Goal: Task Accomplishment & Management: Use online tool/utility

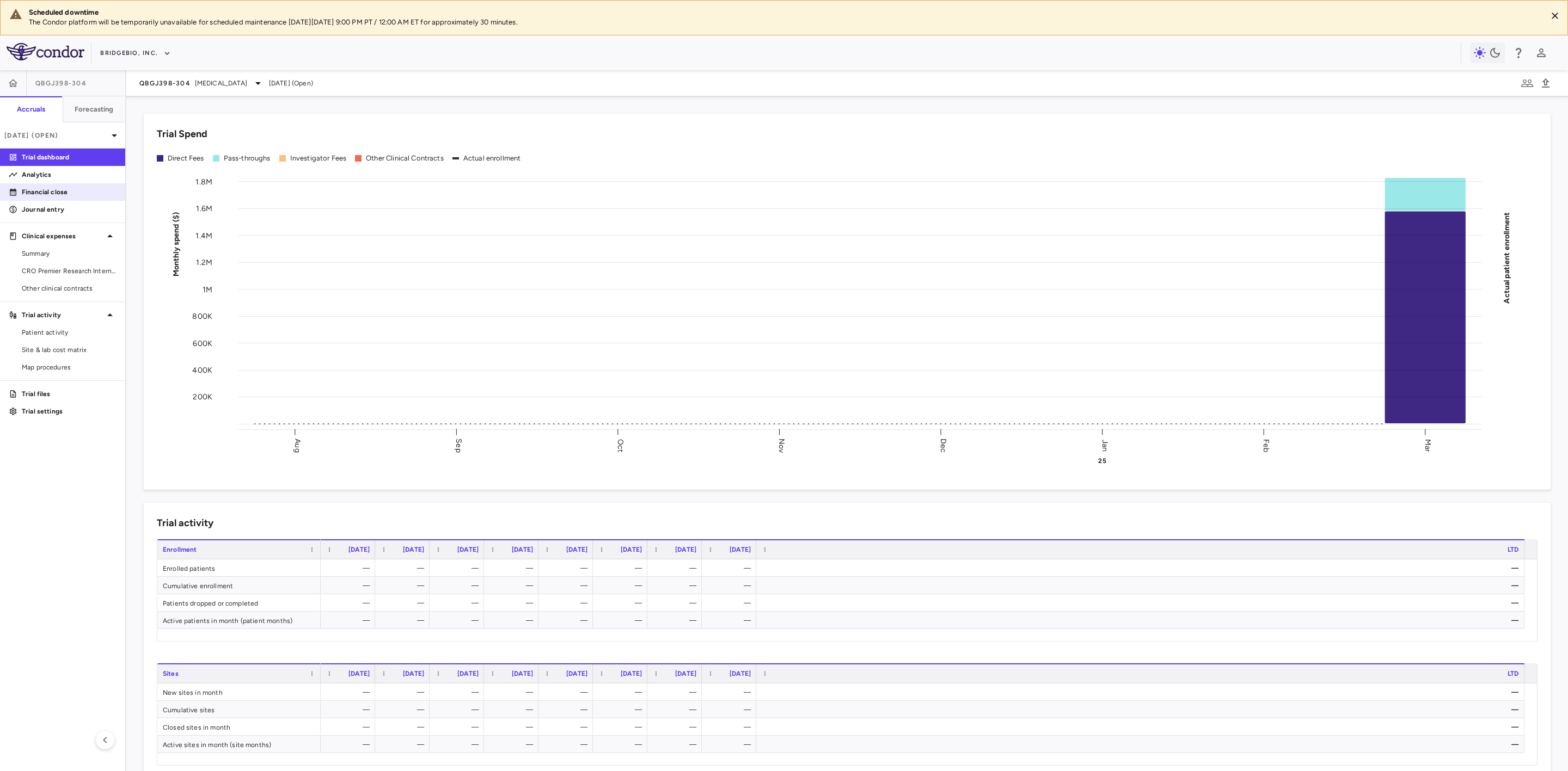
click at [58, 192] on p "Financial close" at bounding box center [69, 192] width 95 height 10
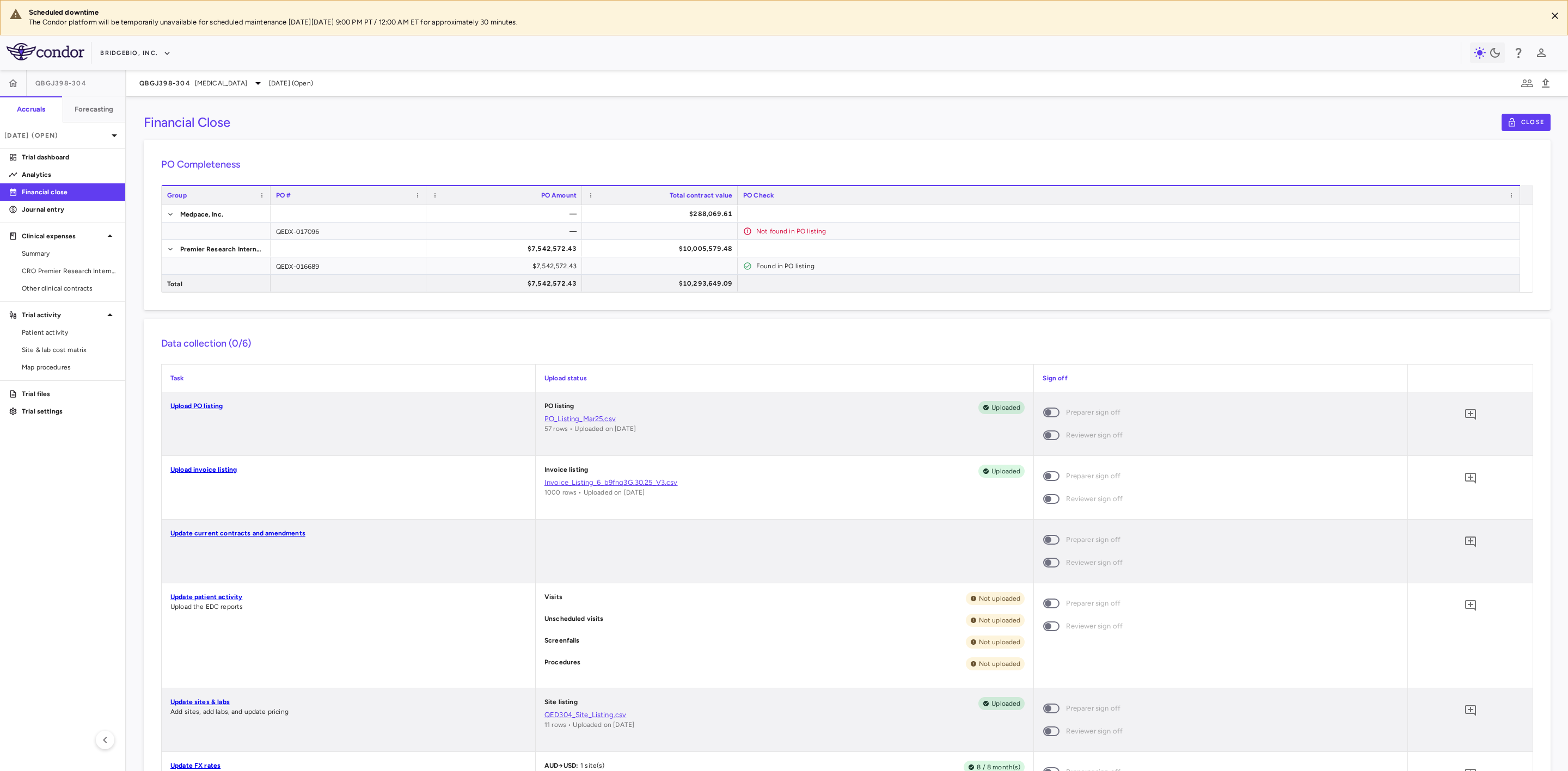
click at [389, 342] on h6 "Data collection (0/6)" at bounding box center [847, 344] width 1372 height 15
click at [7, 81] on button "button" at bounding box center [13, 83] width 26 height 26
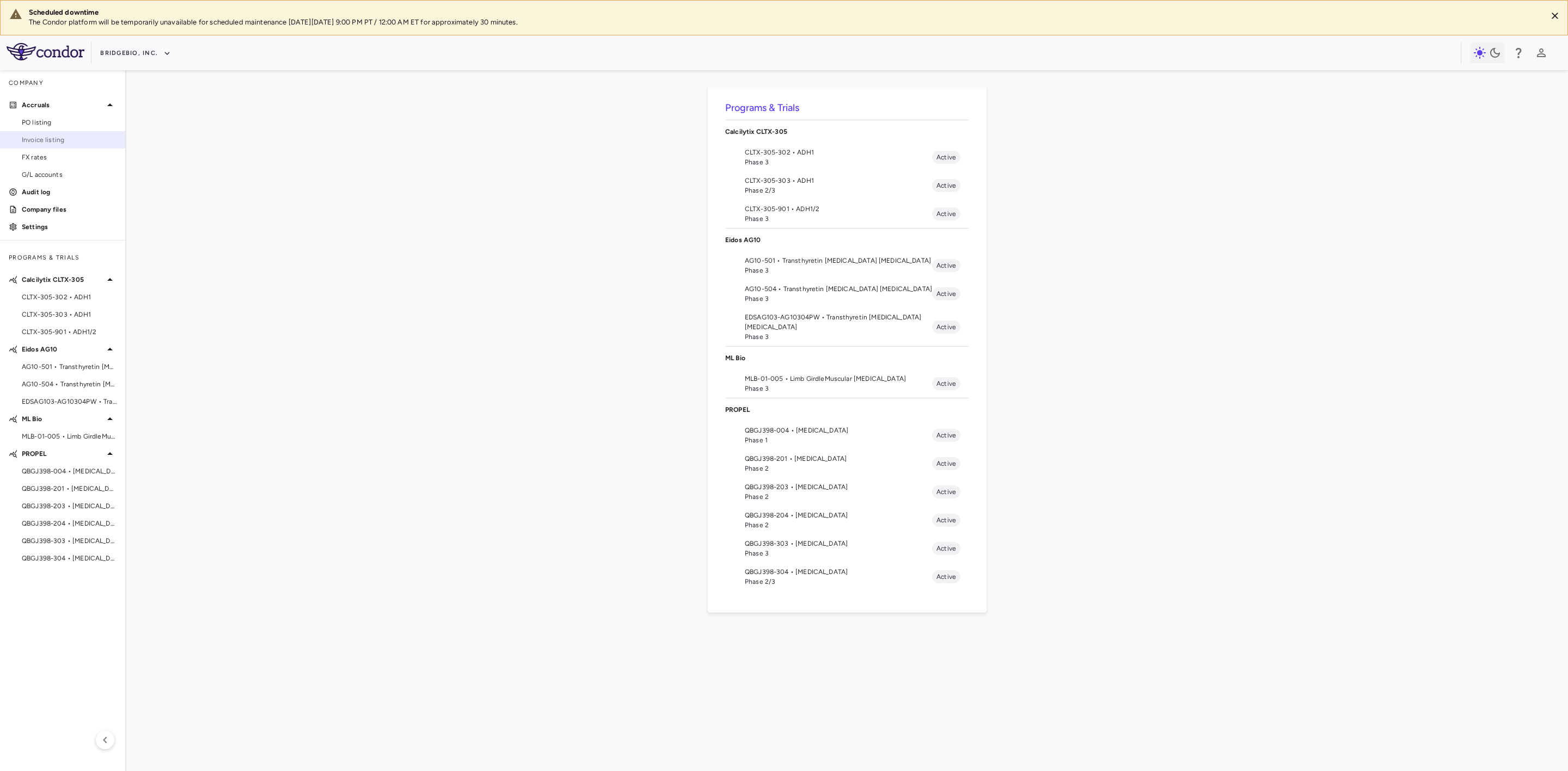
click at [61, 141] on span "Invoice listing" at bounding box center [69, 140] width 95 height 10
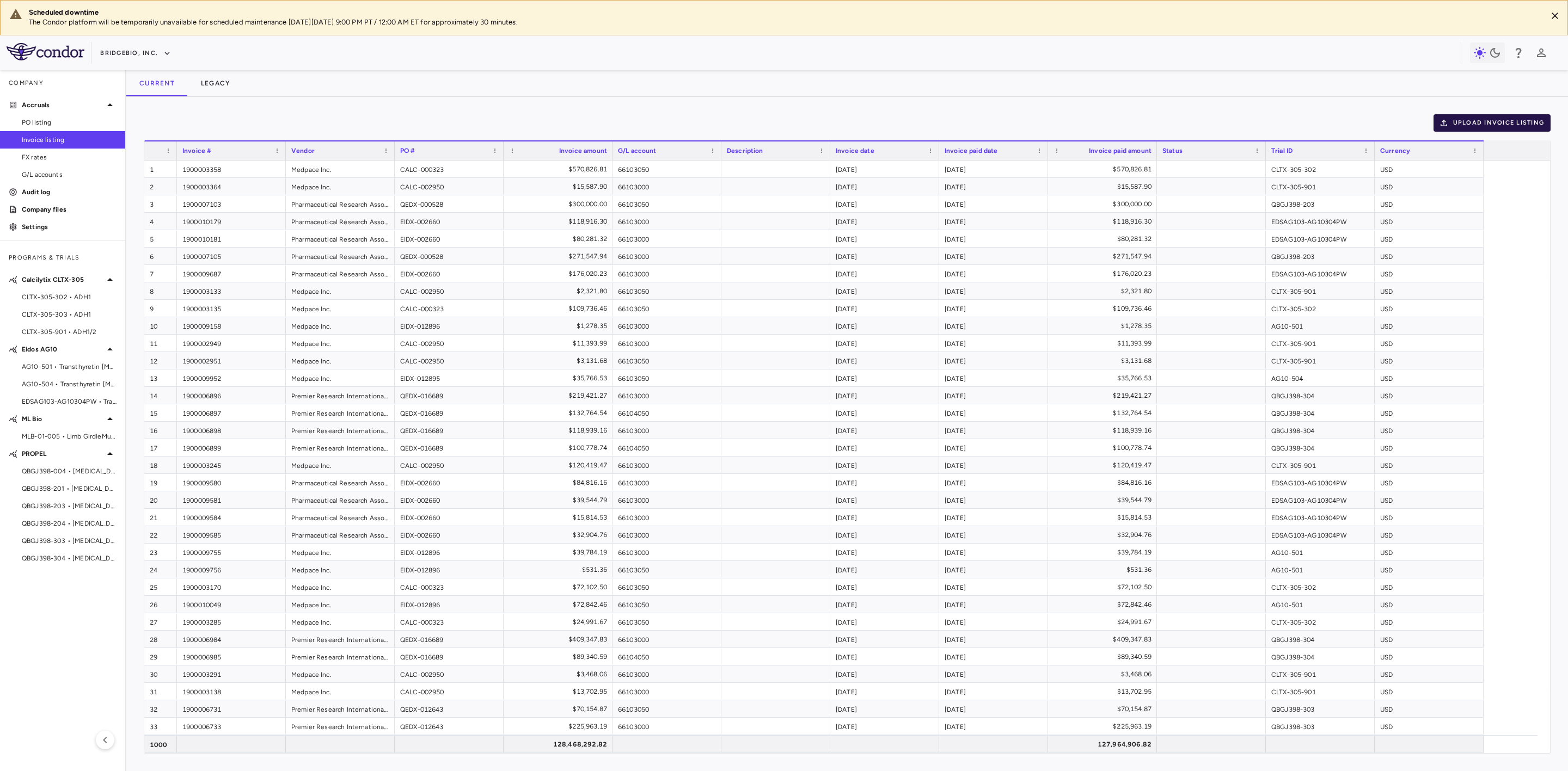
click at [1487, 121] on button "Upload invoice listing" at bounding box center [1492, 123] width 118 height 17
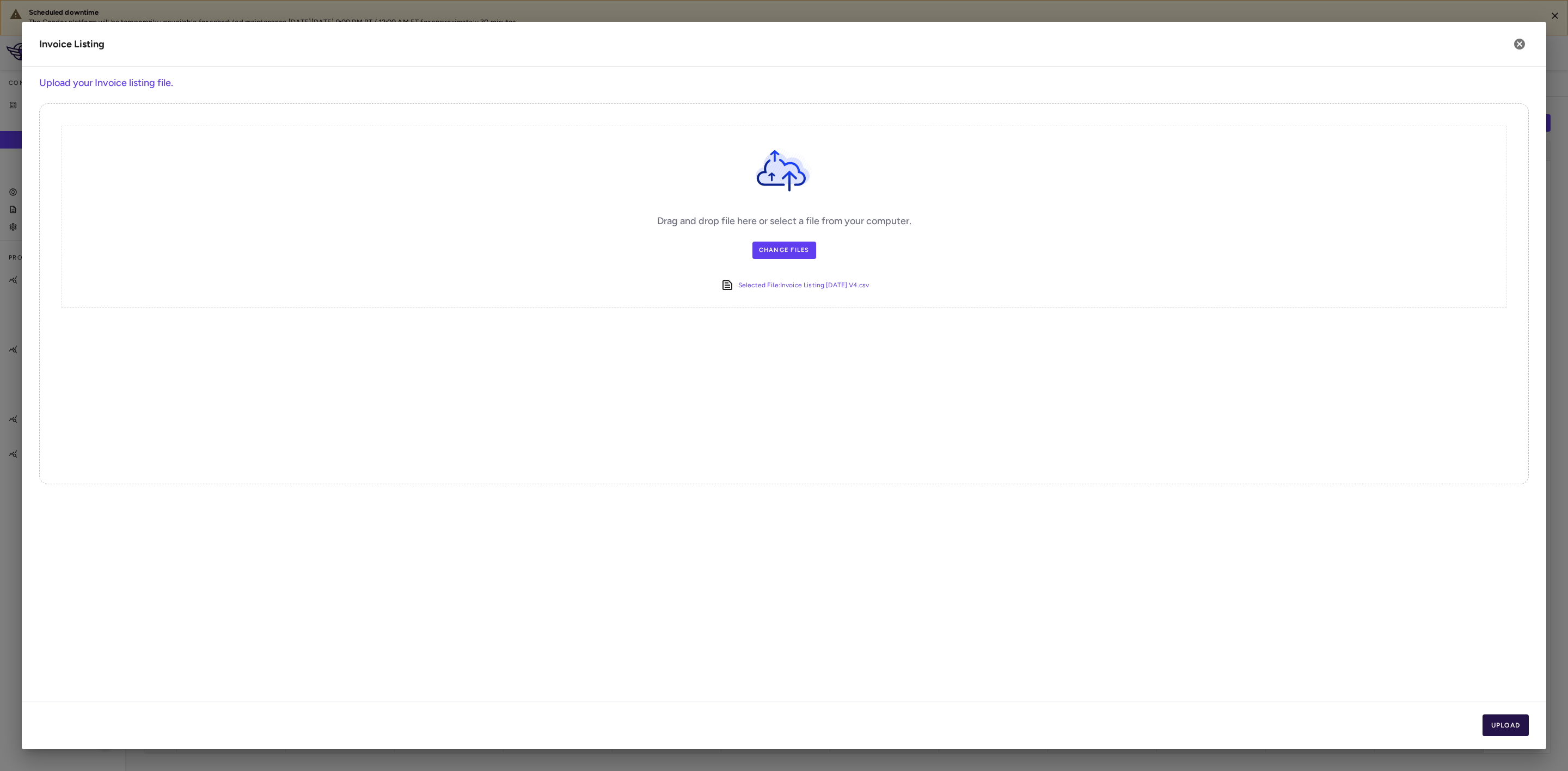
click at [1508, 723] on button "Upload" at bounding box center [1506, 725] width 47 height 22
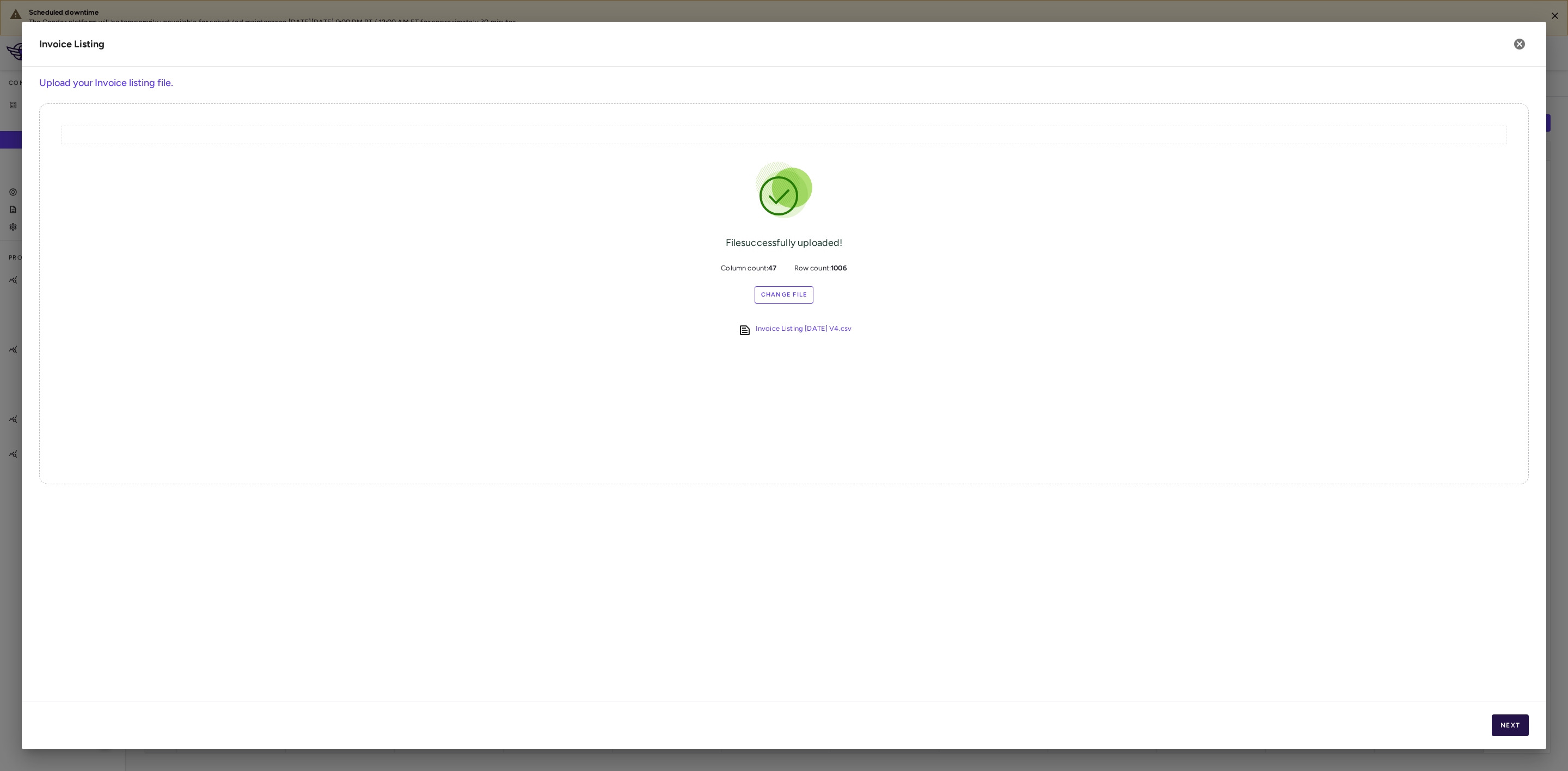
click at [1522, 729] on button "Next" at bounding box center [1510, 725] width 37 height 22
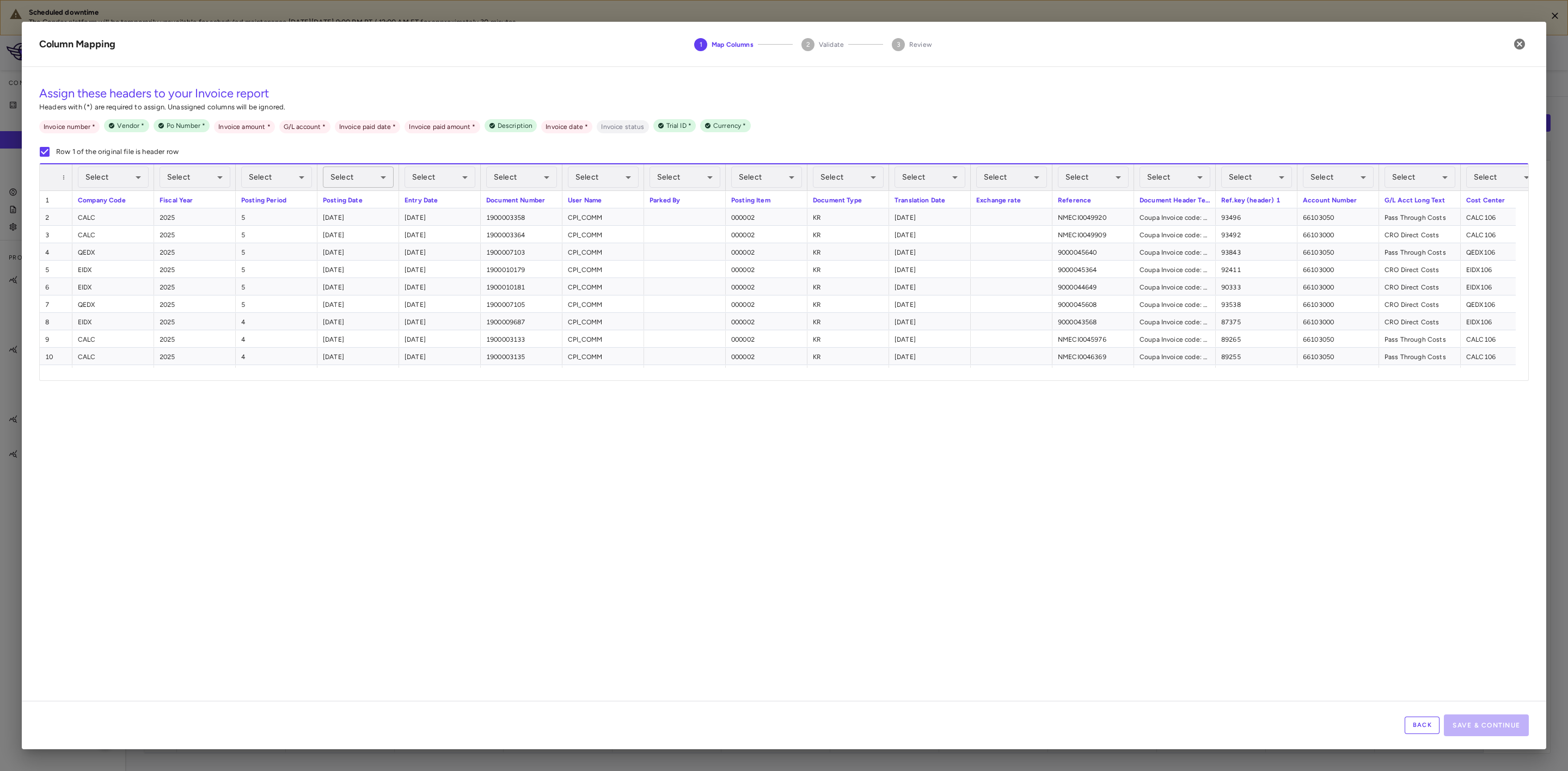
click at [371, 177] on body "Scheduled downtime The Condor platform will be temporarily unavailable for sche…" at bounding box center [784, 386] width 1568 height 771
click at [335, 372] on li "Invoice date Required" at bounding box center [359, 375] width 137 height 20
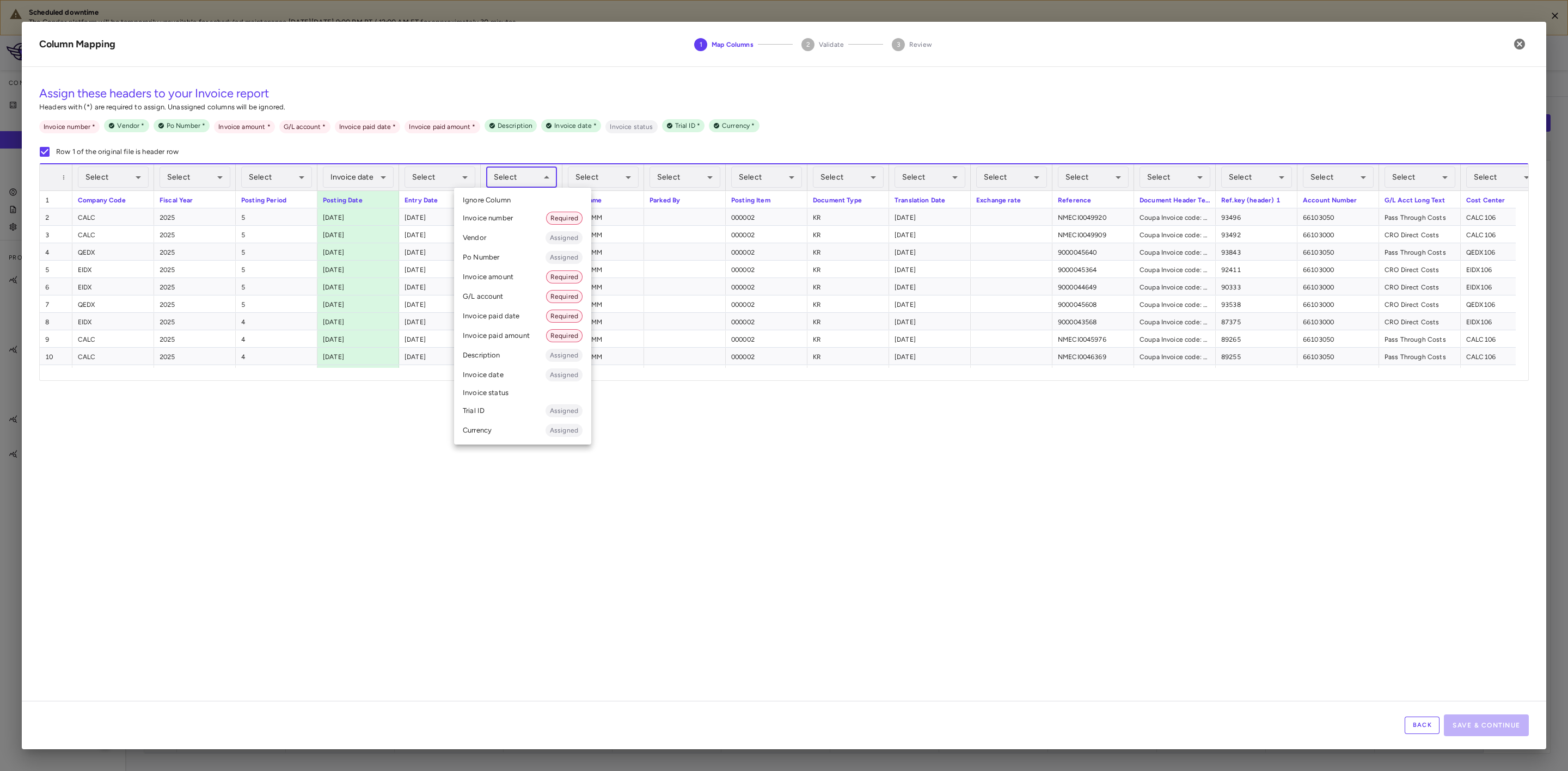
click at [526, 173] on body "Scheduled downtime The Condor platform will be temporarily unavailable for sche…" at bounding box center [784, 386] width 1568 height 771
click at [498, 221] on li "Invoice number Required" at bounding box center [523, 218] width 137 height 20
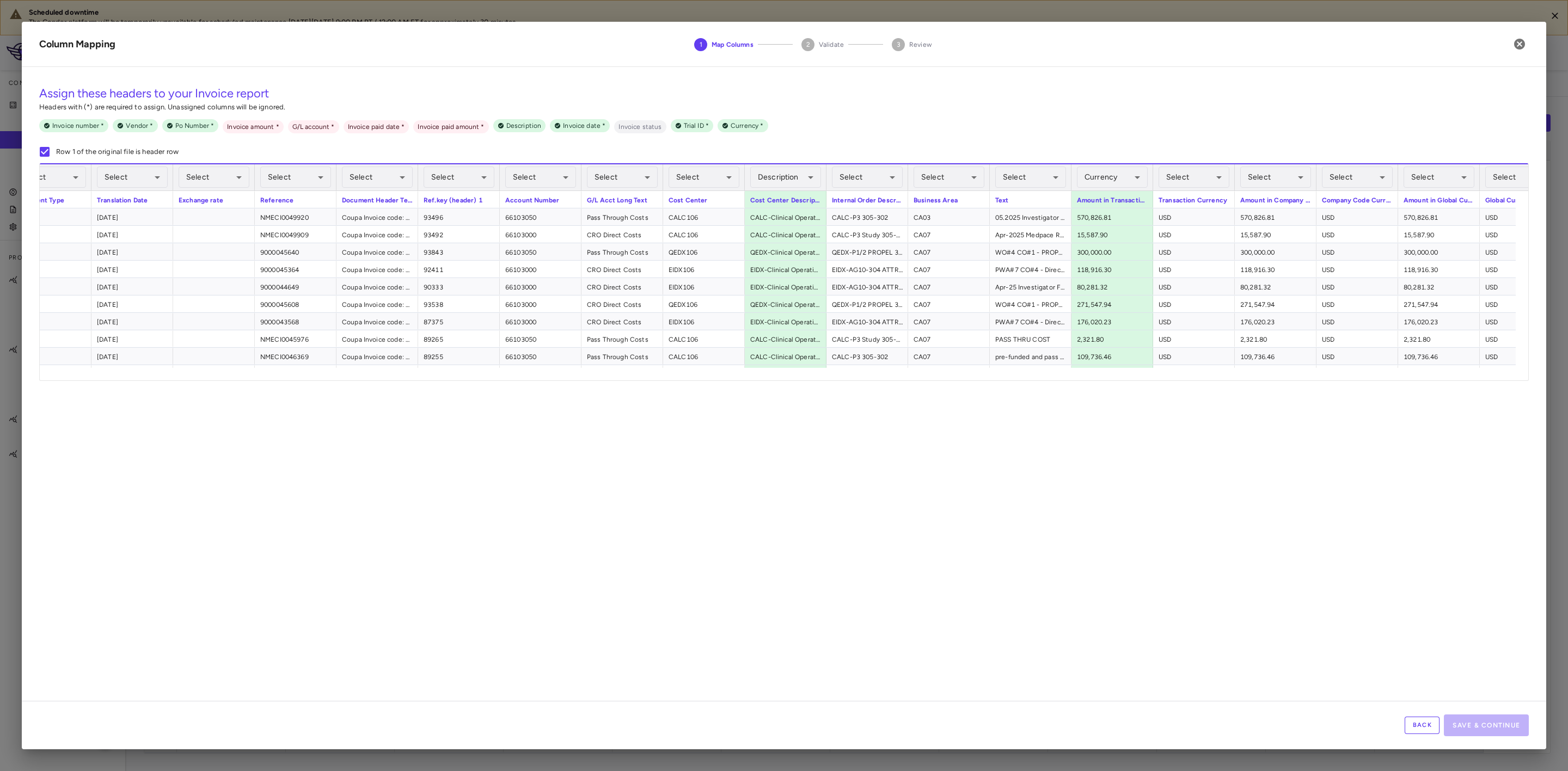
scroll to position [0, 854]
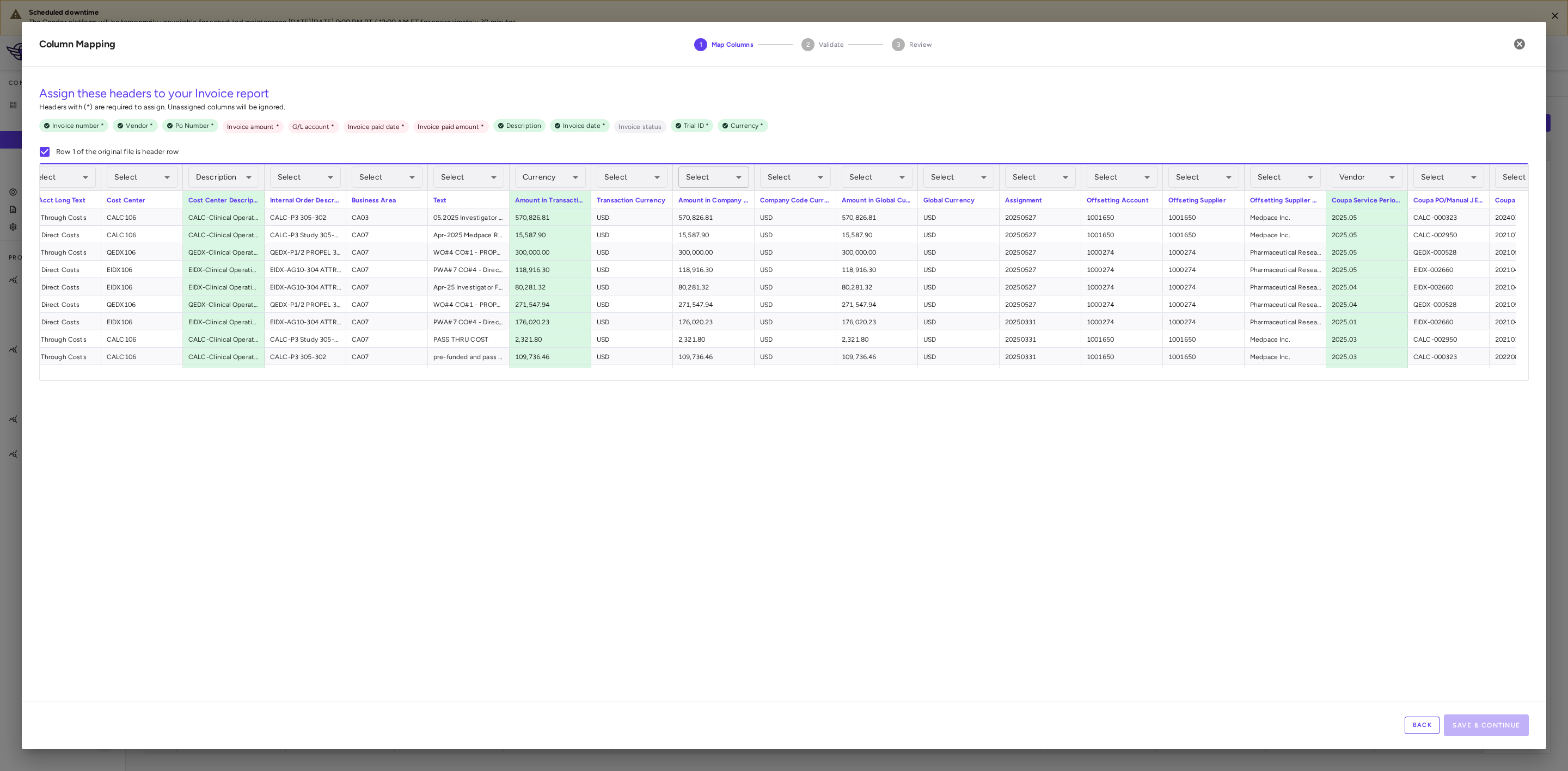
click at [711, 175] on body "Scheduled downtime The Condor platform will be temporarily unavailable for sche…" at bounding box center [784, 386] width 1568 height 771
click at [706, 277] on li "Invoice amount Required" at bounding box center [715, 277] width 137 height 20
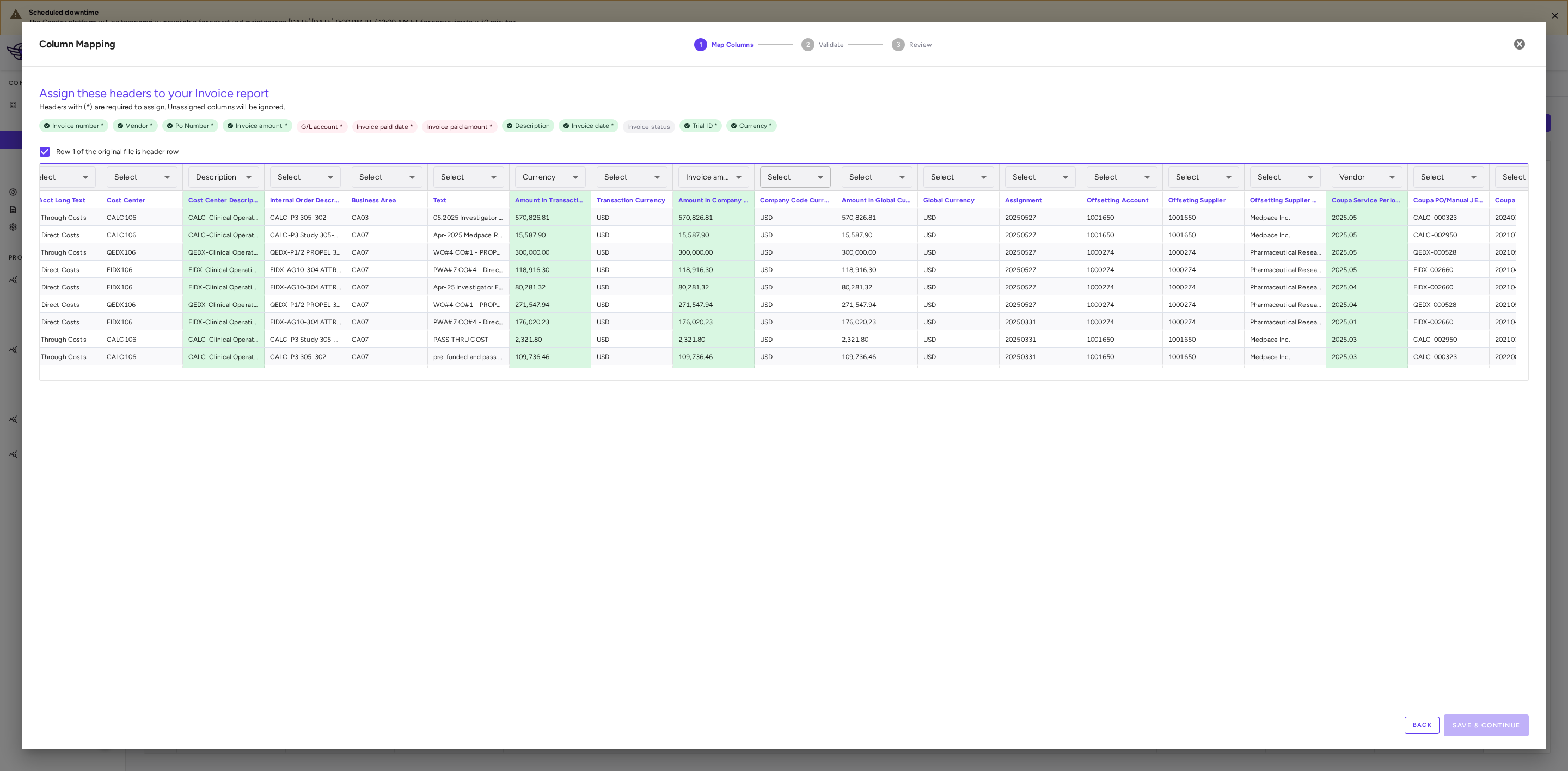
click at [789, 178] on body "Scheduled downtime The Condor platform will be temporarily unavailable for sche…" at bounding box center [784, 386] width 1568 height 771
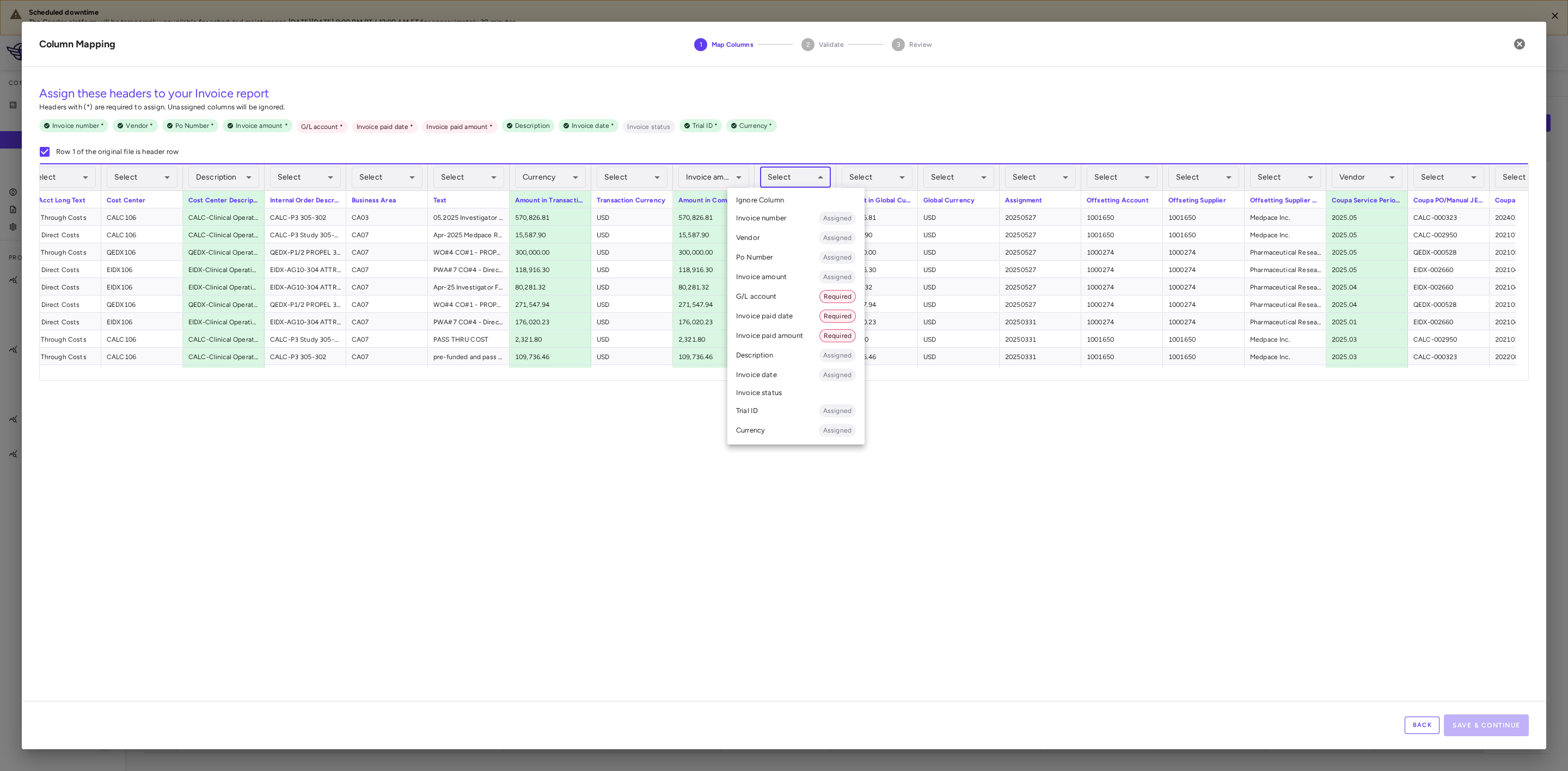
click at [773, 423] on li "Currency Assigned" at bounding box center [796, 430] width 137 height 20
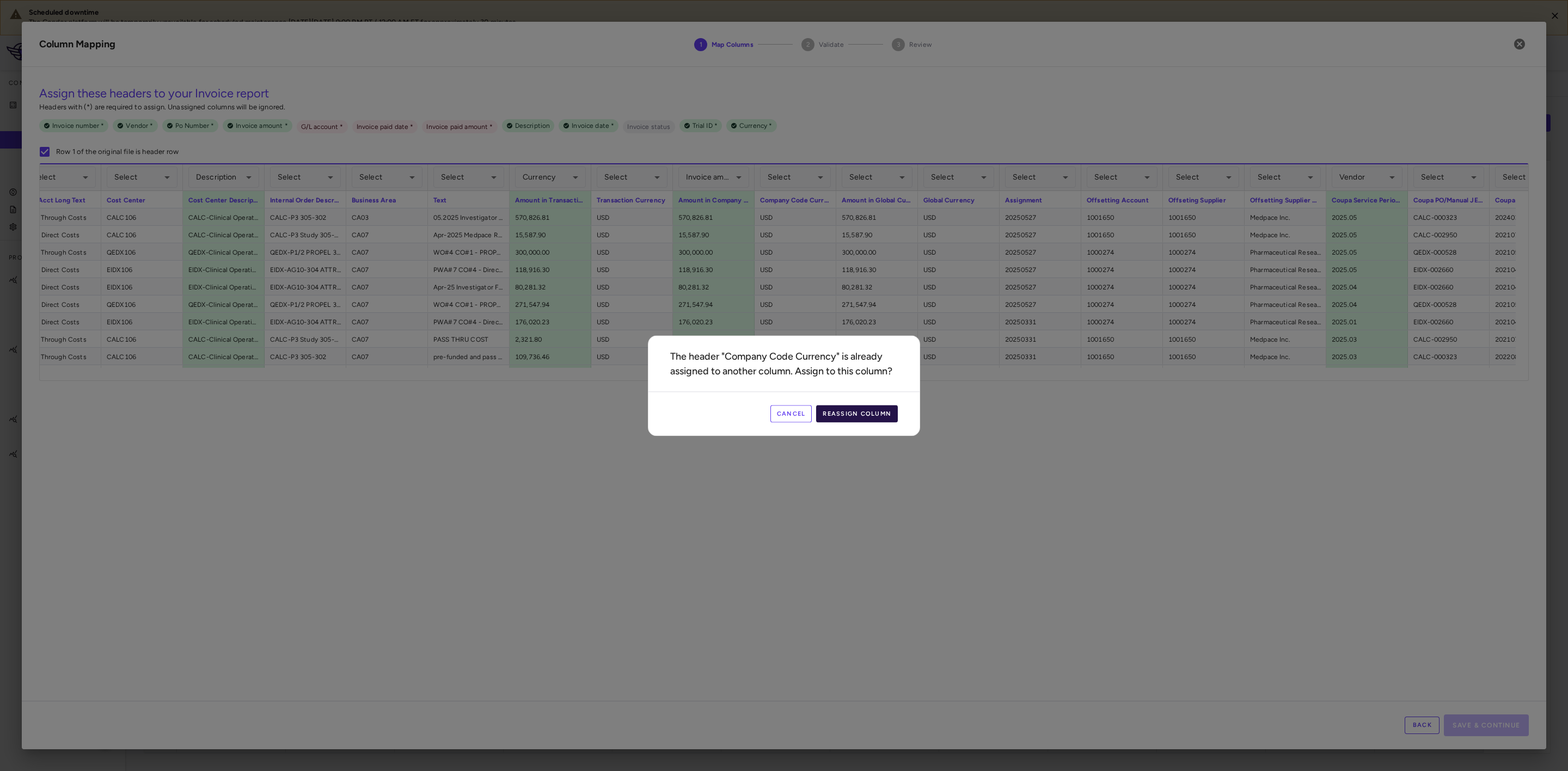
click at [863, 410] on button "Reassign Column" at bounding box center [857, 414] width 81 height 17
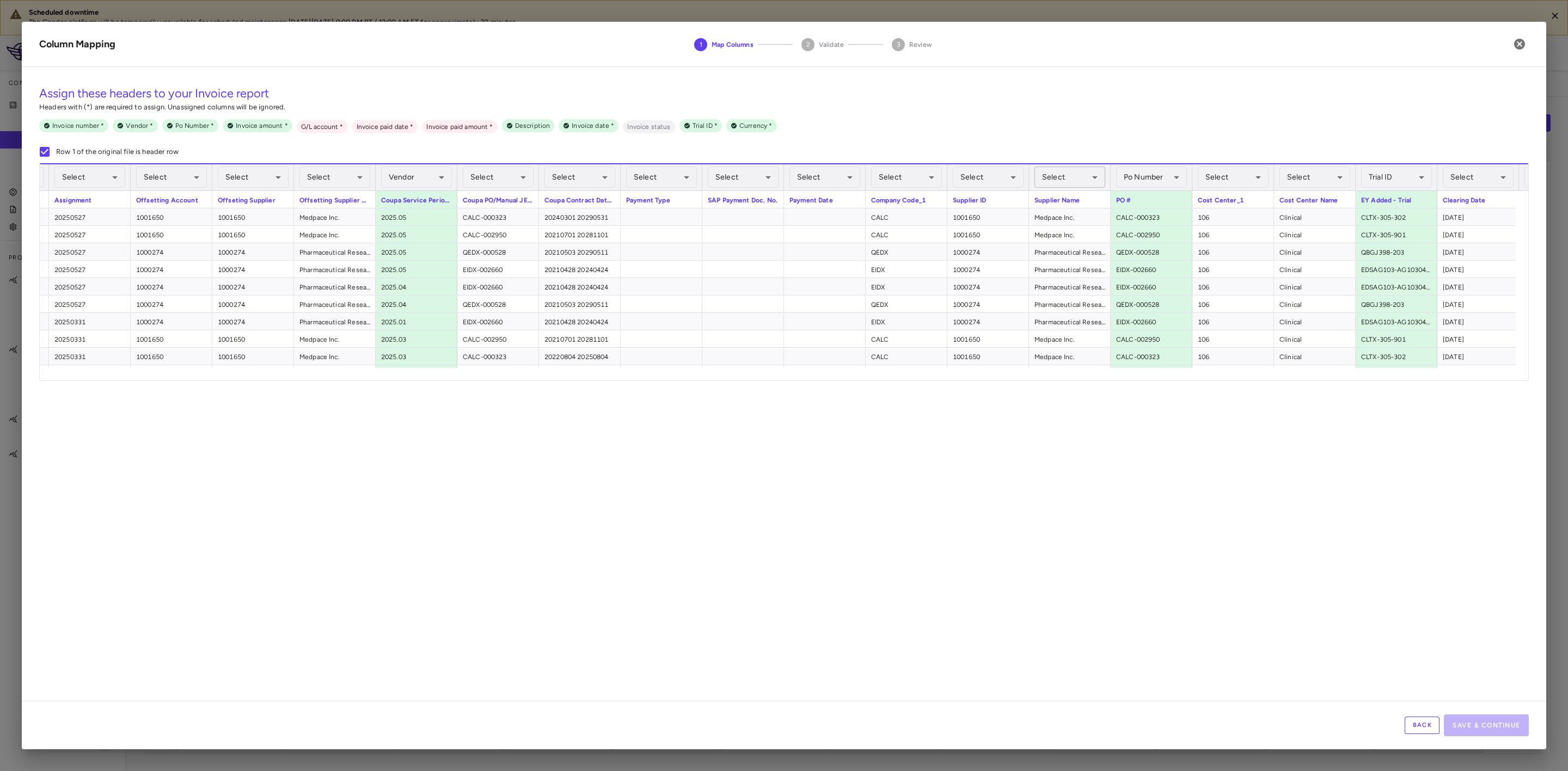
click at [1060, 175] on body "Scheduled downtime The Condor platform will be temporarily unavailable for sche…" at bounding box center [784, 386] width 1568 height 771
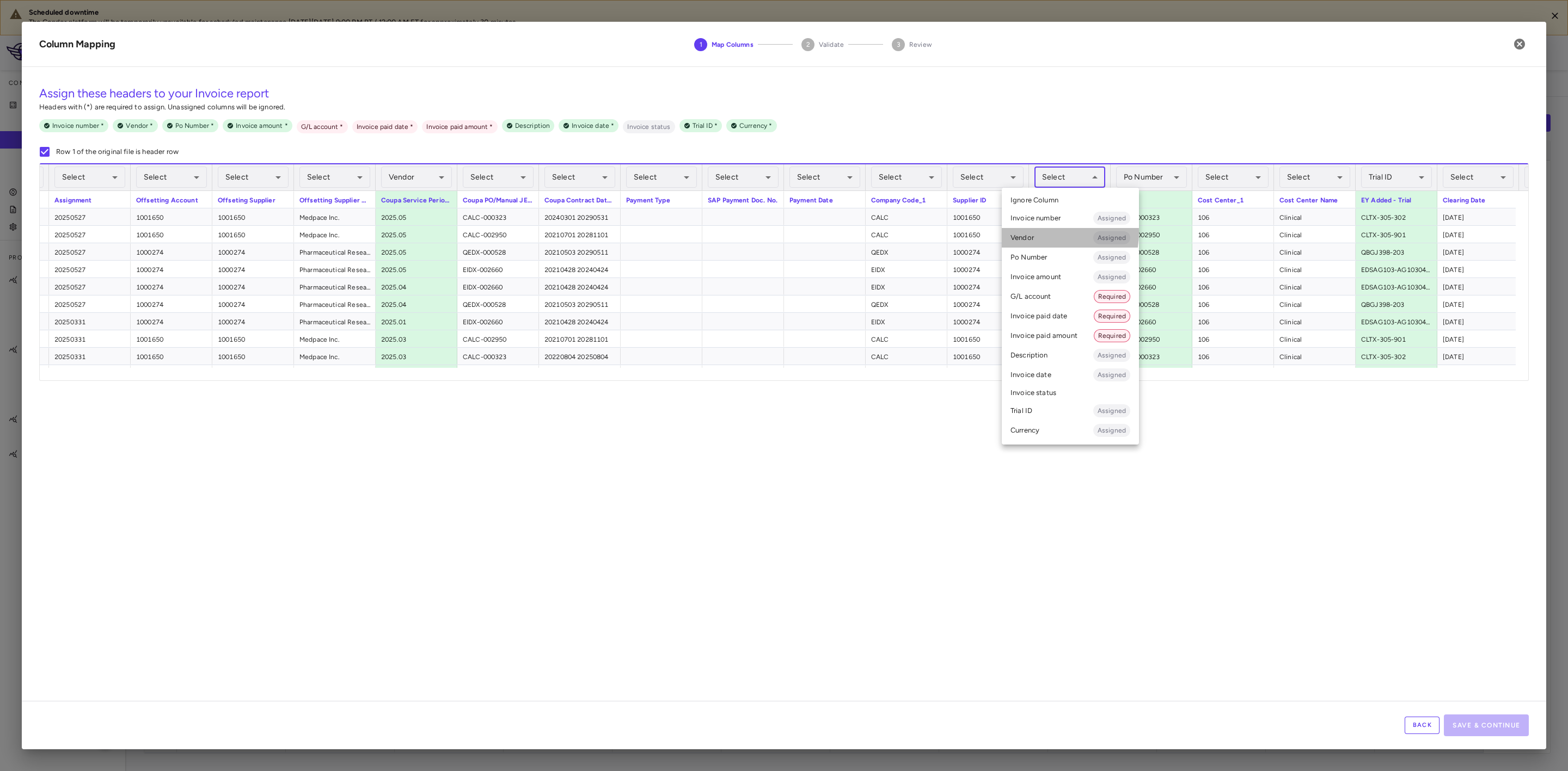
click at [1037, 232] on li "Vendor Assigned" at bounding box center [1071, 237] width 137 height 20
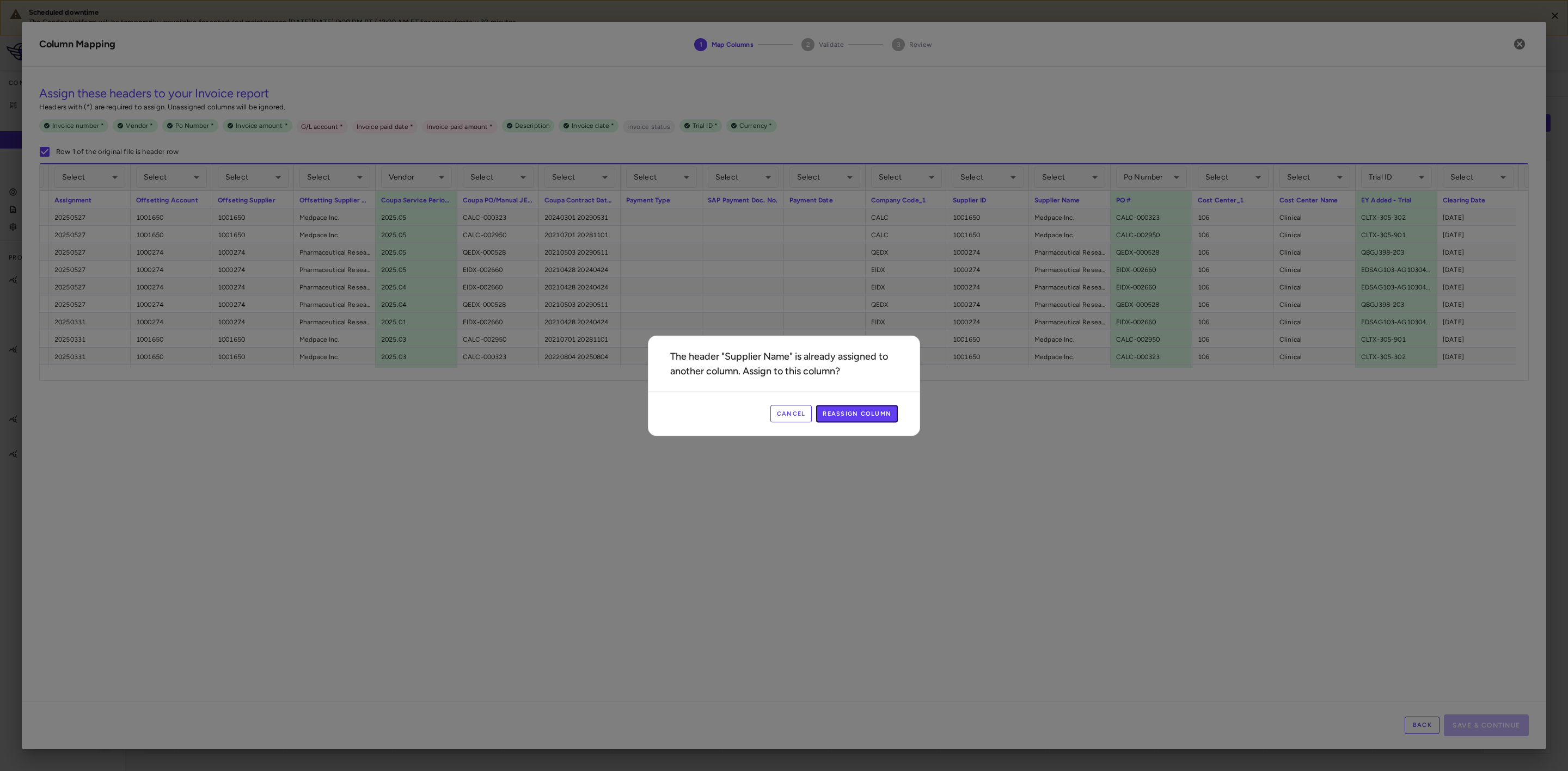
click at [838, 405] on button "Reassign Column" at bounding box center [857, 414] width 81 height 17
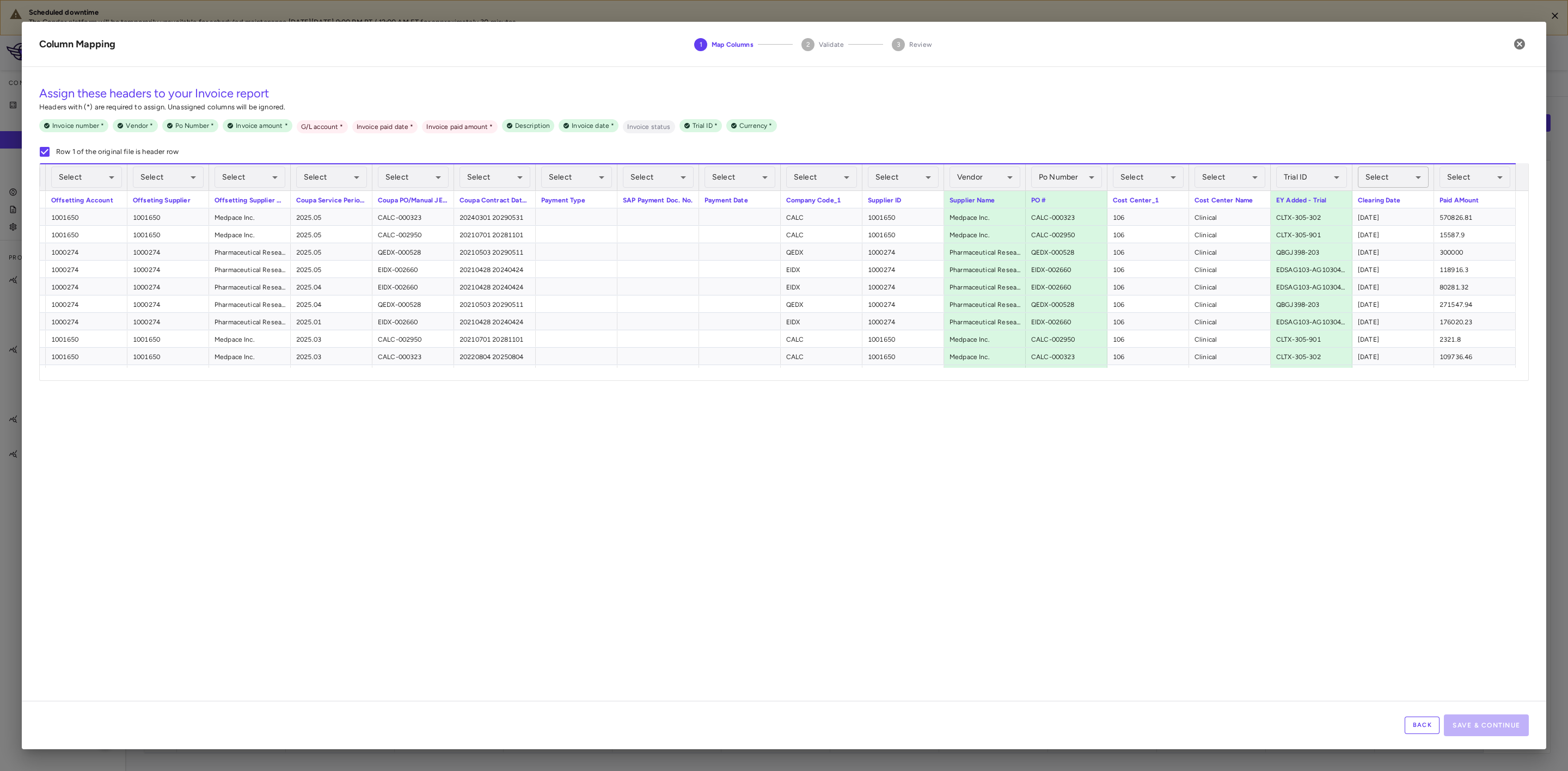
click at [1410, 180] on body "Scheduled downtime The Condor platform will be temporarily unavailable for sche…" at bounding box center [784, 386] width 1568 height 771
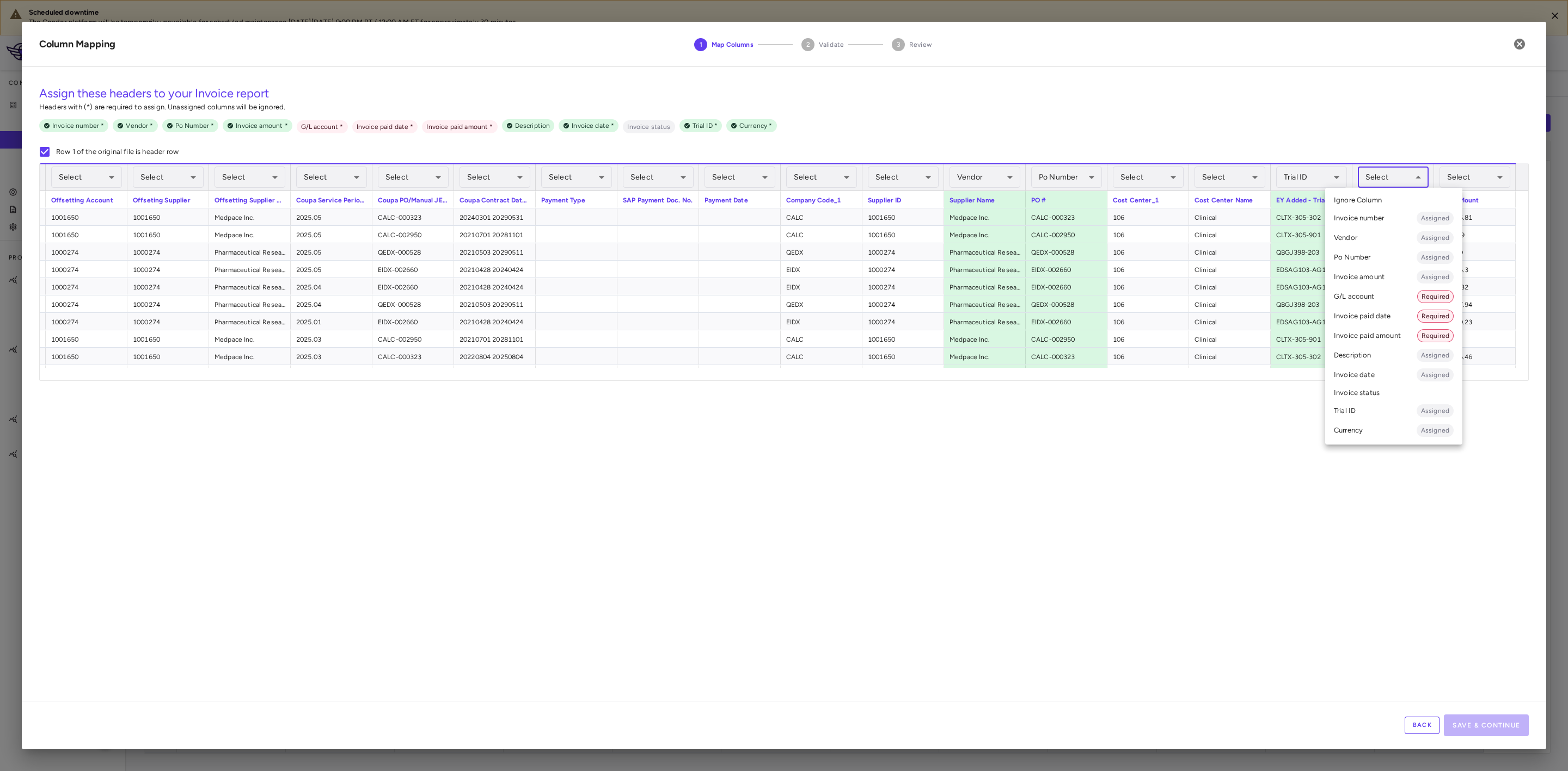
click at [1393, 320] on li "Invoice paid date Required" at bounding box center [1394, 316] width 137 height 20
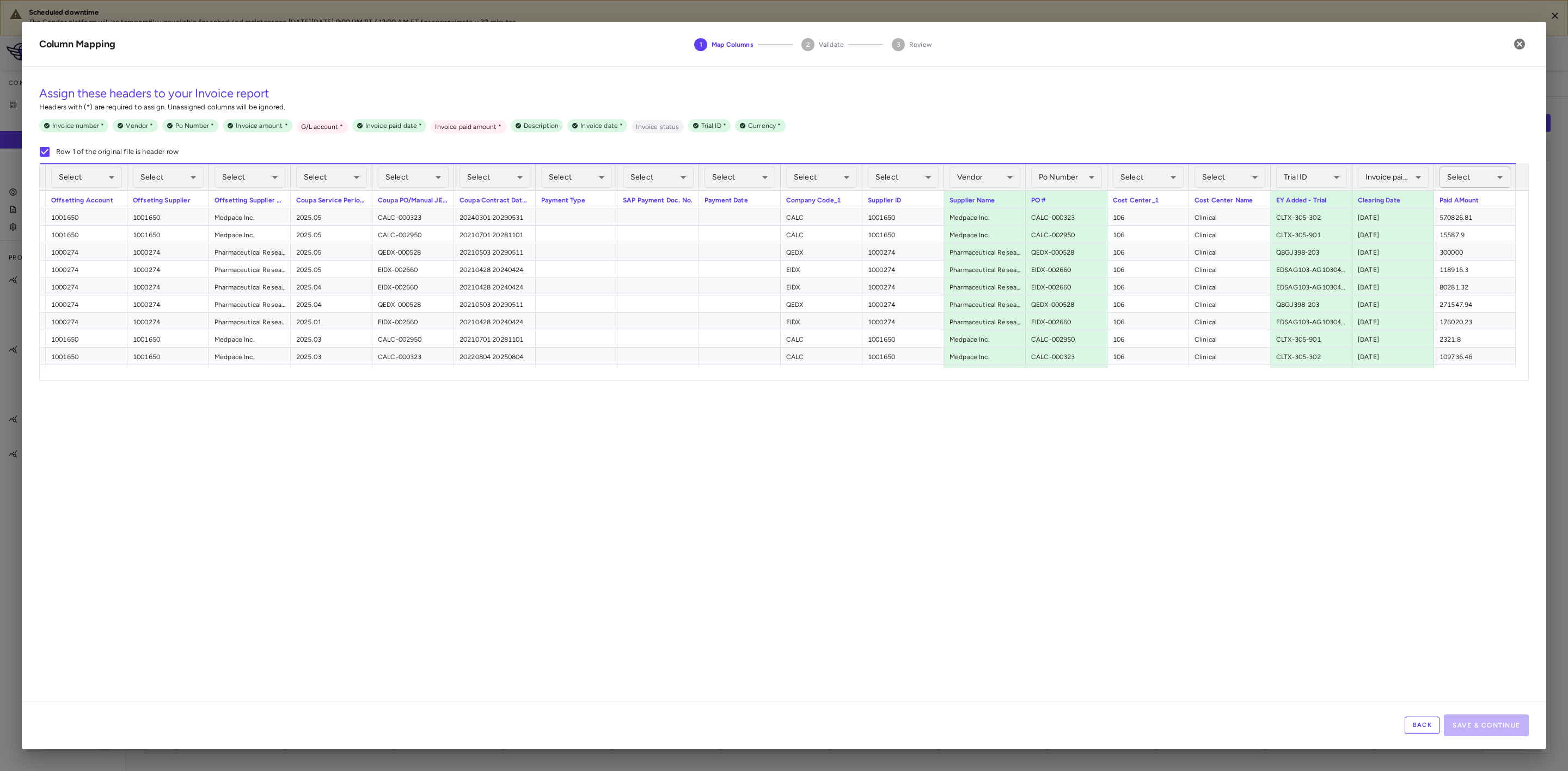
click at [1465, 178] on body "Scheduled downtime The Condor platform will be temporarily unavailable for sche…" at bounding box center [784, 386] width 1568 height 771
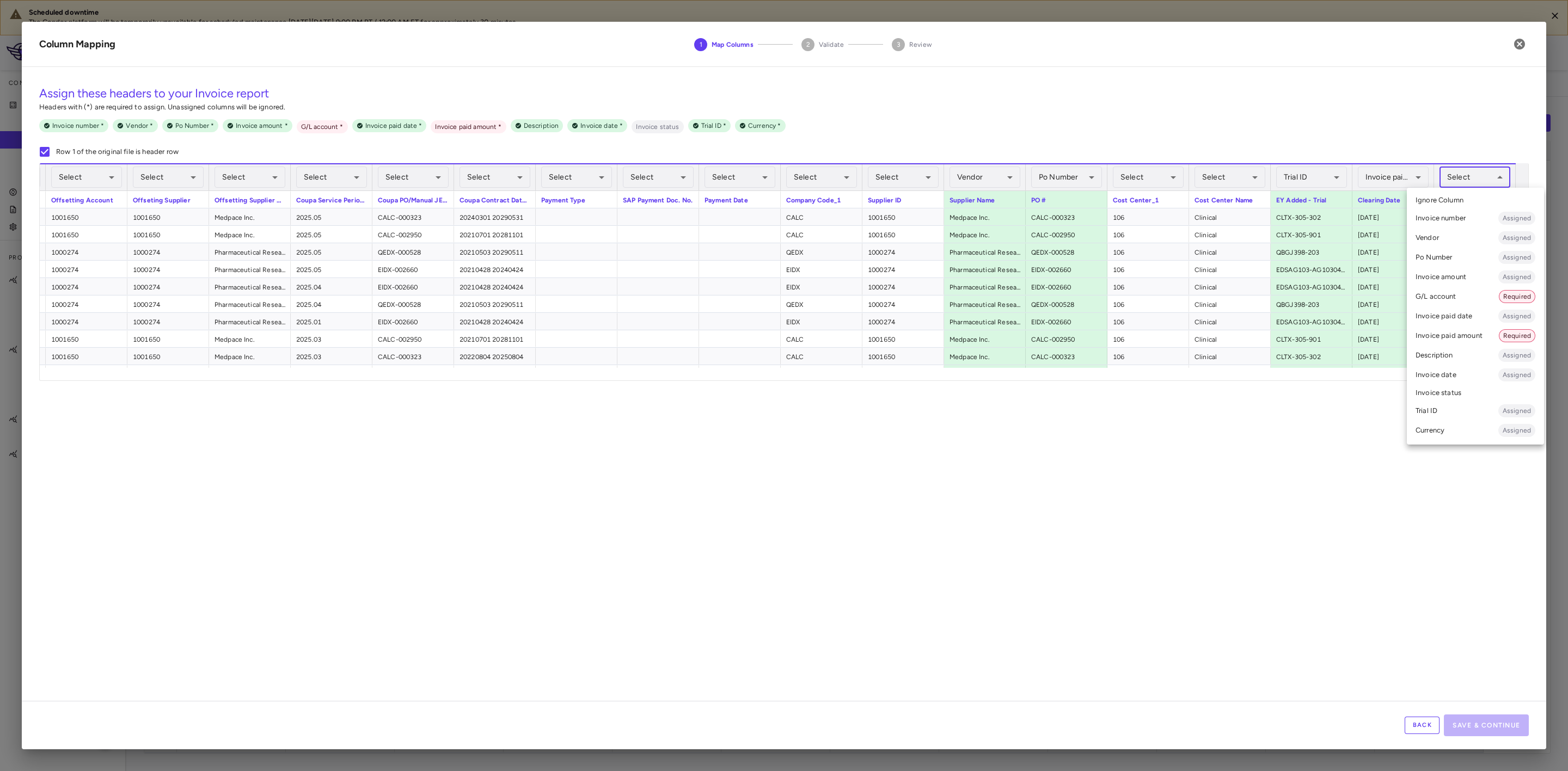
click at [1465, 337] on li "Invoice paid amount Required" at bounding box center [1476, 336] width 137 height 20
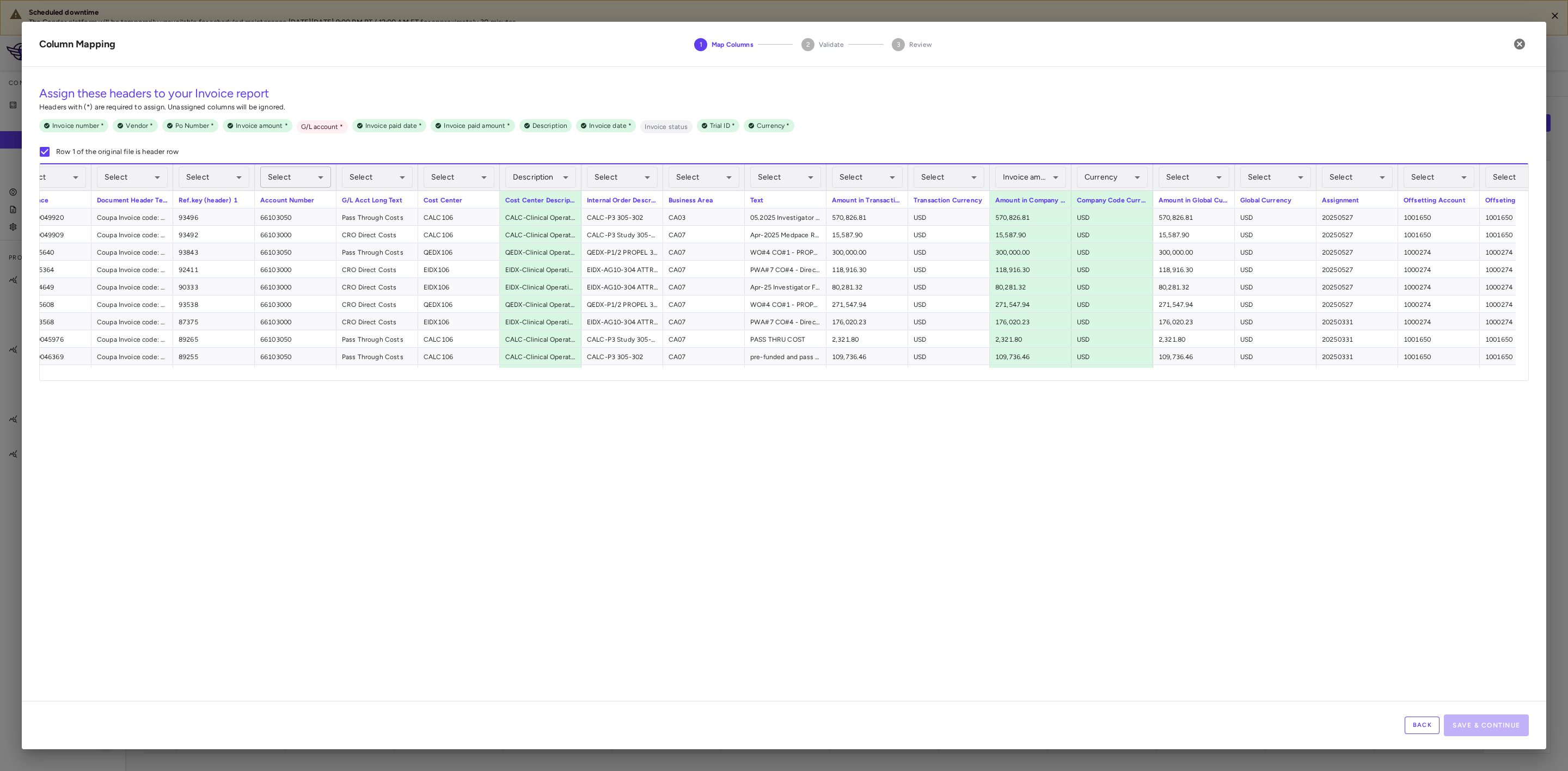
click at [289, 173] on body "Scheduled downtime The Condor platform will be temporarily unavailable for sche…" at bounding box center [784, 386] width 1568 height 771
click at [291, 295] on li "G/L account Required" at bounding box center [296, 296] width 138 height 20
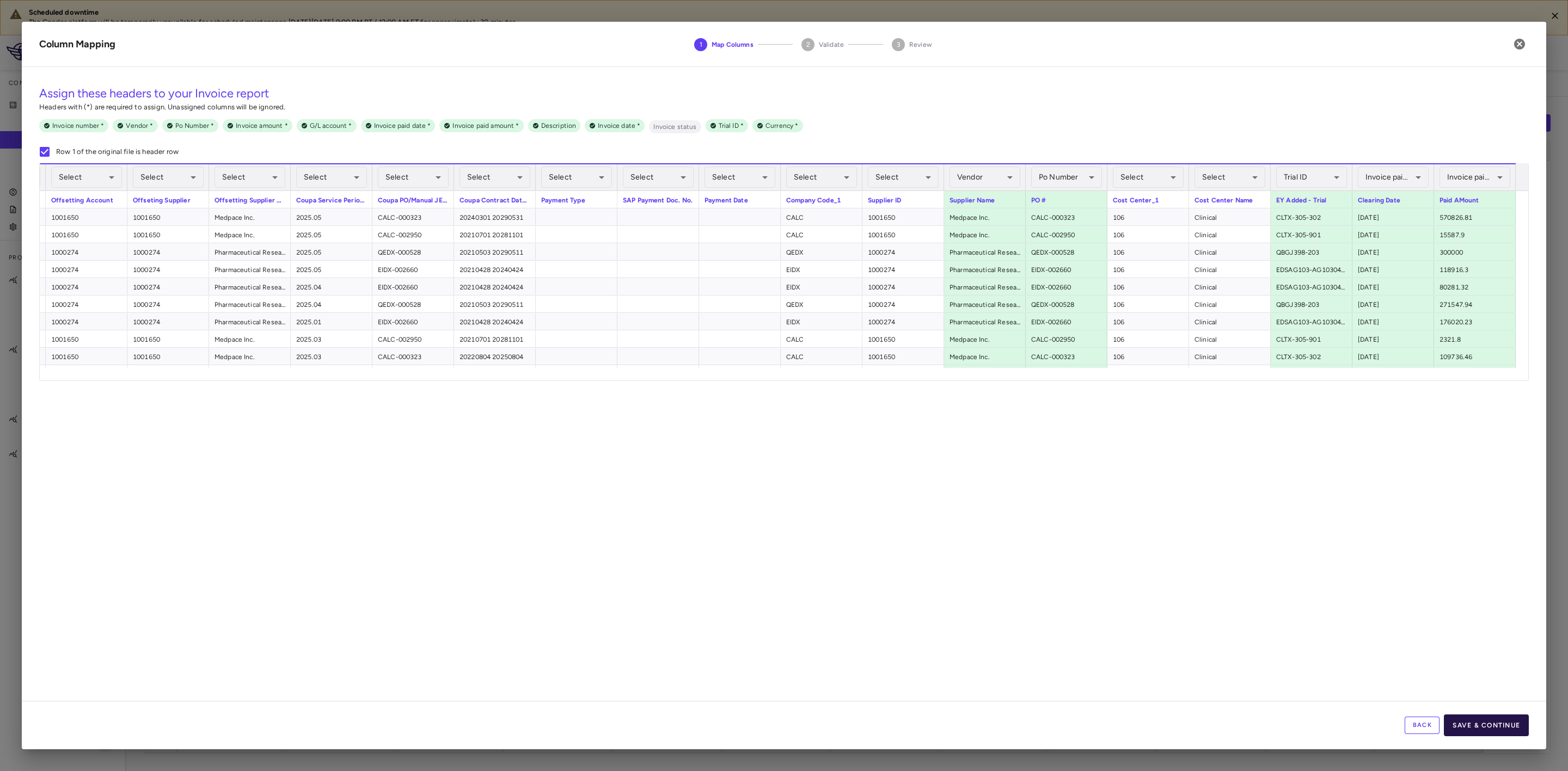
click at [1507, 724] on button "Save & Continue" at bounding box center [1487, 725] width 85 height 22
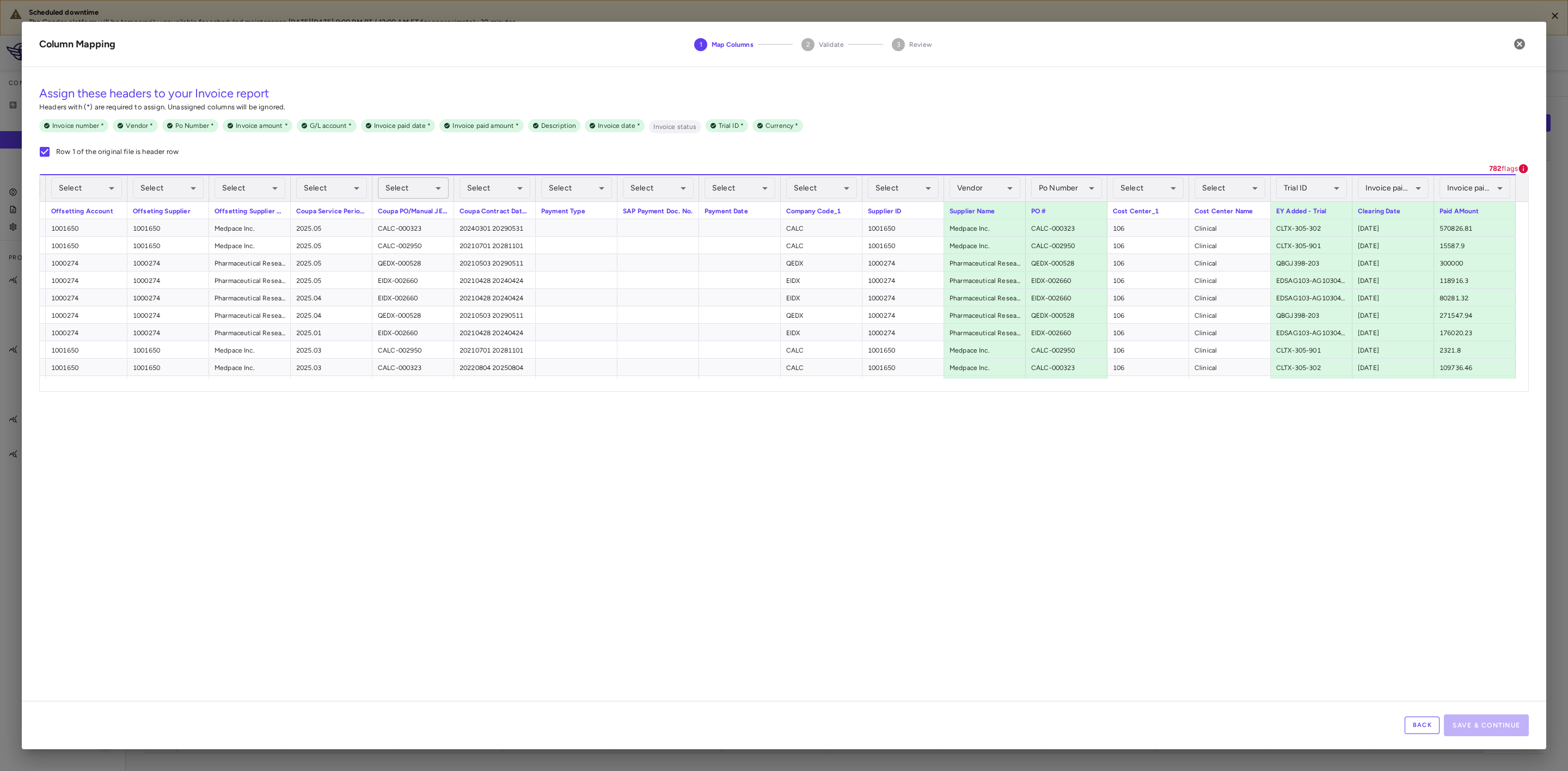
click at [415, 188] on body "Scheduled downtime The Condor platform will be temporarily unavailable for sche…" at bounding box center [784, 386] width 1568 height 771
click at [369, 271] on li "Po Number Assigned" at bounding box center [414, 268] width 138 height 20
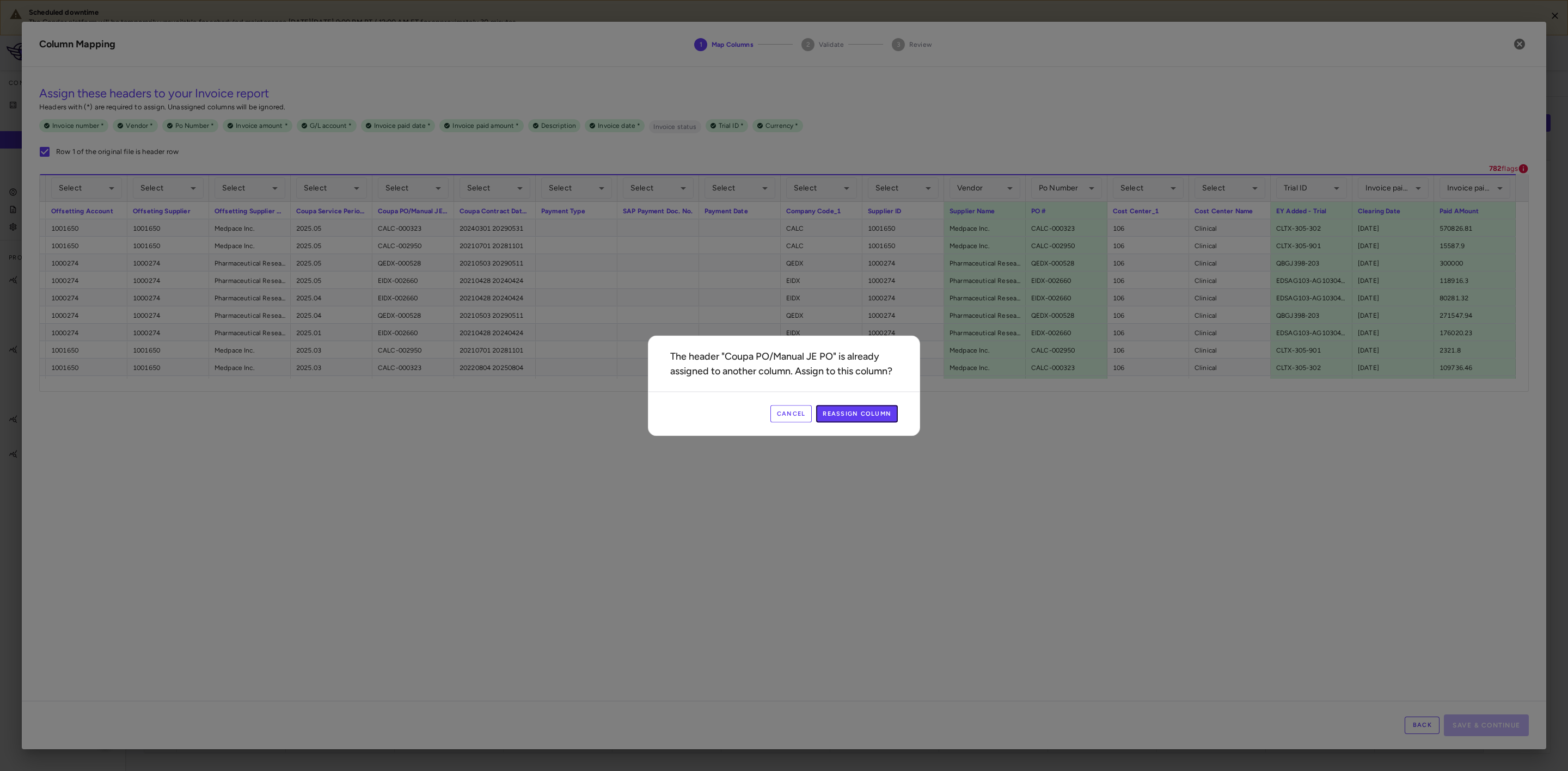
click at [860, 417] on button "Reassign Column" at bounding box center [857, 414] width 81 height 17
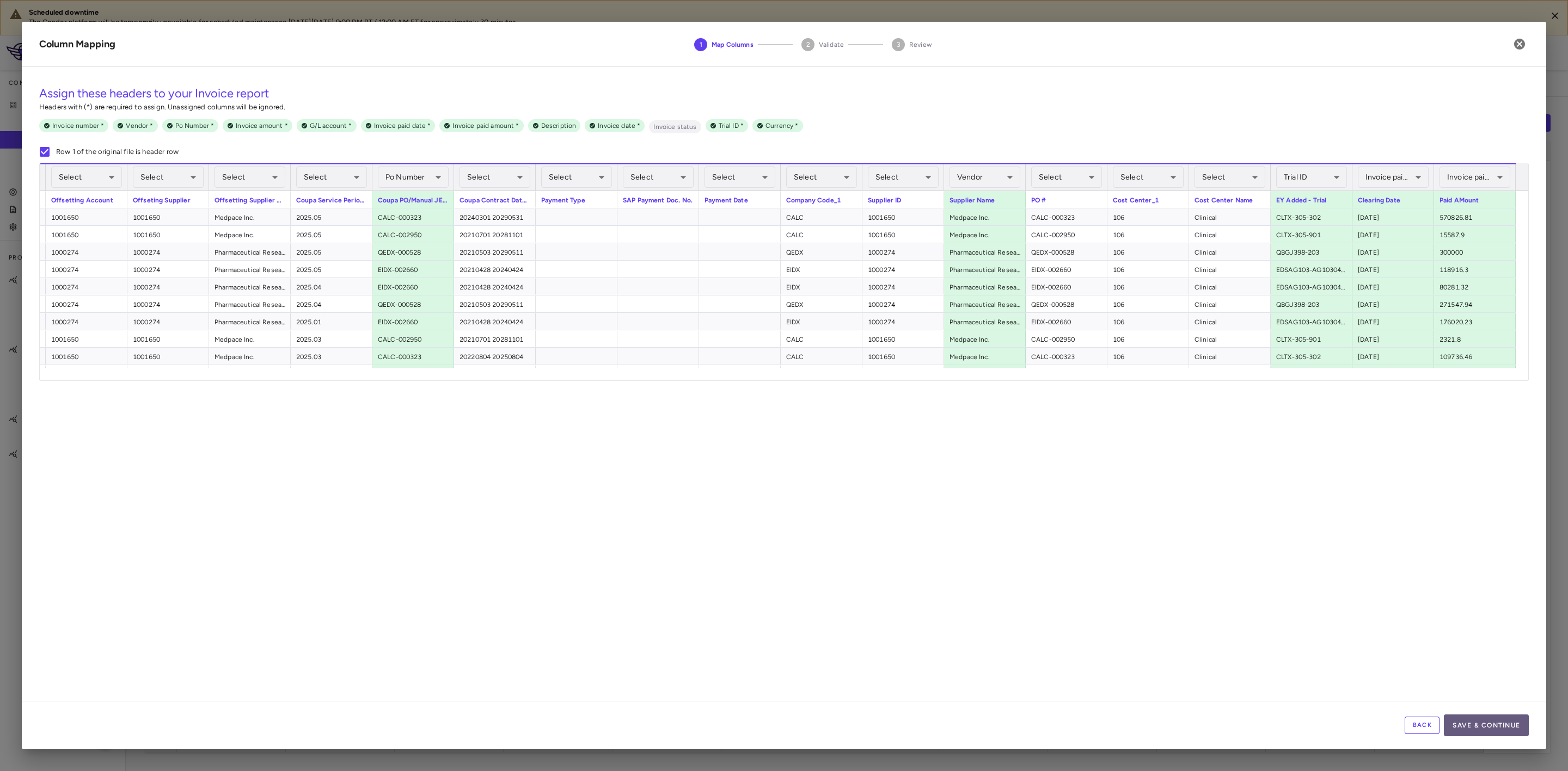
click at [1509, 729] on button "Save & Continue" at bounding box center [1487, 725] width 85 height 22
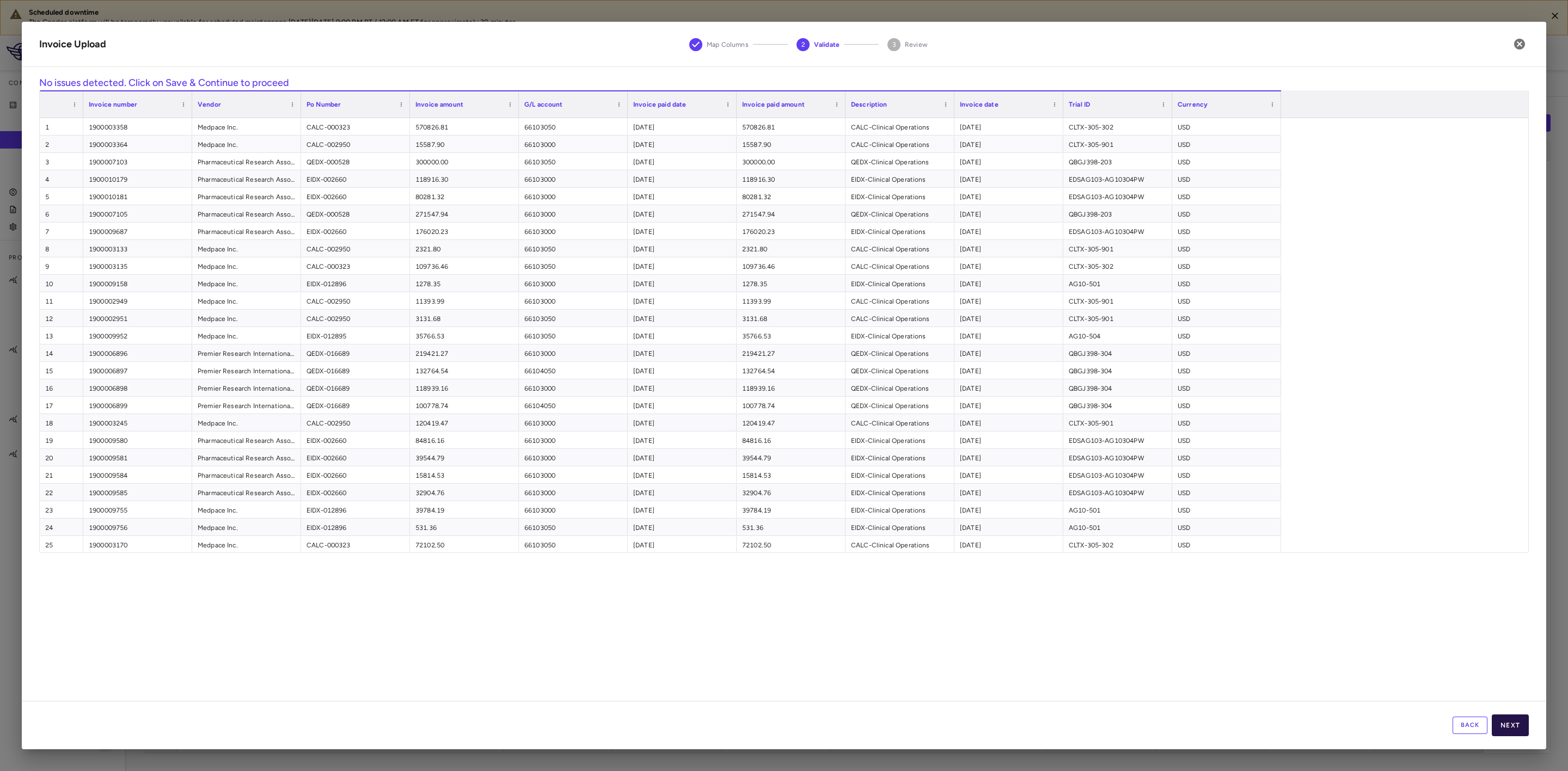
click at [1524, 721] on button "Next" at bounding box center [1510, 725] width 37 height 22
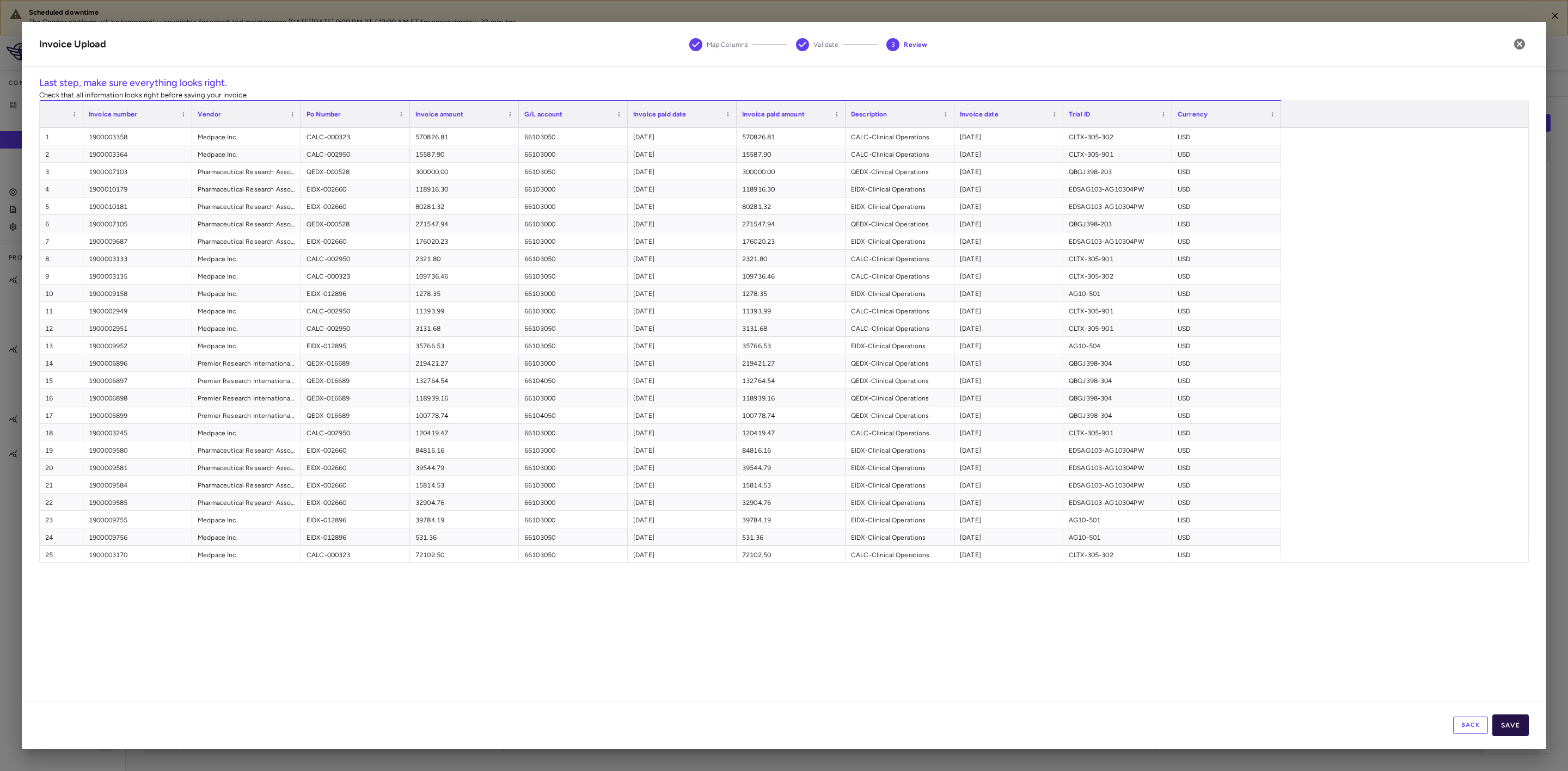
click at [1518, 724] on button "Save" at bounding box center [1511, 725] width 36 height 22
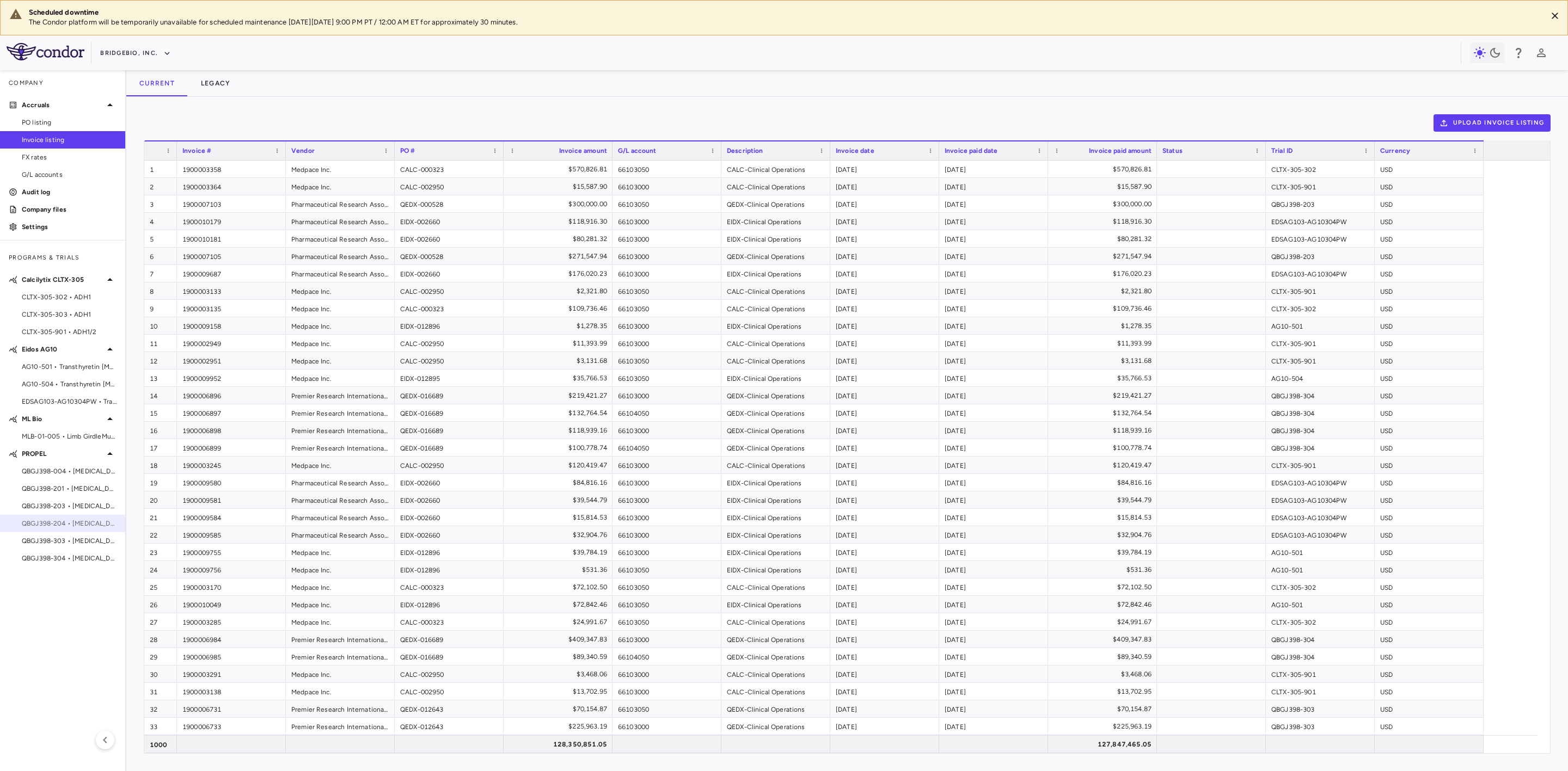
click at [75, 526] on span "QBGJ398-204 • Achondroplasia" at bounding box center [69, 523] width 95 height 10
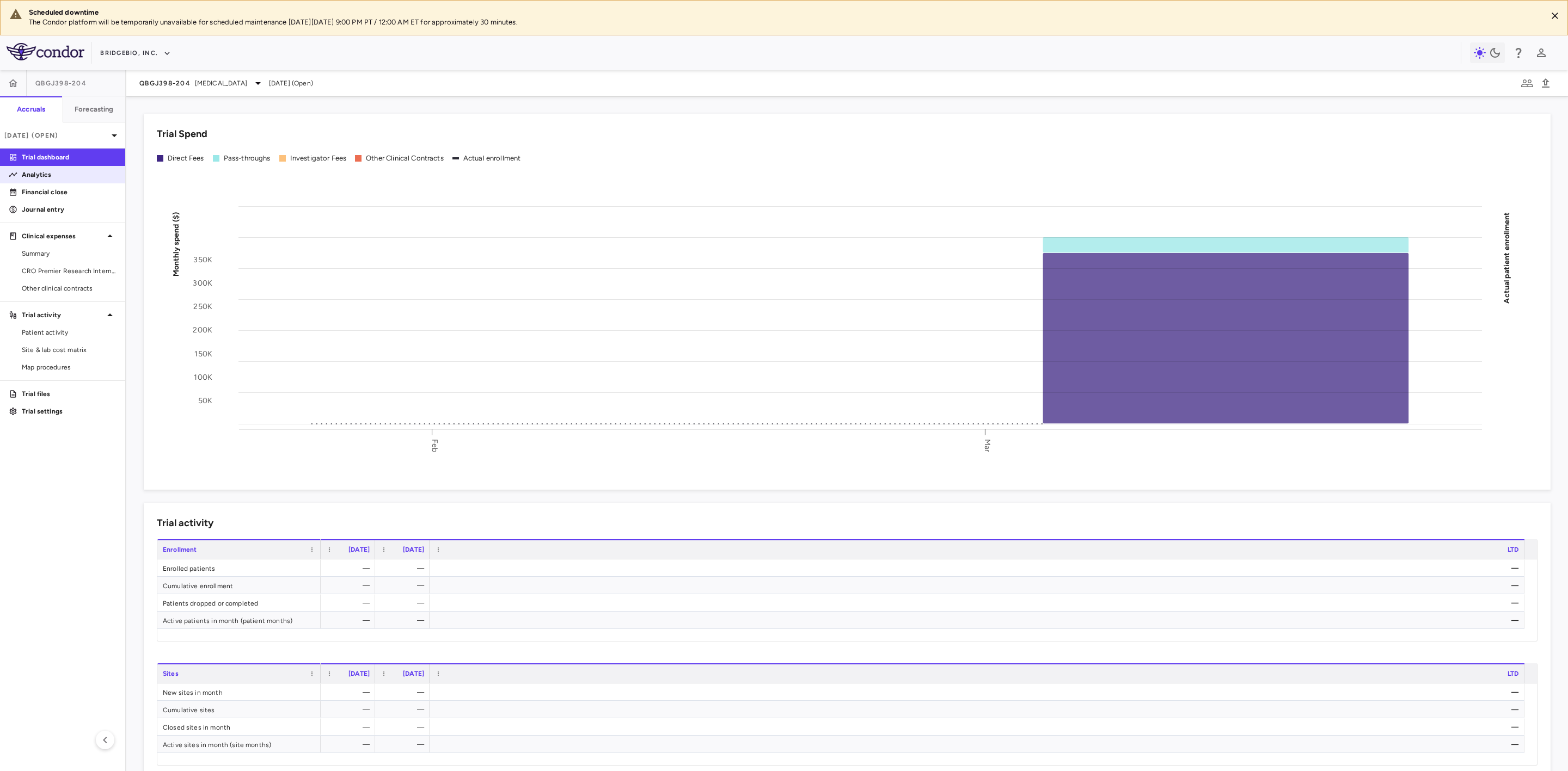
click at [51, 172] on p "Analytics" at bounding box center [69, 174] width 95 height 10
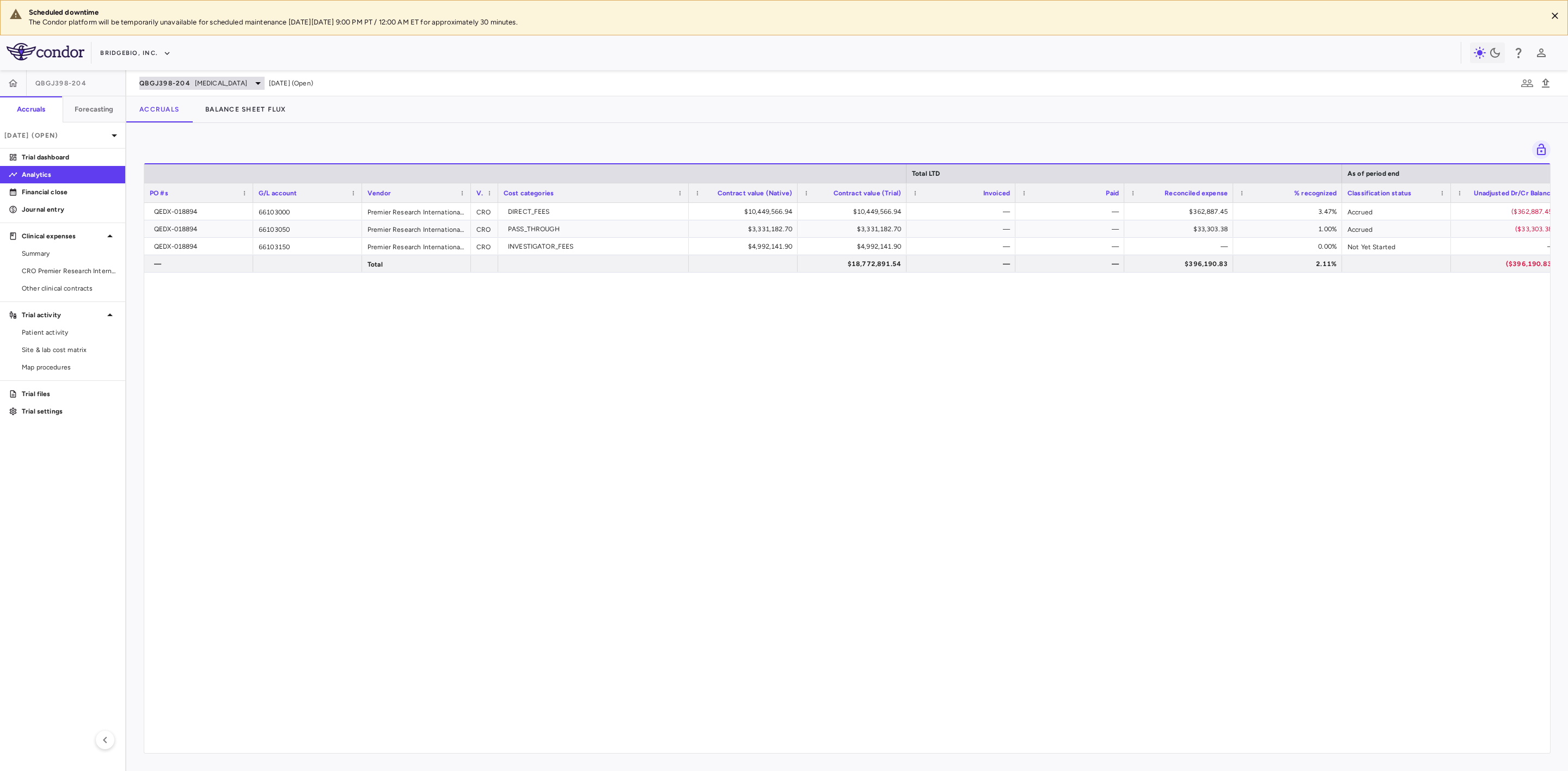
click at [252, 79] on icon at bounding box center [258, 83] width 13 height 13
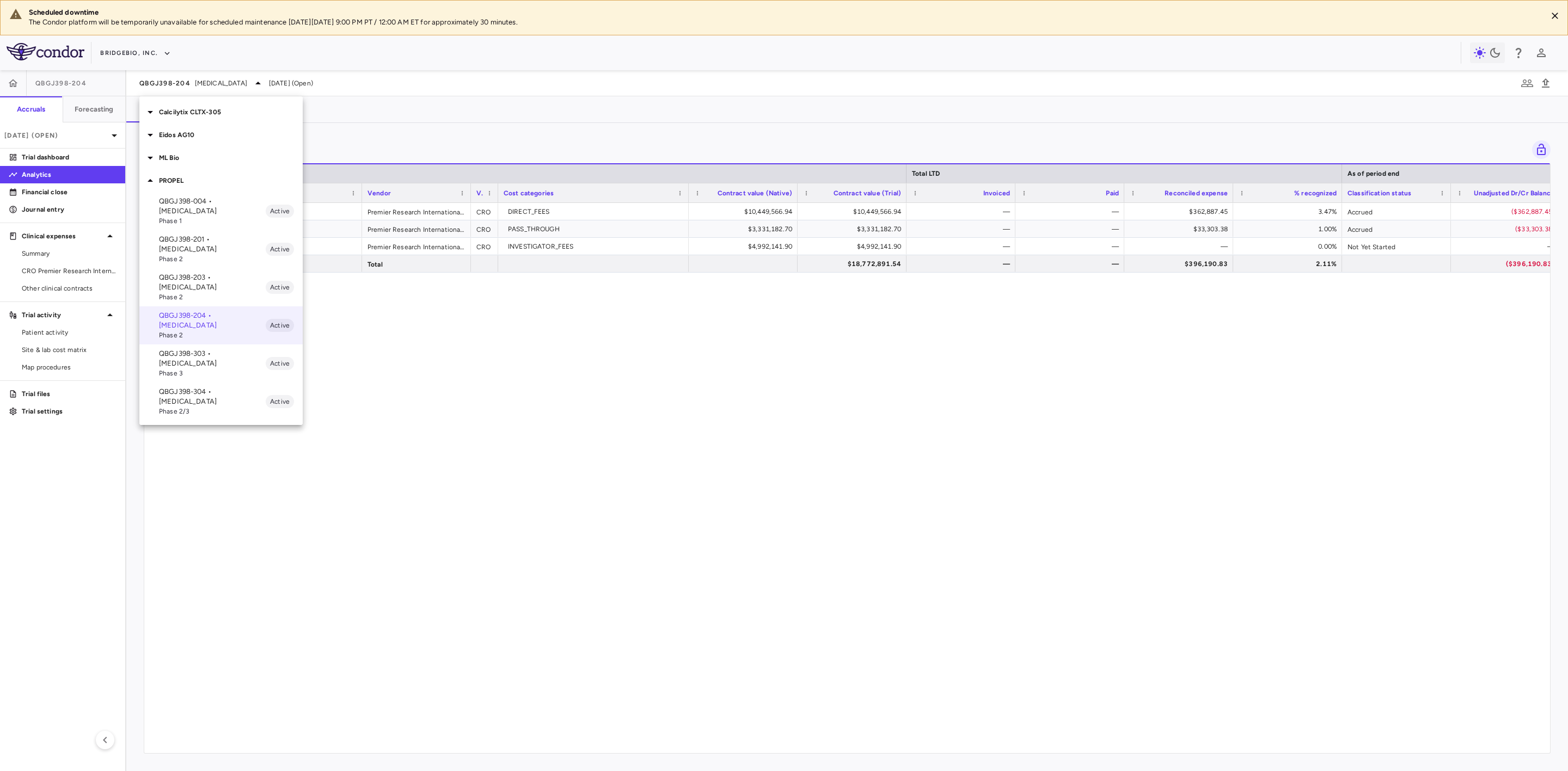
click at [216, 387] on p "QBGJ398-304 • Hypochondroplasia" at bounding box center [212, 396] width 107 height 20
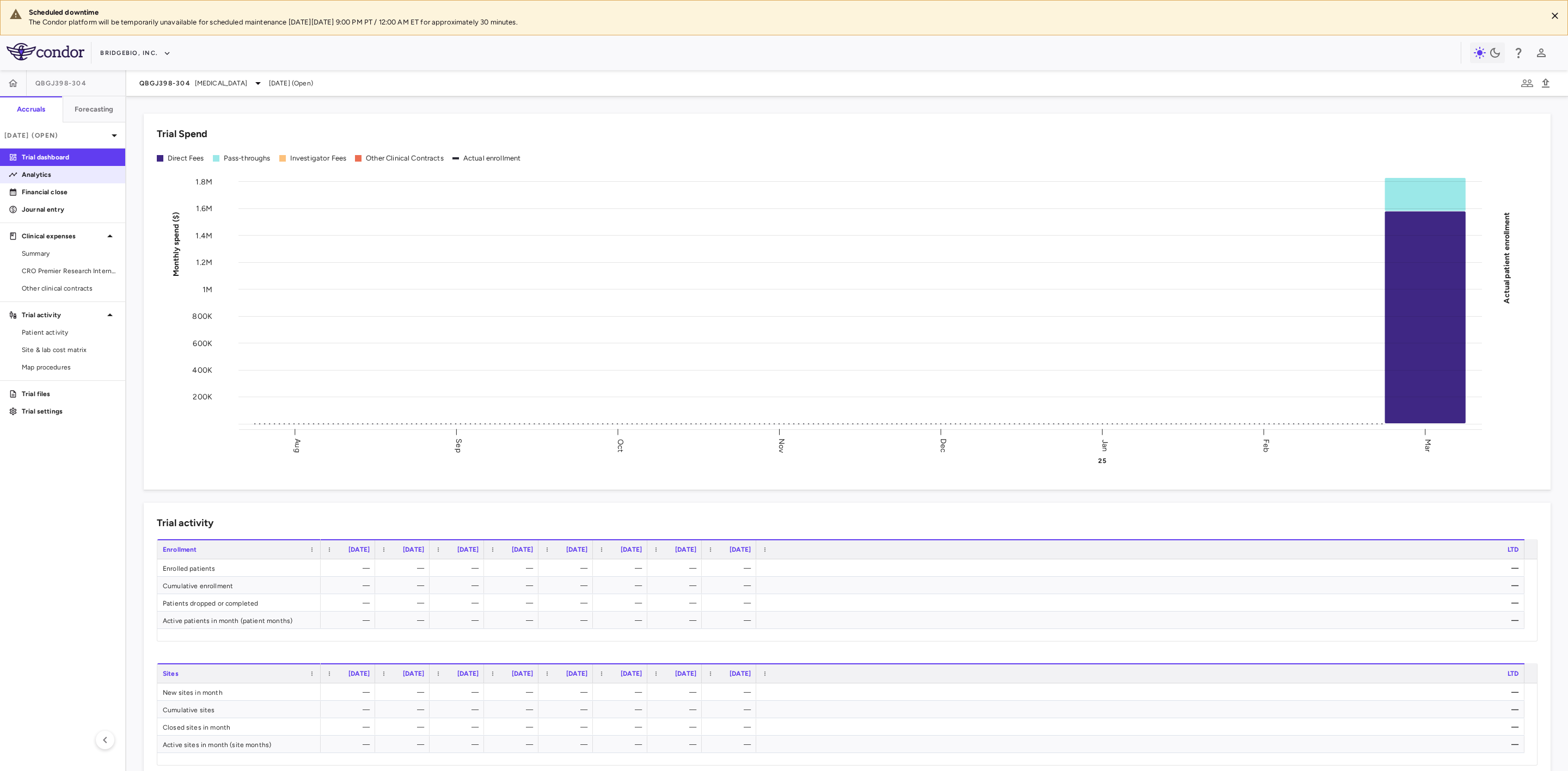
drag, startPoint x: 70, startPoint y: 182, endPoint x: 77, endPoint y: 182, distance: 7.0
click at [70, 181] on link "Analytics" at bounding box center [63, 175] width 125 height 16
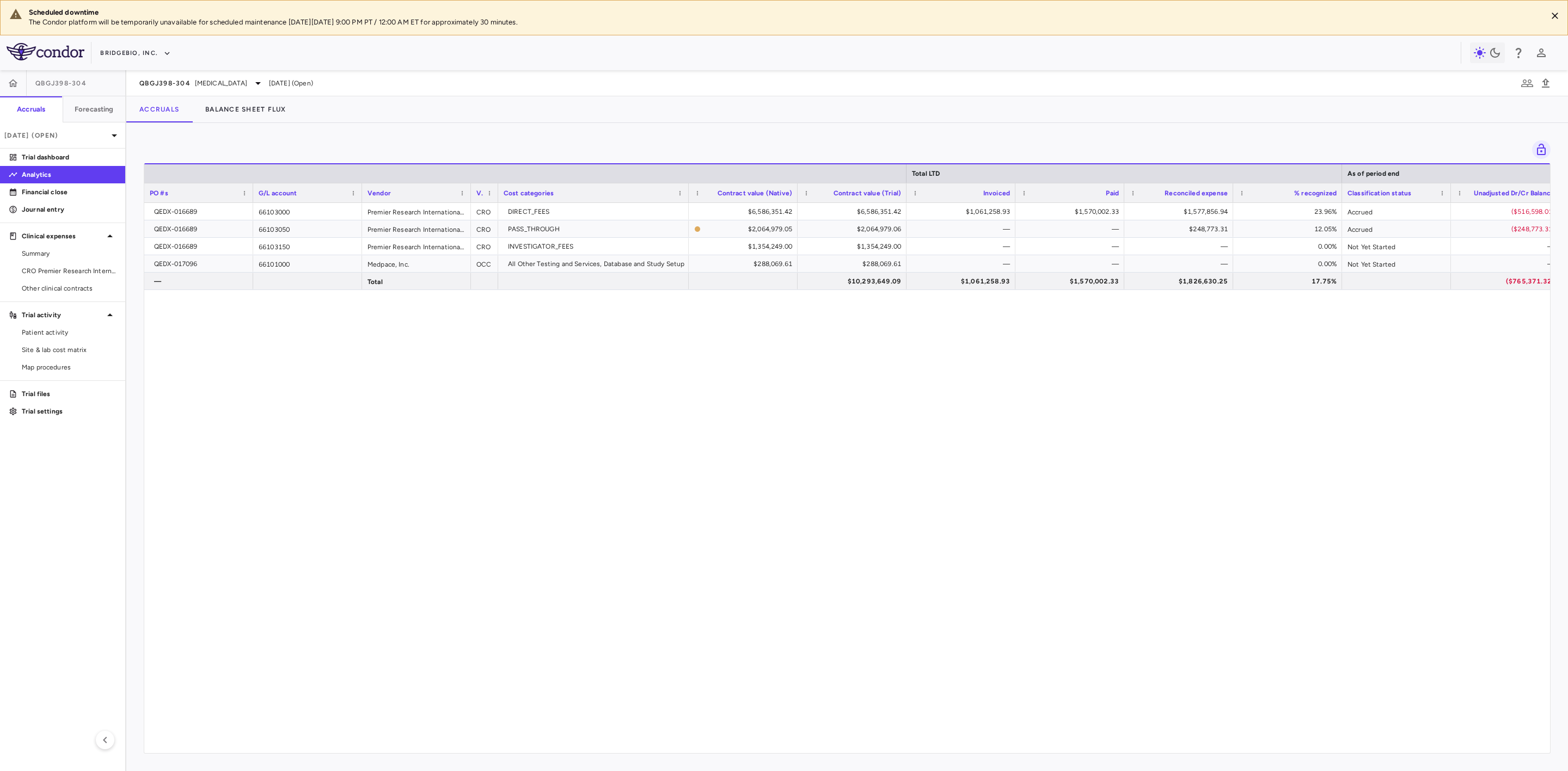
click at [534, 517] on div "QEDX-016689 66103000 Premier Research International LLC CRO DIRECT_FEES $6,586,…" at bounding box center [847, 472] width 1406 height 538
click at [691, 588] on div "QEDX-016689 66103000 Premier Research International LLC CRO DIRECT_FEES $6,586,…" at bounding box center [847, 472] width 1406 height 538
click at [597, 444] on div "QEDX-016689 66103000 Premier Research International LLC CRO DIRECT_FEES $6,586,…" at bounding box center [847, 472] width 1406 height 538
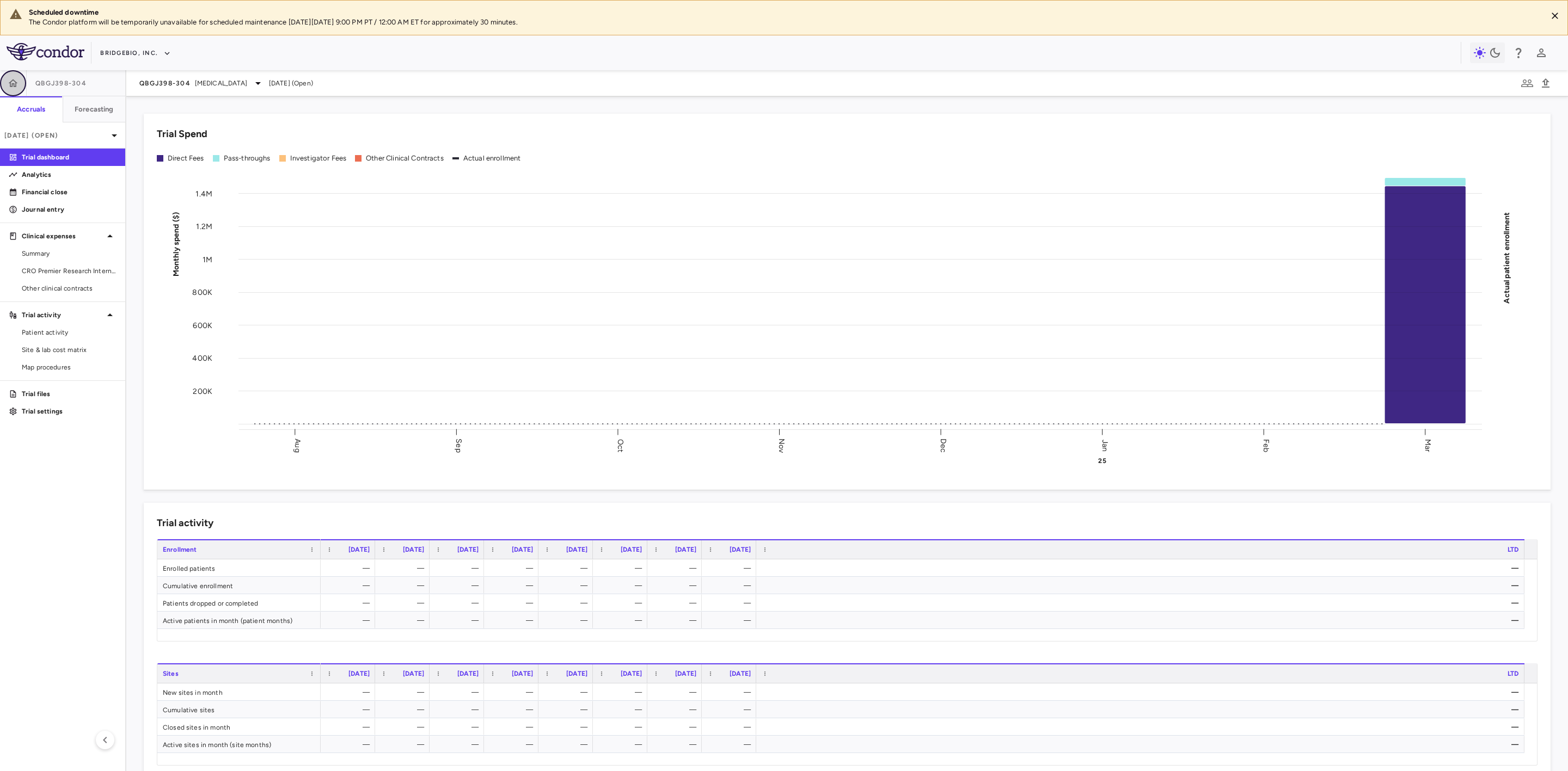
click at [15, 82] on icon "button" at bounding box center [13, 83] width 11 height 11
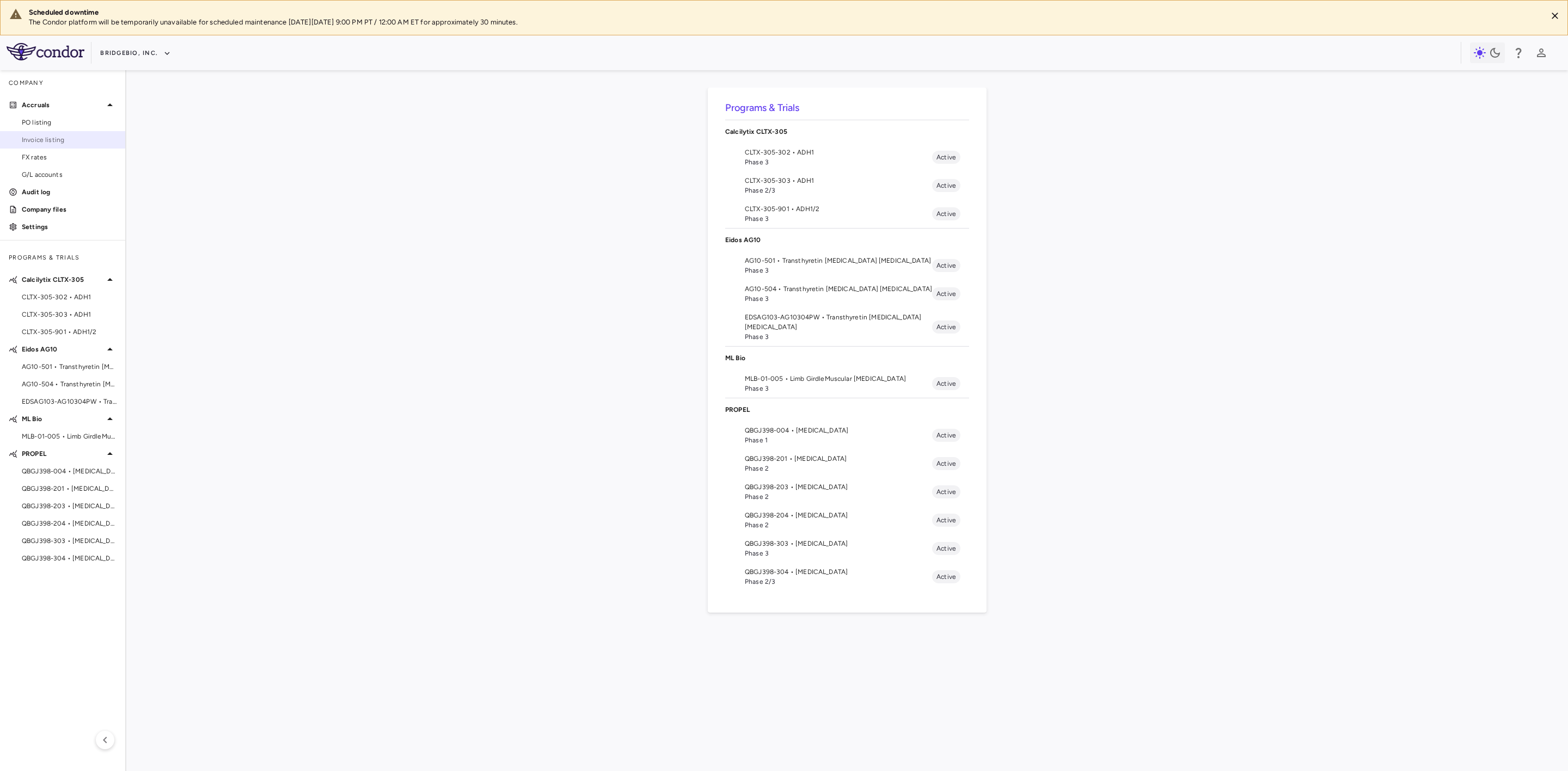
click at [63, 145] on link "Invoice listing" at bounding box center [63, 140] width 125 height 16
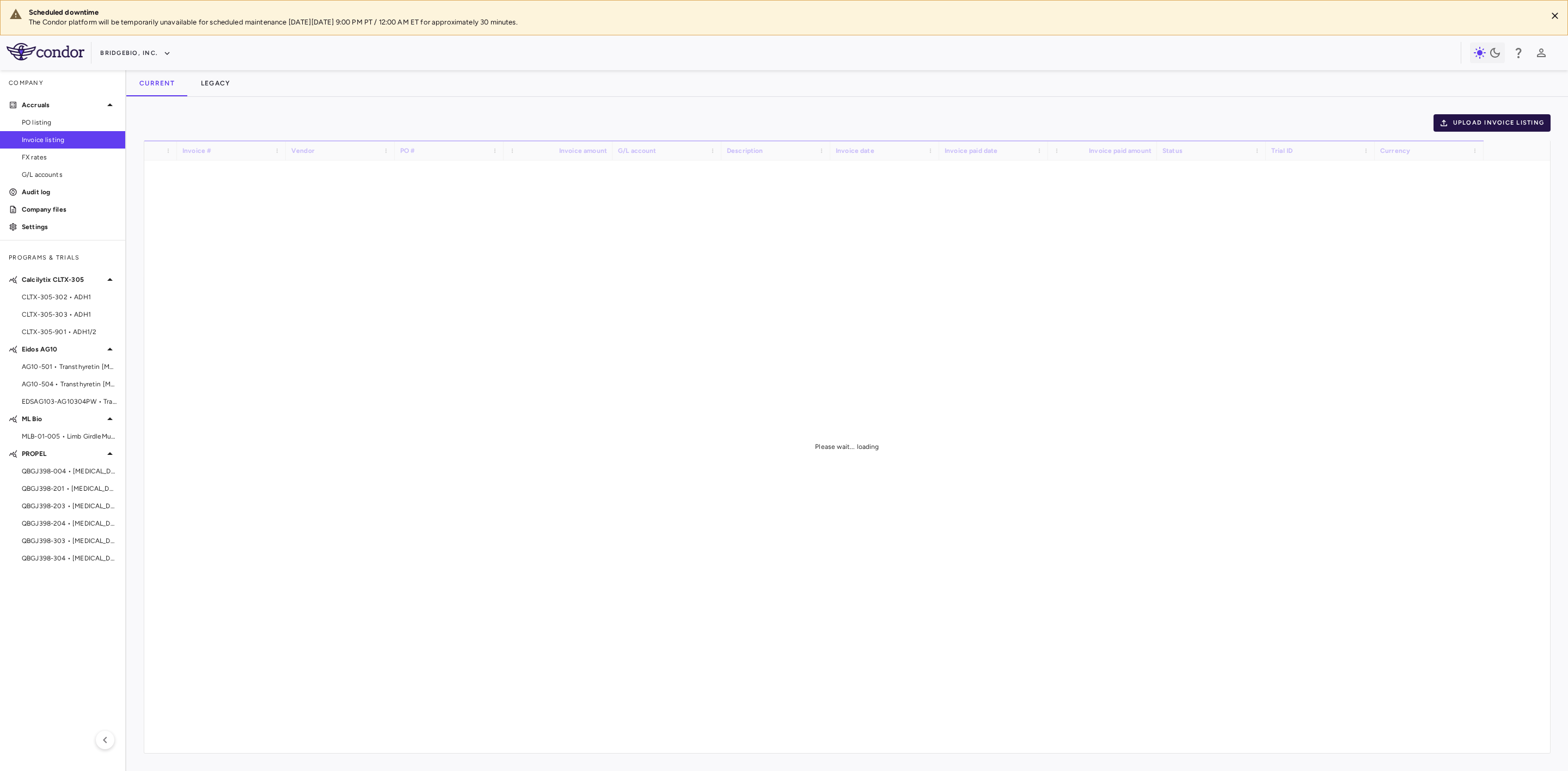
click at [1474, 118] on button "Upload invoice listing" at bounding box center [1492, 123] width 118 height 17
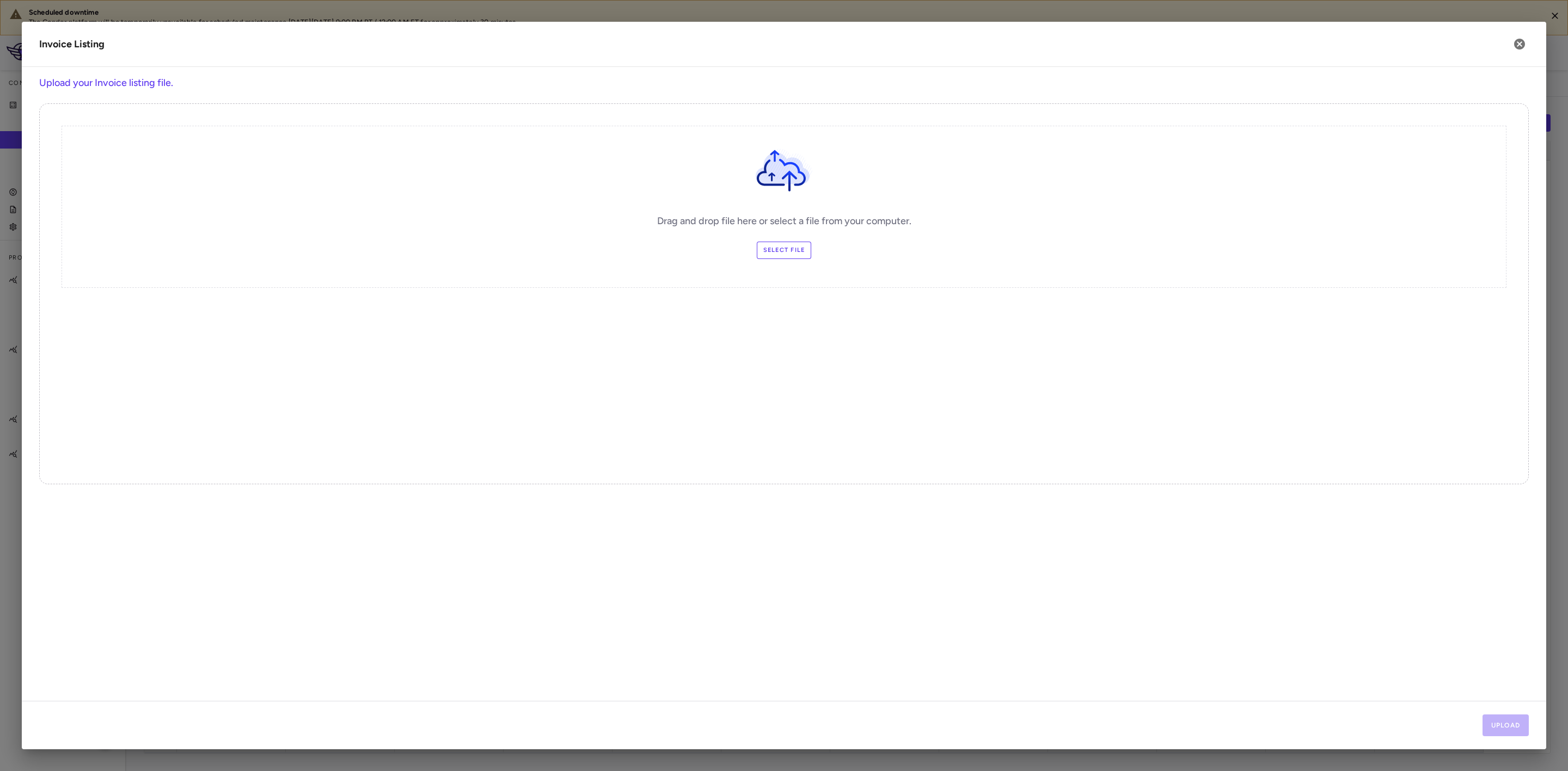
click at [783, 246] on label "Select file" at bounding box center [785, 250] width 55 height 17
click at [0, 0] on input "Select file" at bounding box center [0, 0] width 0 height 0
click at [1516, 724] on button "Upload" at bounding box center [1506, 725] width 47 height 22
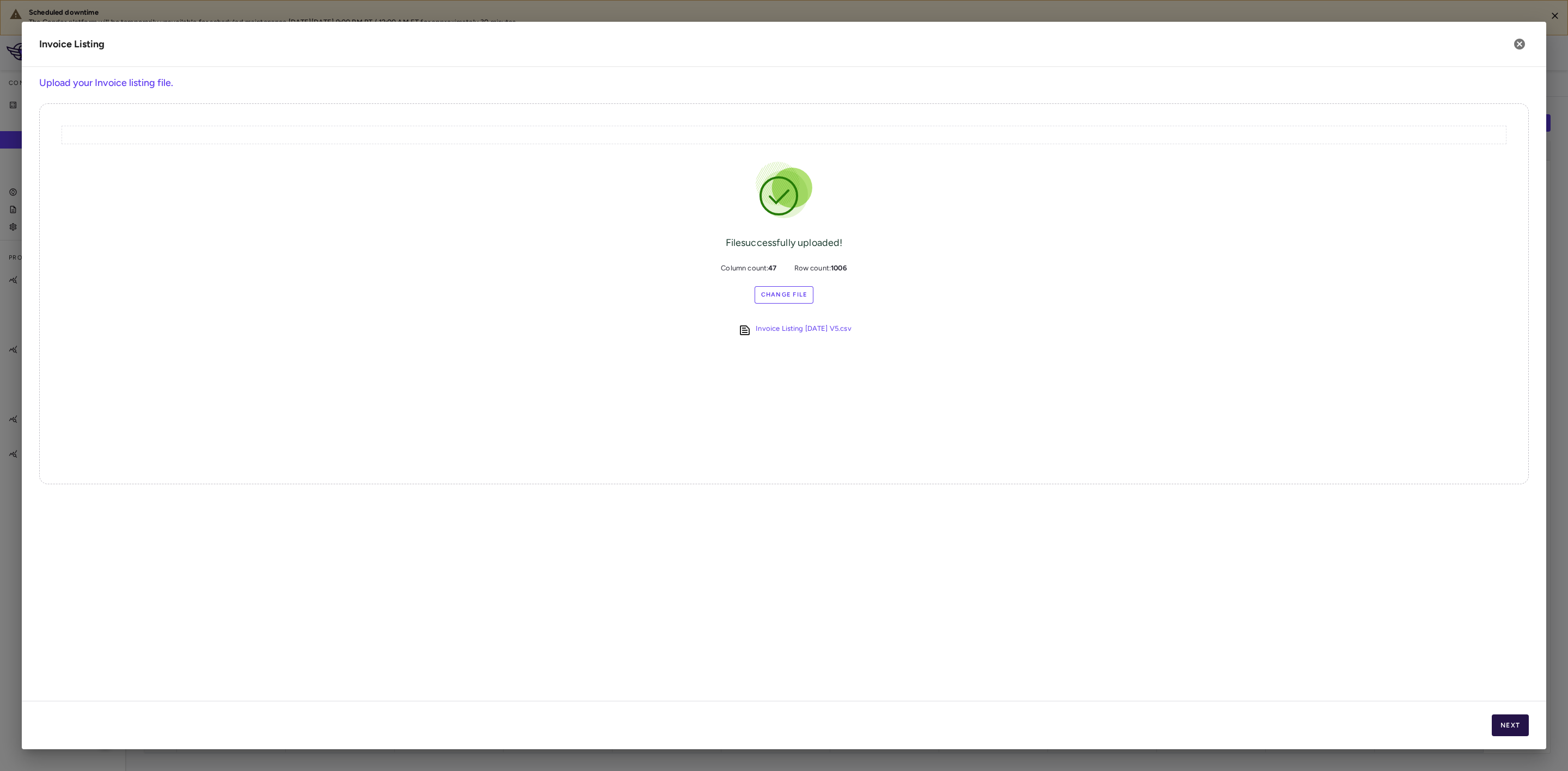
click at [1521, 729] on button "Next" at bounding box center [1510, 725] width 37 height 22
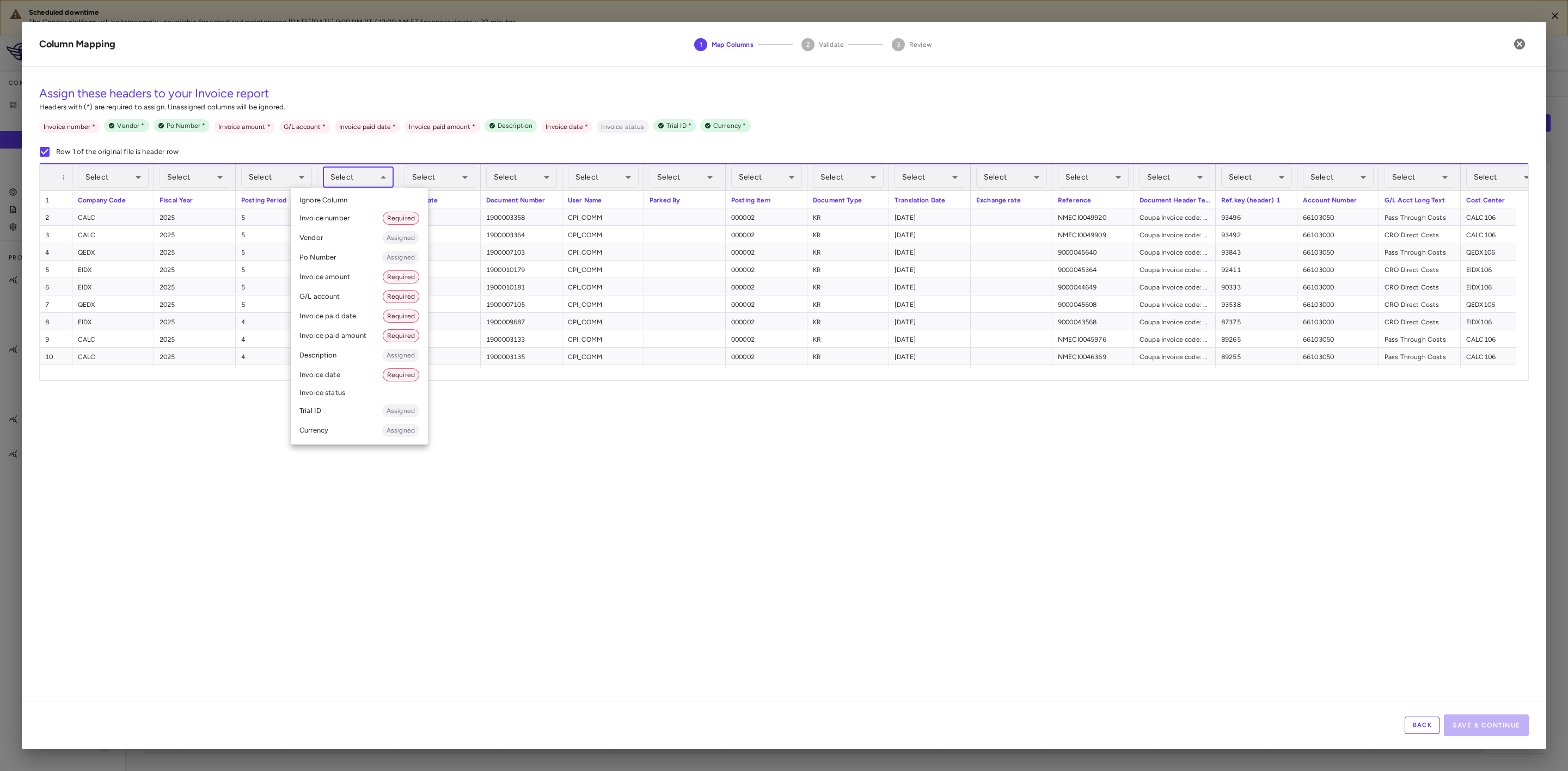
click at [371, 176] on body "Scheduled downtime The Condor platform will be temporarily unavailable for sche…" at bounding box center [784, 386] width 1568 height 771
click at [341, 373] on li "Invoice date Required" at bounding box center [359, 375] width 137 height 20
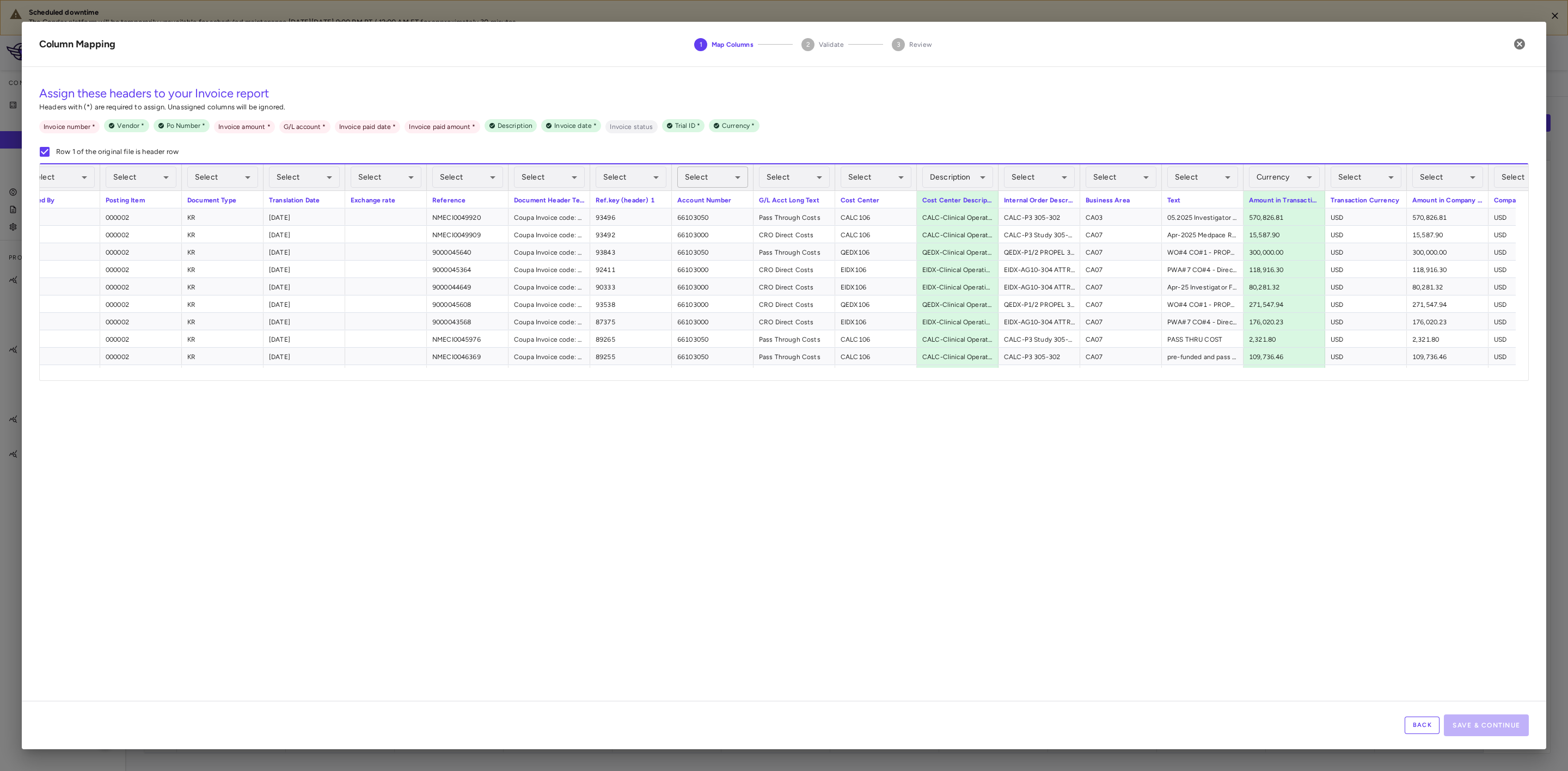
click at [701, 172] on body "Scheduled downtime The Condor platform will be temporarily unavailable for sche…" at bounding box center [784, 386] width 1568 height 771
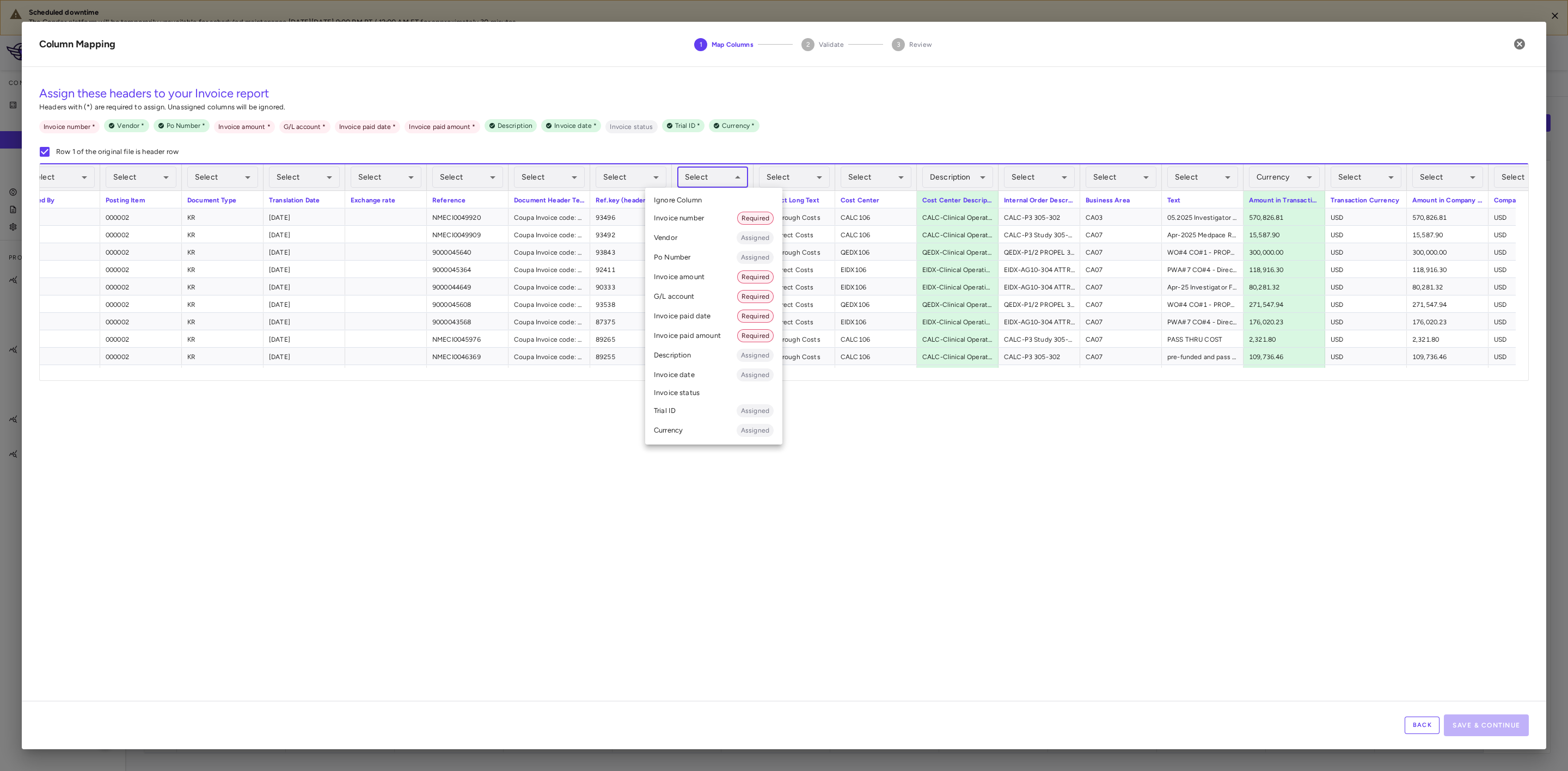
click at [703, 298] on li "G/L account Required" at bounding box center [714, 296] width 137 height 20
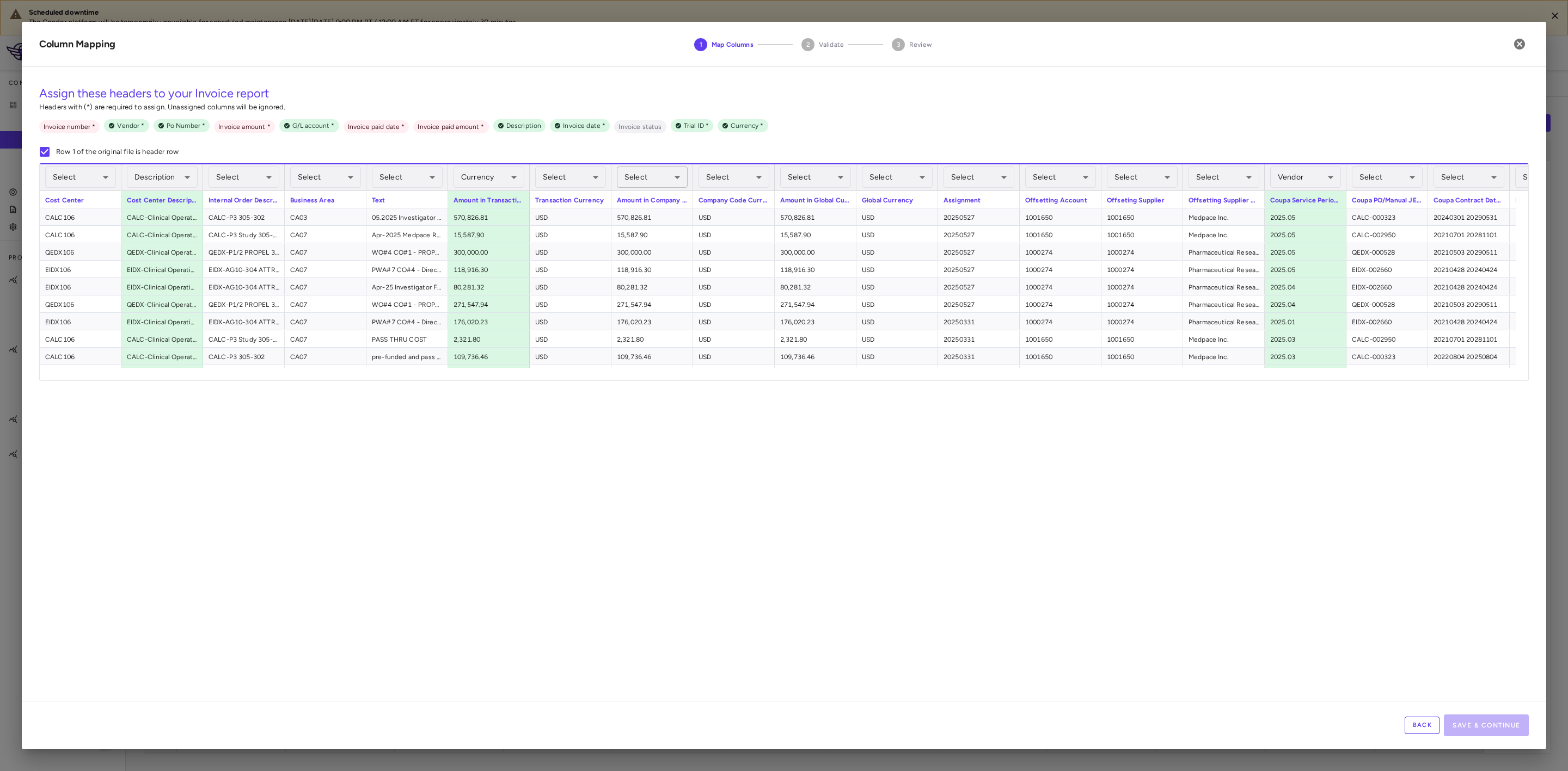
click at [649, 188] on body "Scheduled downtime The Condor platform will be temporarily unavailable for sche…" at bounding box center [784, 386] width 1568 height 771
click at [649, 277] on li "Invoice amount Required" at bounding box center [653, 277] width 137 height 20
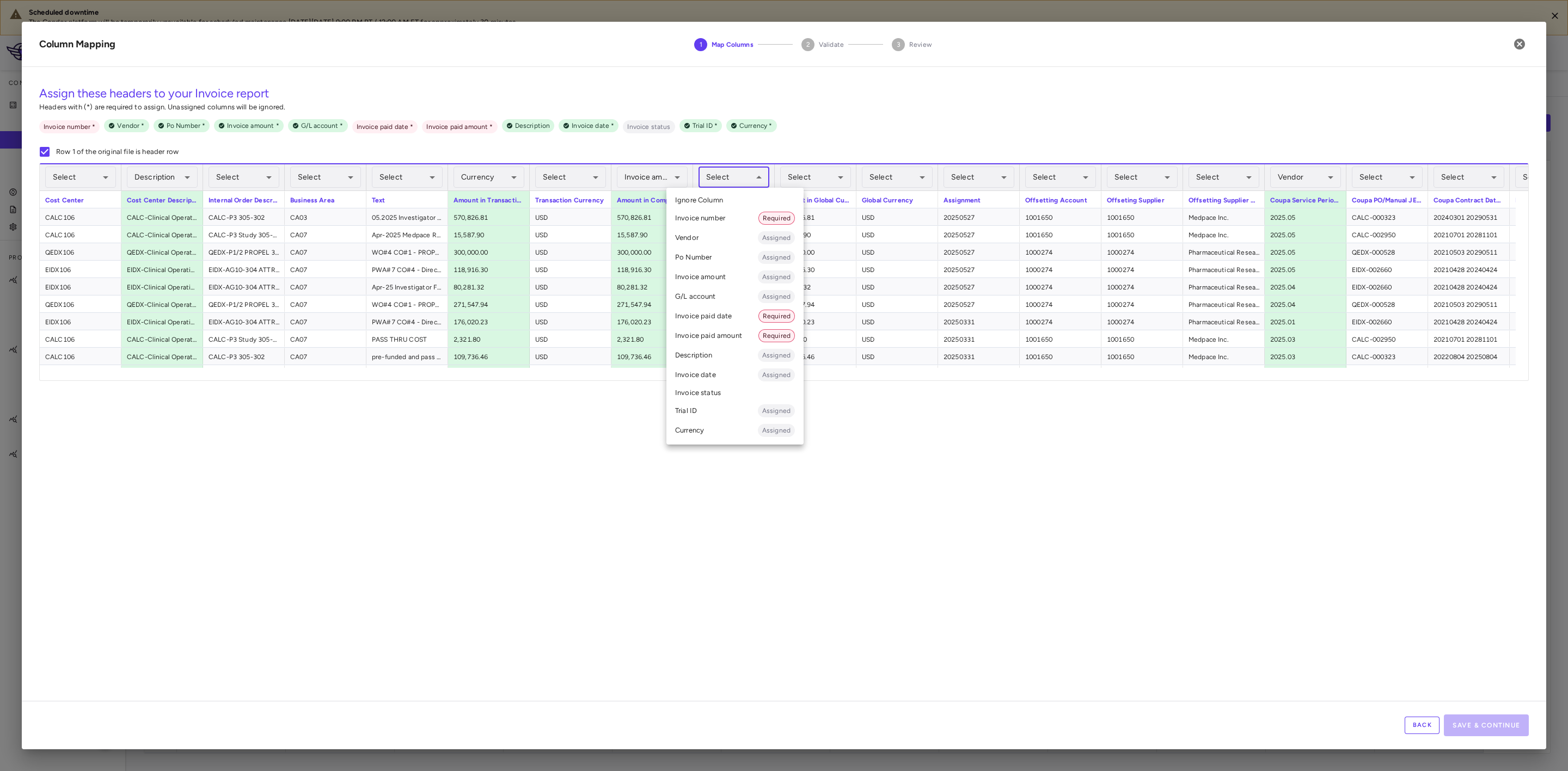
click at [746, 180] on body "Scheduled downtime The Condor platform will be temporarily unavailable for sche…" at bounding box center [784, 386] width 1568 height 771
click at [712, 428] on li "Currency Assigned" at bounding box center [735, 430] width 137 height 20
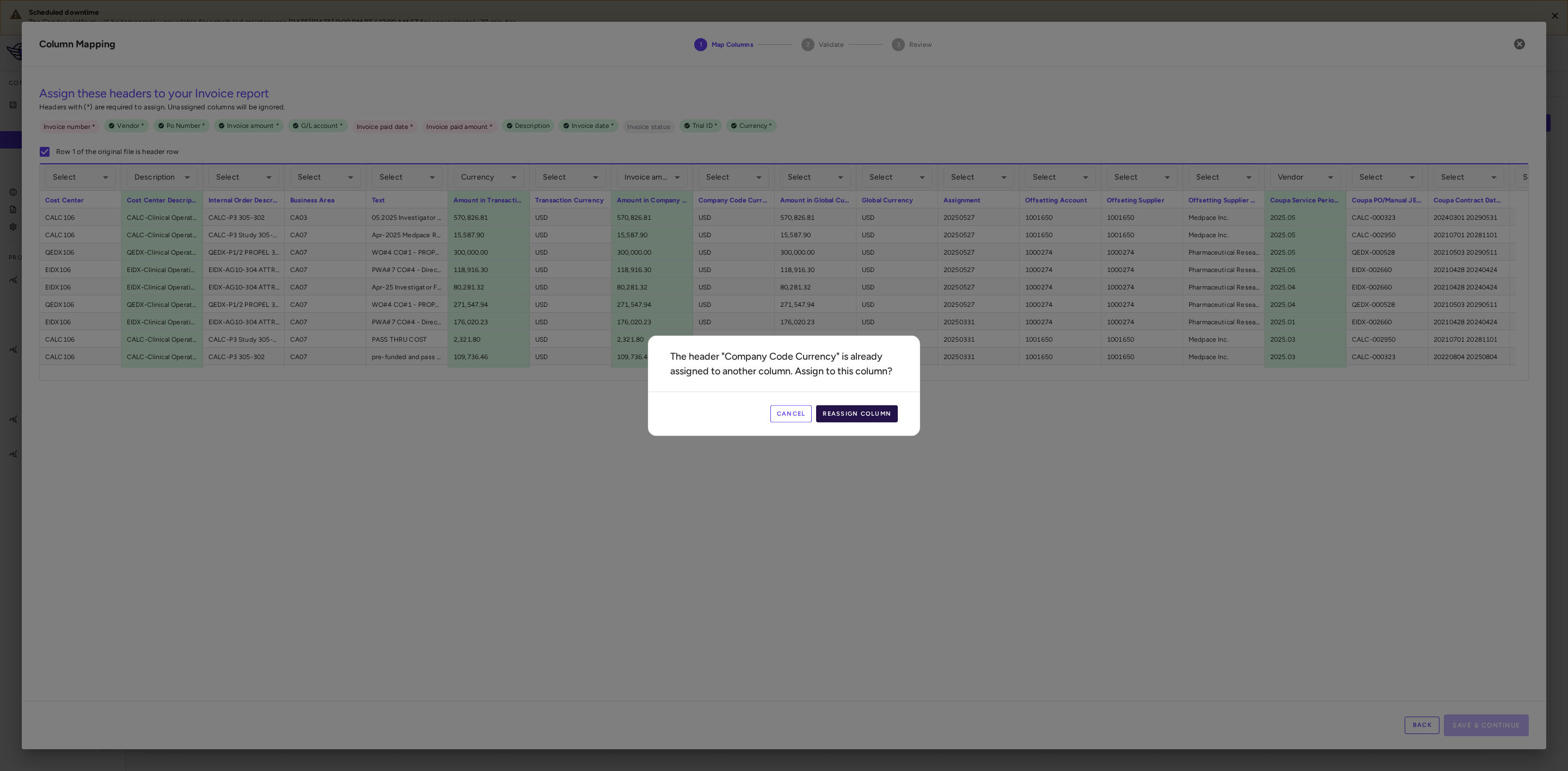
click at [869, 408] on button "Reassign Column" at bounding box center [857, 414] width 81 height 17
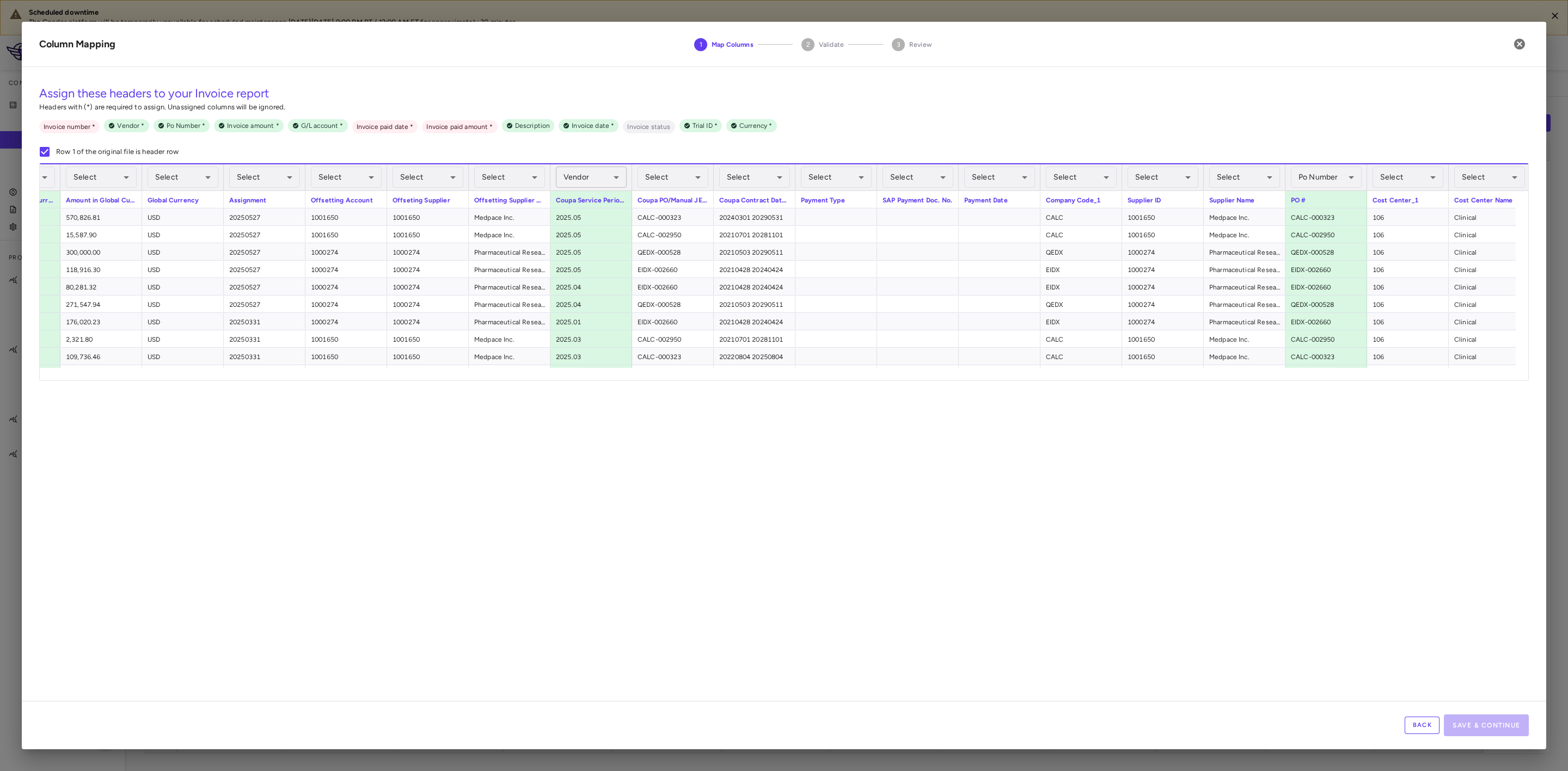
click at [608, 178] on body "Scheduled downtime The Condor platform will be temporarily unavailable for sche…" at bounding box center [784, 386] width 1568 height 771
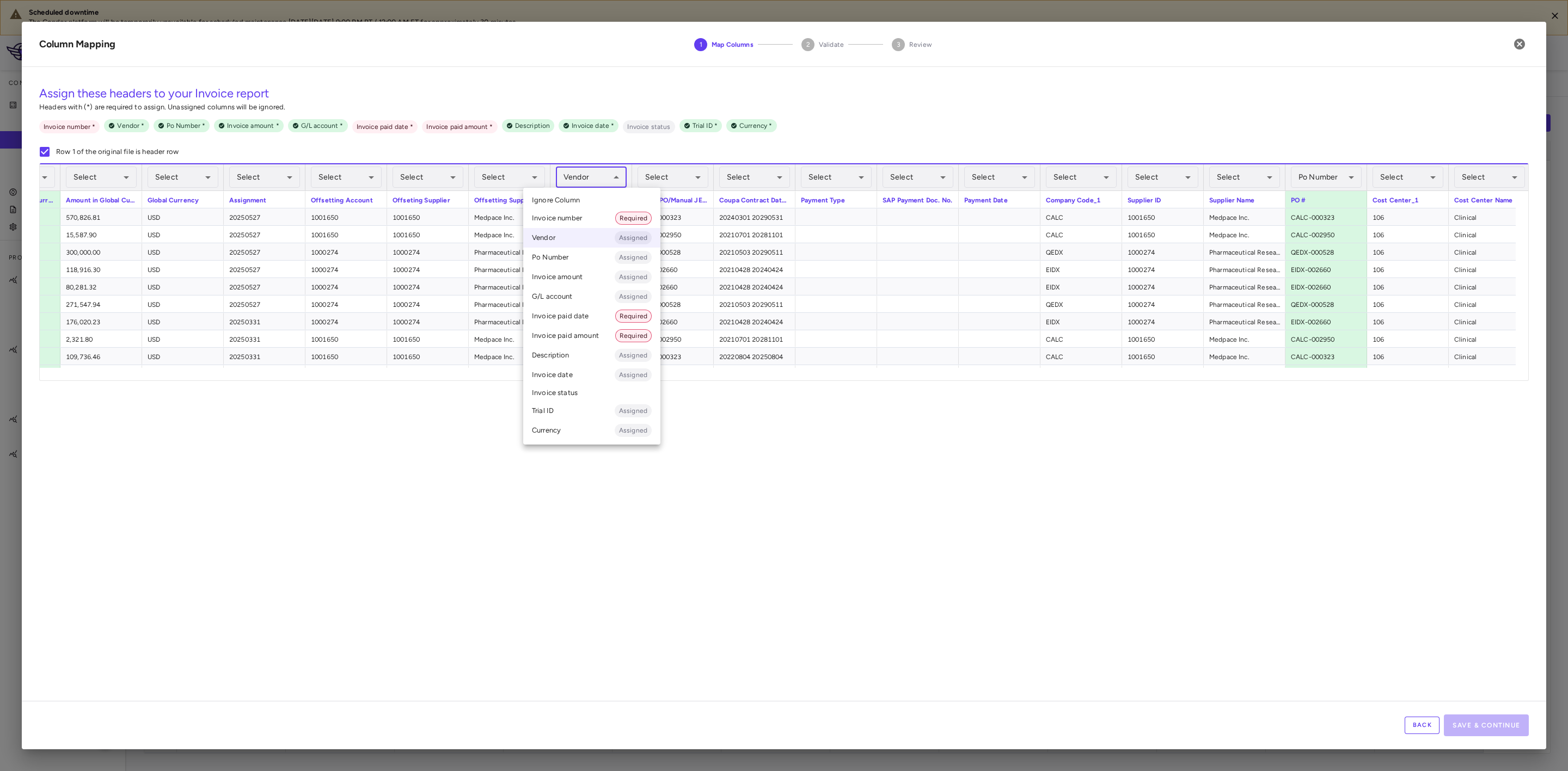
click at [589, 203] on li "Ignore Column" at bounding box center [592, 200] width 137 height 16
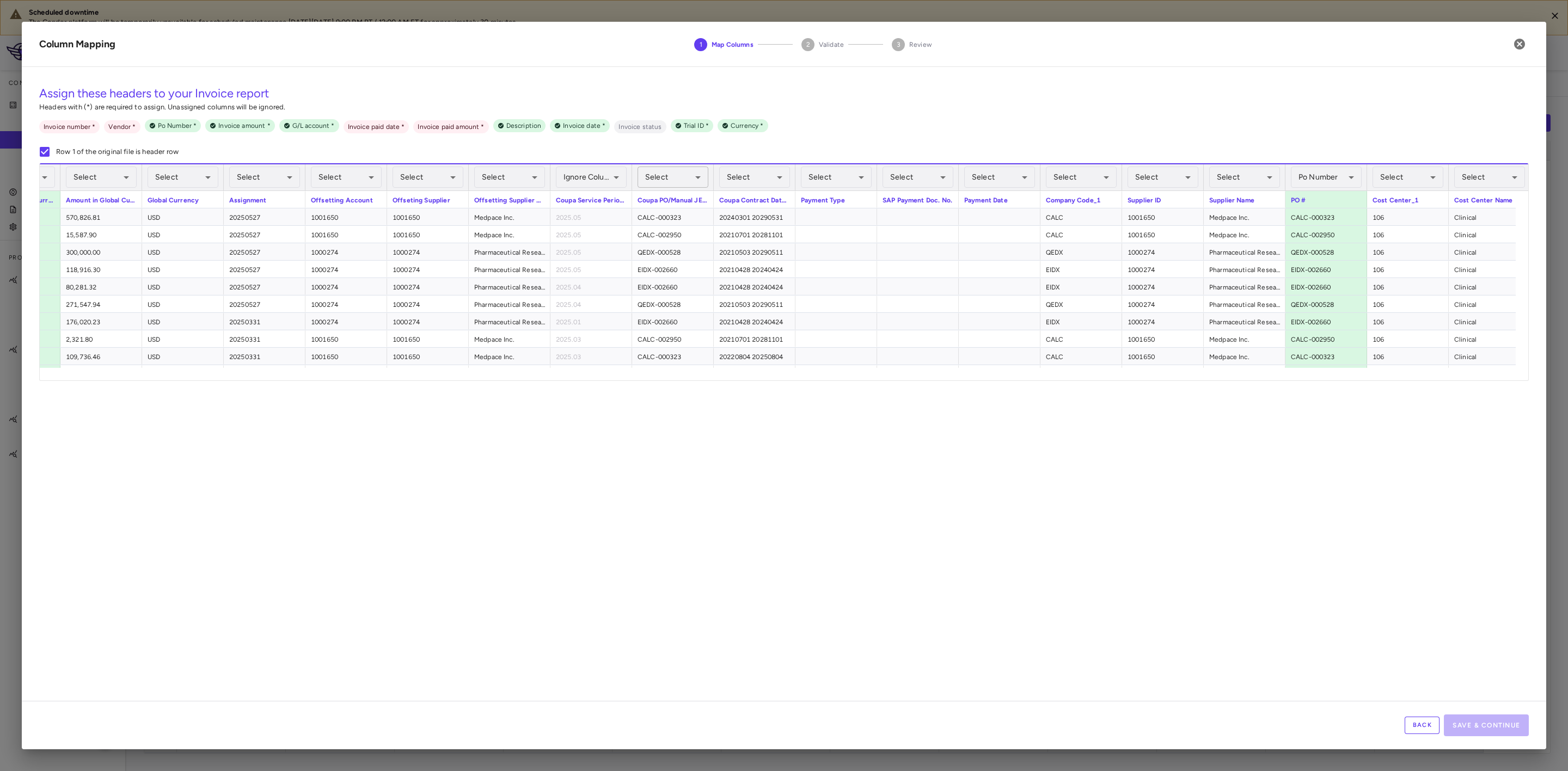
click at [686, 180] on body "Scheduled downtime The Condor platform will be temporarily unavailable for sche…" at bounding box center [784, 386] width 1568 height 771
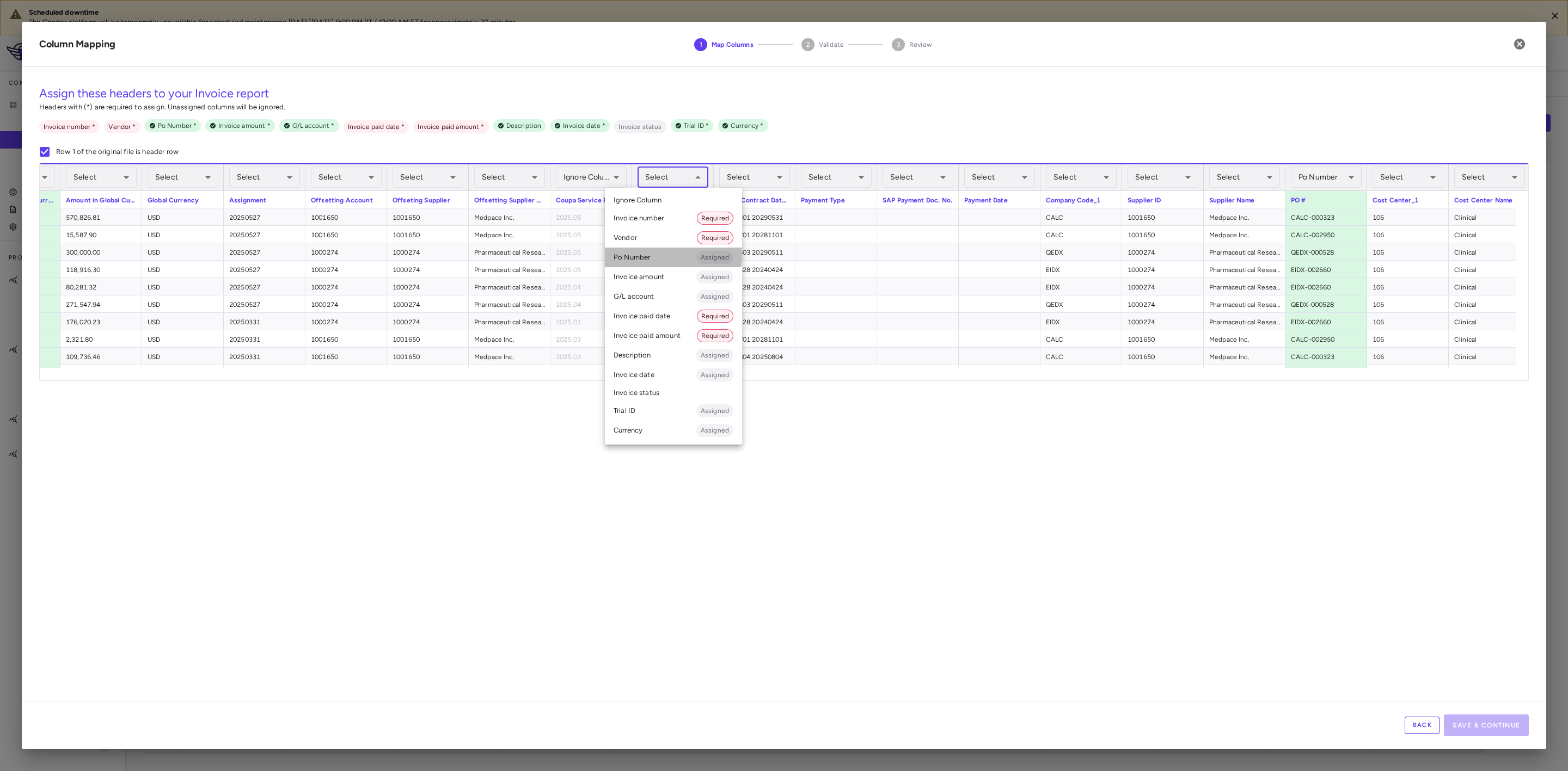
click at [653, 255] on li "Po Number Assigned" at bounding box center [674, 257] width 137 height 20
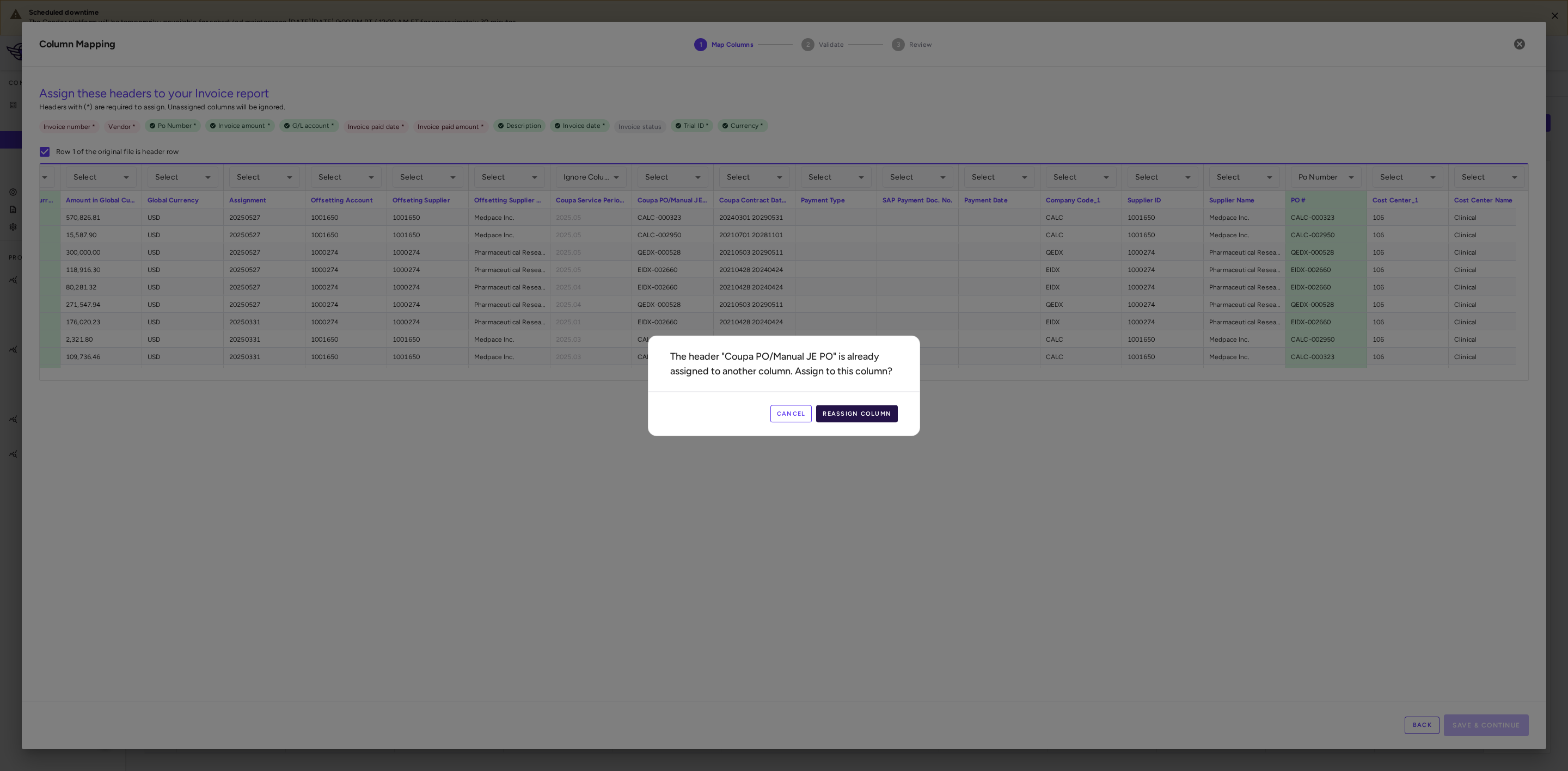
click at [860, 415] on button "Reassign Column" at bounding box center [857, 414] width 81 height 17
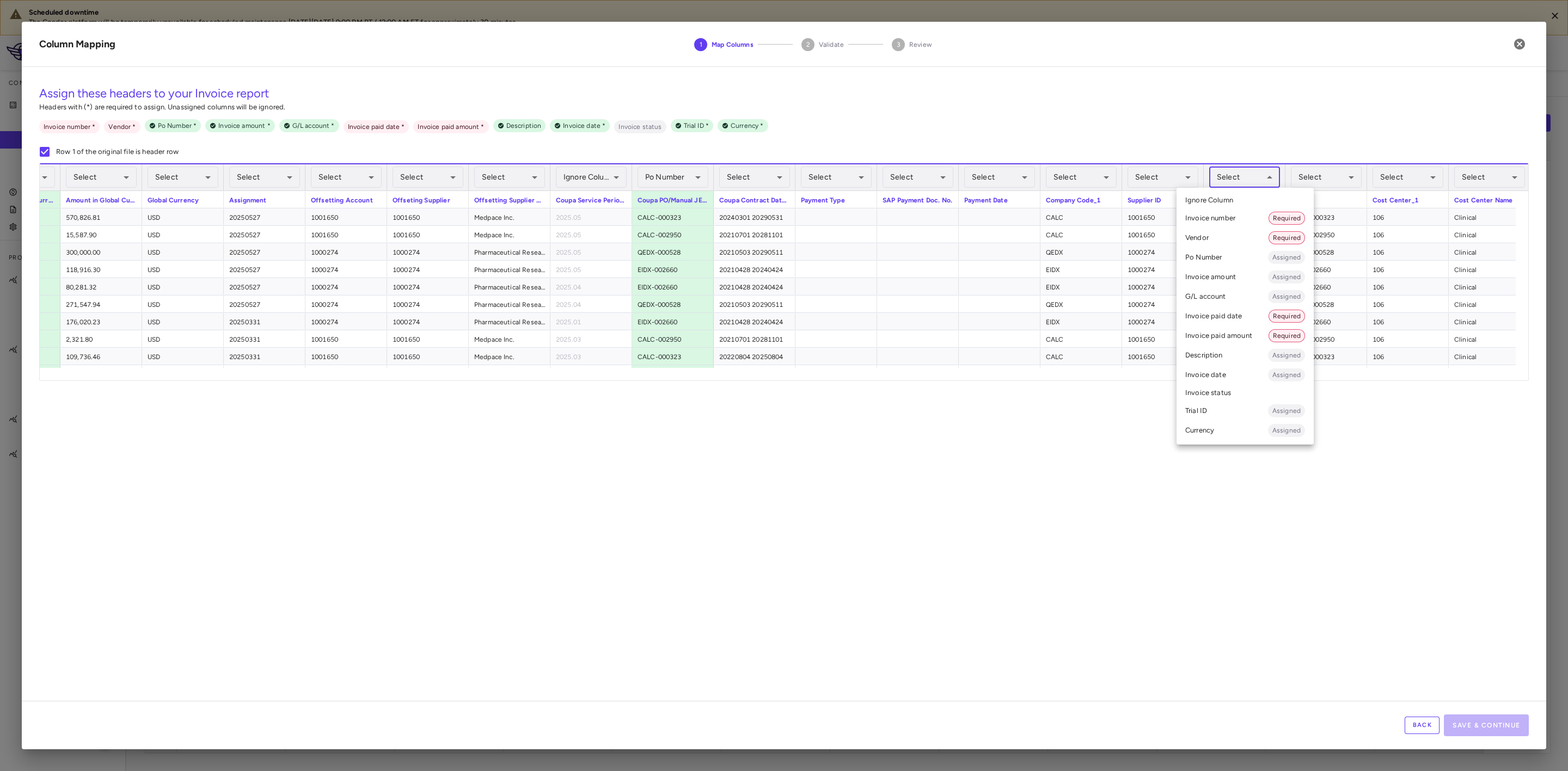
click at [1242, 180] on body "Scheduled downtime The Condor platform will be temporarily unavailable for sche…" at bounding box center [784, 386] width 1568 height 771
click at [1209, 239] on li "Vendor Required" at bounding box center [1245, 237] width 137 height 20
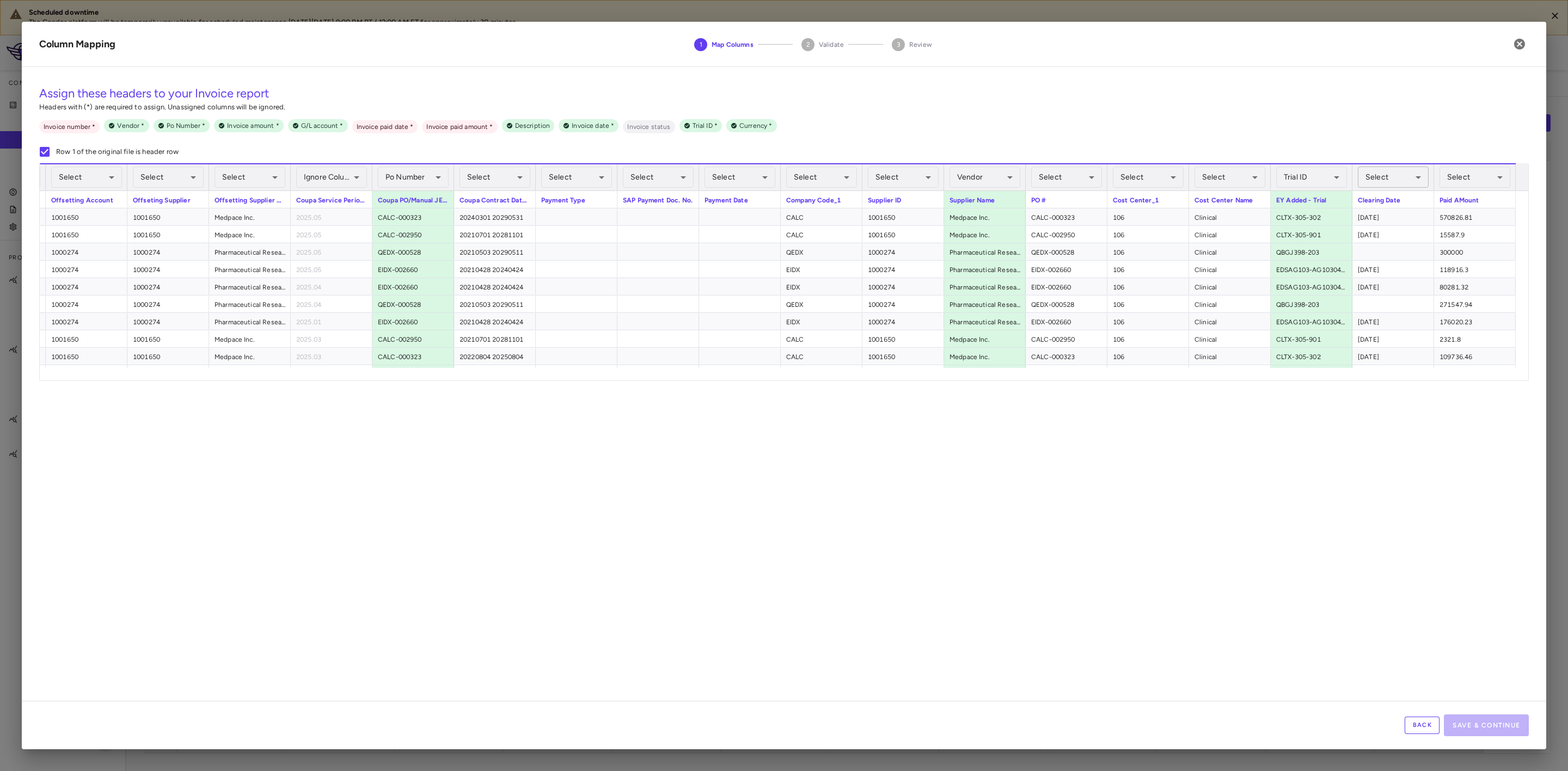
click at [1380, 174] on body "Scheduled downtime The Condor platform will be temporarily unavailable for sche…" at bounding box center [784, 386] width 1568 height 771
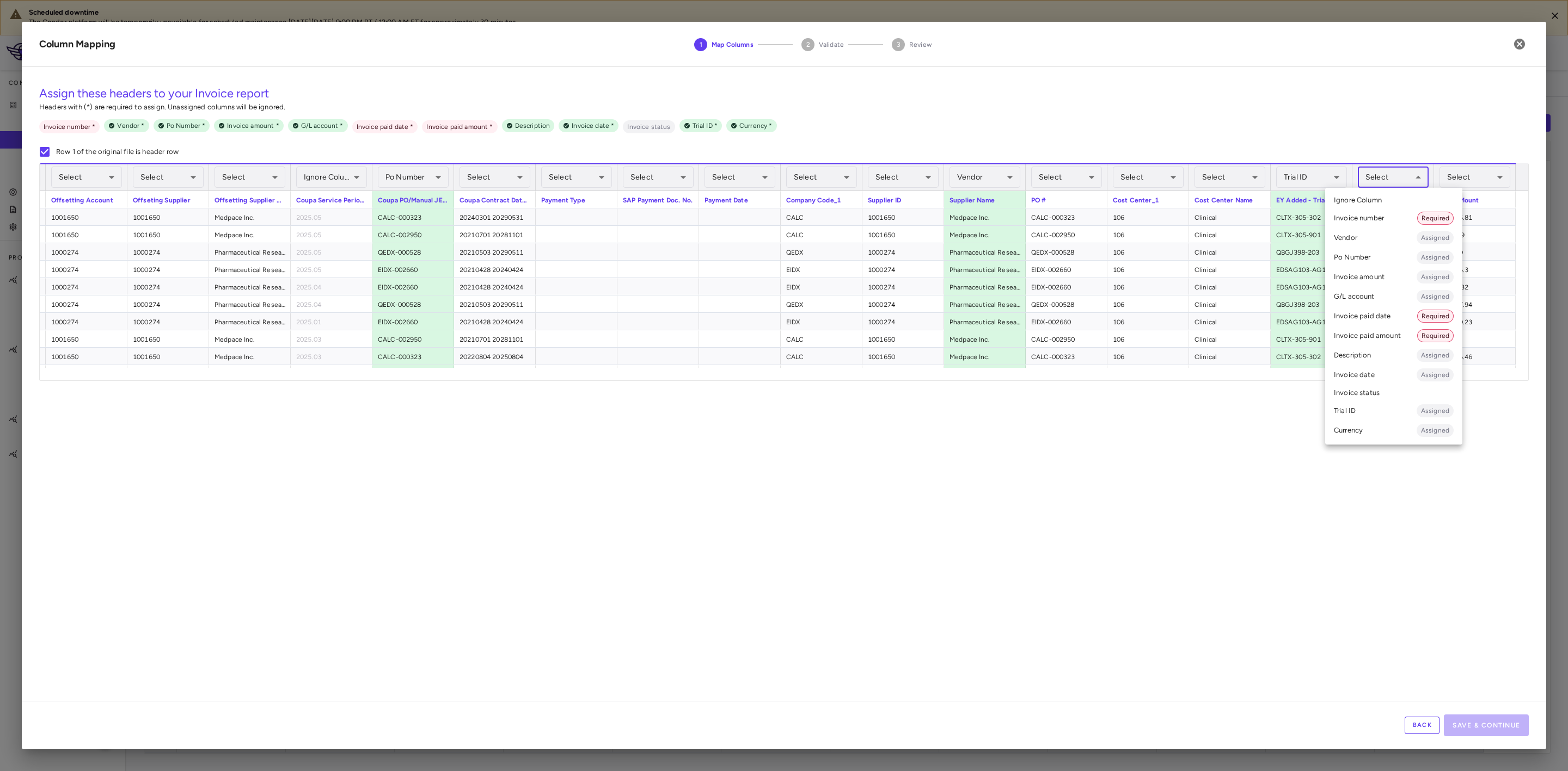
click at [1378, 318] on li "Invoice paid date Required" at bounding box center [1394, 316] width 137 height 20
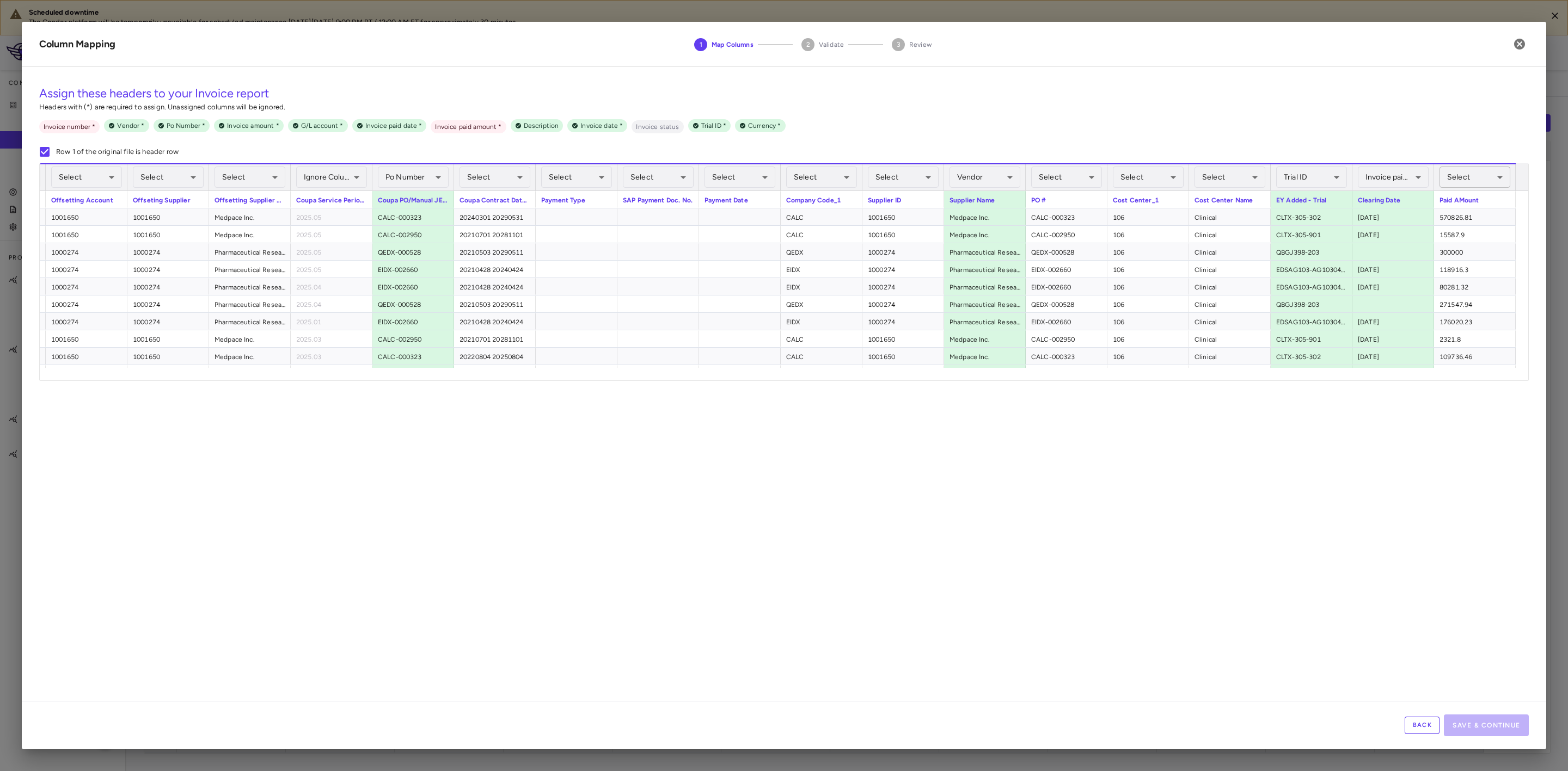
click at [1460, 175] on body "Scheduled downtime The Condor platform will be temporarily unavailable for sche…" at bounding box center [784, 386] width 1568 height 771
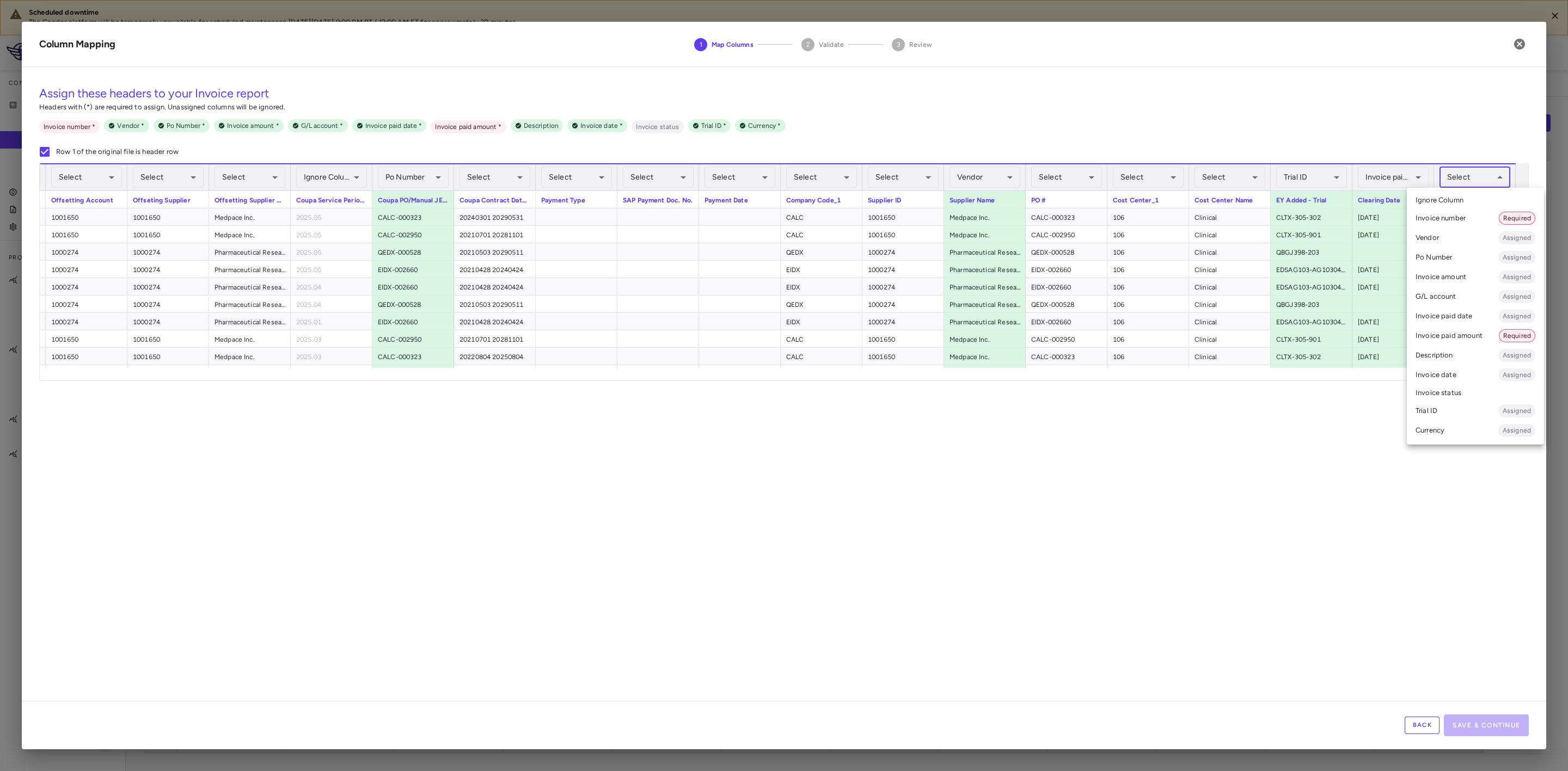
click at [1459, 335] on li "Invoice paid amount Required" at bounding box center [1476, 336] width 137 height 20
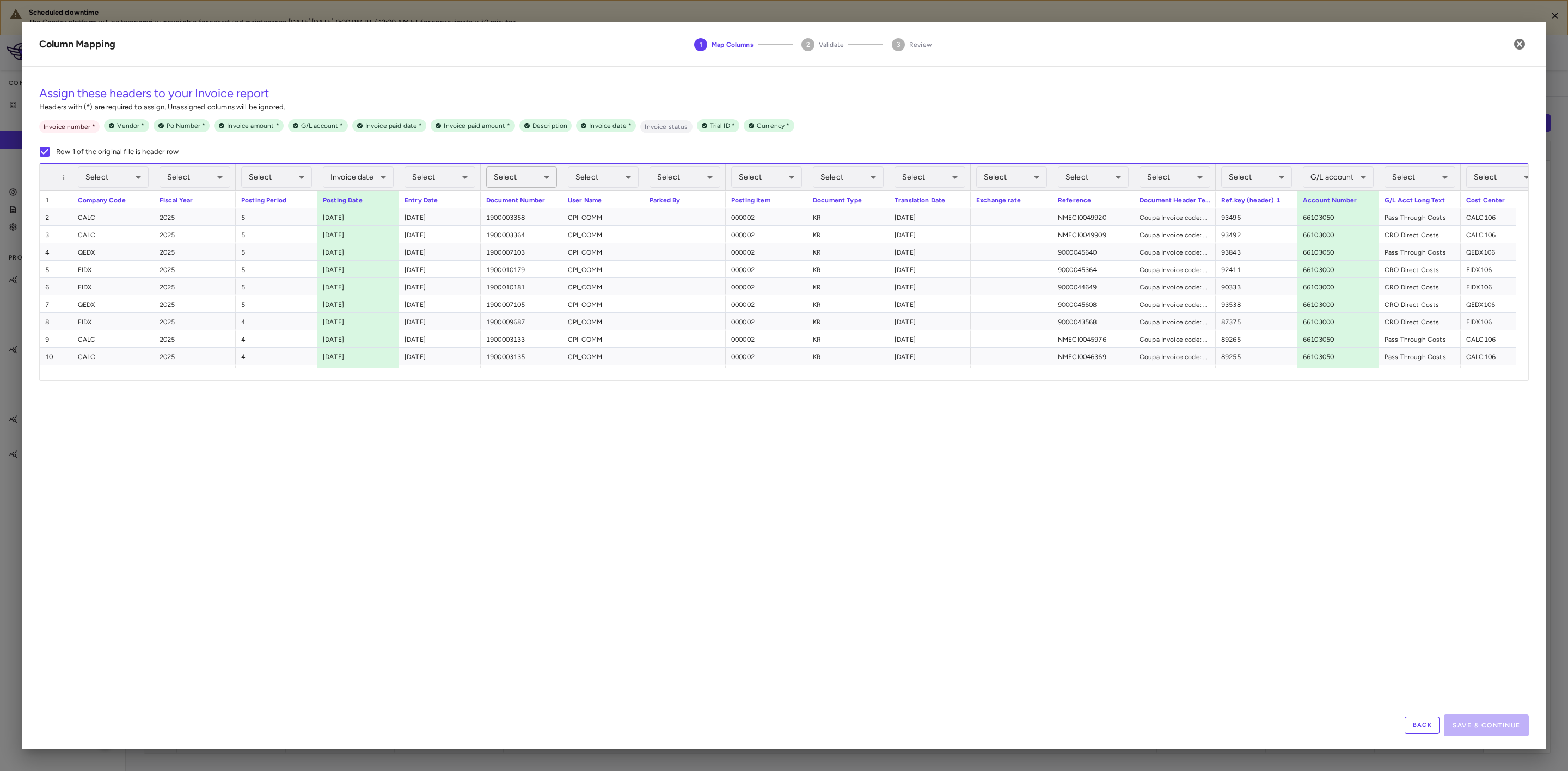
click at [524, 176] on body "Scheduled downtime The Condor platform will be temporarily unavailable for sche…" at bounding box center [784, 386] width 1568 height 771
click at [509, 215] on li "Invoice number Required" at bounding box center [523, 218] width 138 height 20
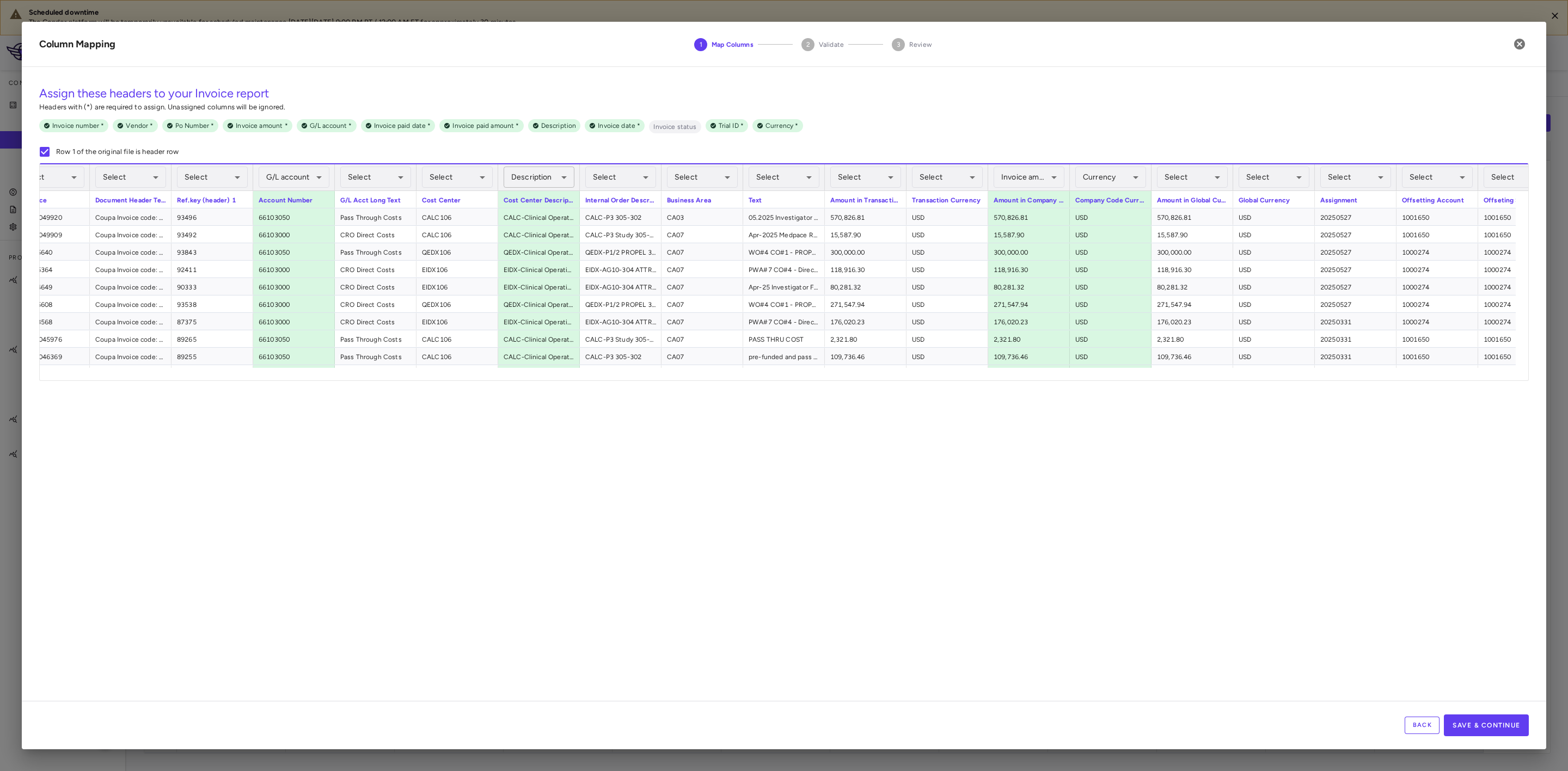
click at [563, 180] on body "Scheduled downtime The Condor platform will be temporarily unavailable for sche…" at bounding box center [784, 386] width 1568 height 771
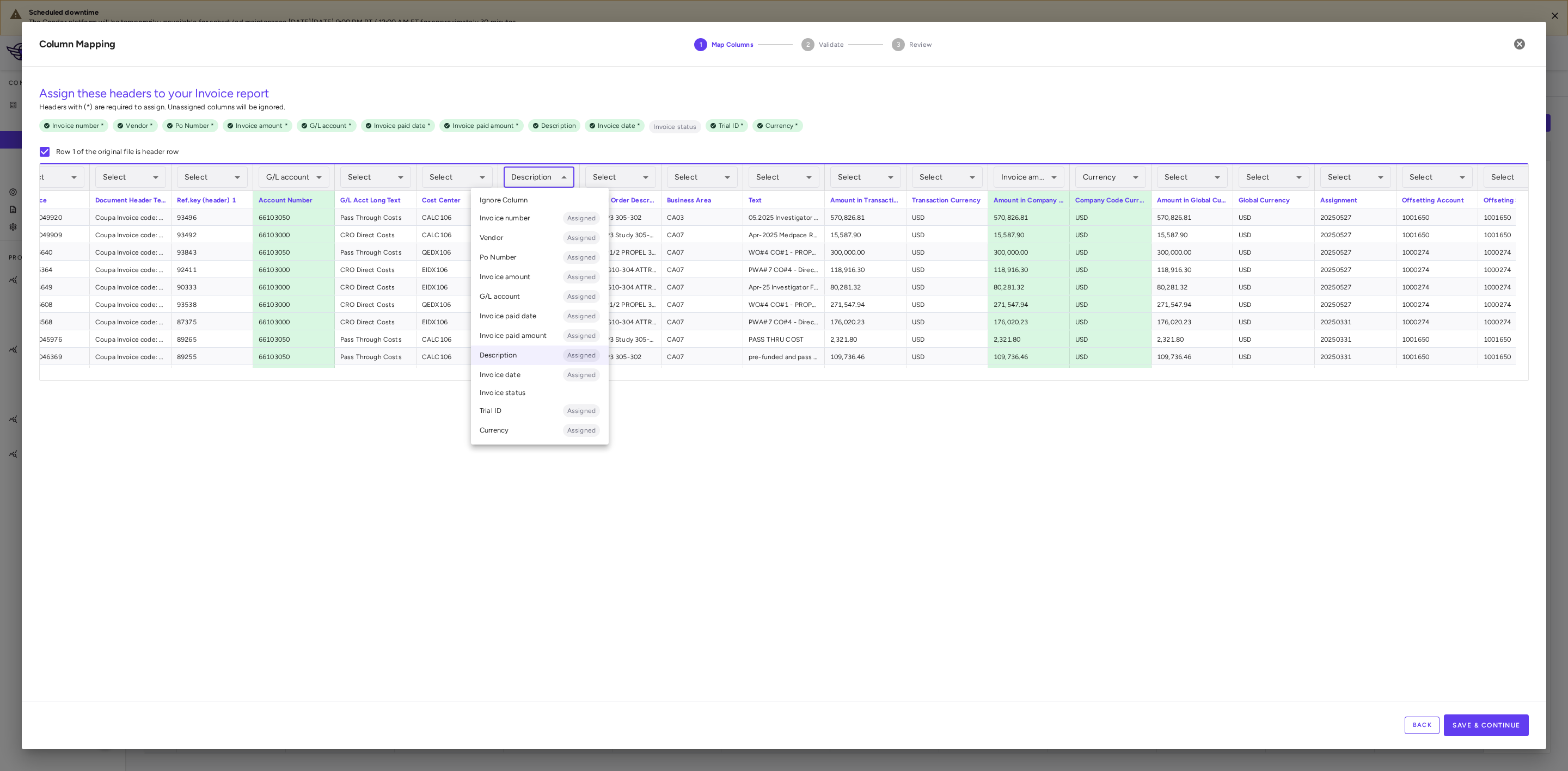
click at [533, 199] on li "Ignore Column" at bounding box center [540, 200] width 138 height 16
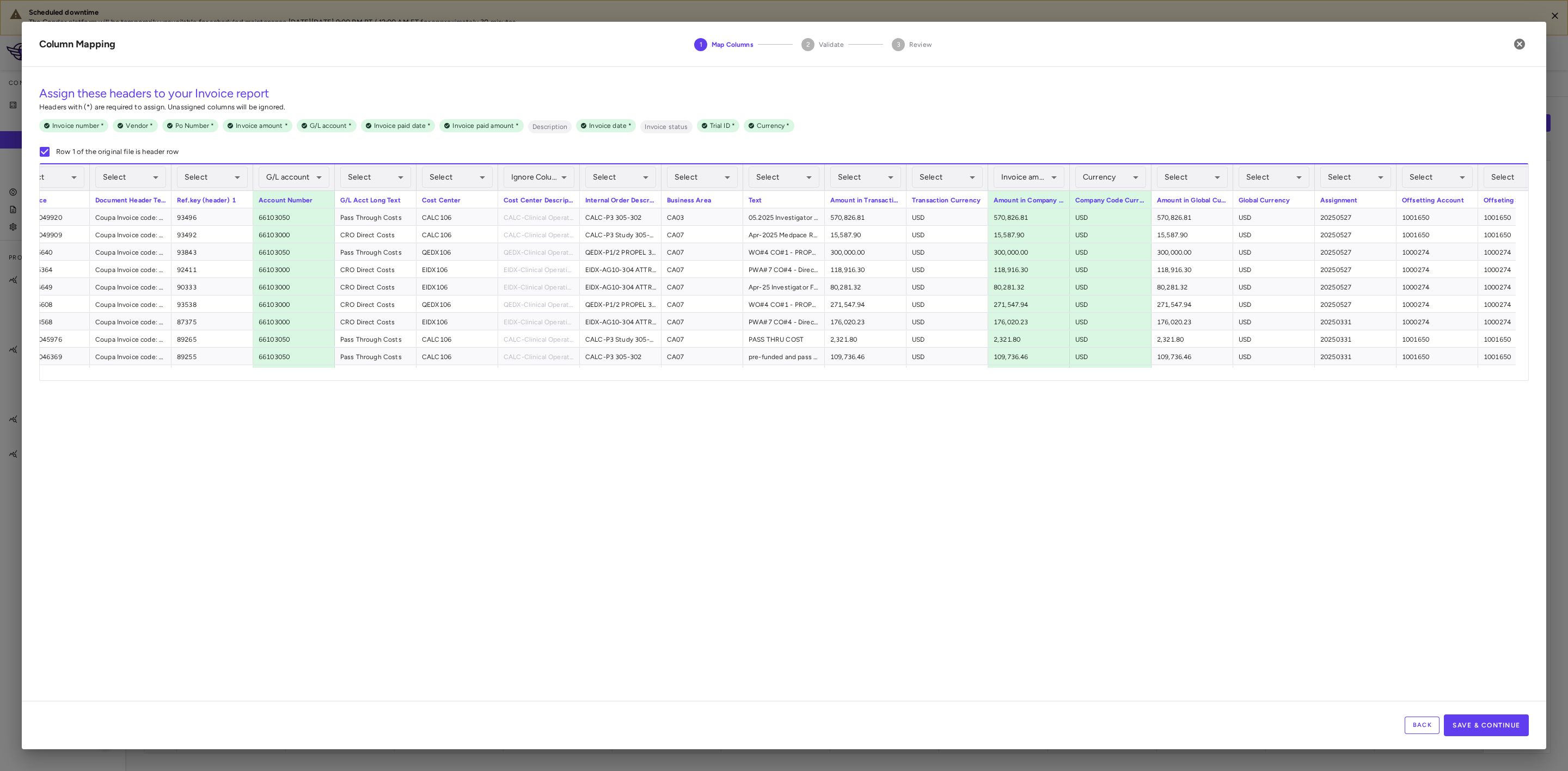
drag, startPoint x: 871, startPoint y: 379, endPoint x: 1225, endPoint y: 345, distance: 355.6
click at [1312, 358] on div "**********" at bounding box center [784, 272] width 1489 height 217
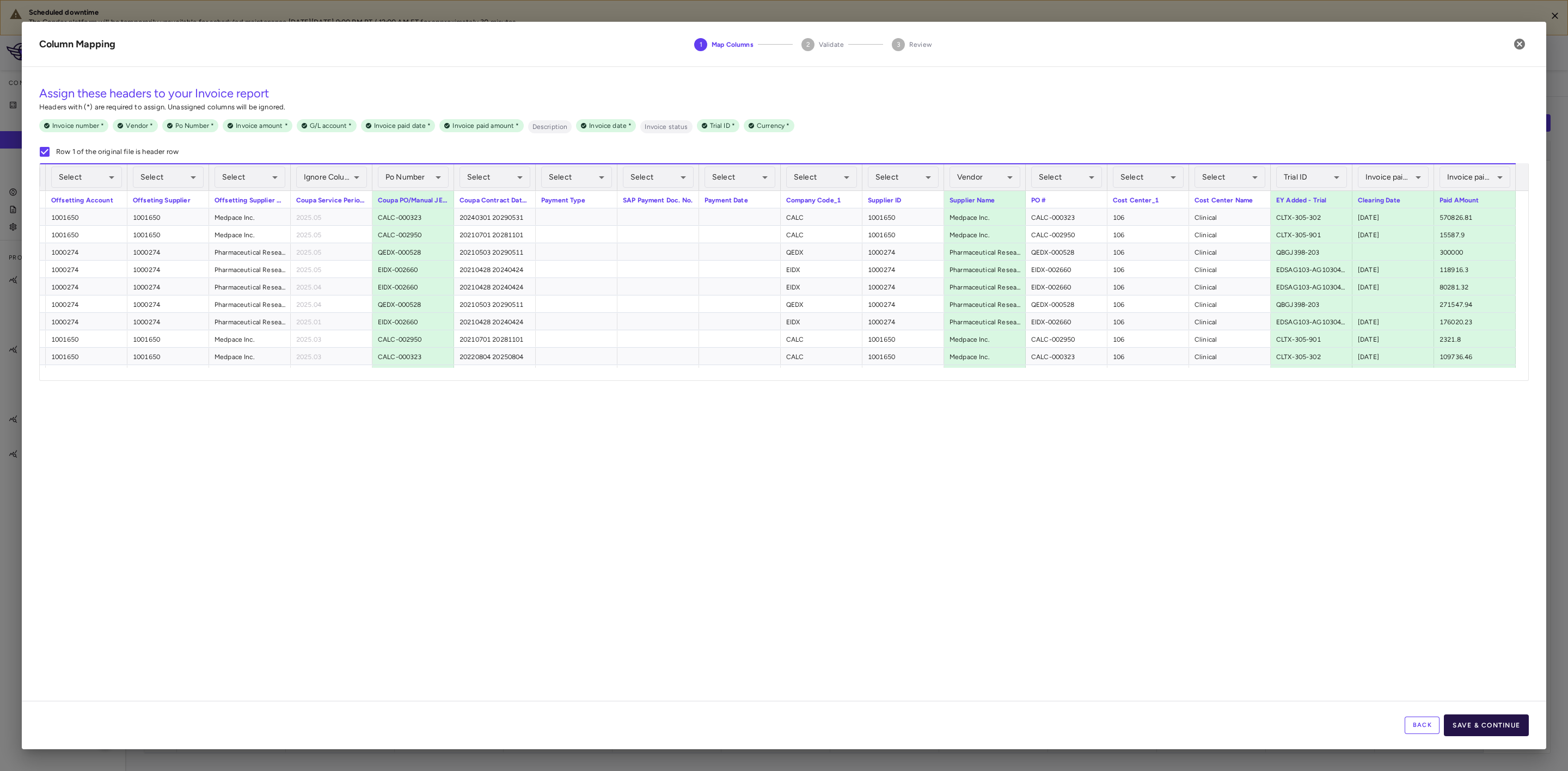
click at [1513, 729] on button "Save & Continue" at bounding box center [1487, 725] width 85 height 22
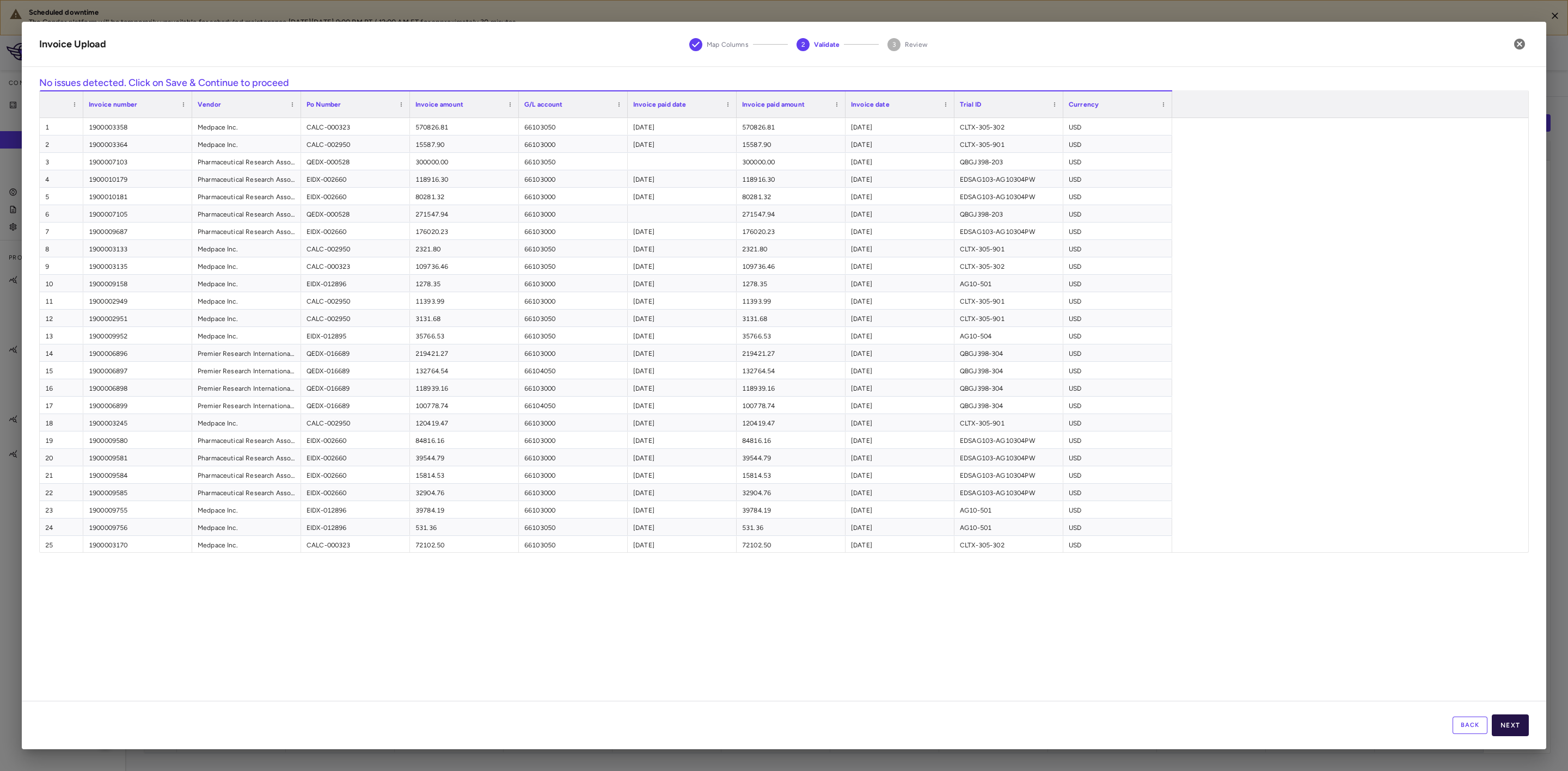
click at [1518, 721] on button "Next" at bounding box center [1510, 725] width 37 height 22
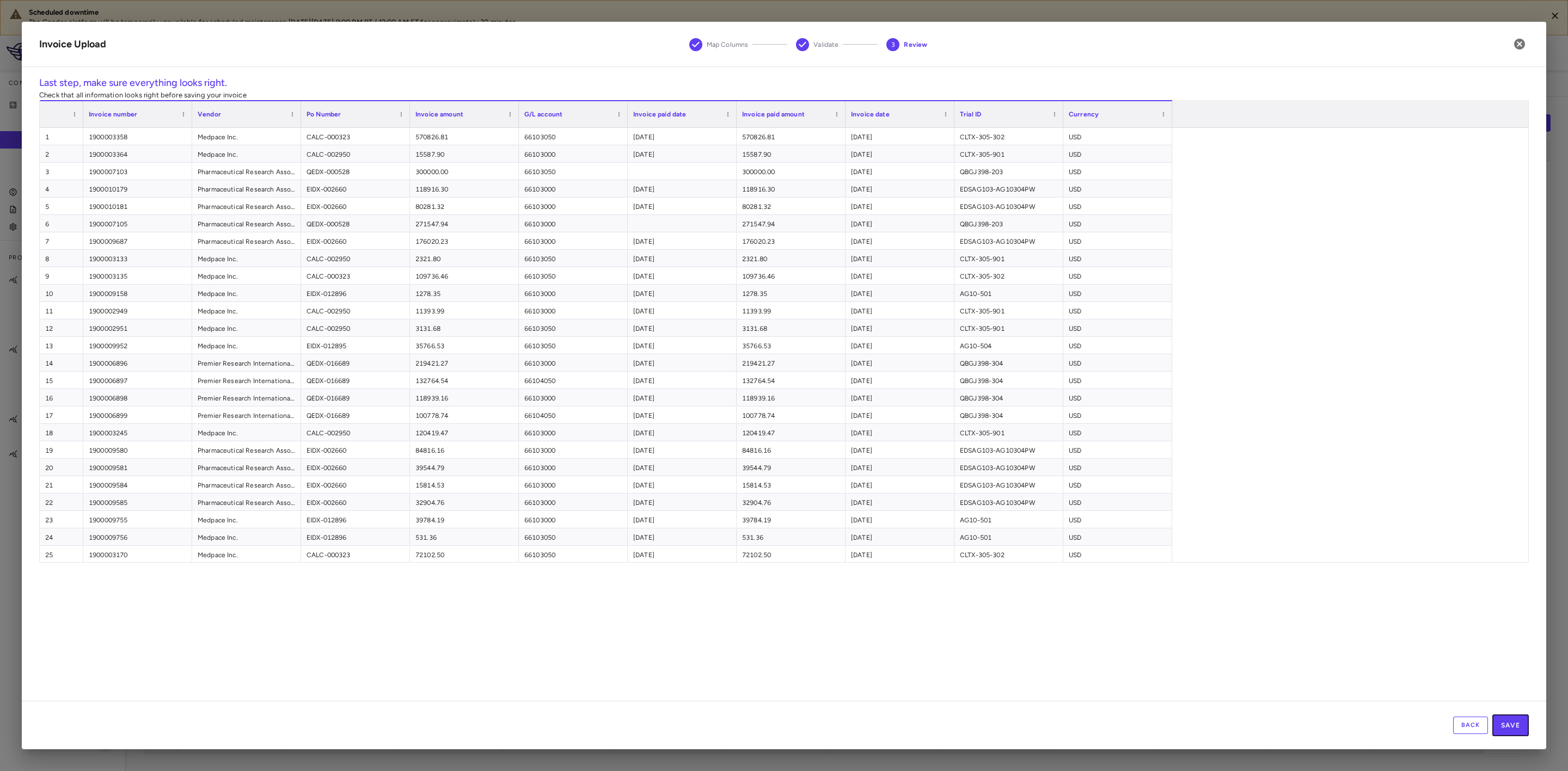
click at [1518, 721] on button "Save" at bounding box center [1511, 725] width 36 height 22
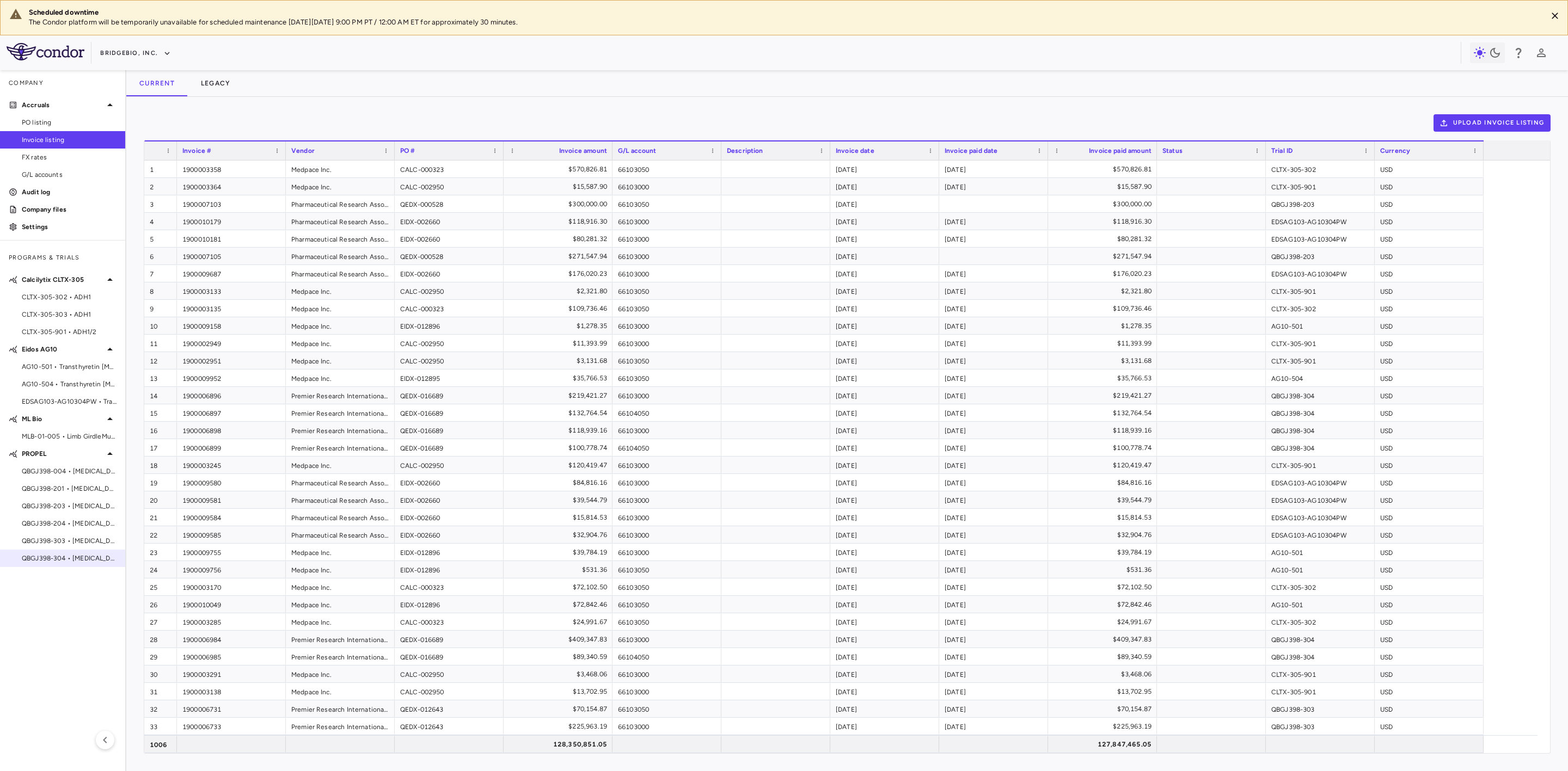
click at [79, 557] on span "QBGJ398-304 • Hypochondroplasia" at bounding box center [69, 558] width 95 height 10
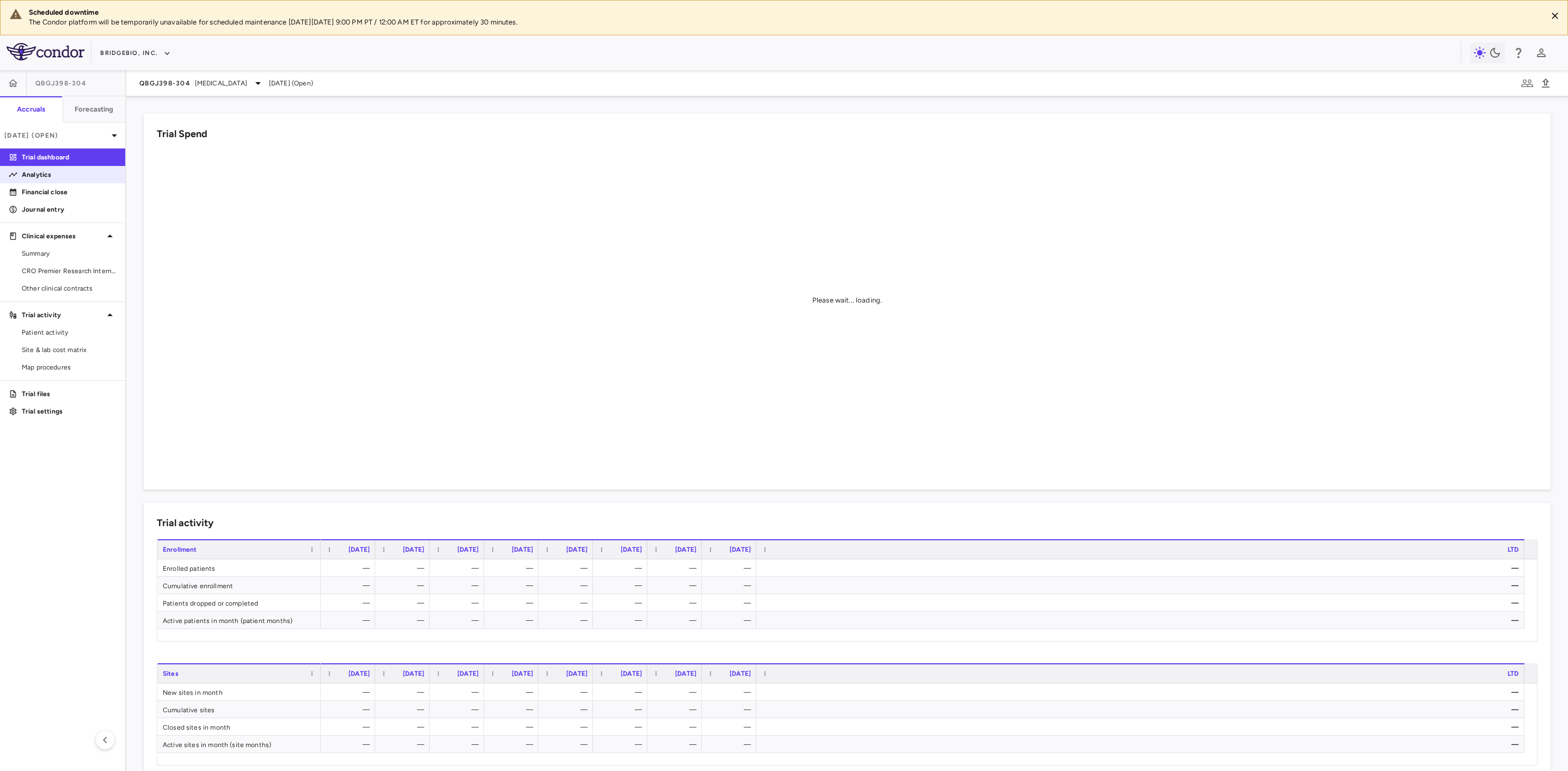
click at [56, 174] on p "Analytics" at bounding box center [69, 174] width 95 height 10
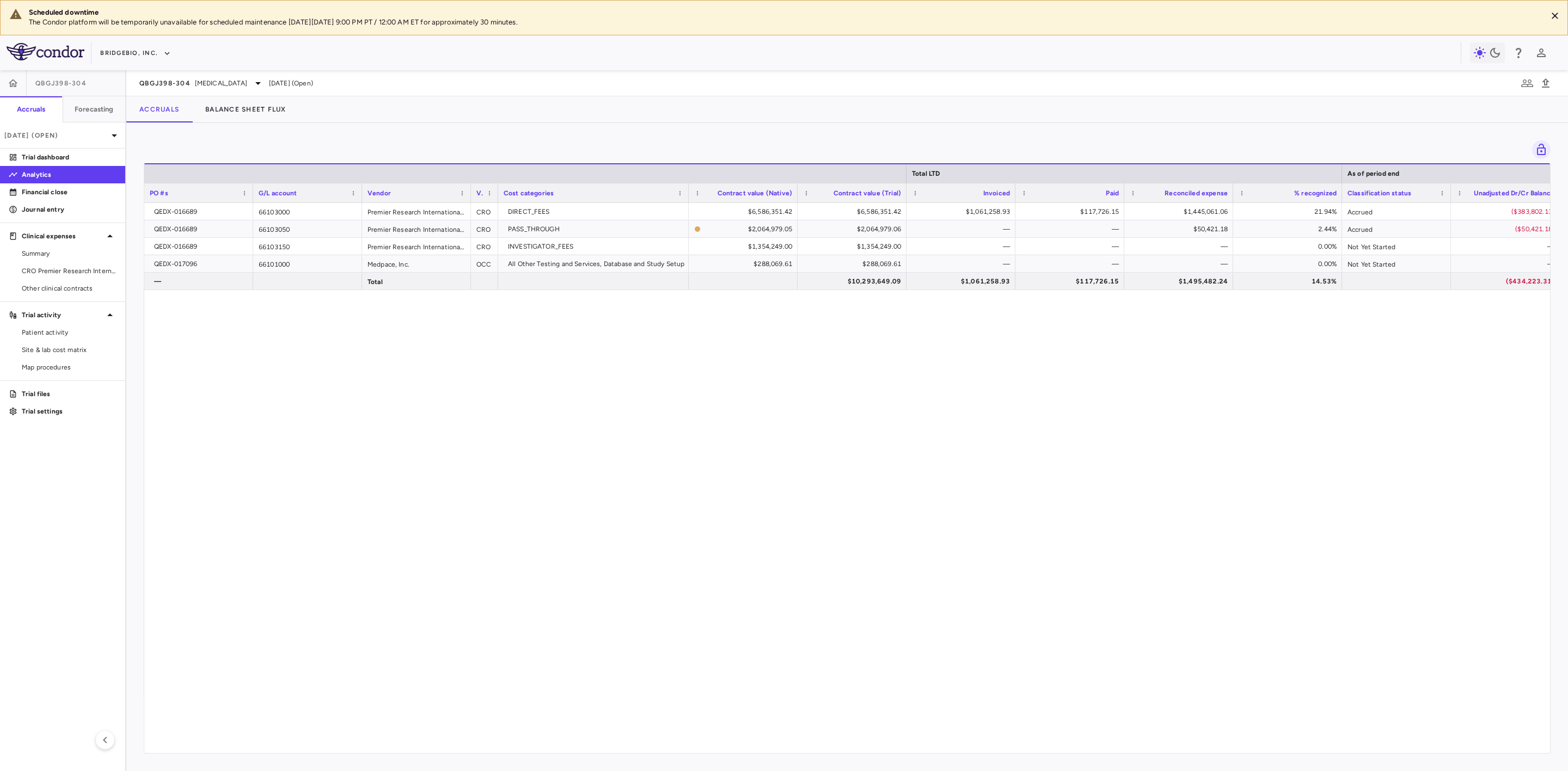
drag, startPoint x: 213, startPoint y: 392, endPoint x: 185, endPoint y: 345, distance: 54.7
click at [213, 392] on div "QEDX-016689 66103000 Premier Research International LLC CRO DIRECT_FEES $6,586,…" at bounding box center [847, 472] width 1406 height 538
click at [10, 80] on icon "button" at bounding box center [13, 83] width 11 height 11
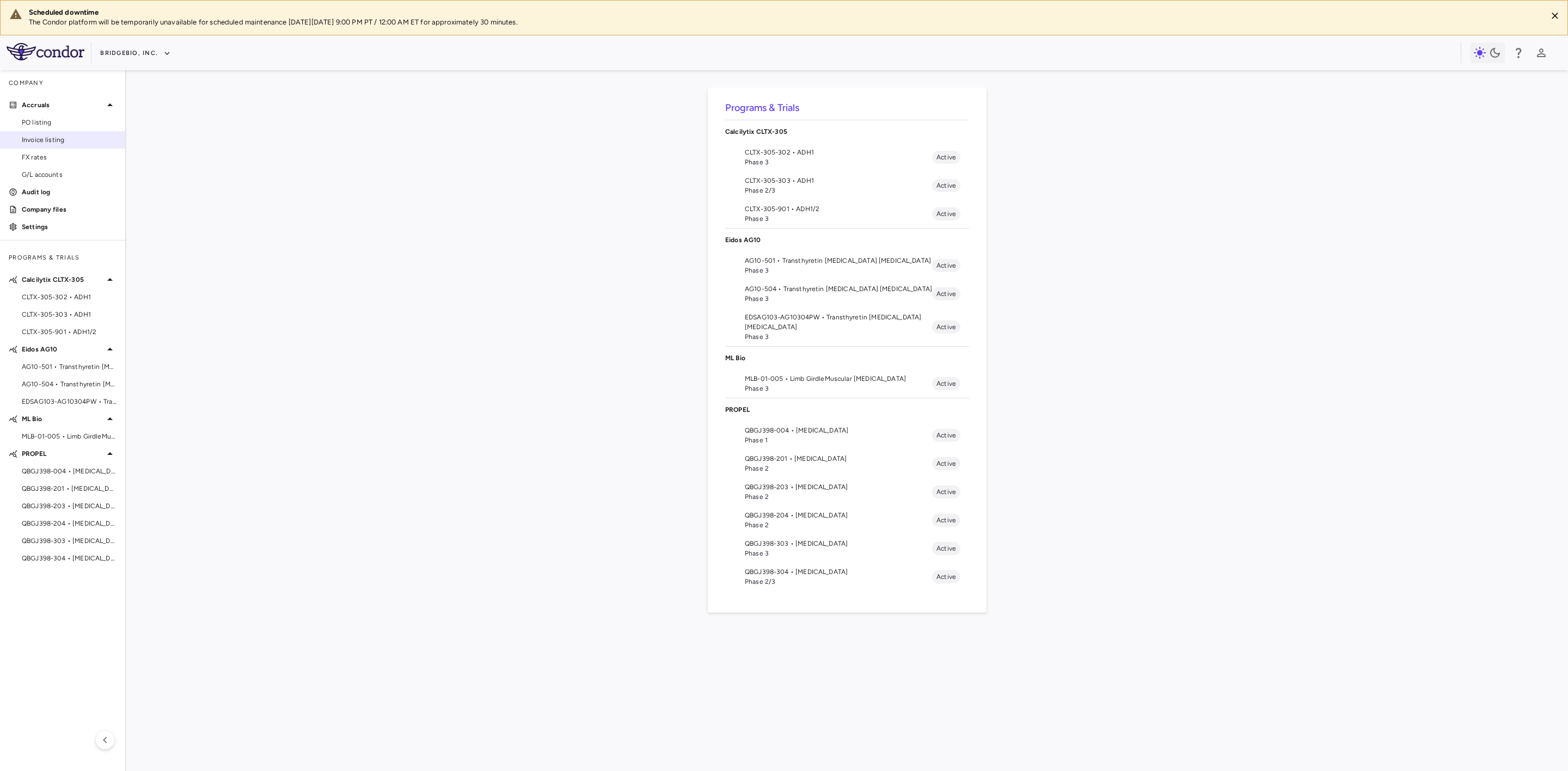
click at [59, 139] on span "Invoice listing" at bounding box center [69, 140] width 95 height 10
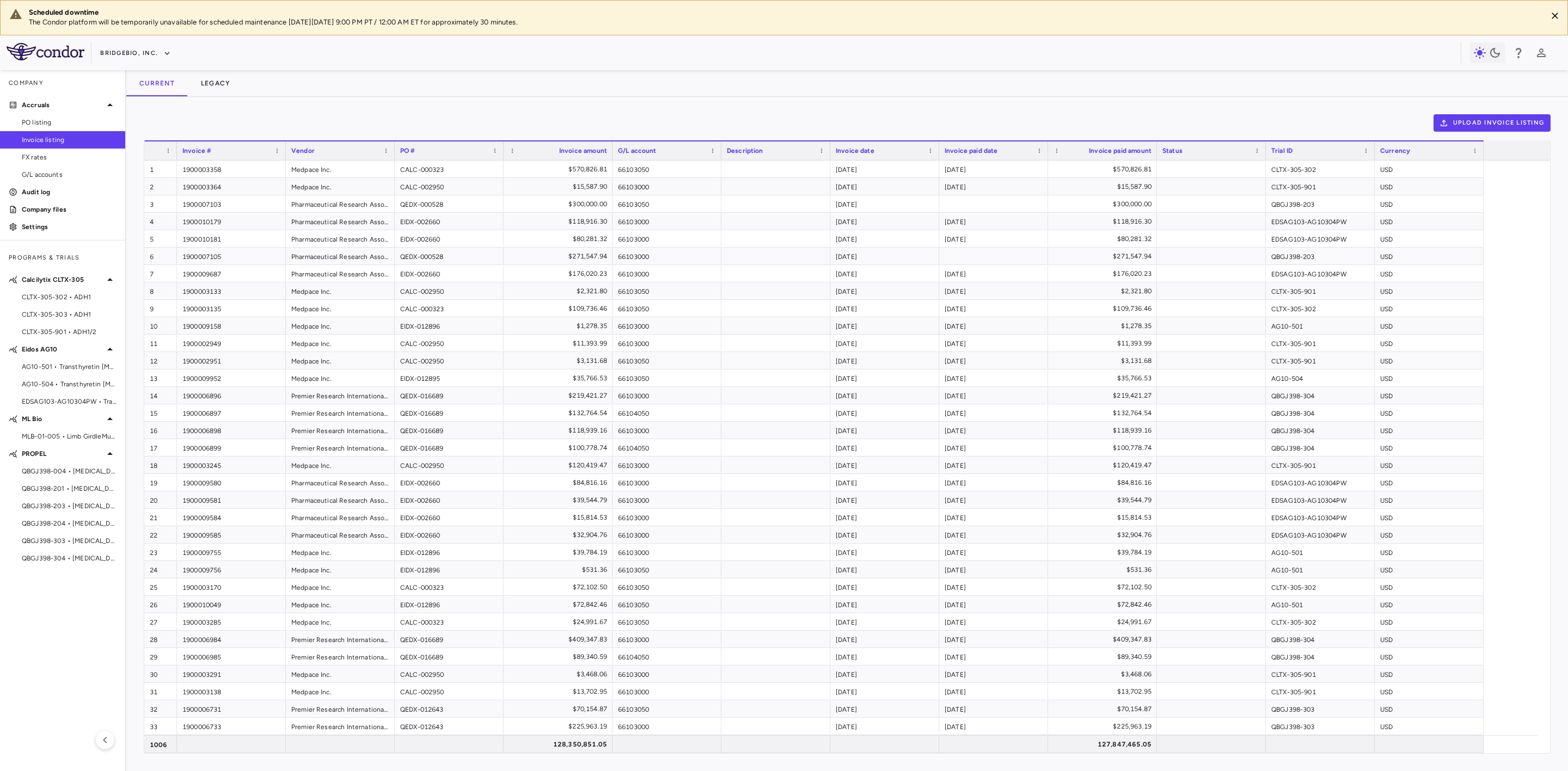
click at [1524, 112] on div "Upload invoice listing Drag here to set row groups Drag here to set column labe…" at bounding box center [847, 434] width 1441 height 674
click at [1518, 124] on button "Upload invoice listing" at bounding box center [1492, 123] width 118 height 17
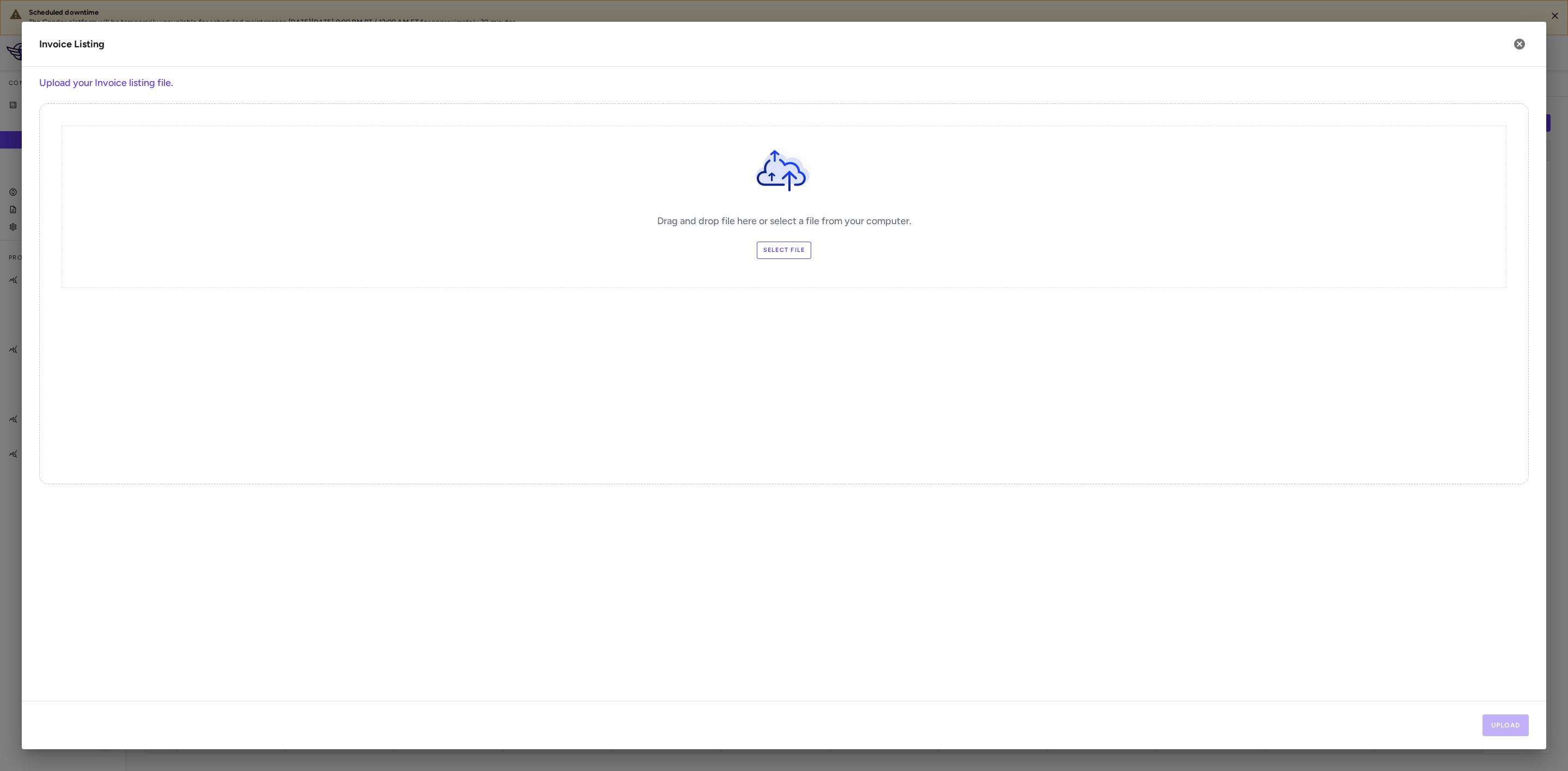
click at [777, 245] on label "Select file" at bounding box center [785, 250] width 55 height 17
click at [0, 0] on input "Select file" at bounding box center [0, 0] width 0 height 0
click at [1511, 722] on button "Upload" at bounding box center [1506, 725] width 47 height 22
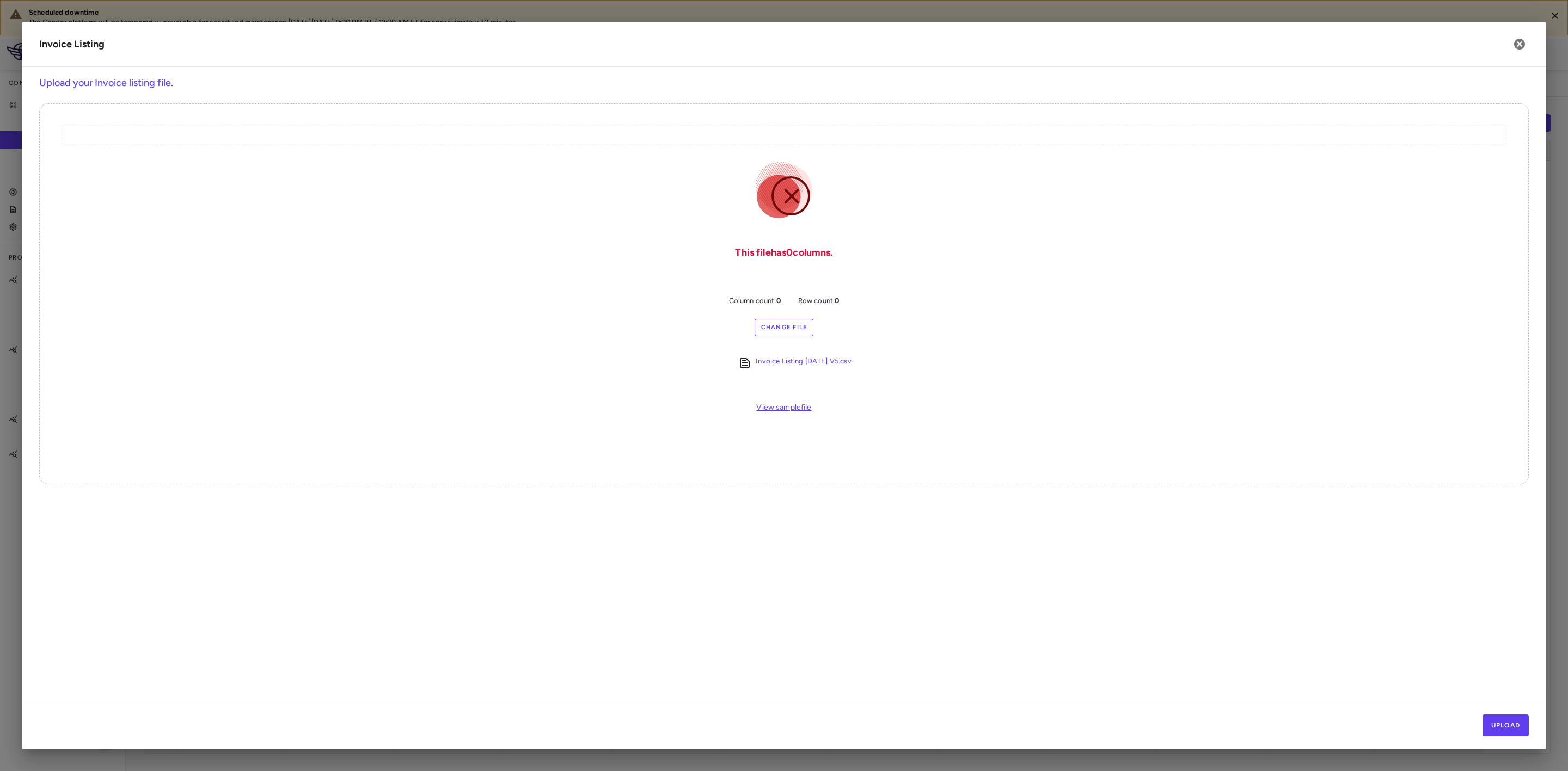
click at [781, 334] on label "Change File" at bounding box center [784, 328] width 59 height 17
click at [0, 0] on input "Change File" at bounding box center [0, 0] width 0 height 0
click at [1513, 725] on button "Upload" at bounding box center [1506, 725] width 47 height 22
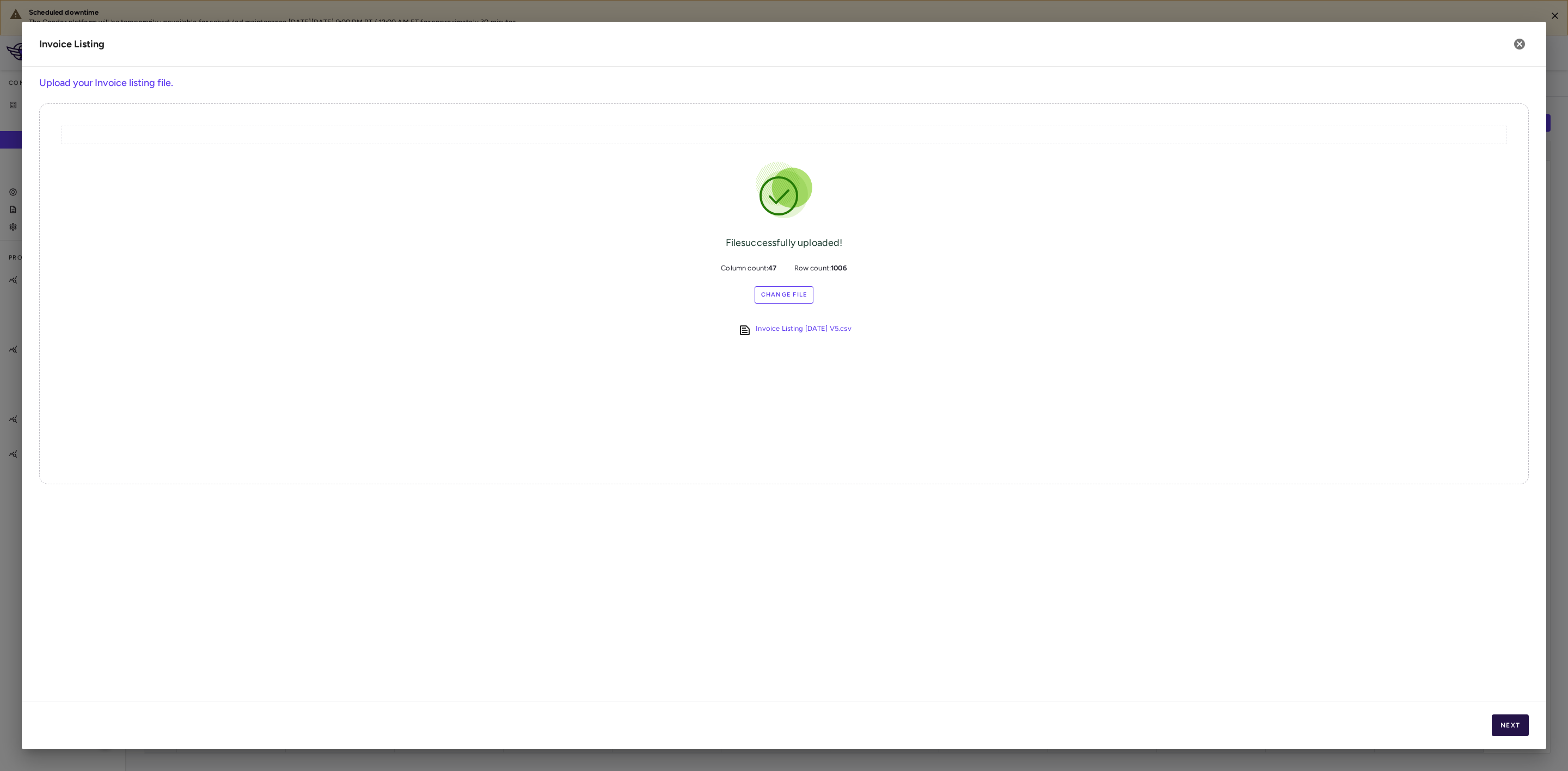
click at [1513, 725] on button "Next" at bounding box center [1510, 725] width 37 height 22
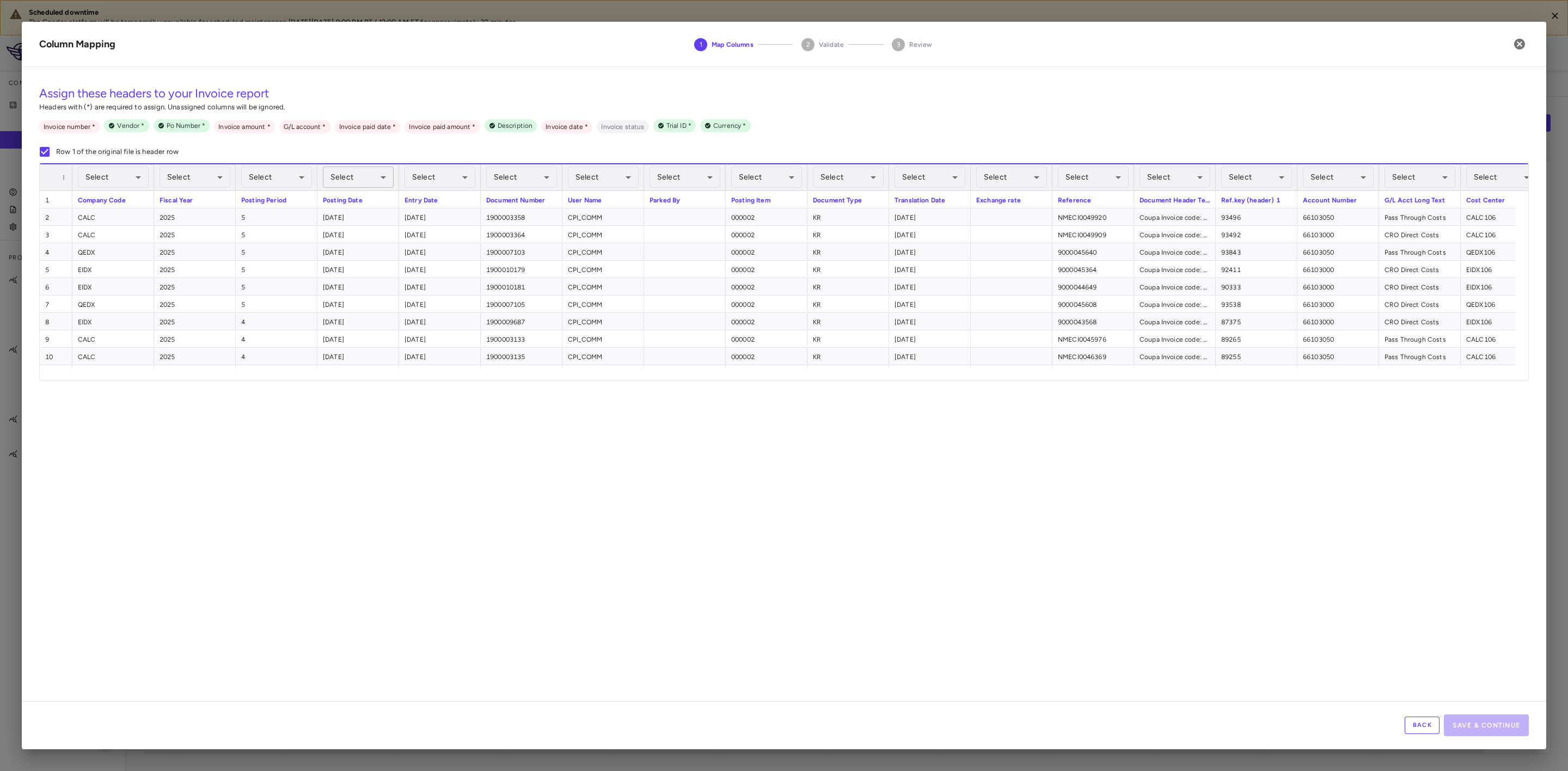
click at [356, 173] on body "Scheduled downtime The Condor platform will be temporarily unavailable for sche…" at bounding box center [784, 386] width 1568 height 771
click at [351, 371] on li "Invoice date Required" at bounding box center [359, 375] width 137 height 20
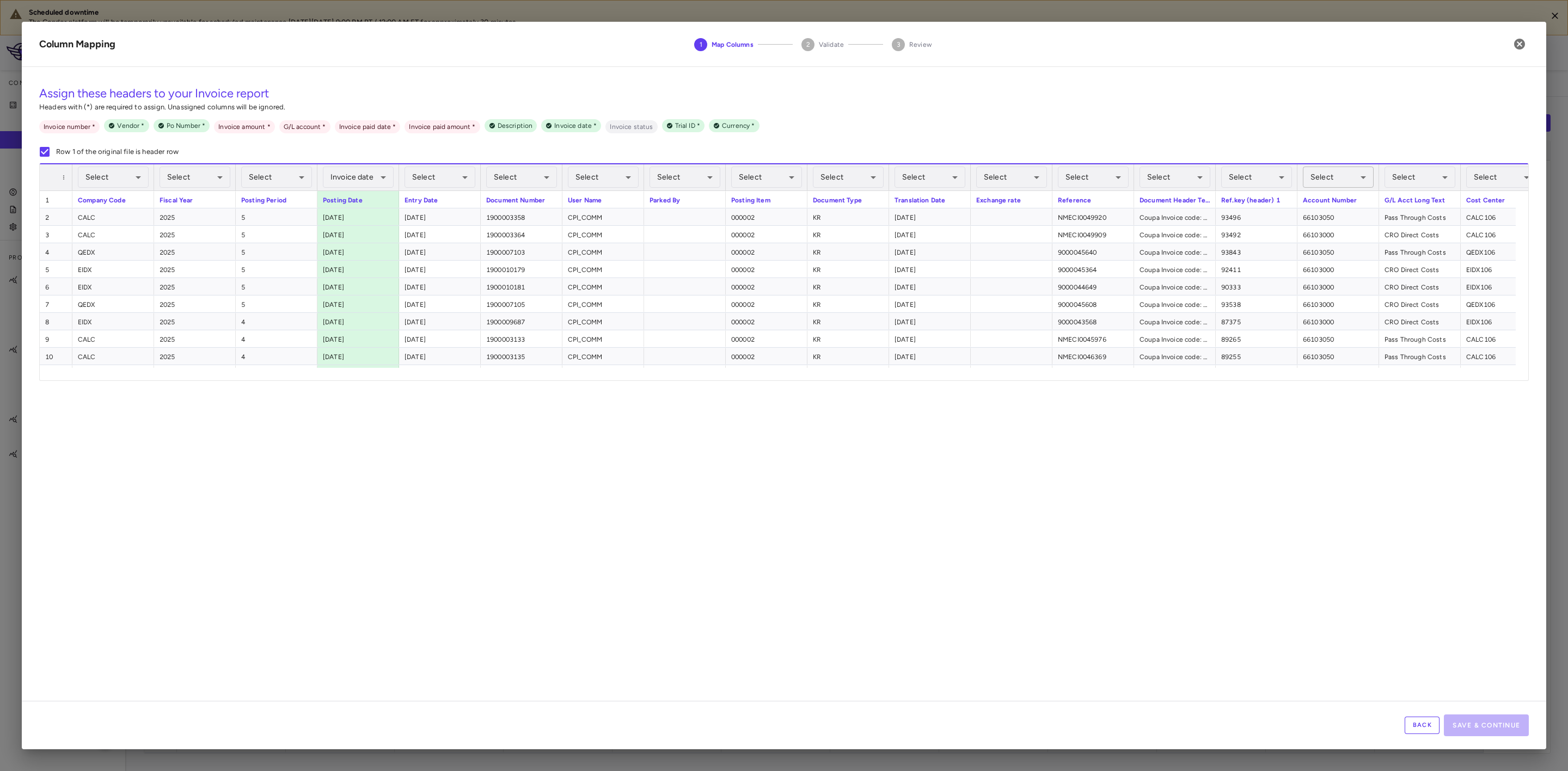
click at [1359, 169] on body "Scheduled downtime The Condor platform will be temporarily unavailable for sche…" at bounding box center [784, 386] width 1568 height 771
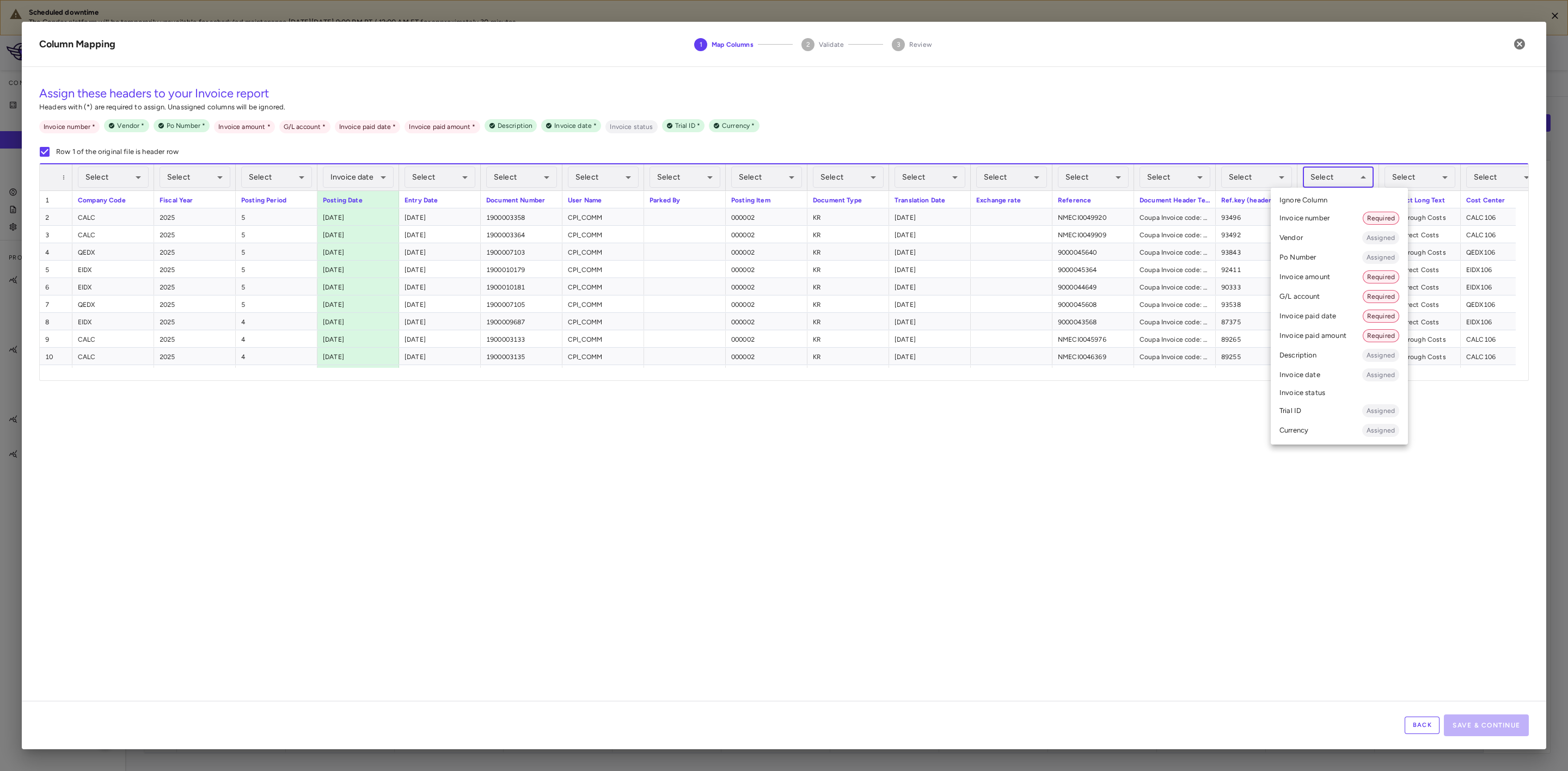
click at [1319, 297] on li "G/L account Required" at bounding box center [1339, 296] width 137 height 20
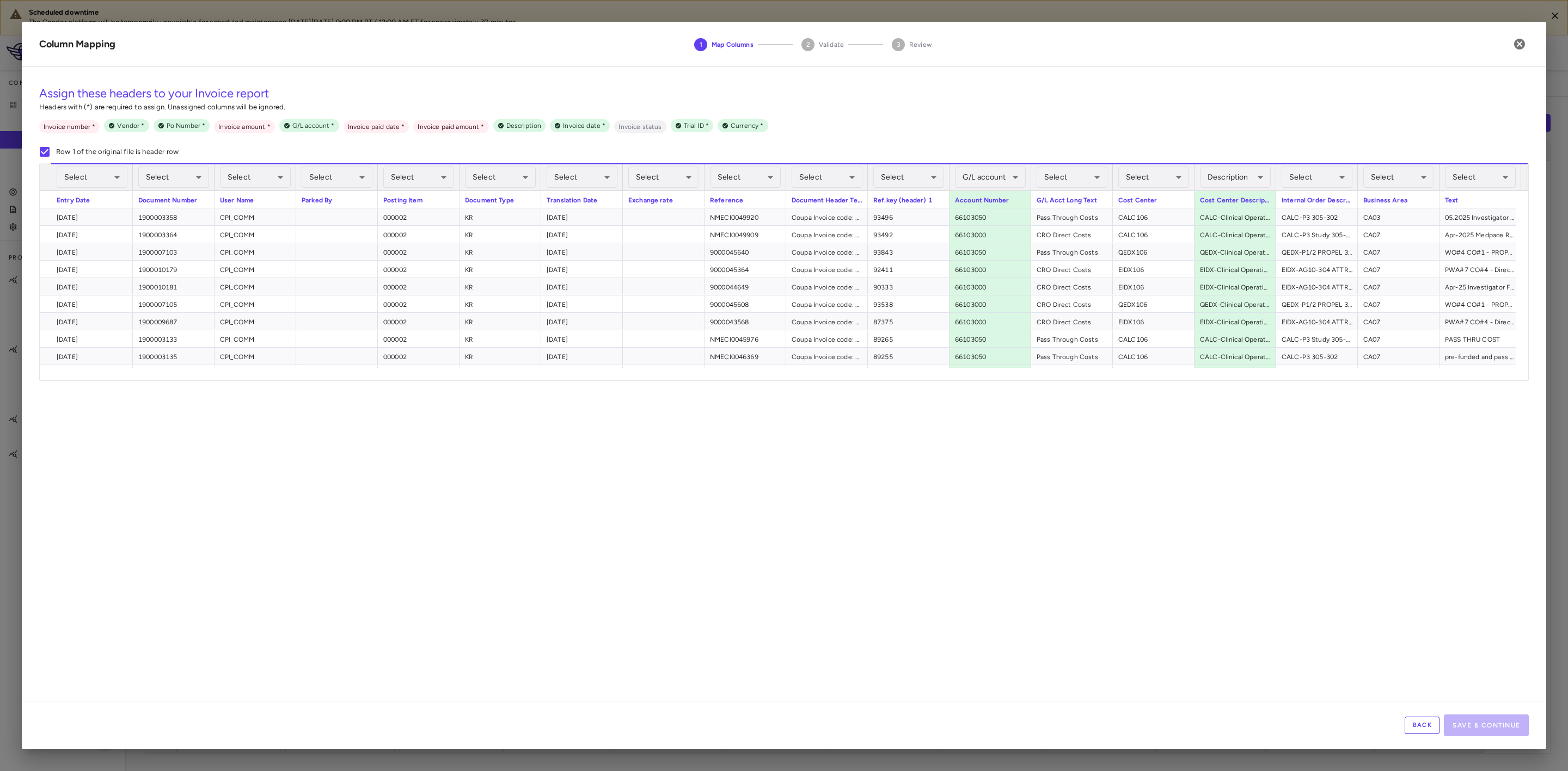
scroll to position [0, 520]
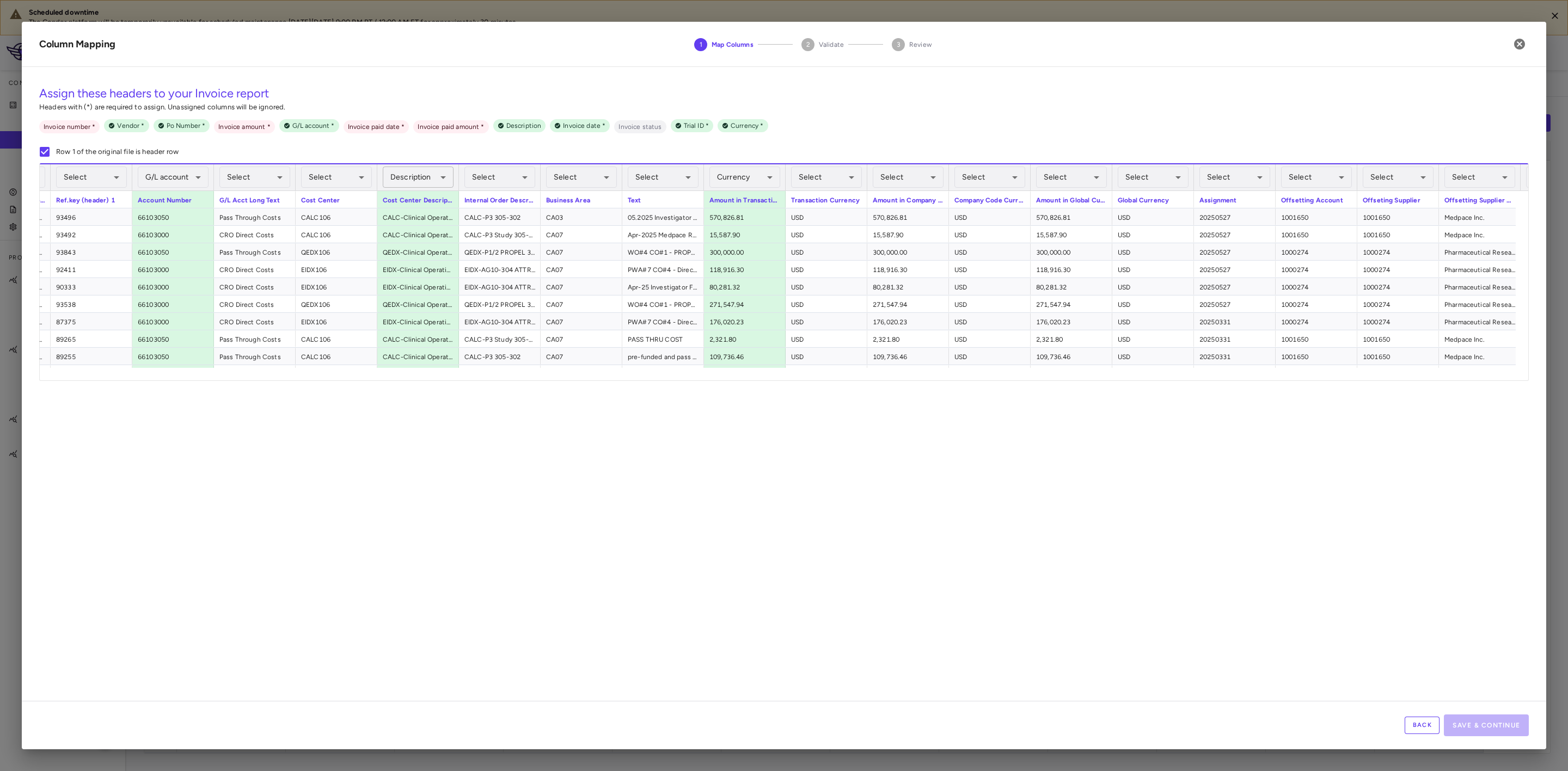
click at [415, 176] on body "Scheduled downtime The Condor platform will be temporarily unavailable for sche…" at bounding box center [784, 386] width 1568 height 771
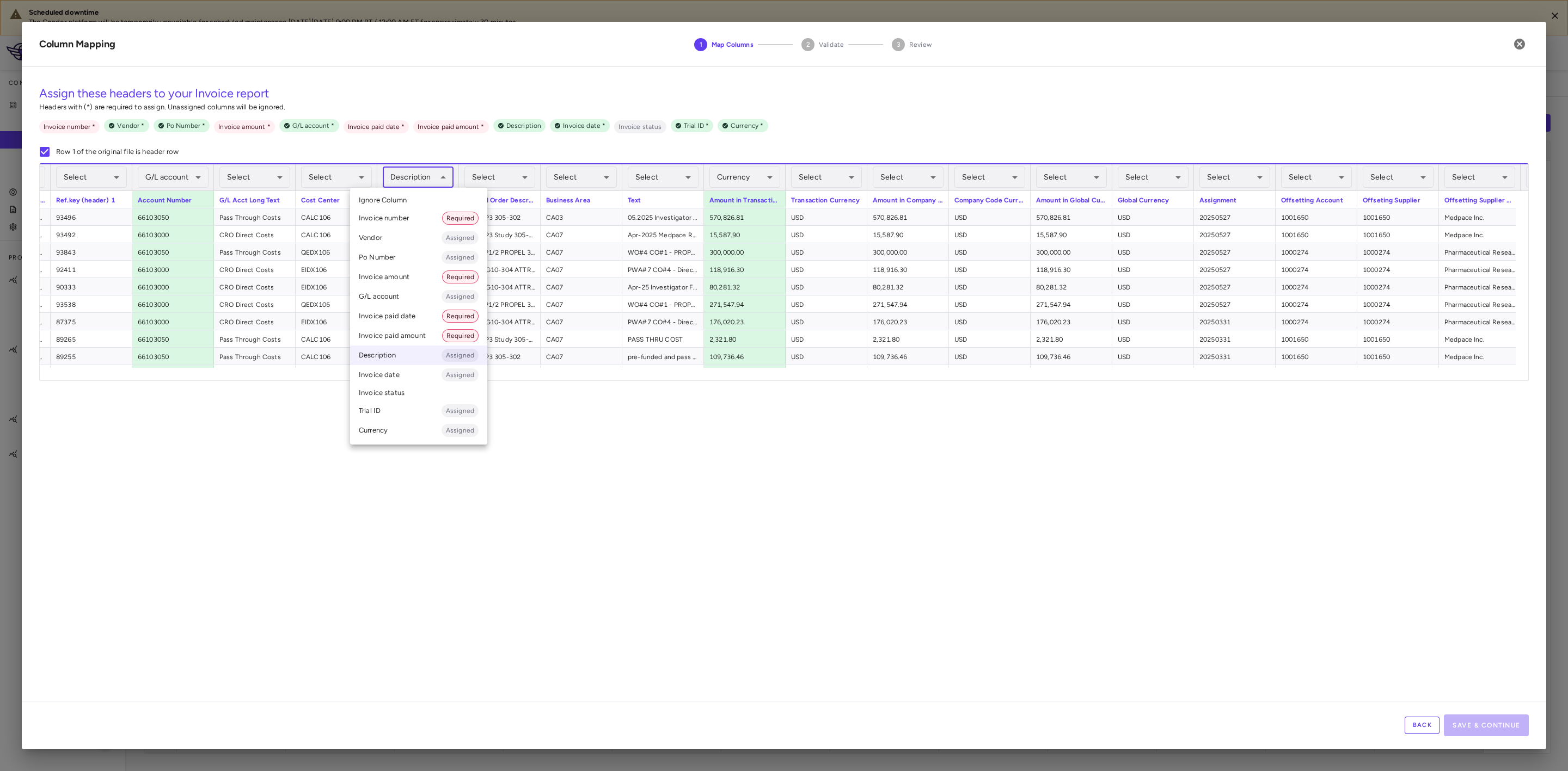
click at [413, 196] on li "Ignore Column" at bounding box center [419, 200] width 137 height 16
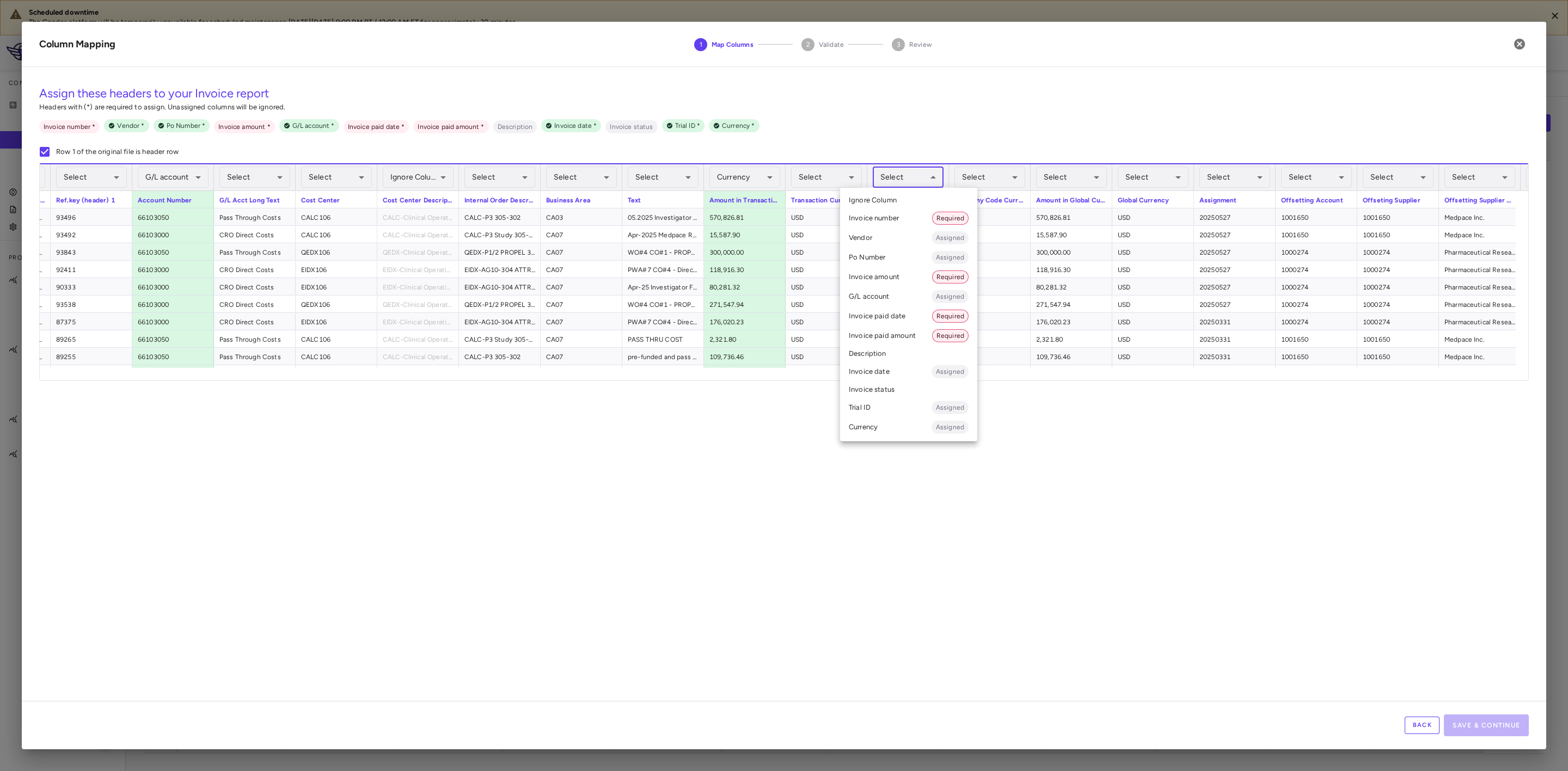
click at [894, 184] on body "Scheduled downtime The Condor platform will be temporarily unavailable for sche…" at bounding box center [784, 386] width 1568 height 771
click at [880, 278] on li "Invoice amount Required" at bounding box center [908, 277] width 137 height 20
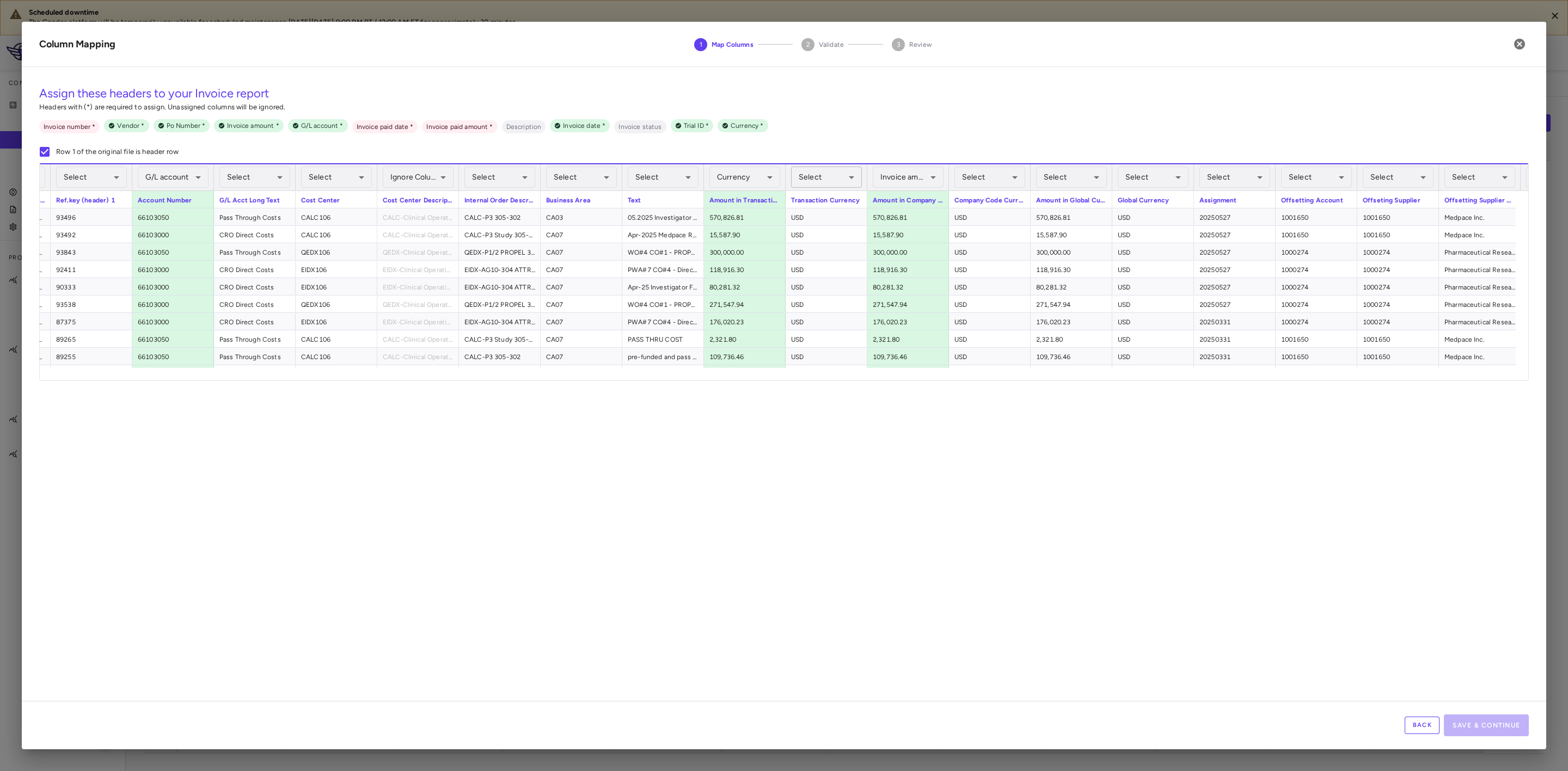
click at [826, 176] on body "Scheduled downtime The Condor platform will be temporarily unavailable for sche…" at bounding box center [784, 386] width 1568 height 771
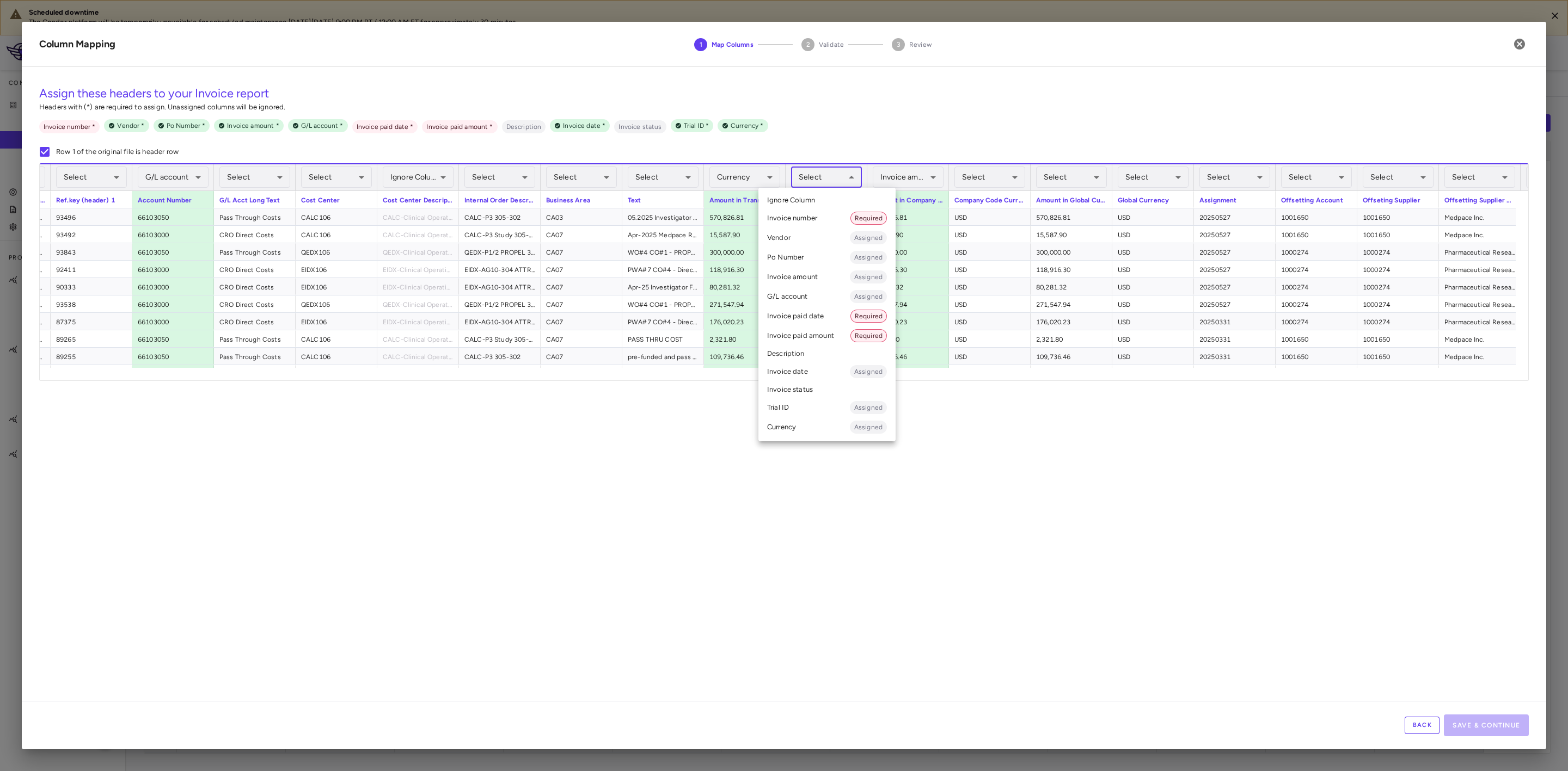
click at [971, 172] on div at bounding box center [784, 386] width 1568 height 771
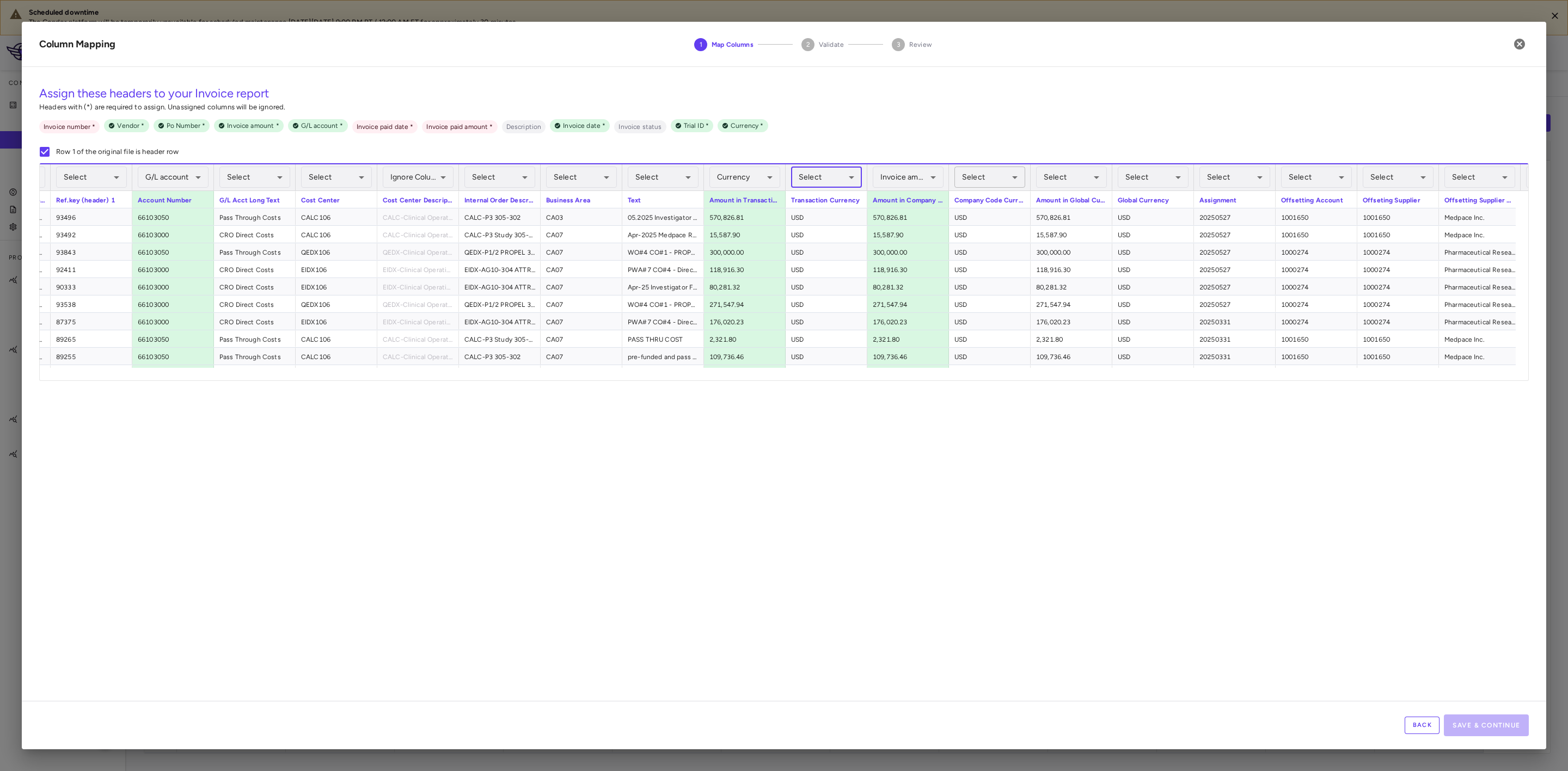
click at [990, 174] on body "Scheduled downtime The Condor platform will be temporarily unavailable for sche…" at bounding box center [784, 386] width 1568 height 771
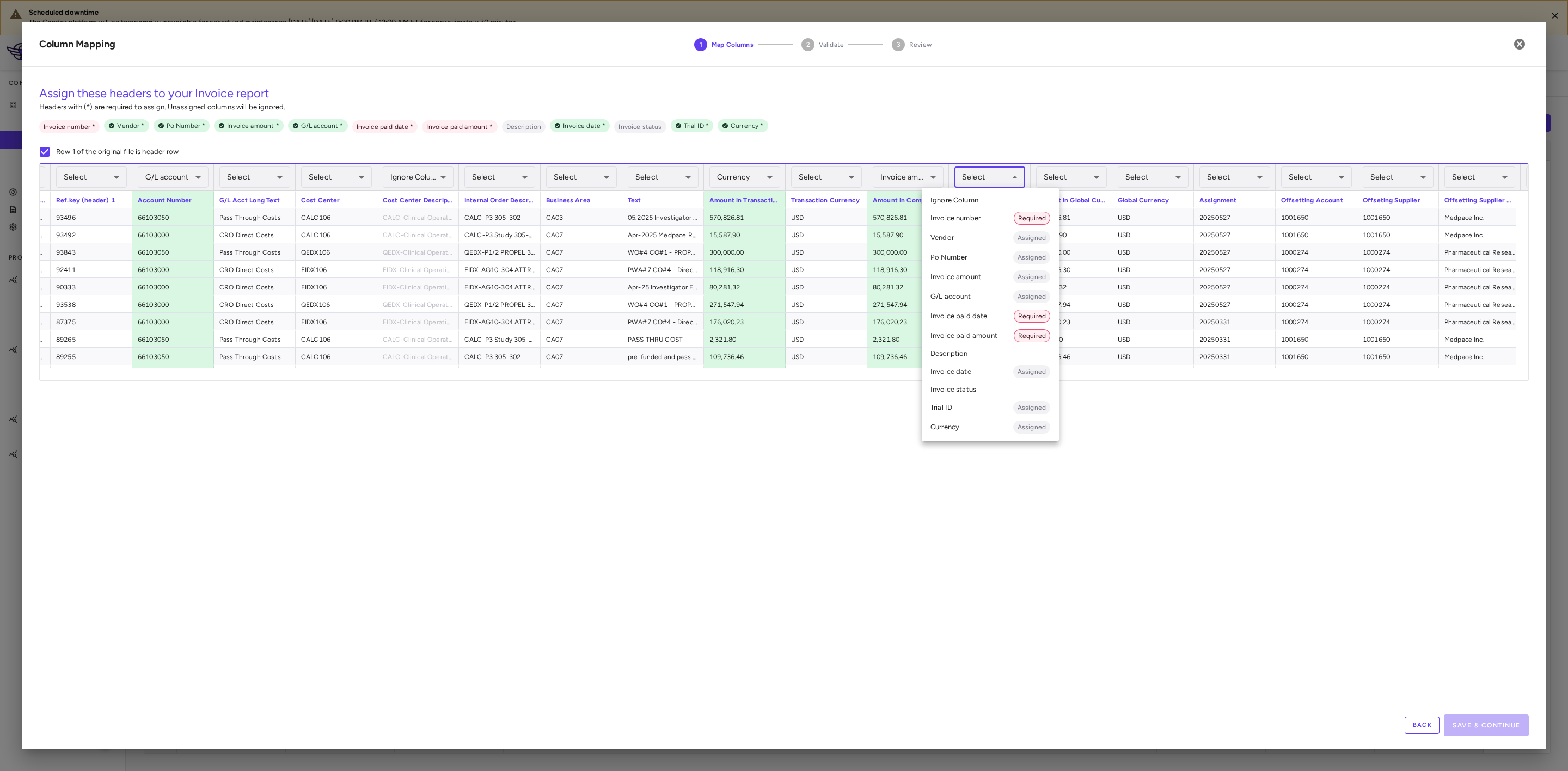
click at [962, 423] on li "Currency Assigned" at bounding box center [991, 427] width 137 height 20
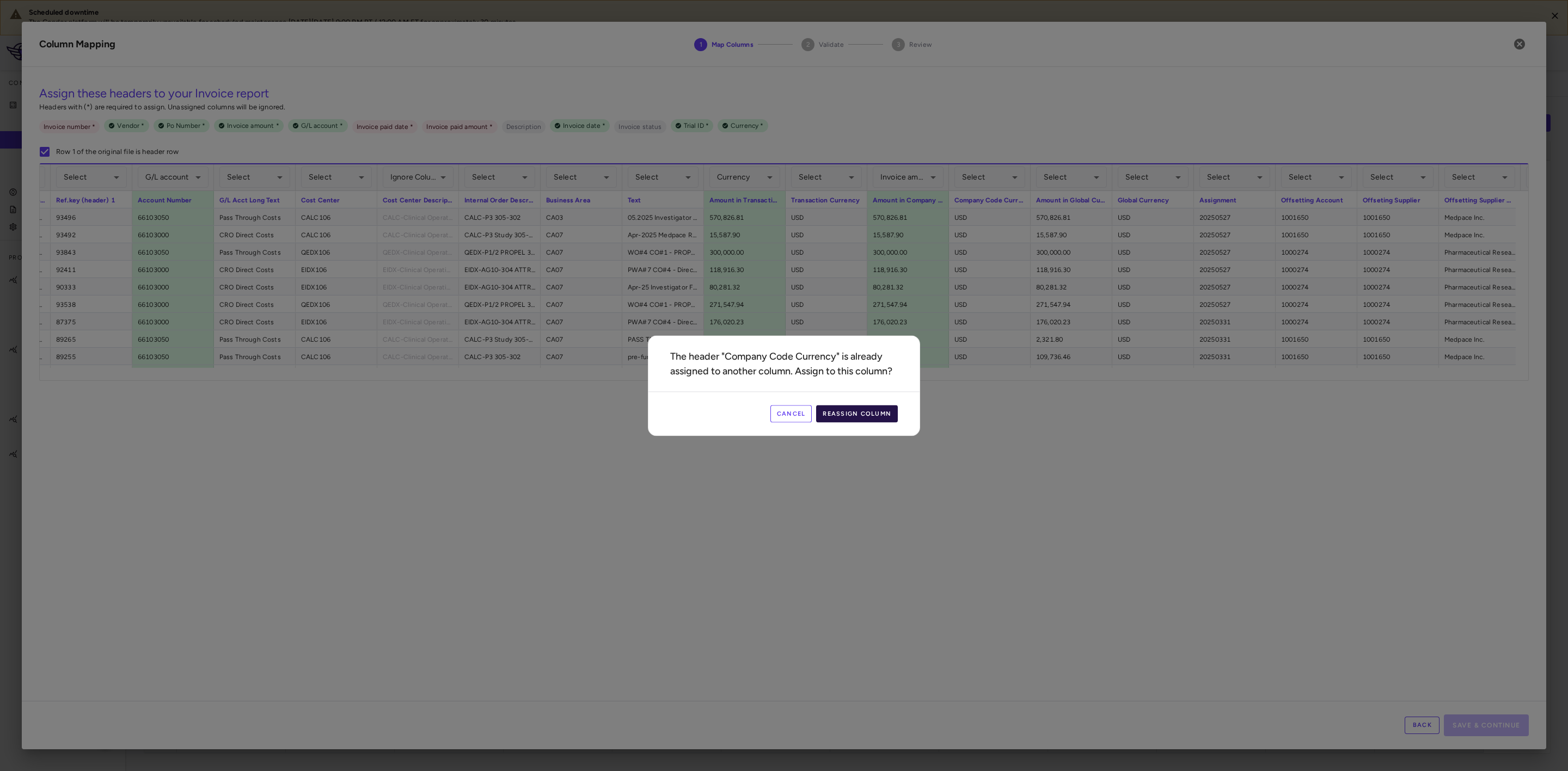
click at [846, 413] on button "Reassign Column" at bounding box center [857, 414] width 81 height 17
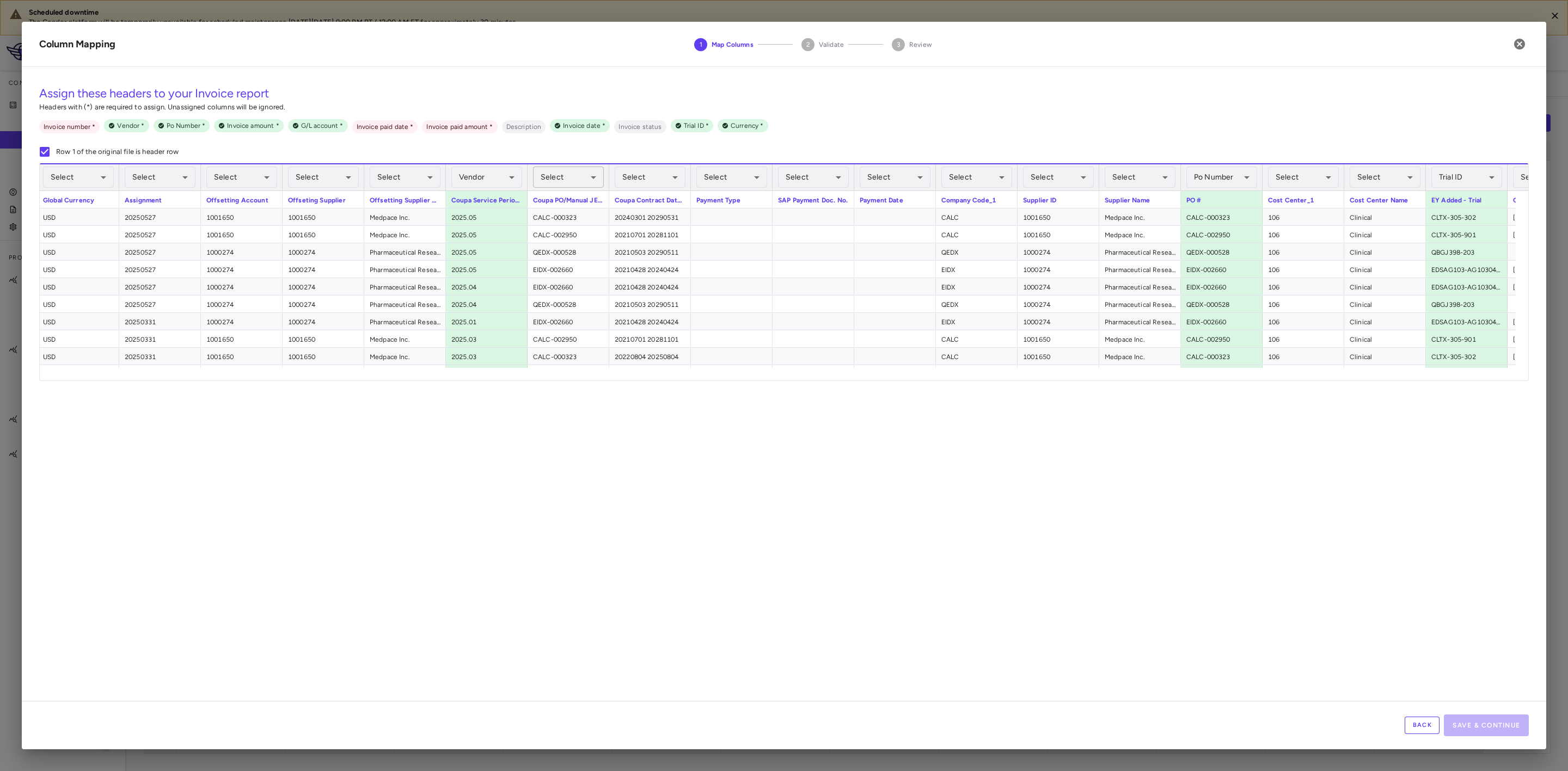
click at [570, 177] on body "Scheduled downtime The Condor platform will be temporarily unavailable for sche…" at bounding box center [784, 386] width 1568 height 771
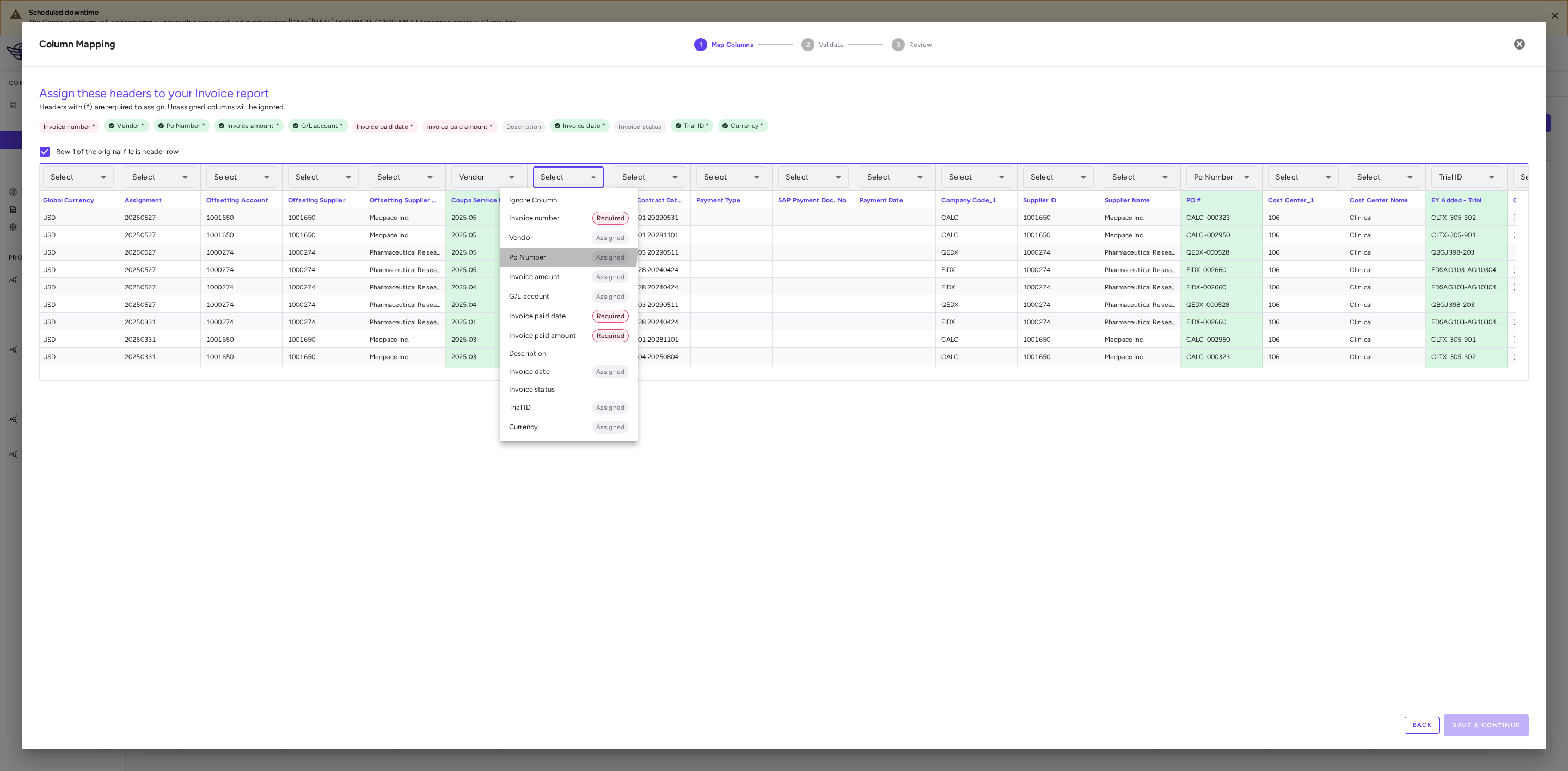
click at [538, 252] on li "Po Number Assigned" at bounding box center [569, 257] width 137 height 20
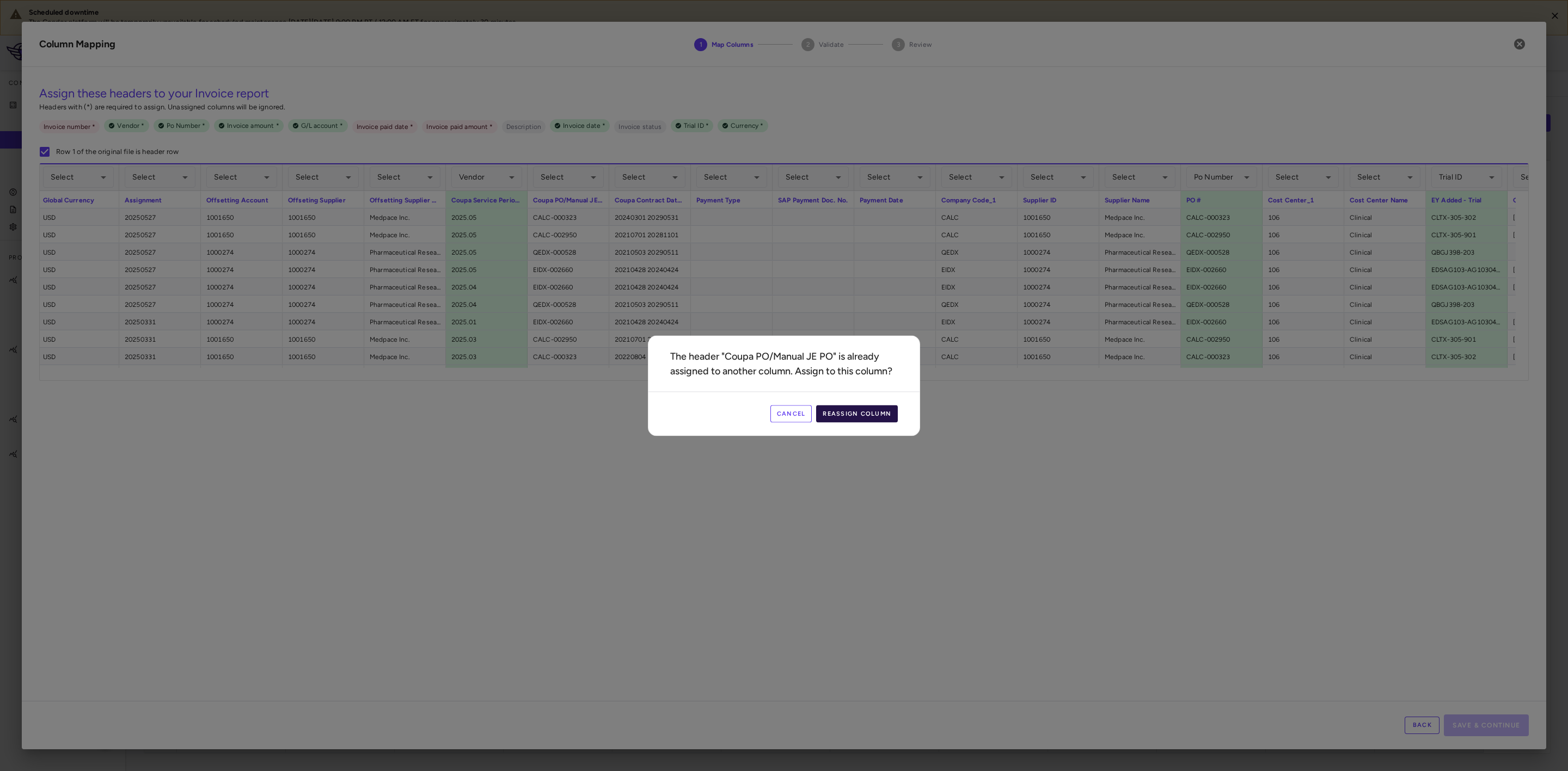
click at [868, 418] on button "Reassign Column" at bounding box center [857, 414] width 81 height 17
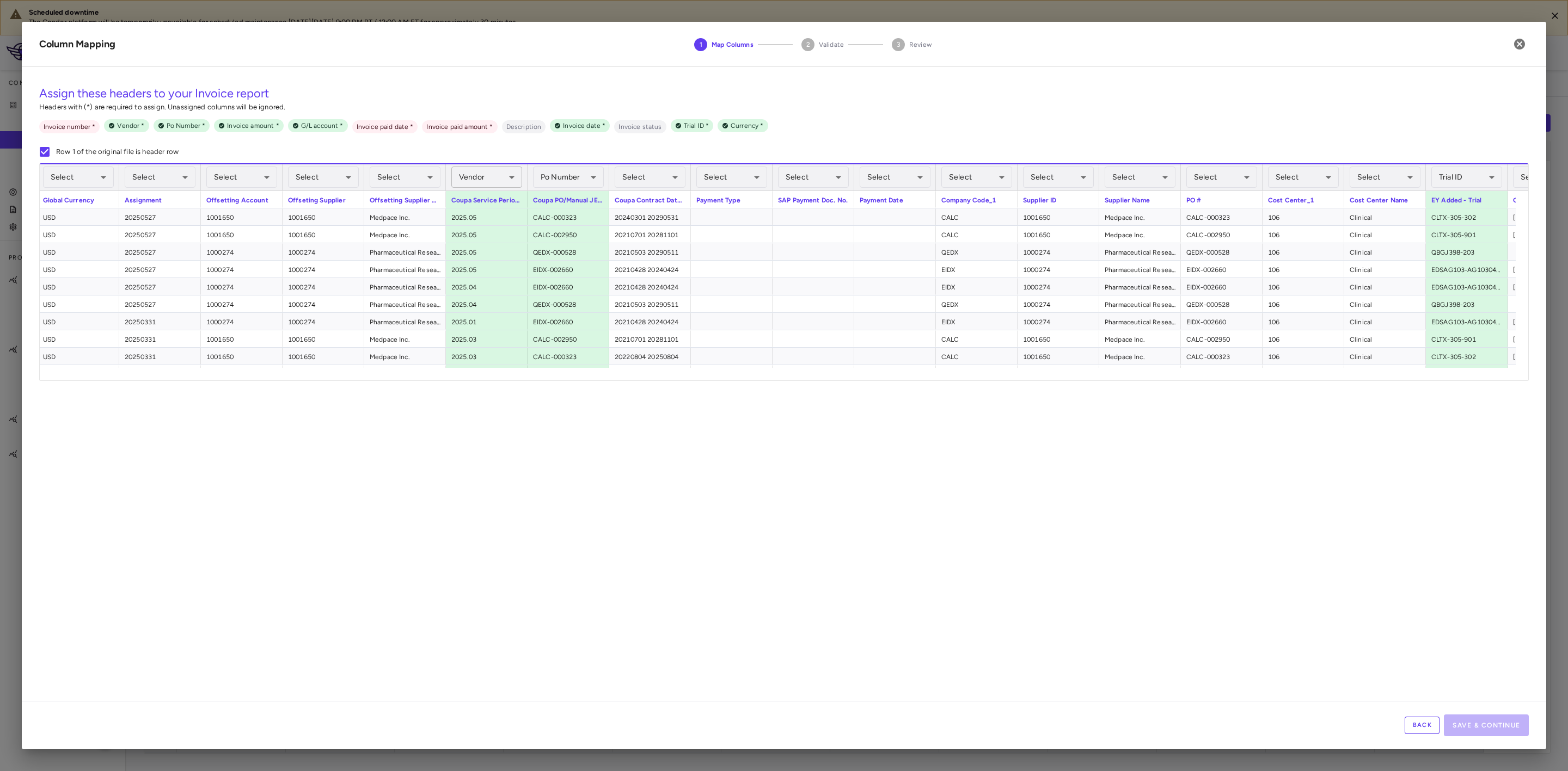
click at [507, 181] on body "Scheduled downtime The Condor platform will be temporarily unavailable for sche…" at bounding box center [784, 386] width 1568 height 771
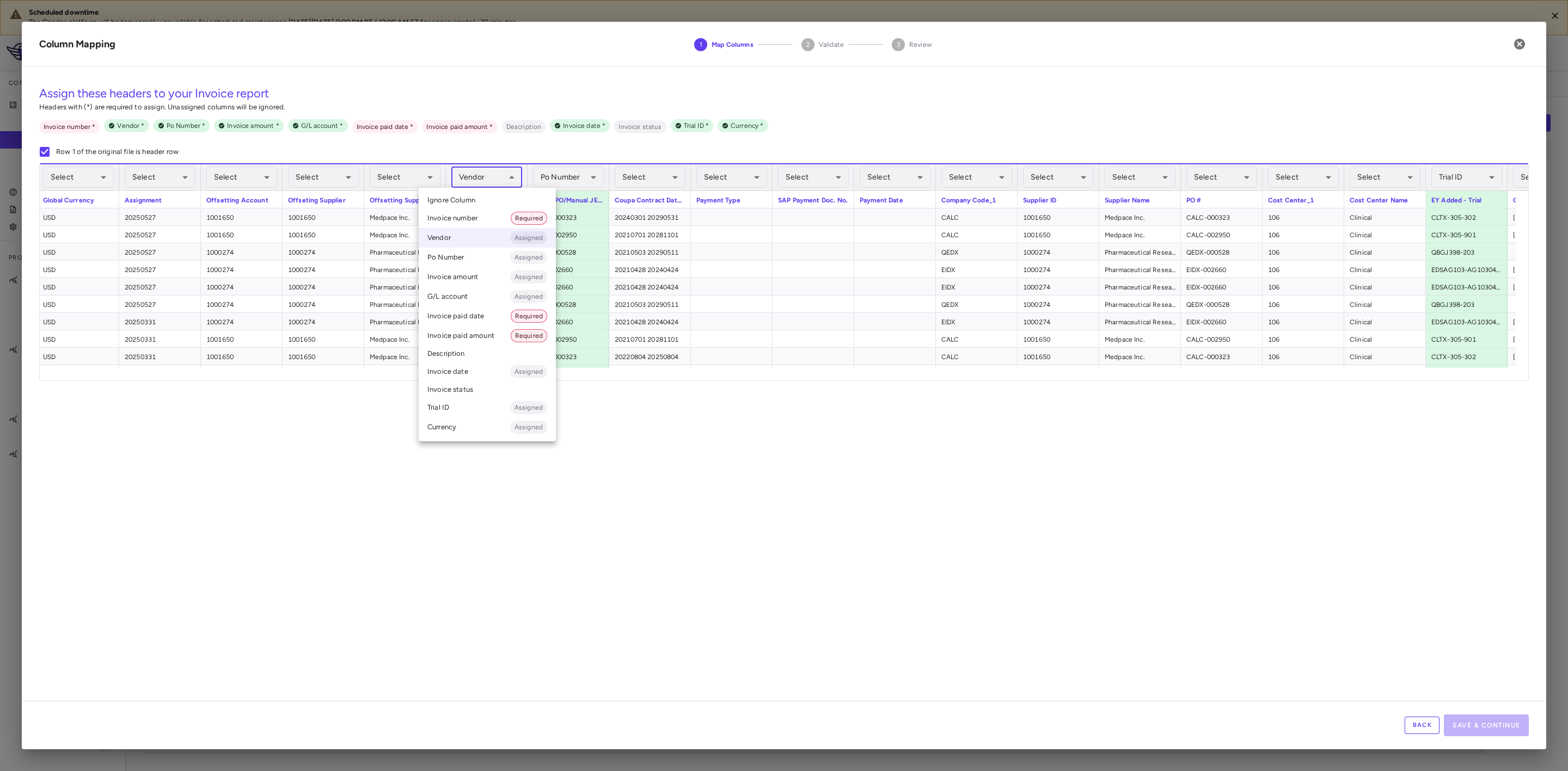
click at [485, 198] on li "Ignore Column" at bounding box center [487, 200] width 137 height 16
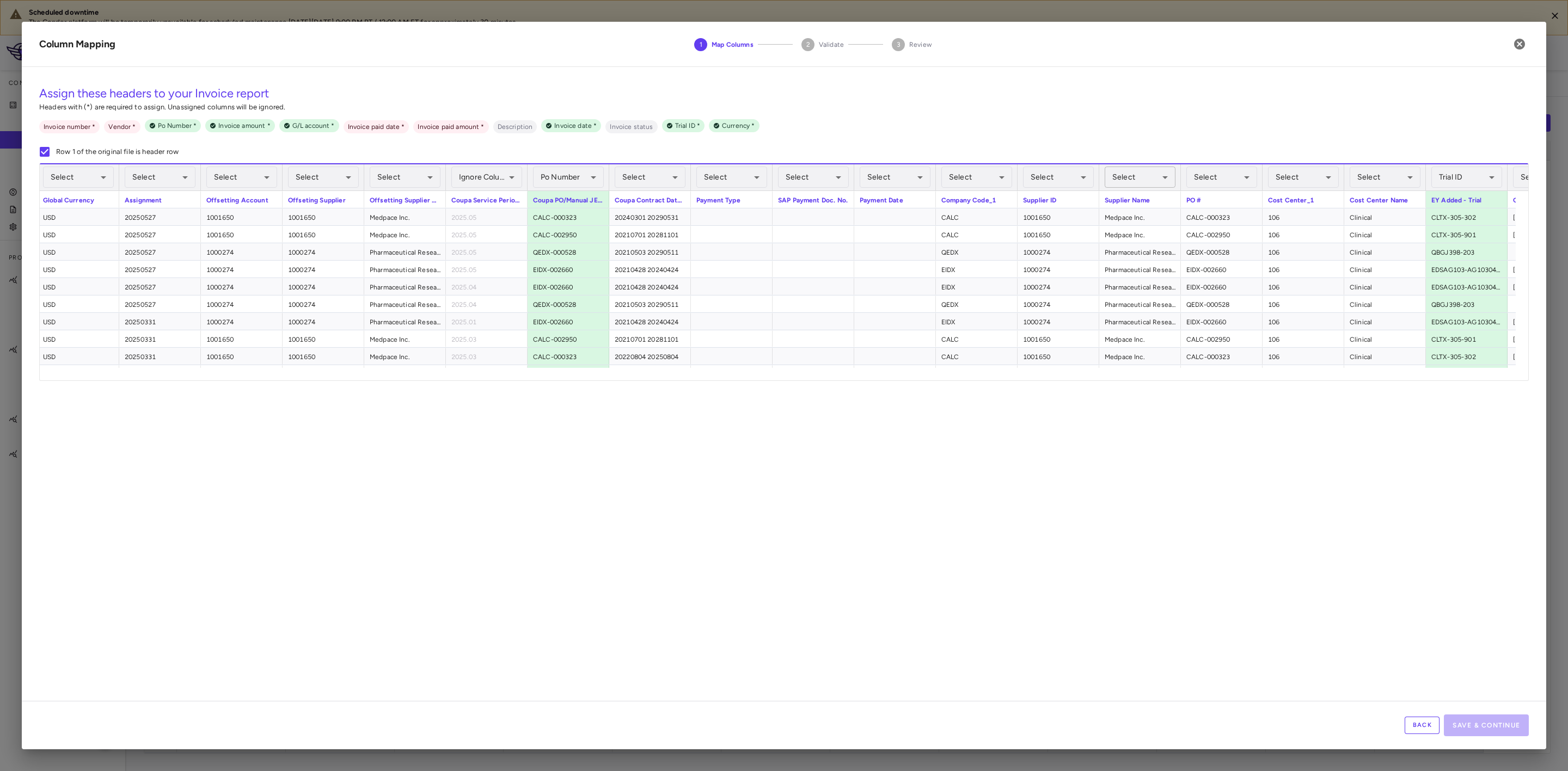
click at [1139, 173] on body "Scheduled downtime The Condor platform will be temporarily unavailable for sche…" at bounding box center [784, 386] width 1568 height 771
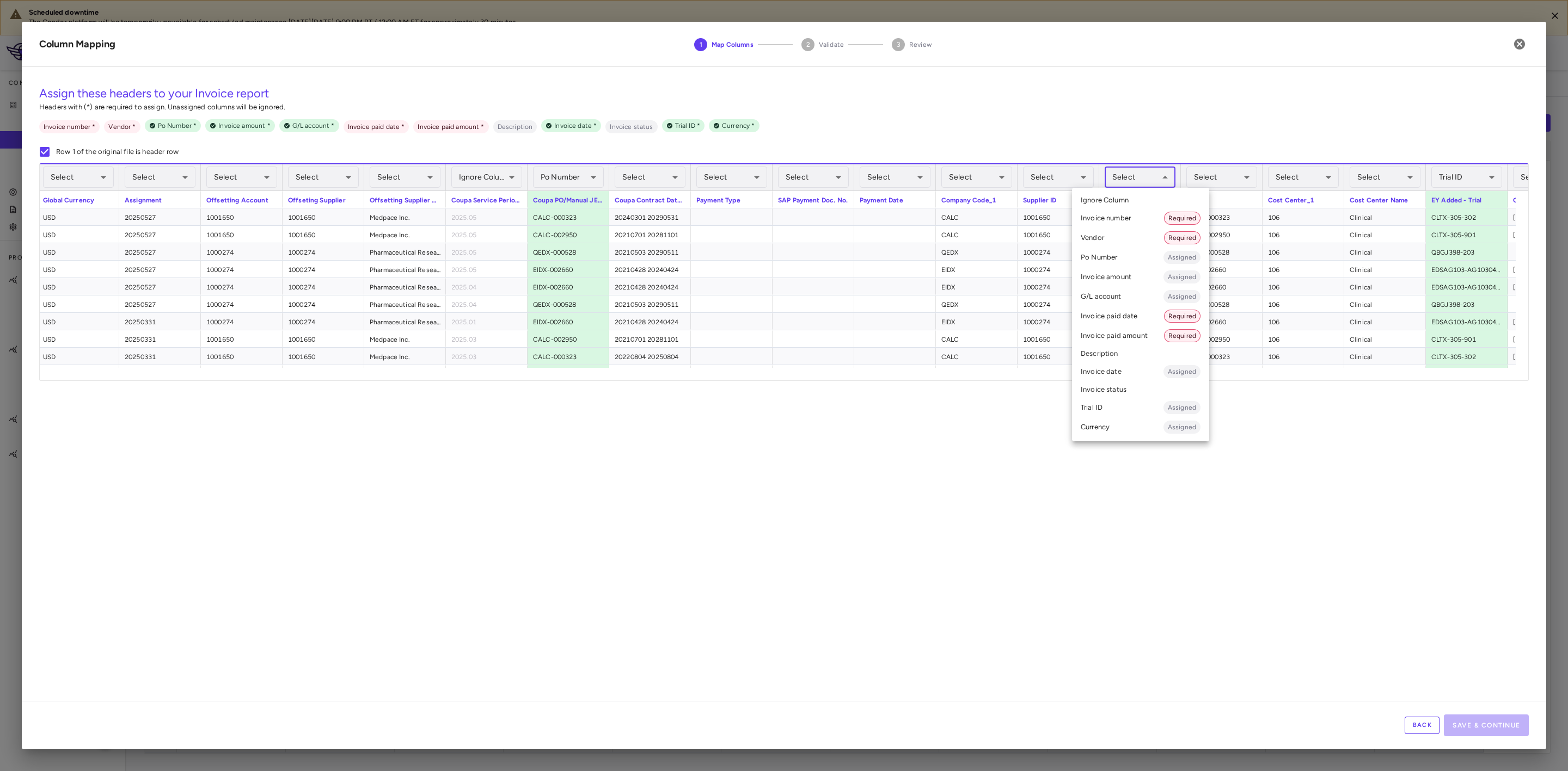
click at [1106, 239] on li "Vendor Required" at bounding box center [1141, 237] width 137 height 20
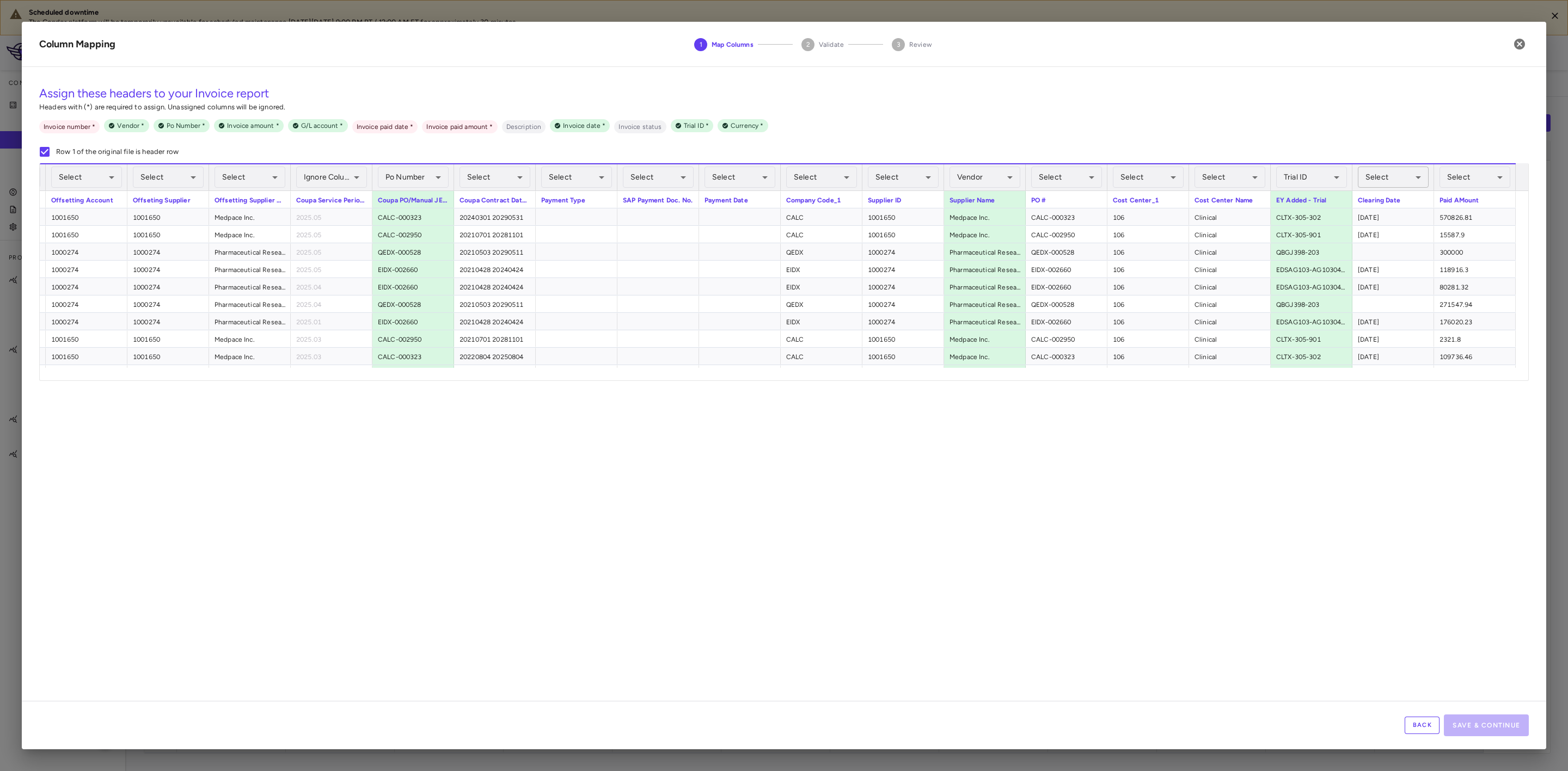
click at [1418, 177] on body "Scheduled downtime The Condor platform will be temporarily unavailable for sche…" at bounding box center [784, 386] width 1568 height 771
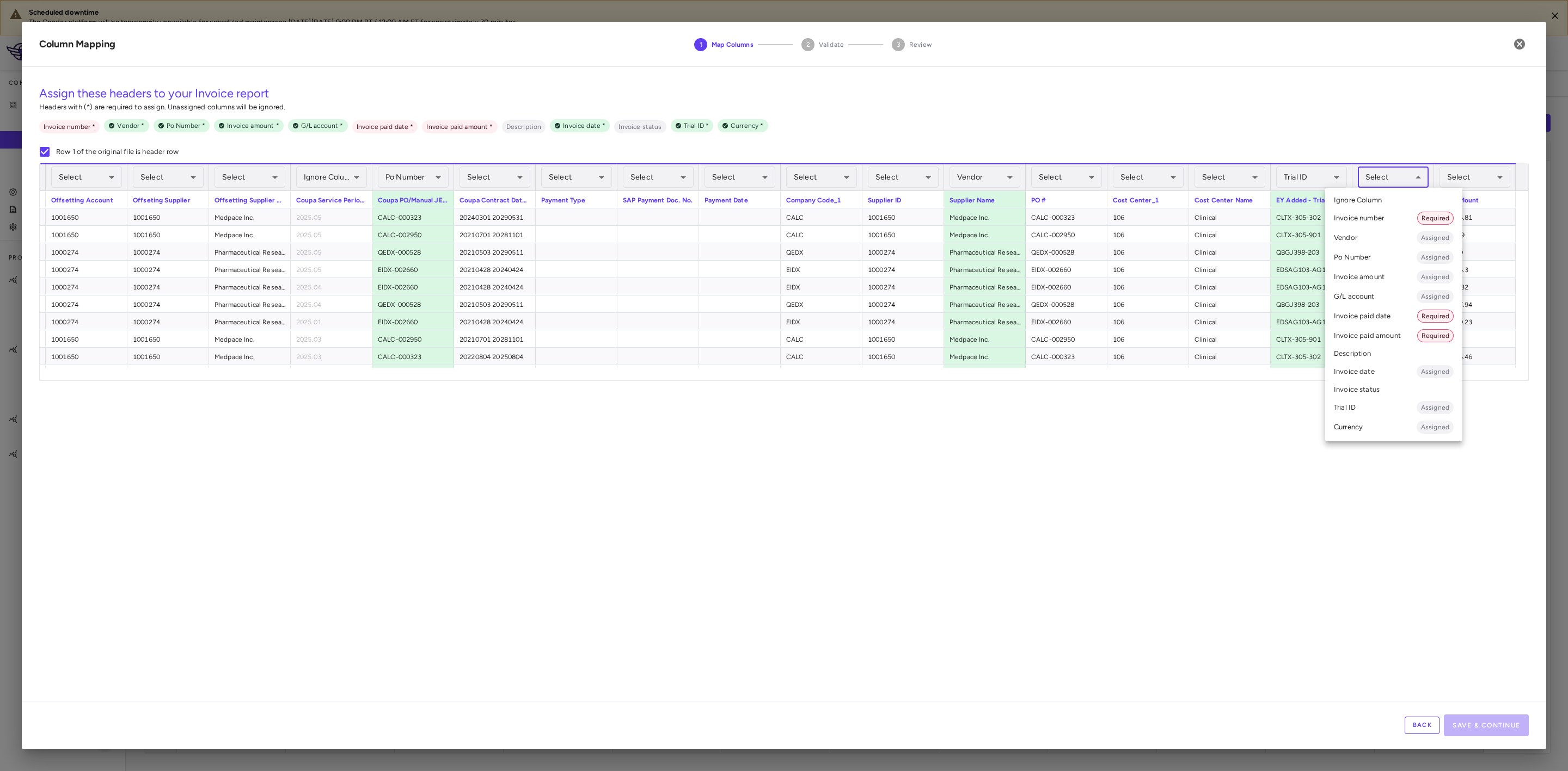
click at [1385, 318] on li "Invoice paid date Required" at bounding box center [1394, 316] width 137 height 20
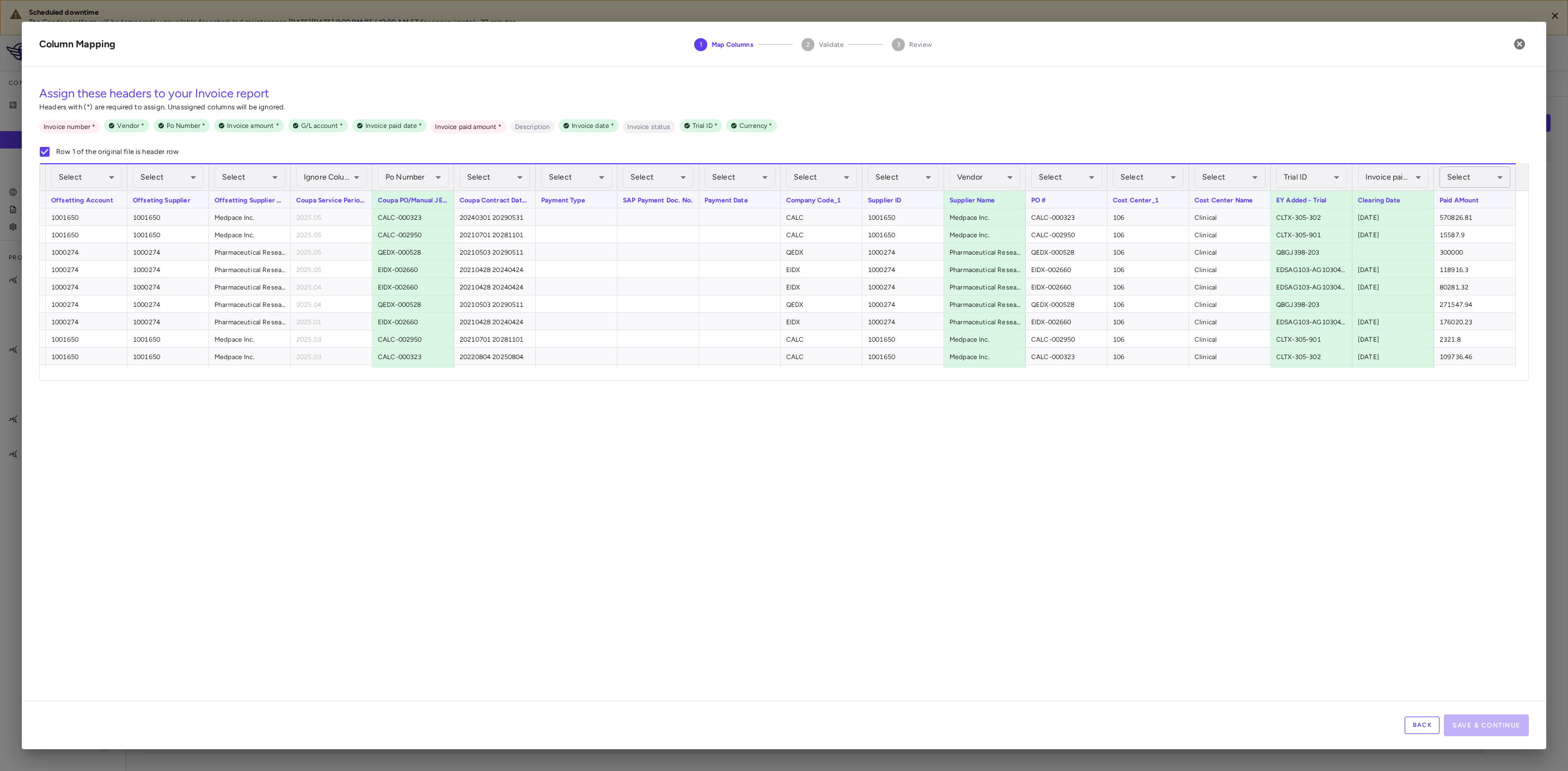
click at [1485, 180] on body "Scheduled downtime The Condor platform will be temporarily unavailable for sche…" at bounding box center [784, 386] width 1568 height 771
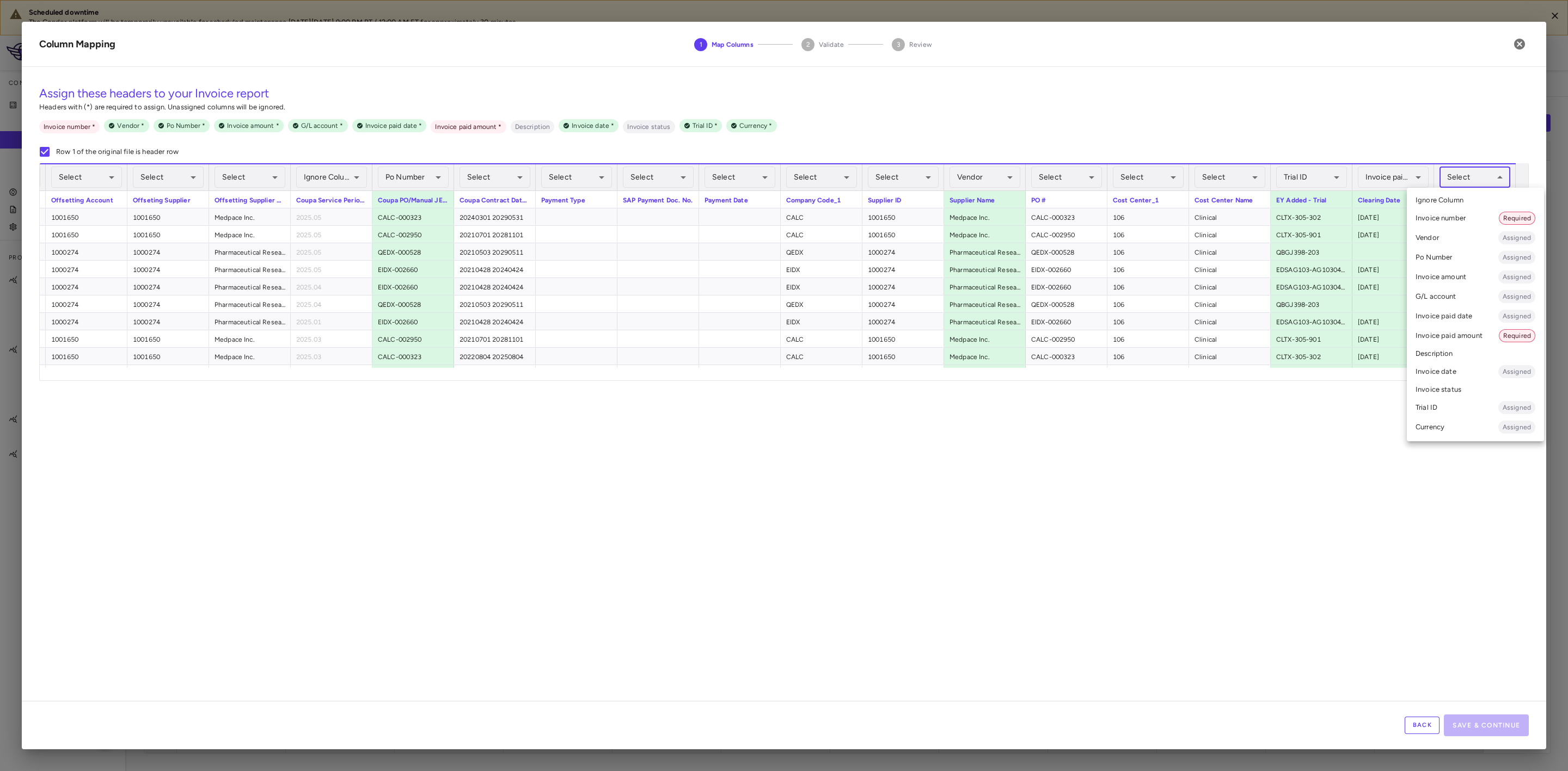
click at [1459, 336] on li "Invoice paid amount Required" at bounding box center [1476, 336] width 137 height 20
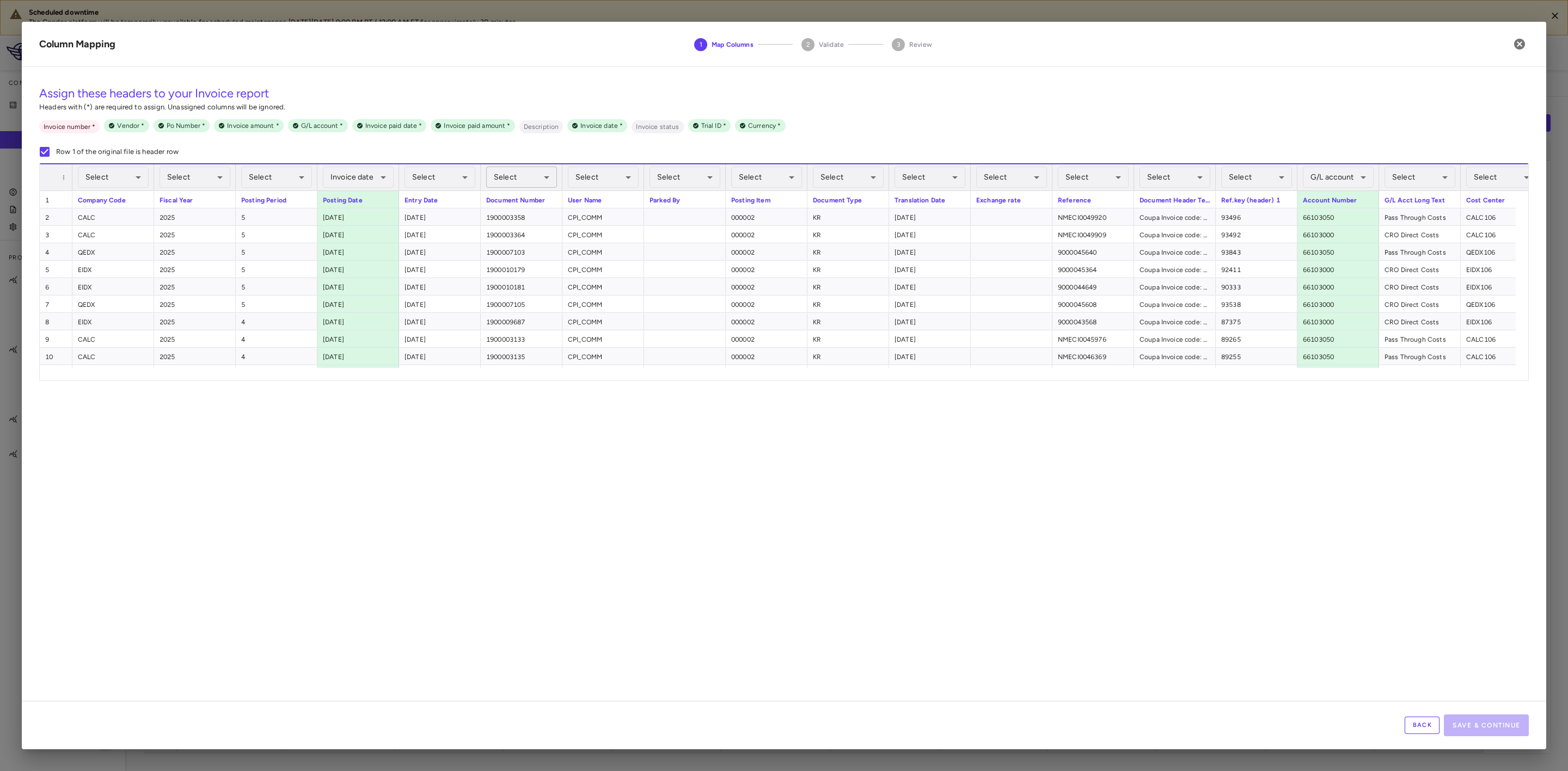
click at [520, 184] on body "Scheduled downtime The Condor platform will be temporarily unavailable for sche…" at bounding box center [784, 386] width 1568 height 771
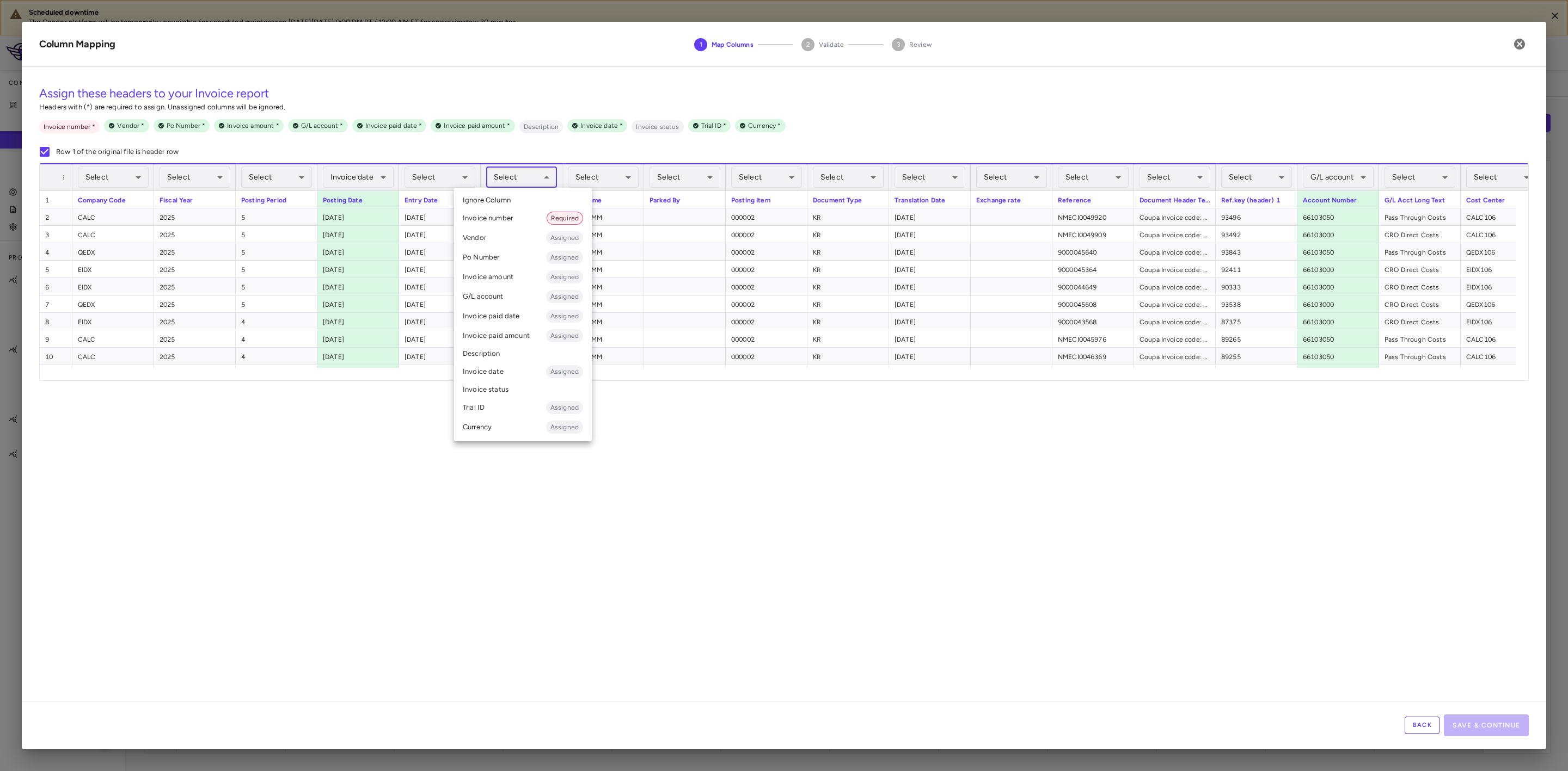
click at [516, 217] on li "Invoice number Required" at bounding box center [523, 218] width 138 height 20
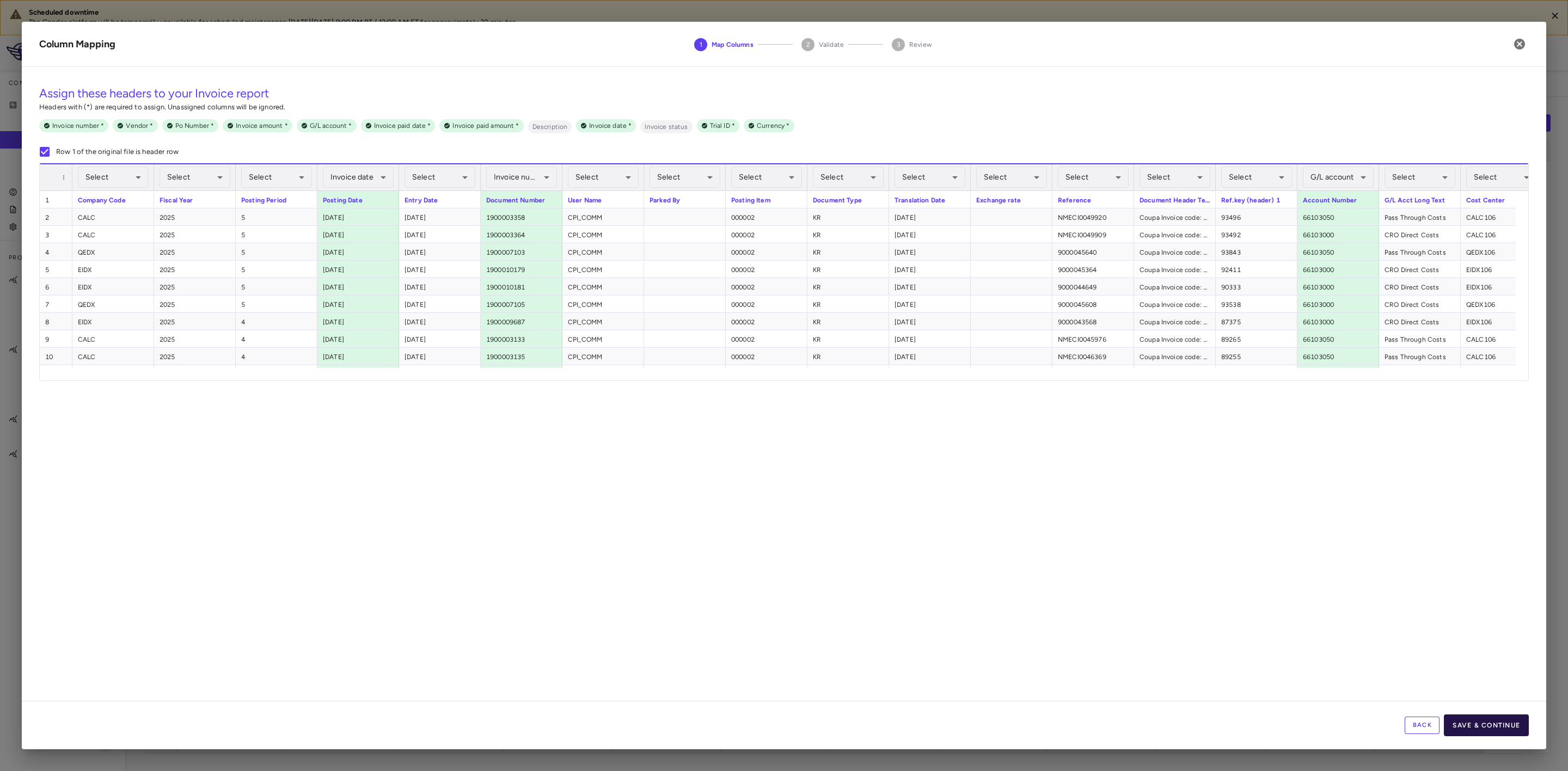
click at [1482, 729] on button "Save & Continue" at bounding box center [1487, 725] width 85 height 22
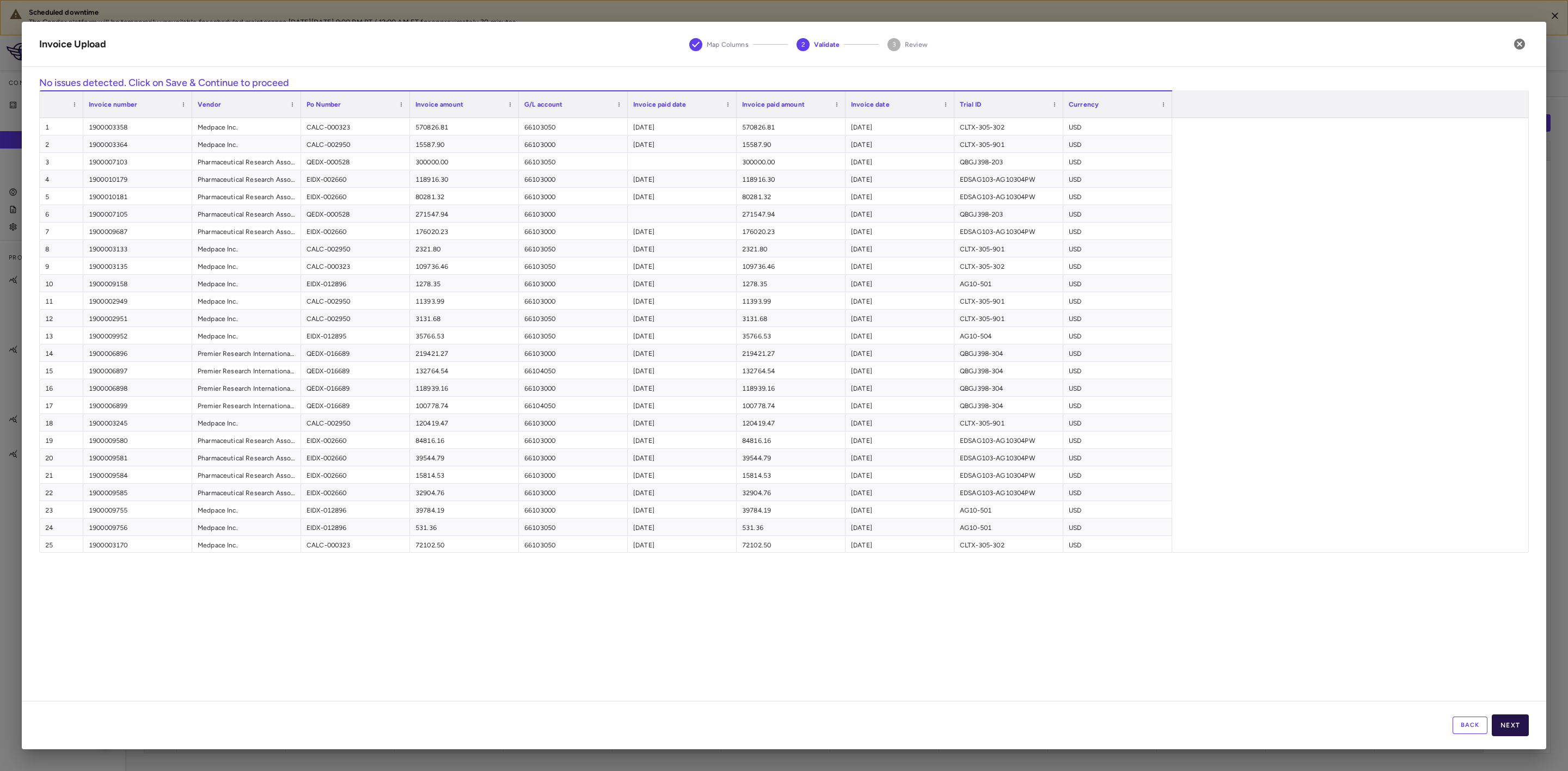
click at [1521, 737] on button "Next" at bounding box center [1510, 725] width 37 height 22
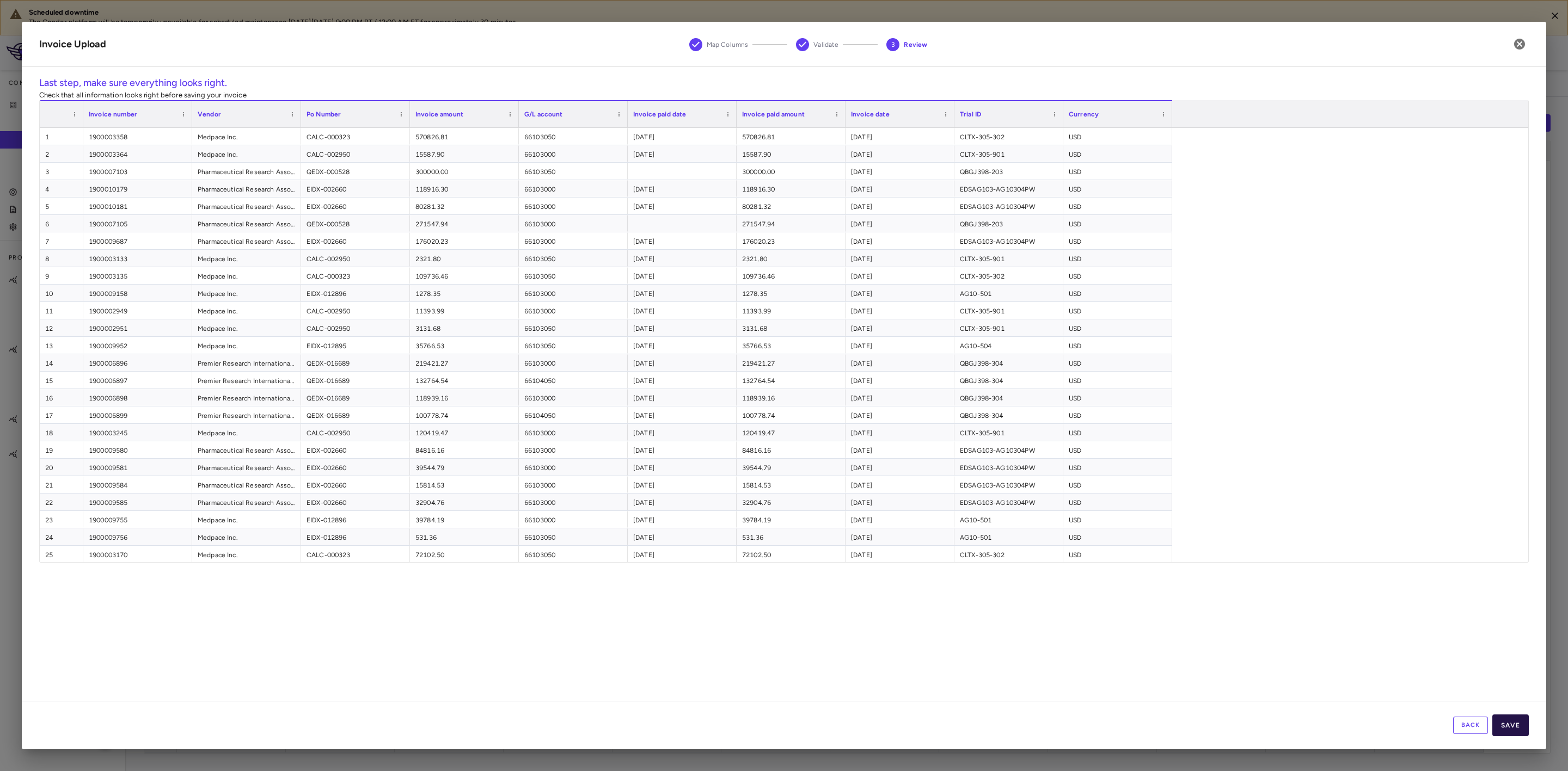
click at [1519, 724] on button "Save" at bounding box center [1511, 725] width 36 height 22
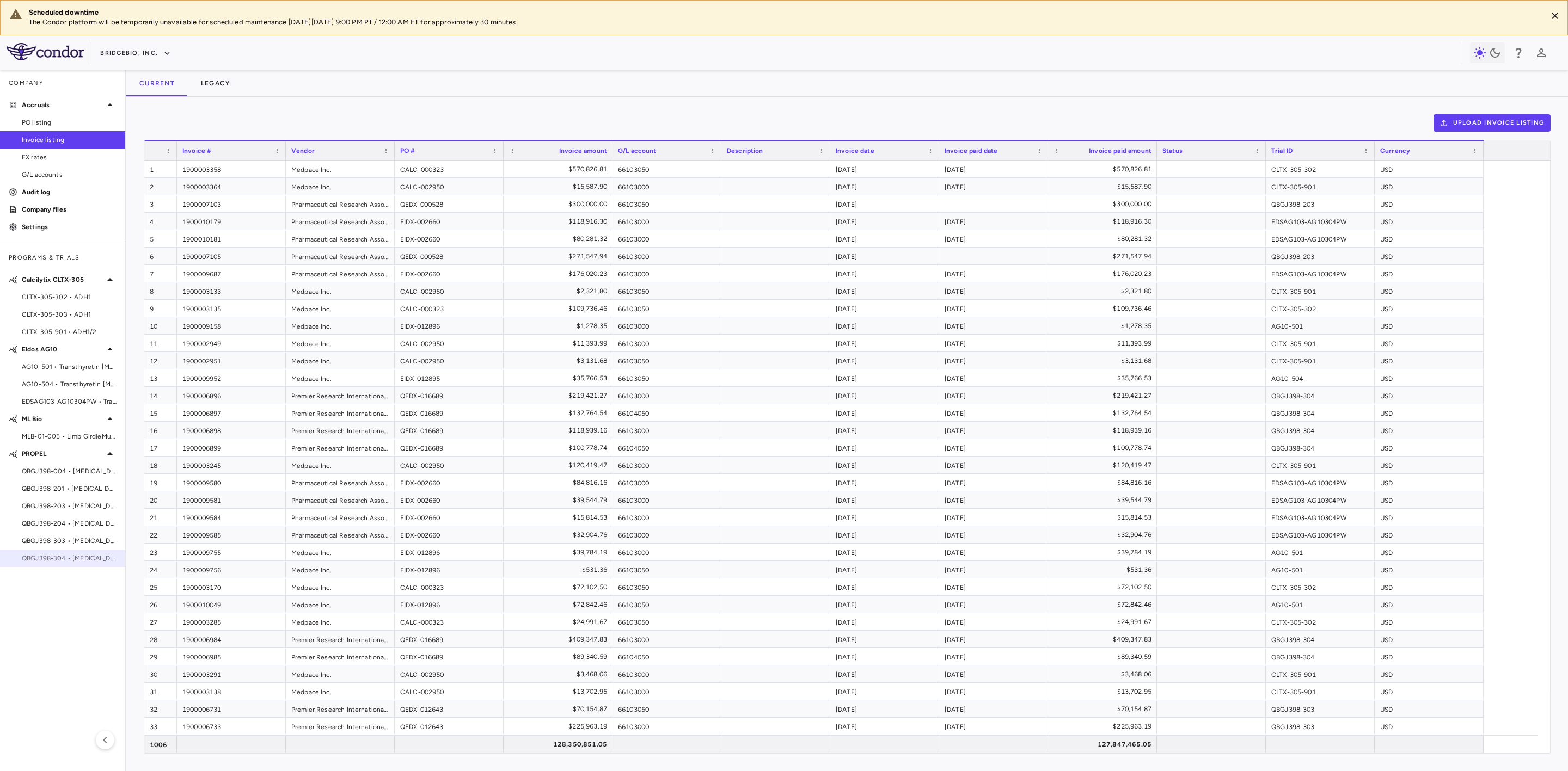
click at [90, 560] on span "QBGJ398-304 • Hypochondroplasia" at bounding box center [69, 558] width 95 height 10
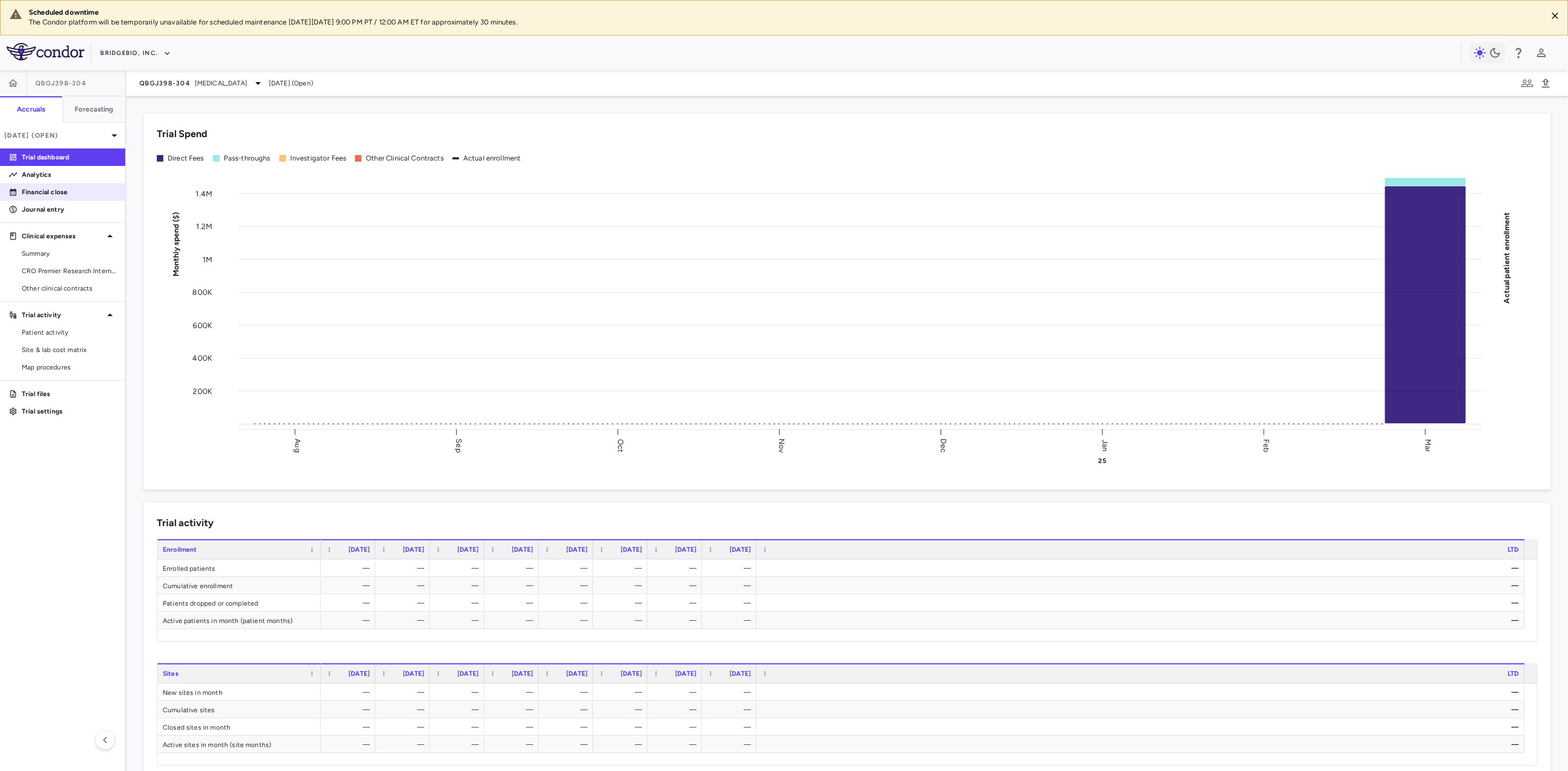
click at [55, 192] on p "Financial close" at bounding box center [69, 192] width 95 height 10
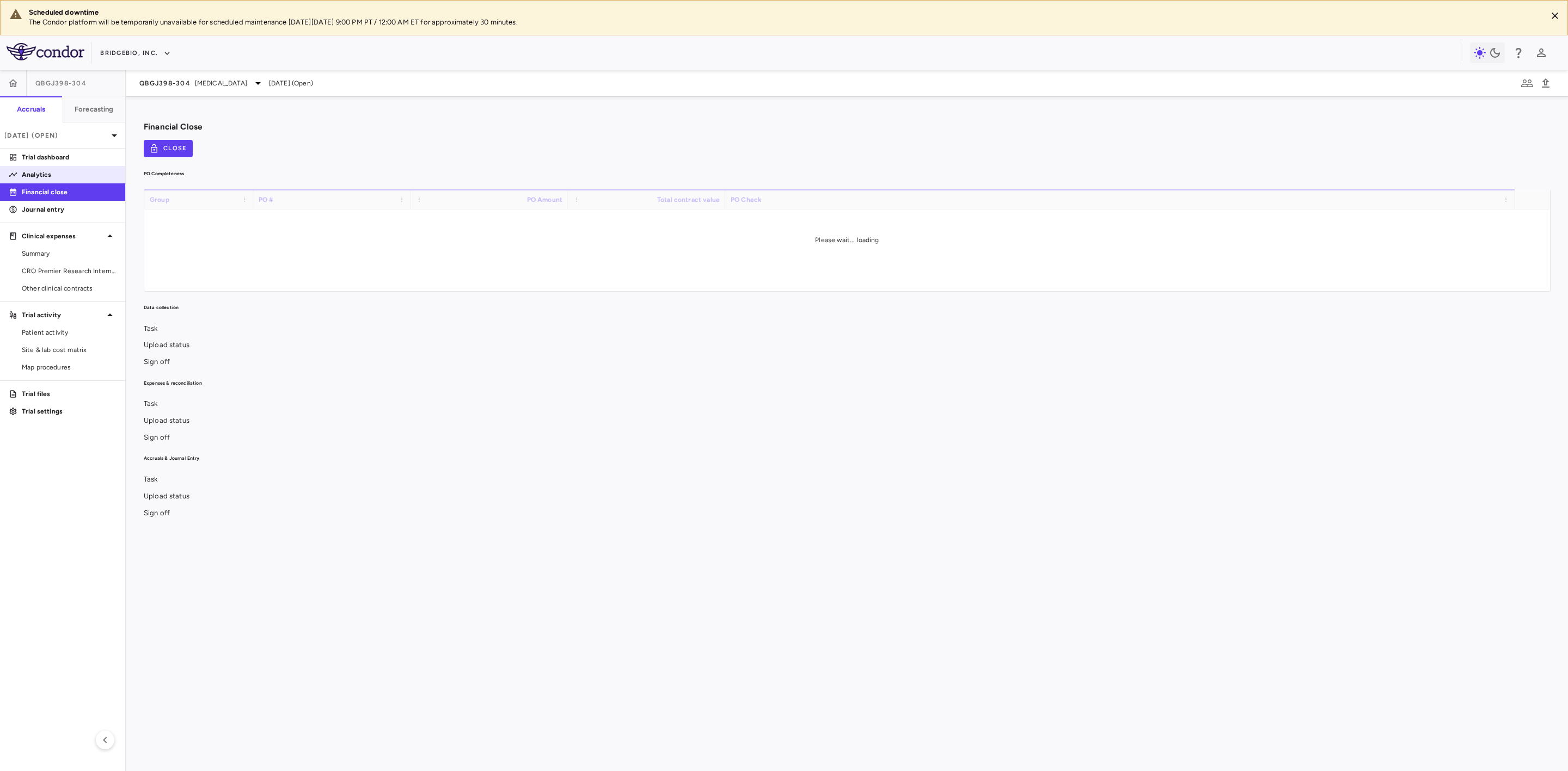
click at [42, 172] on p "Analytics" at bounding box center [69, 174] width 95 height 10
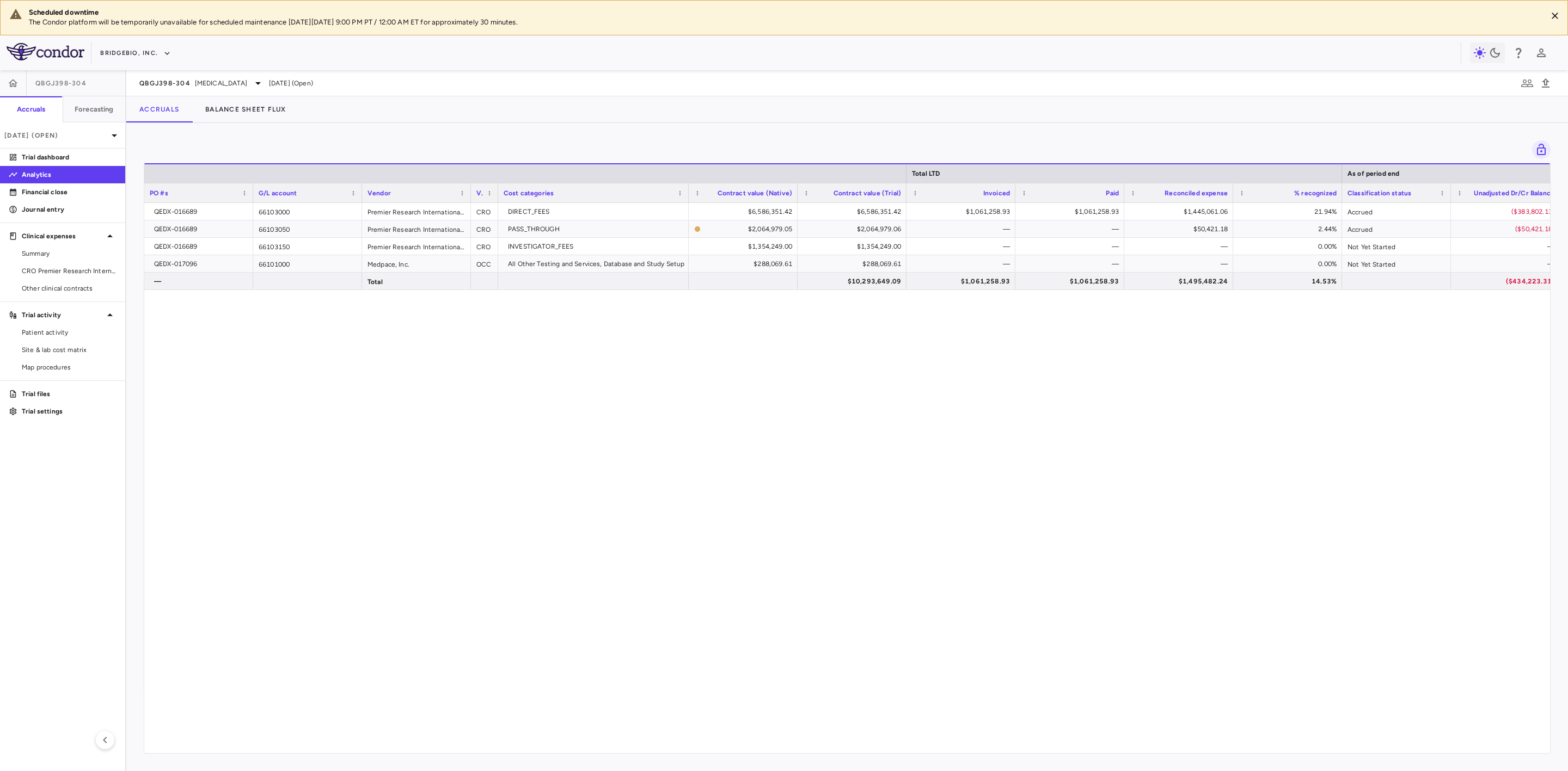
click at [920, 471] on div "QEDX-016689 66103000 Premier Research International LLC CRO DIRECT_FEES $6,586,…" at bounding box center [847, 472] width 1406 height 538
click at [848, 521] on div "QEDX-016689 66103000 Premier Research International LLC CRO DIRECT_FEES $6,586,…" at bounding box center [847, 472] width 1406 height 538
click at [213, 80] on span "Hypochondroplasia" at bounding box center [221, 83] width 52 height 10
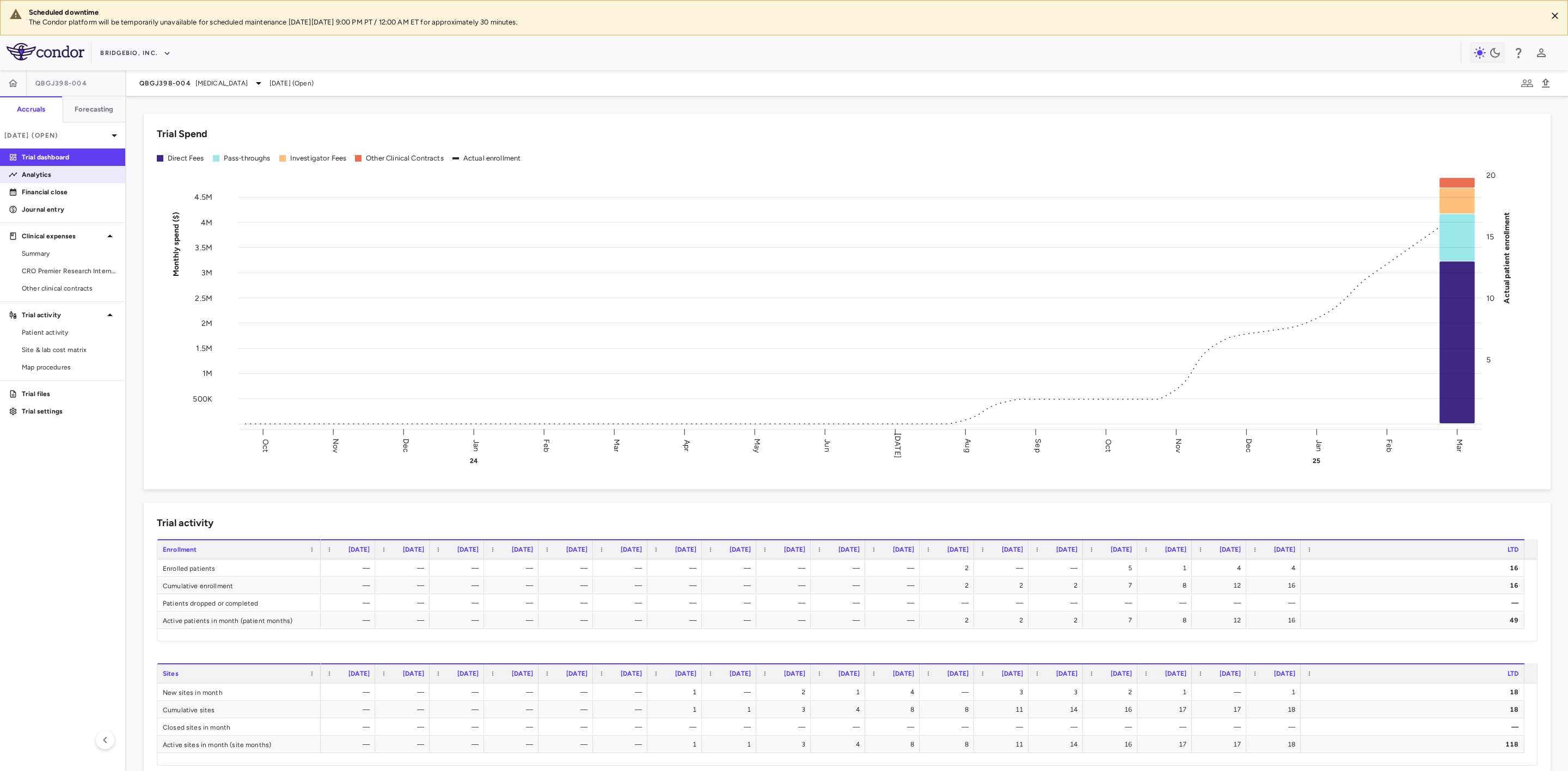
click at [57, 170] on p "Analytics" at bounding box center [69, 174] width 95 height 10
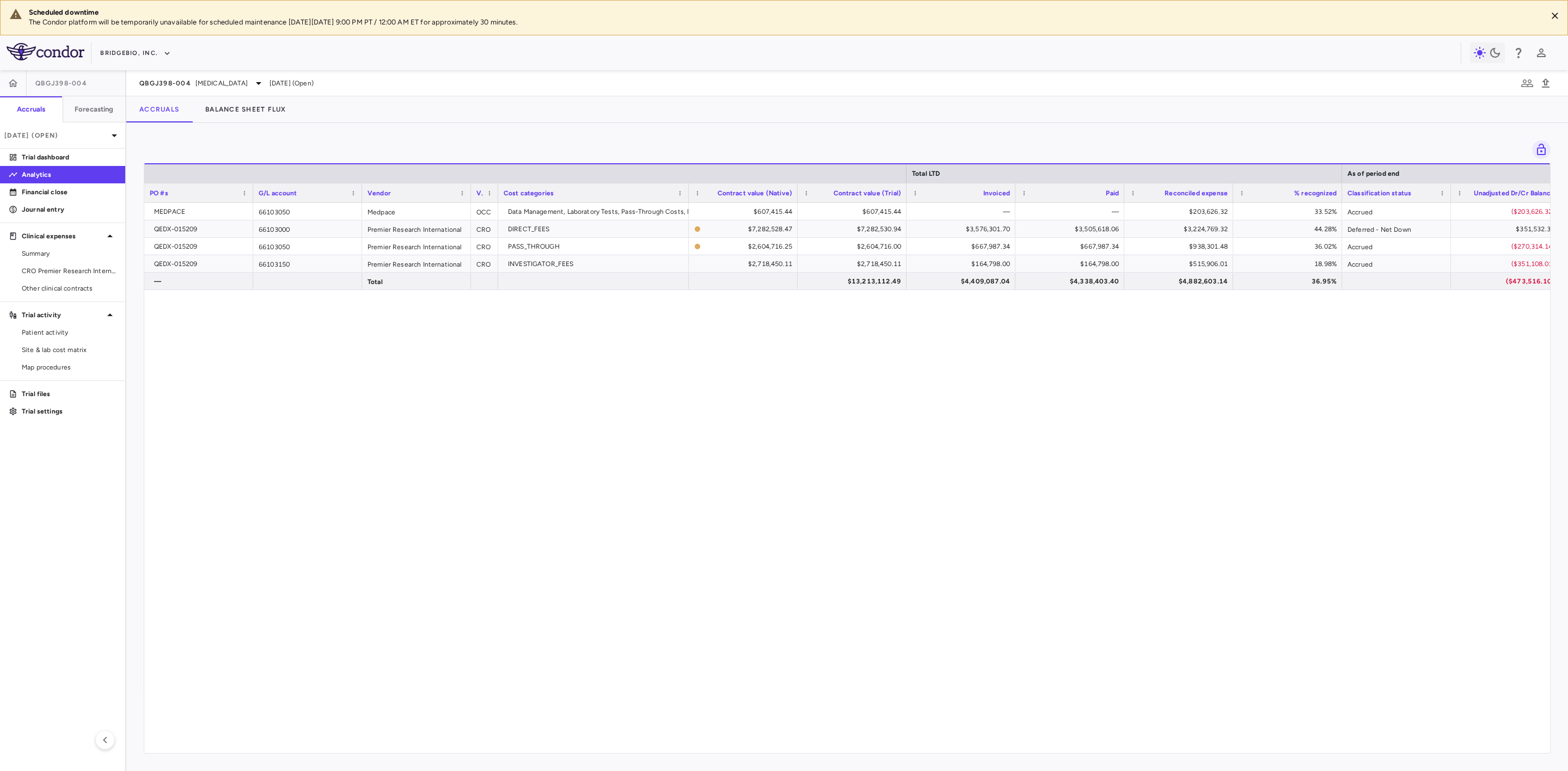
drag, startPoint x: 565, startPoint y: 475, endPoint x: 563, endPoint y: 515, distance: 40.0
click at [565, 475] on div "MEDPACE 66103050 Medpace OCC Data Management, Laboratory Tests, Pass-Through Co…" at bounding box center [847, 472] width 1406 height 538
click at [203, 85] on span "Hypochondroplasia" at bounding box center [221, 83] width 52 height 10
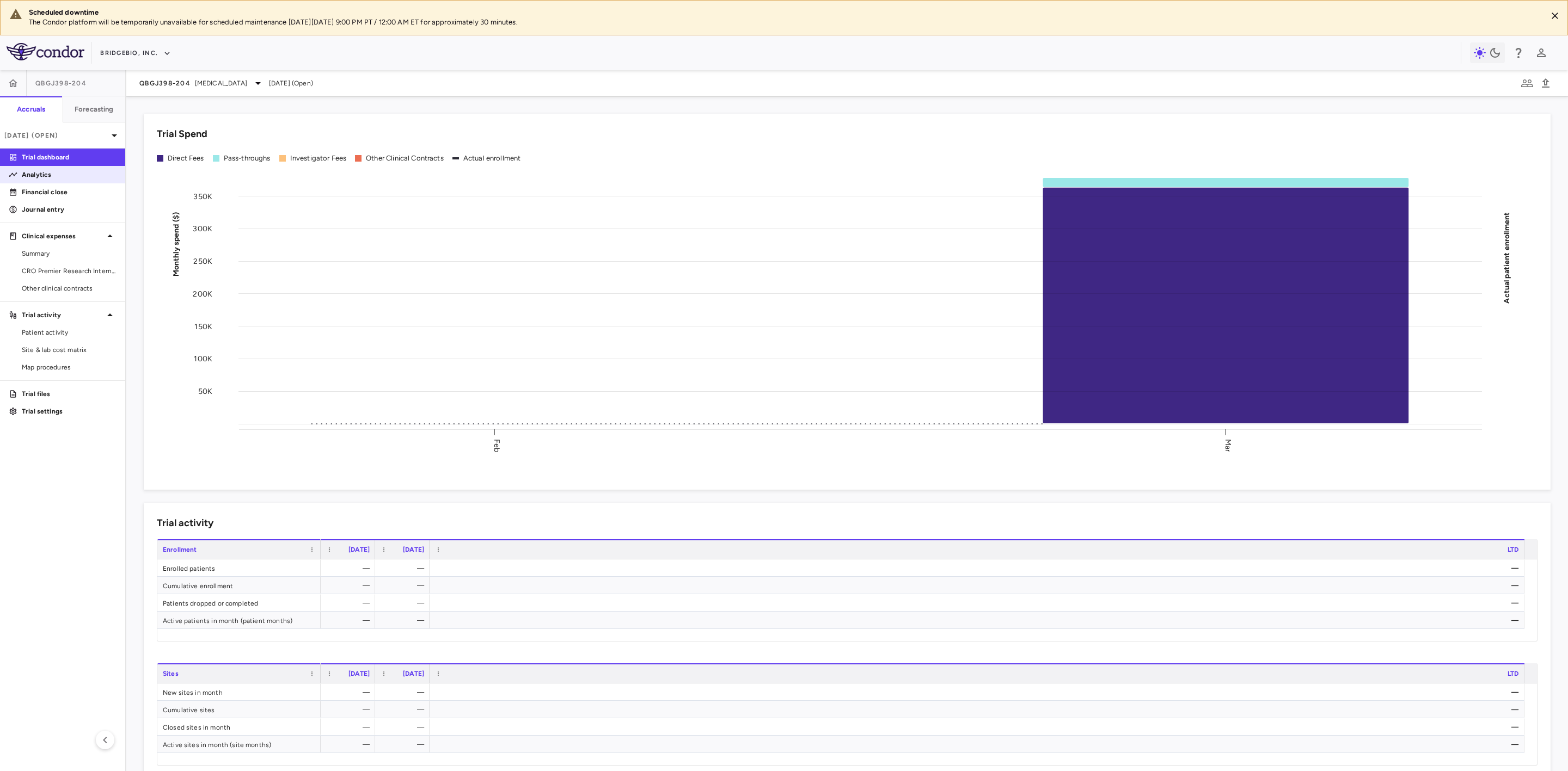
click at [54, 173] on p "Analytics" at bounding box center [69, 174] width 95 height 10
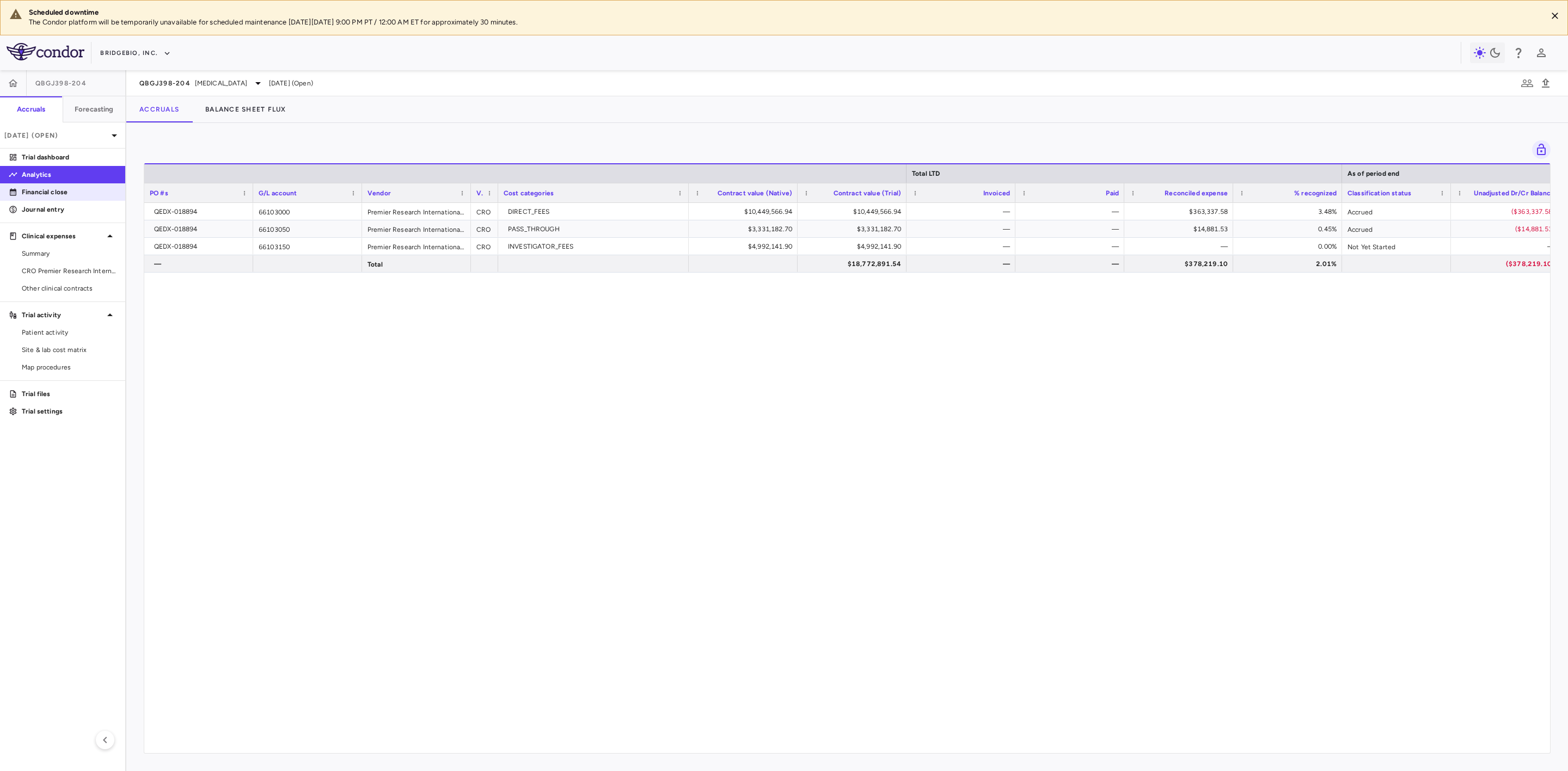
click at [61, 188] on p "Financial close" at bounding box center [69, 192] width 95 height 10
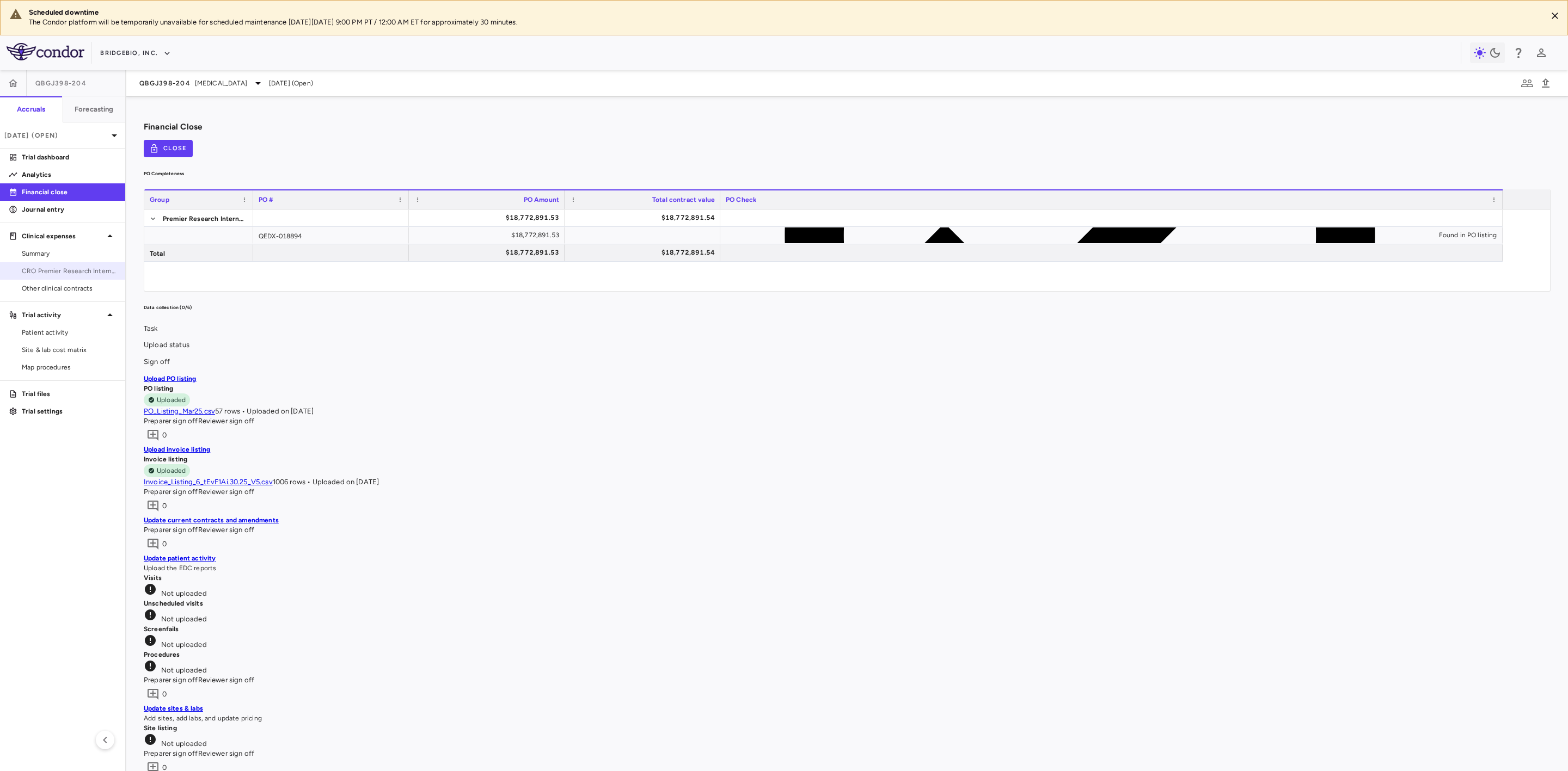
click at [98, 274] on span "CRO Premier Research International LLC" at bounding box center [69, 271] width 95 height 10
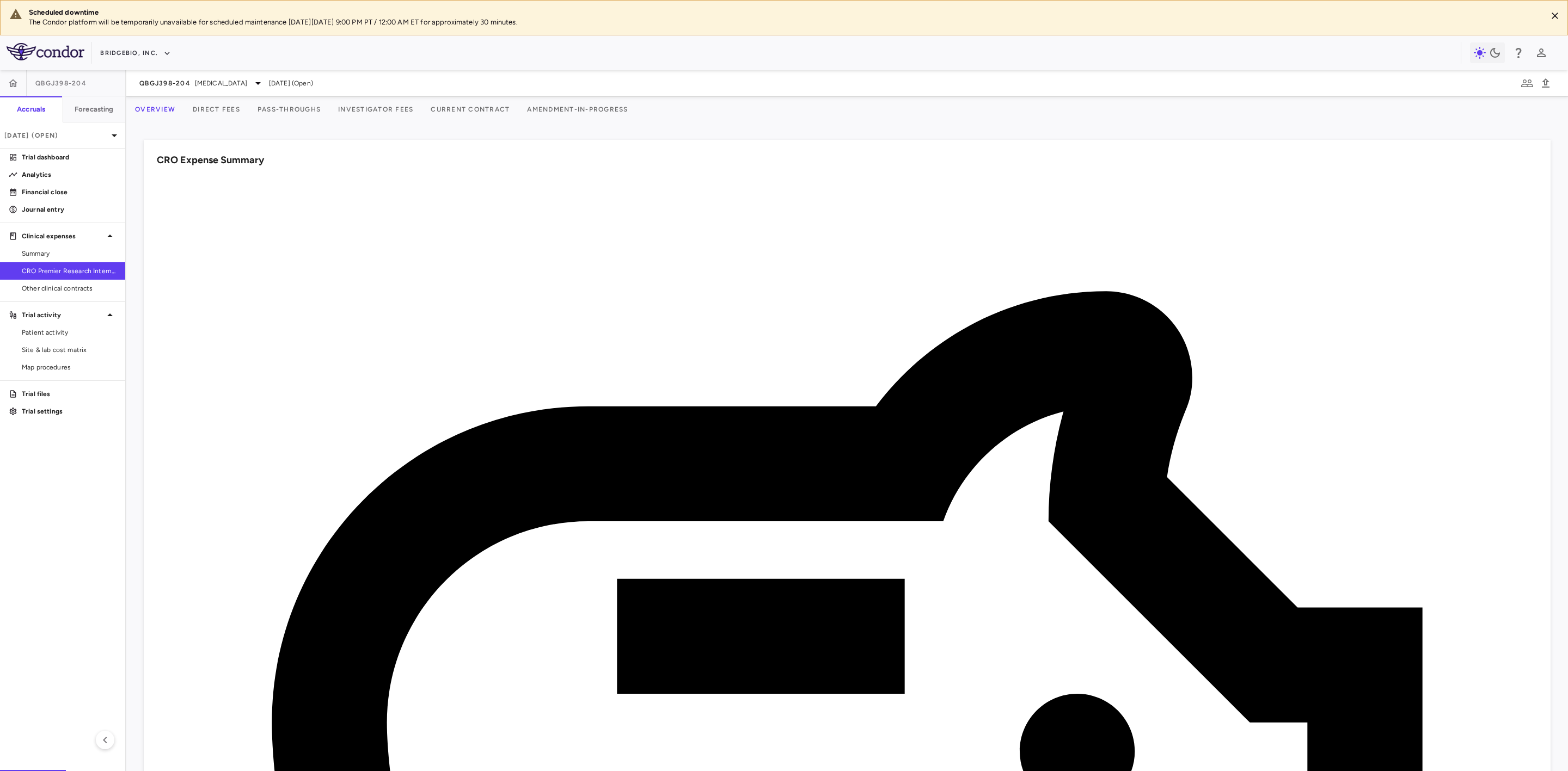
click at [223, 110] on button "Direct Fees" at bounding box center [216, 109] width 65 height 26
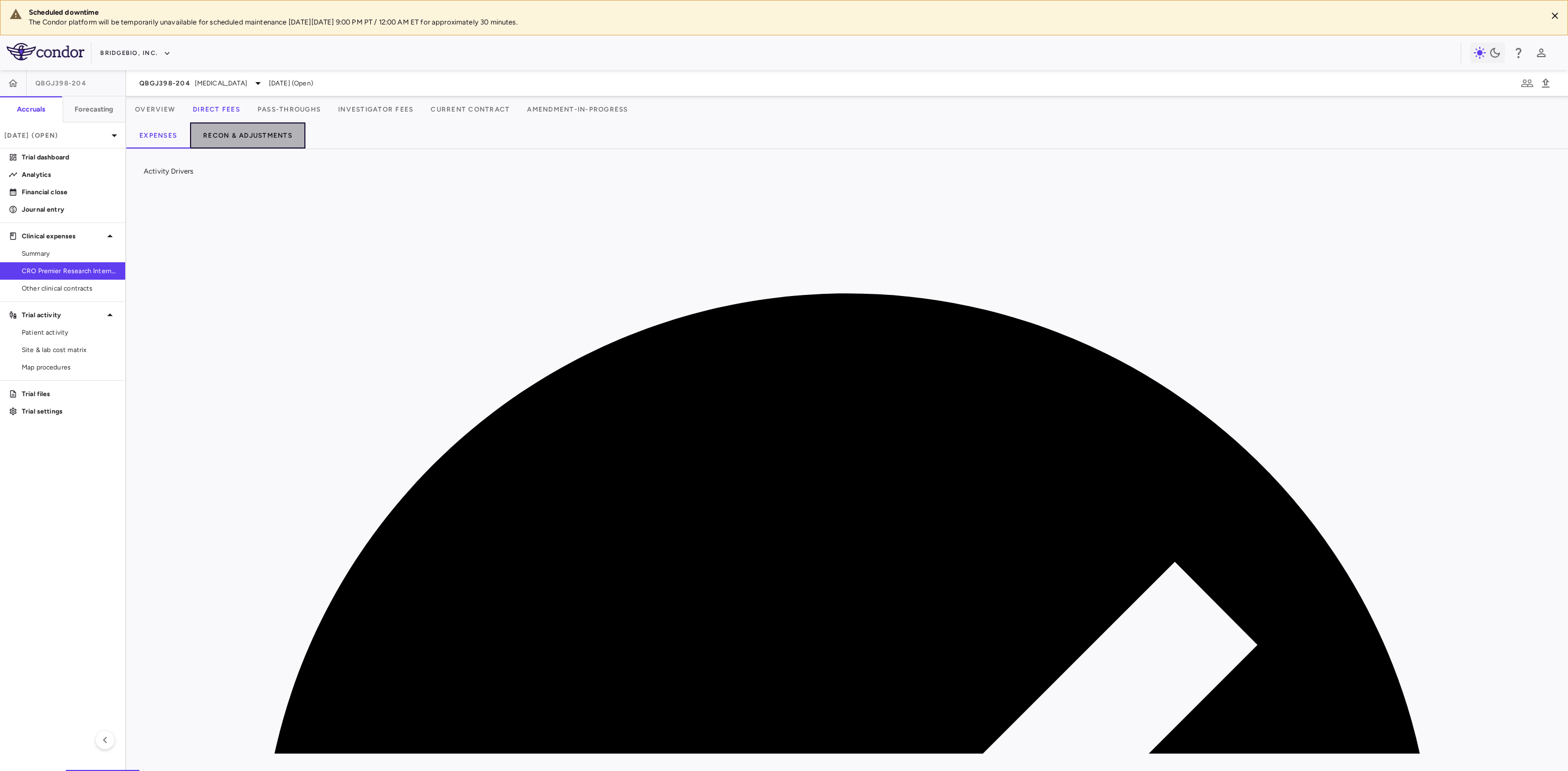
click at [260, 133] on button "Recon & Adjustments" at bounding box center [248, 135] width 116 height 26
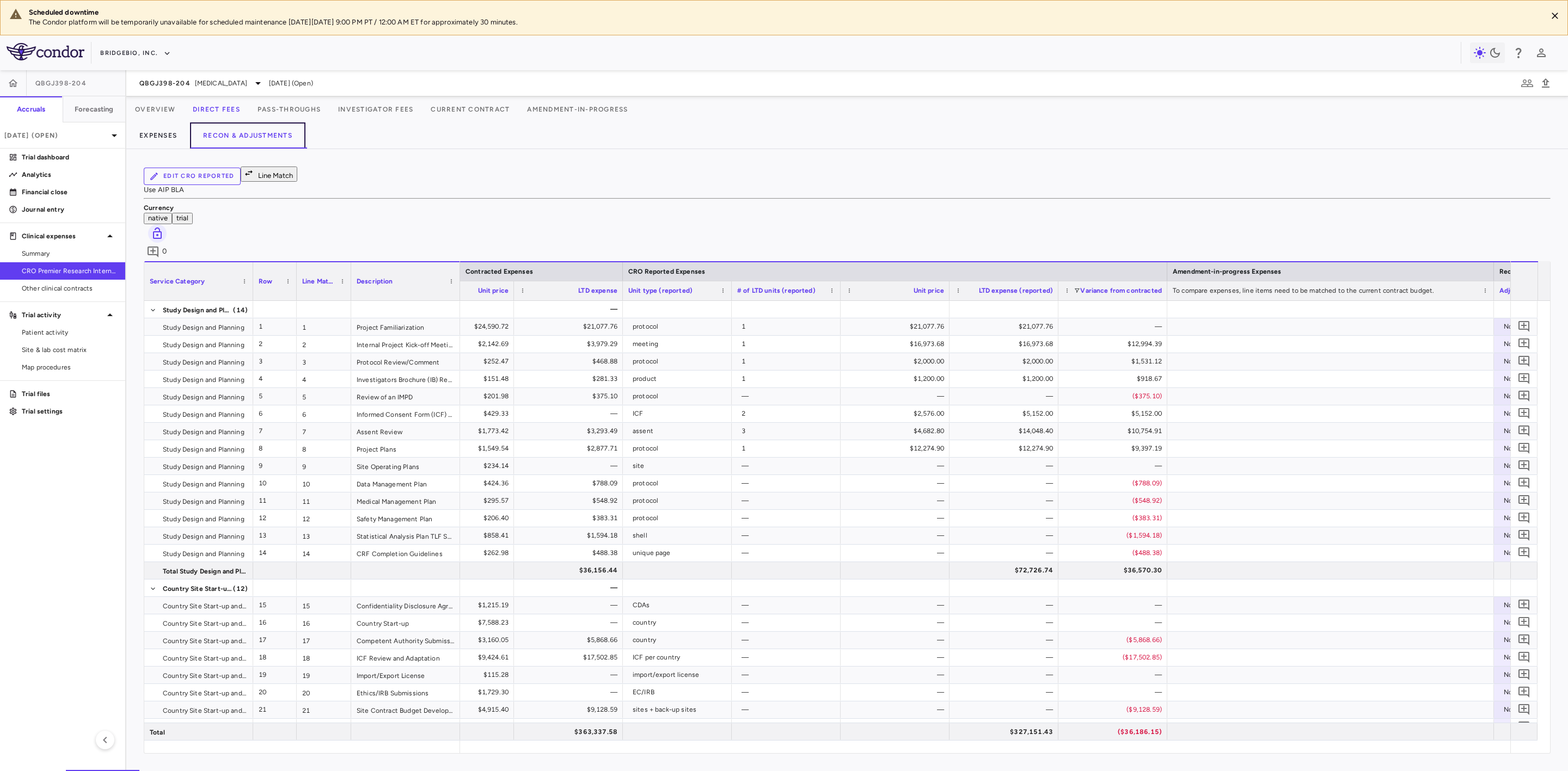
scroll to position [0, 939]
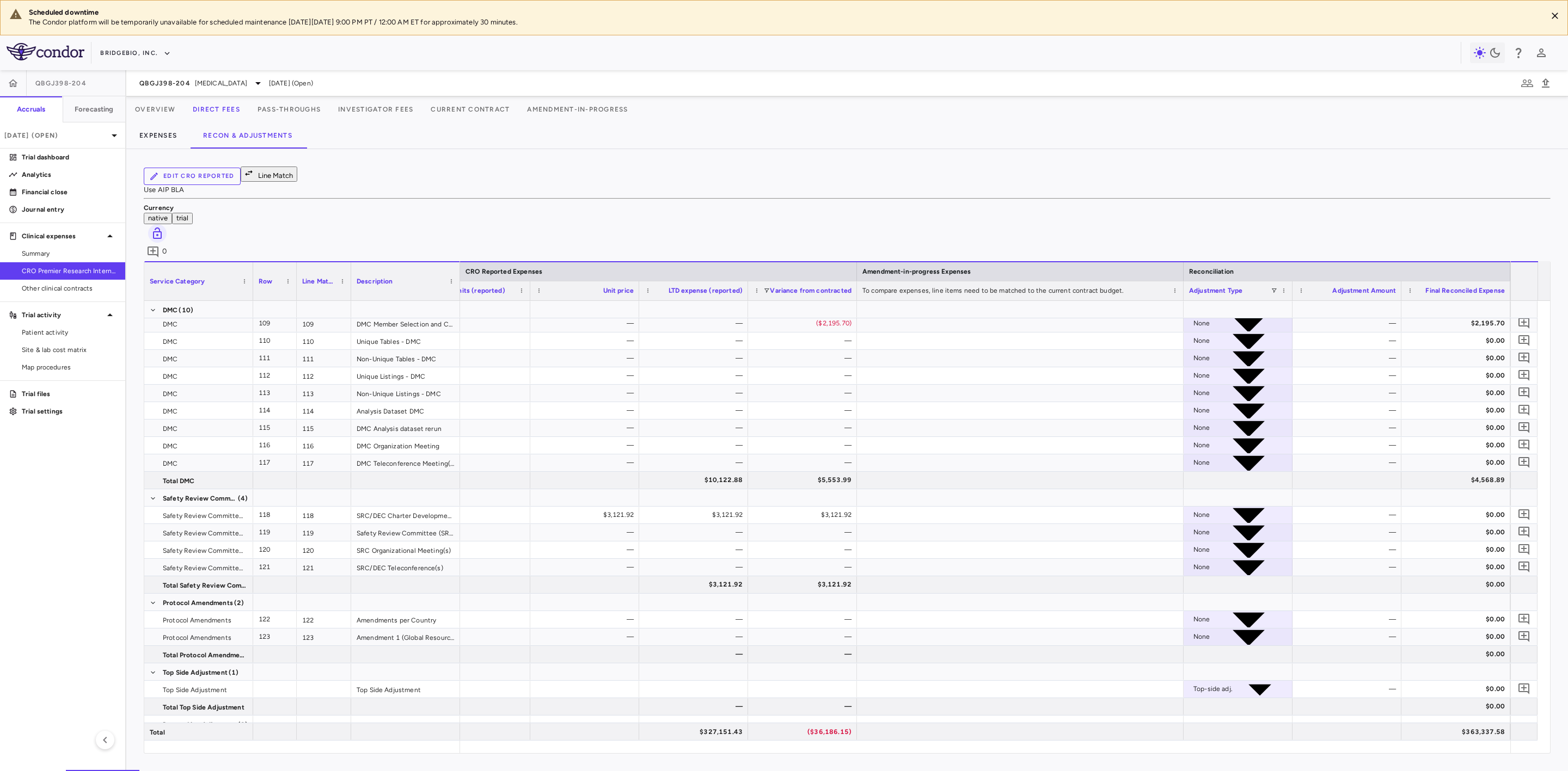
click at [1279, 750] on div "Inflation - 698845.06 - Current" at bounding box center [1240, 759] width 95 height 17
click at [1258, 719] on li "None" at bounding box center [1238, 713] width 107 height 10
click at [1380, 750] on div "—" at bounding box center [1349, 759] width 94 height 17
click at [172, 213] on button "native" at bounding box center [158, 218] width 28 height 11
click at [1211, 750] on div "None" at bounding box center [1201, 759] width 17 height 17
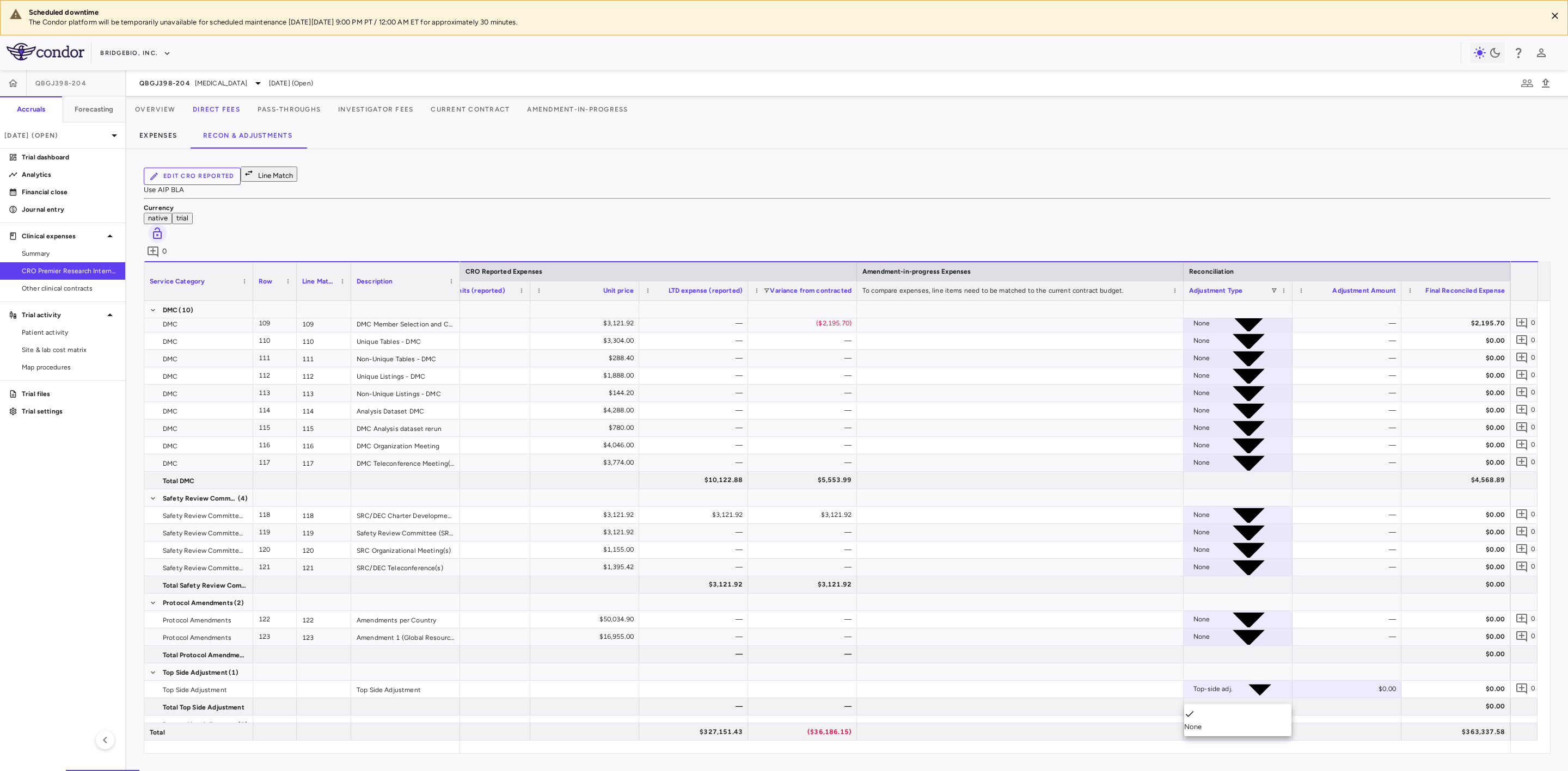
click at [1244, 714] on li "None" at bounding box center [1238, 720] width 107 height 24
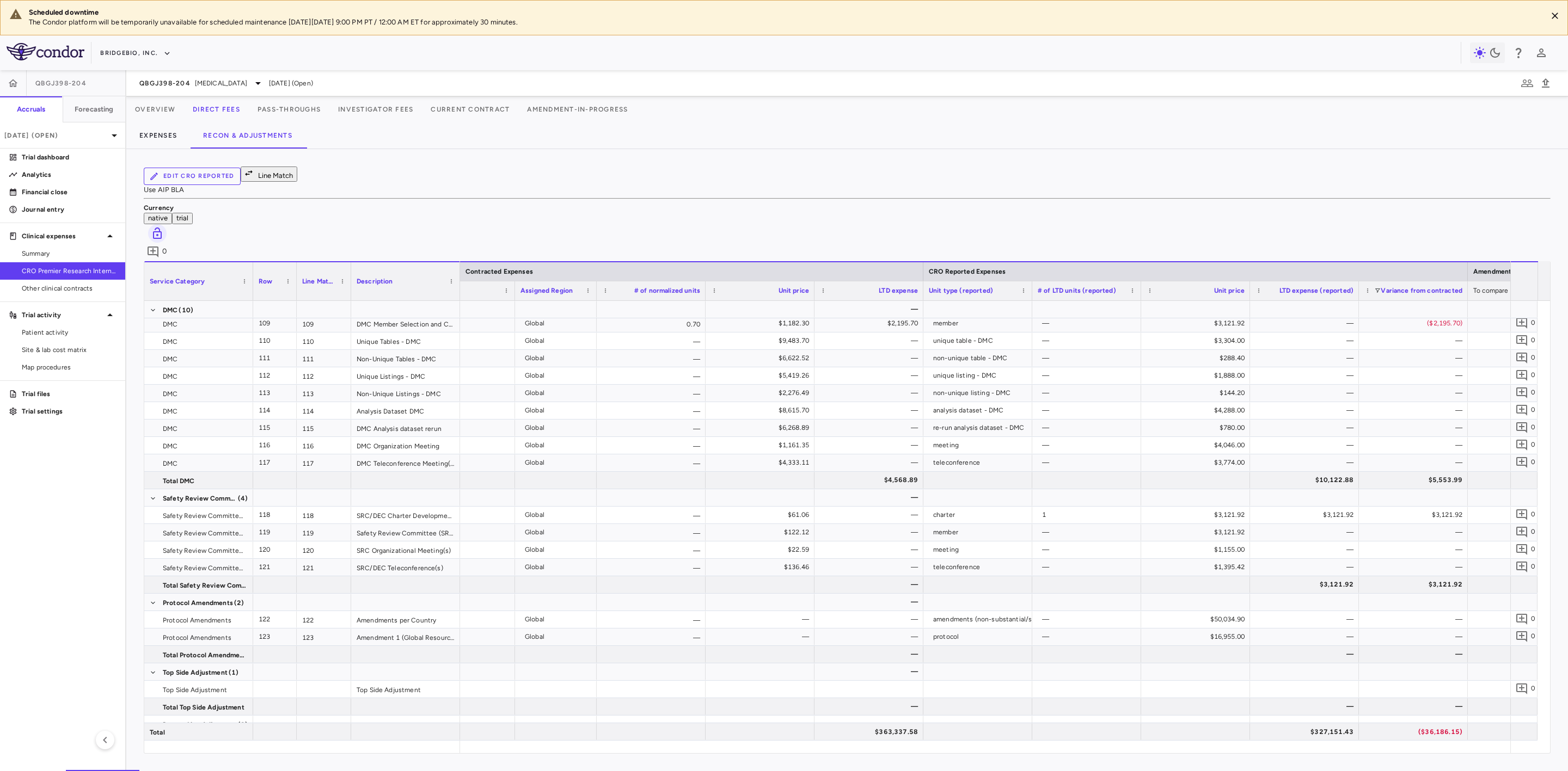
click at [891, 750] on div "$24,299.25" at bounding box center [871, 759] width 94 height 17
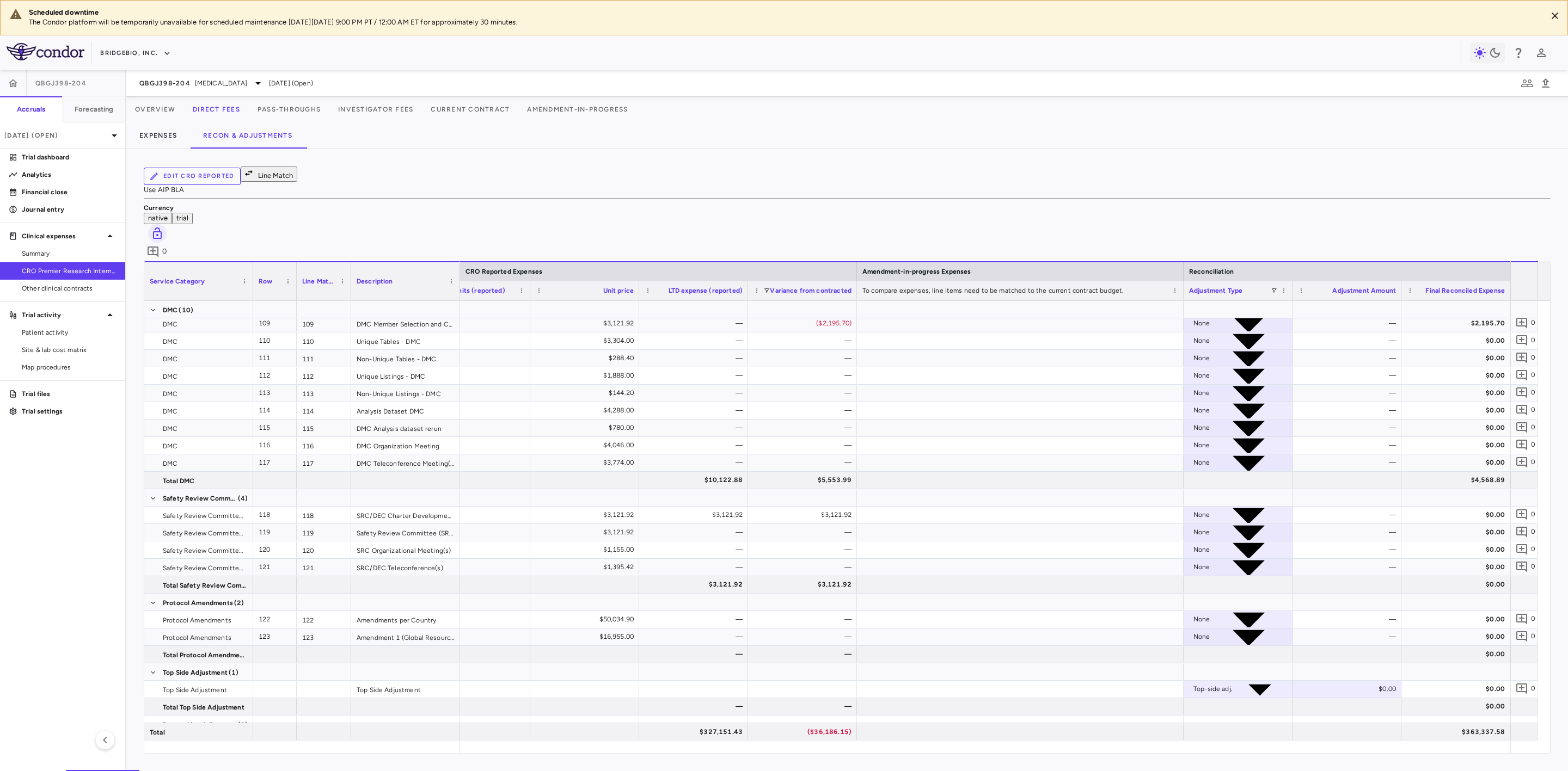
click at [192, 213] on button "trial" at bounding box center [182, 218] width 21 height 11
click at [172, 213] on button "native" at bounding box center [158, 218] width 28 height 11
click at [1374, 680] on div "$0.00" at bounding box center [1349, 689] width 94 height 17
drag, startPoint x: 1363, startPoint y: 628, endPoint x: 1253, endPoint y: 626, distance: 110.0
click at [1248, 681] on div "**********" at bounding box center [381, 690] width 2260 height 17
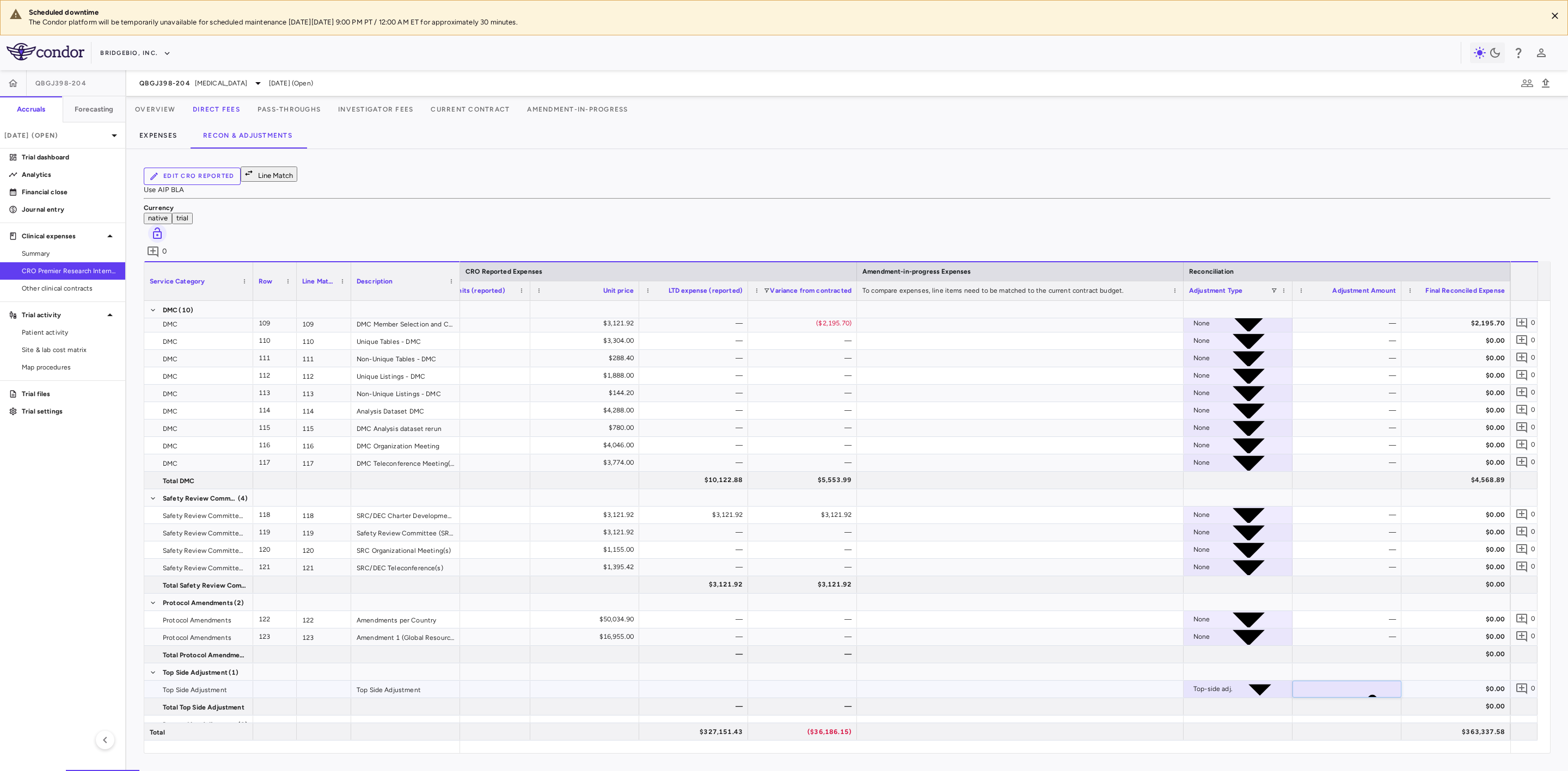
type input "**********"
click at [1428, 680] on div "$0.00" at bounding box center [1458, 689] width 94 height 17
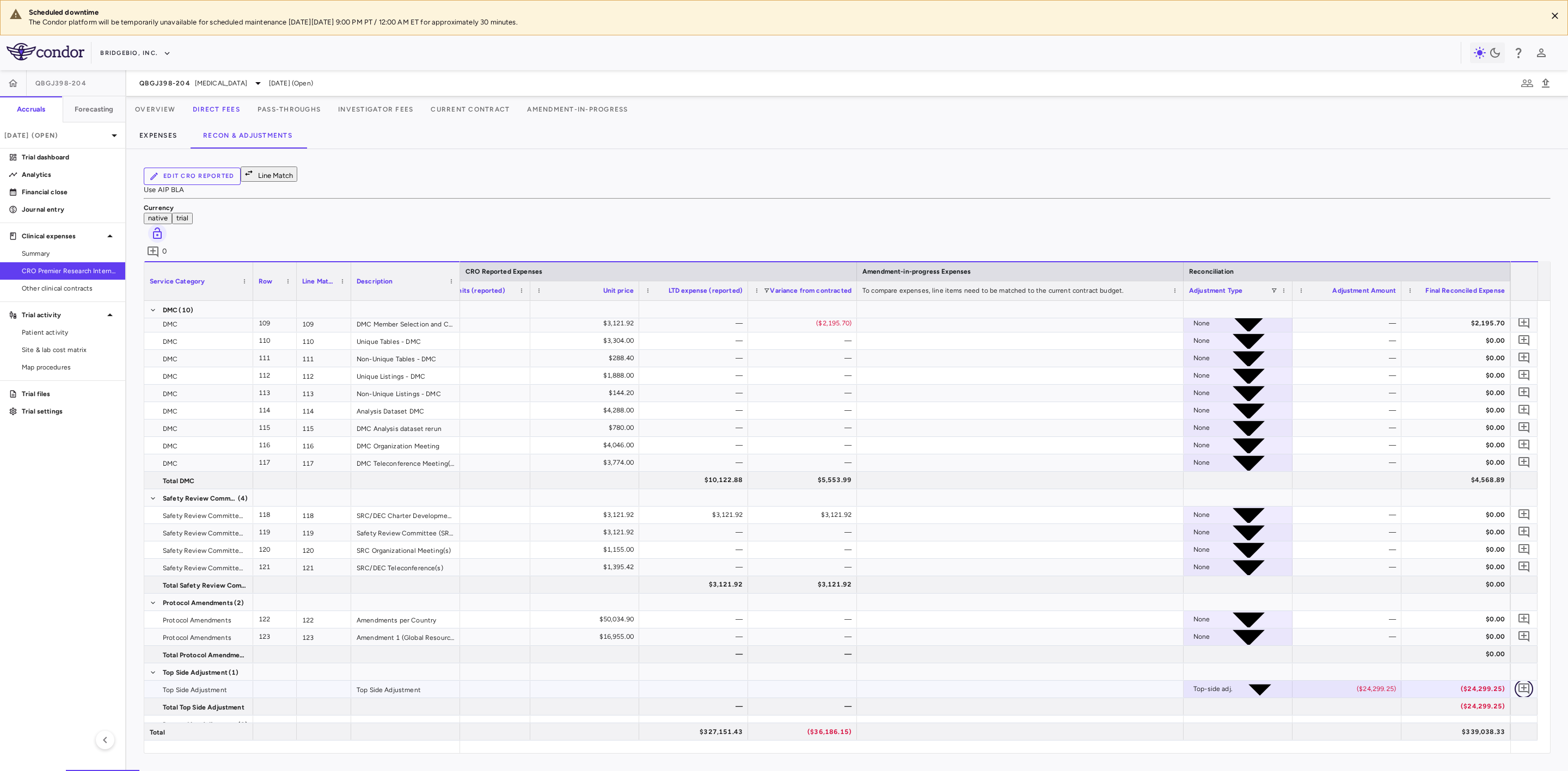
click at [1524, 684] on icon "Add comment" at bounding box center [1524, 689] width 11 height 11
click at [1433, 593] on textarea at bounding box center [1470, 593] width 74 height 12
click at [1403, 589] on textarea "**********" at bounding box center [1444, 575] width 127 height 48
type textarea "**********"
click at [1438, 589] on div "**********" at bounding box center [1444, 585] width 127 height 69
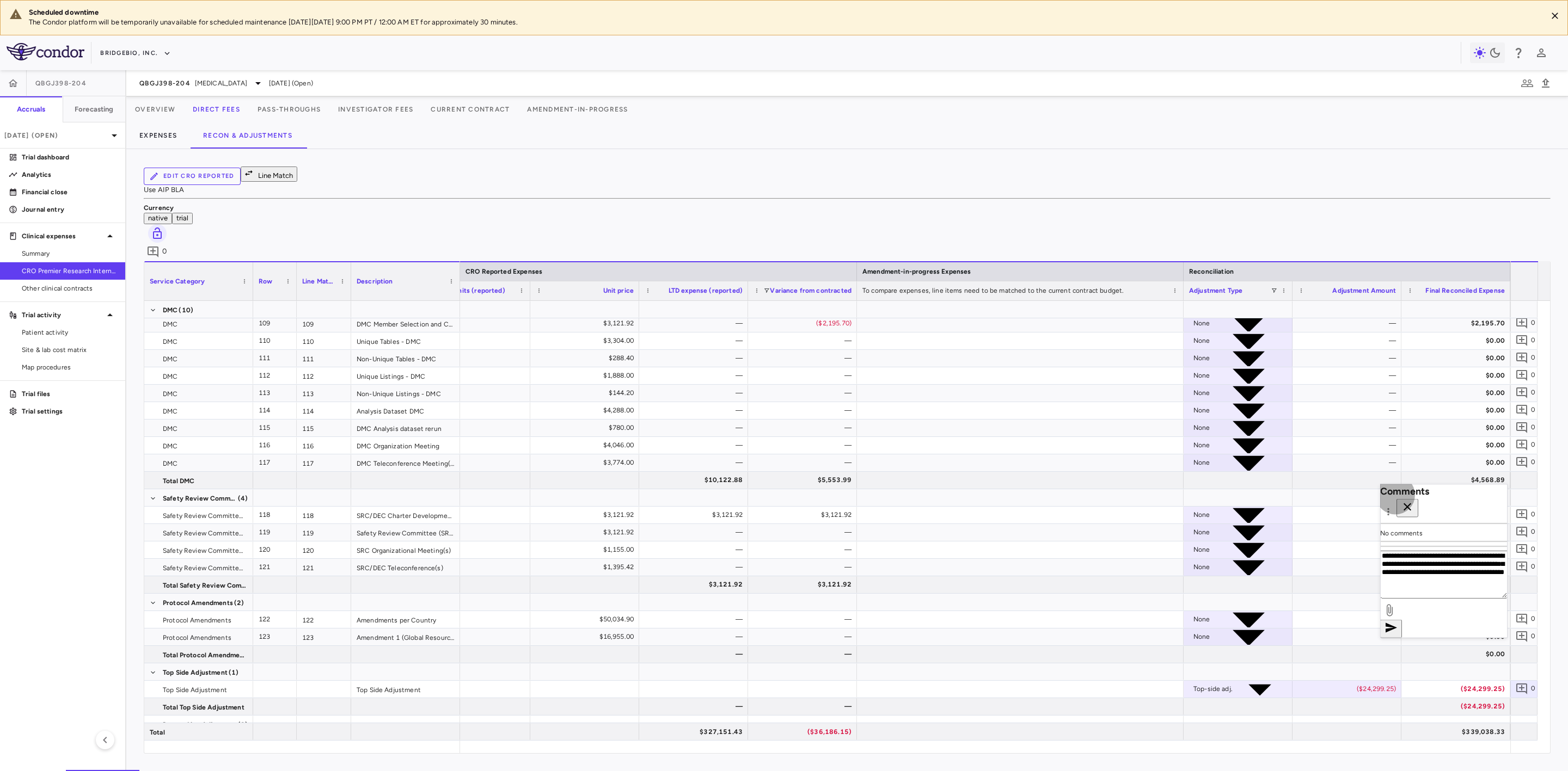
click at [1397, 623] on icon "button" at bounding box center [1391, 628] width 11 height 10
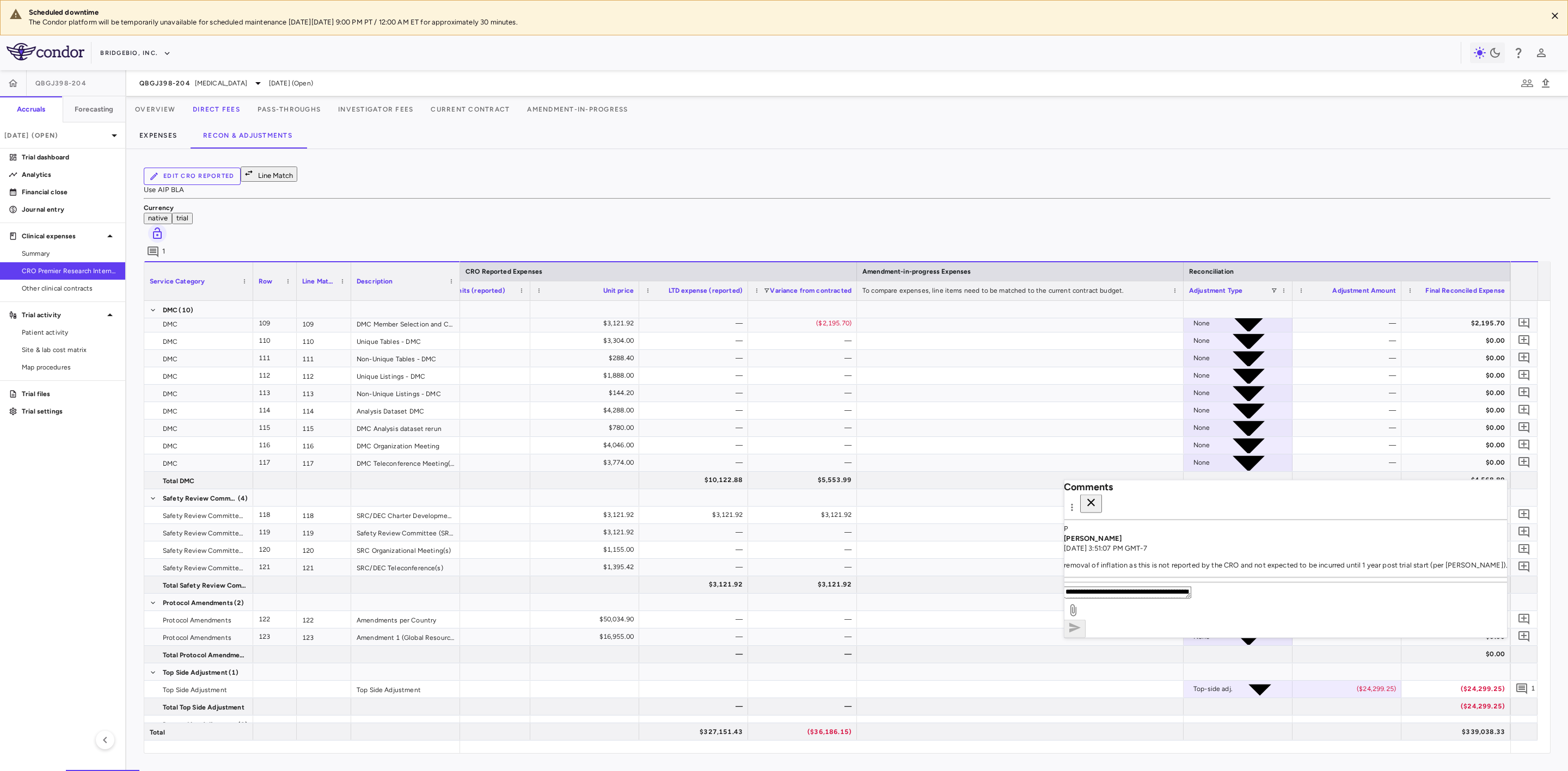
click at [1102, 494] on button "button" at bounding box center [1091, 504] width 22 height 19
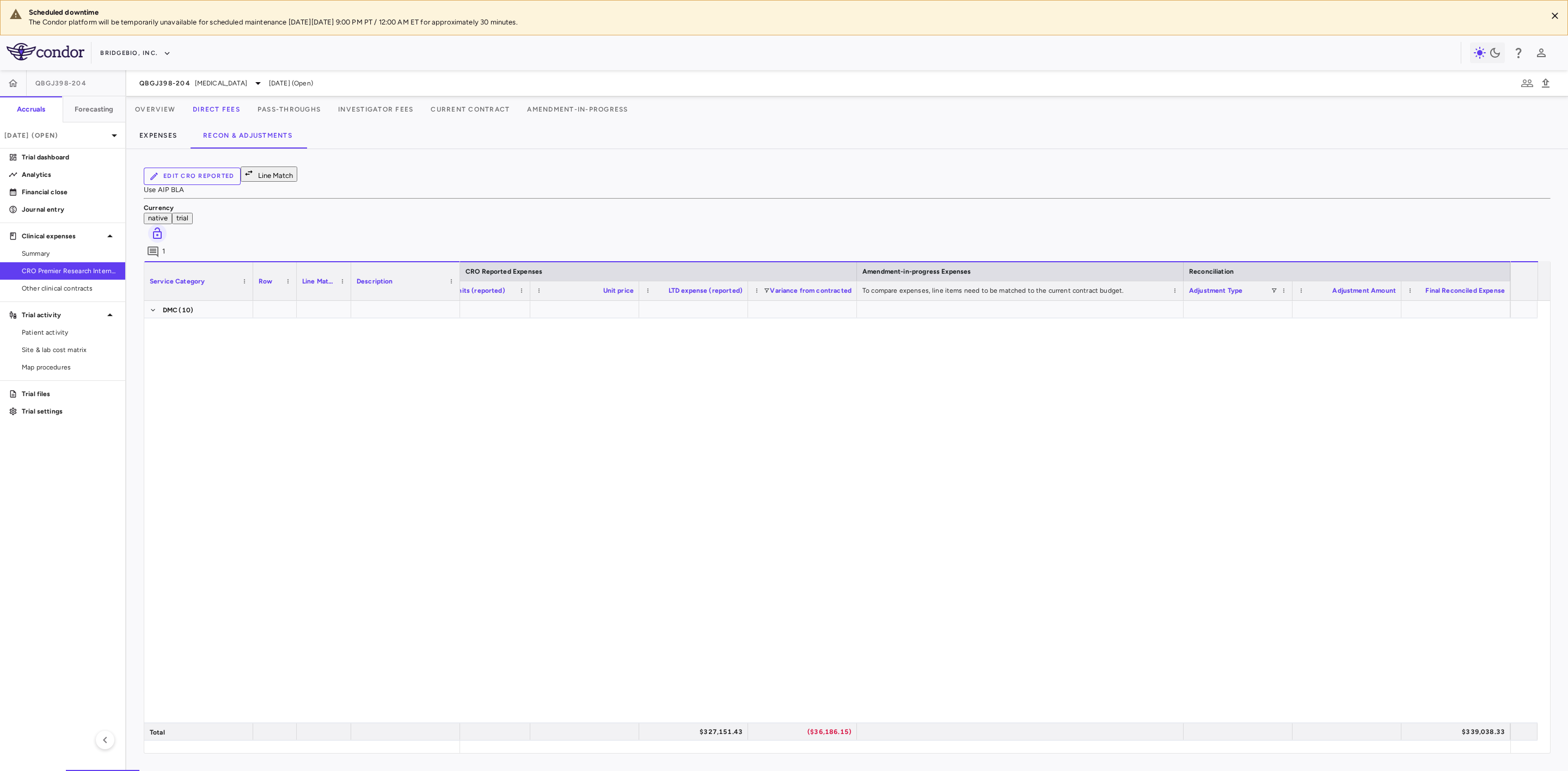
scroll to position [2442, 0]
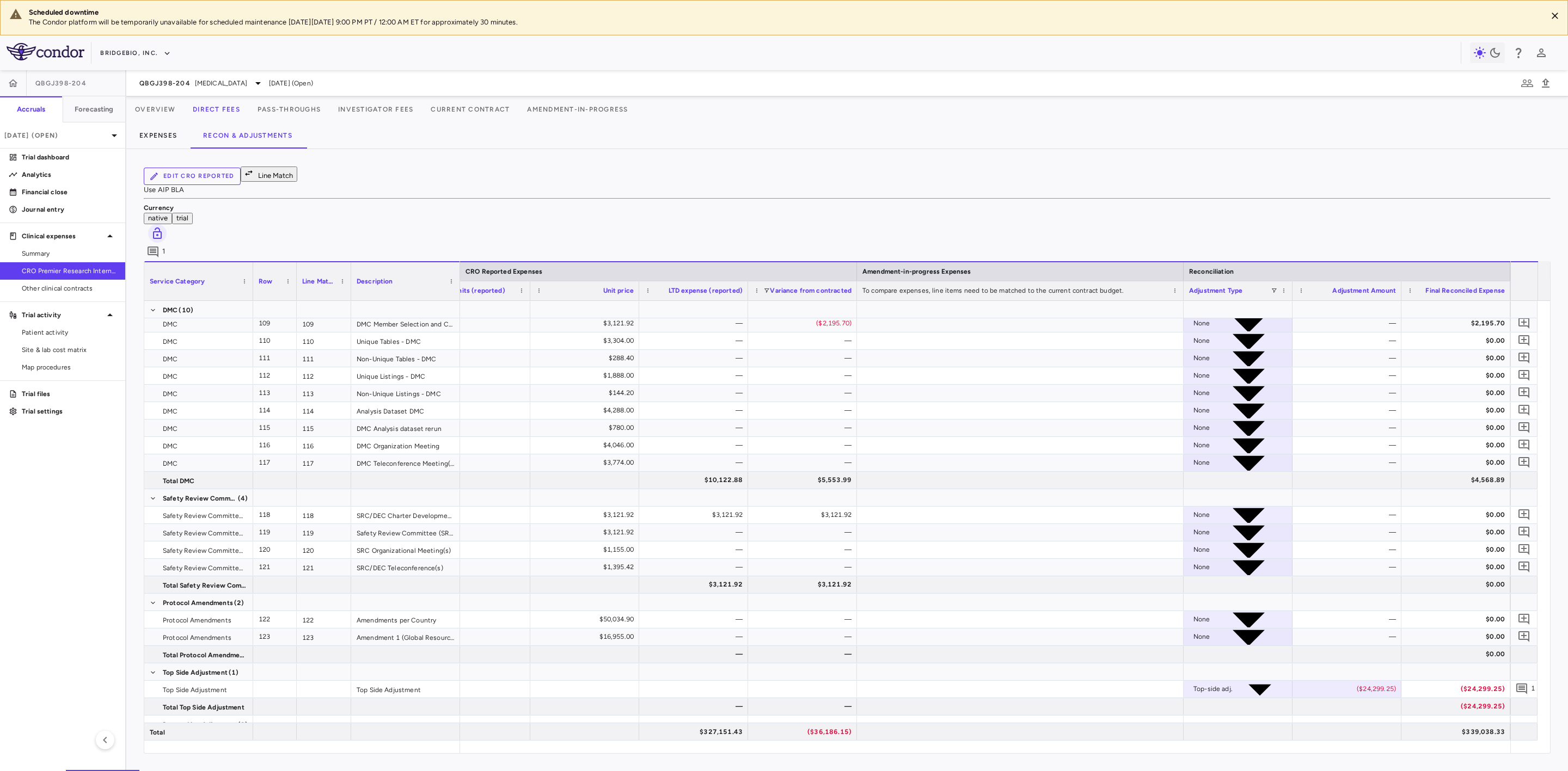
click at [722, 733] on div "($24,615.70)" at bounding box center [695, 741] width 94 height 17
drag, startPoint x: 696, startPoint y: 678, endPoint x: 754, endPoint y: 688, distance: 58.9
click at [754, 733] on div "​ ******** Discount - 733925.30 - Current — ($25,519.01)" at bounding box center [381, 742] width 2260 height 17
type input "********"
click at [809, 733] on div at bounding box center [803, 741] width 109 height 17
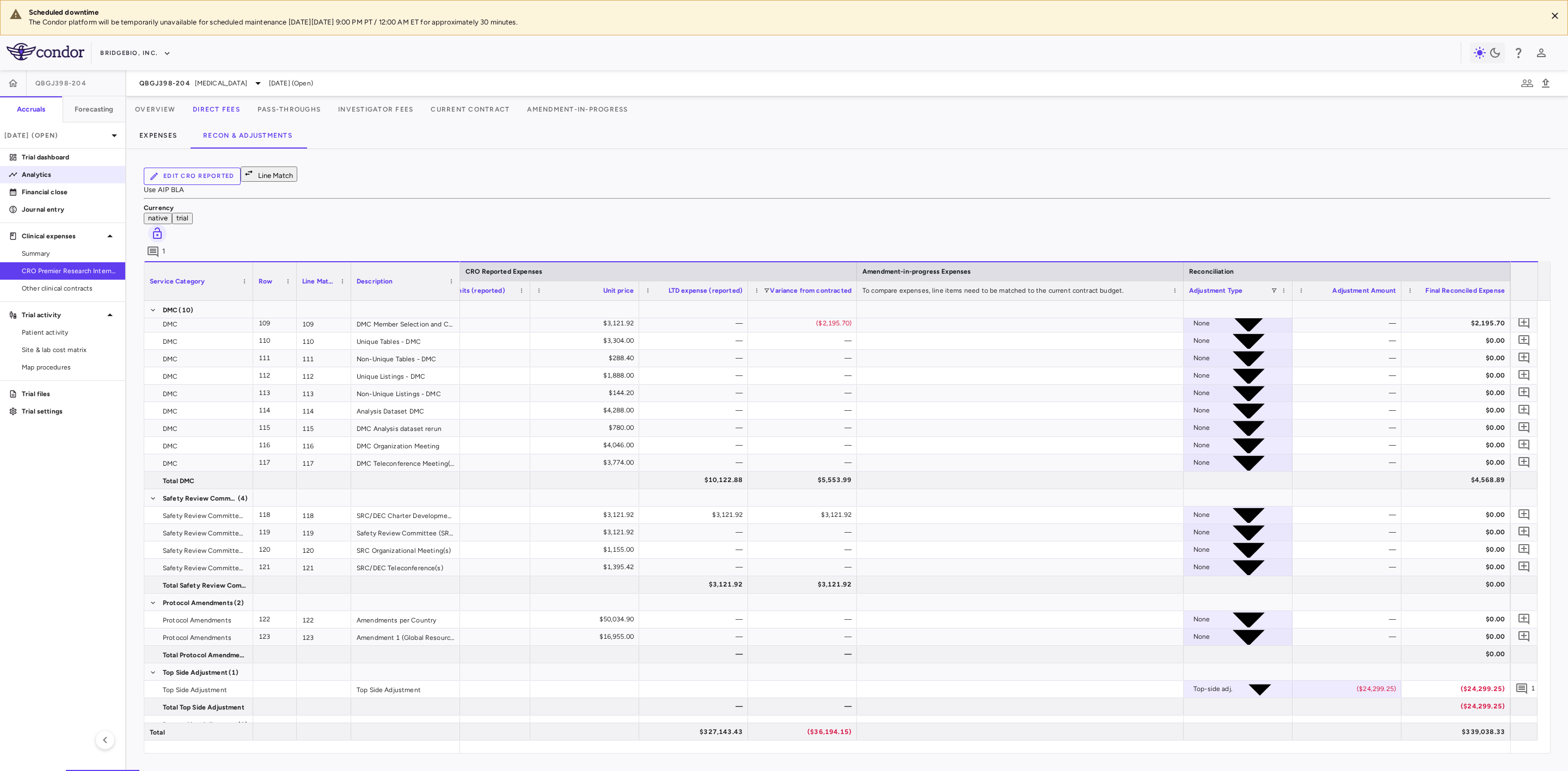
drag, startPoint x: 54, startPoint y: 172, endPoint x: 49, endPoint y: 176, distance: 6.4
click at [54, 172] on p "Analytics" at bounding box center [69, 174] width 95 height 10
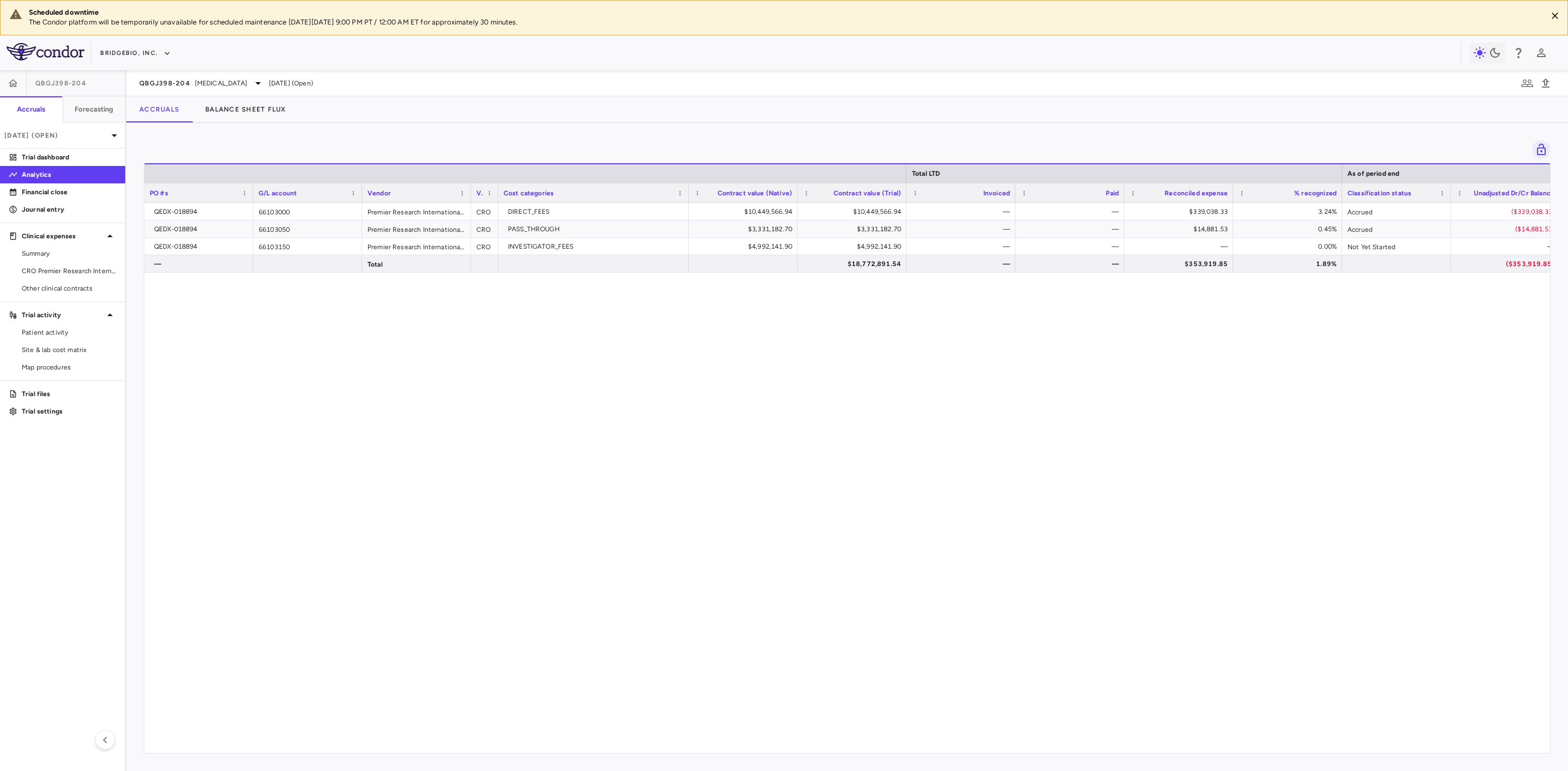
click at [556, 510] on div "QEDX-018894 66103000 Premier Research International LLC CRO DIRECT_FEES $10,449…" at bounding box center [847, 472] width 1406 height 538
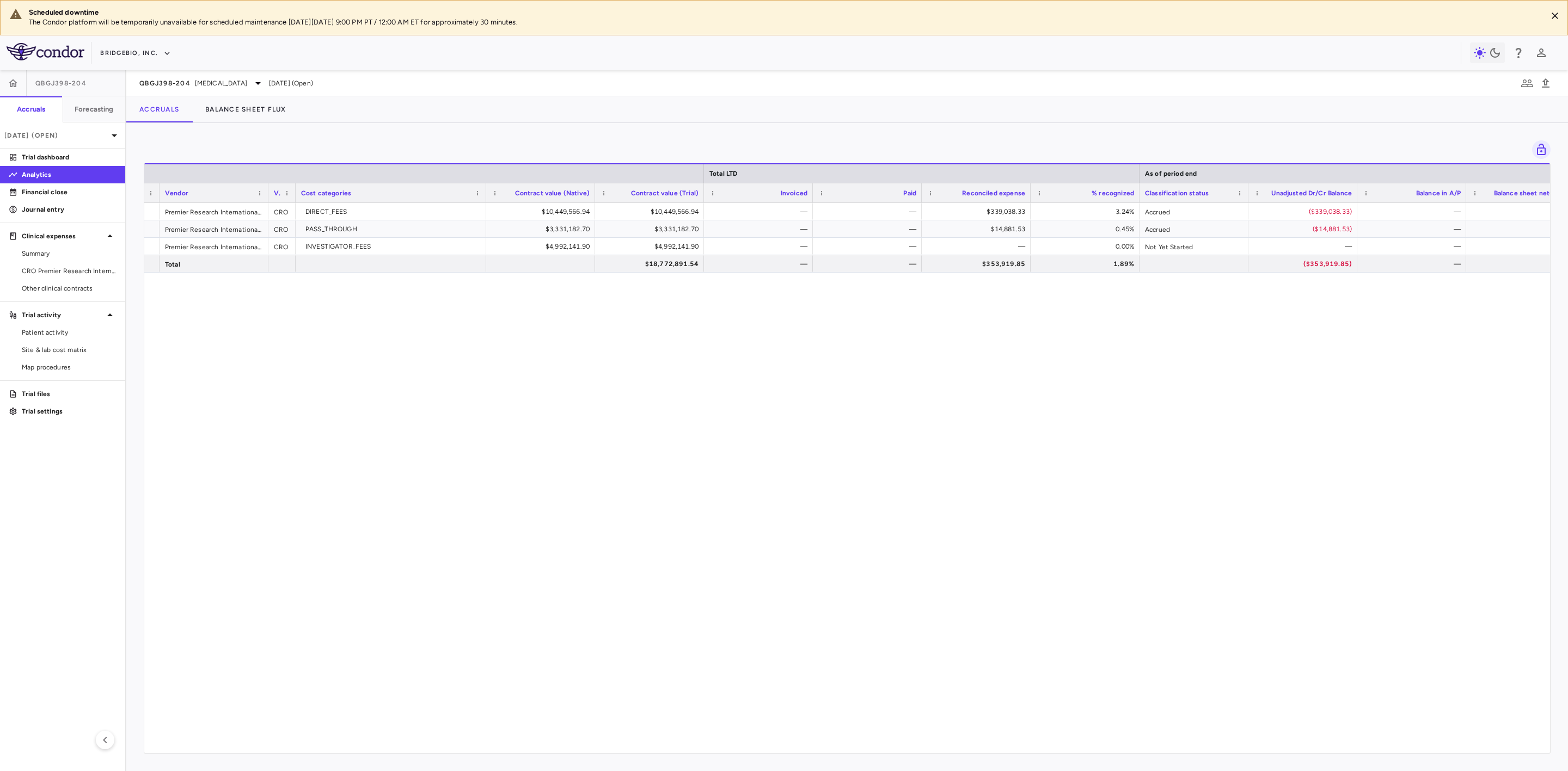
scroll to position [0, 217]
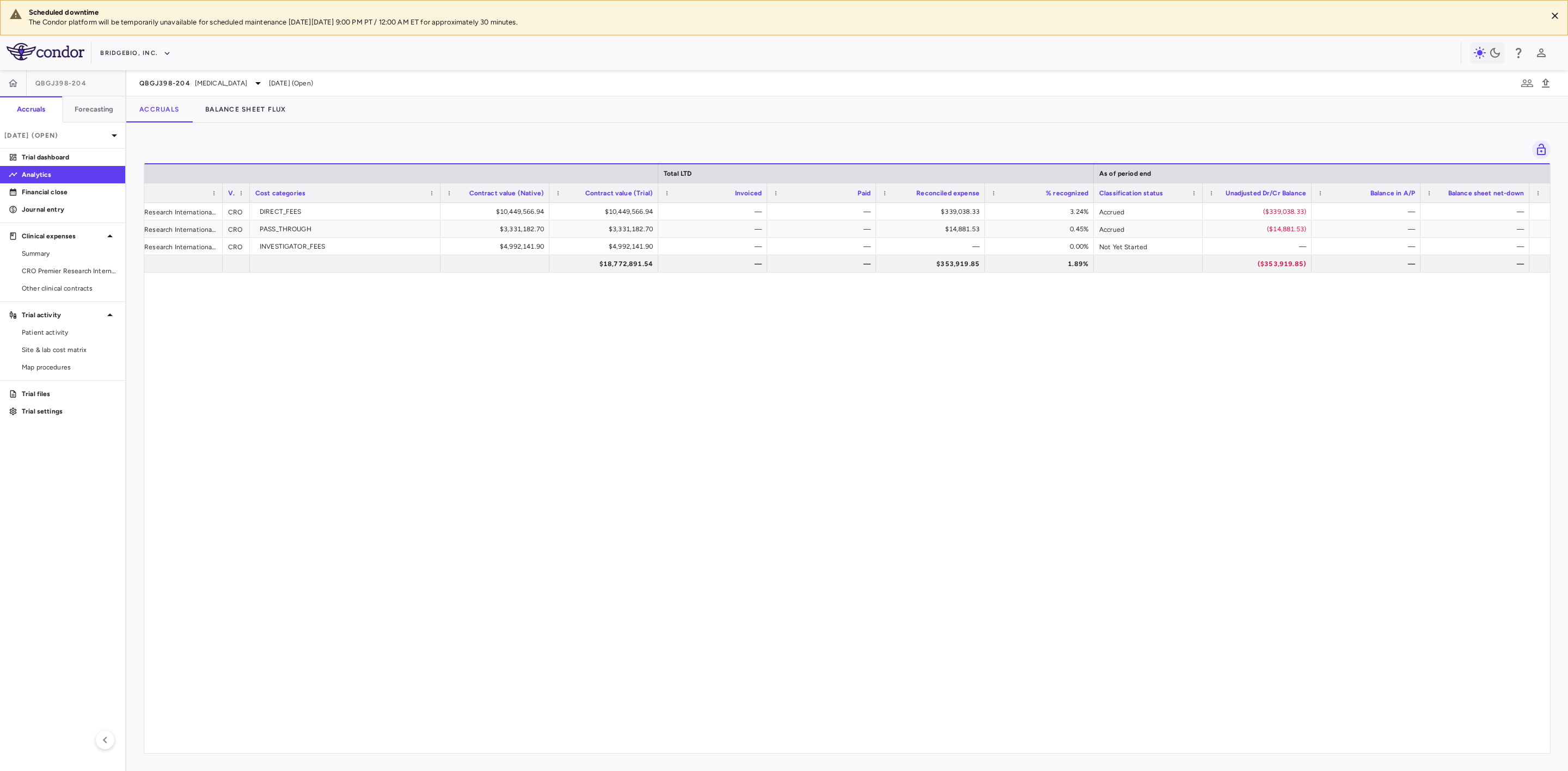
click at [1231, 322] on div "66103000 Premier Research International LLC CRO DIRECT_FEES $10,449,566.94 $10,…" at bounding box center [847, 472] width 1406 height 538
click at [1262, 215] on div "($339,038.33)" at bounding box center [1259, 212] width 94 height 17
drag, startPoint x: 1305, startPoint y: 301, endPoint x: 1310, endPoint y: 237, distance: 64.2
click at [1305, 299] on div "66103000 Premier Research International LLC CRO DIRECT_FEES $10,449,566.94 $10,…" at bounding box center [847, 472] width 1406 height 538
click at [1286, 224] on div "($14,881.53)" at bounding box center [1259, 229] width 94 height 17
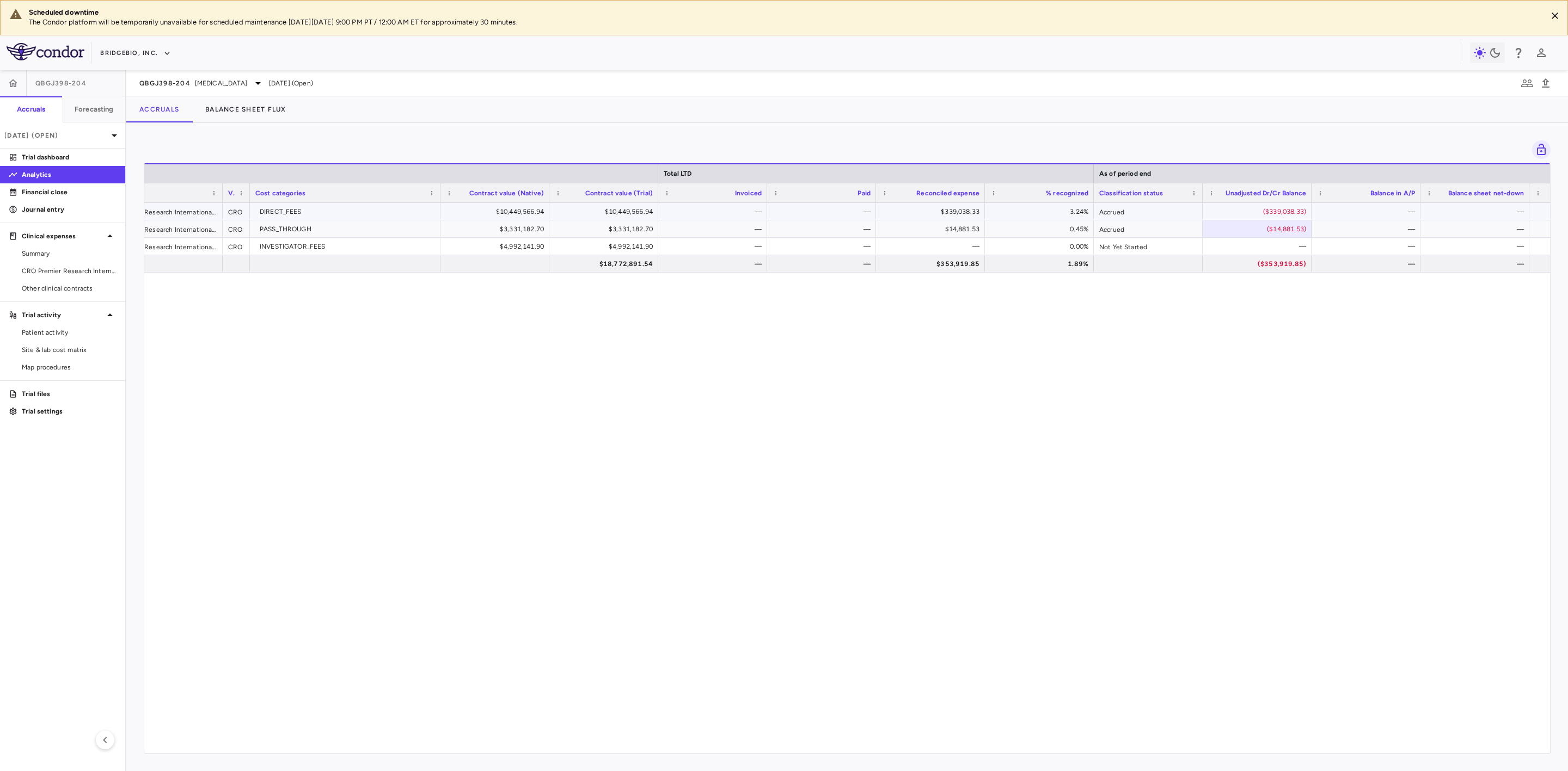
click at [962, 214] on div "$339,038.33" at bounding box center [932, 212] width 94 height 17
drag, startPoint x: 729, startPoint y: 357, endPoint x: 735, endPoint y: 299, distance: 58.3
click at [729, 357] on div "66103000 Premier Research International LLC CRO DIRECT_FEES $10,449,566.94 $10,…" at bounding box center [847, 472] width 1406 height 538
click at [948, 229] on div "$14,881.53" at bounding box center [932, 229] width 94 height 17
click at [555, 485] on div "66103000 Premier Research International LLC CRO DIRECT_FEES $10,449,566.94 $10,…" at bounding box center [847, 472] width 1406 height 538
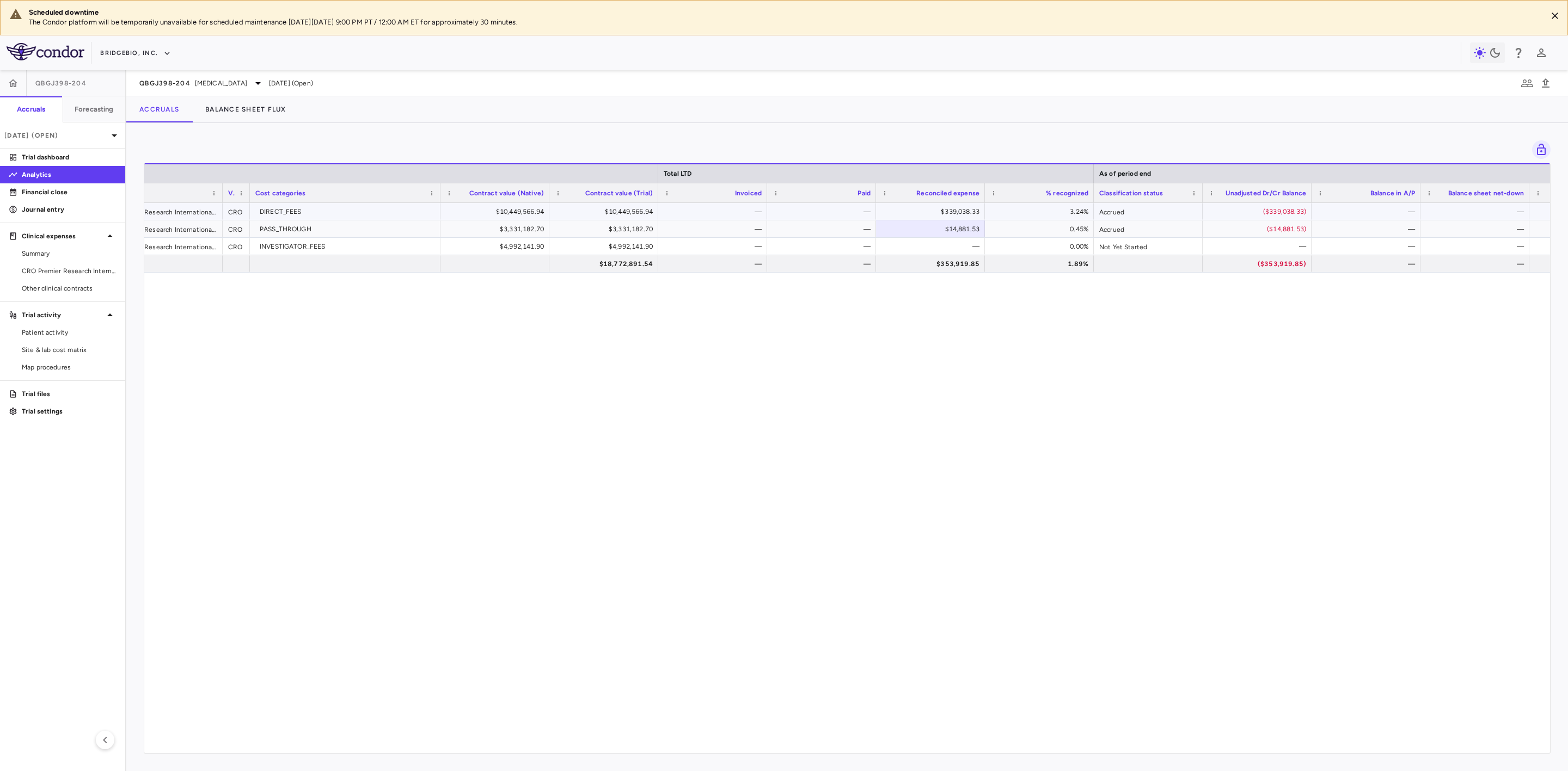
click at [1071, 209] on div "3.24%" at bounding box center [1041, 212] width 94 height 17
click at [1047, 219] on div "3.24%" at bounding box center [1040, 211] width 109 height 17
click at [1059, 230] on div "0.45%" at bounding box center [1041, 229] width 94 height 17
click at [738, 428] on div "66103000 Premier Research International LLC CRO DIRECT_FEES $10,449,566.94 $10,…" at bounding box center [847, 472] width 1406 height 538
click at [1074, 266] on div "1.89%" at bounding box center [1041, 264] width 94 height 17
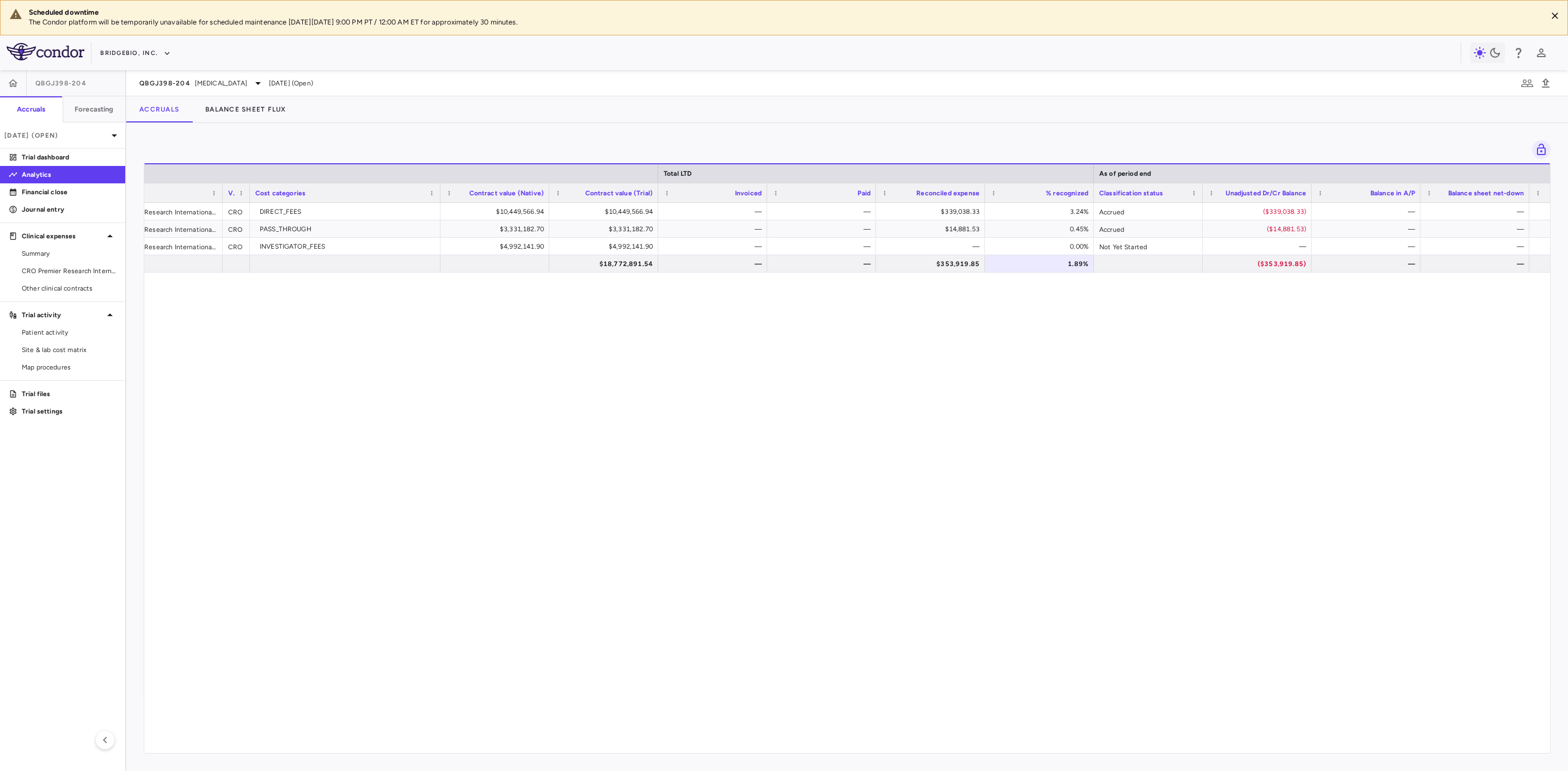
click at [830, 466] on div "66103000 Premier Research International LLC CRO DIRECT_FEES $10,449,566.94 $10,…" at bounding box center [847, 472] width 1406 height 538
click at [195, 84] on span "Achondroplasia" at bounding box center [221, 83] width 52 height 10
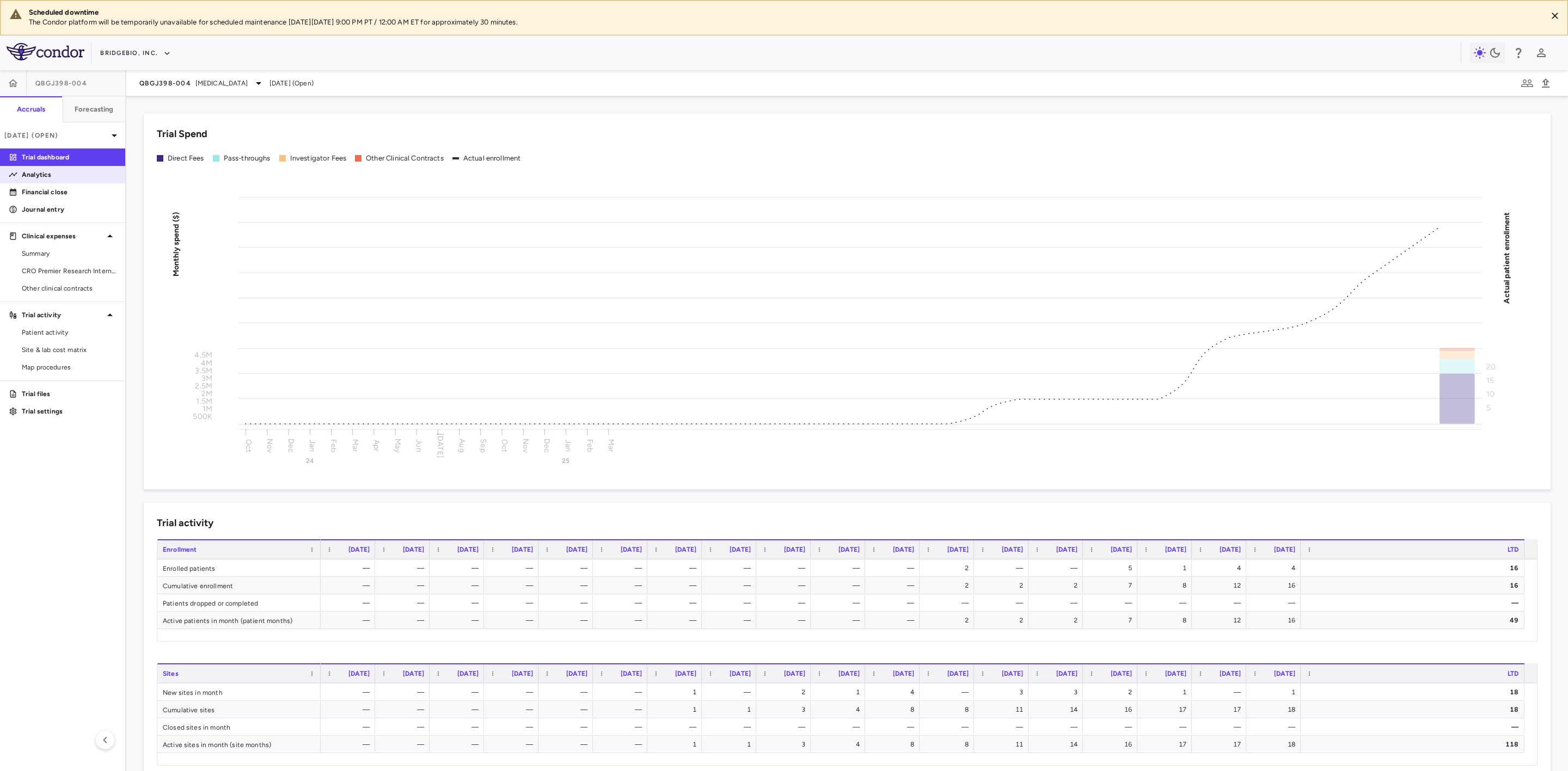
drag, startPoint x: 52, startPoint y: 178, endPoint x: 77, endPoint y: 180, distance: 25.1
click at [52, 178] on p "Analytics" at bounding box center [69, 174] width 95 height 10
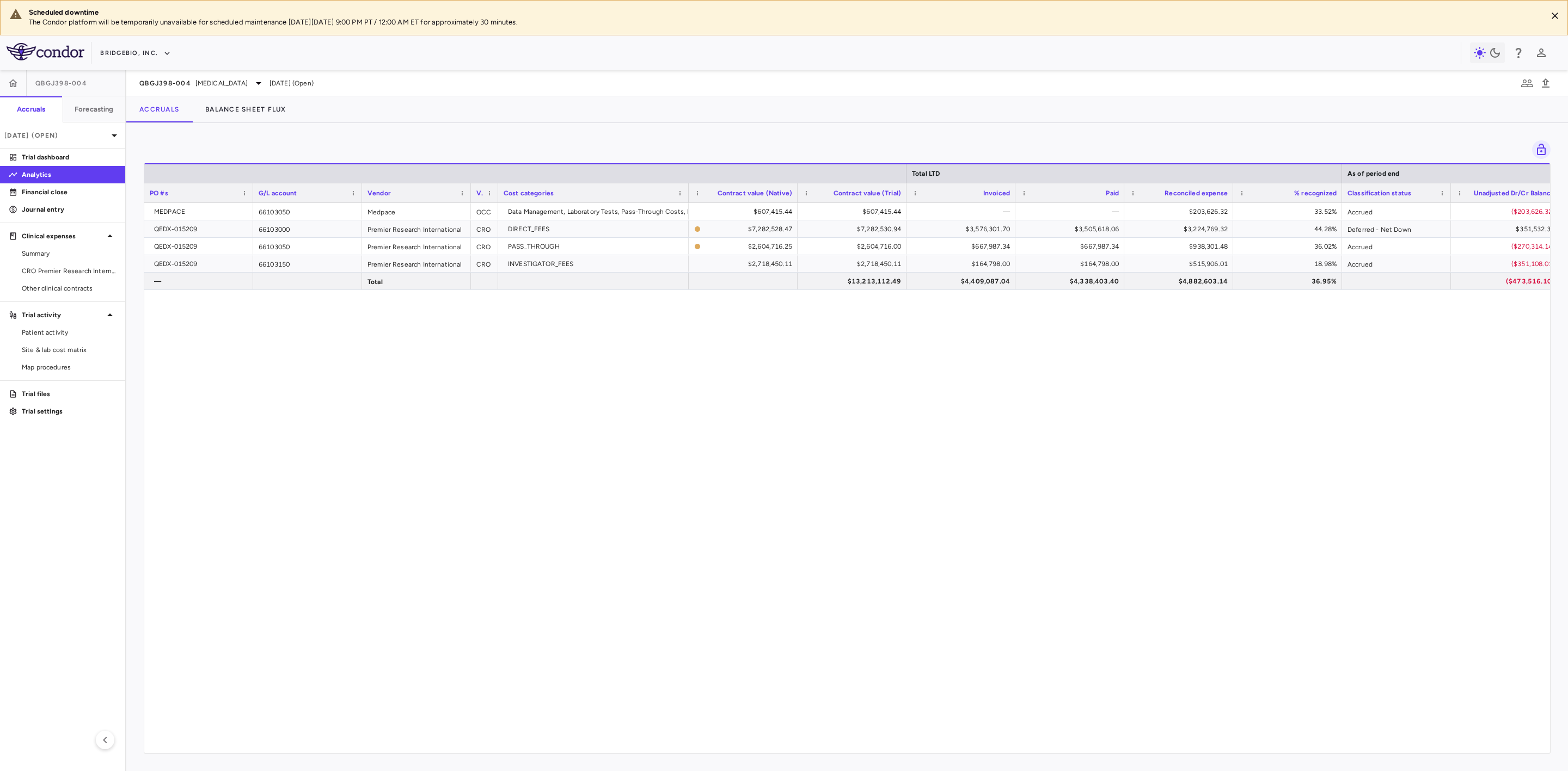
click at [789, 404] on div "MEDPACE 66103050 Medpace OCC Data Management, Laboratory Tests, Pass-Through Co…" at bounding box center [847, 472] width 1406 height 538
click at [895, 343] on span "Export" at bounding box center [859, 340] width 92 height 15
click at [979, 357] on span "Excel Export" at bounding box center [976, 359] width 51 height 15
click at [780, 482] on div "MEDPACE 66103050 Medpace OCC Data Management, Laboratory Tests, Pass-Through Co…" at bounding box center [847, 472] width 1406 height 538
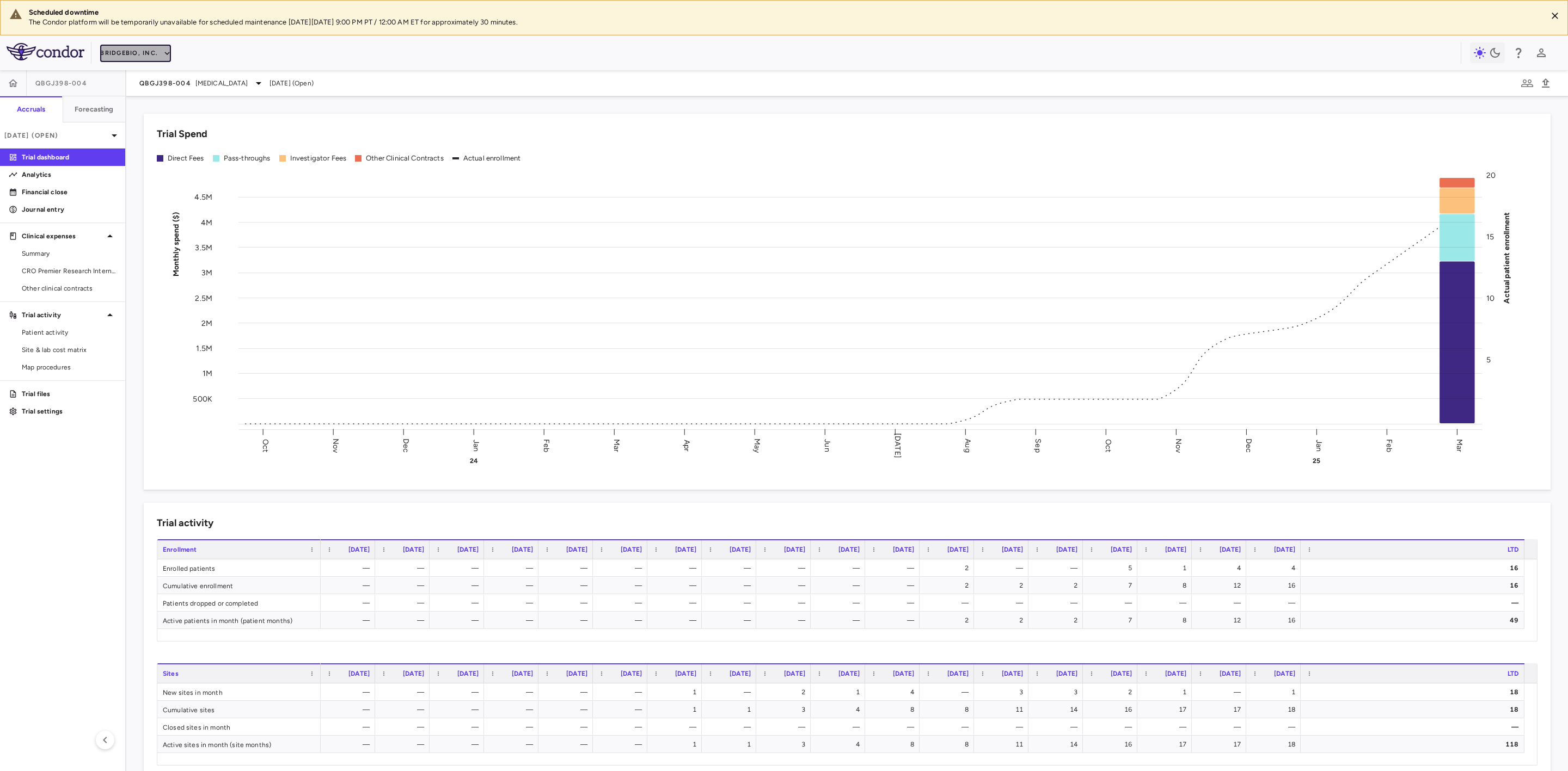
click at [152, 50] on button "BridgeBio, Inc." at bounding box center [135, 53] width 71 height 17
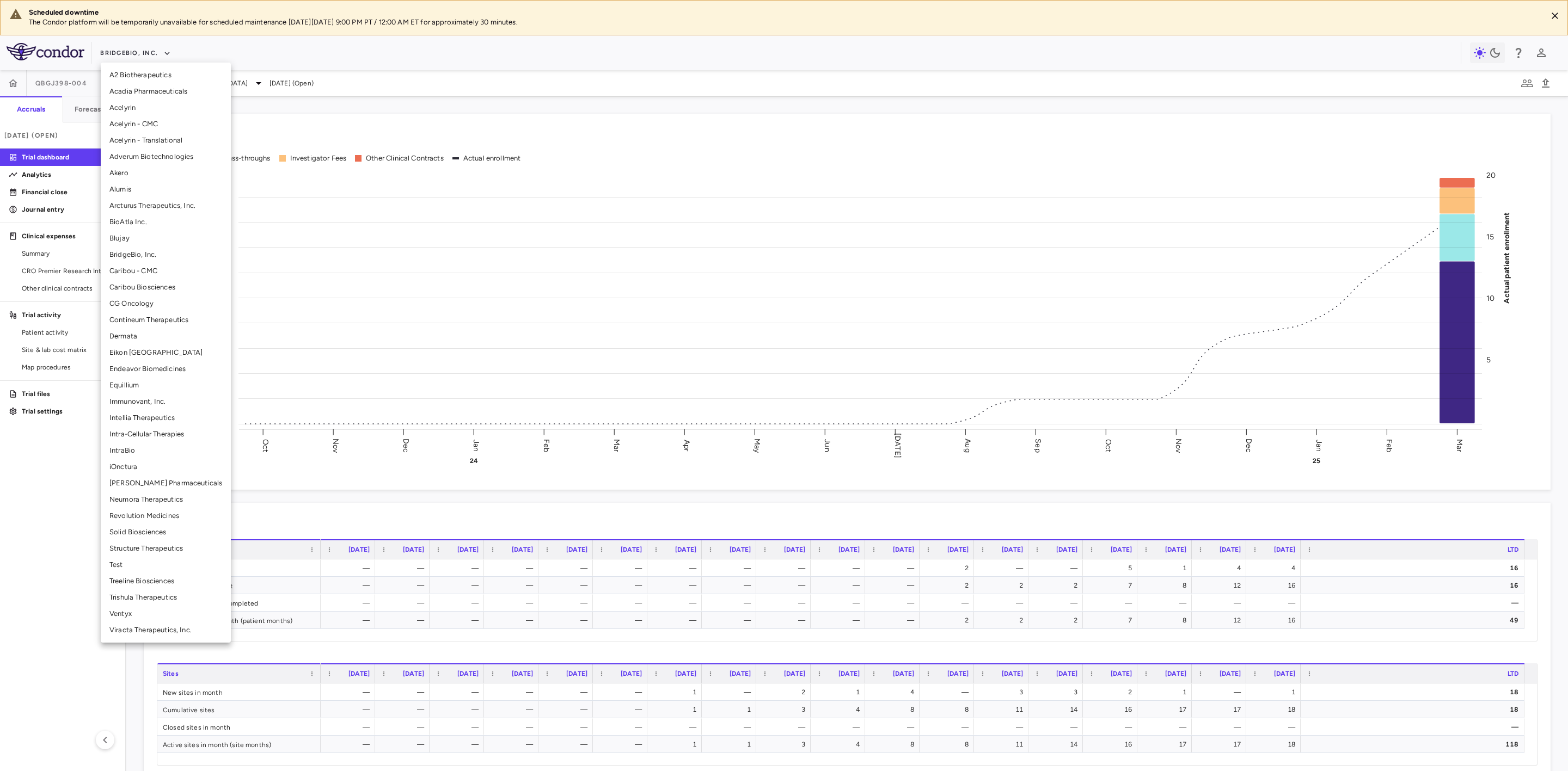
click at [154, 549] on li "Structure Therapeutics" at bounding box center [166, 548] width 130 height 16
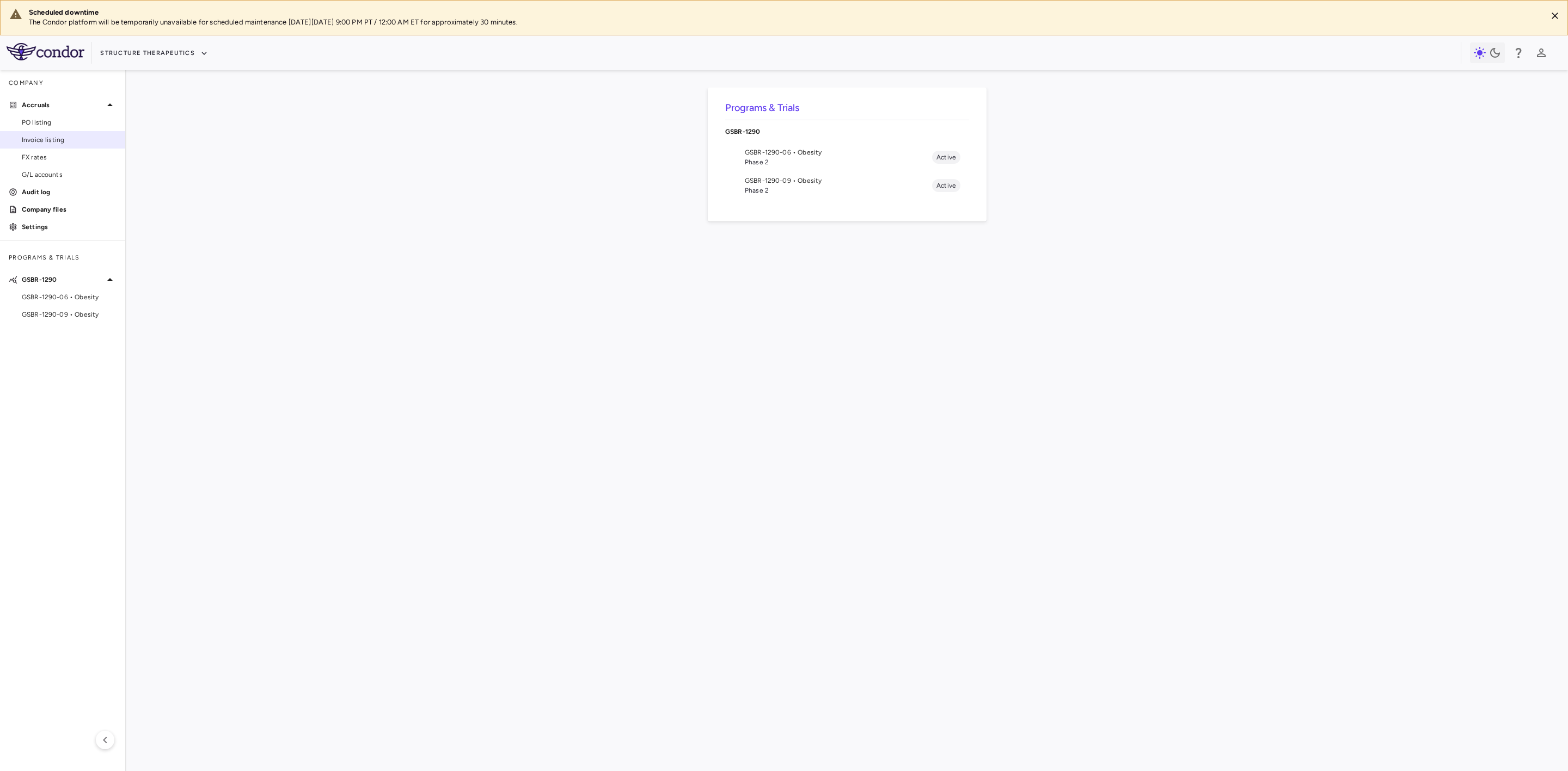
click at [55, 143] on span "Invoice listing" at bounding box center [69, 140] width 95 height 10
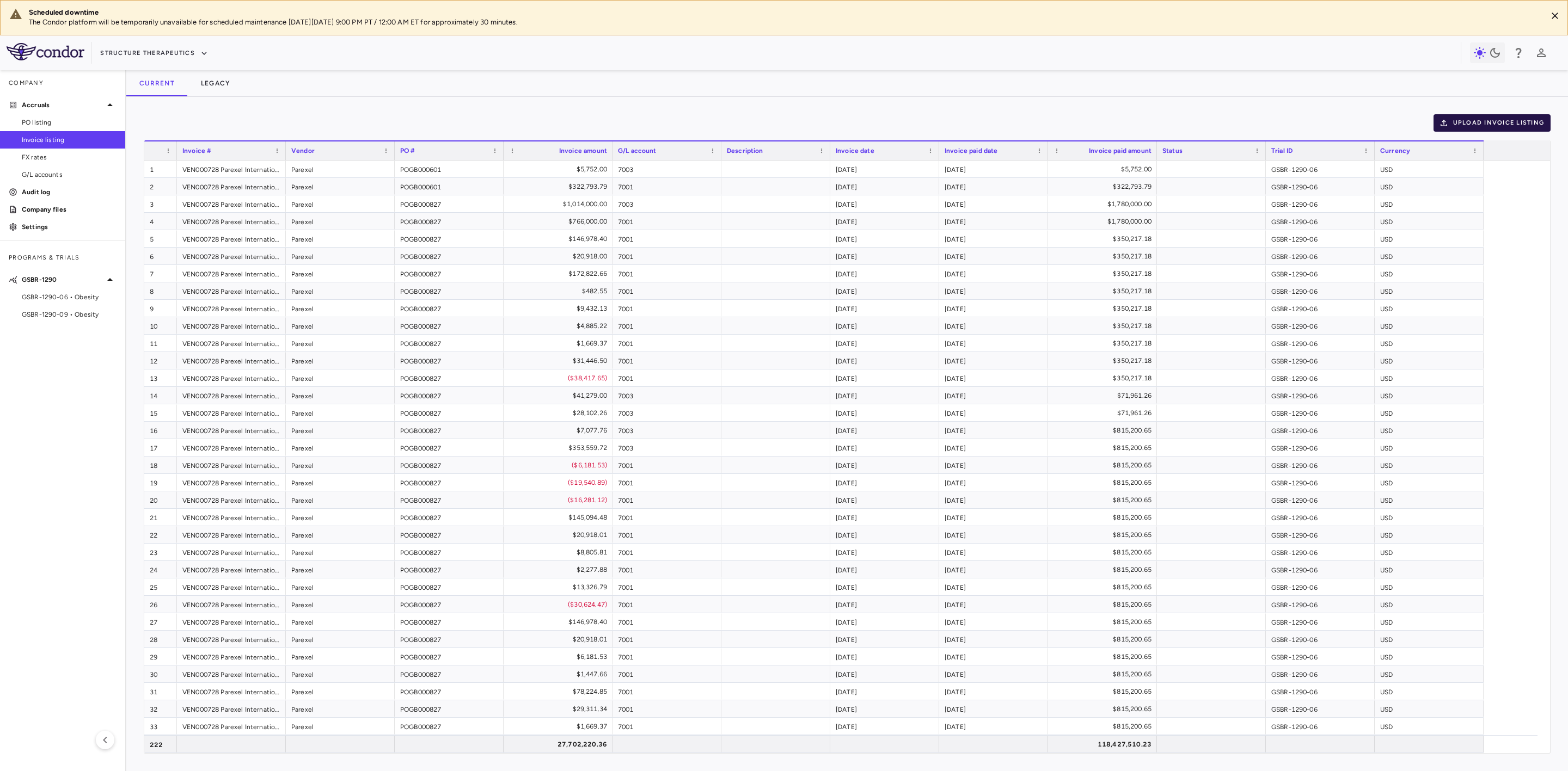
click at [1469, 124] on button "Upload invoice listing" at bounding box center [1492, 123] width 118 height 17
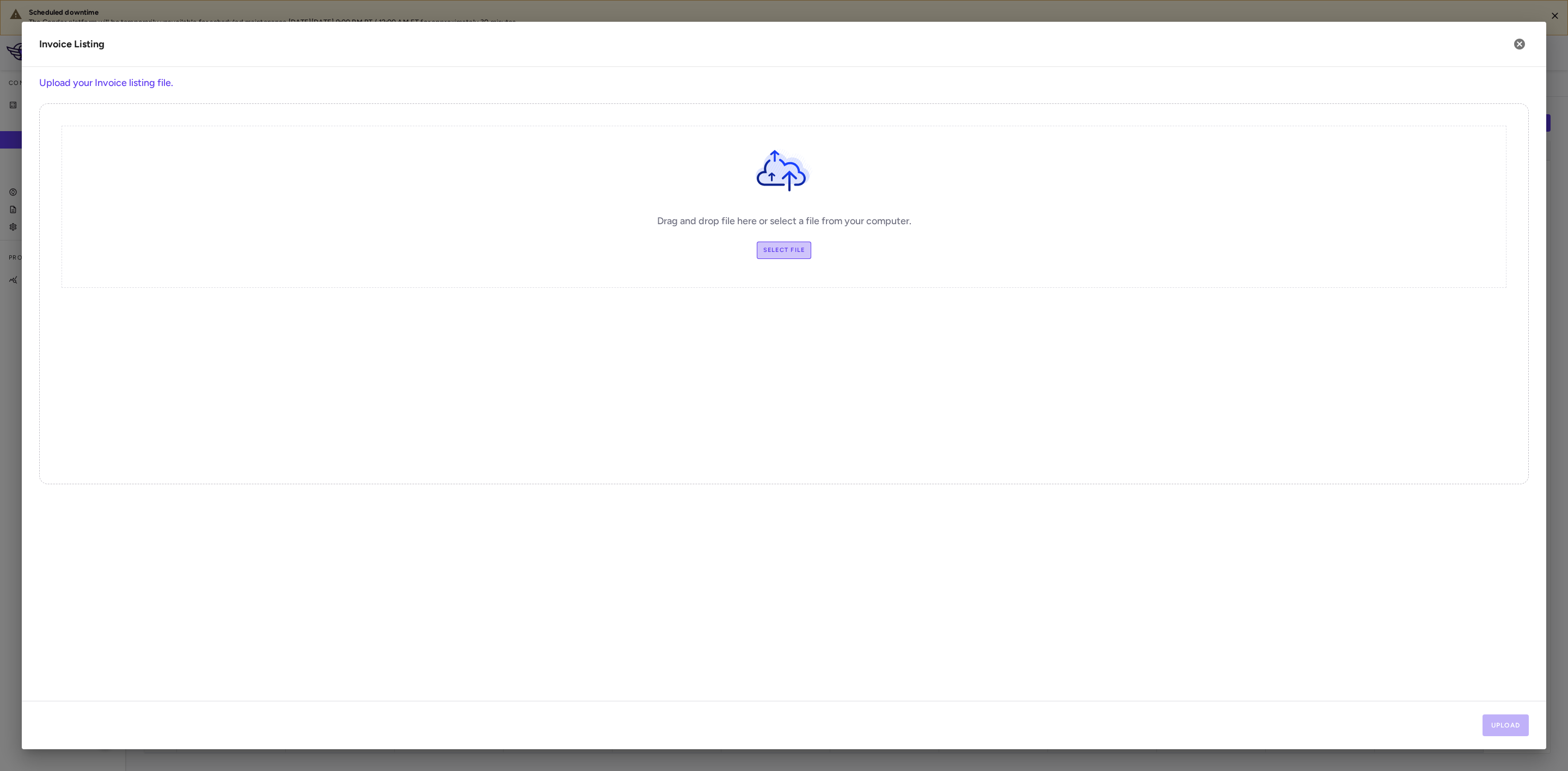
click at [795, 252] on label "Select file" at bounding box center [785, 250] width 55 height 17
click at [0, 0] on input "Select file" at bounding box center [0, 0] width 0 height 0
click at [1501, 725] on button "Upload" at bounding box center [1506, 725] width 47 height 22
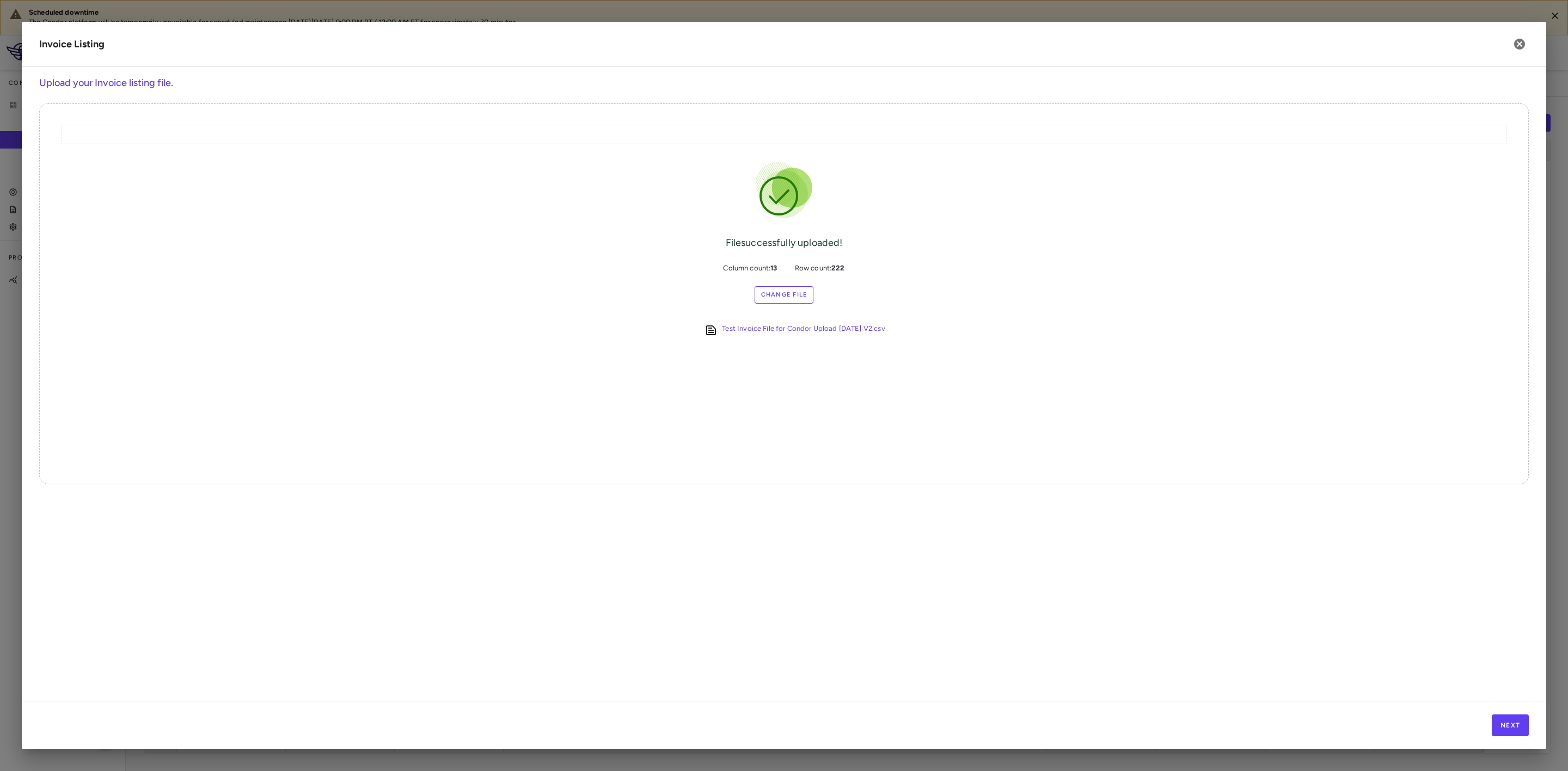
click at [1537, 727] on div "Next" at bounding box center [783, 725] width 1524 height 48
click at [1511, 725] on button "Next" at bounding box center [1510, 725] width 37 height 22
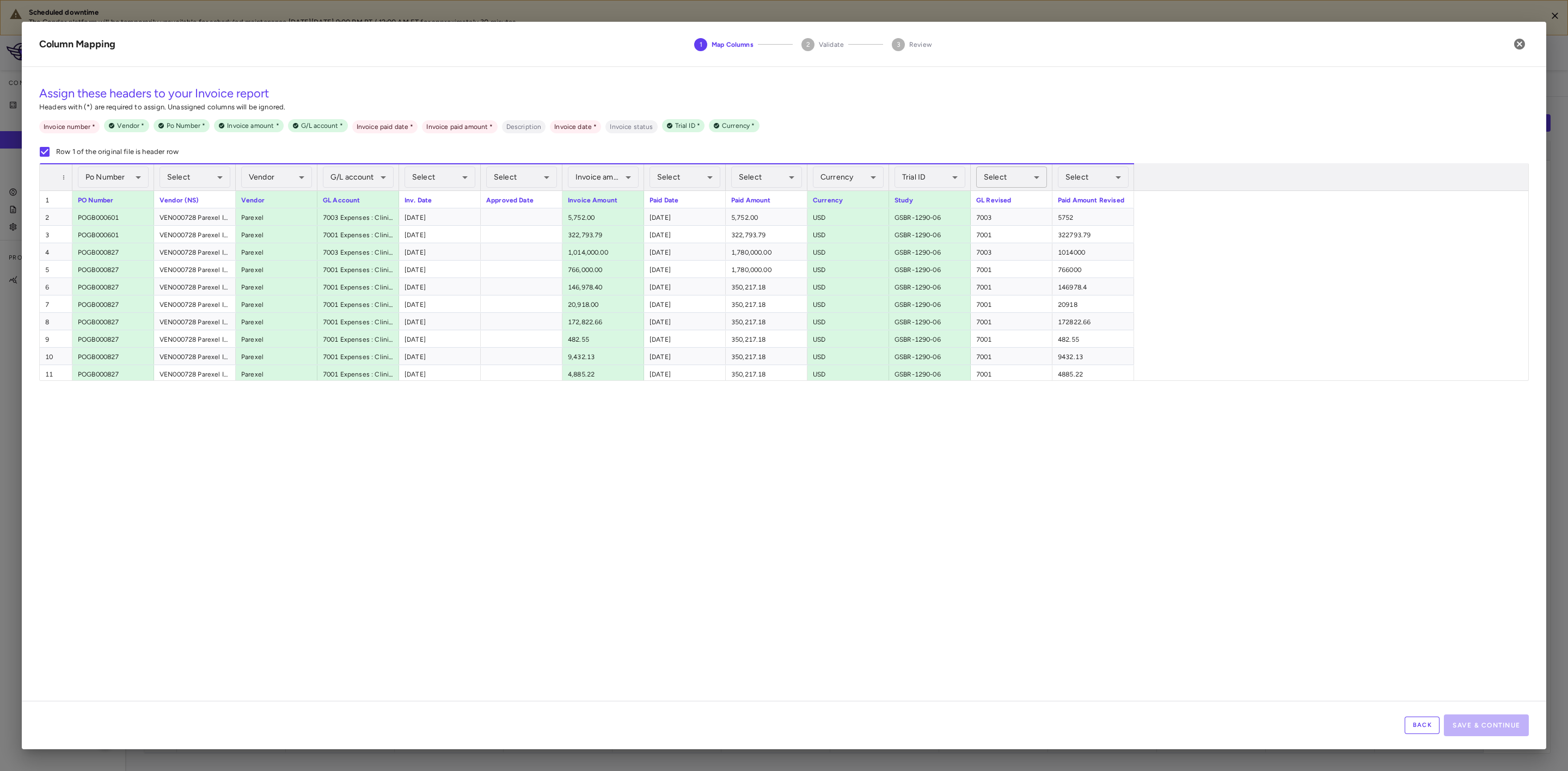
click at [995, 176] on body "Scheduled downtime The Condor platform will be temporarily unavailable for sche…" at bounding box center [784, 386] width 1568 height 771
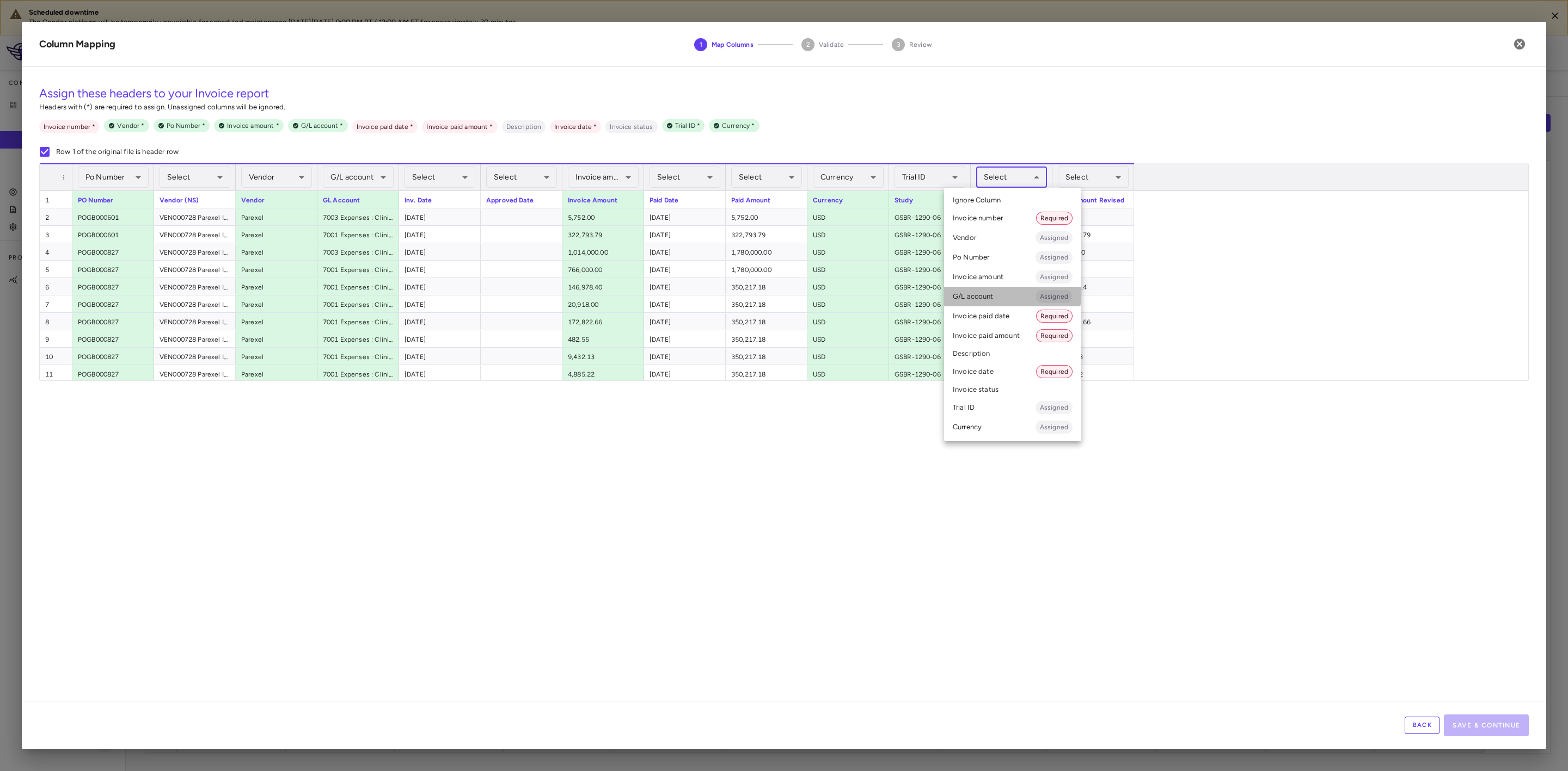
click at [984, 289] on li "G/L account Assigned" at bounding box center [1013, 296] width 137 height 20
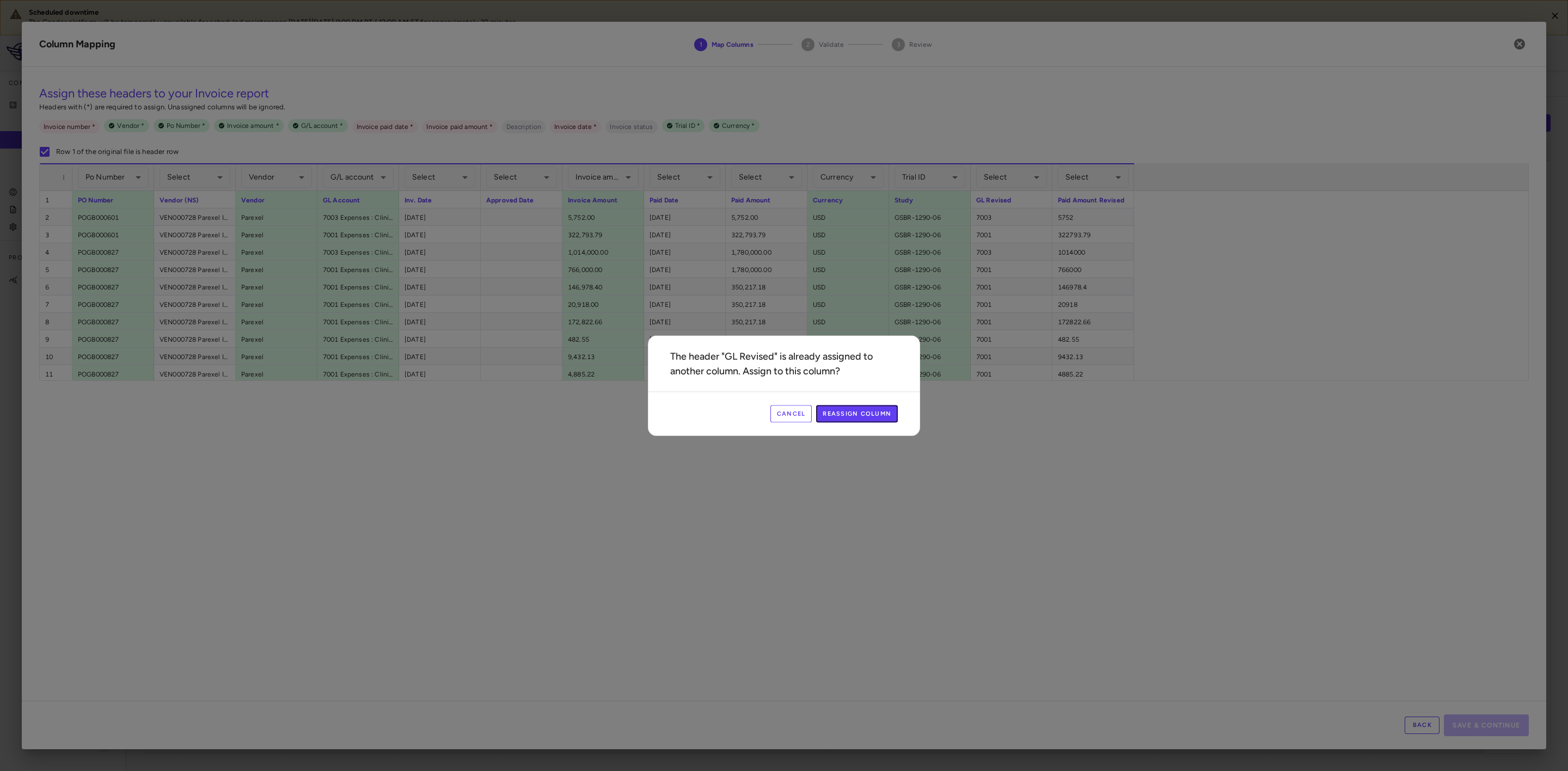
drag, startPoint x: 846, startPoint y: 415, endPoint x: 880, endPoint y: 383, distance: 46.7
click at [846, 415] on button "Reassign Column" at bounding box center [857, 414] width 81 height 17
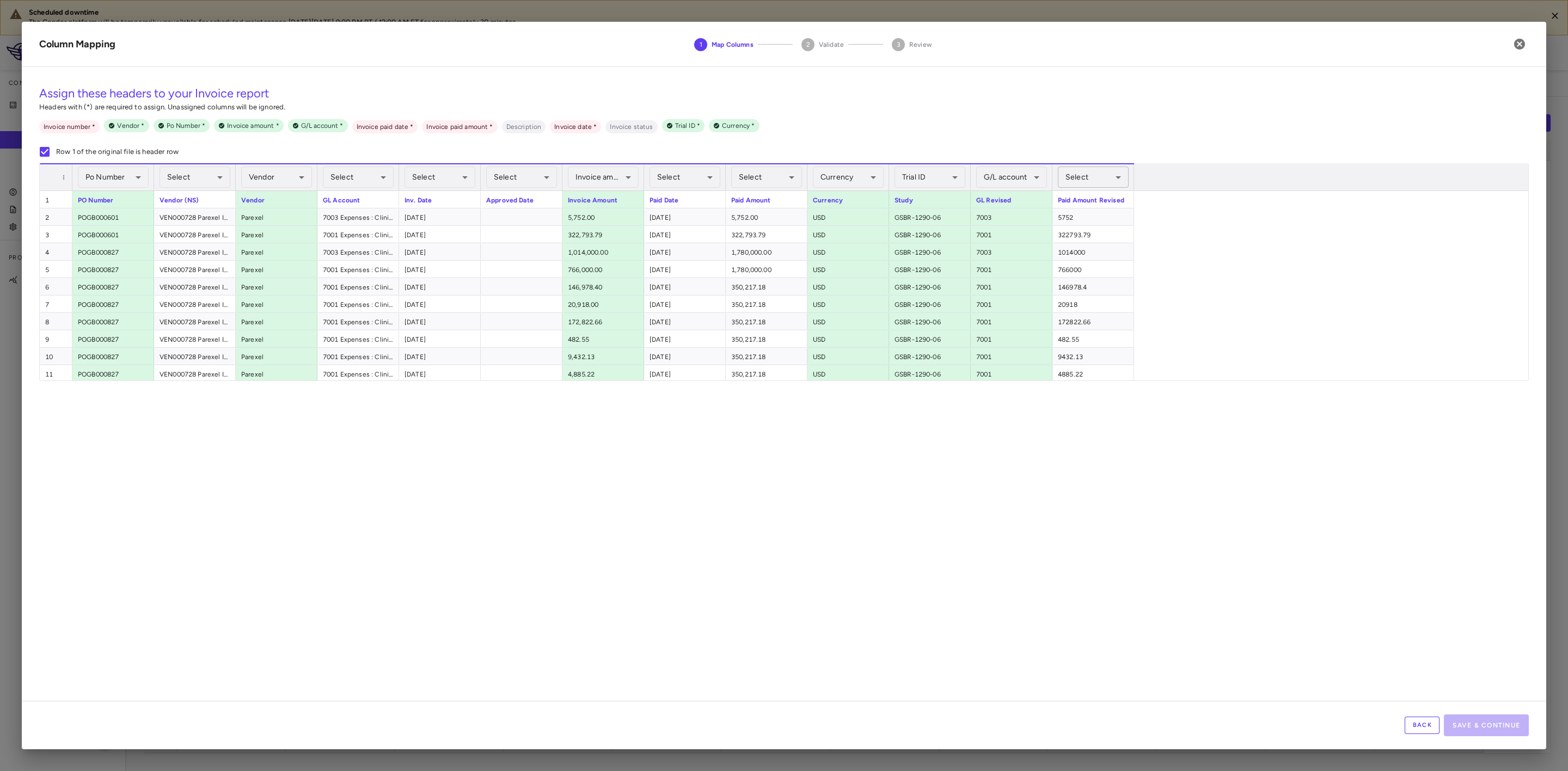
click at [1090, 172] on body "Scheduled downtime The Condor platform will be temporarily unavailable for sche…" at bounding box center [784, 386] width 1568 height 771
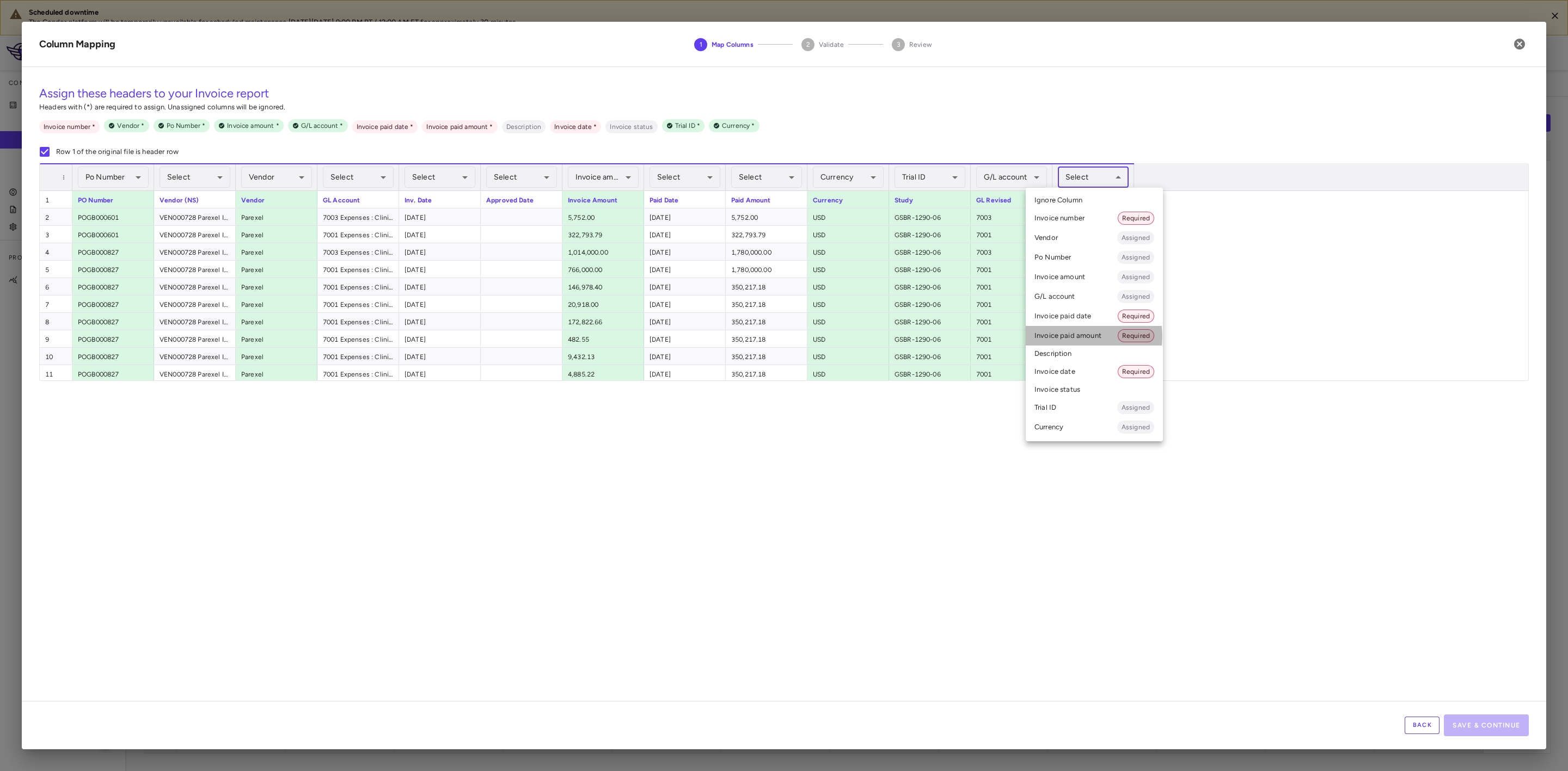
click at [1080, 335] on li "Invoice paid amount Required" at bounding box center [1094, 336] width 137 height 20
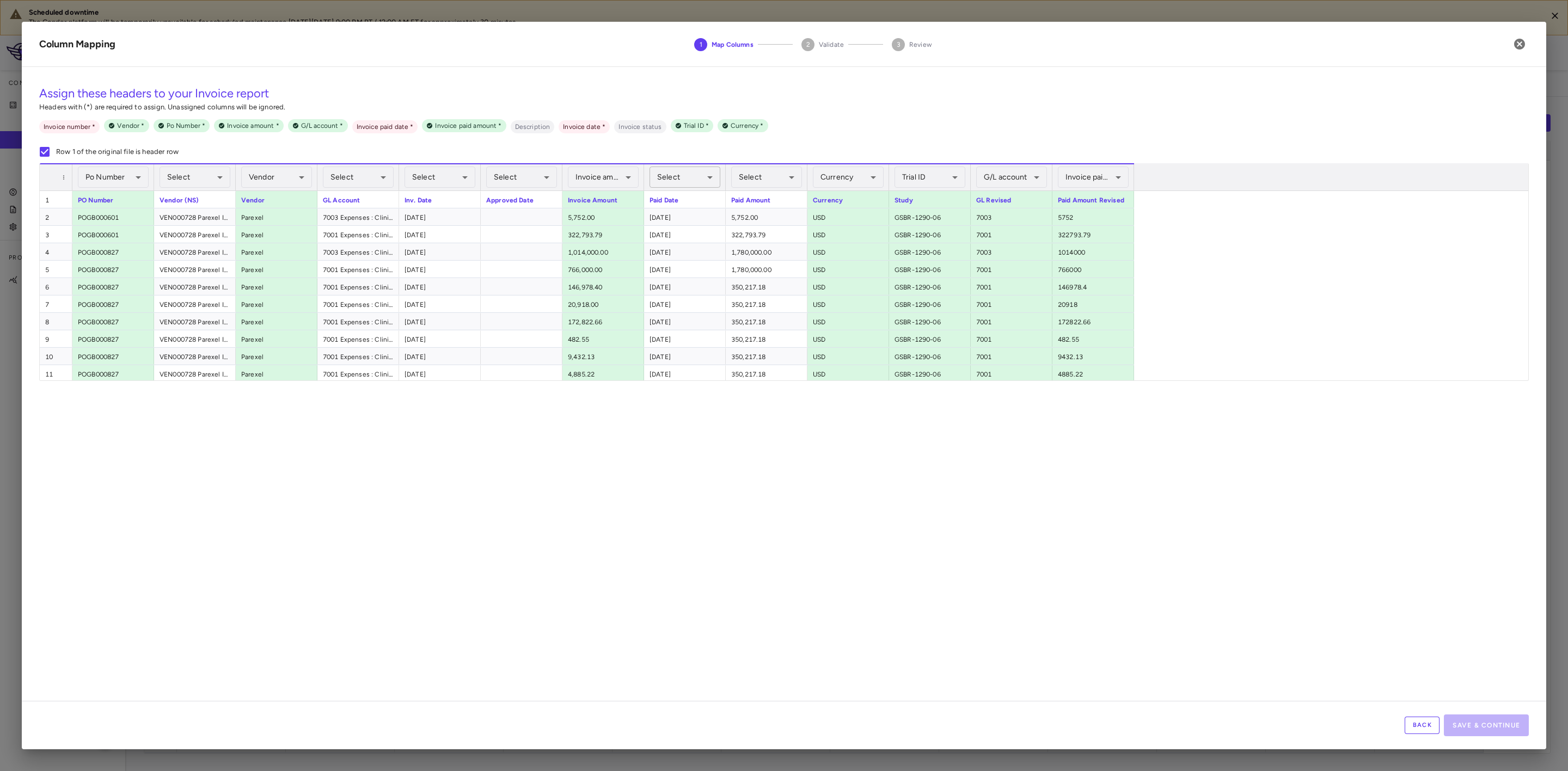
click at [692, 172] on body "Scheduled downtime The Condor platform will be temporarily unavailable for sche…" at bounding box center [784, 386] width 1568 height 771
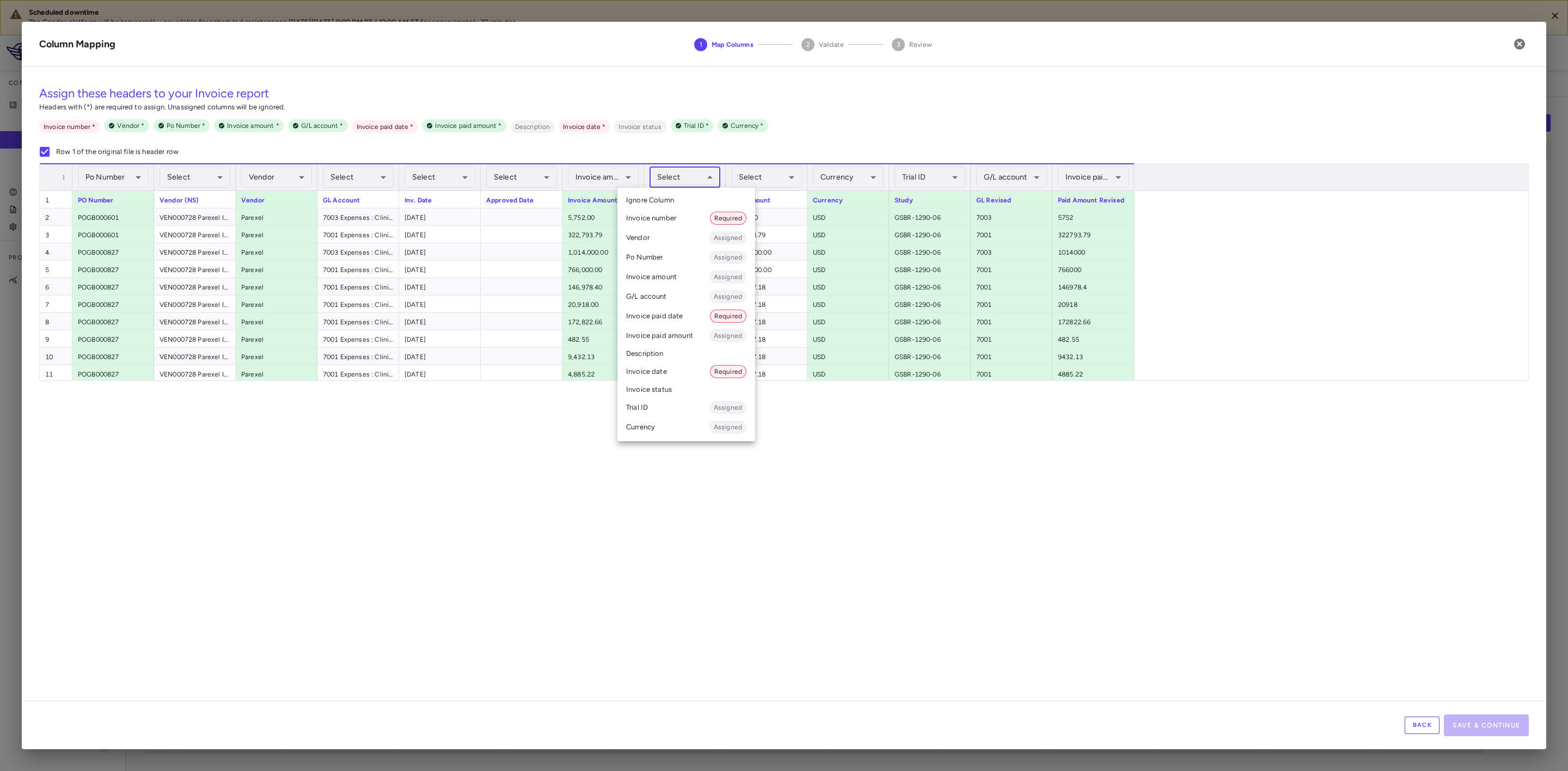
click at [678, 316] on li "Invoice paid date Required" at bounding box center [686, 316] width 138 height 20
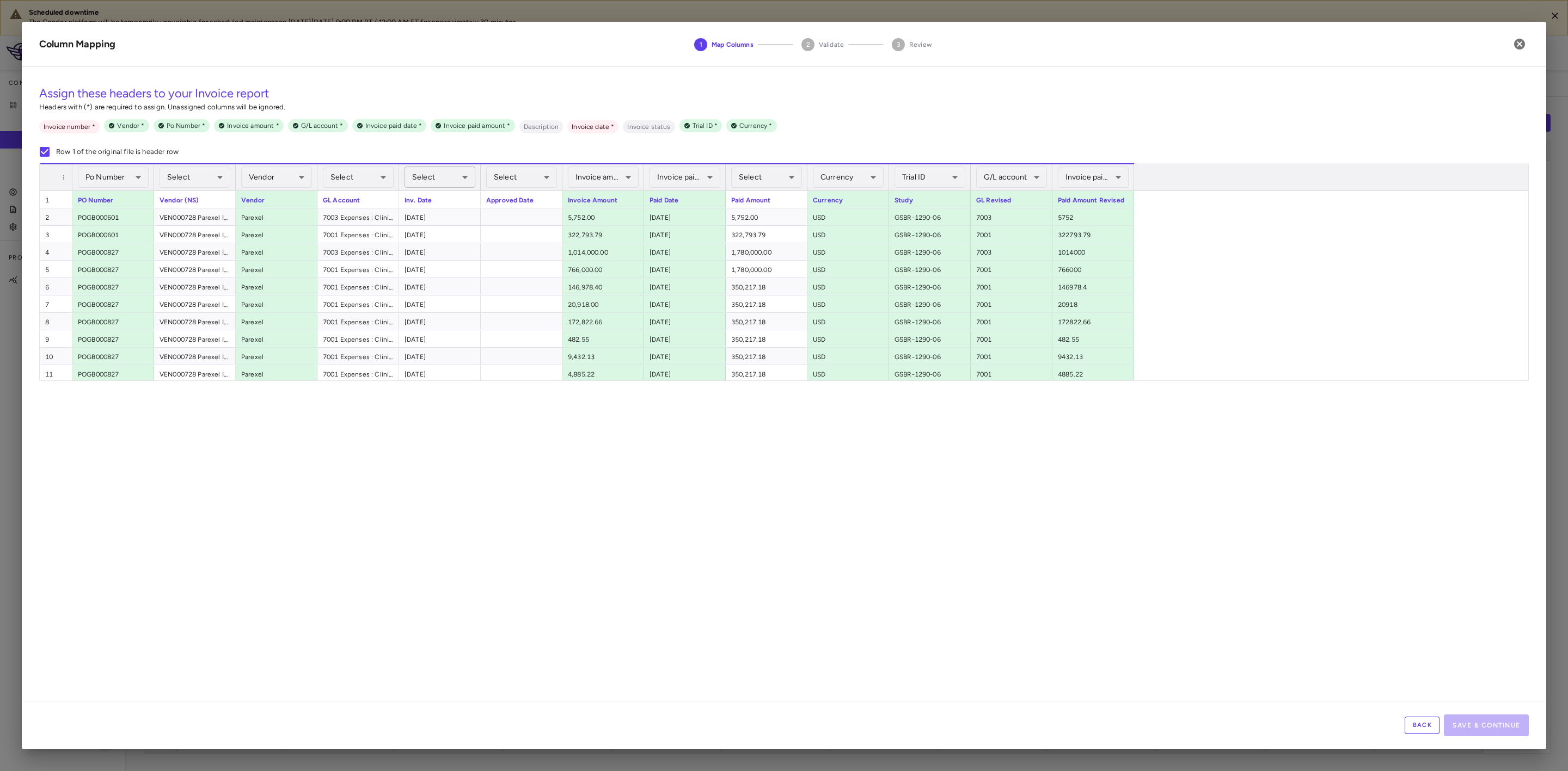
click at [435, 175] on body "Scheduled downtime The Condor platform will be temporarily unavailable for sche…" at bounding box center [784, 386] width 1568 height 771
click at [431, 367] on li "Invoice date Required" at bounding box center [441, 371] width 138 height 20
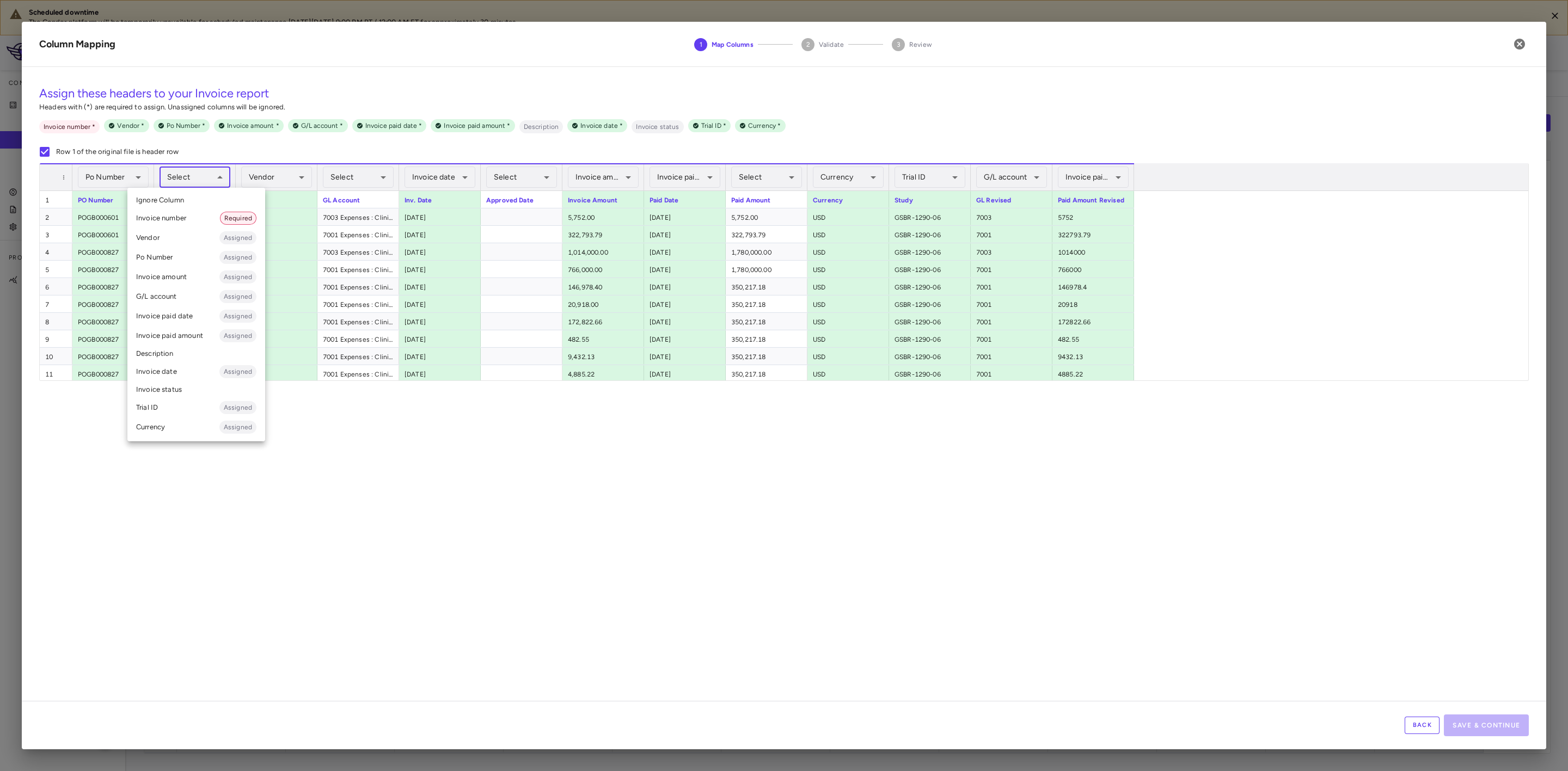
click at [214, 183] on body "Scheduled downtime The Condor platform will be temporarily unavailable for sche…" at bounding box center [784, 386] width 1568 height 771
click at [188, 219] on li "Invoice number Required" at bounding box center [196, 218] width 138 height 20
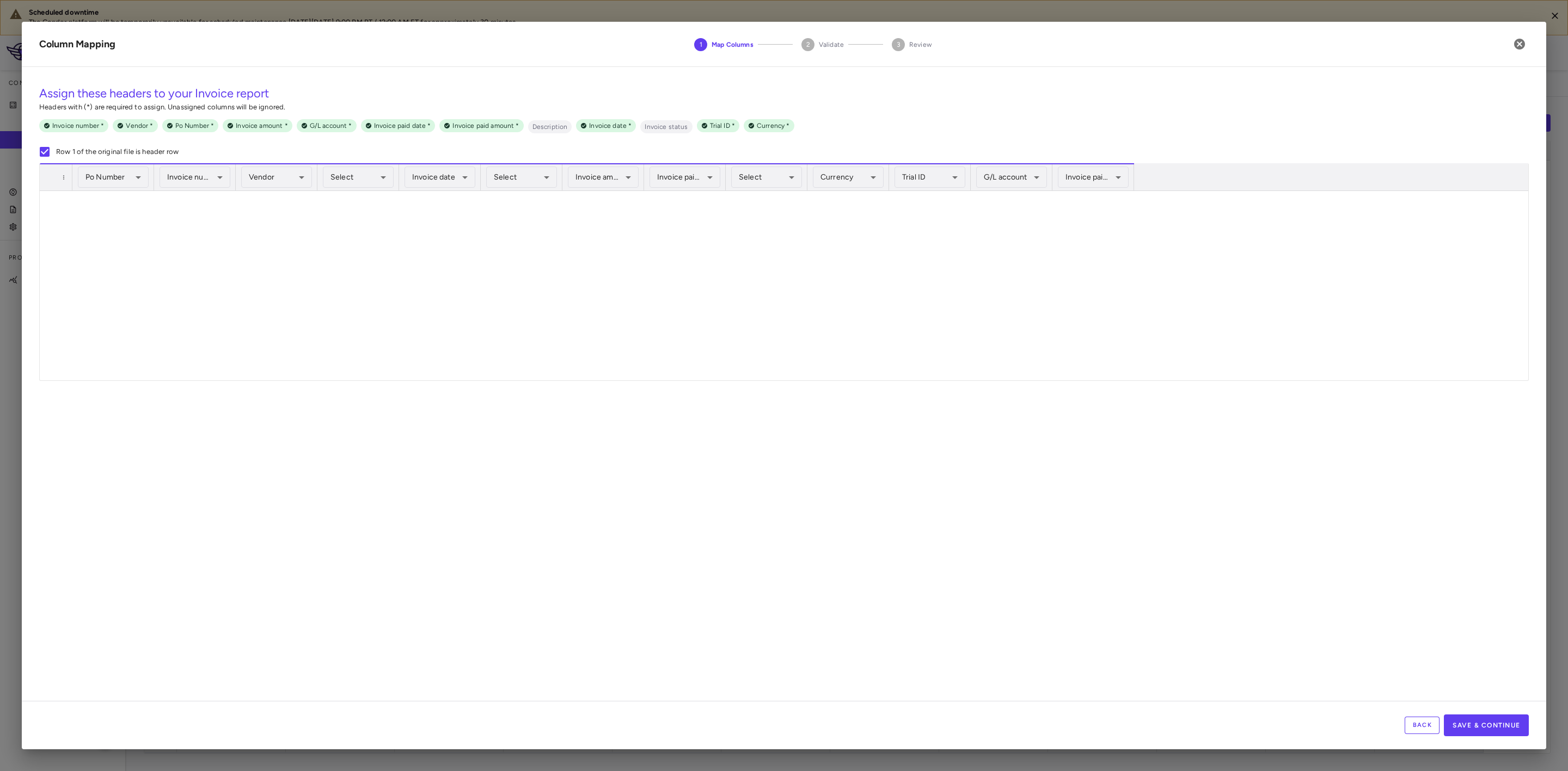
scroll to position [3677, 0]
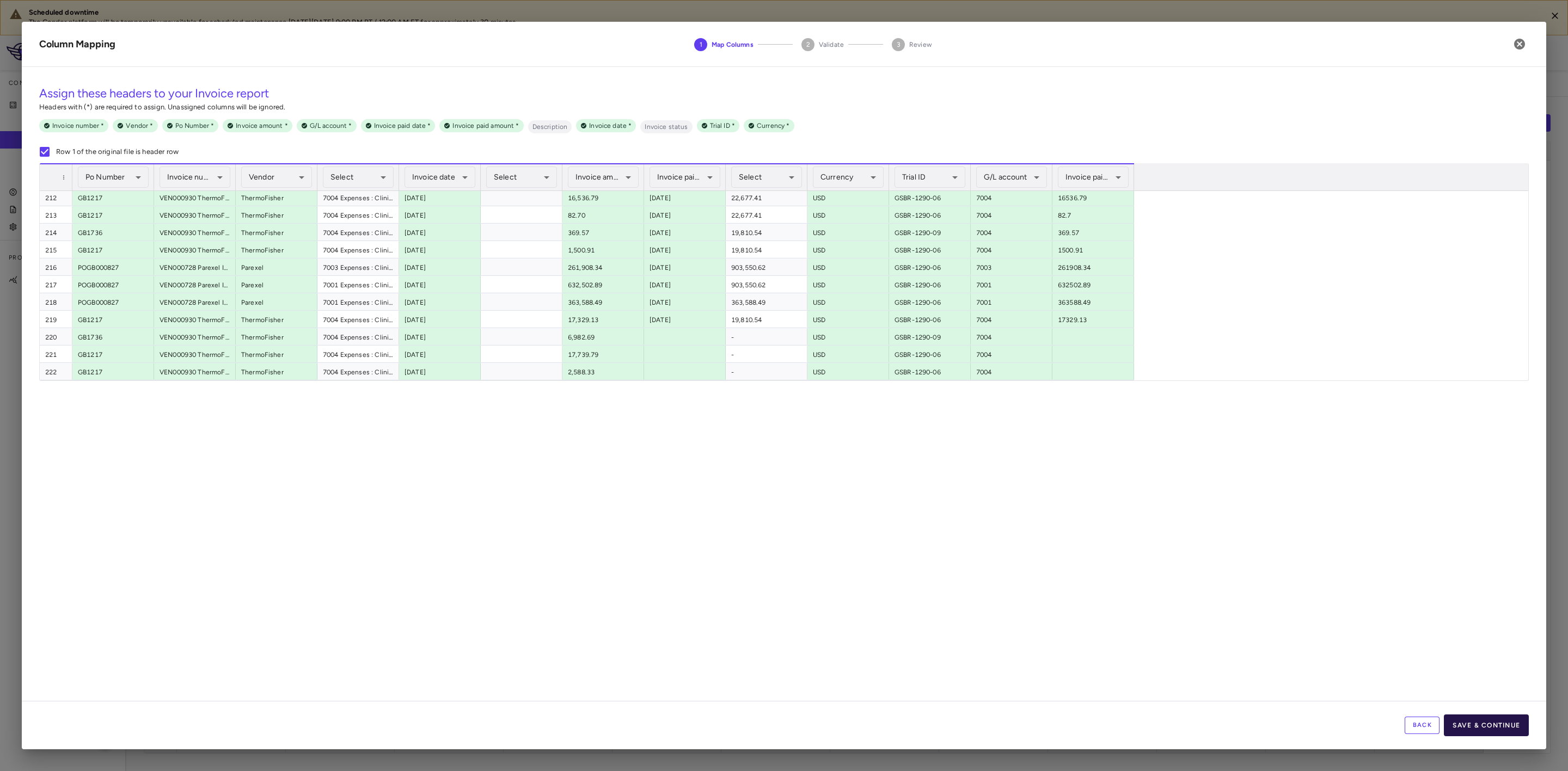
click at [1499, 723] on button "Save & Continue" at bounding box center [1487, 725] width 85 height 22
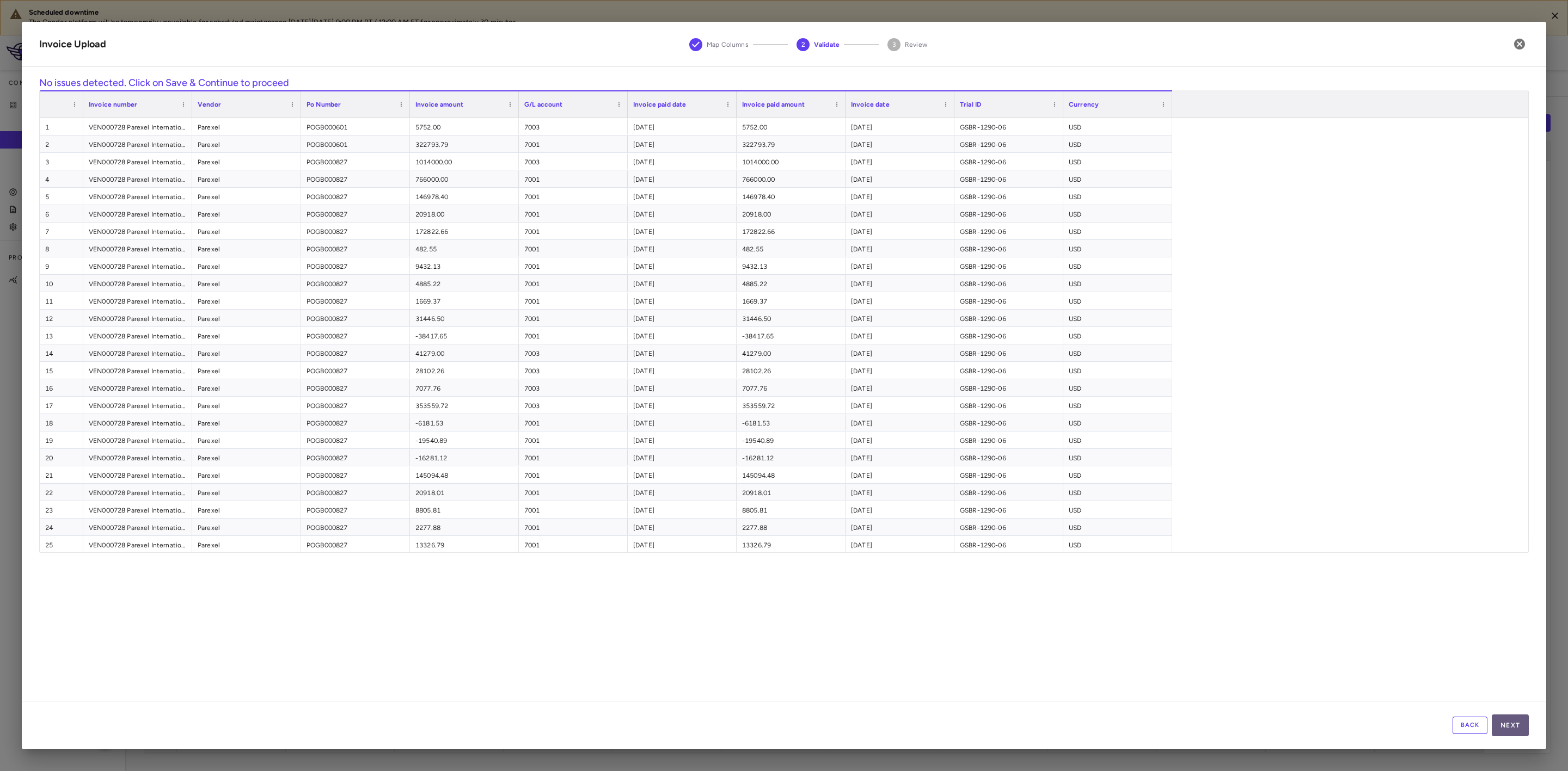
click at [1503, 721] on button "Next" at bounding box center [1510, 725] width 37 height 22
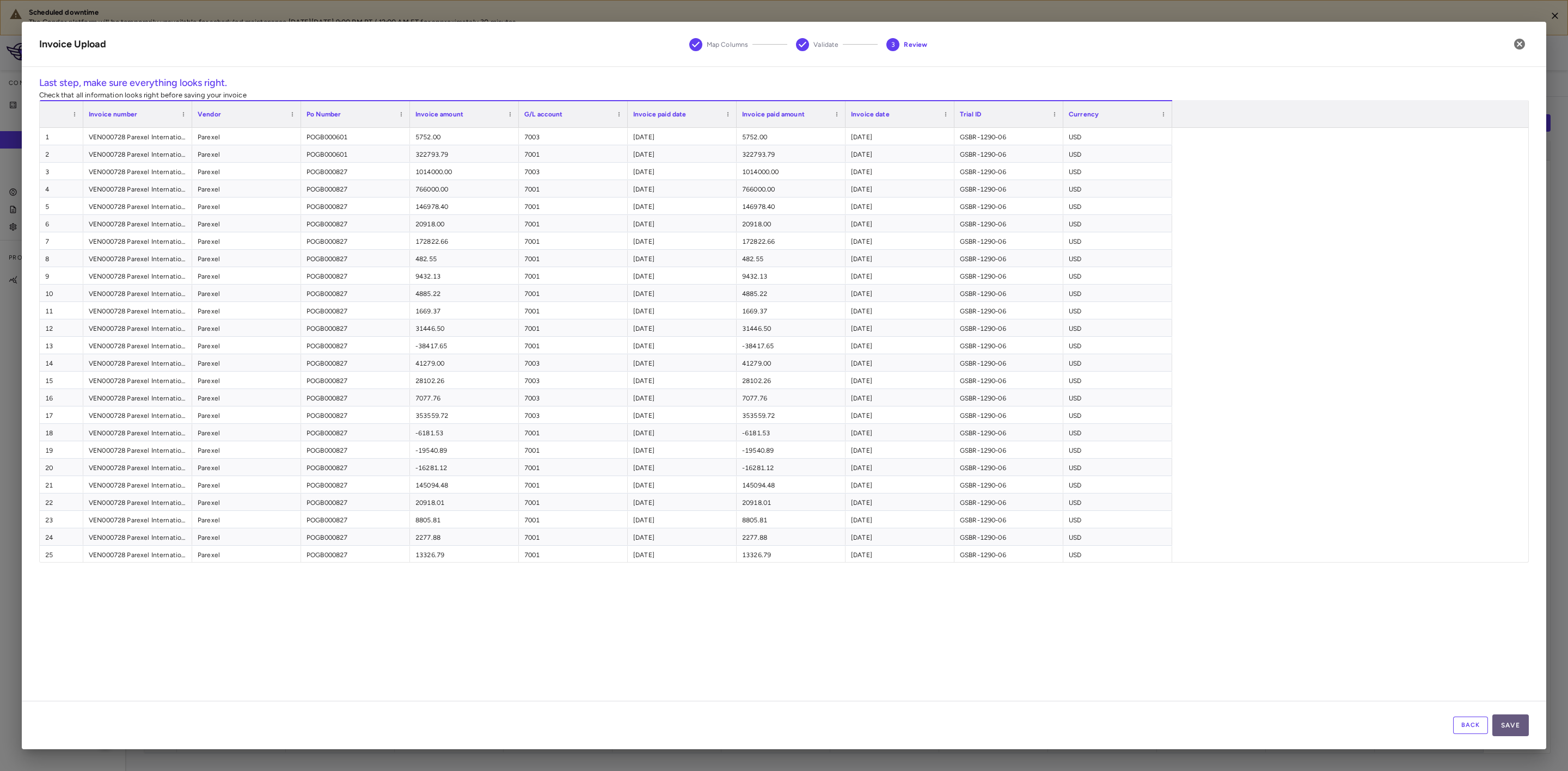
click at [1518, 727] on button "Save" at bounding box center [1511, 725] width 36 height 22
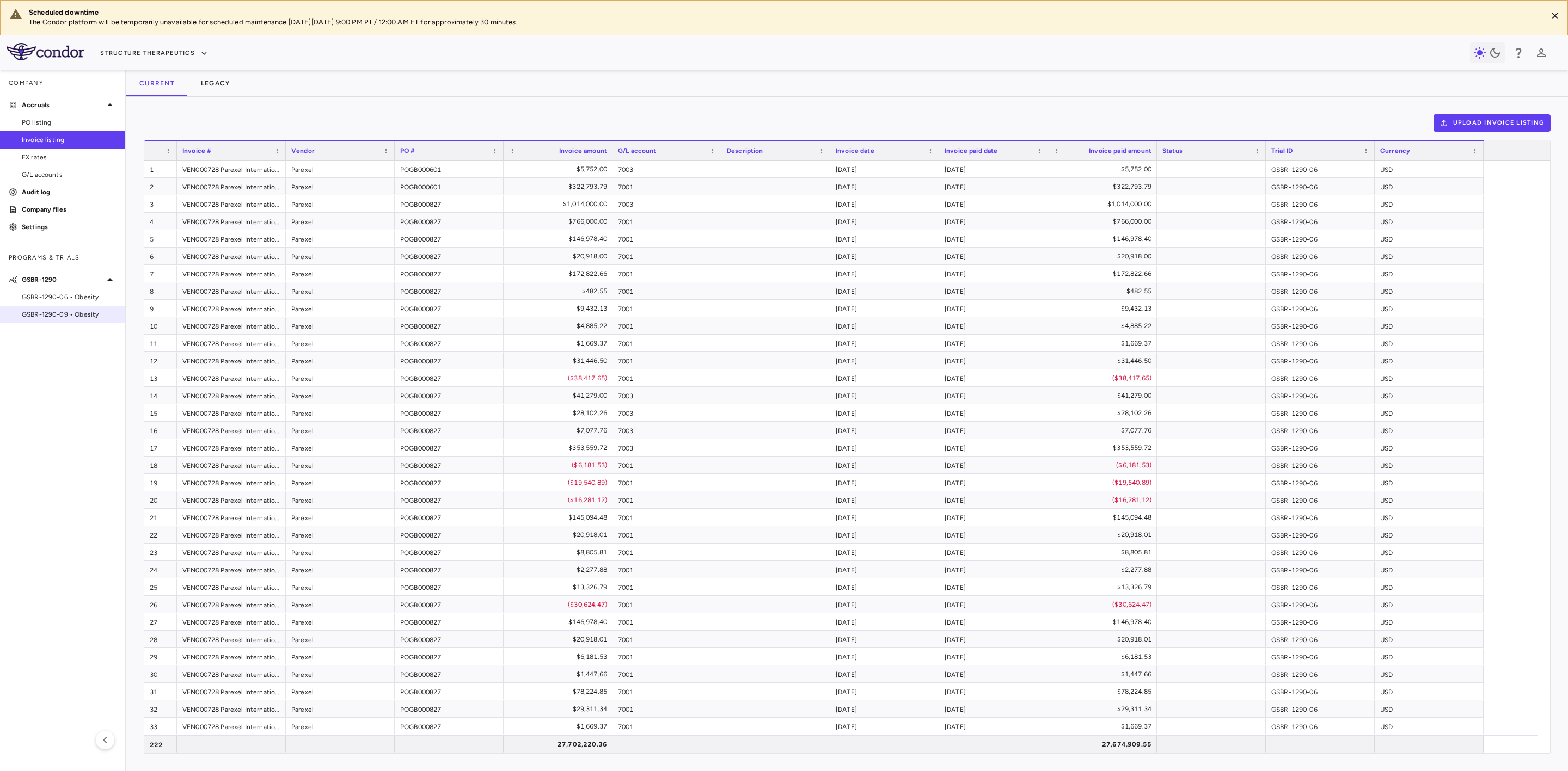
click at [80, 315] on span "GSBR-1290-09 • Obesity" at bounding box center [69, 314] width 95 height 10
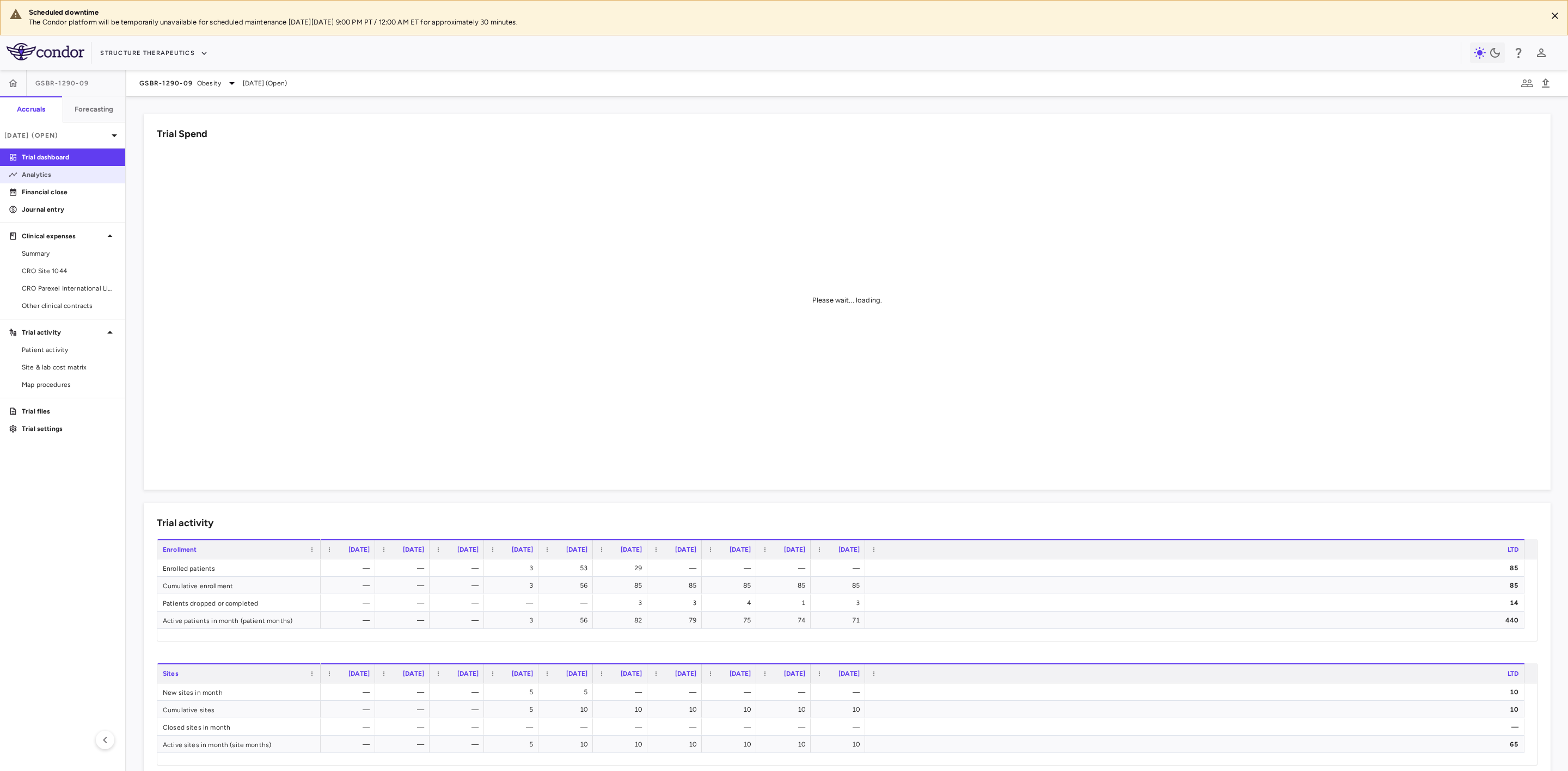
click at [52, 176] on p "Analytics" at bounding box center [69, 174] width 95 height 10
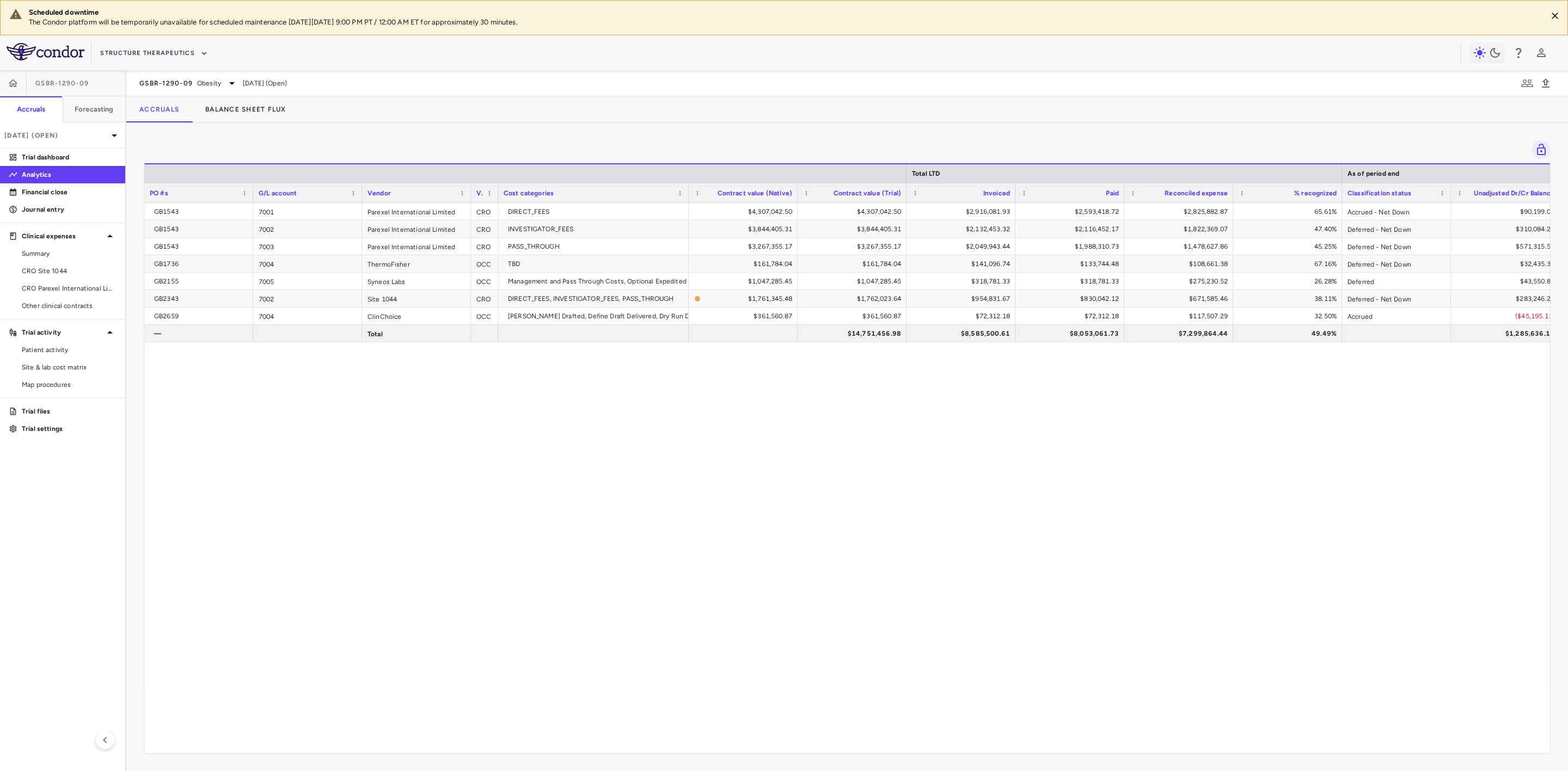
click at [429, 532] on div "GB1543 7001 Parexel International Limited CRO DIRECT_FEES $4,307,042.50 $4,307,…" at bounding box center [847, 472] width 1406 height 538
click at [92, 287] on span "CRO Parexel International Limited" at bounding box center [69, 289] width 95 height 10
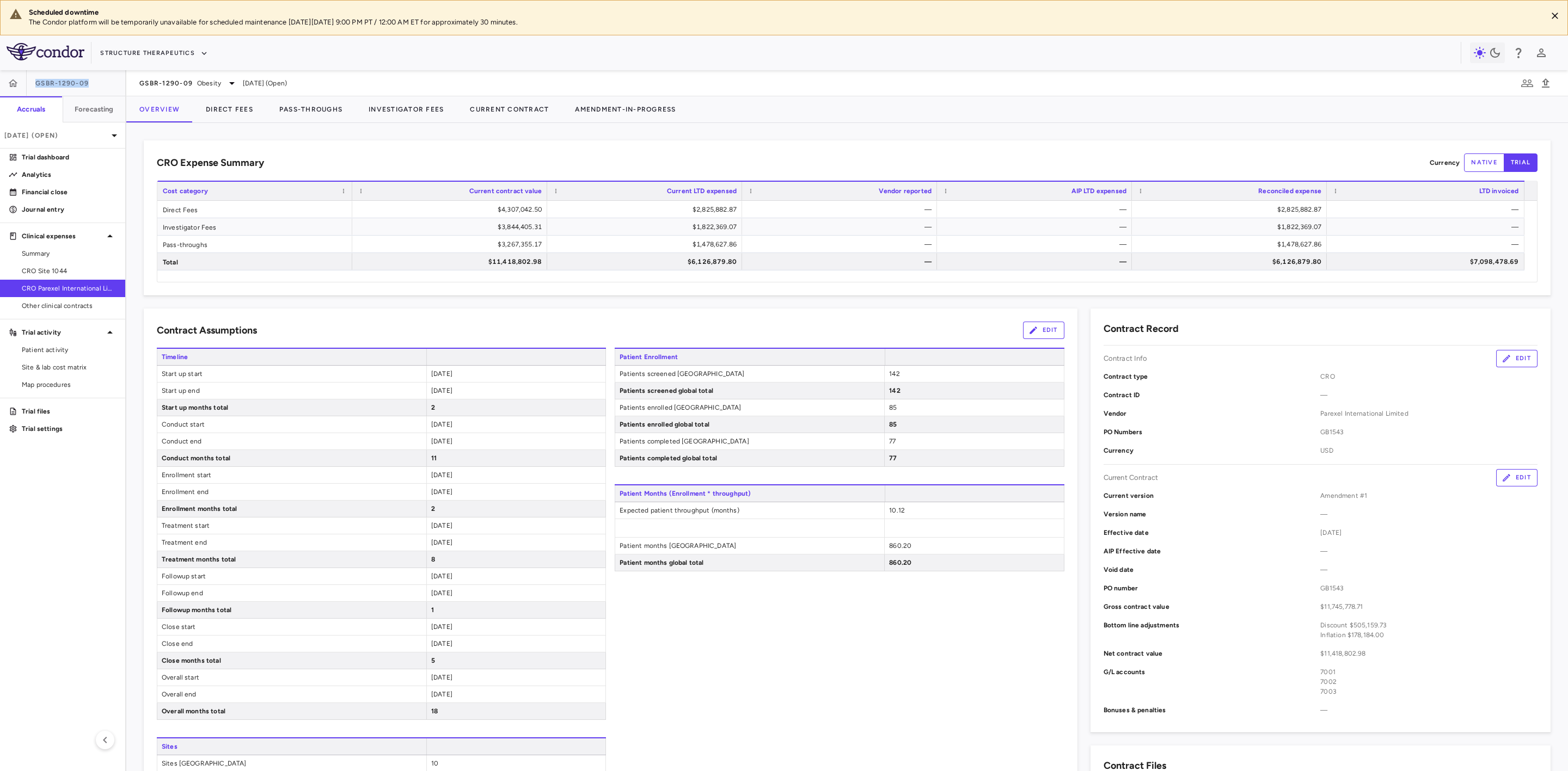
drag, startPoint x: 89, startPoint y: 83, endPoint x: 15, endPoint y: 89, distance: 74.2
click at [15, 89] on div "GSBR-1290-09" at bounding box center [63, 83] width 125 height 26
copy div "GSBR-1290-09"
click at [67, 255] on span "Summary" at bounding box center [69, 254] width 95 height 10
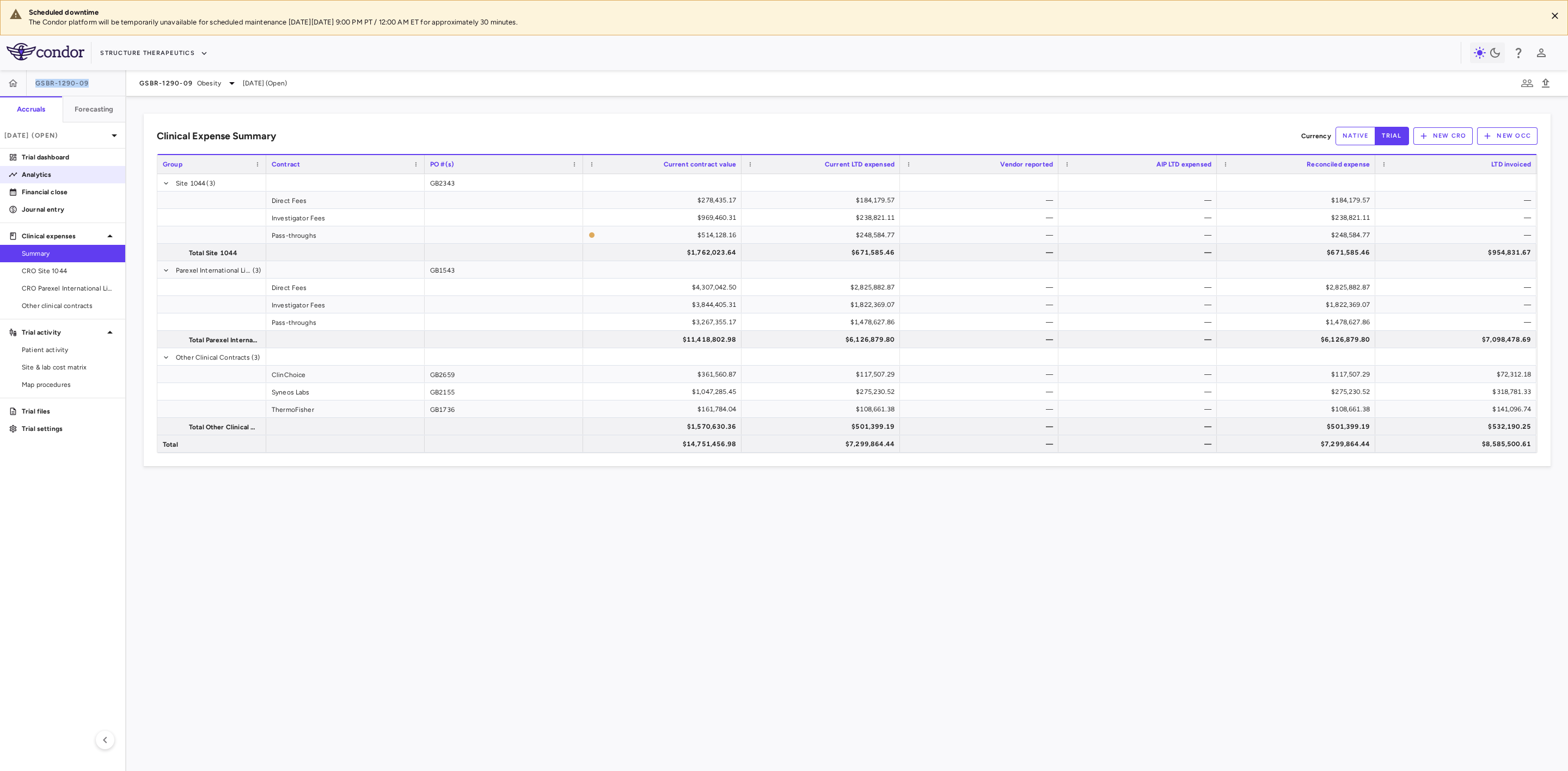
click at [41, 176] on p "Analytics" at bounding box center [69, 174] width 95 height 10
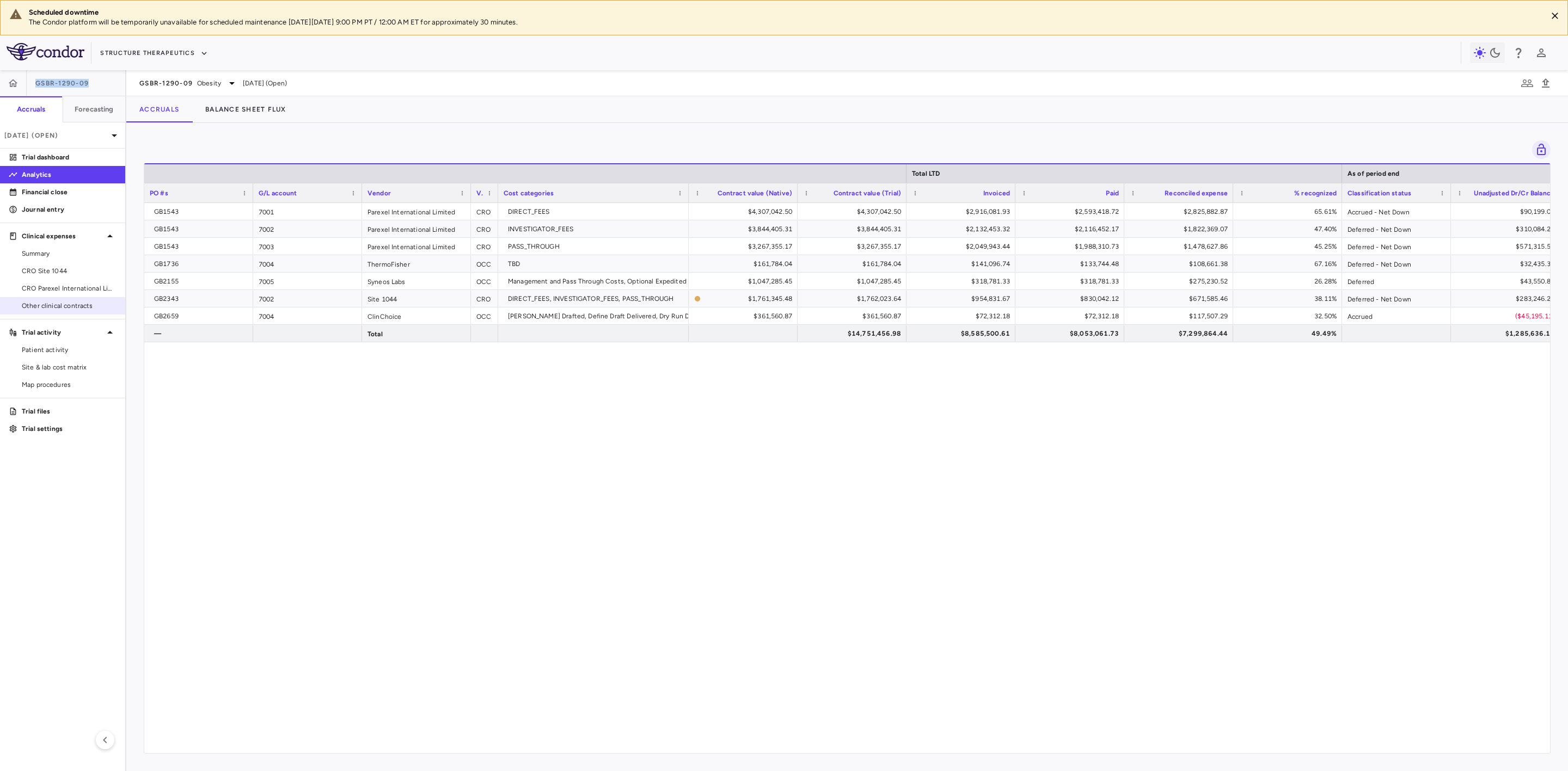
click at [79, 303] on span "Other clinical contracts" at bounding box center [69, 305] width 95 height 10
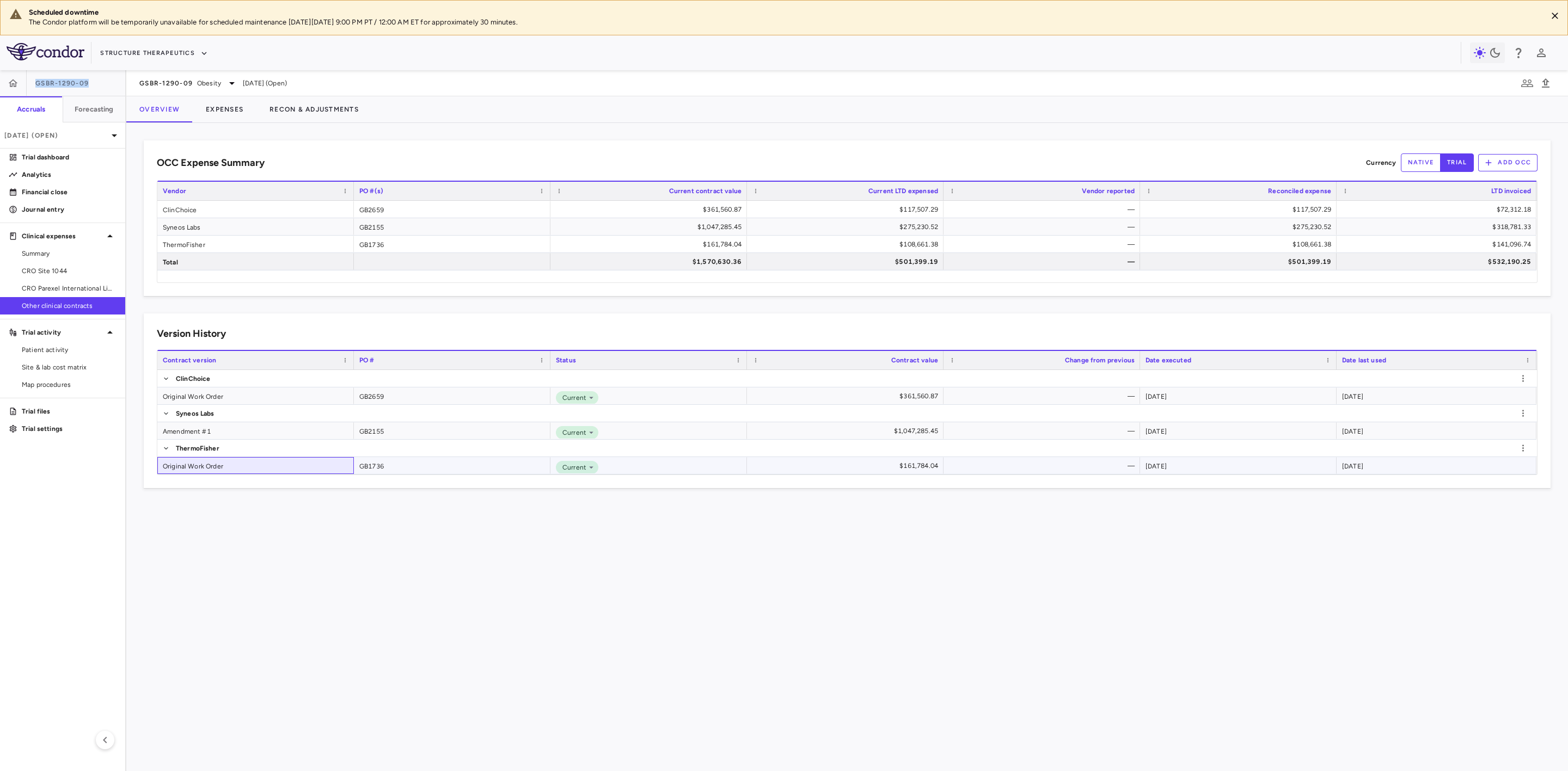
click at [206, 466] on div "Original Work Order" at bounding box center [256, 466] width 197 height 17
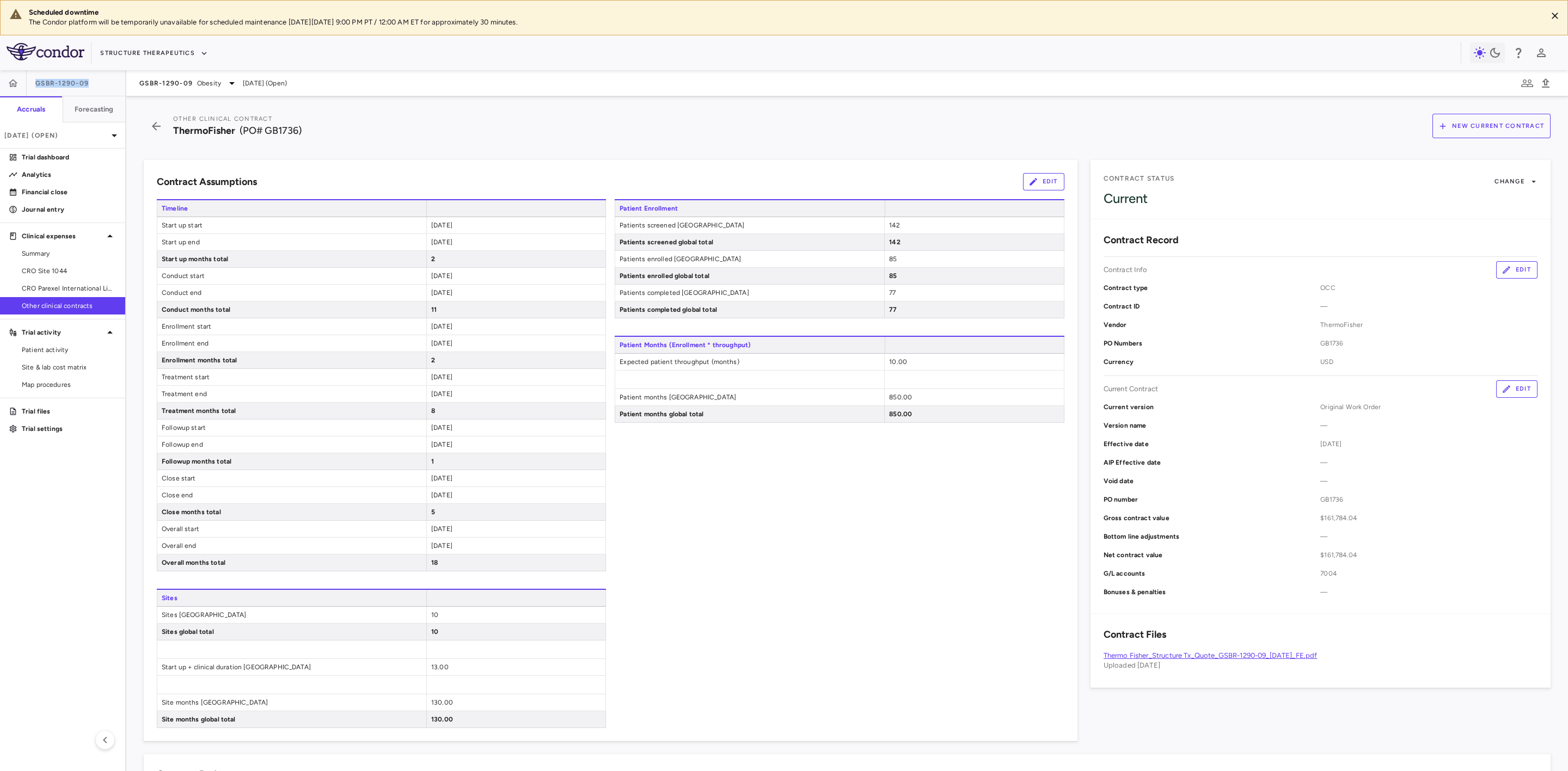
click at [1516, 396] on button "Edit" at bounding box center [1516, 390] width 41 height 17
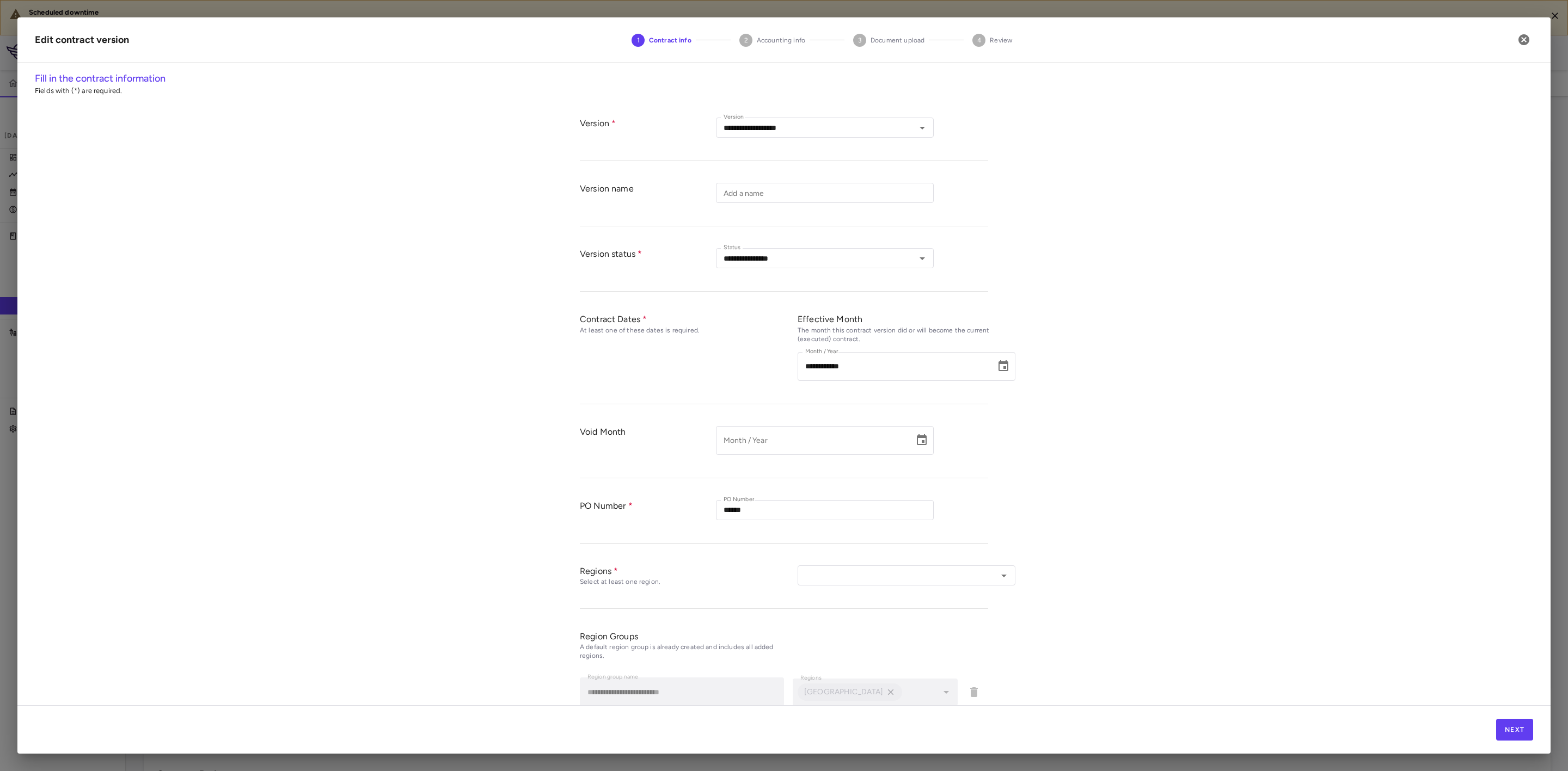
type input "**********"
type input "******"
click at [1516, 733] on button "Next" at bounding box center [1514, 730] width 37 height 22
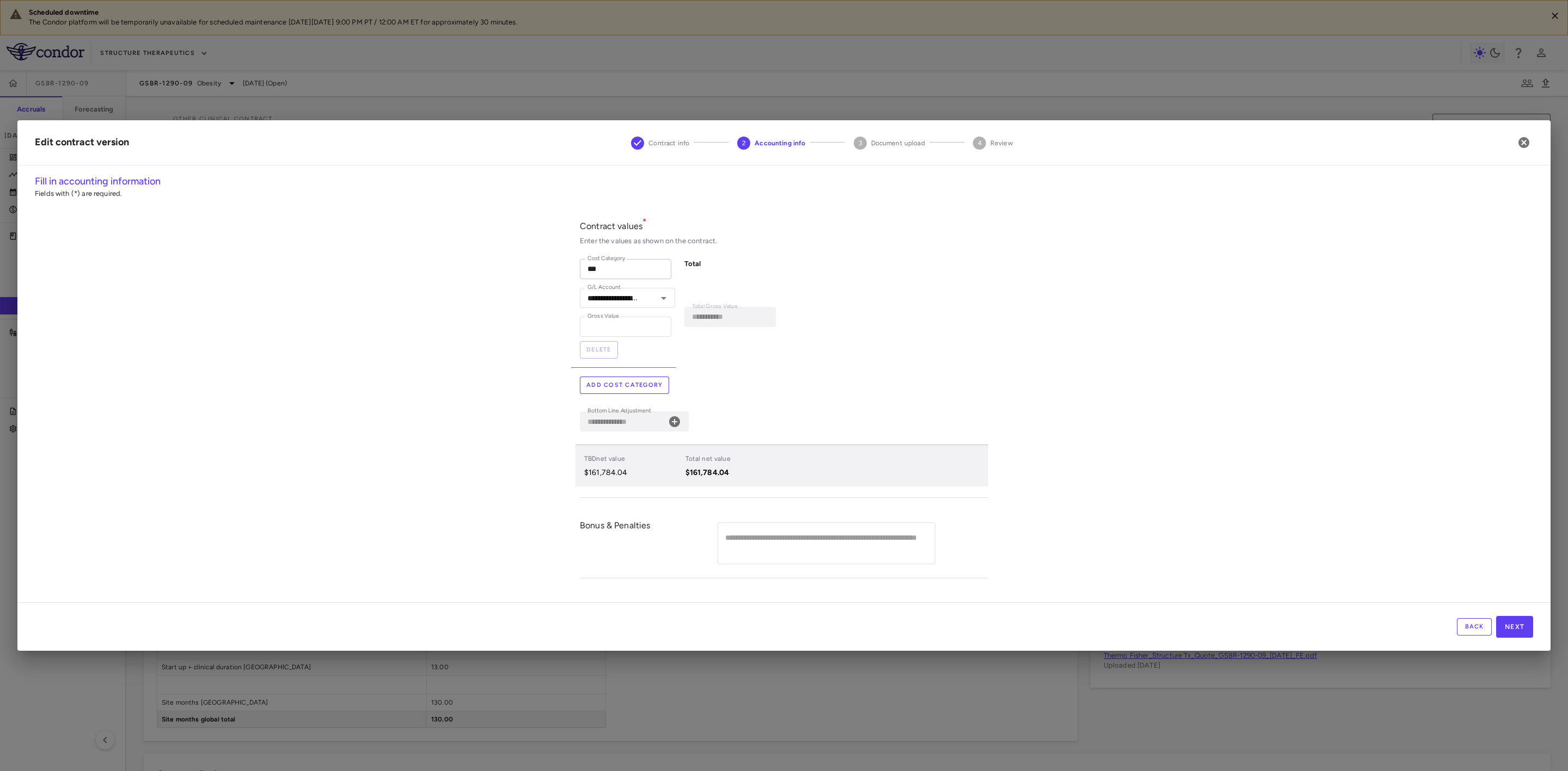
click at [622, 270] on input "***" at bounding box center [626, 269] width 92 height 20
drag, startPoint x: 631, startPoint y: 266, endPoint x: 505, endPoint y: 262, distance: 126.1
click at [505, 262] on div "**********" at bounding box center [784, 389] width 1533 height 429
click at [1522, 145] on icon "button" at bounding box center [1524, 143] width 11 height 11
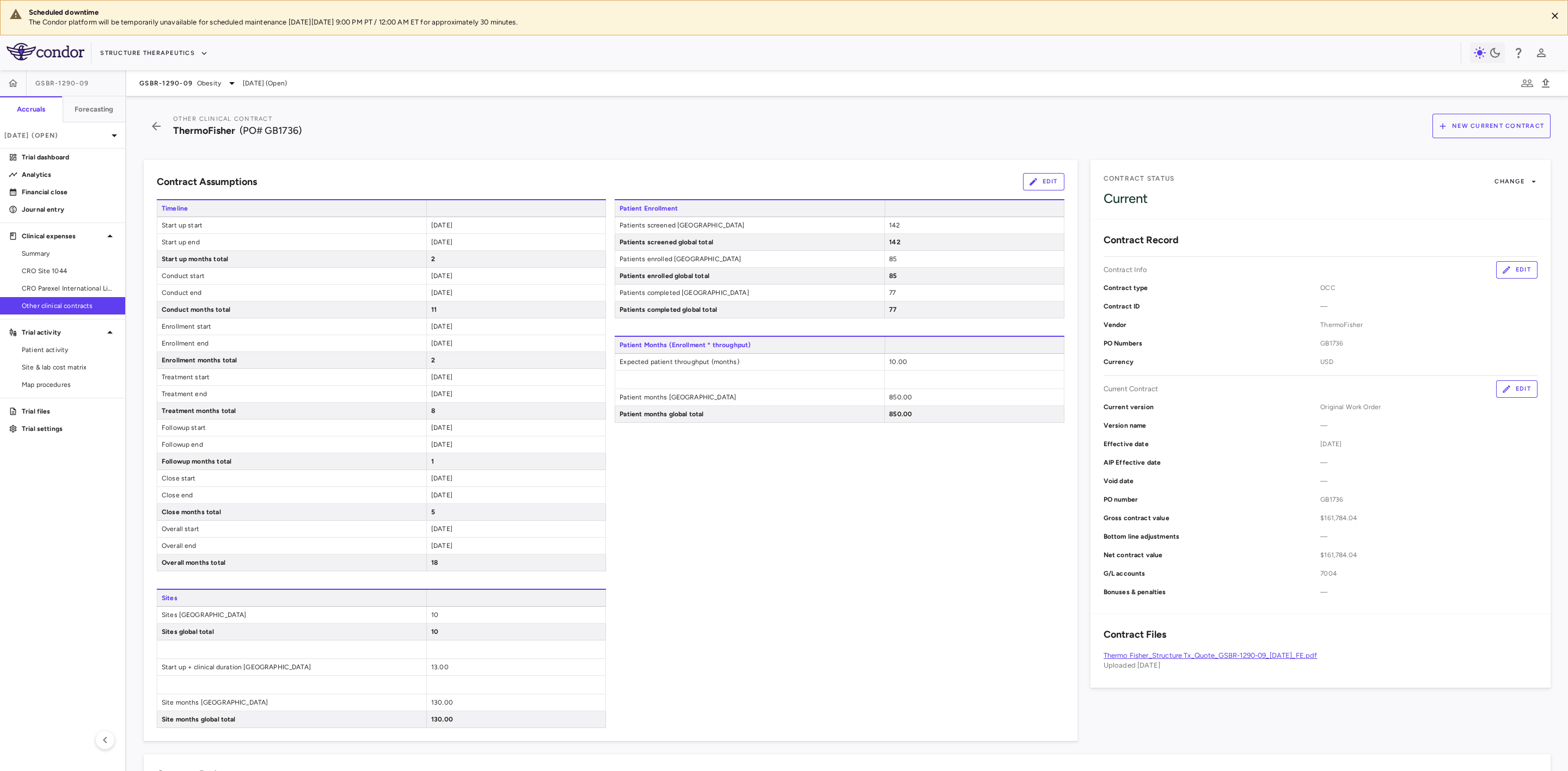
click at [1268, 659] on link "Thermo Fisher_Structure Tx_Quote_GSBR-1290-09_03Oct2024_FE.pdf" at bounding box center [1211, 655] width 214 height 8
click at [1509, 394] on button "Edit" at bounding box center [1516, 390] width 41 height 17
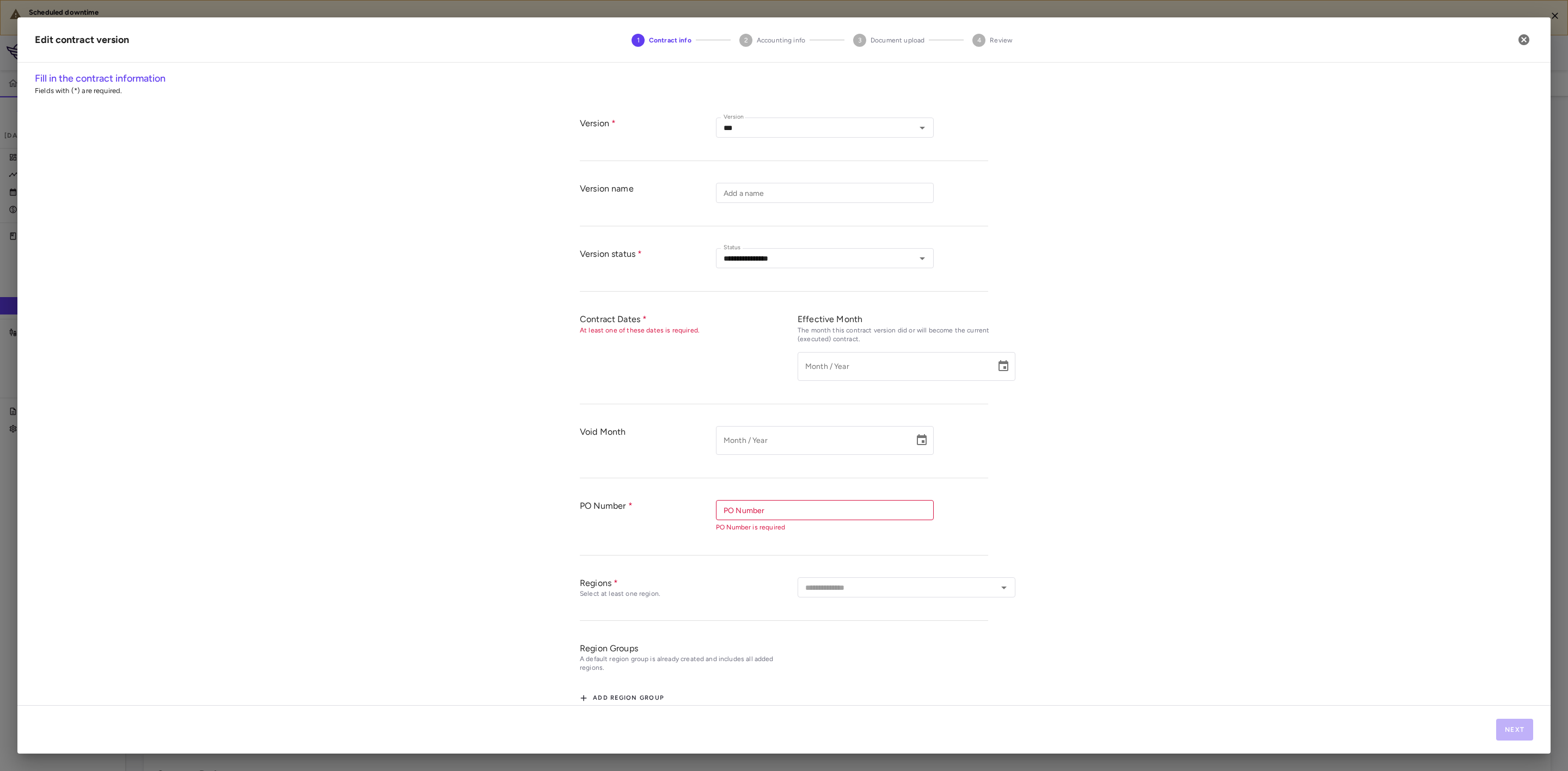
type input "**********"
type input "******"
click at [1526, 730] on button "Next" at bounding box center [1514, 730] width 37 height 22
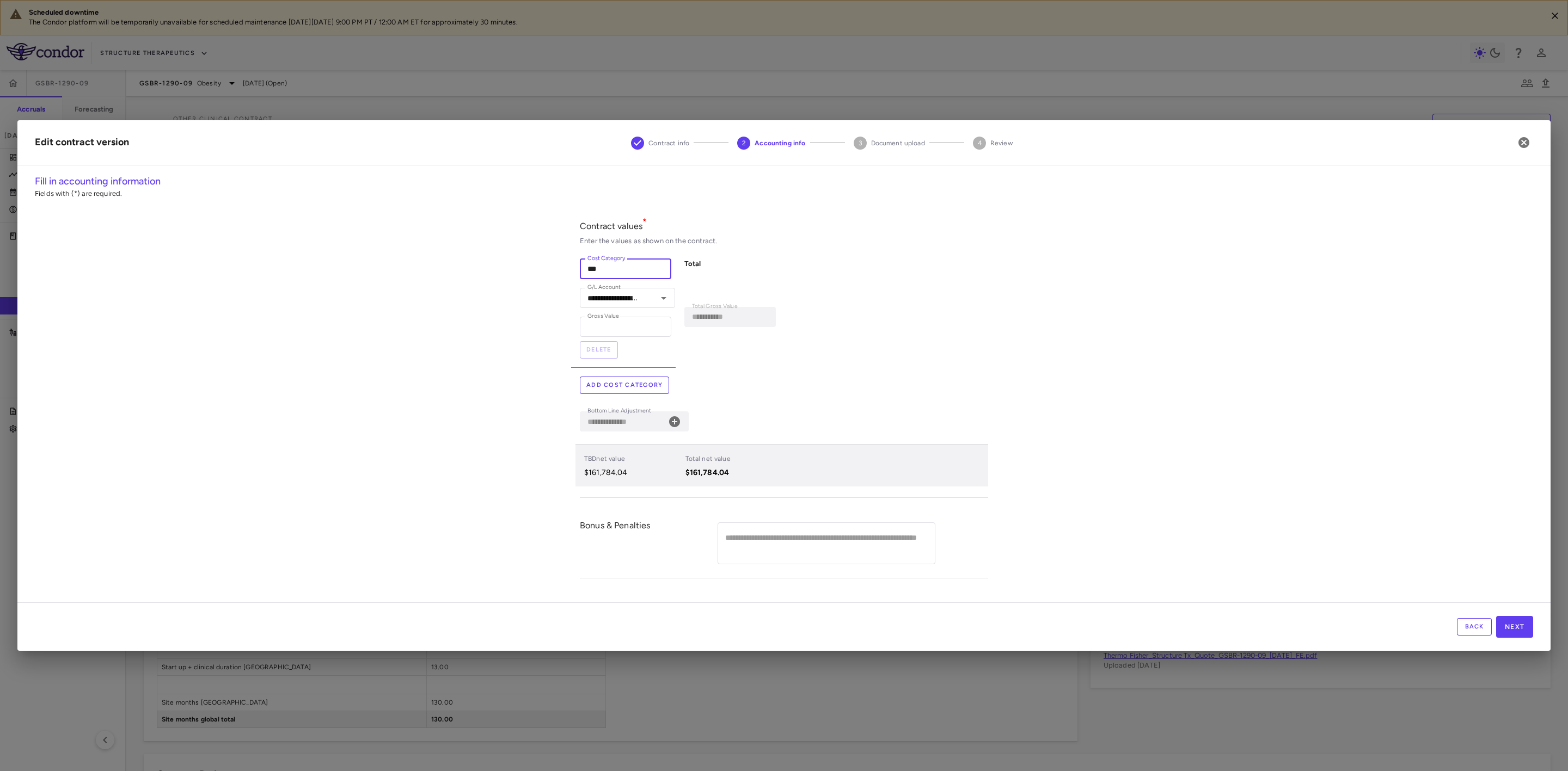
drag, startPoint x: 629, startPoint y: 266, endPoint x: 525, endPoint y: 262, distance: 104.1
click at [525, 262] on div "**********" at bounding box center [784, 389] width 1533 height 429
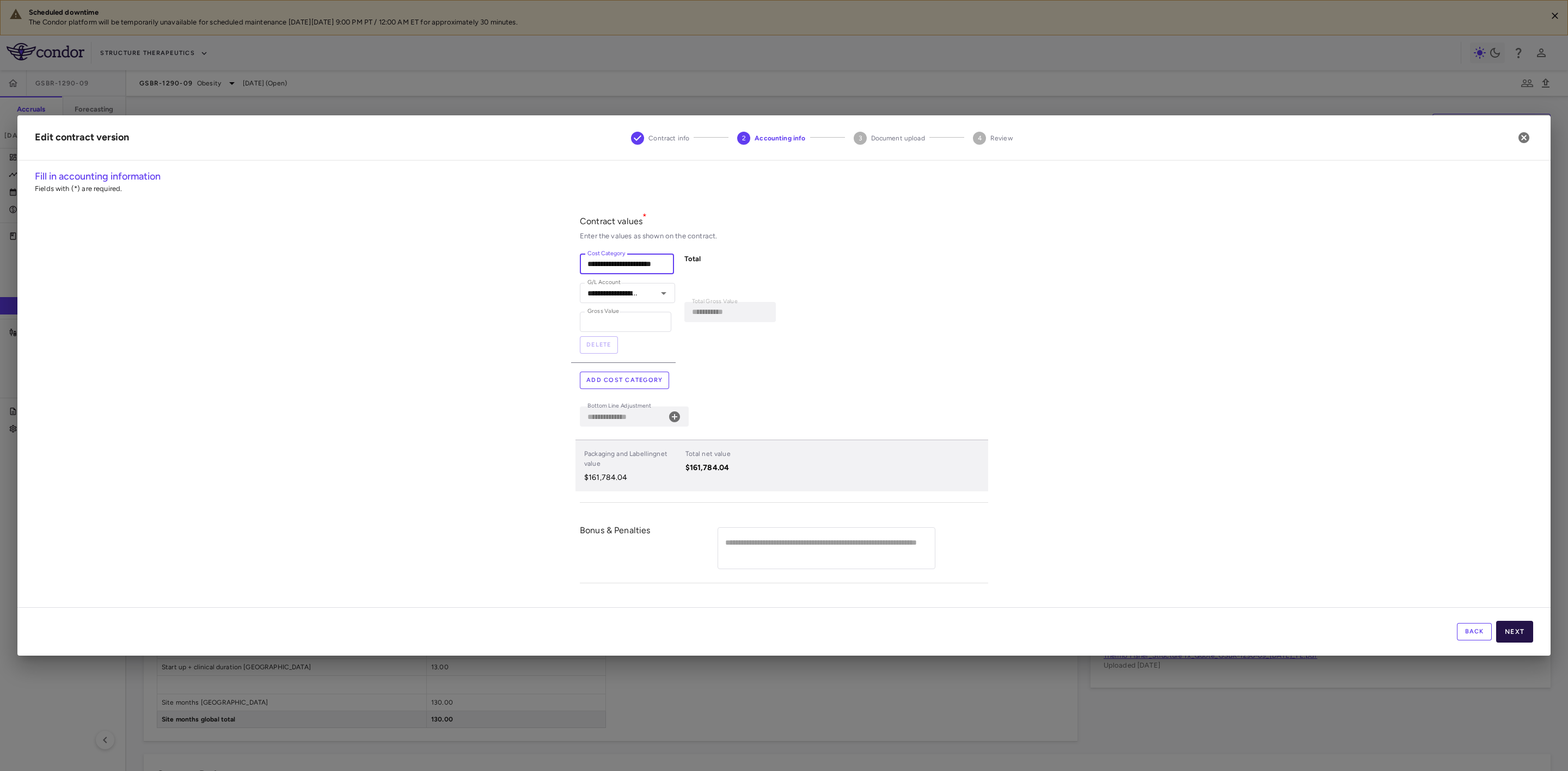
type input "**********"
click at [1526, 638] on button "Next" at bounding box center [1514, 632] width 37 height 22
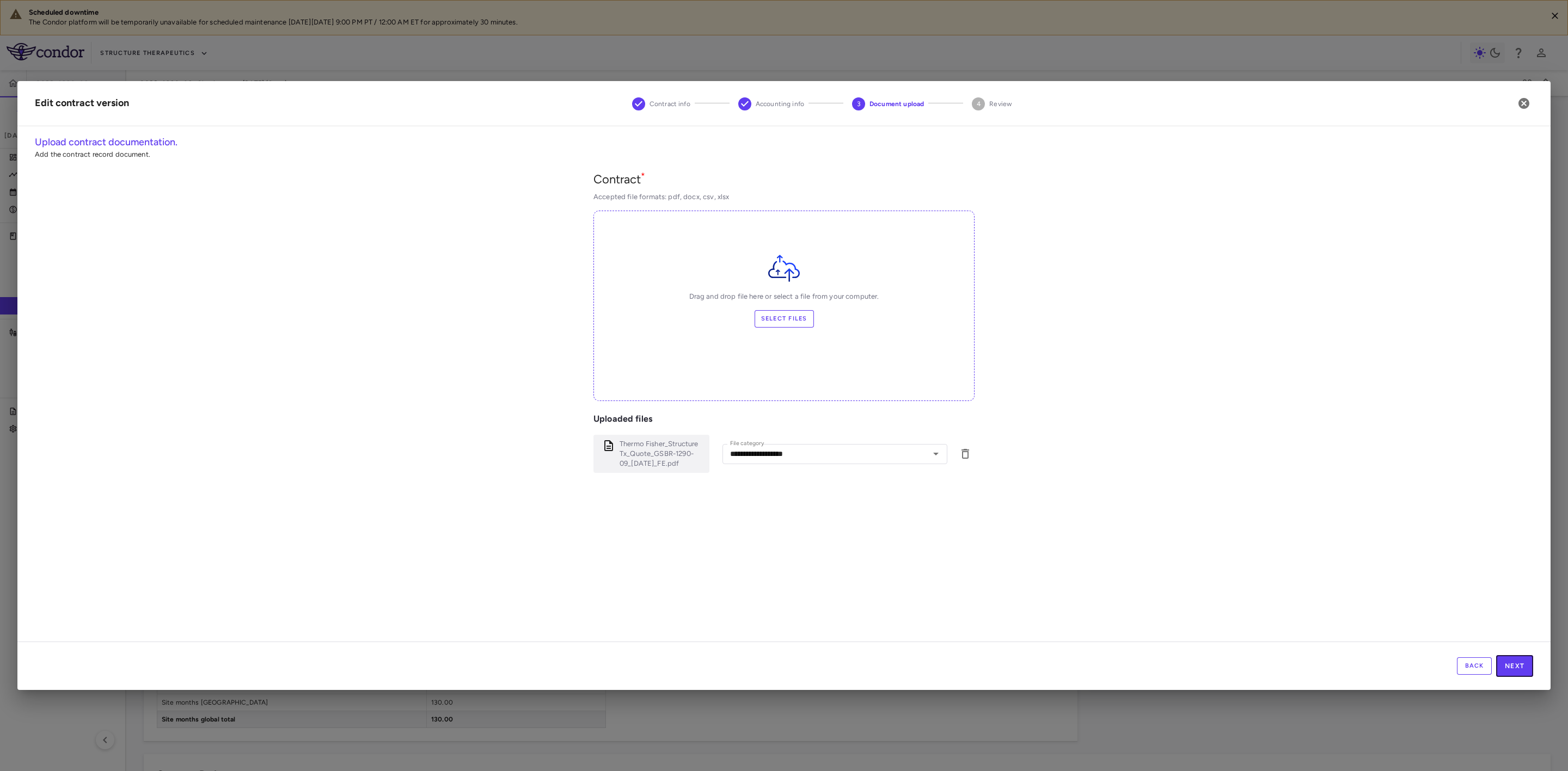
click at [1522, 668] on button "Next" at bounding box center [1514, 666] width 37 height 22
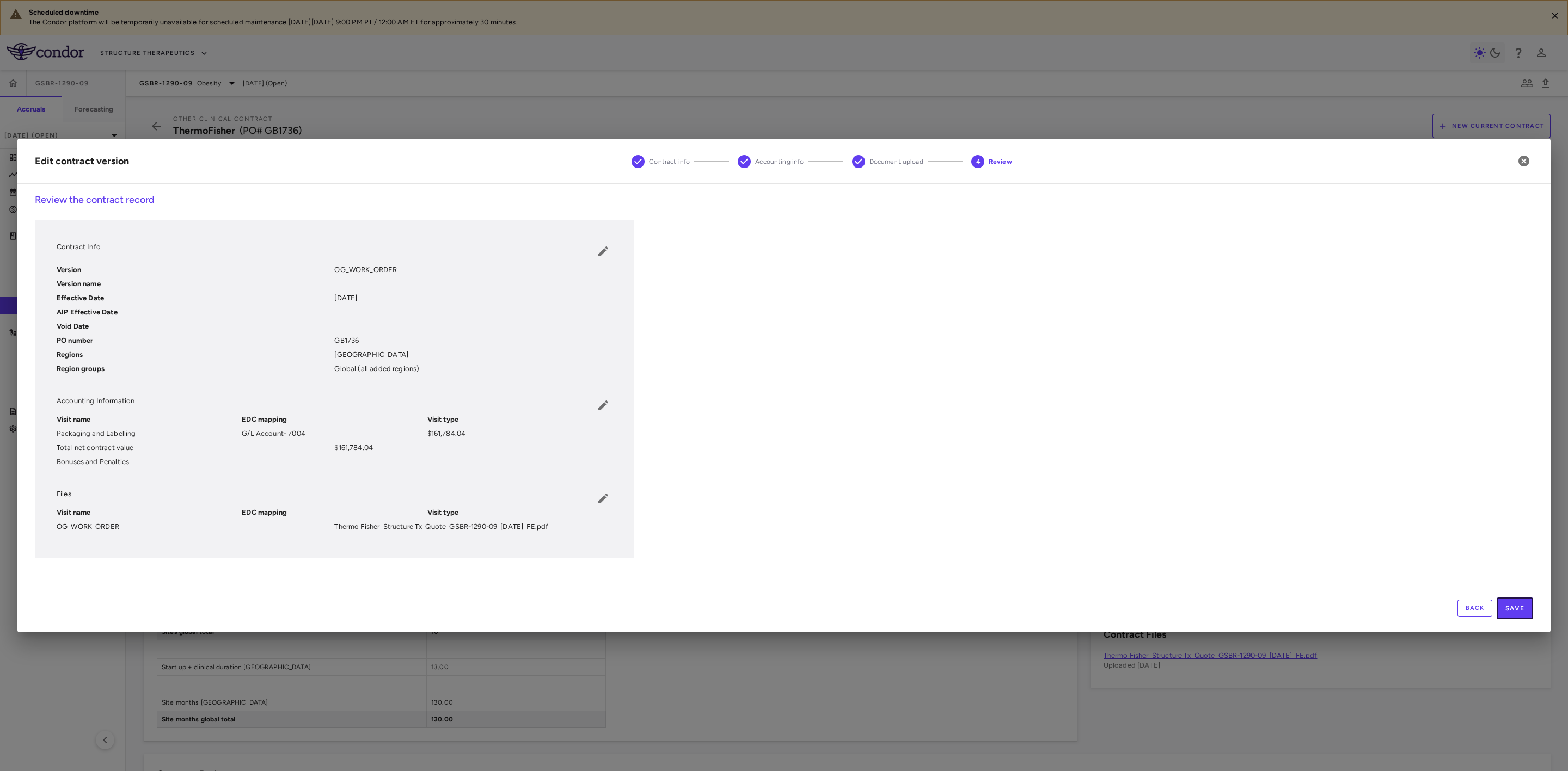
click at [1527, 608] on button "Save" at bounding box center [1515, 608] width 36 height 22
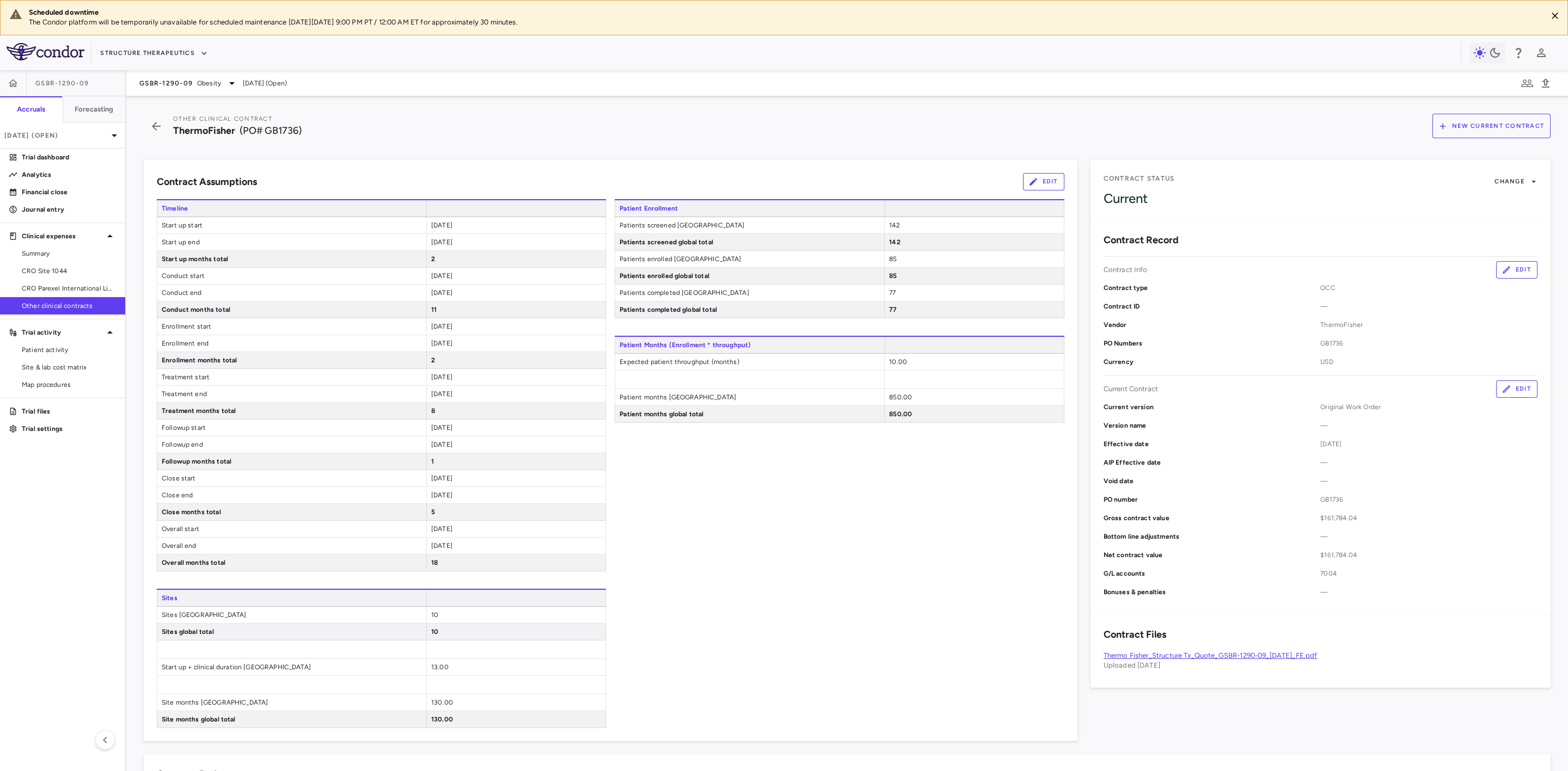
click at [843, 617] on div "Patient Enrollment Patients screened United States 142 Patients screened global…" at bounding box center [839, 464] width 449 height 529
click at [58, 172] on p "Analytics" at bounding box center [69, 174] width 95 height 10
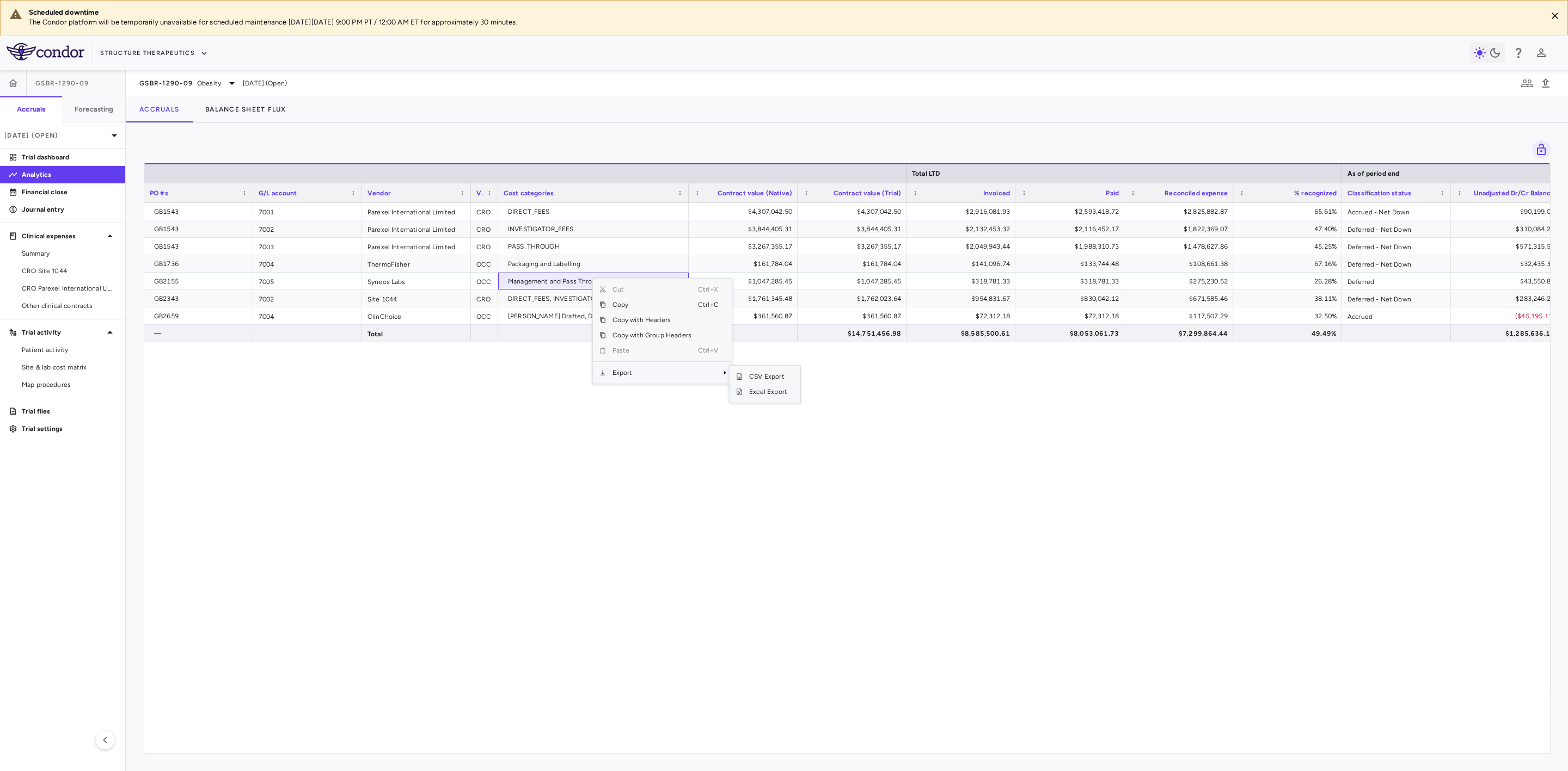
click at [783, 395] on span "Excel Export" at bounding box center [769, 392] width 51 height 15
click at [67, 196] on link "Financial close" at bounding box center [63, 192] width 125 height 16
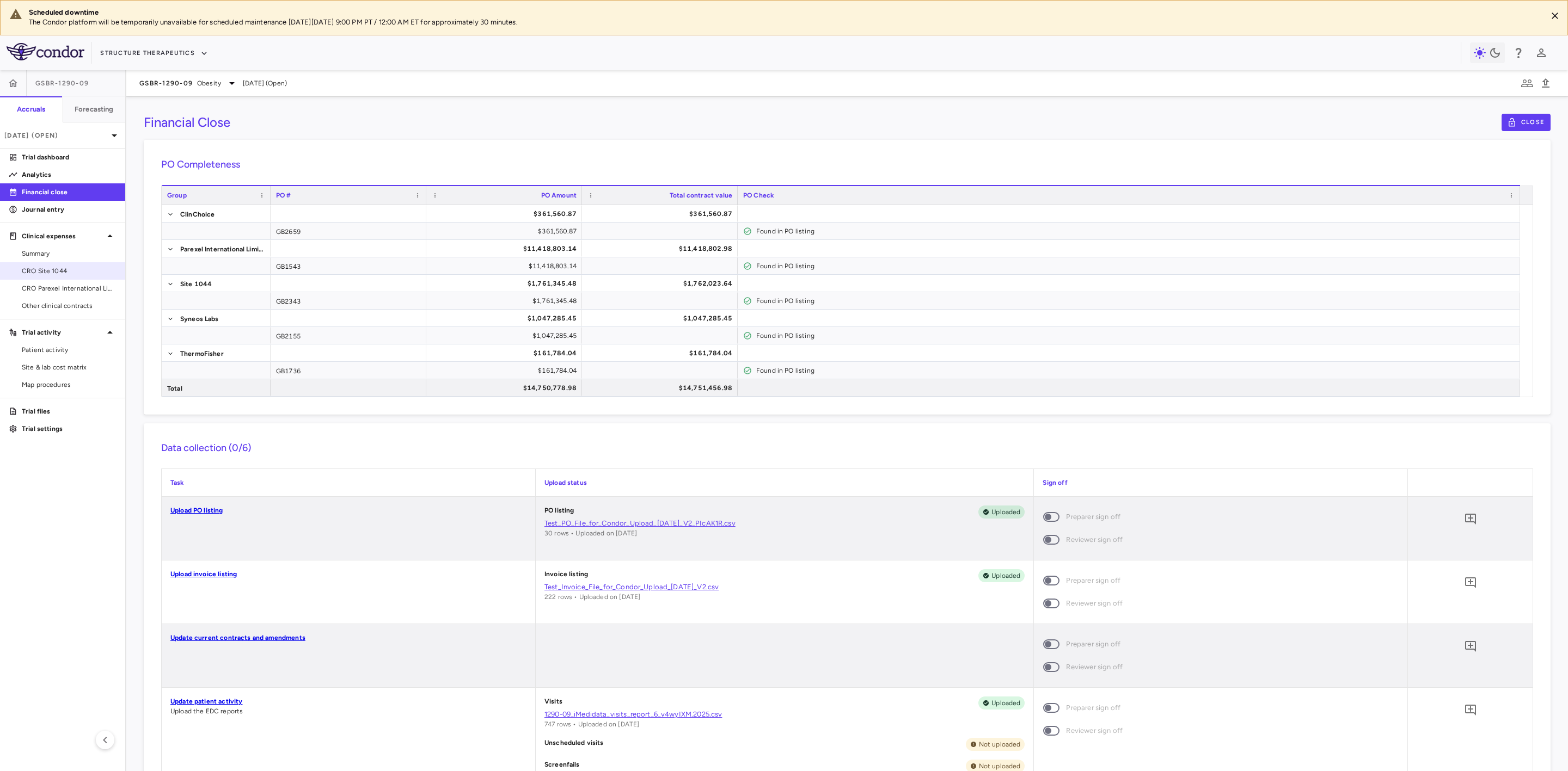
click at [72, 265] on link "CRO Site 1044" at bounding box center [63, 271] width 125 height 16
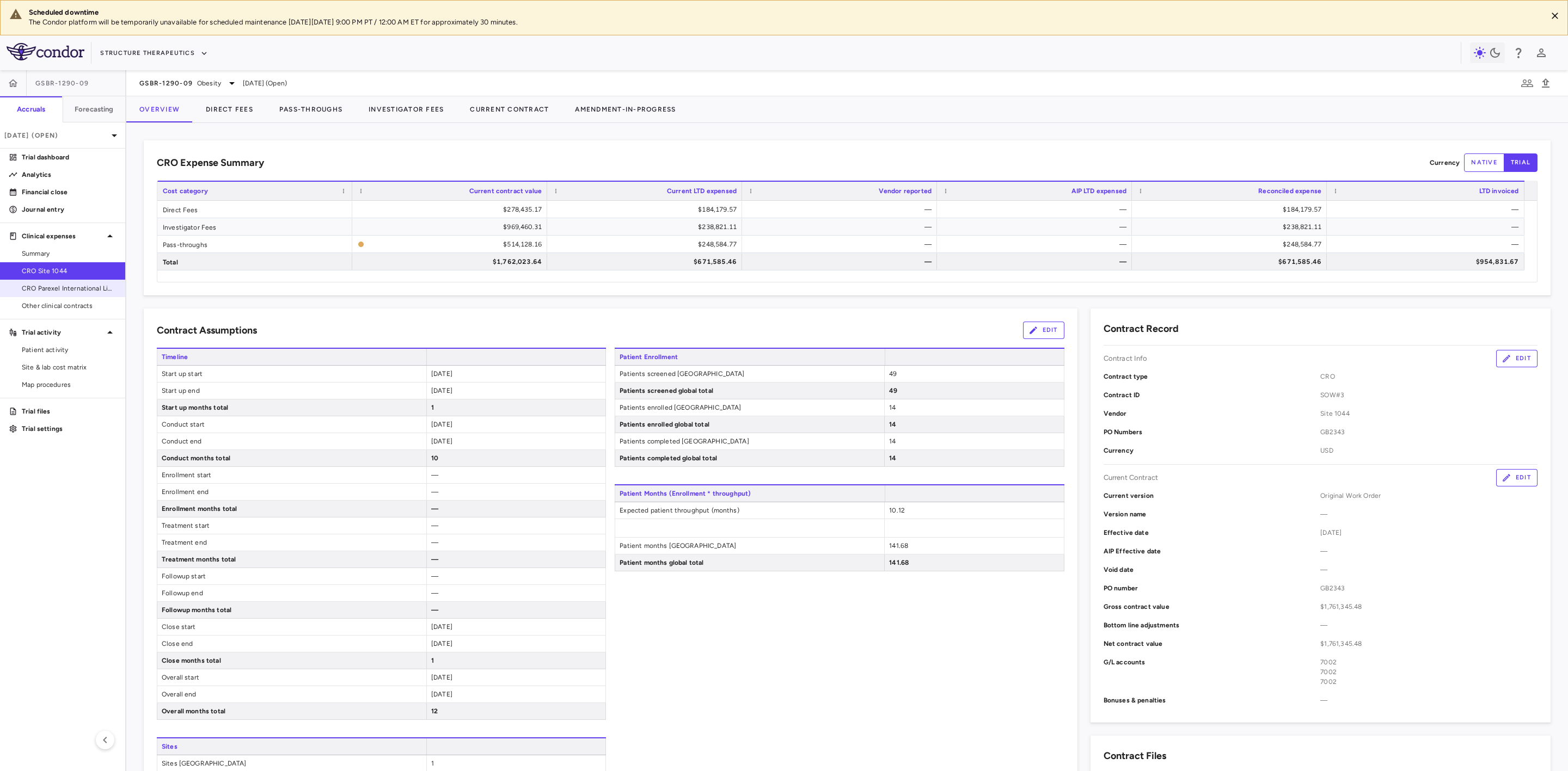
click at [90, 287] on span "CRO Parexel International Limited" at bounding box center [69, 289] width 95 height 10
click at [73, 269] on span "CRO Site 1044" at bounding box center [69, 271] width 95 height 10
click at [59, 284] on span "CRO Parexel International Limited" at bounding box center [69, 289] width 95 height 10
click at [69, 307] on span "Other clinical contracts" at bounding box center [69, 305] width 95 height 10
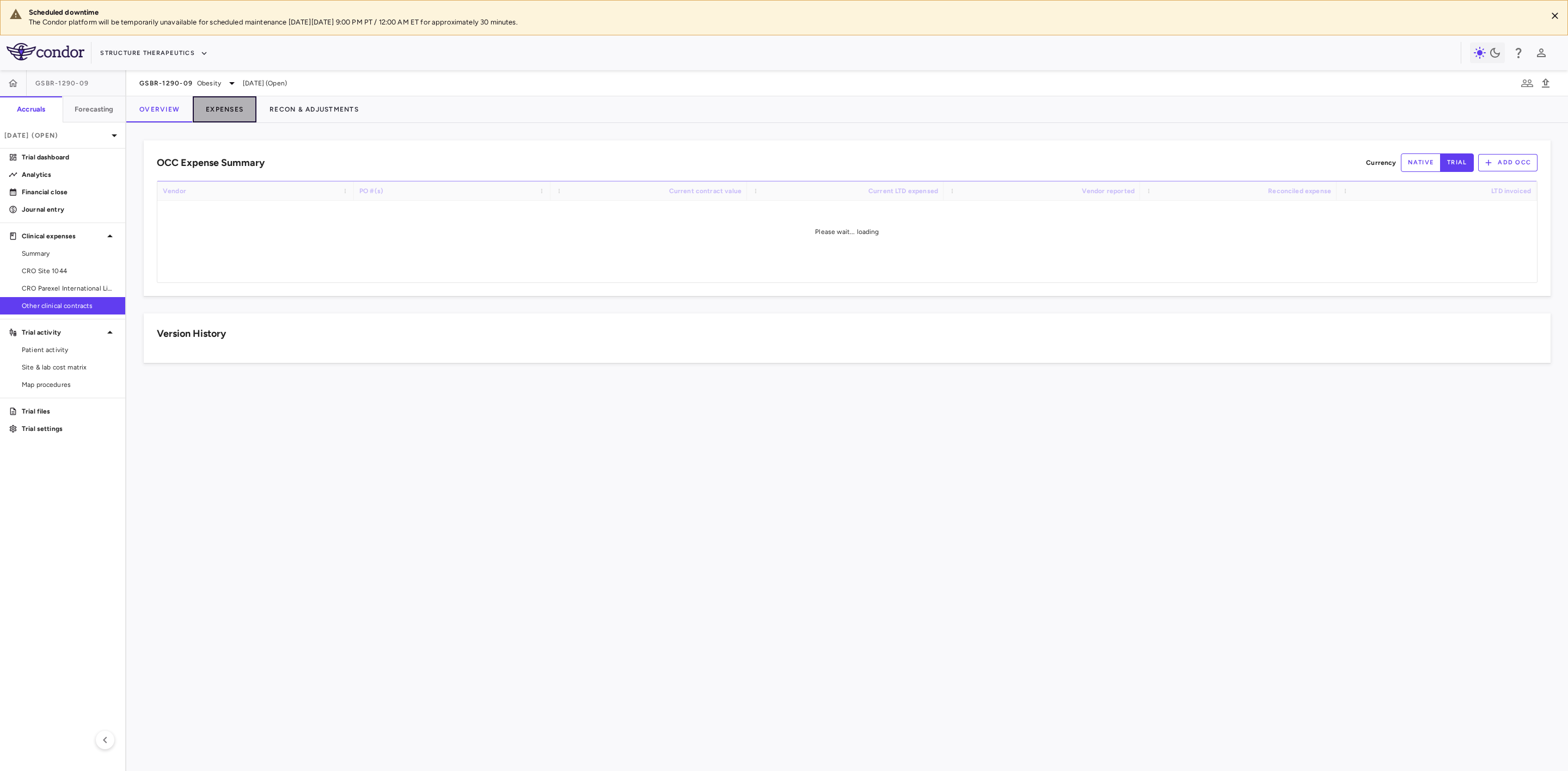
click at [224, 105] on button "Expenses" at bounding box center [224, 109] width 64 height 26
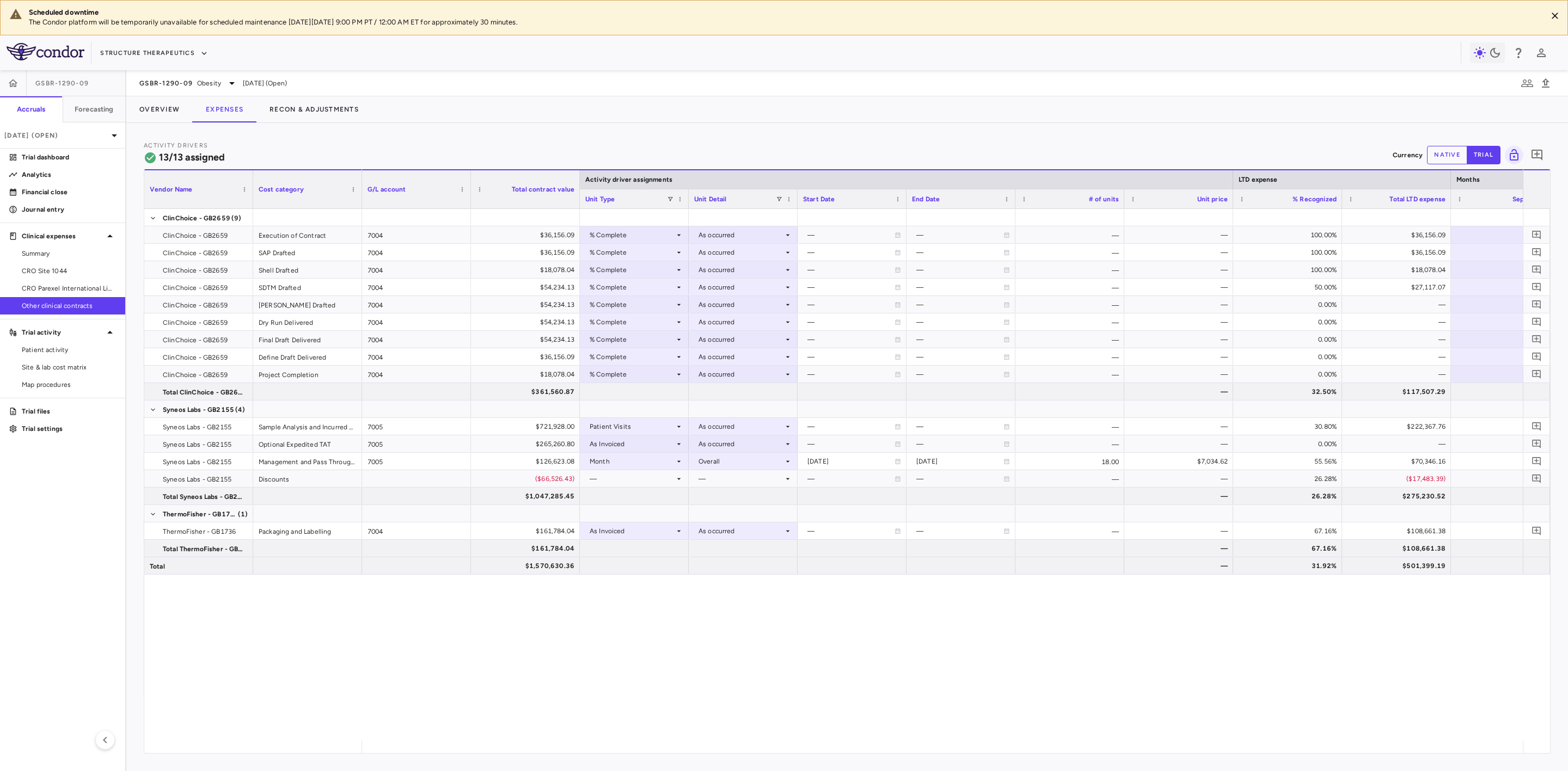
drag, startPoint x: 683, startPoint y: 754, endPoint x: 712, endPoint y: 740, distance: 32.2
click at [685, 754] on div "Activity Drivers 13/13 assigned Currency native trial 0 Vendor Name Drag here t…" at bounding box center [847, 447] width 1441 height 649
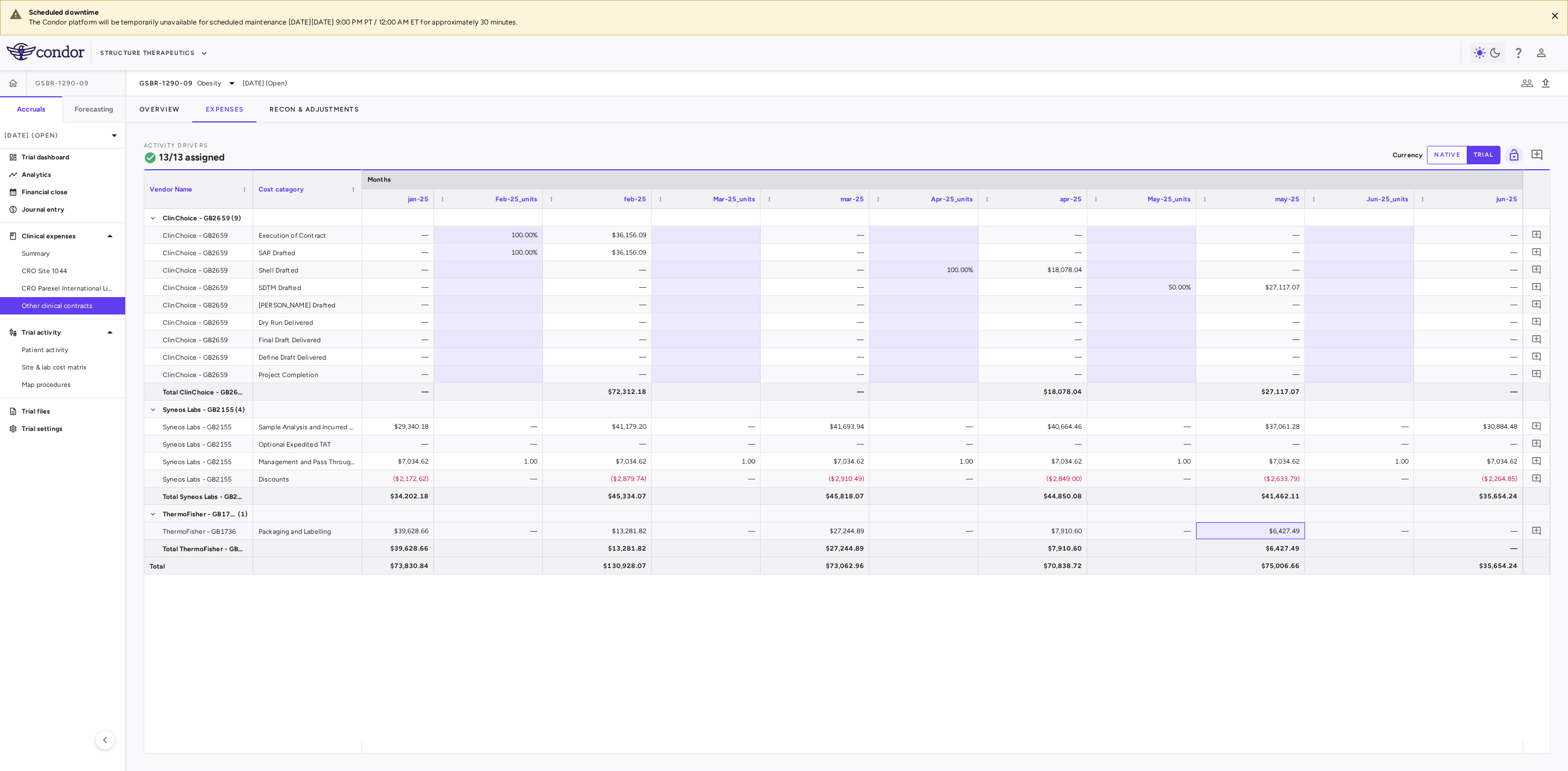
click at [1281, 531] on div "$6,427.49" at bounding box center [1252, 531] width 94 height 17
click at [1450, 154] on button "native" at bounding box center [1448, 155] width 40 height 19
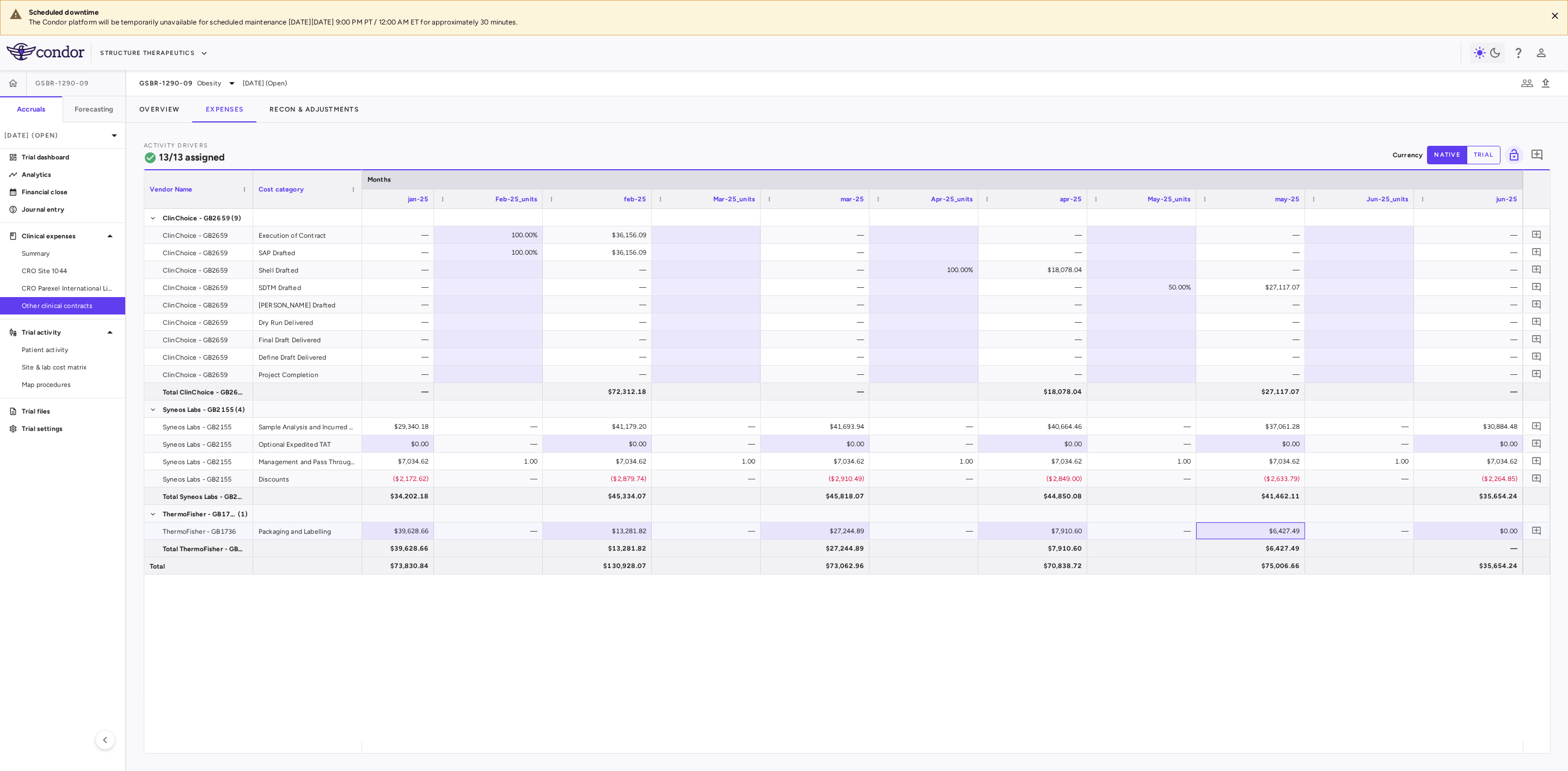
click at [1267, 531] on div "$6,427.49" at bounding box center [1252, 531] width 94 height 17
drag, startPoint x: 1253, startPoint y: 531, endPoint x: 1374, endPoint y: 542, distance: 121.5
type input "********"
click at [1374, 543] on div at bounding box center [1359, 548] width 98 height 15
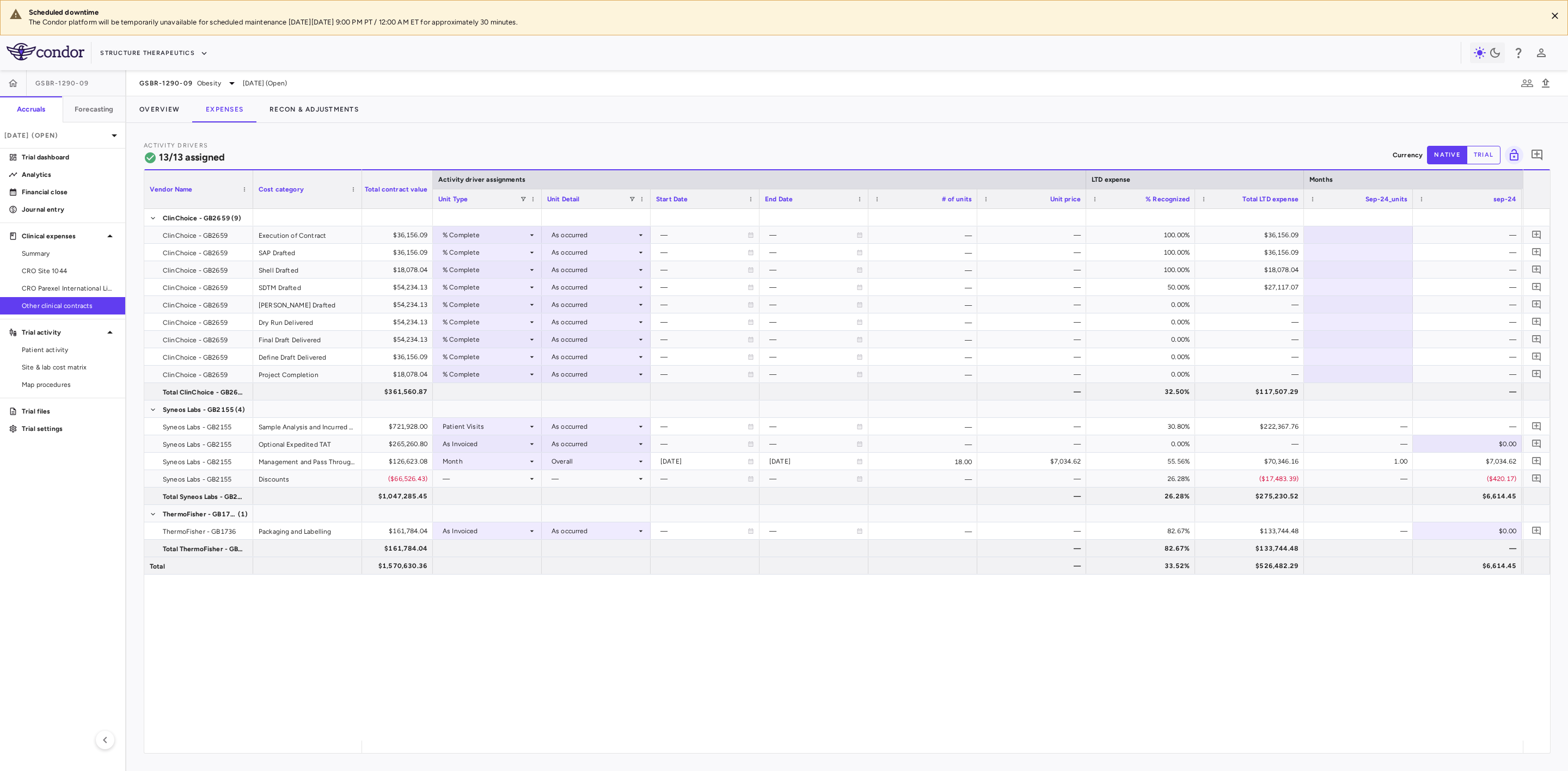
scroll to position [0, 0]
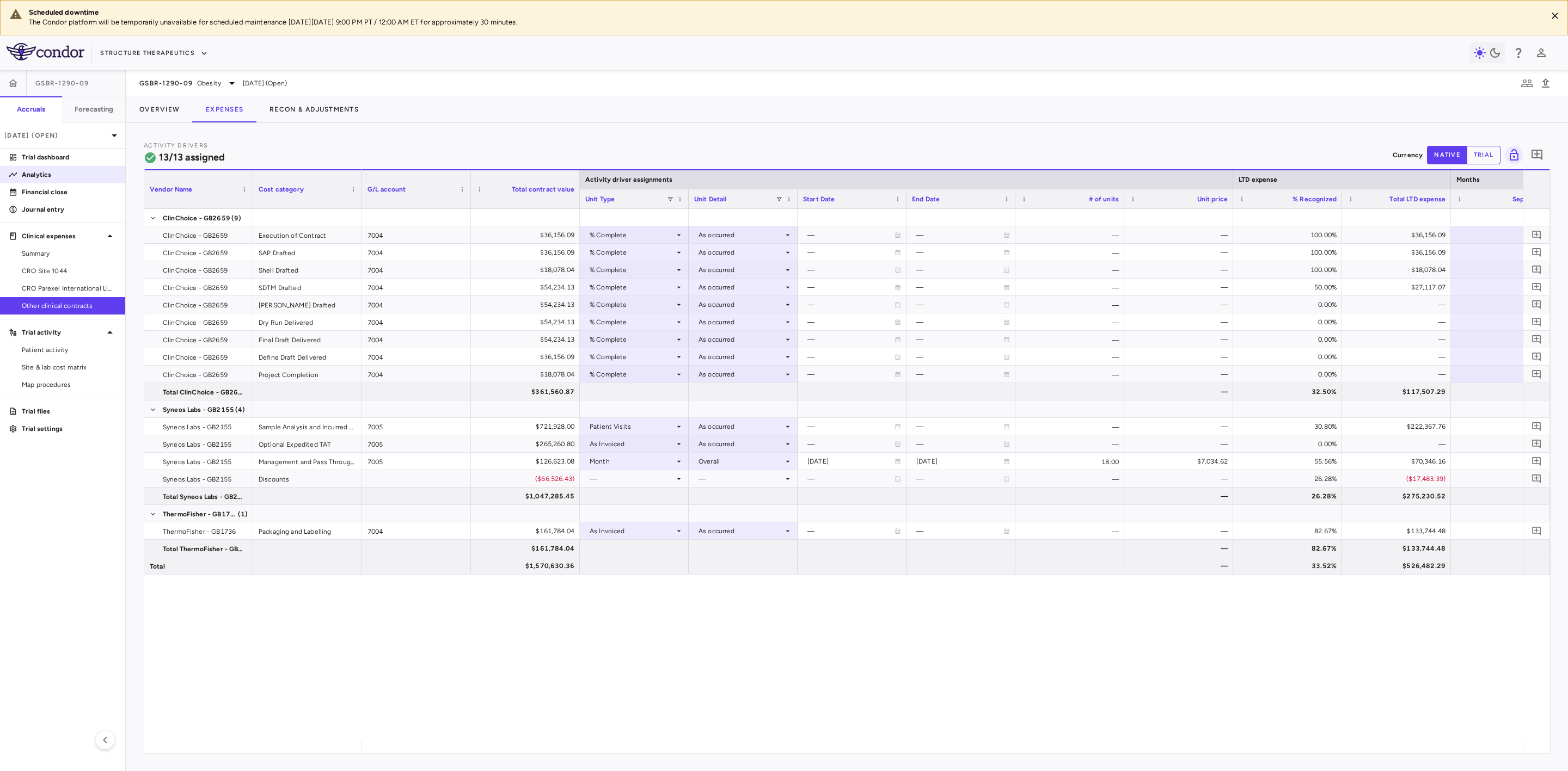
click at [48, 175] on p "Analytics" at bounding box center [69, 174] width 95 height 10
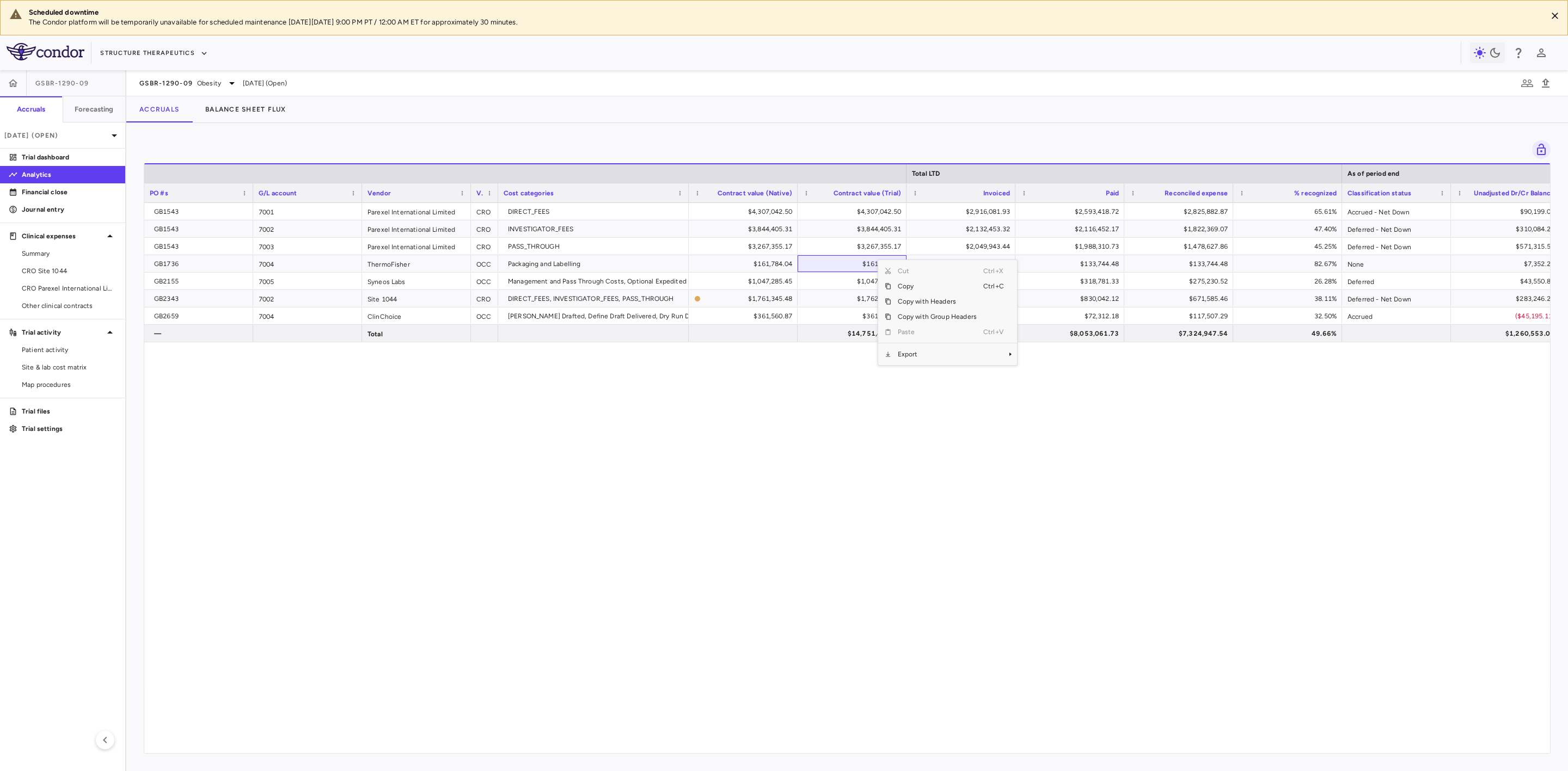
drag, startPoint x: 925, startPoint y: 364, endPoint x: 931, endPoint y: 360, distance: 7.2
click at [925, 364] on div "Cut Ctrl+X Copy Ctrl+C Copy with Headers Copy with Group Headers Paste Ctrl+V E…" at bounding box center [948, 313] width 139 height 105
click at [965, 362] on span "Export" at bounding box center [937, 354] width 92 height 15
click at [1062, 375] on span "Excel Export" at bounding box center [1054, 373] width 51 height 15
drag, startPoint x: 64, startPoint y: 309, endPoint x: 101, endPoint y: 337, distance: 46.4
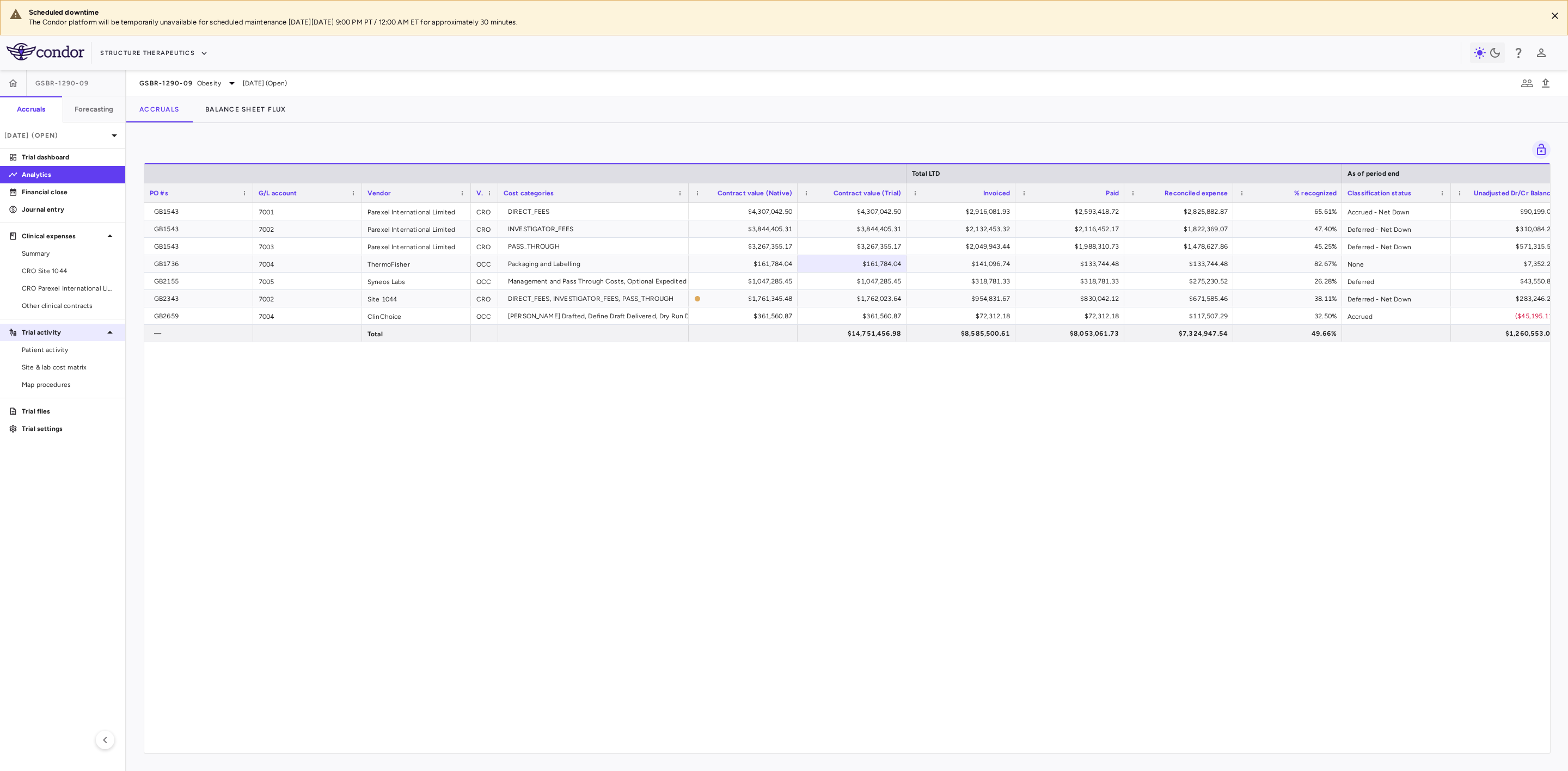
click at [64, 309] on span "Other clinical contracts" at bounding box center [69, 305] width 95 height 10
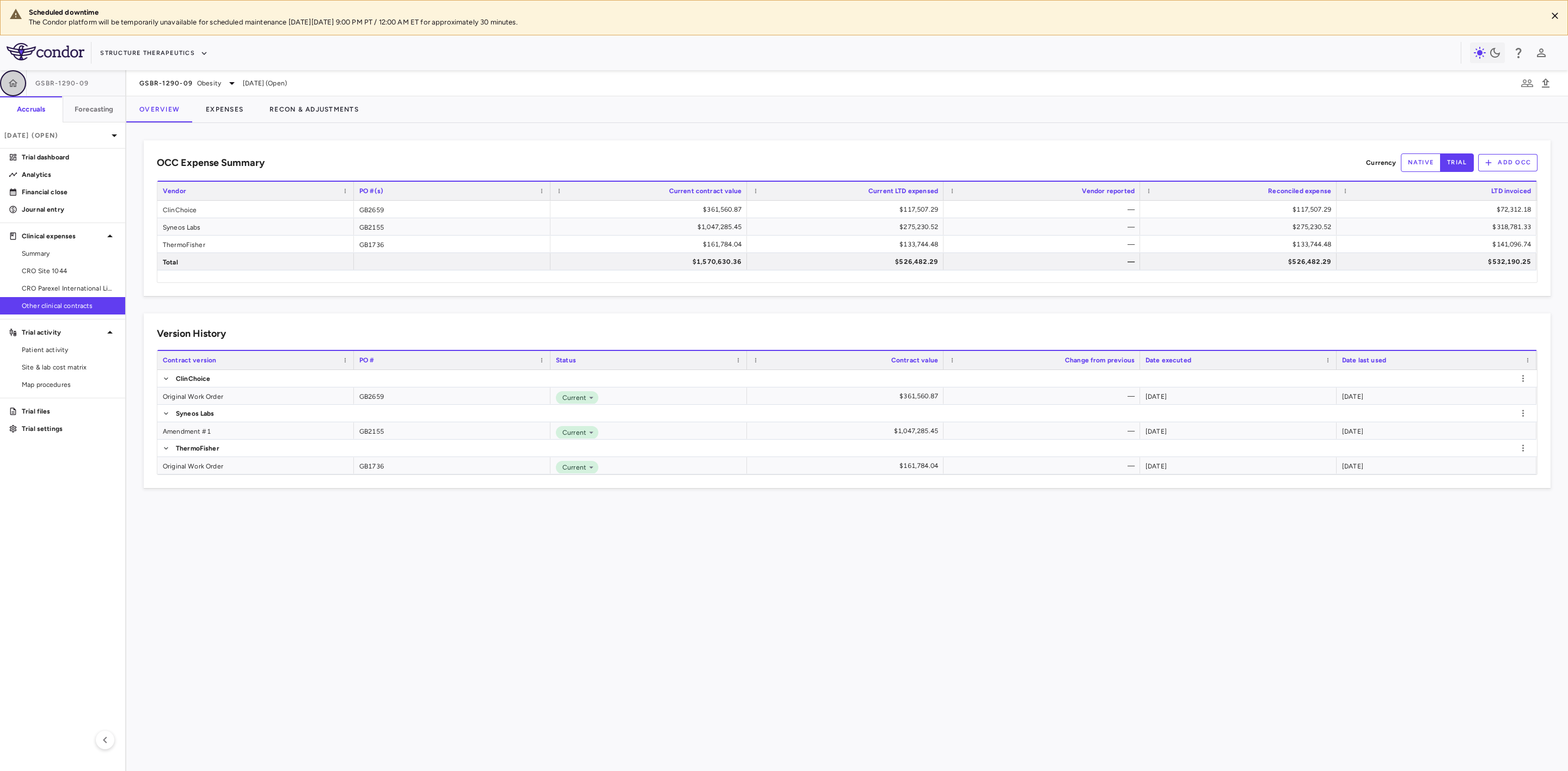
click at [12, 85] on icon "button" at bounding box center [13, 82] width 9 height 7
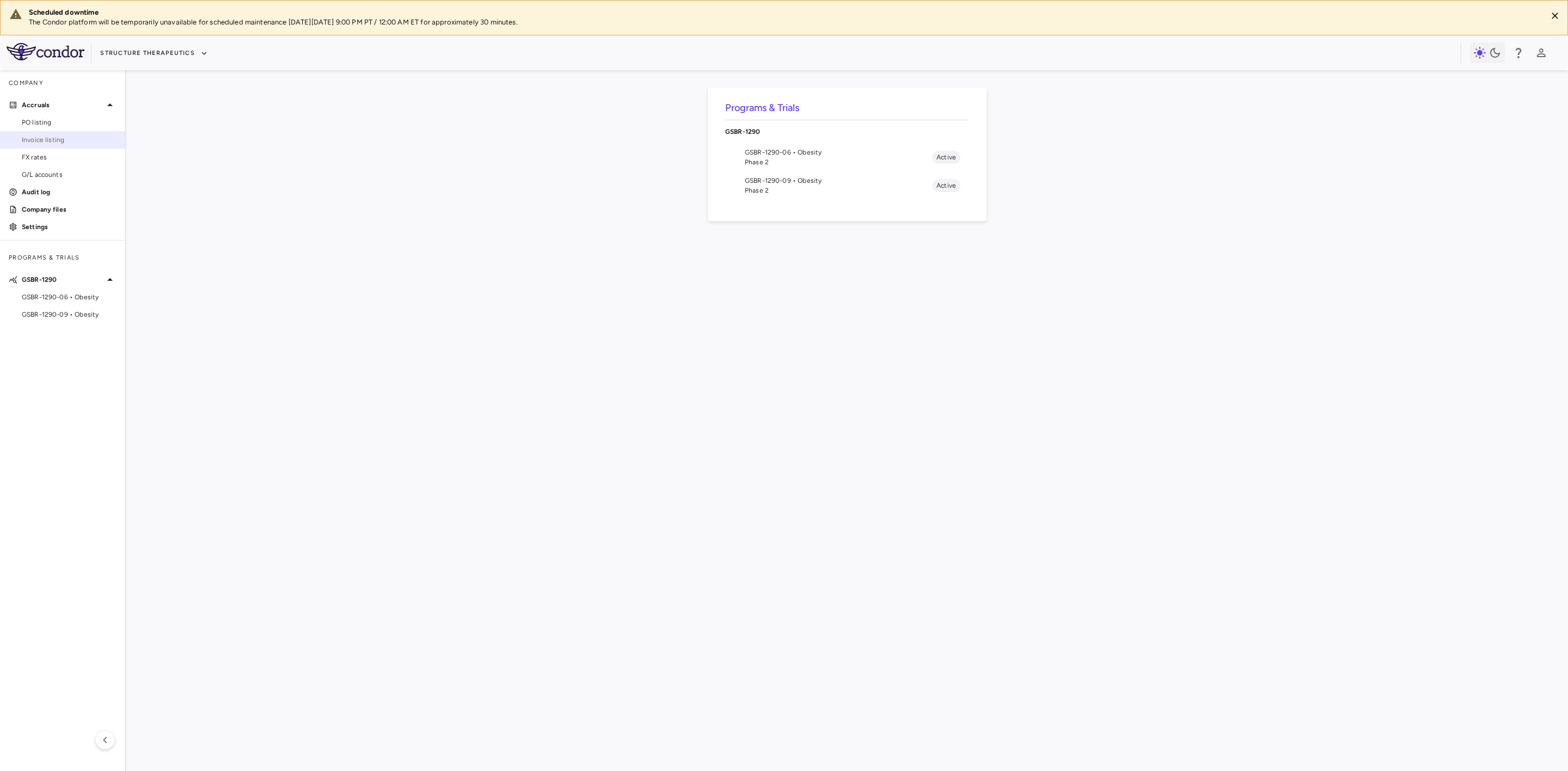
click at [65, 139] on span "Invoice listing" at bounding box center [69, 140] width 95 height 10
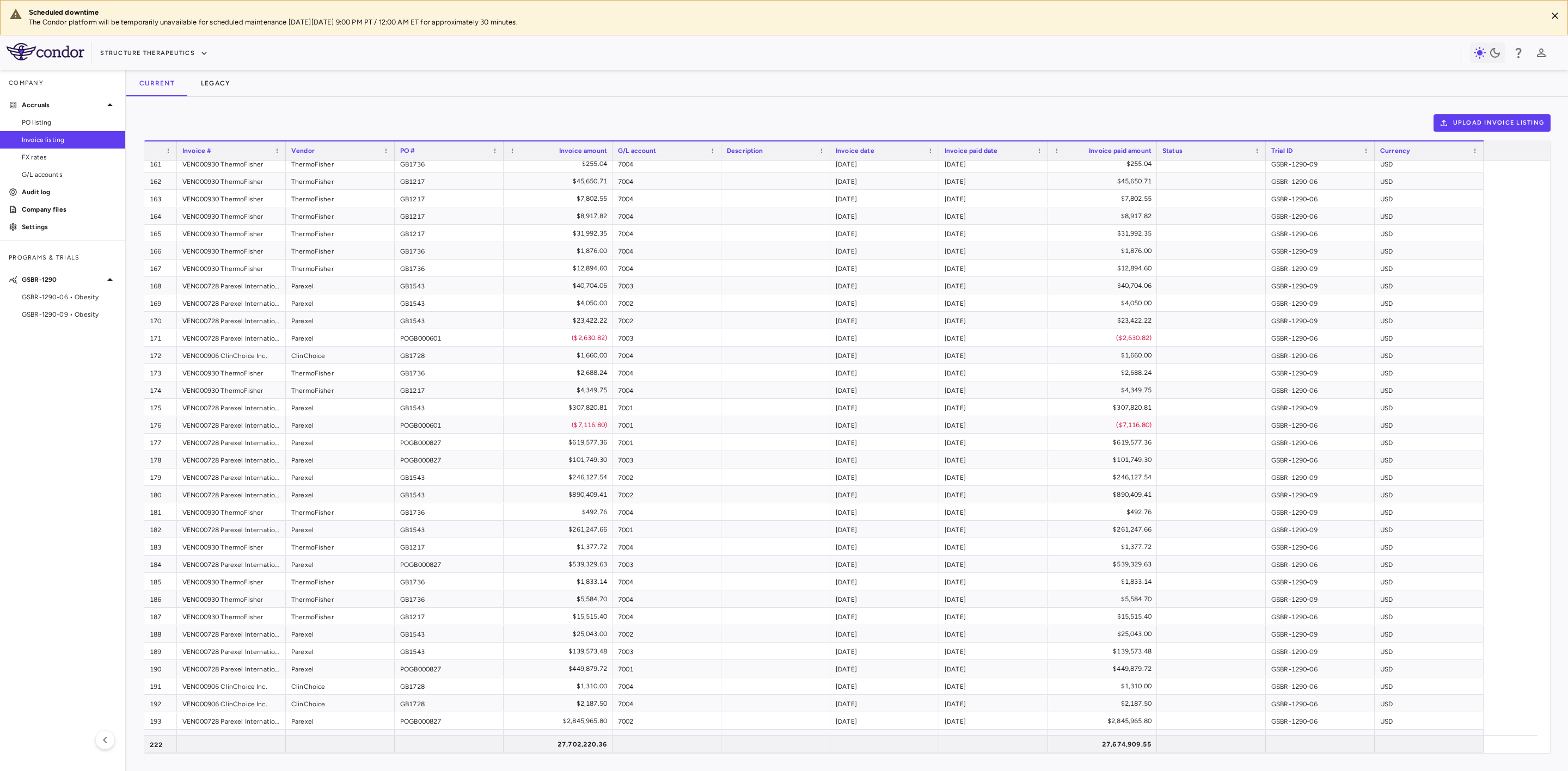
scroll to position [2785, 0]
click at [83, 316] on span "GSBR-1290-09 • Obesity" at bounding box center [69, 314] width 95 height 10
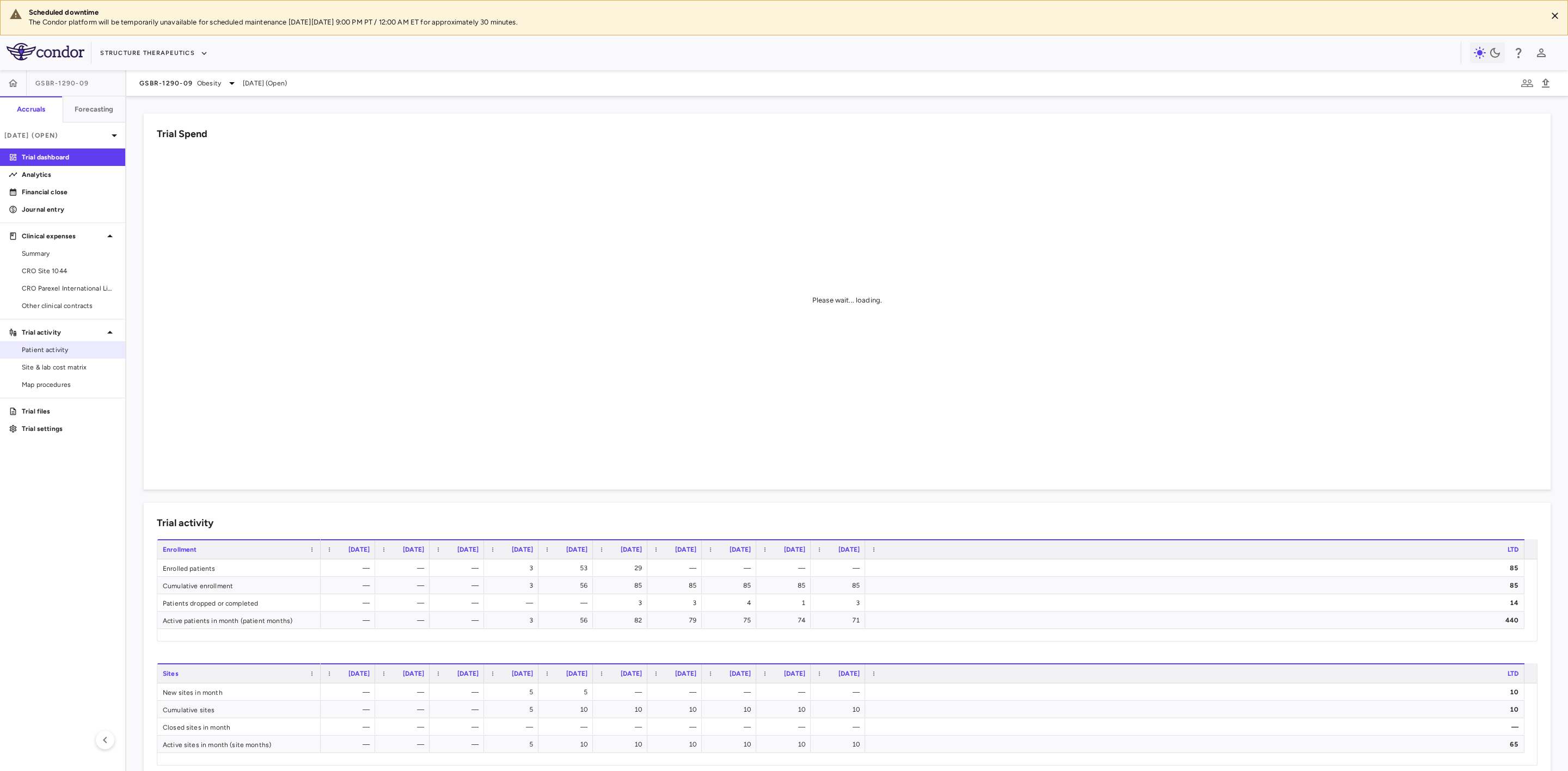
click at [67, 349] on span "Patient activity" at bounding box center [69, 350] width 95 height 10
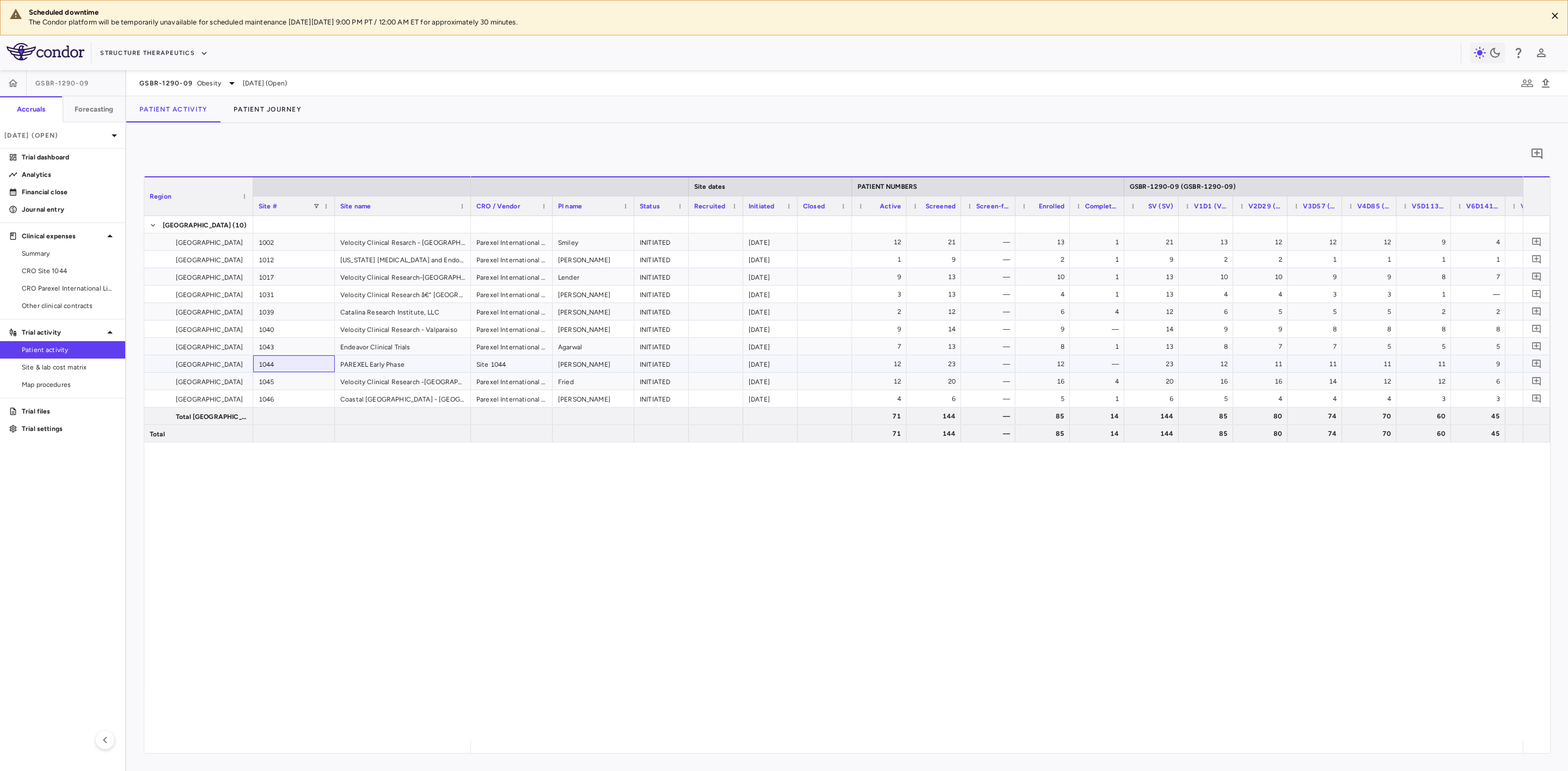
click at [283, 366] on div "1044" at bounding box center [293, 363] width 81 height 17
click at [1065, 365] on div "12" at bounding box center [1042, 363] width 55 height 17
click at [1159, 360] on div "23" at bounding box center [1153, 364] width 39 height 17
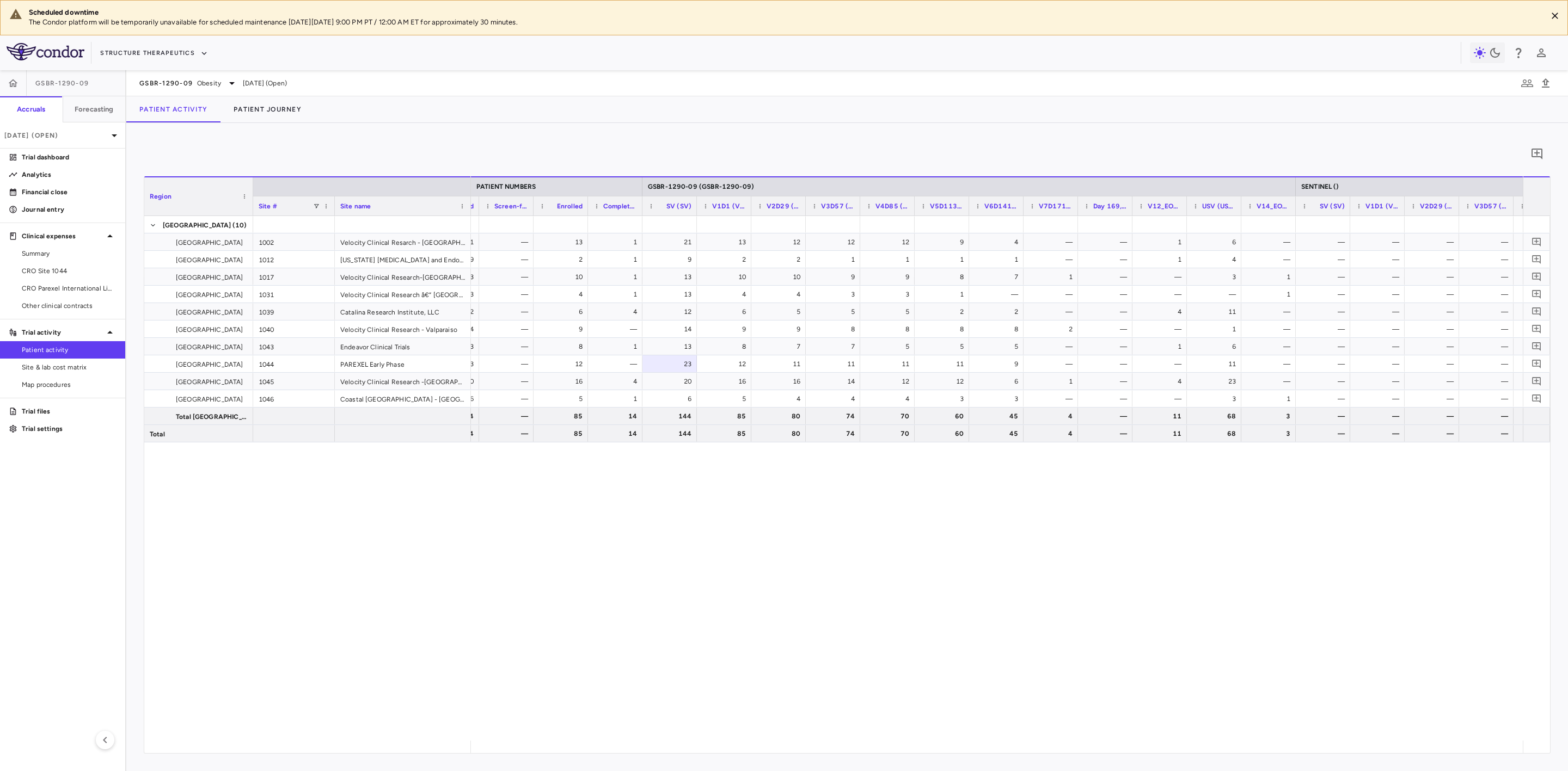
scroll to position [0, 492]
click at [1541, 89] on icon "button" at bounding box center [1545, 83] width 13 height 13
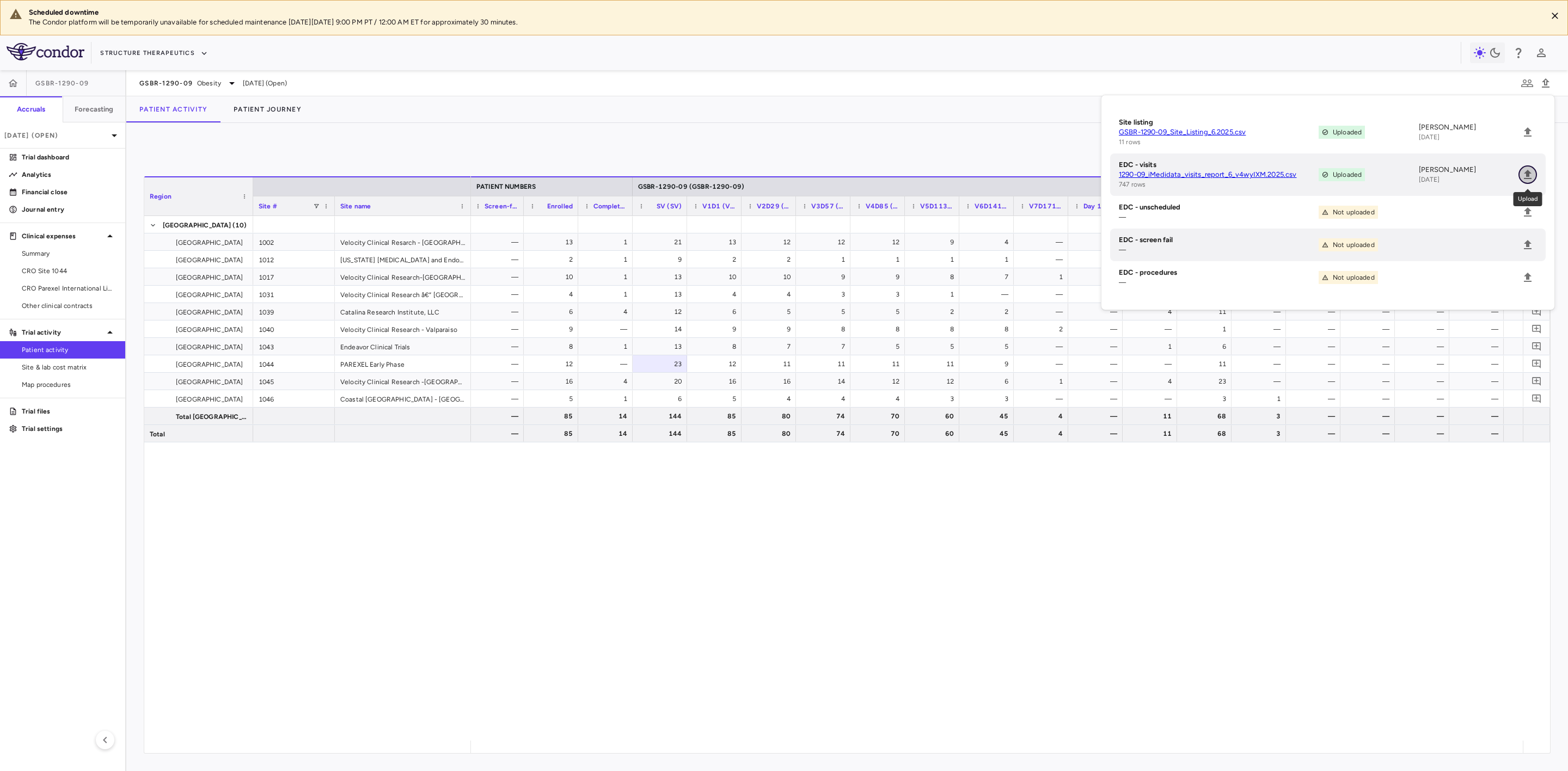
click at [1532, 173] on icon "Upload" at bounding box center [1528, 174] width 13 height 13
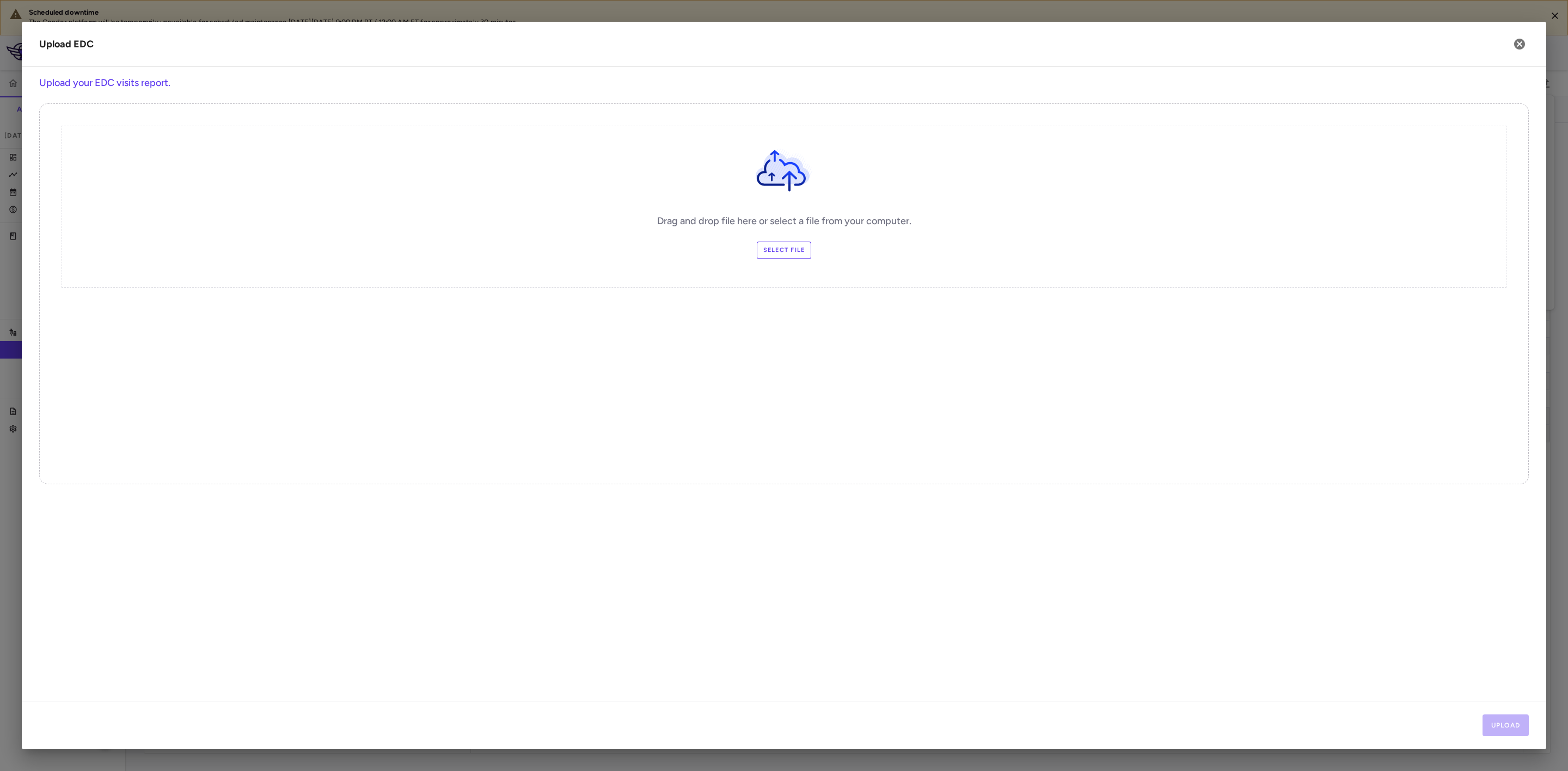
click at [797, 246] on label "Select file" at bounding box center [785, 250] width 55 height 17
click at [0, 0] on input "Select file" at bounding box center [0, 0] width 0 height 0
click at [1503, 723] on button "Upload" at bounding box center [1506, 725] width 47 height 22
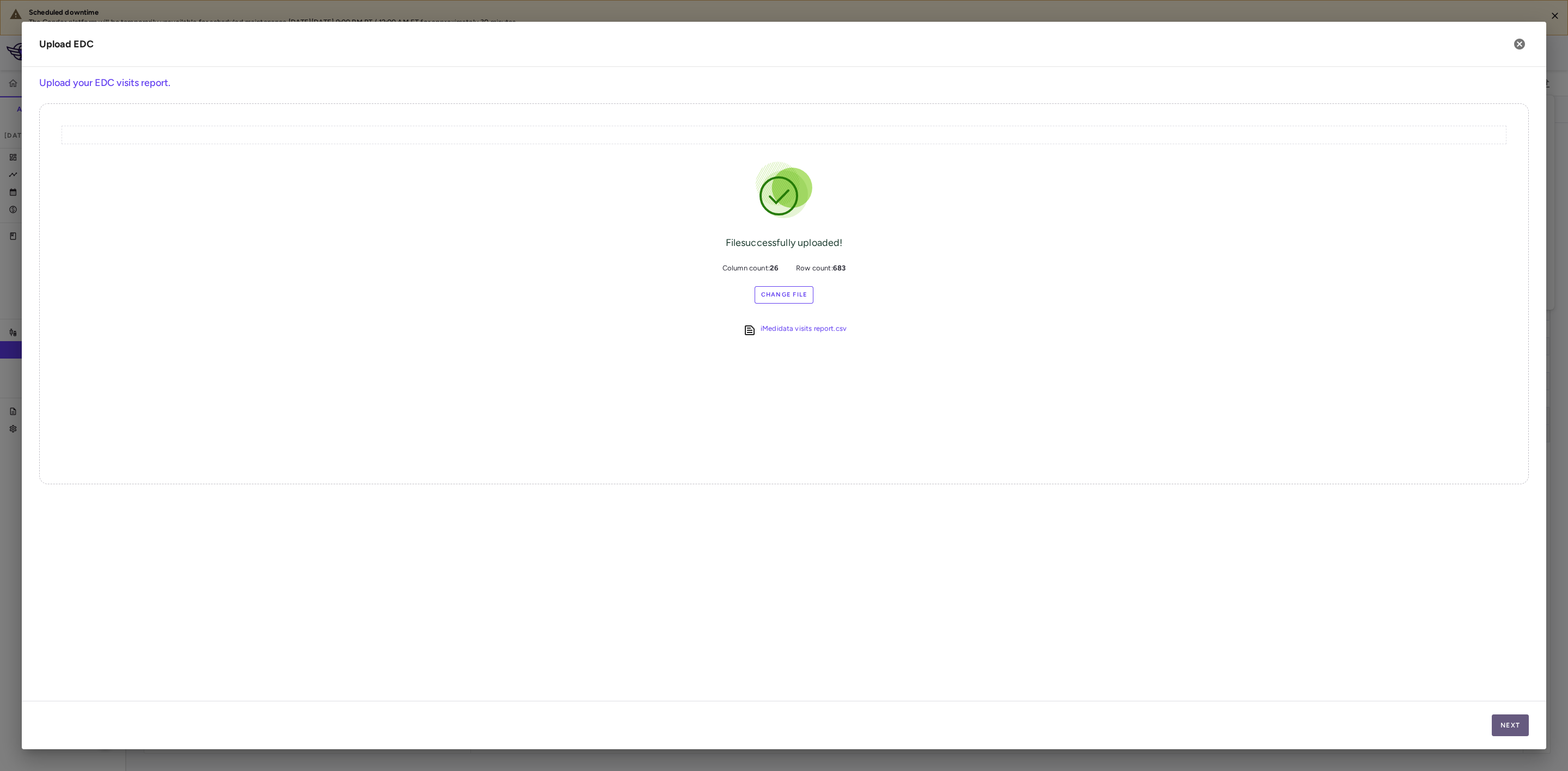
click at [1511, 719] on button "Next" at bounding box center [1510, 725] width 37 height 22
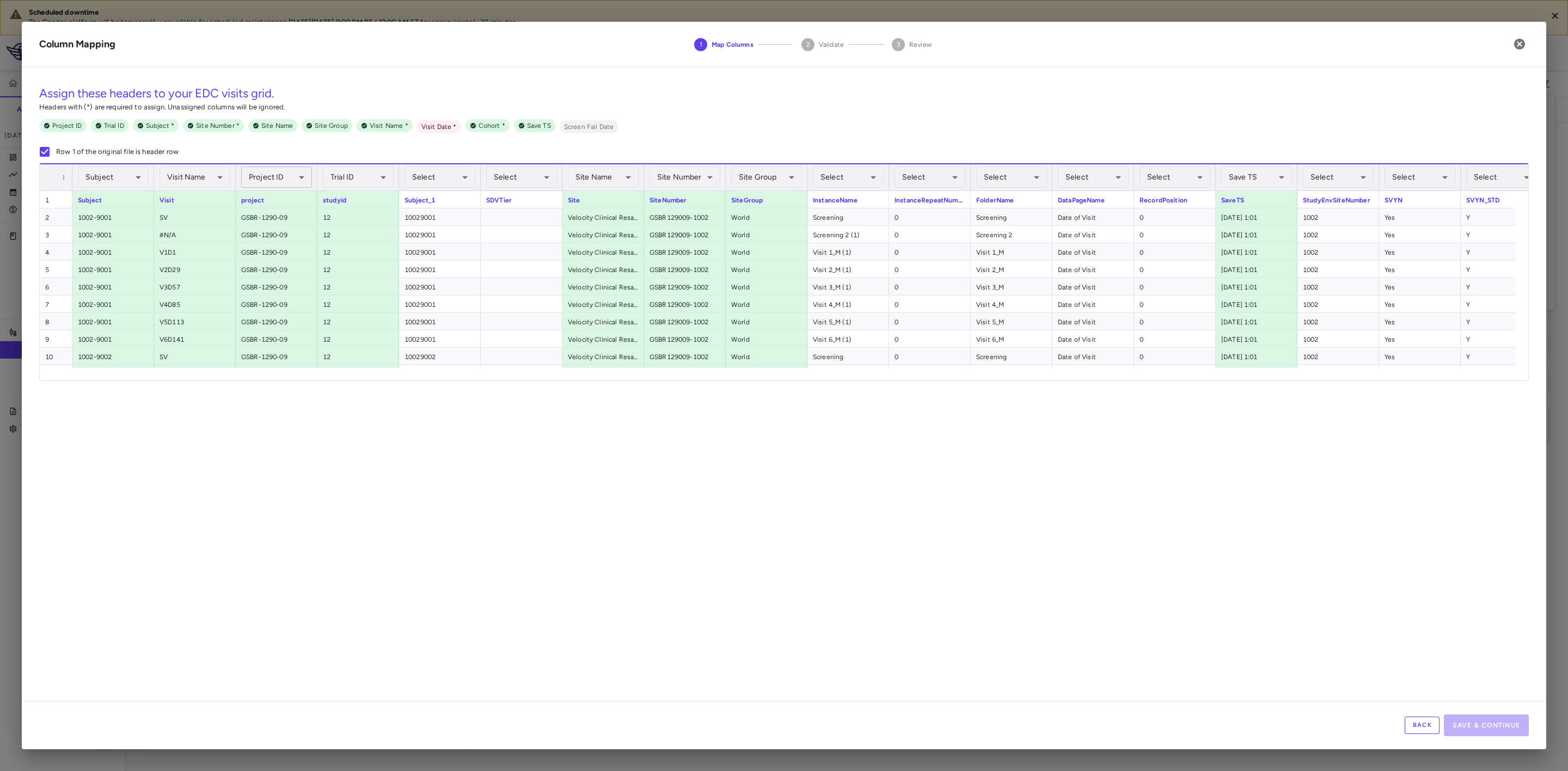
click at [287, 176] on body "Scheduled downtime The Condor platform will be temporarily unavailable for sche…" at bounding box center [784, 386] width 1568 height 771
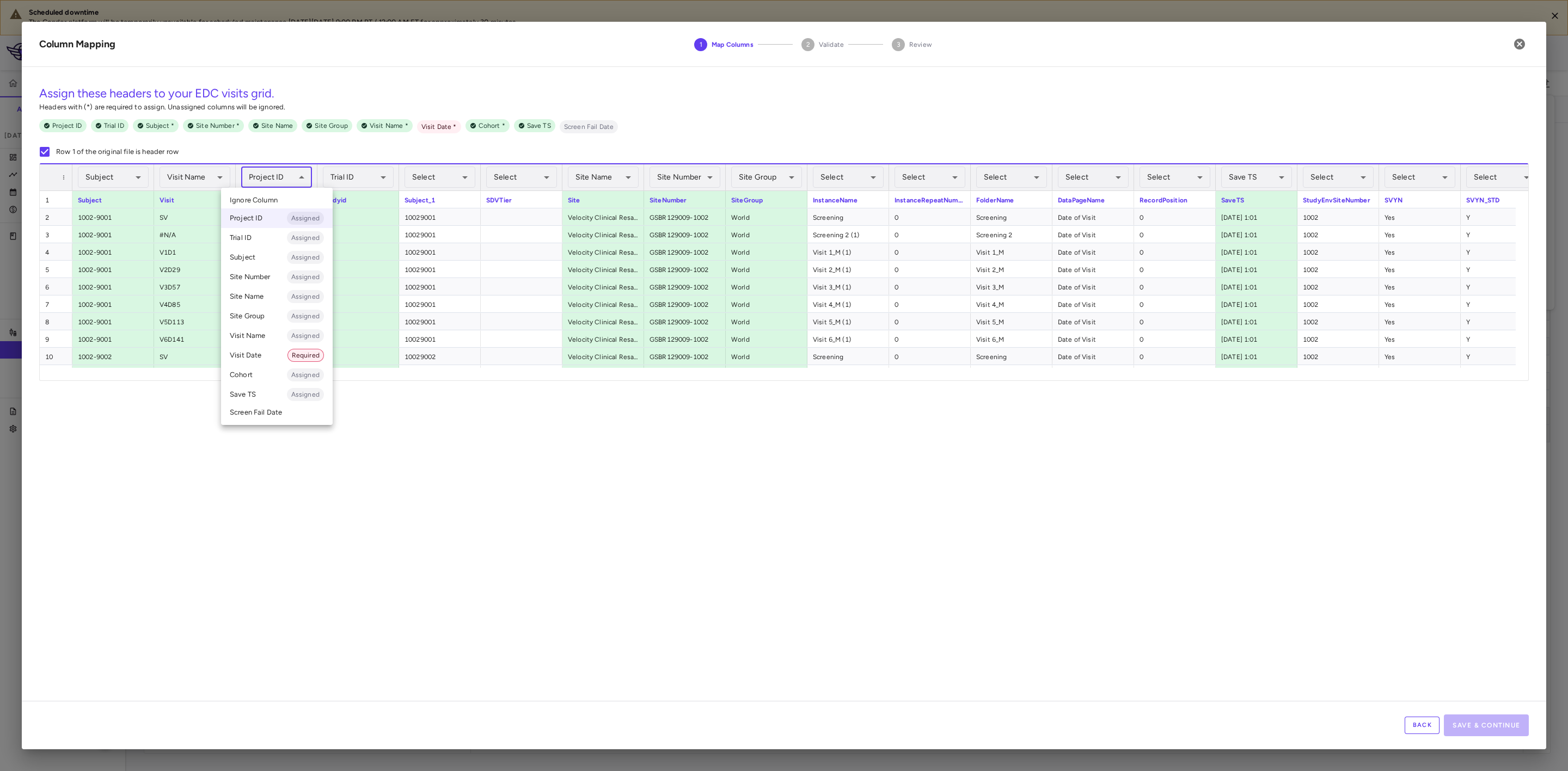
click at [295, 196] on li "Ignore Column" at bounding box center [277, 200] width 112 height 16
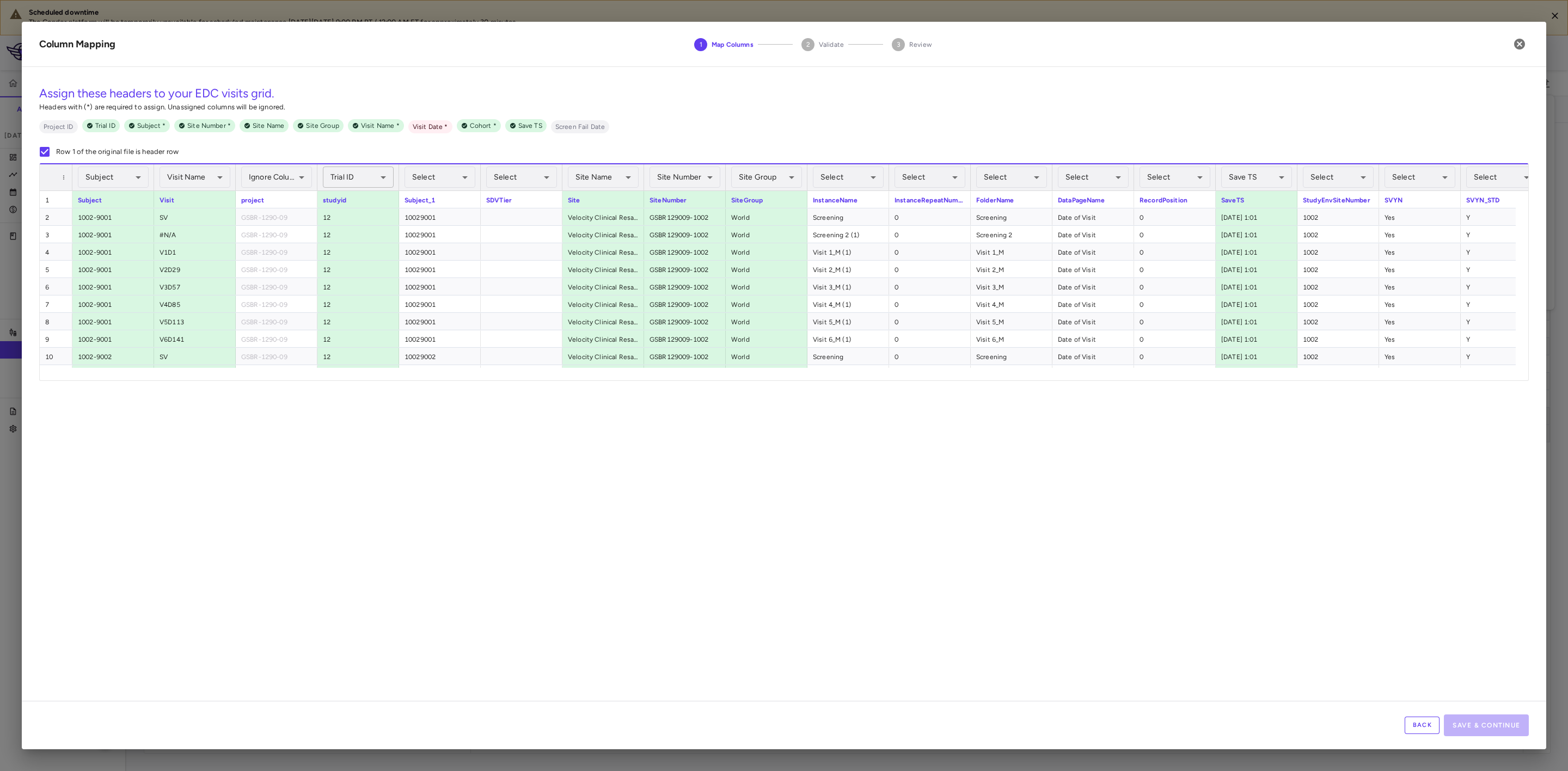
click at [366, 180] on body "Scheduled downtime The Condor platform will be temporarily unavailable for sche…" at bounding box center [784, 386] width 1568 height 771
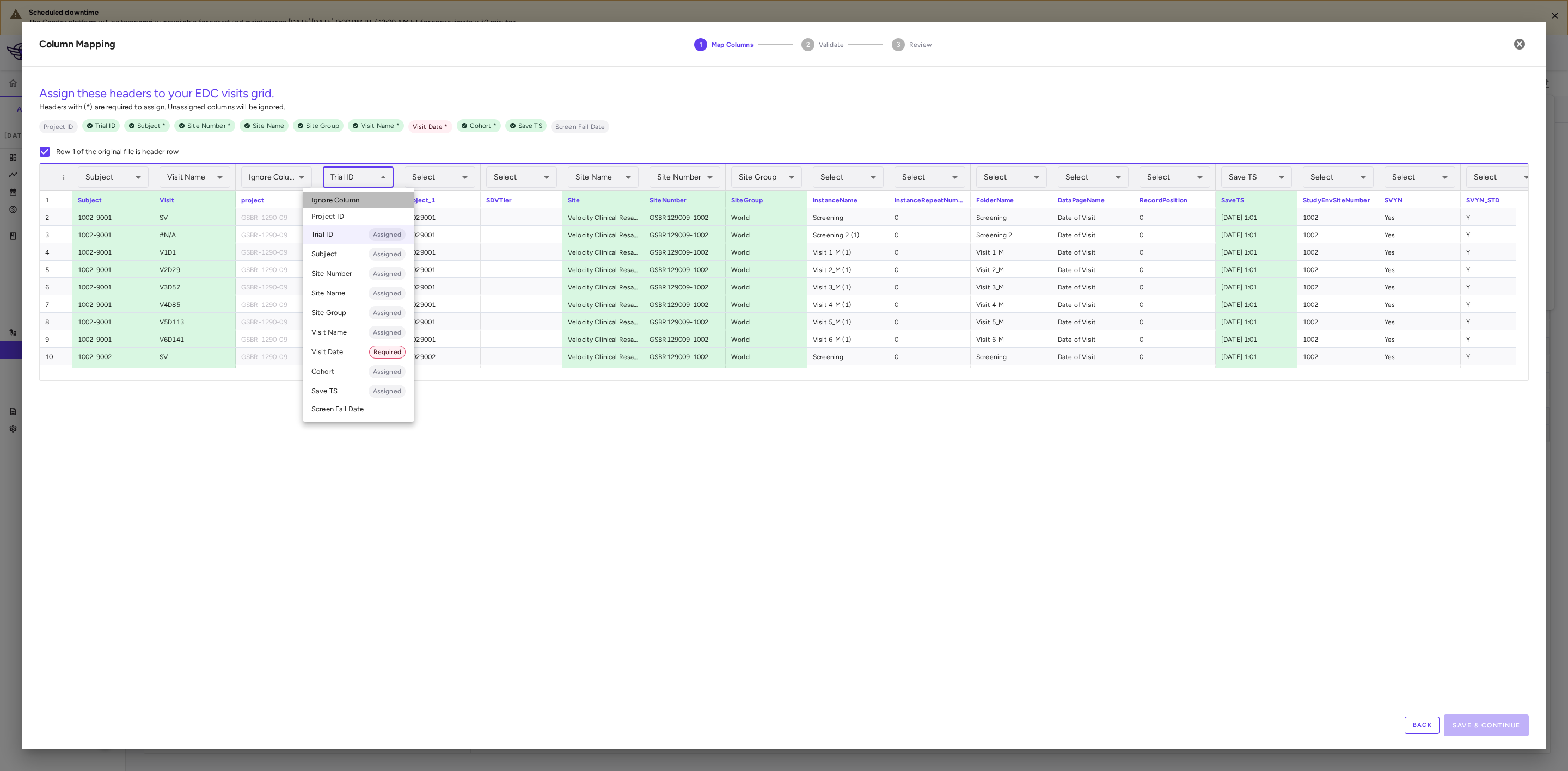
click at [363, 205] on li "Ignore Column" at bounding box center [359, 200] width 112 height 16
click at [773, 170] on body "Scheduled downtime The Condor platform will be temporarily unavailable for sche…" at bounding box center [784, 386] width 1568 height 771
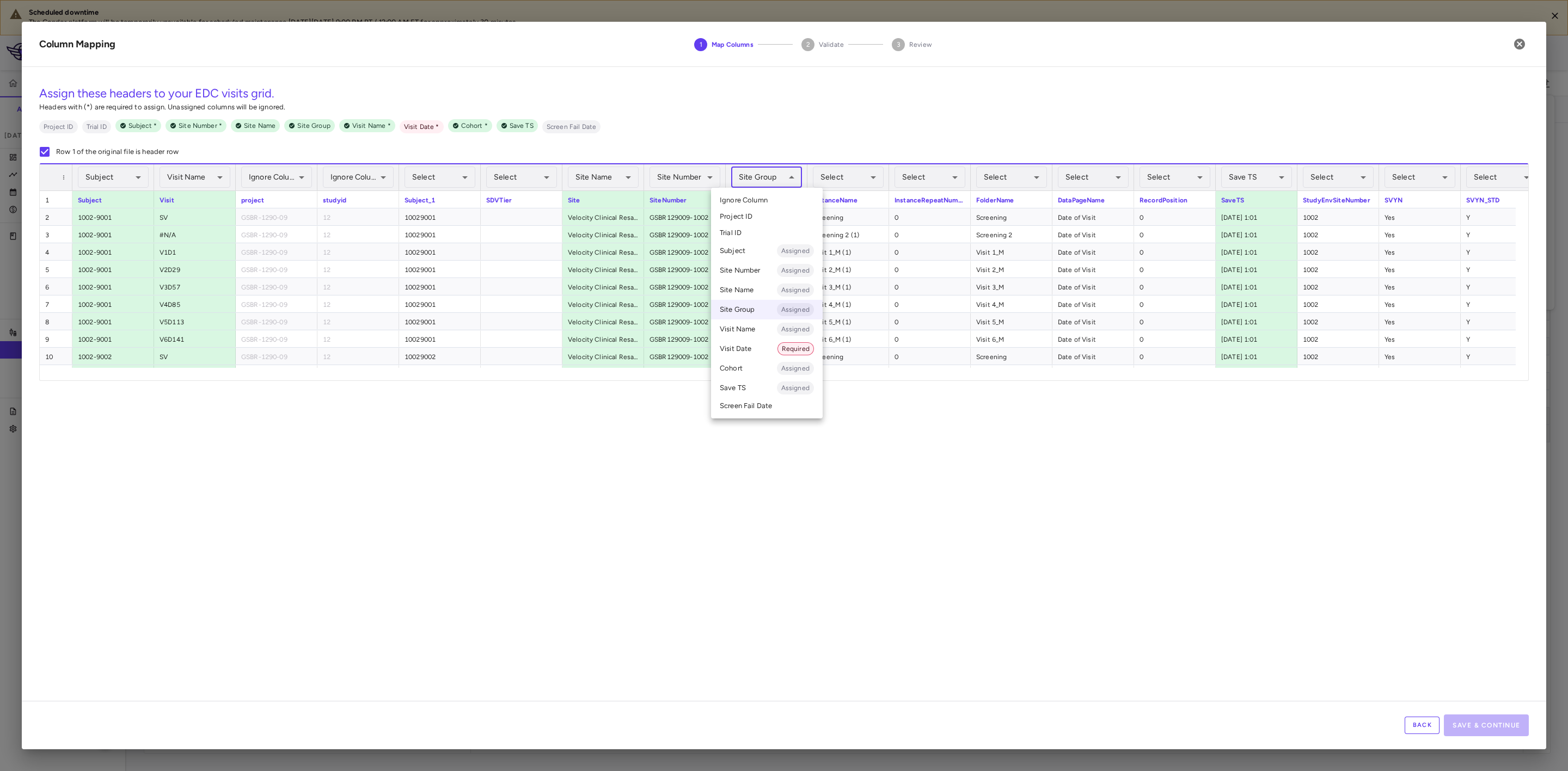
click at [775, 198] on li "Ignore Column" at bounding box center [767, 200] width 112 height 16
click at [1350, 173] on body "Scheduled downtime The Condor platform will be temporarily unavailable for sche…" at bounding box center [784, 386] width 1568 height 771
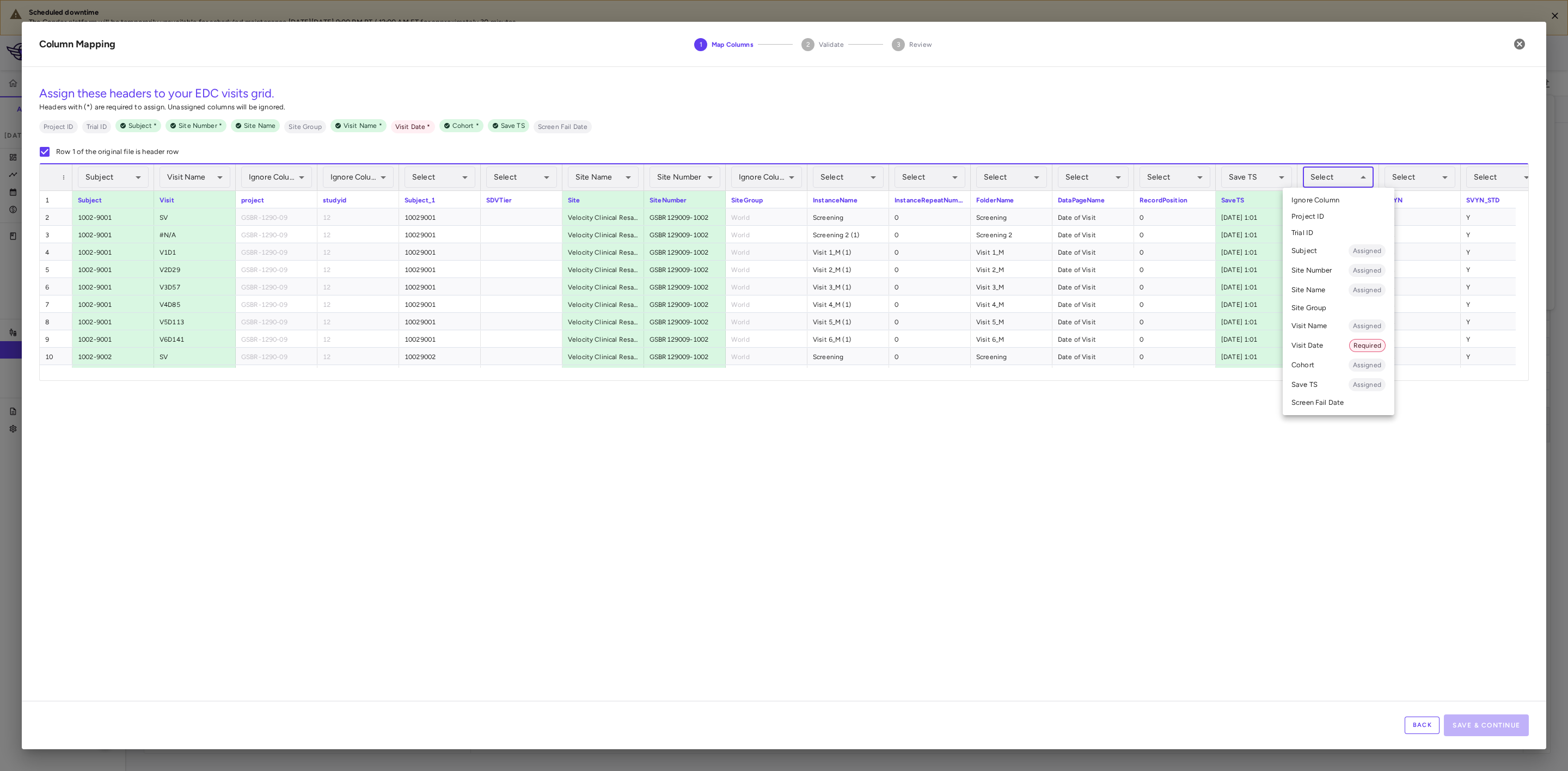
click at [1326, 271] on li "Site Number Assigned" at bounding box center [1339, 270] width 112 height 20
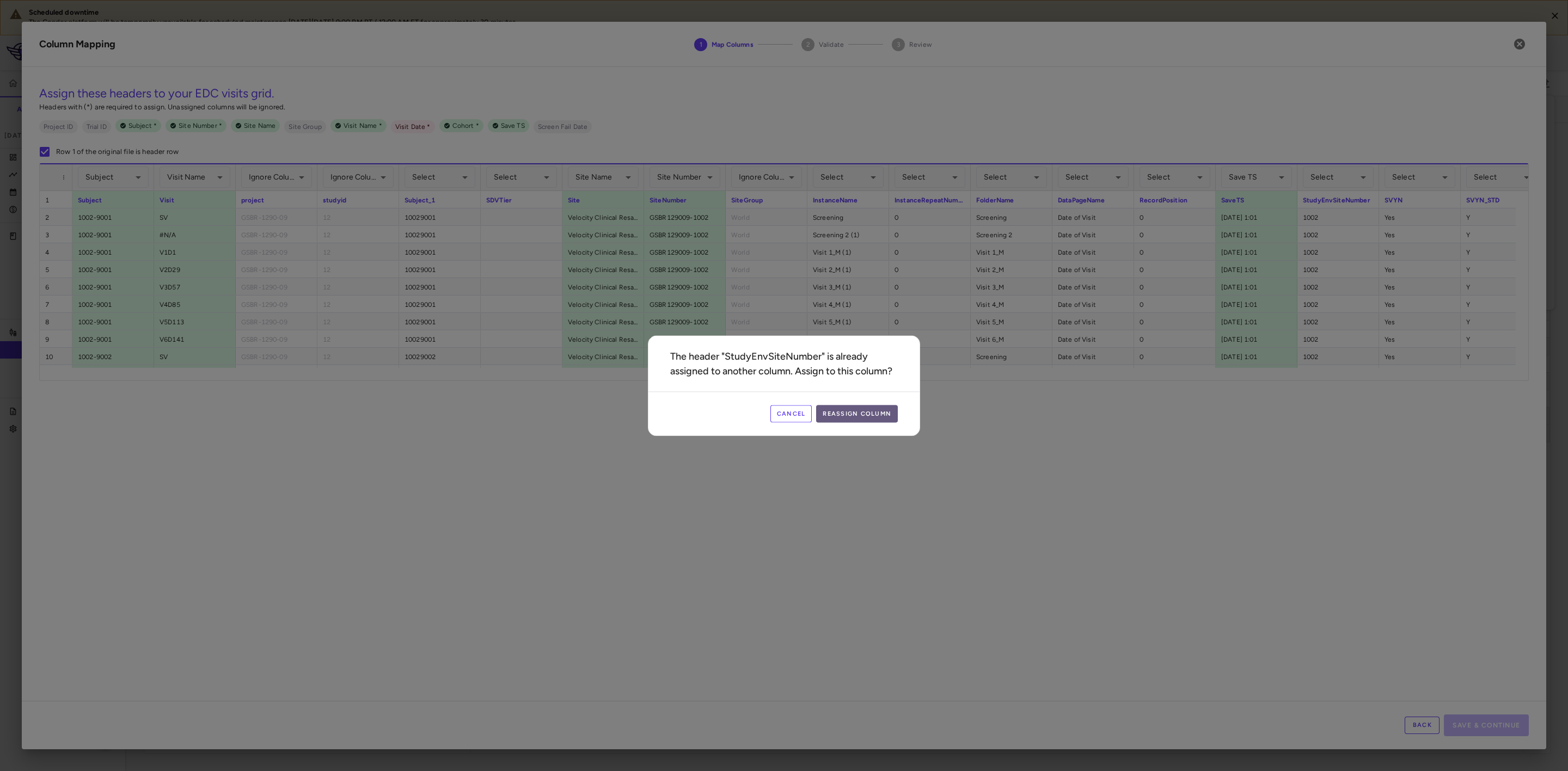
click at [881, 412] on button "Reassign Column" at bounding box center [857, 414] width 81 height 17
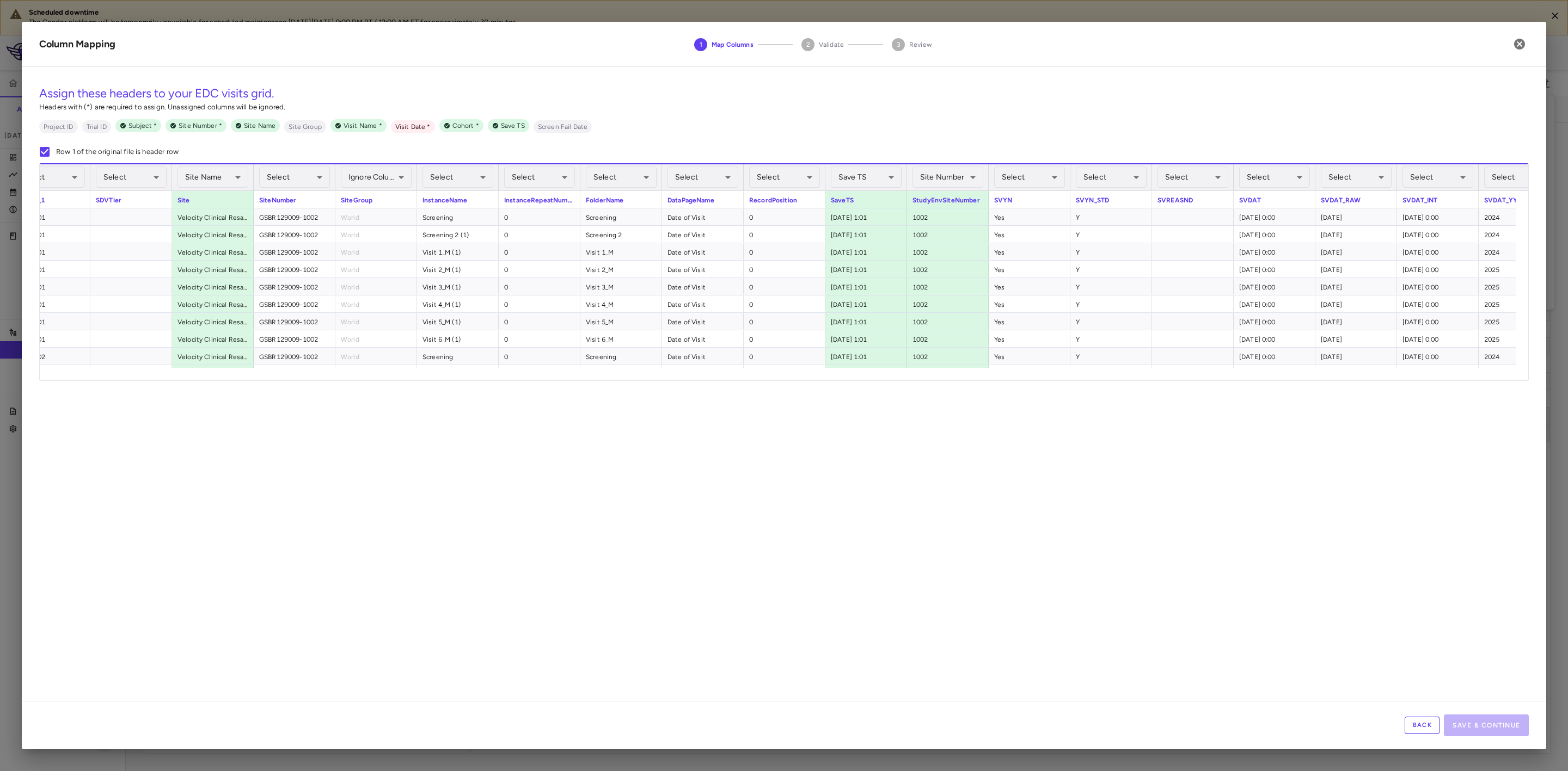
scroll to position [0, 415]
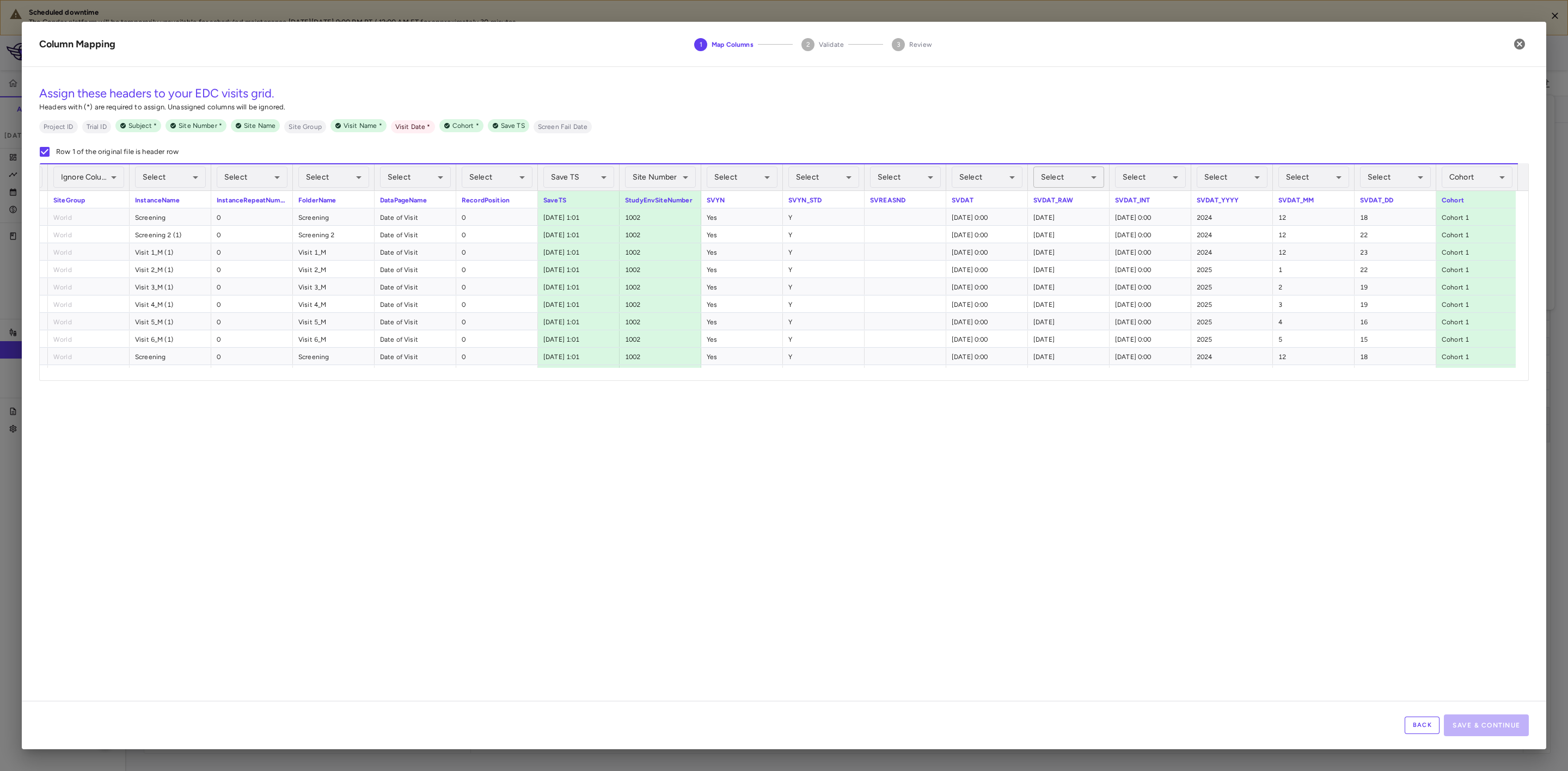
click at [1078, 180] on body "Scheduled downtime The Condor platform will be temporarily unavailable for sche…" at bounding box center [784, 386] width 1568 height 771
click at [1059, 345] on li "Visit Date Required" at bounding box center [1069, 345] width 112 height 20
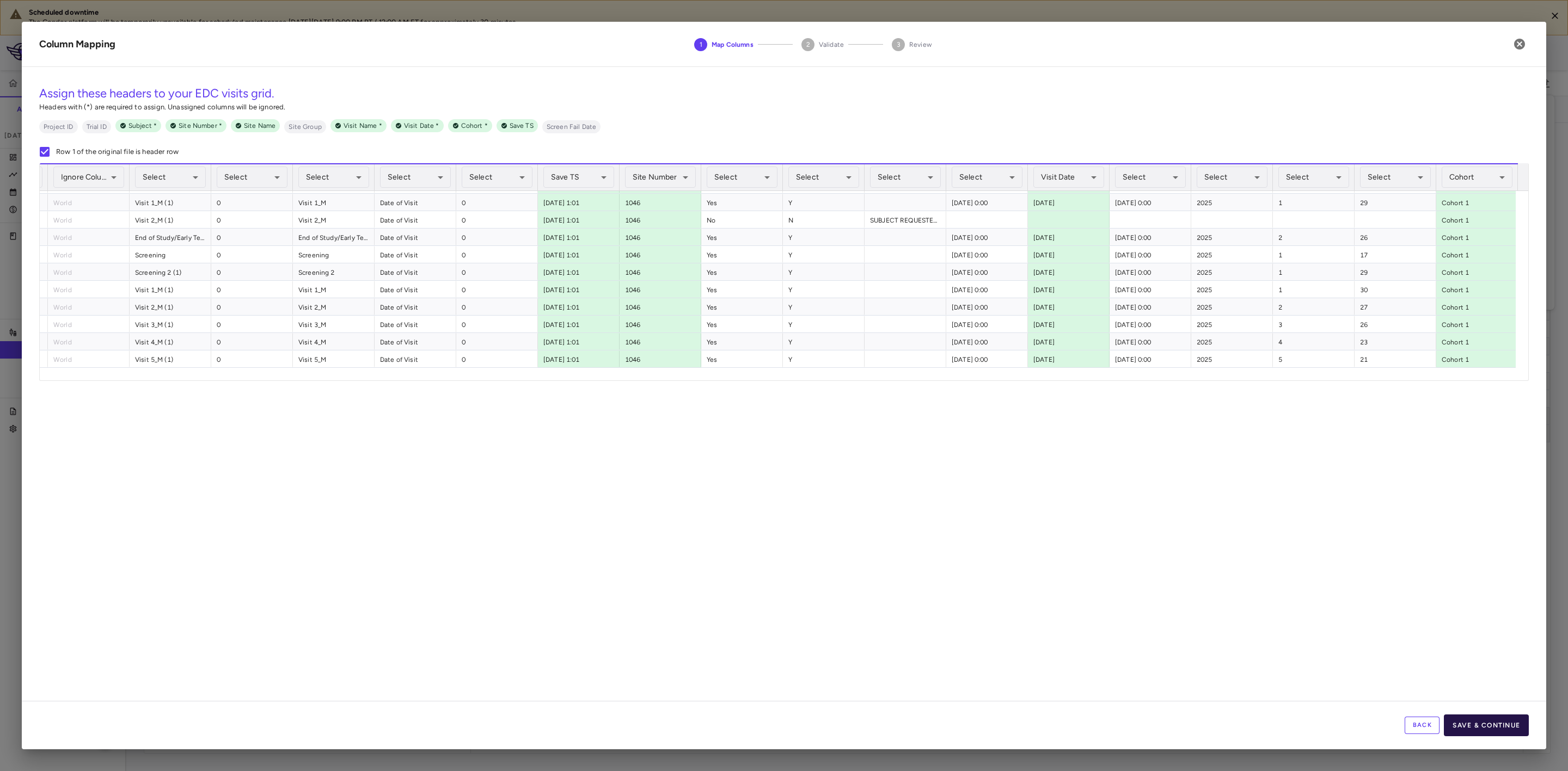
click at [1505, 727] on button "Save & Continue" at bounding box center [1487, 725] width 85 height 22
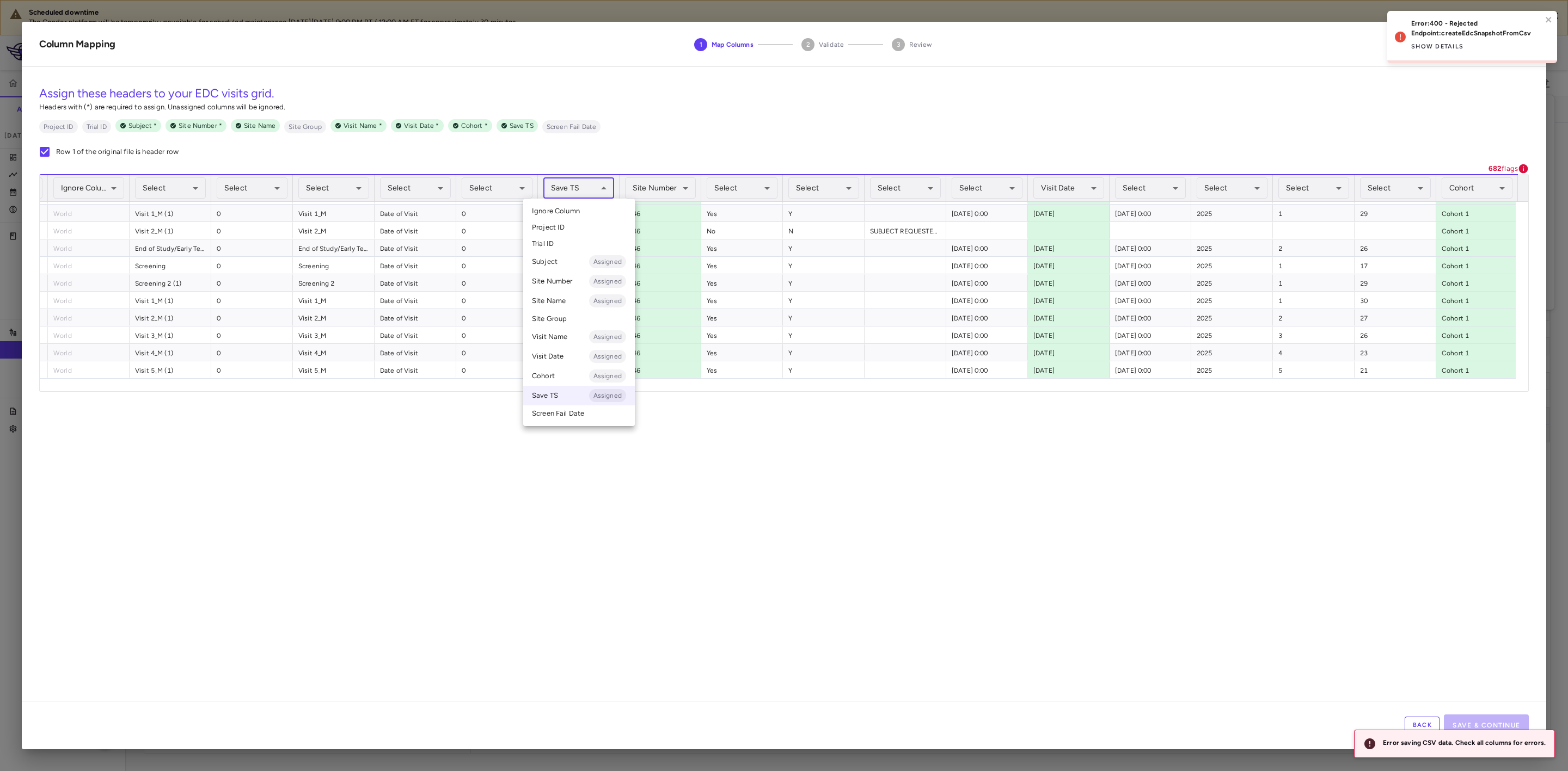
click at [603, 188] on body "Scheduled downtime The Condor platform will be temporarily unavailable for sche…" at bounding box center [784, 386] width 1568 height 771
click at [577, 211] on span "Ignore Column" at bounding box center [555, 211] width 48 height 10
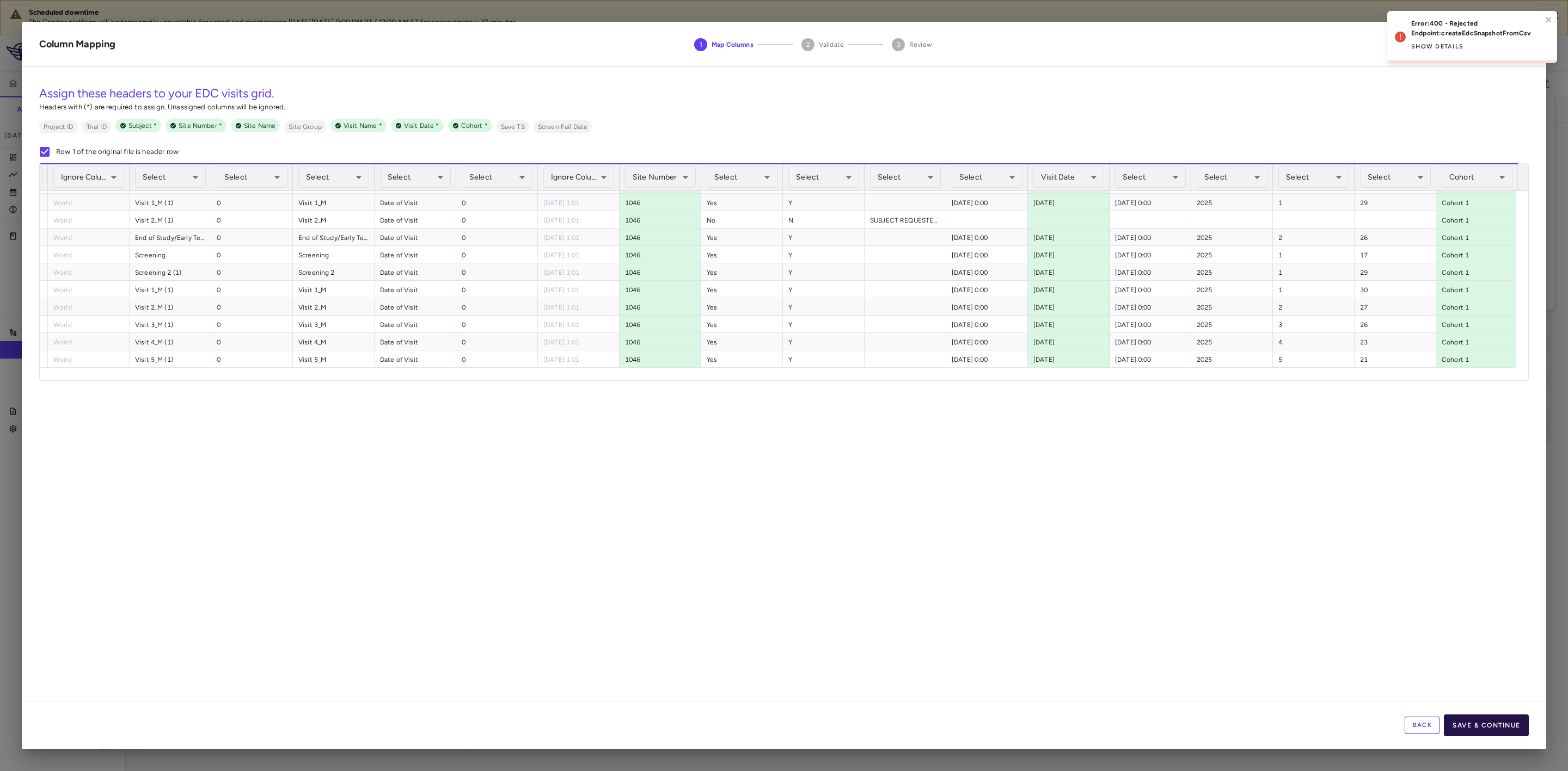
click at [1495, 727] on button "Save & Continue" at bounding box center [1487, 725] width 85 height 22
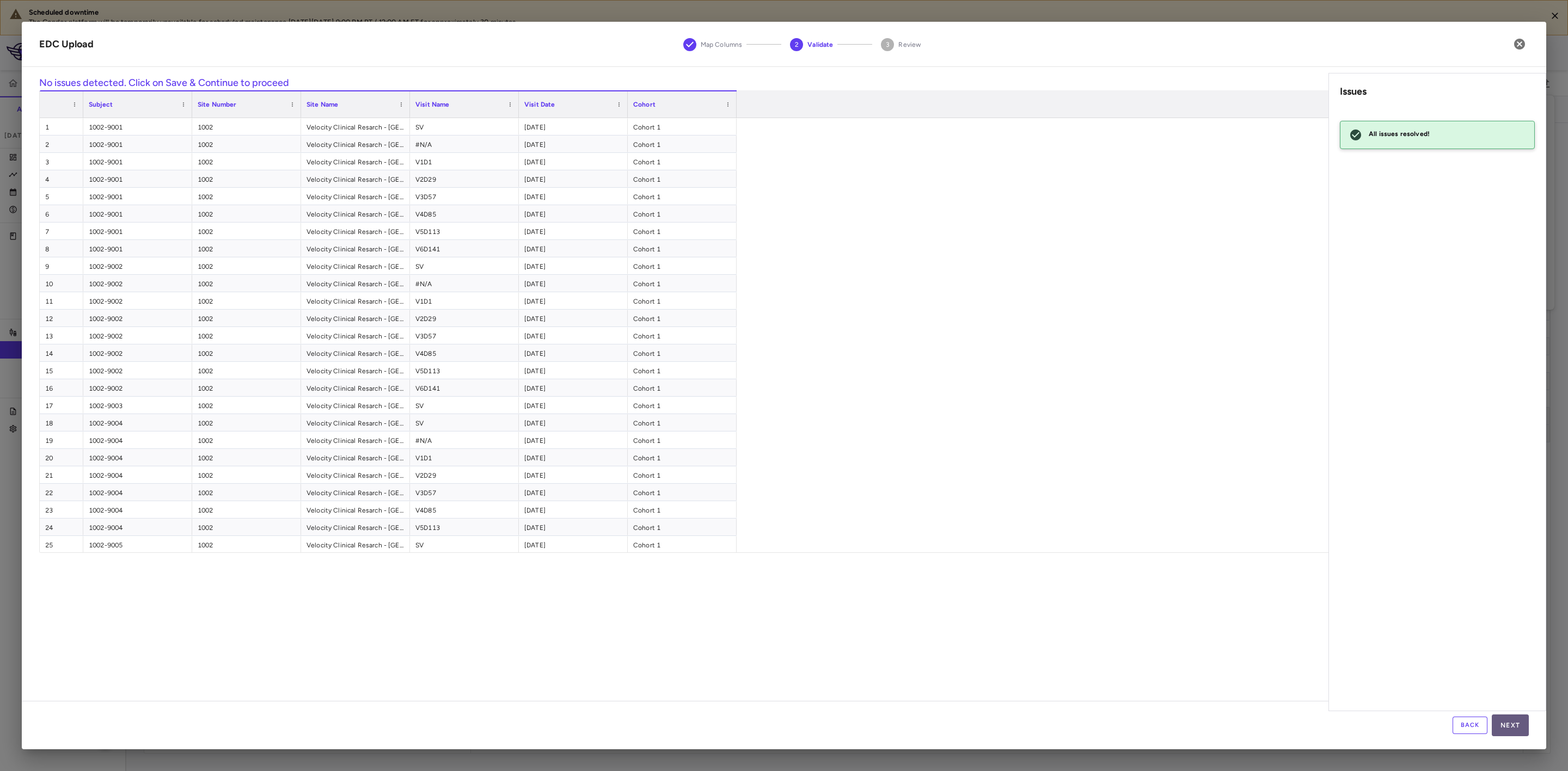
click at [1513, 725] on button "Next" at bounding box center [1510, 725] width 37 height 22
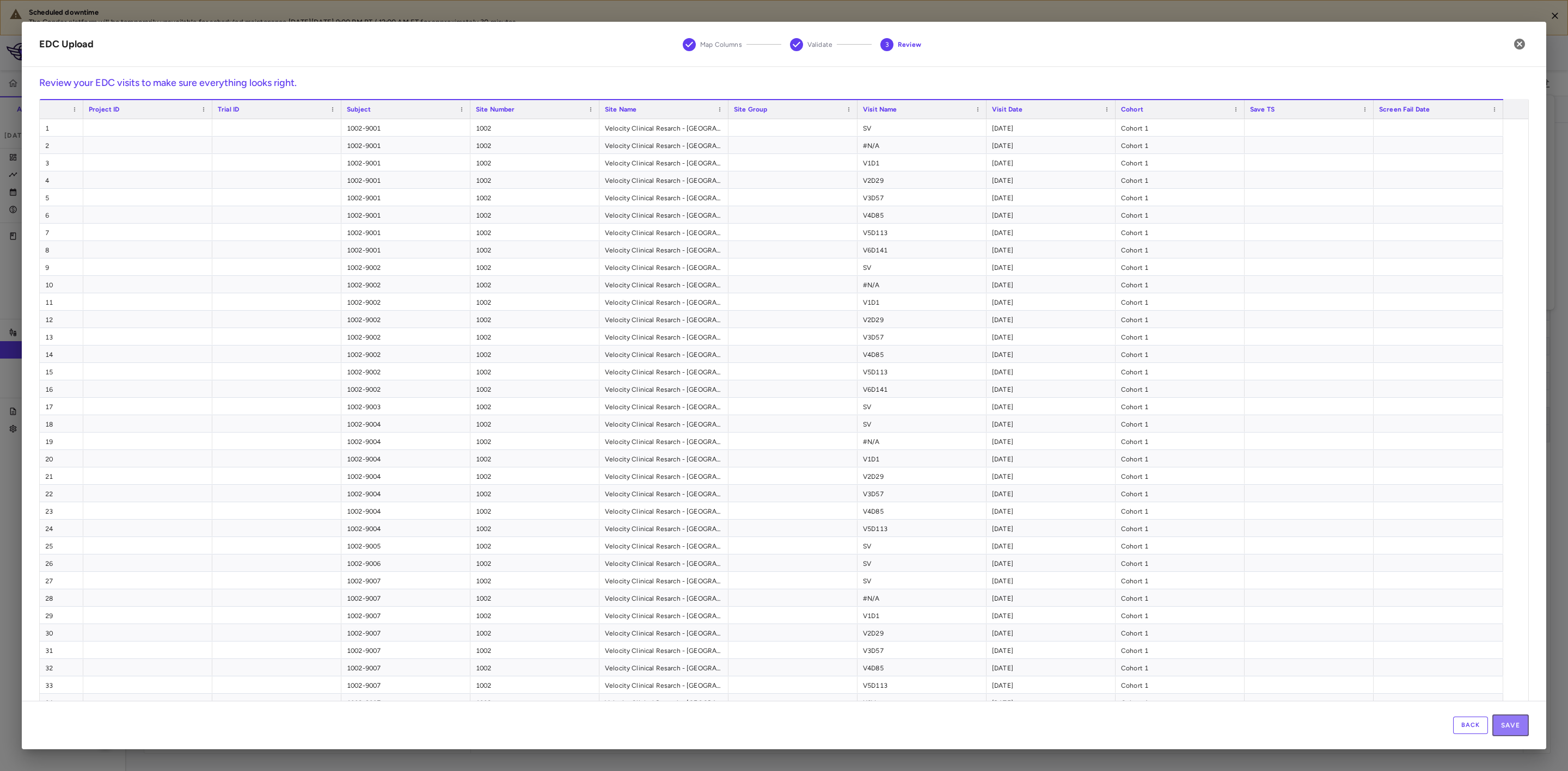
click at [1513, 725] on button "Save" at bounding box center [1511, 725] width 36 height 22
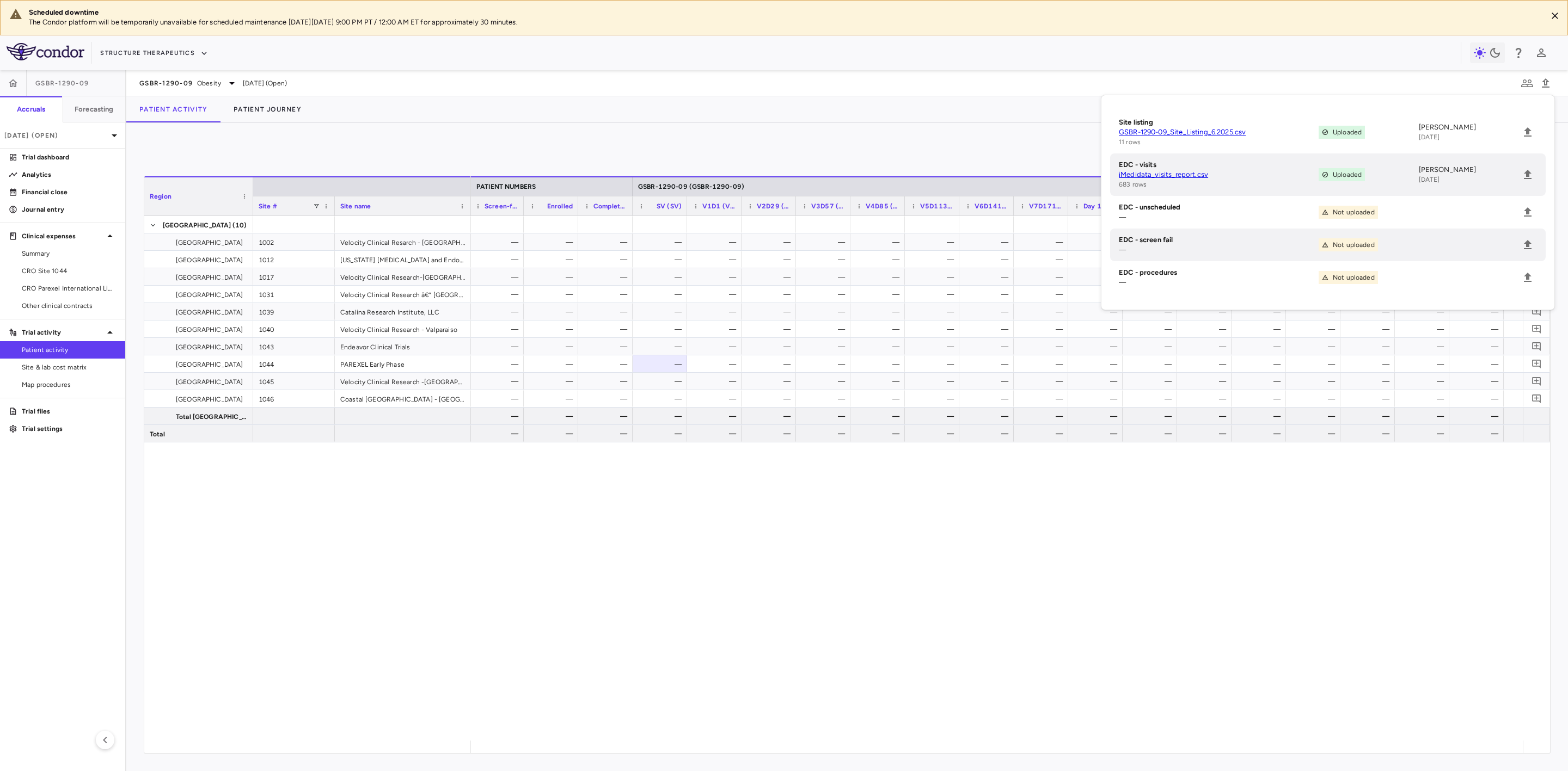
click at [573, 572] on div "— — — — — — — — — — — — — — — — — — — — — — — — — — — — — — — — — — — — — — — —…" at bounding box center [997, 478] width 1052 height 525
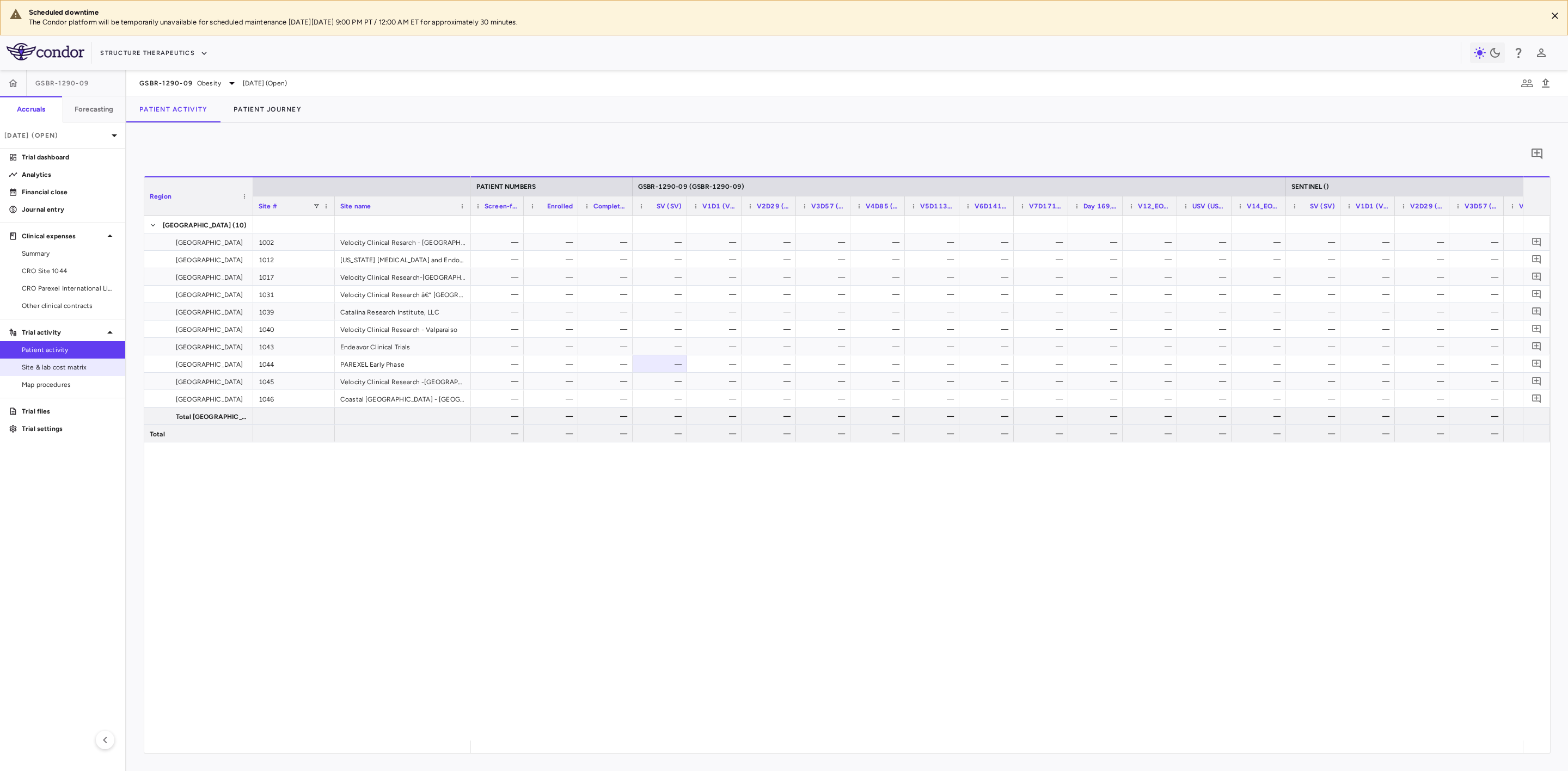
click at [62, 366] on span "Site & lab cost matrix" at bounding box center [69, 367] width 95 height 10
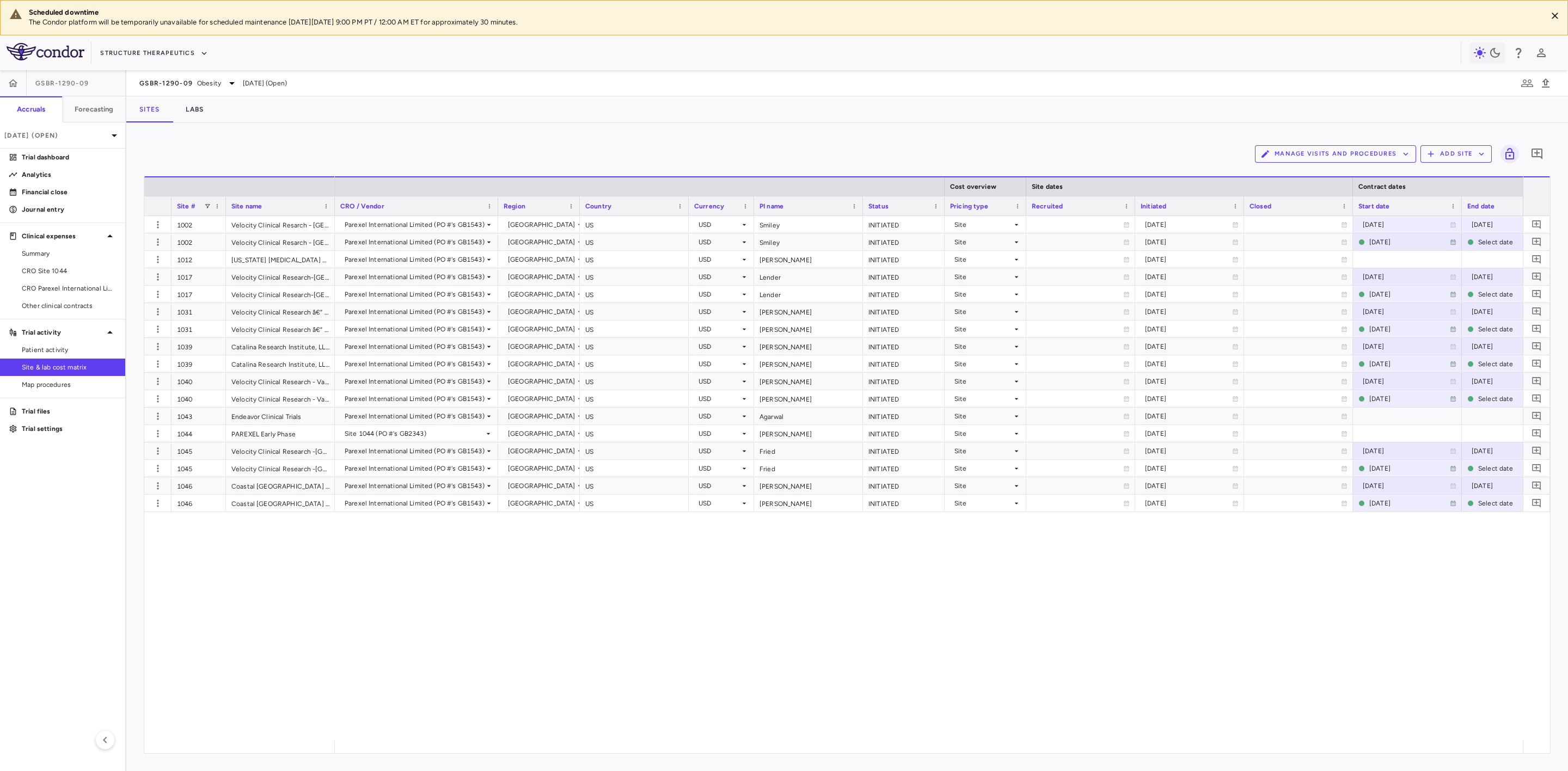
click at [1337, 154] on button "Manage Visits and Procedures" at bounding box center [1335, 154] width 161 height 17
click at [1310, 172] on li "Visit Schedules" at bounding box center [1324, 176] width 116 height 16
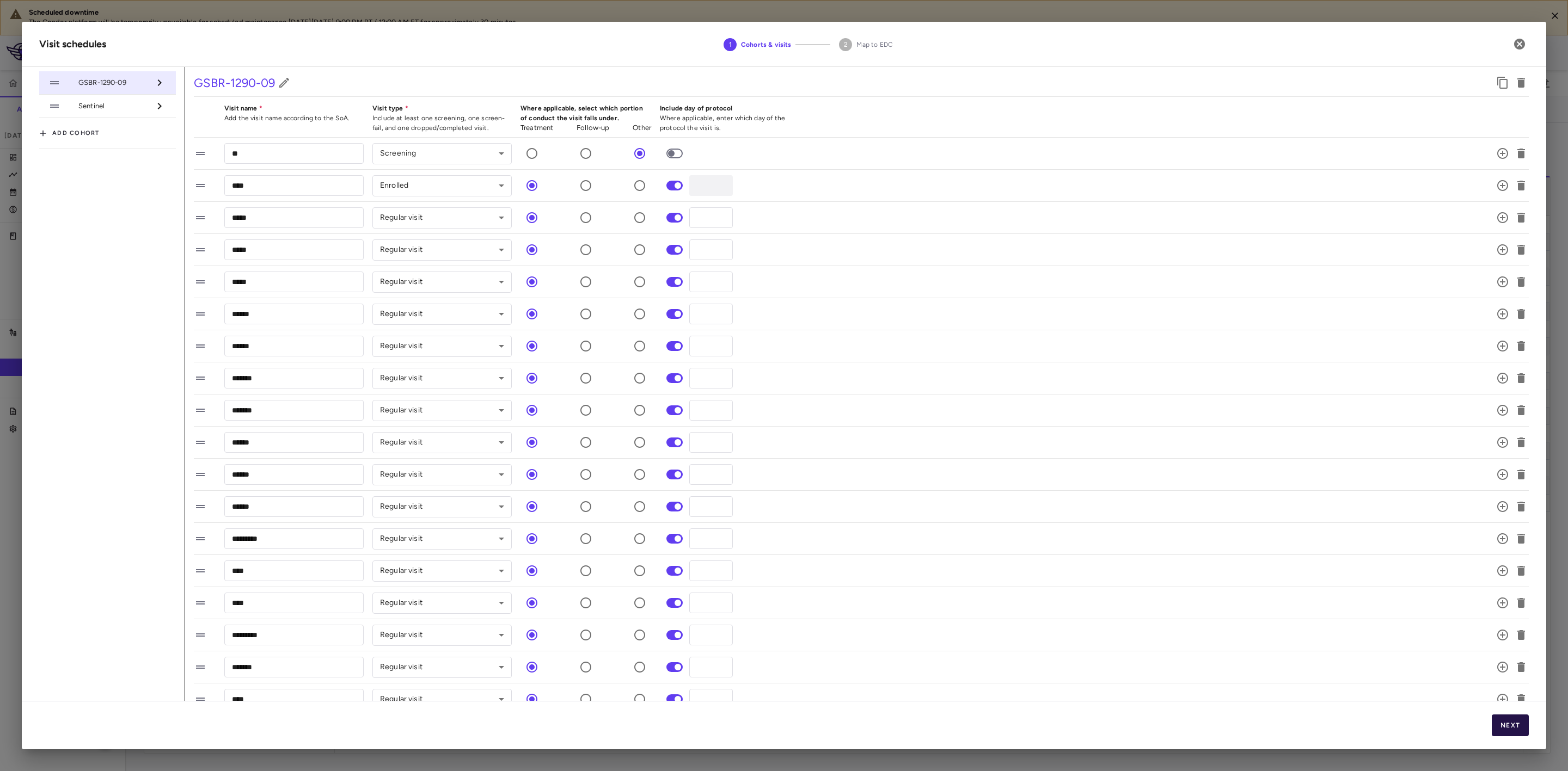
click at [1513, 721] on button "Next" at bounding box center [1510, 725] width 37 height 22
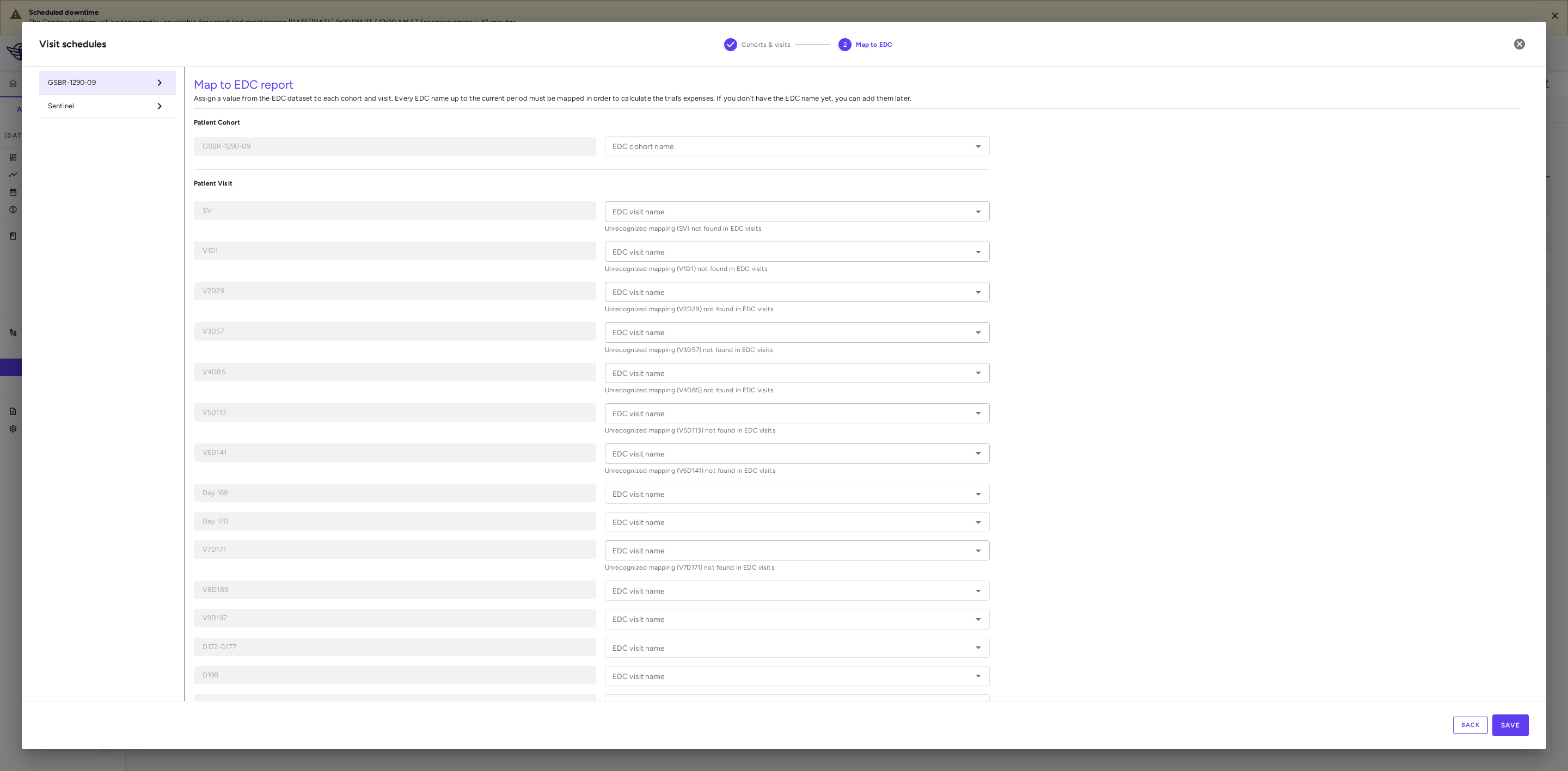
type input "**"
type input "****"
type input "*****"
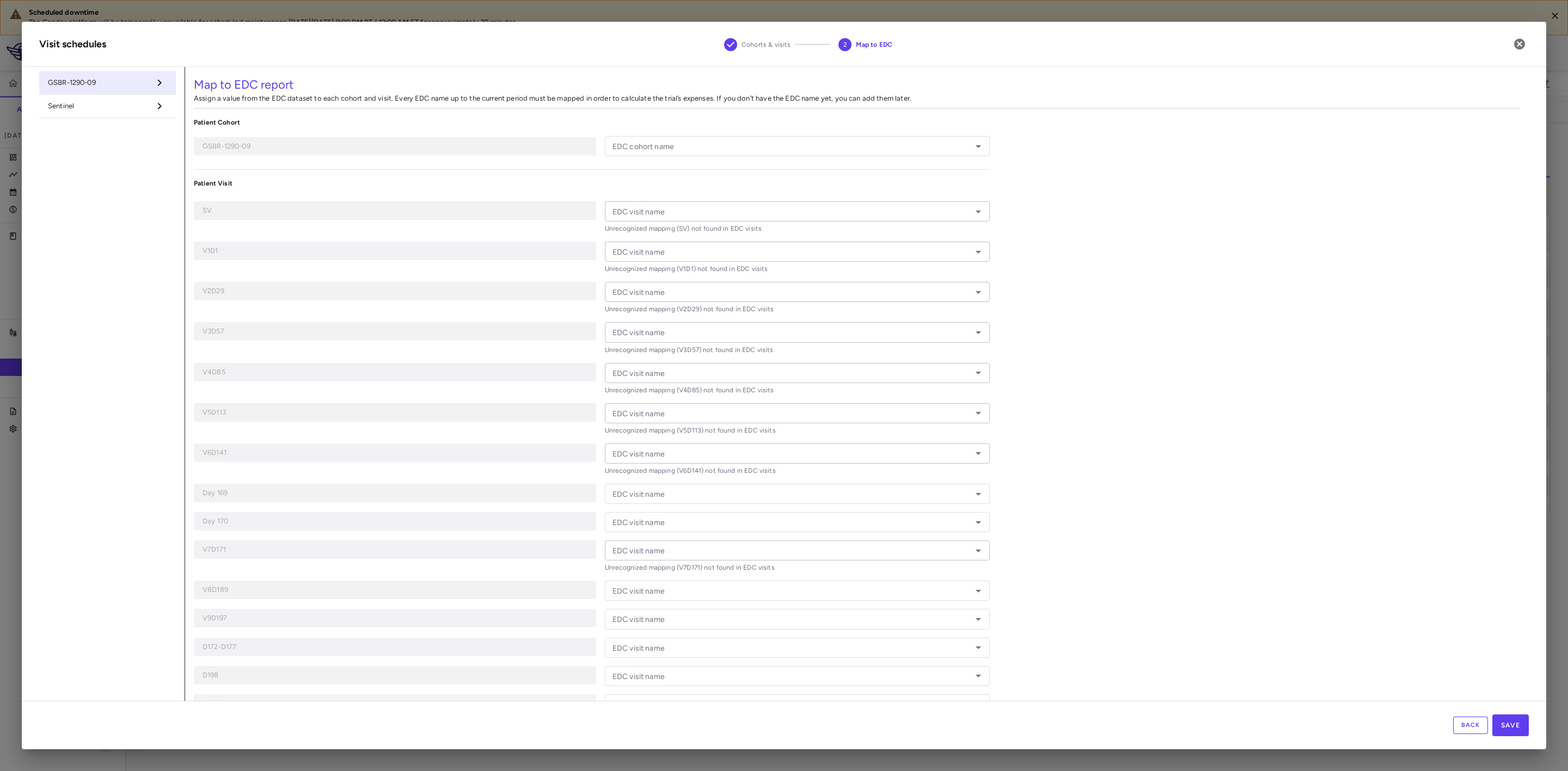
type input "******"
type input "**********"
type input "***"
click at [706, 151] on input "EDC cohort name" at bounding box center [789, 146] width 361 height 13
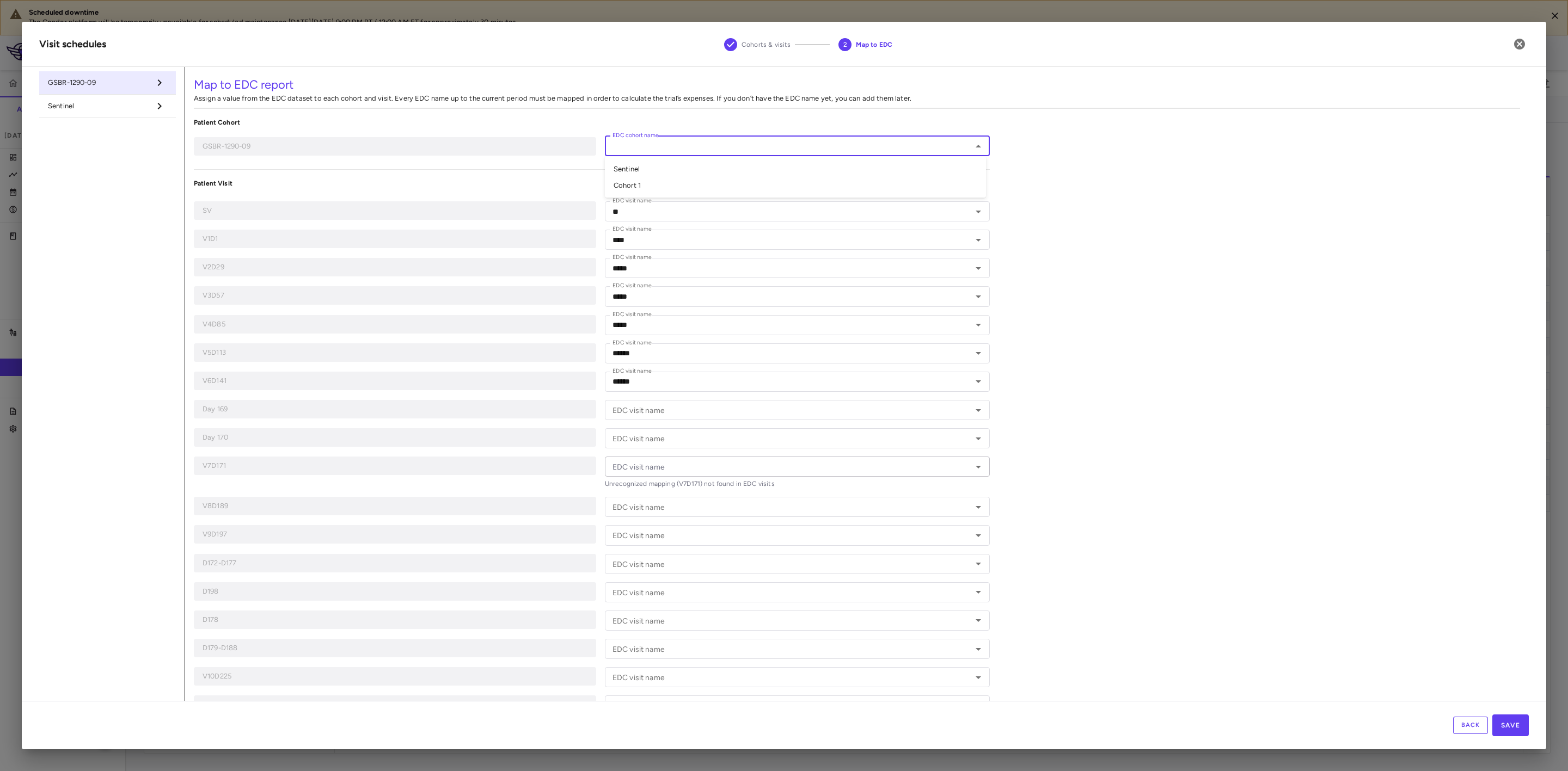
click at [665, 185] on li "Cohort 1" at bounding box center [795, 185] width 381 height 16
click at [114, 110] on span "Sentinel" at bounding box center [98, 106] width 102 height 10
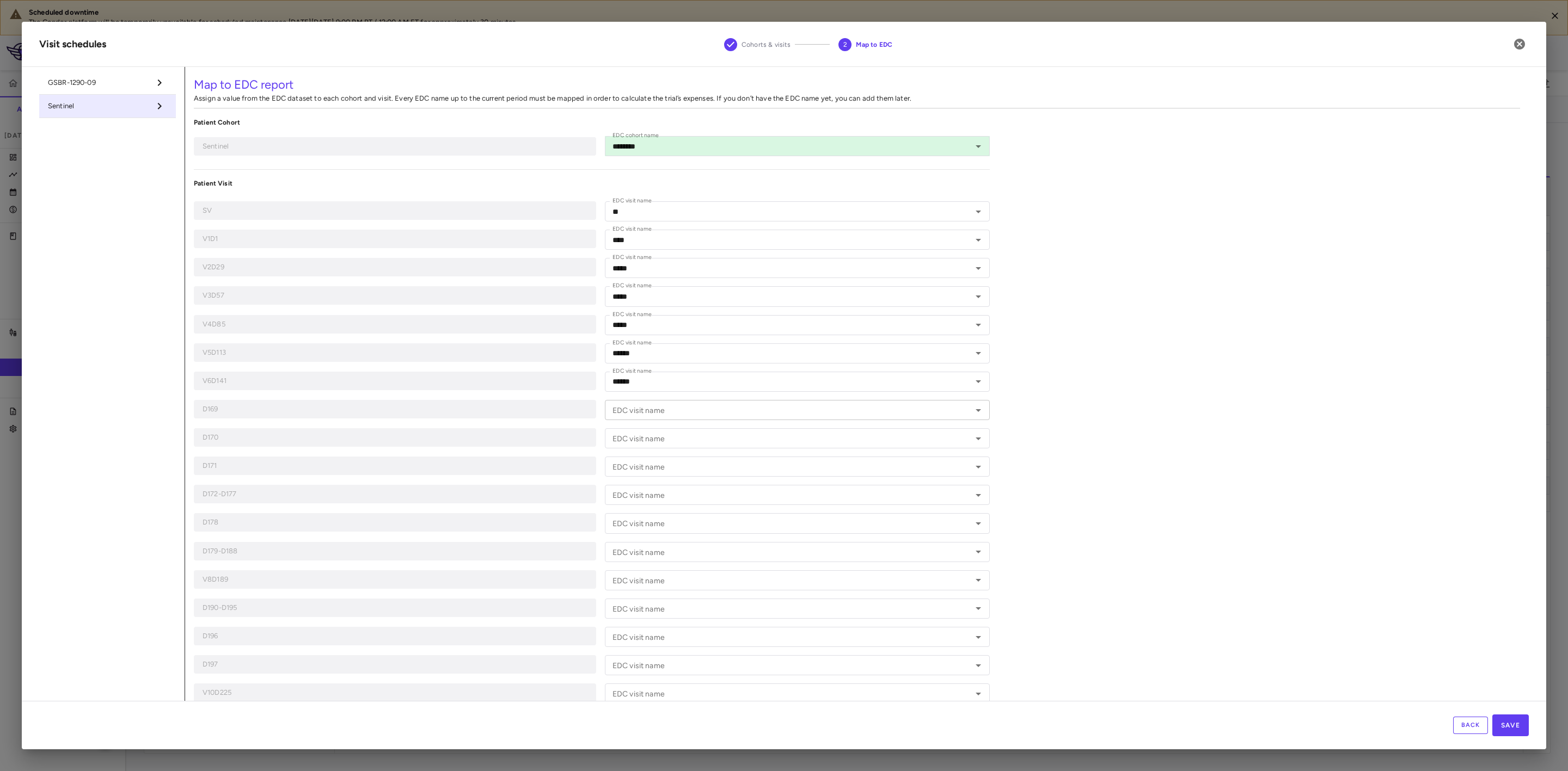
click at [670, 404] on input "EDC visit name" at bounding box center [789, 410] width 361 height 13
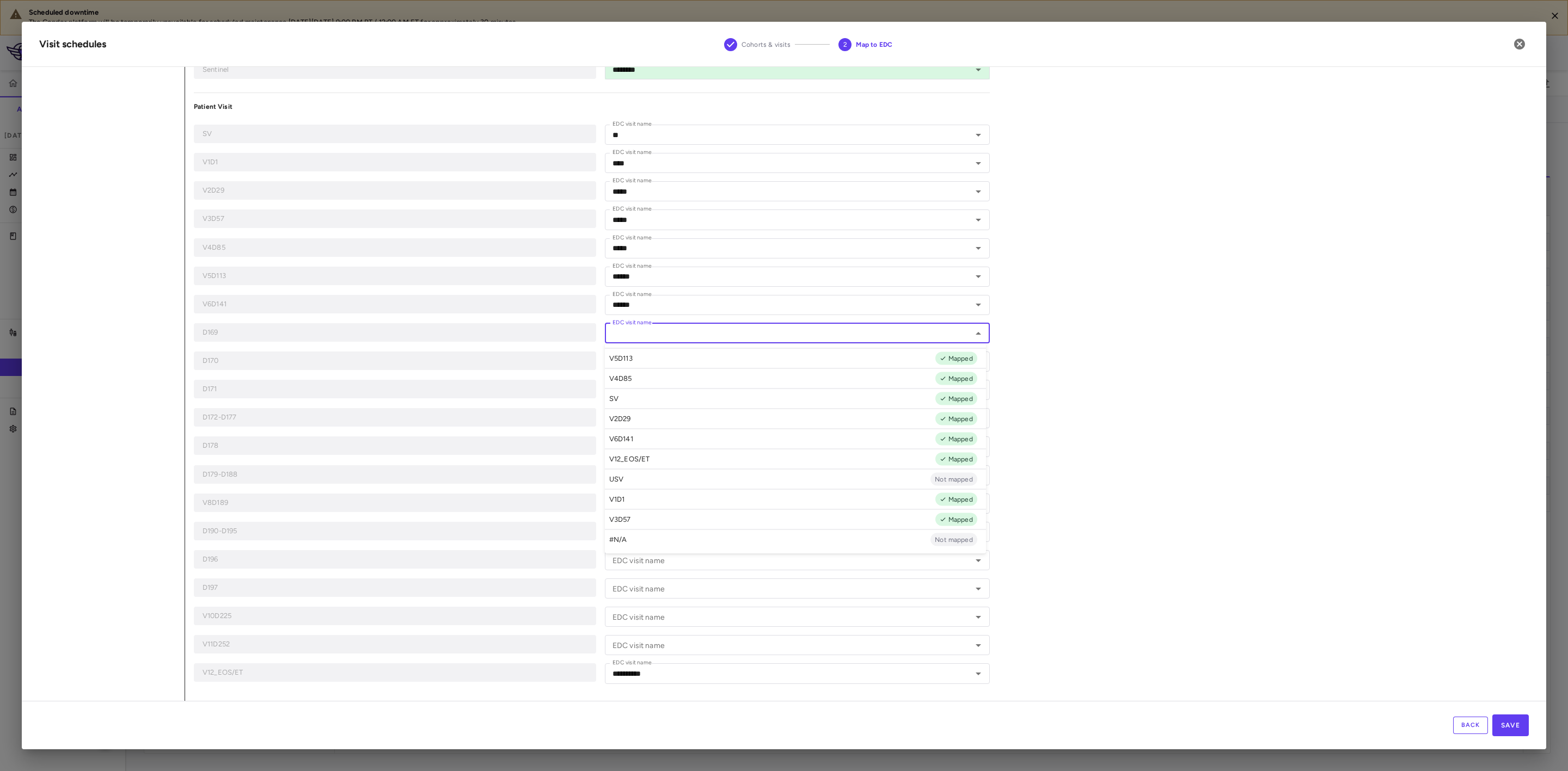
click at [326, 523] on div "D190-D195" at bounding box center [395, 531] width 402 height 19
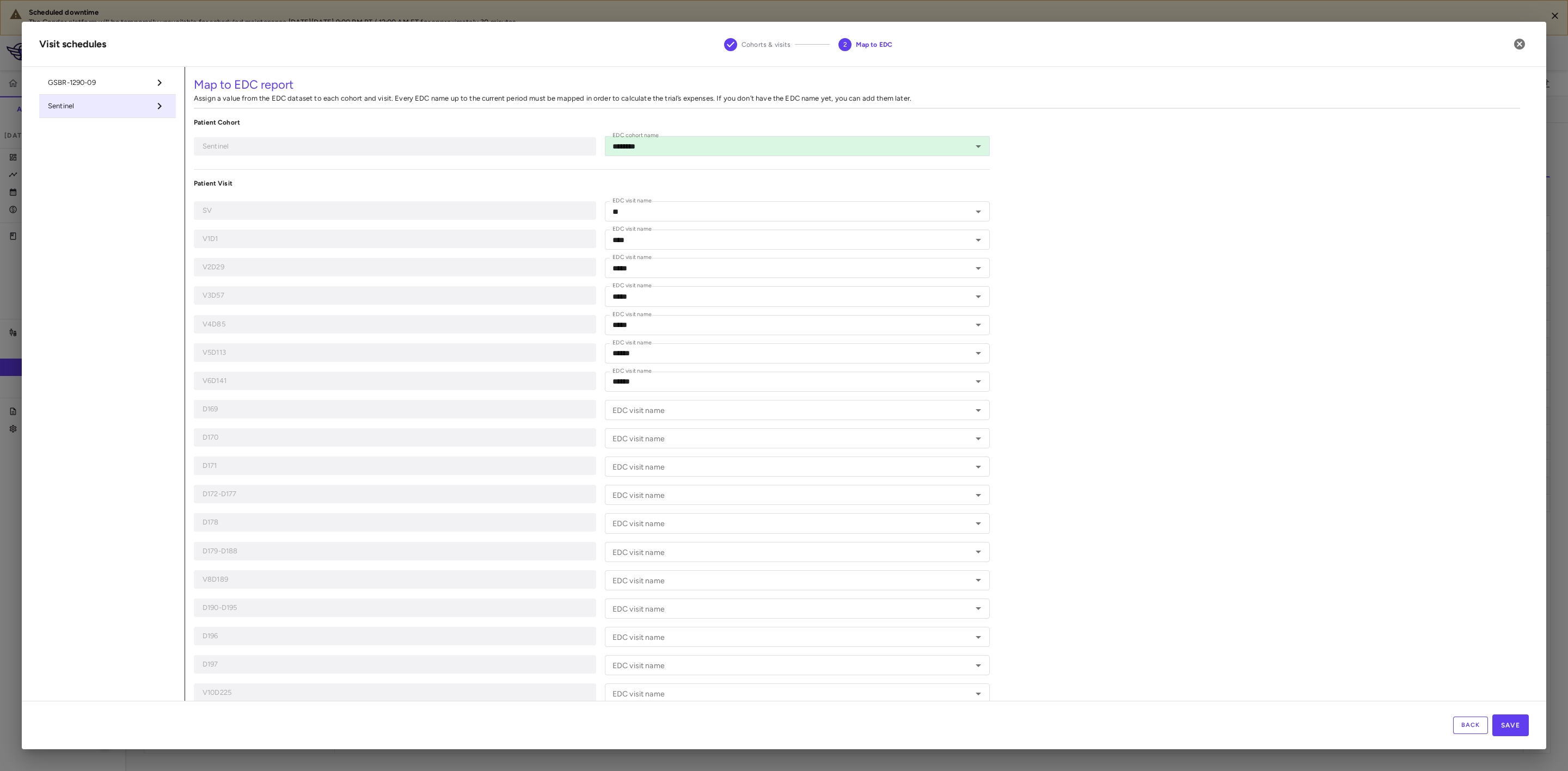
click at [121, 111] on span "Sentinel" at bounding box center [98, 106] width 102 height 10
click at [121, 81] on span "GSBR-1290-09" at bounding box center [98, 83] width 102 height 10
type input "********"
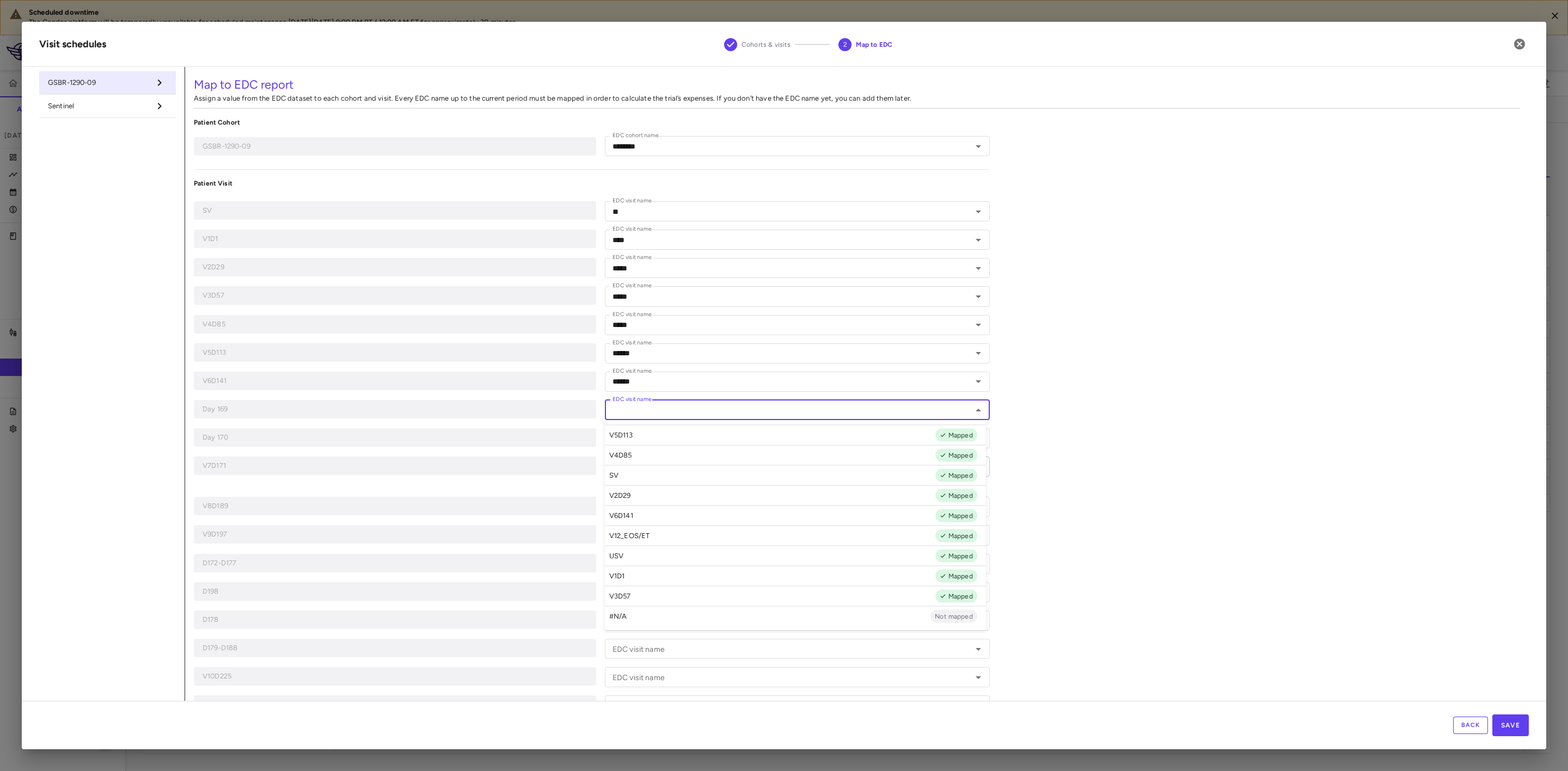
click at [713, 410] on input "EDC visit name" at bounding box center [789, 410] width 361 height 13
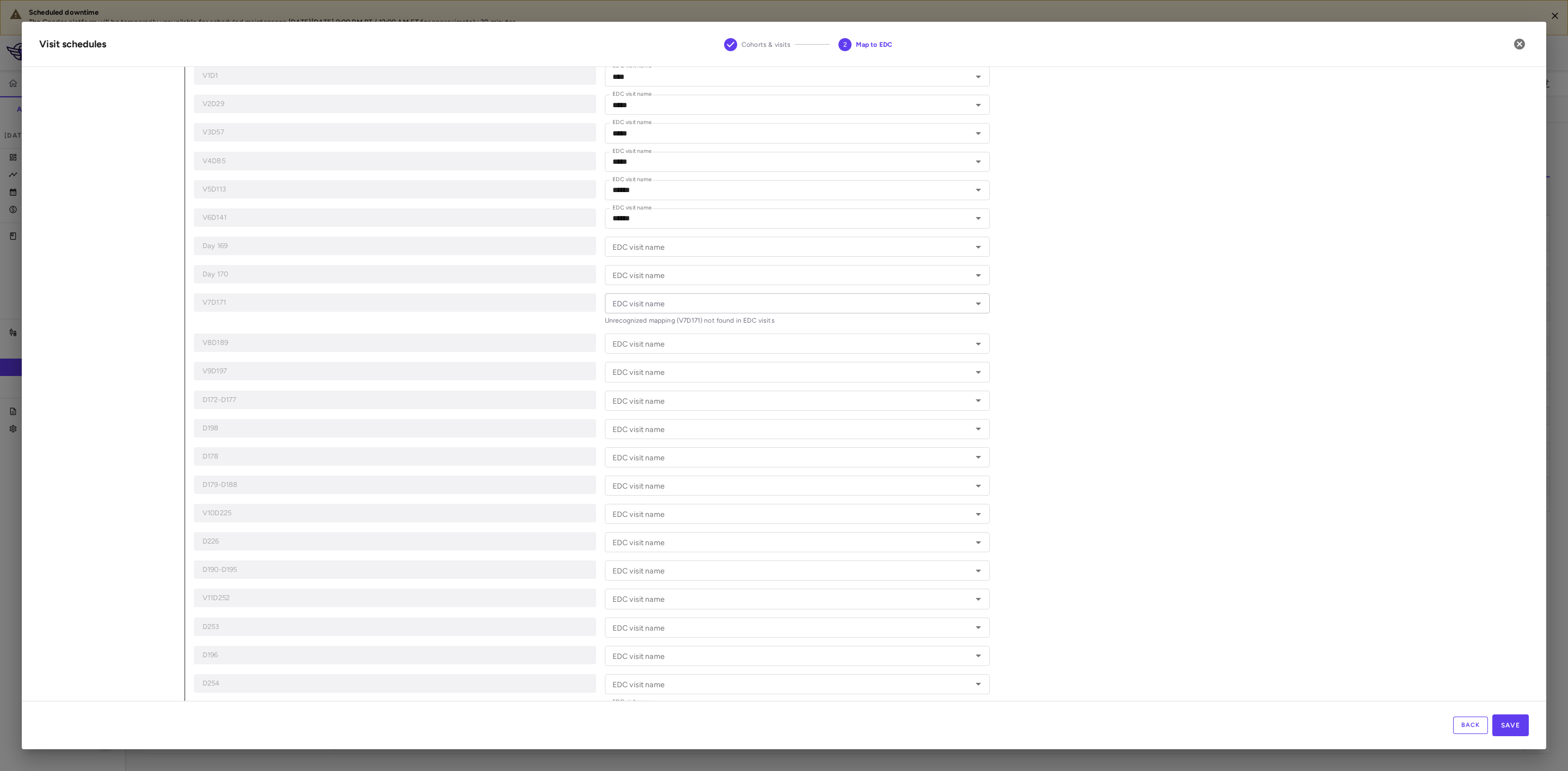
click at [1222, 486] on div "Map to EDC report Assign a value from the EDC dataset to each cohort and visit.…" at bounding box center [857, 356] width 1344 height 905
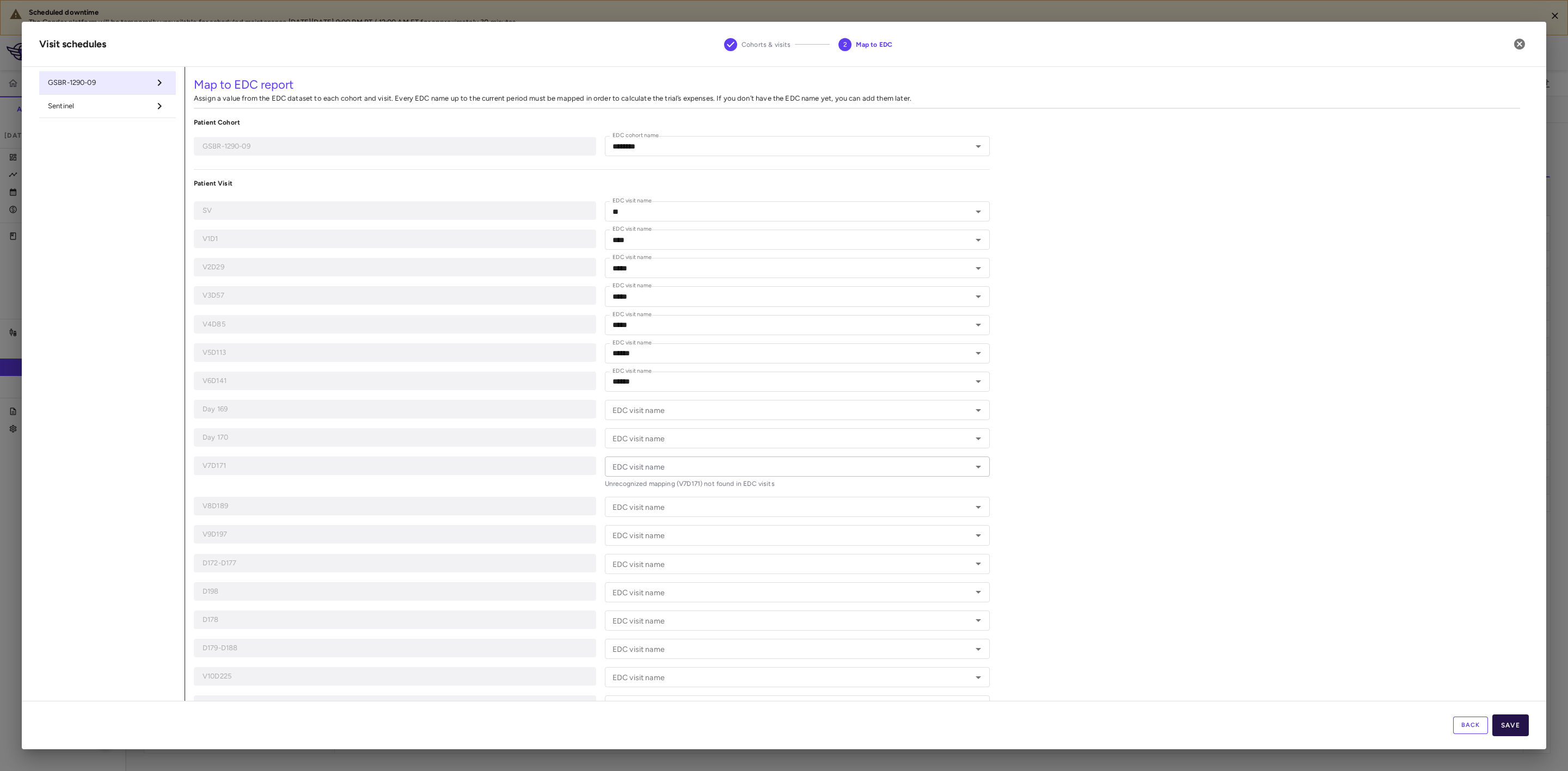
click at [1513, 725] on button "Save" at bounding box center [1511, 725] width 36 height 22
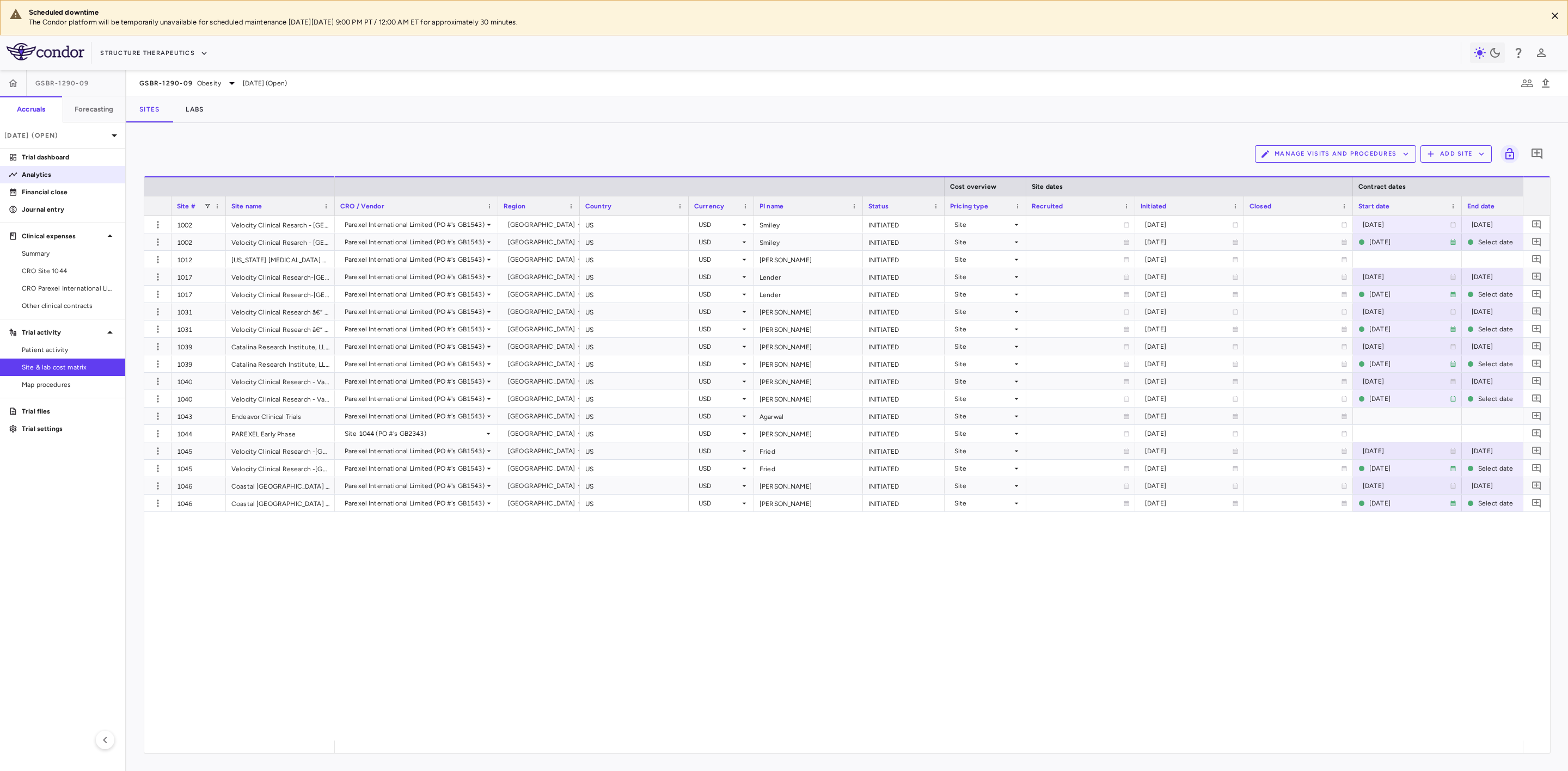
click at [44, 175] on p "Analytics" at bounding box center [69, 174] width 95 height 10
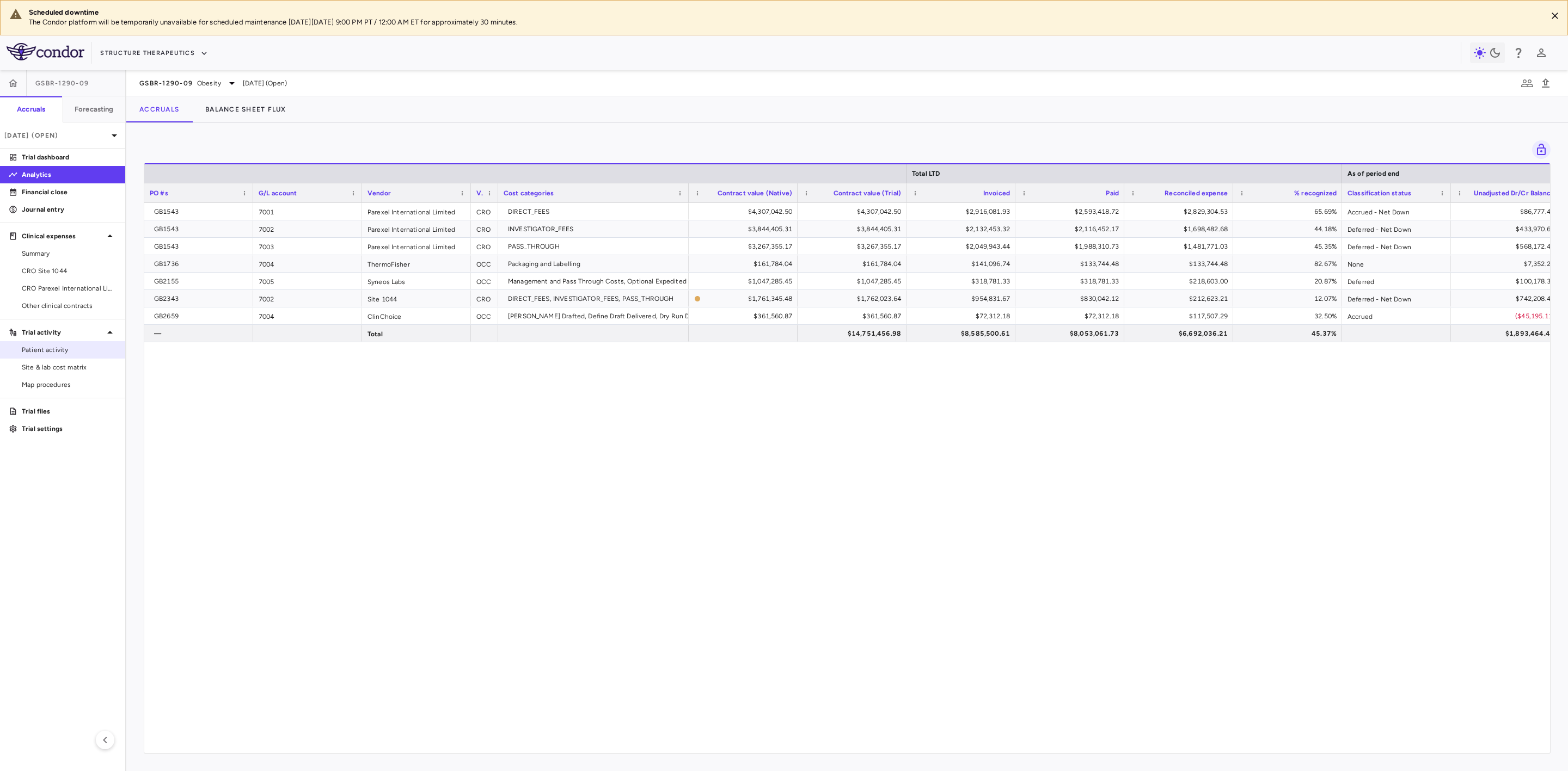
click at [65, 351] on span "Patient activity" at bounding box center [69, 350] width 95 height 10
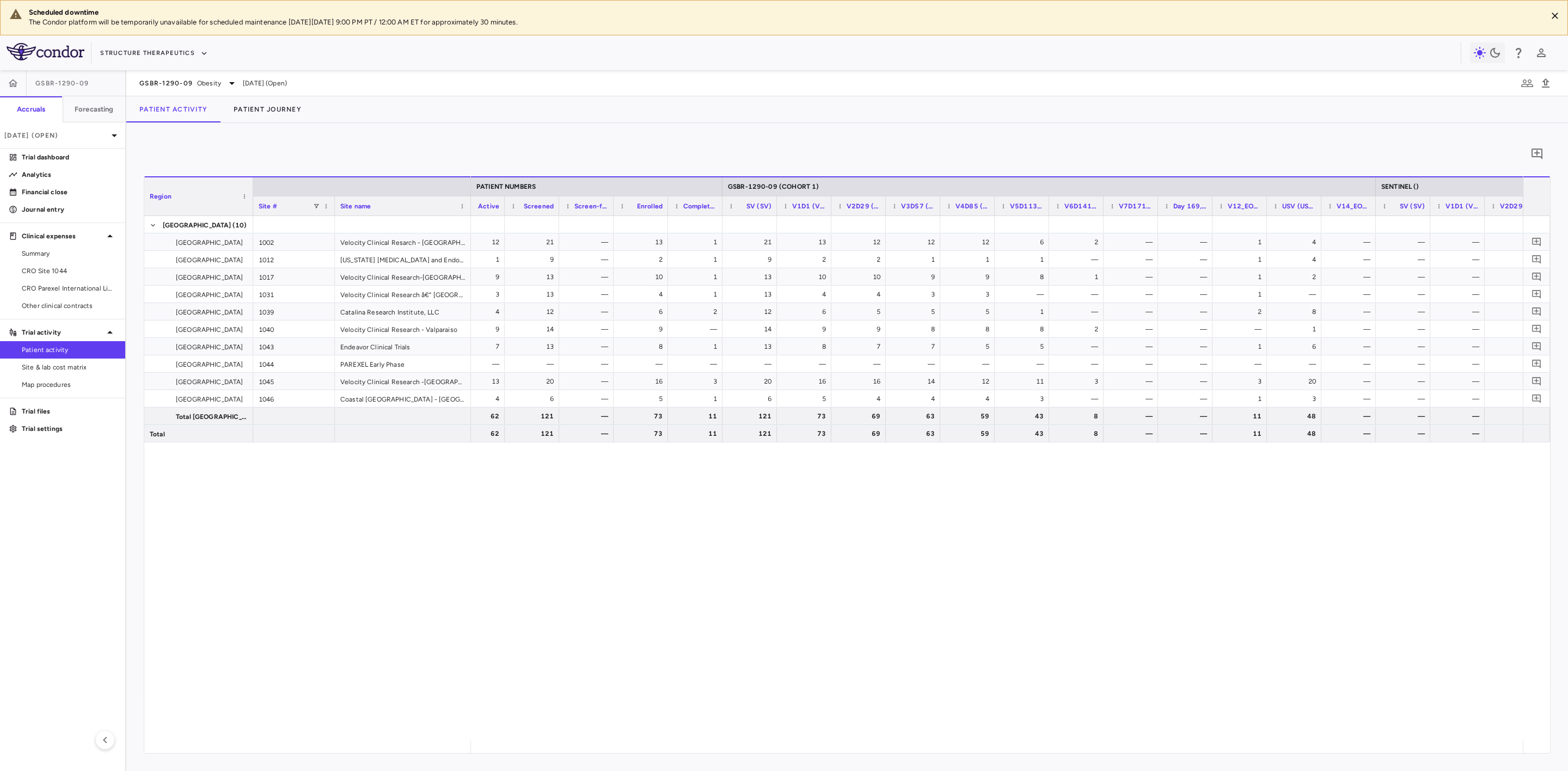
scroll to position [0, 427]
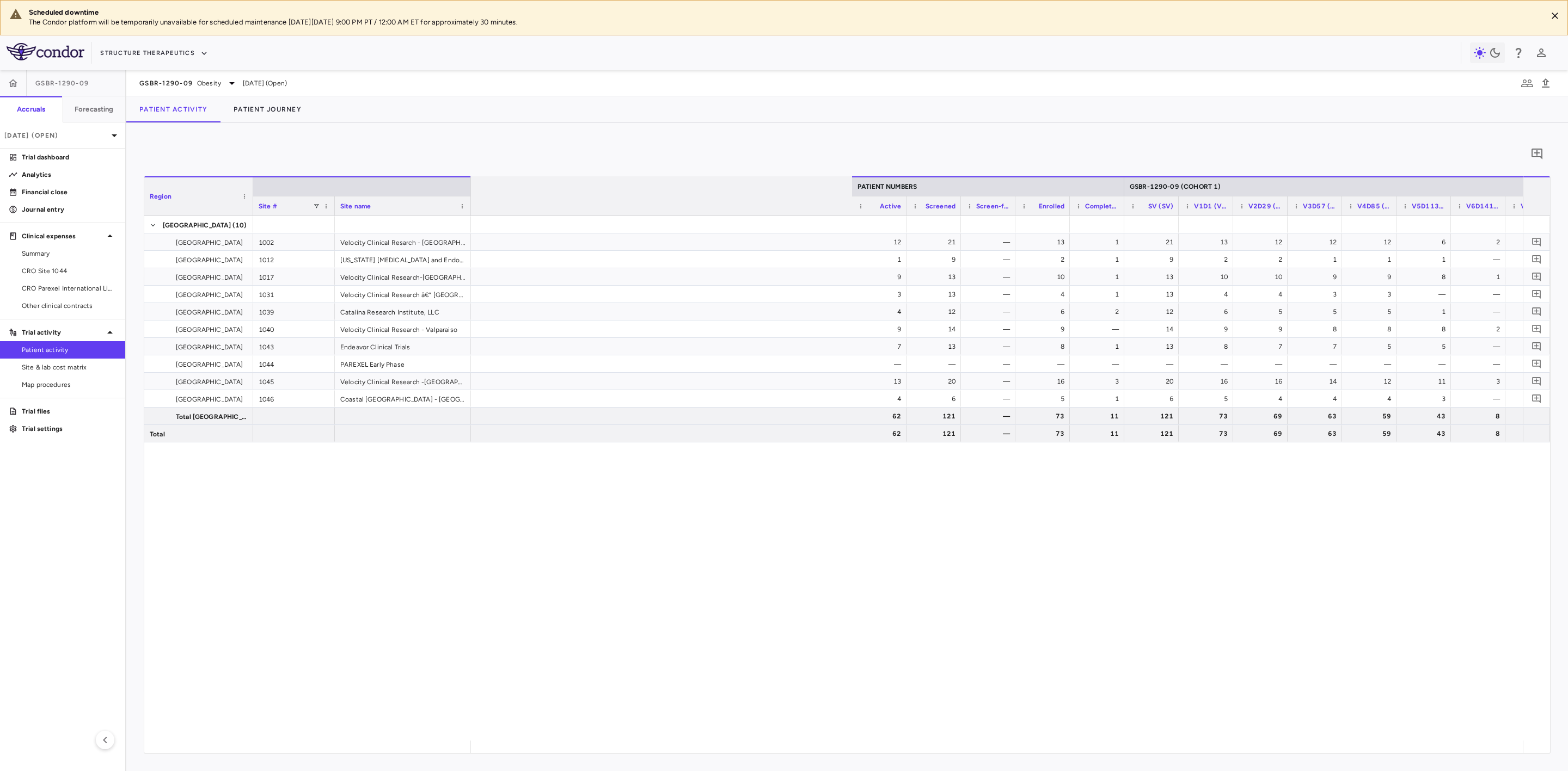
scroll to position [0, 964]
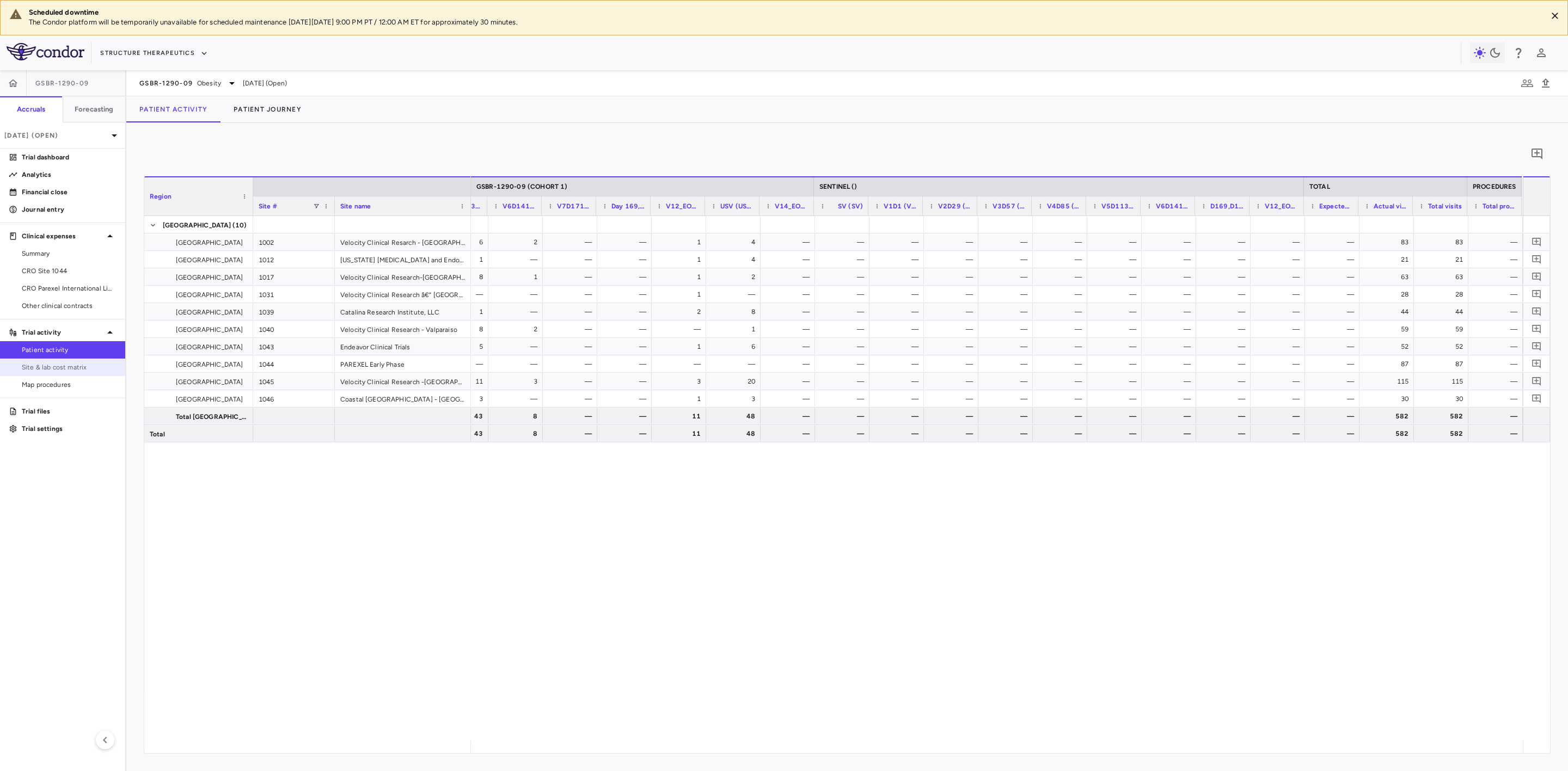
click at [81, 372] on span "Site & lab cost matrix" at bounding box center [69, 367] width 95 height 10
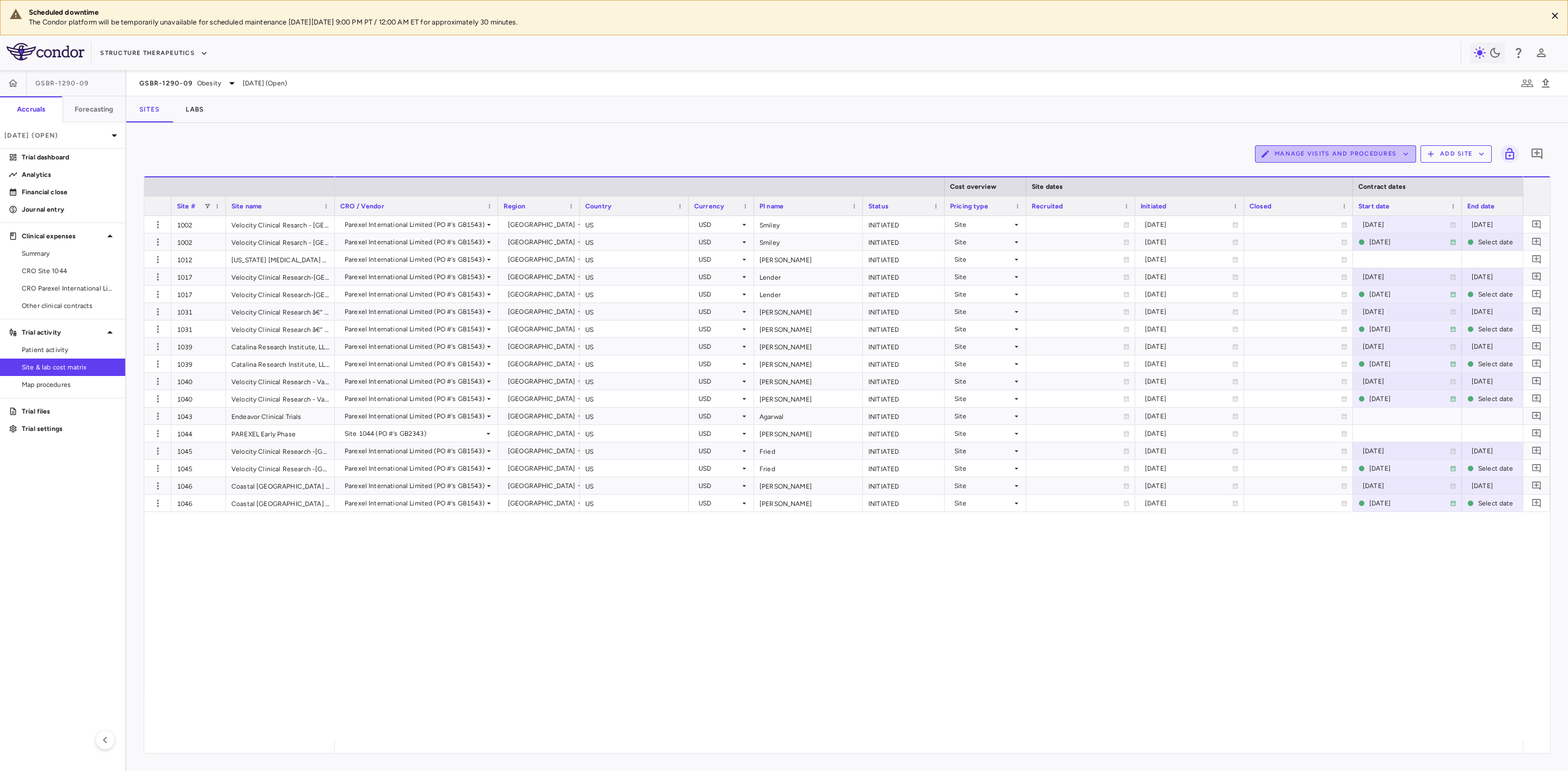
click at [1379, 158] on button "Manage Visits and Procedures" at bounding box center [1335, 154] width 161 height 17
click at [1310, 170] on li "Visit Schedules" at bounding box center [1324, 176] width 116 height 16
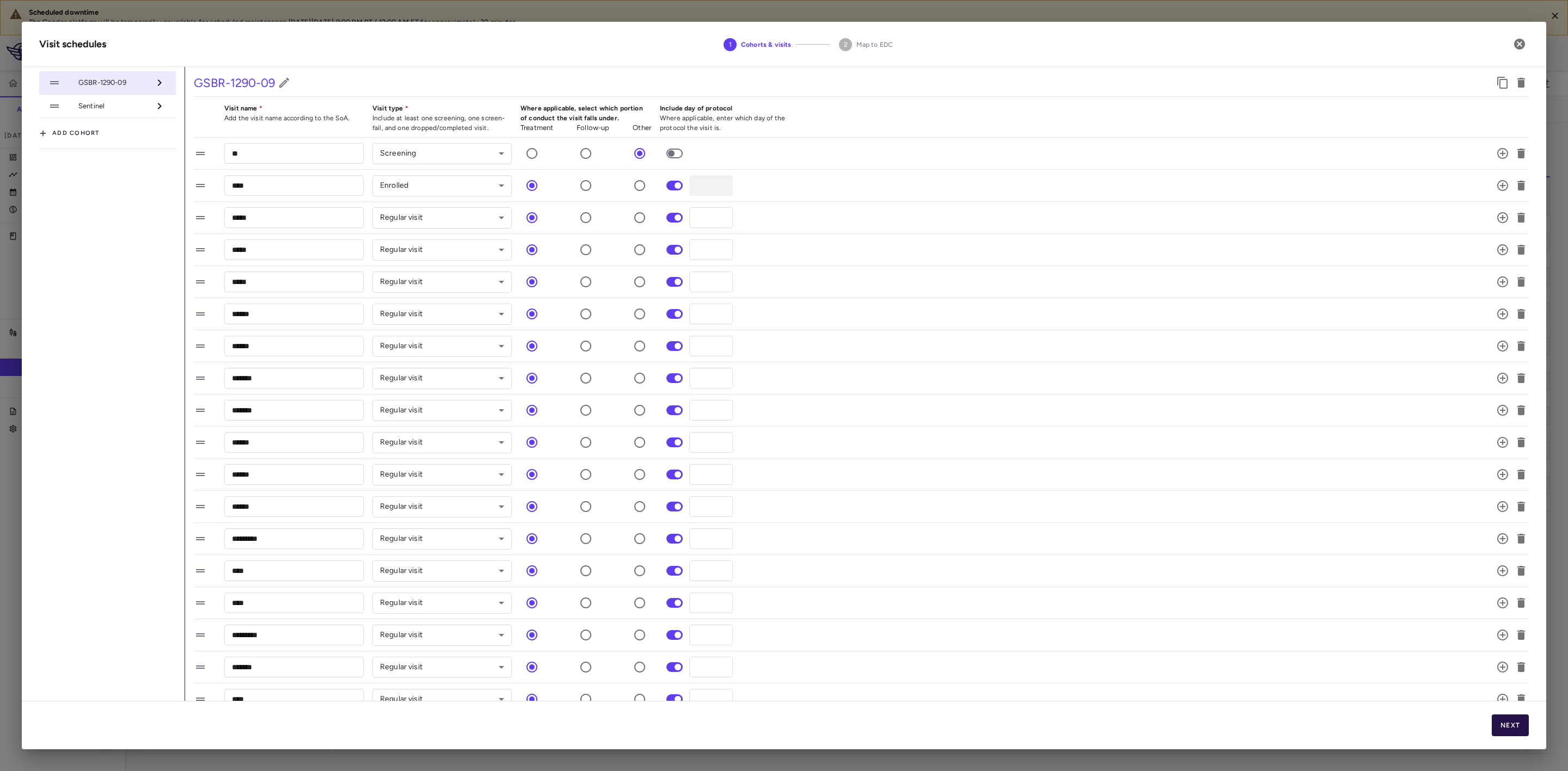
click at [1493, 719] on button "Next" at bounding box center [1510, 725] width 37 height 22
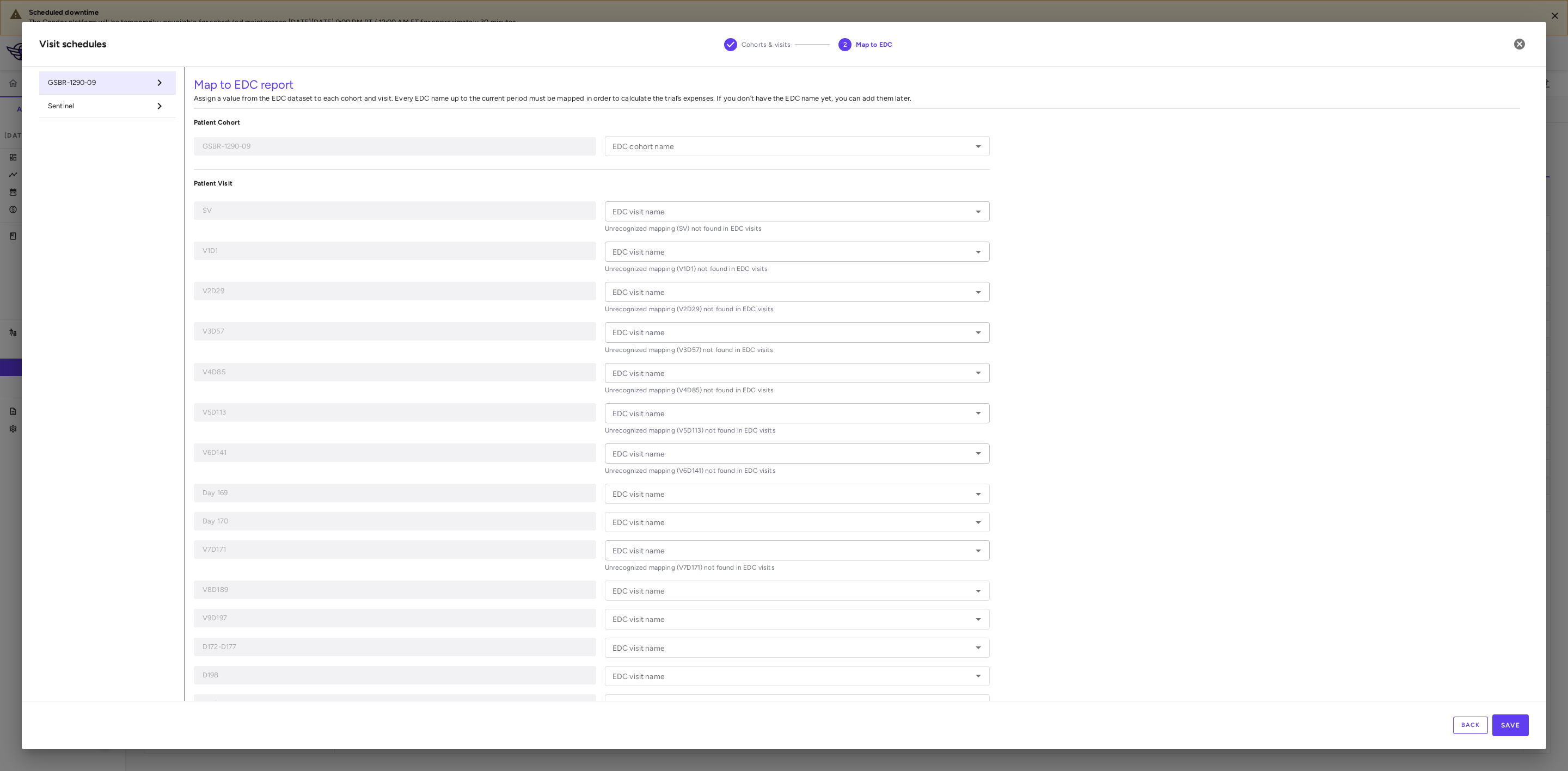
type input "********"
type input "**"
type input "****"
type input "*****"
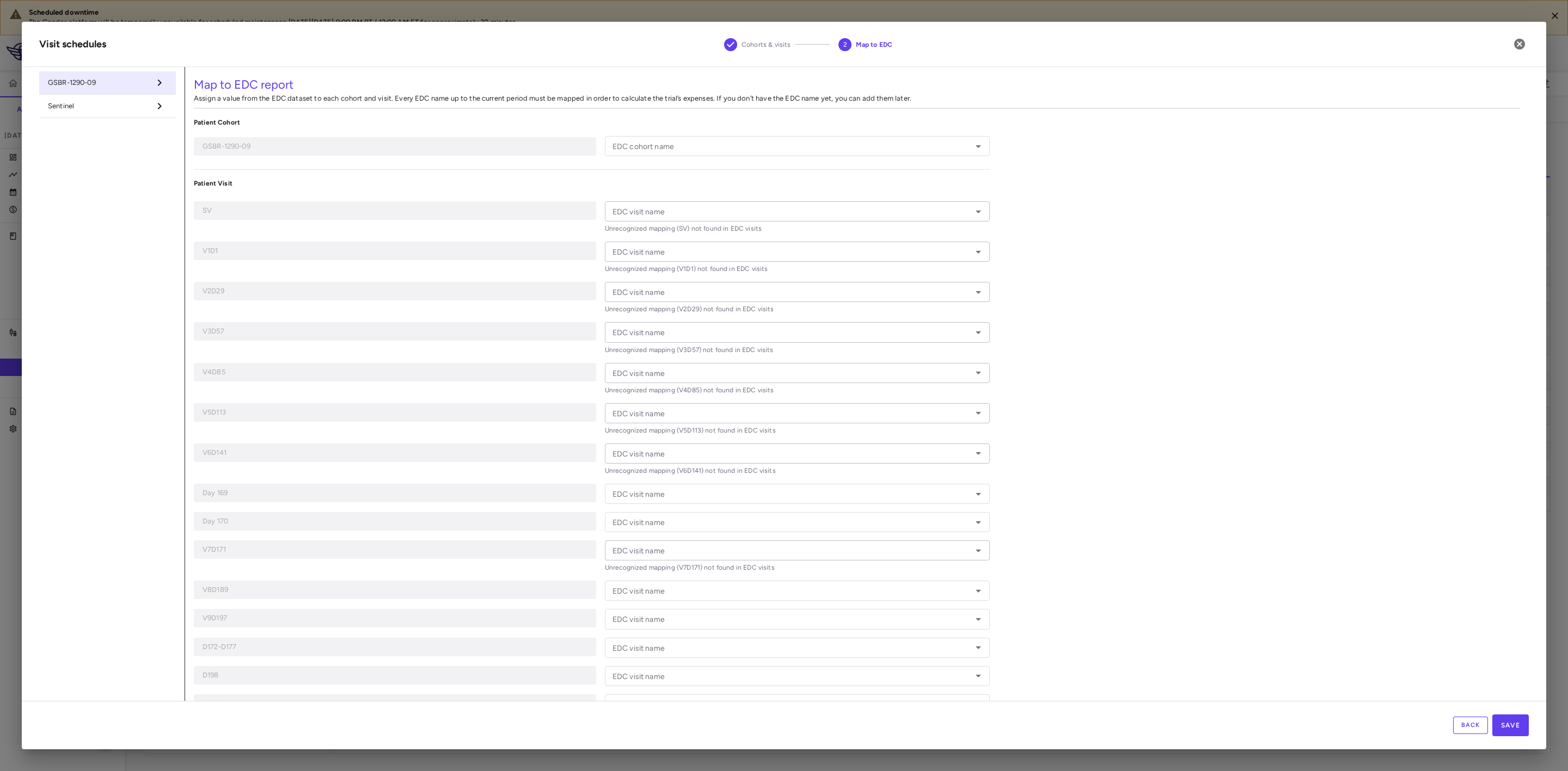
type input "*****"
type input "******"
type input "**********"
type input "***"
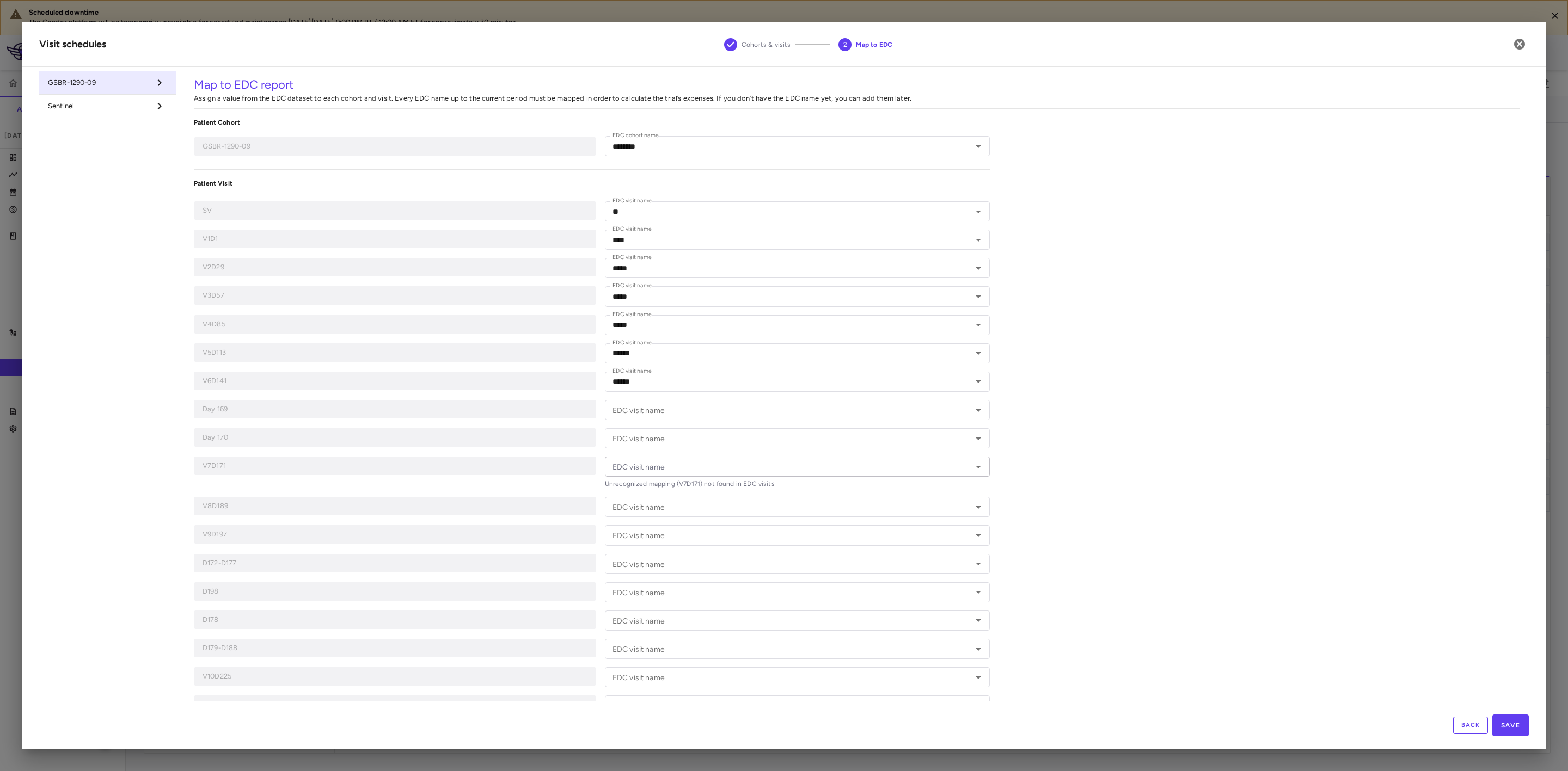
click at [95, 108] on span "Sentinel" at bounding box center [98, 106] width 102 height 10
type input "********"
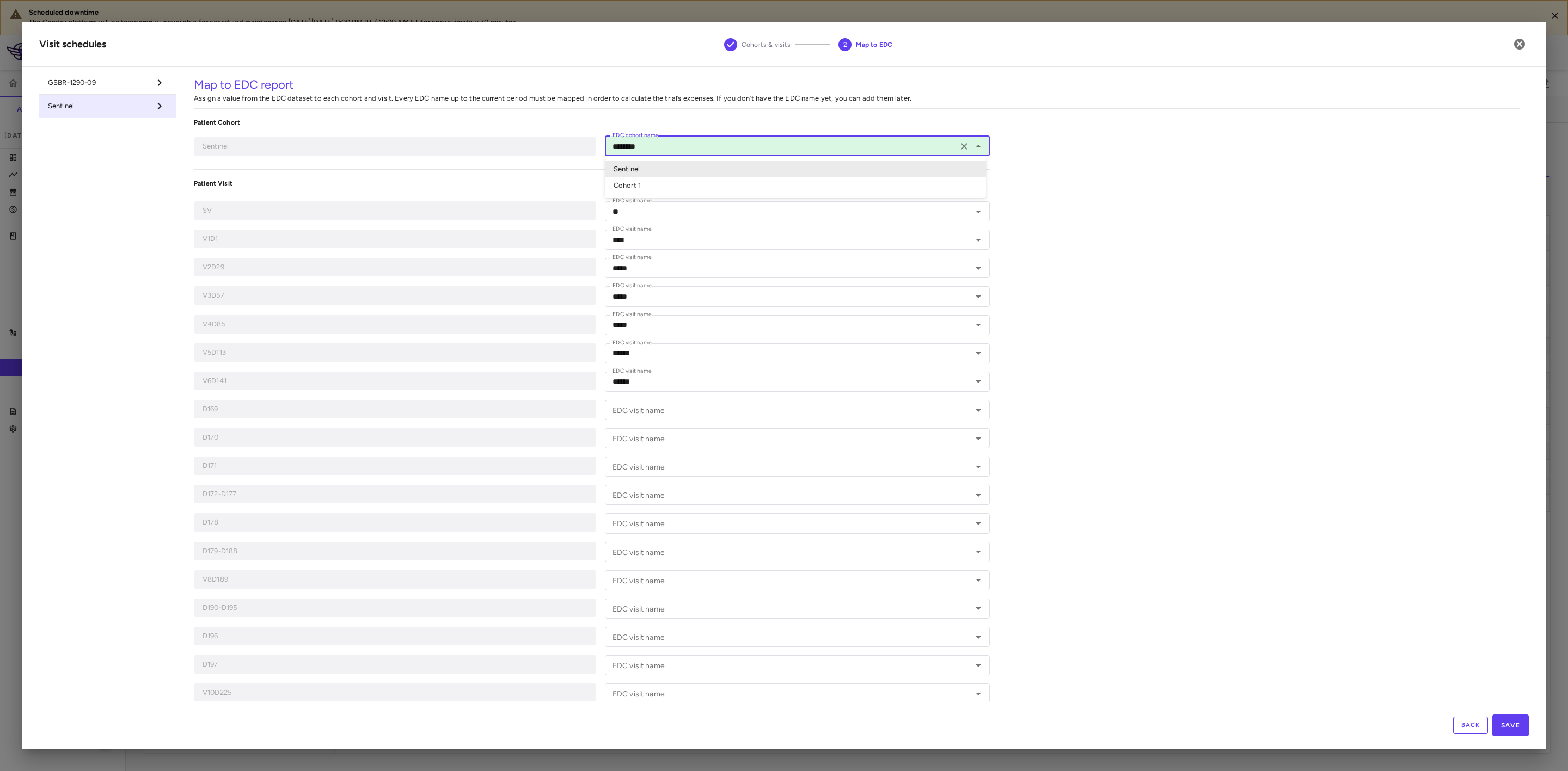
click at [688, 141] on input "********" at bounding box center [781, 146] width 347 height 13
click at [651, 167] on li "Sentinel" at bounding box center [795, 169] width 381 height 16
click at [1238, 279] on div "Map to EDC report Assign a value from the EDC dataset to each cohort and visit.…" at bounding box center [857, 423] width 1344 height 711
click at [1513, 717] on button "Save" at bounding box center [1511, 725] width 36 height 22
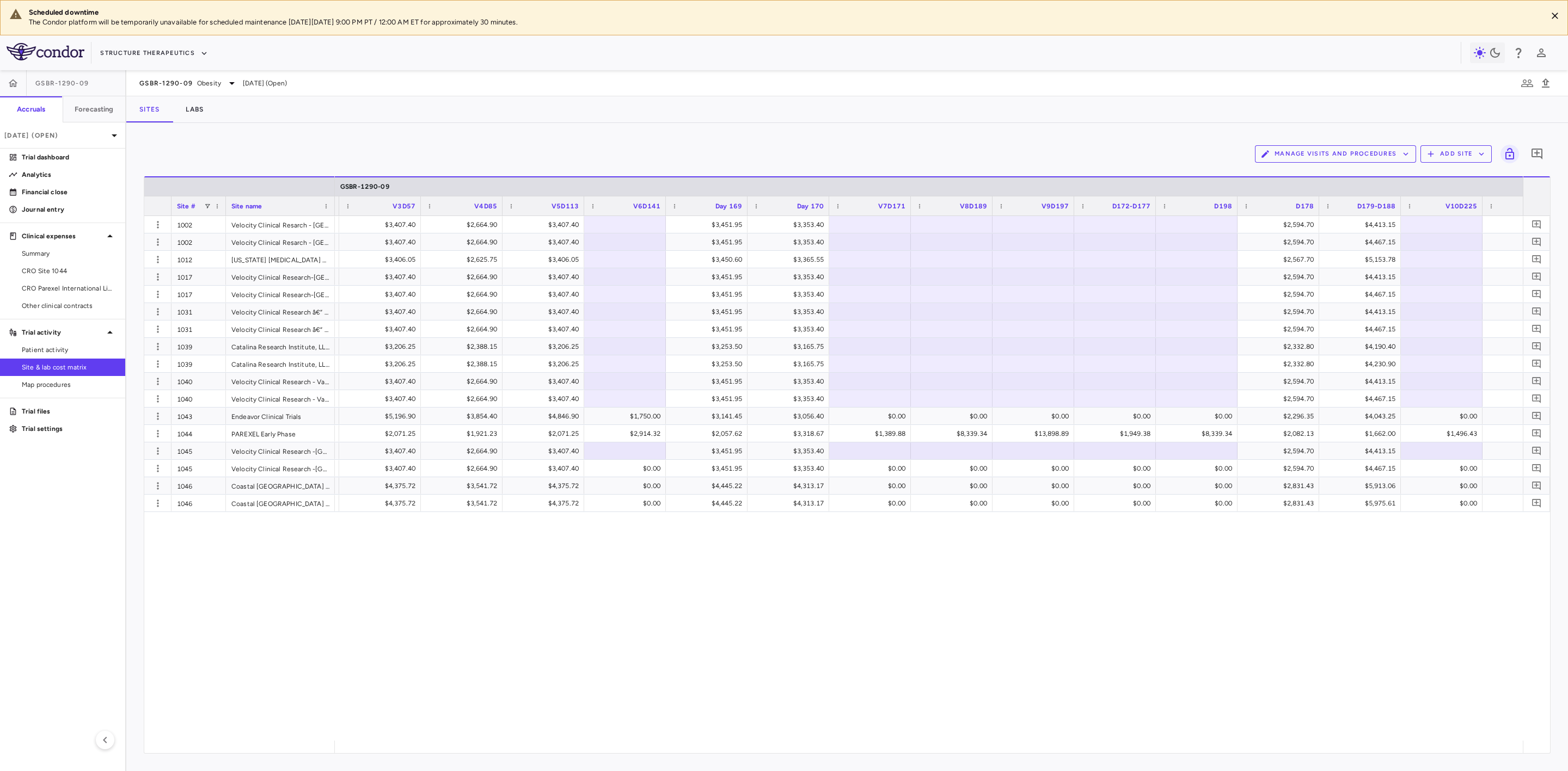
scroll to position [0, 1835]
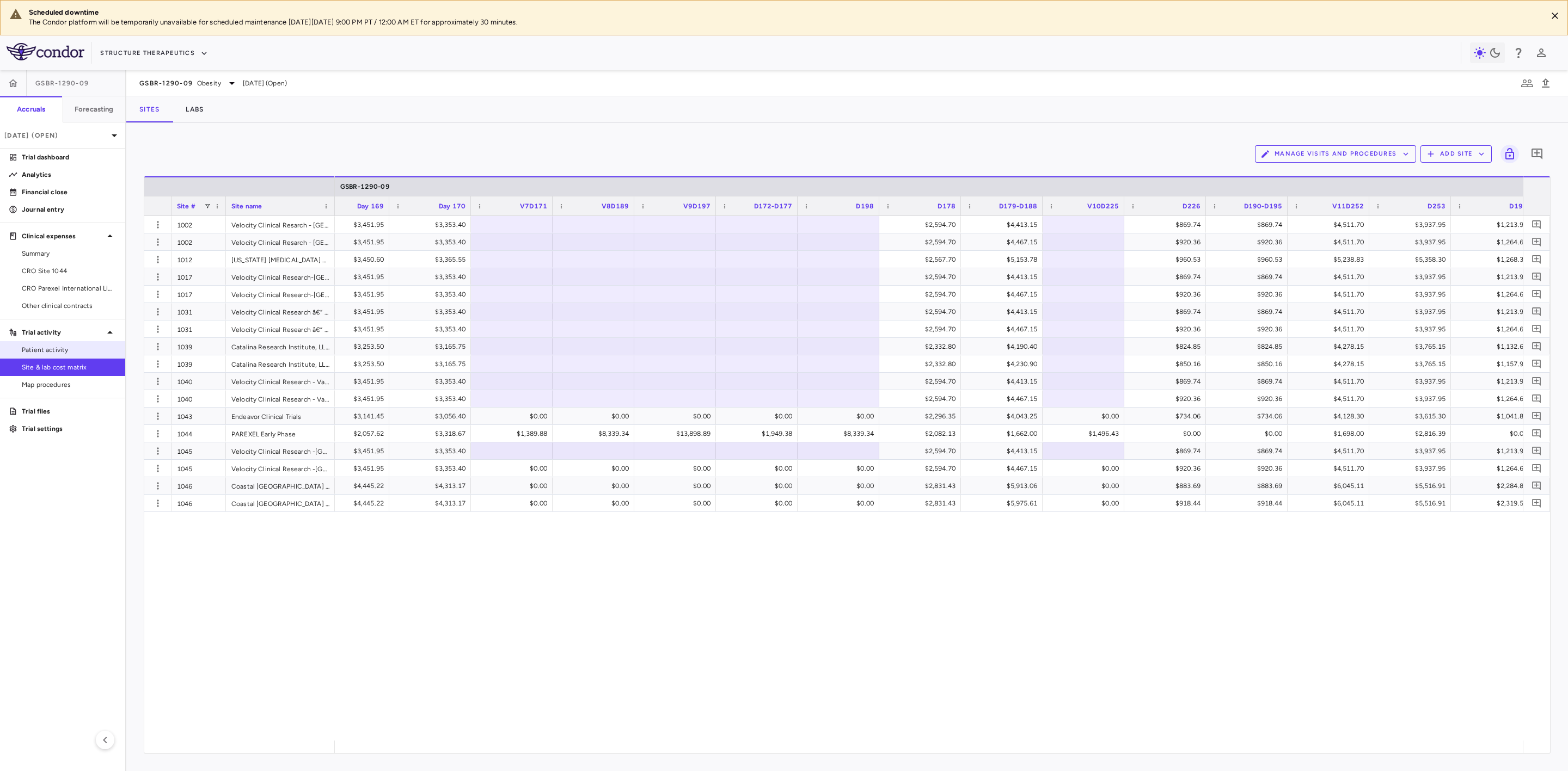
drag, startPoint x: 72, startPoint y: 351, endPoint x: 95, endPoint y: 356, distance: 23.5
click at [72, 351] on span "Patient activity" at bounding box center [69, 350] width 95 height 10
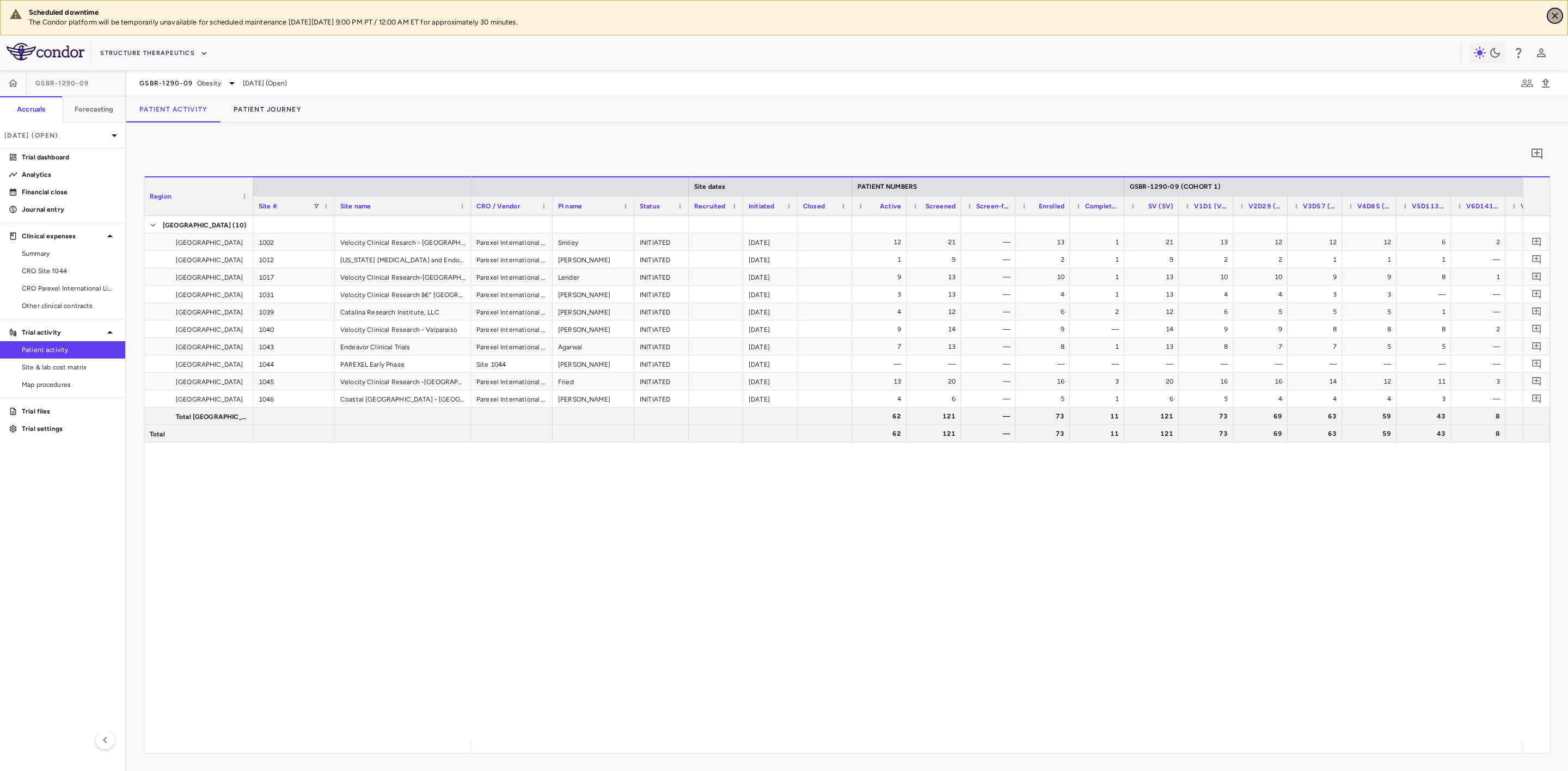
click at [1556, 11] on icon "Close" at bounding box center [1555, 15] width 11 height 11
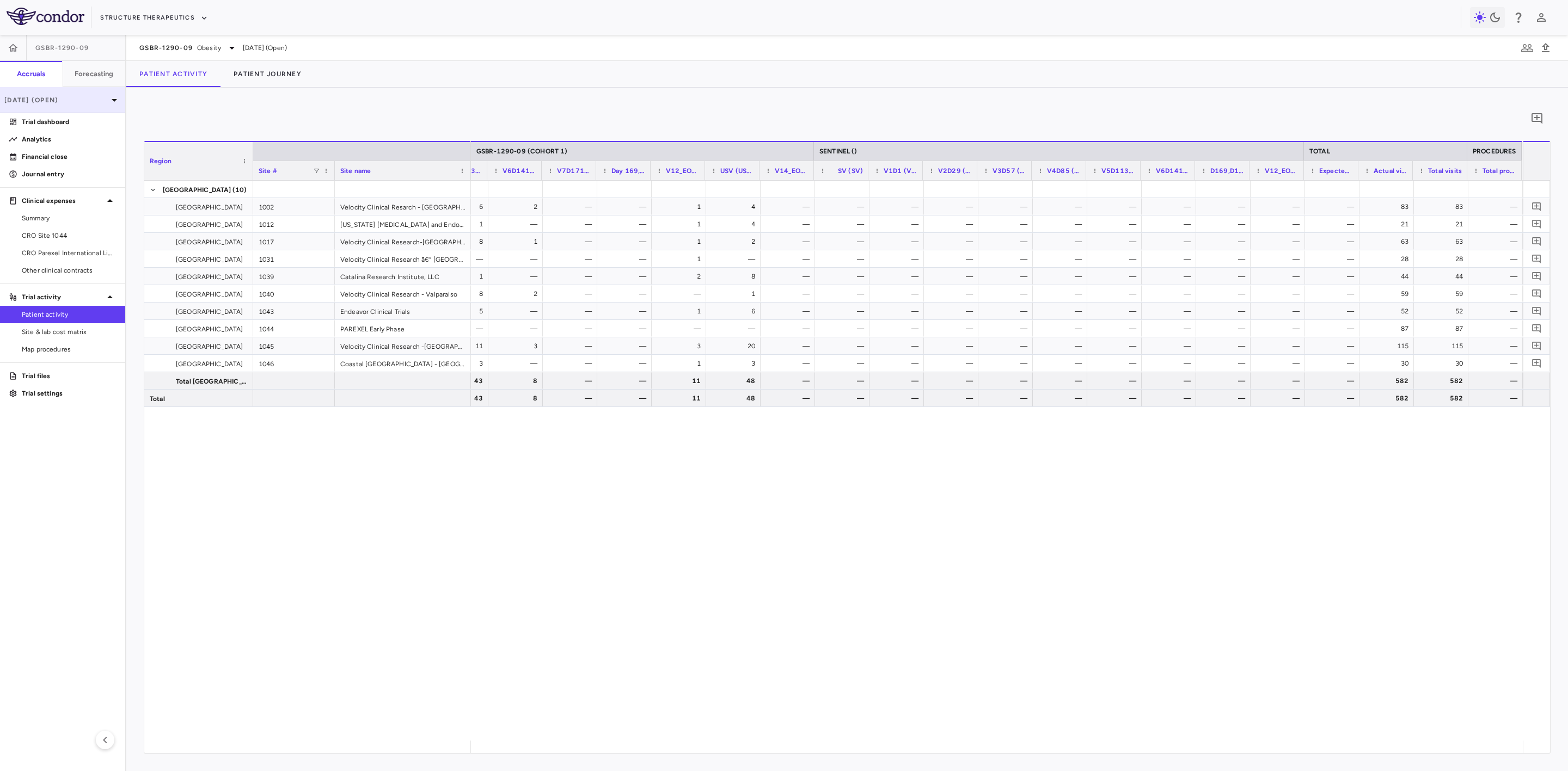
click at [82, 102] on p "Jun 2025 (Open)" at bounding box center [56, 100] width 104 height 10
click at [48, 207] on div "May 2025" at bounding box center [30, 205] width 40 height 13
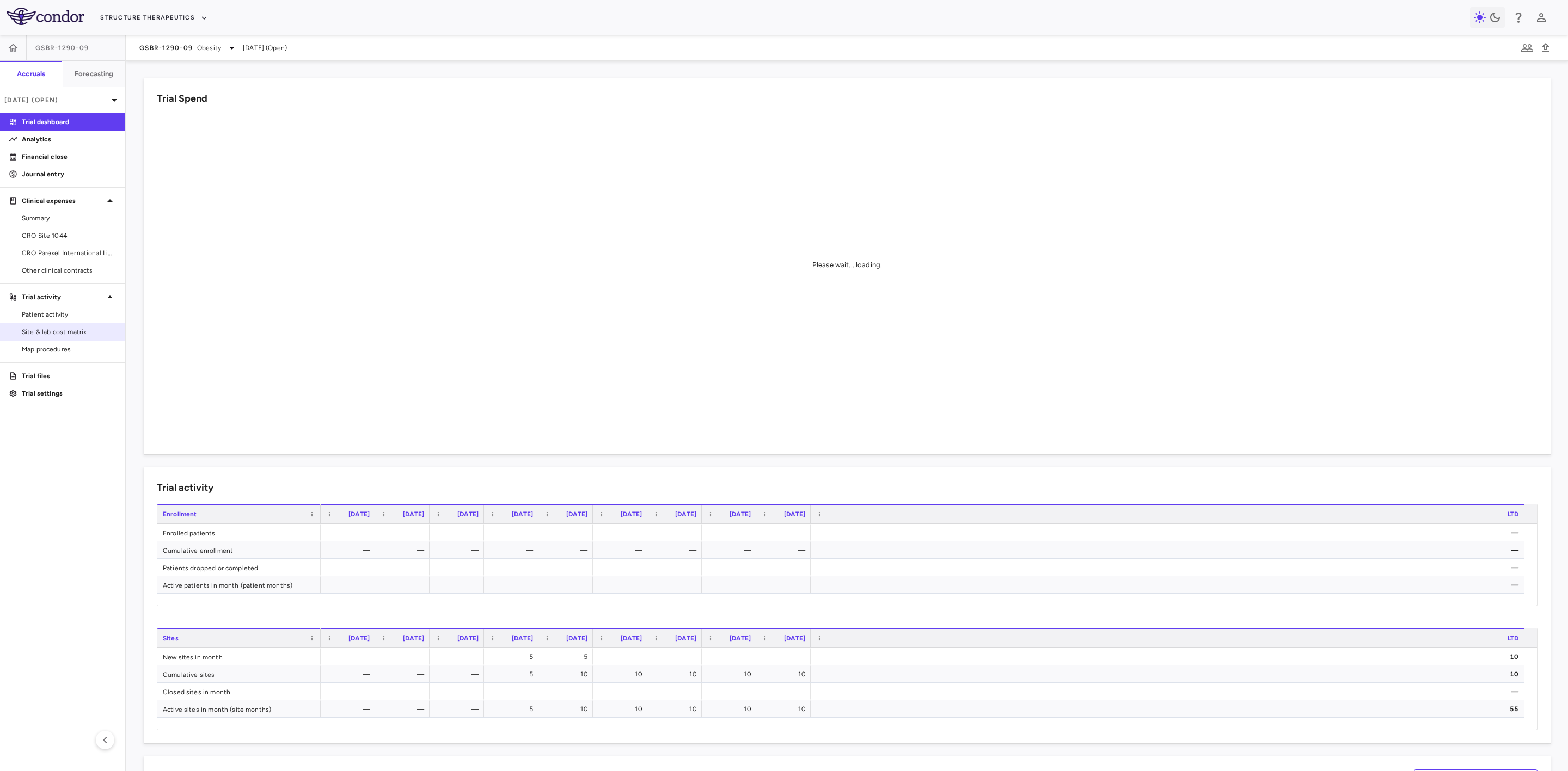
click at [61, 328] on span "Site & lab cost matrix" at bounding box center [69, 332] width 95 height 10
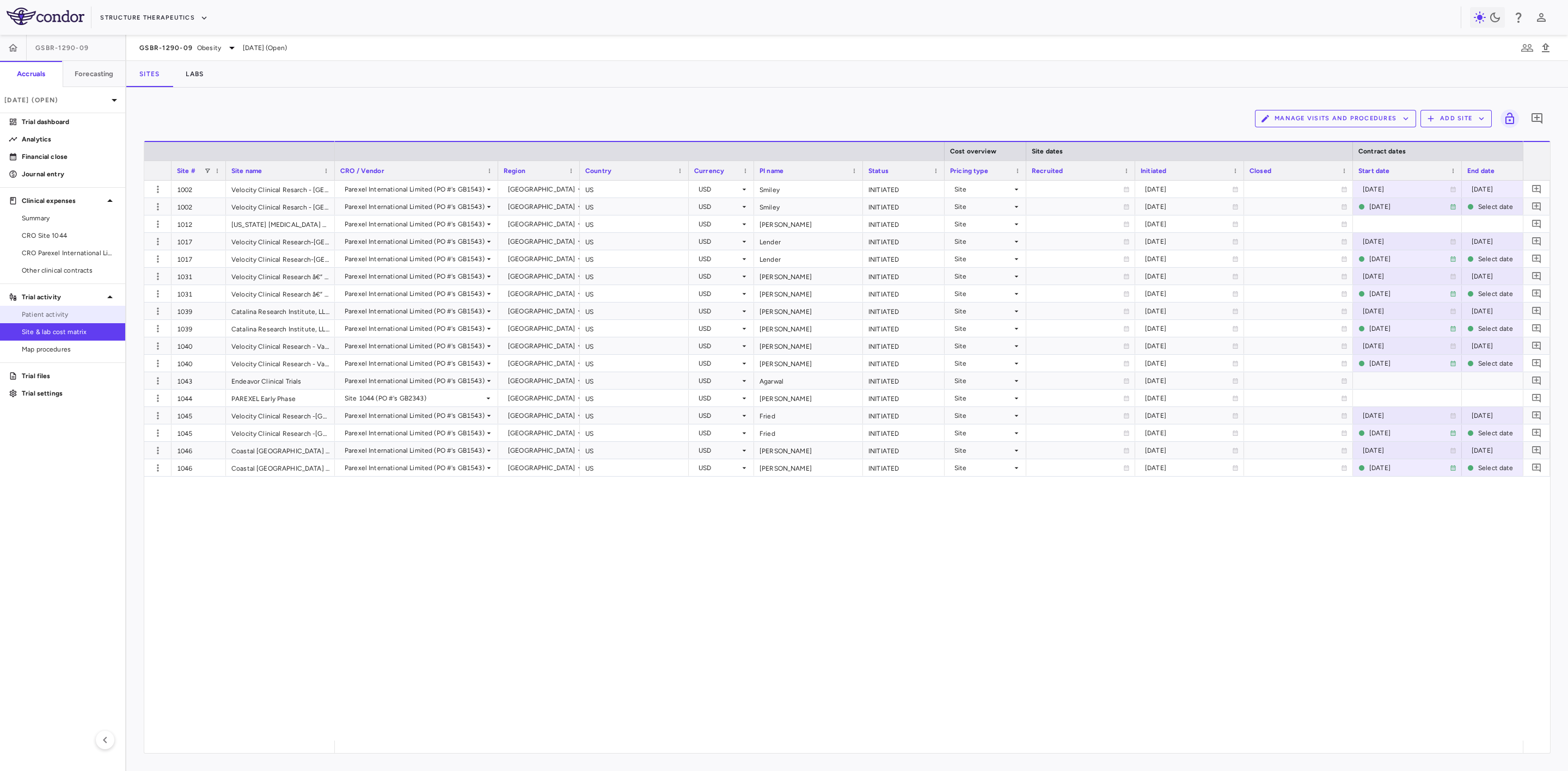
click at [62, 311] on span "Patient activity" at bounding box center [69, 314] width 95 height 10
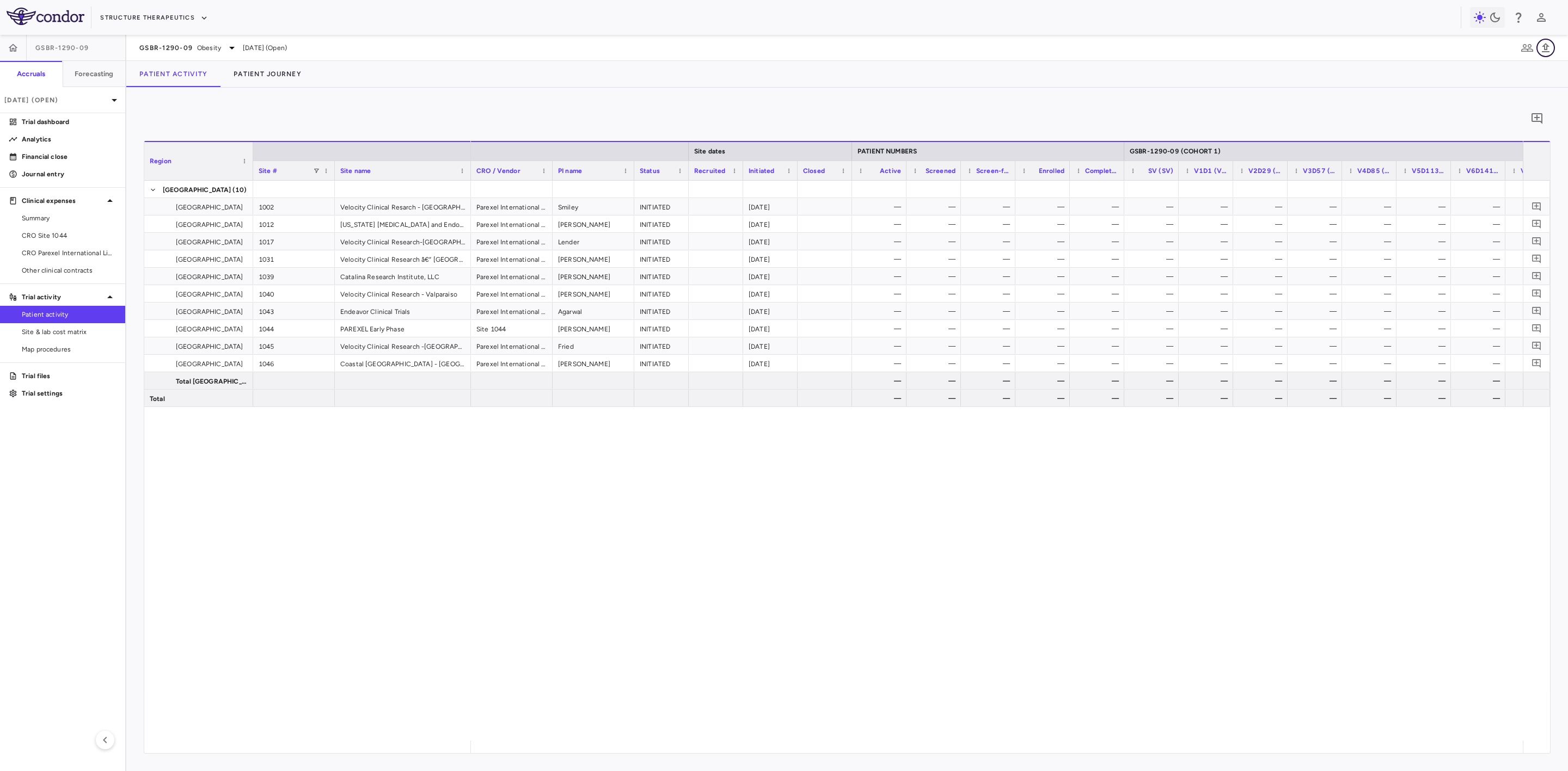
click at [1544, 49] on icon "button" at bounding box center [1545, 47] width 13 height 13
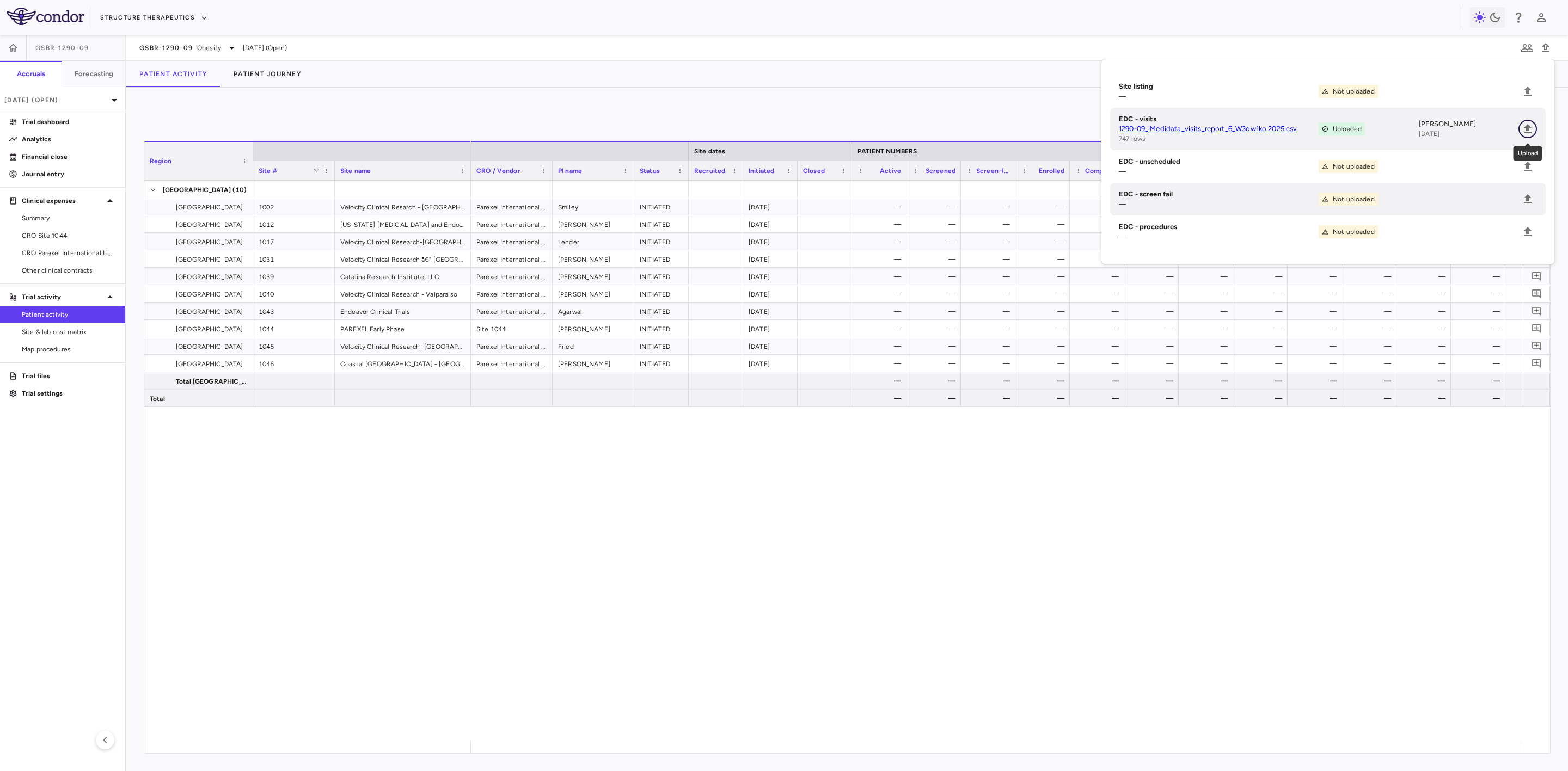
click at [1523, 129] on icon "Upload" at bounding box center [1528, 128] width 13 height 13
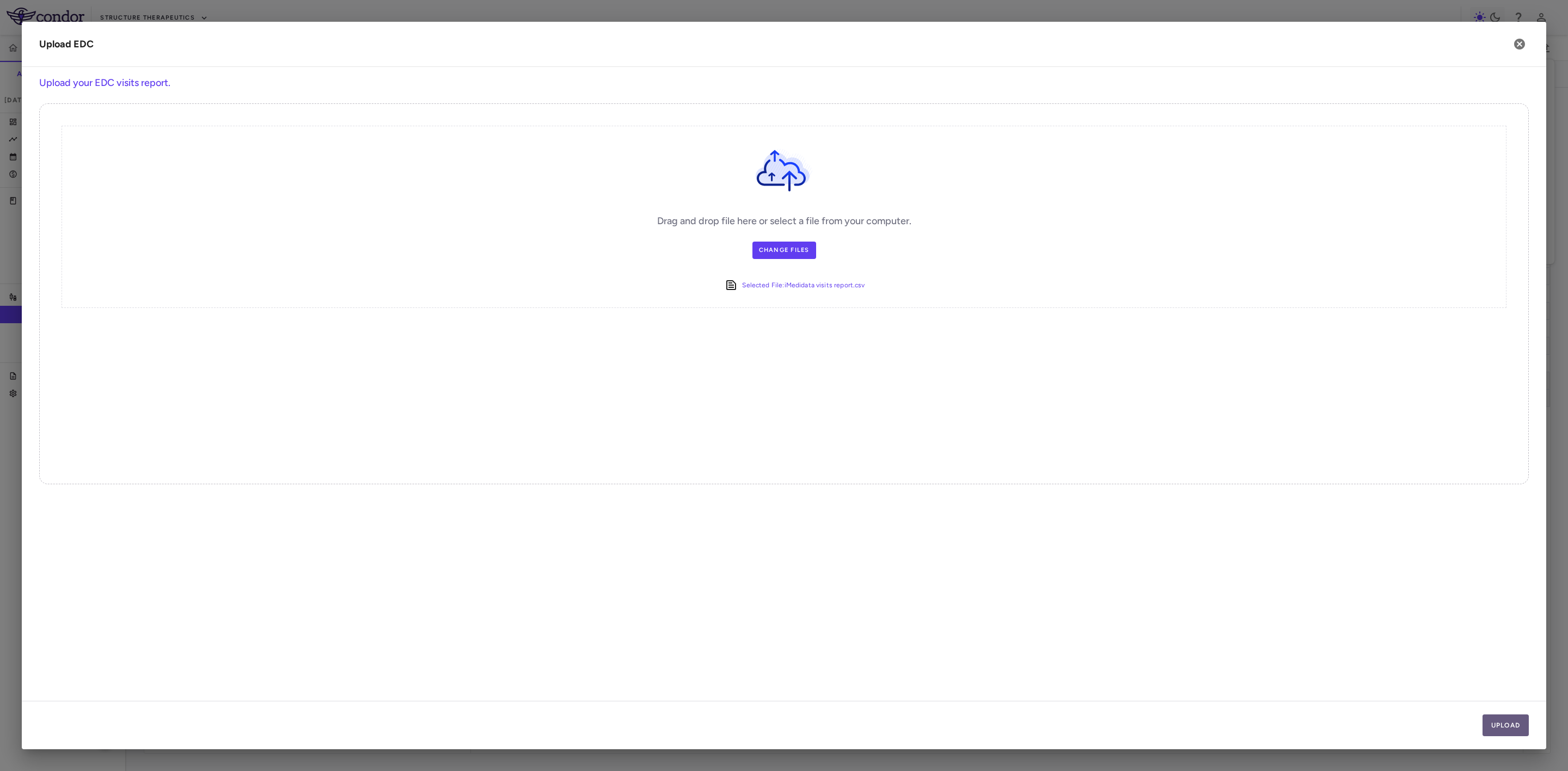
click at [1513, 726] on button "Upload" at bounding box center [1506, 725] width 47 height 22
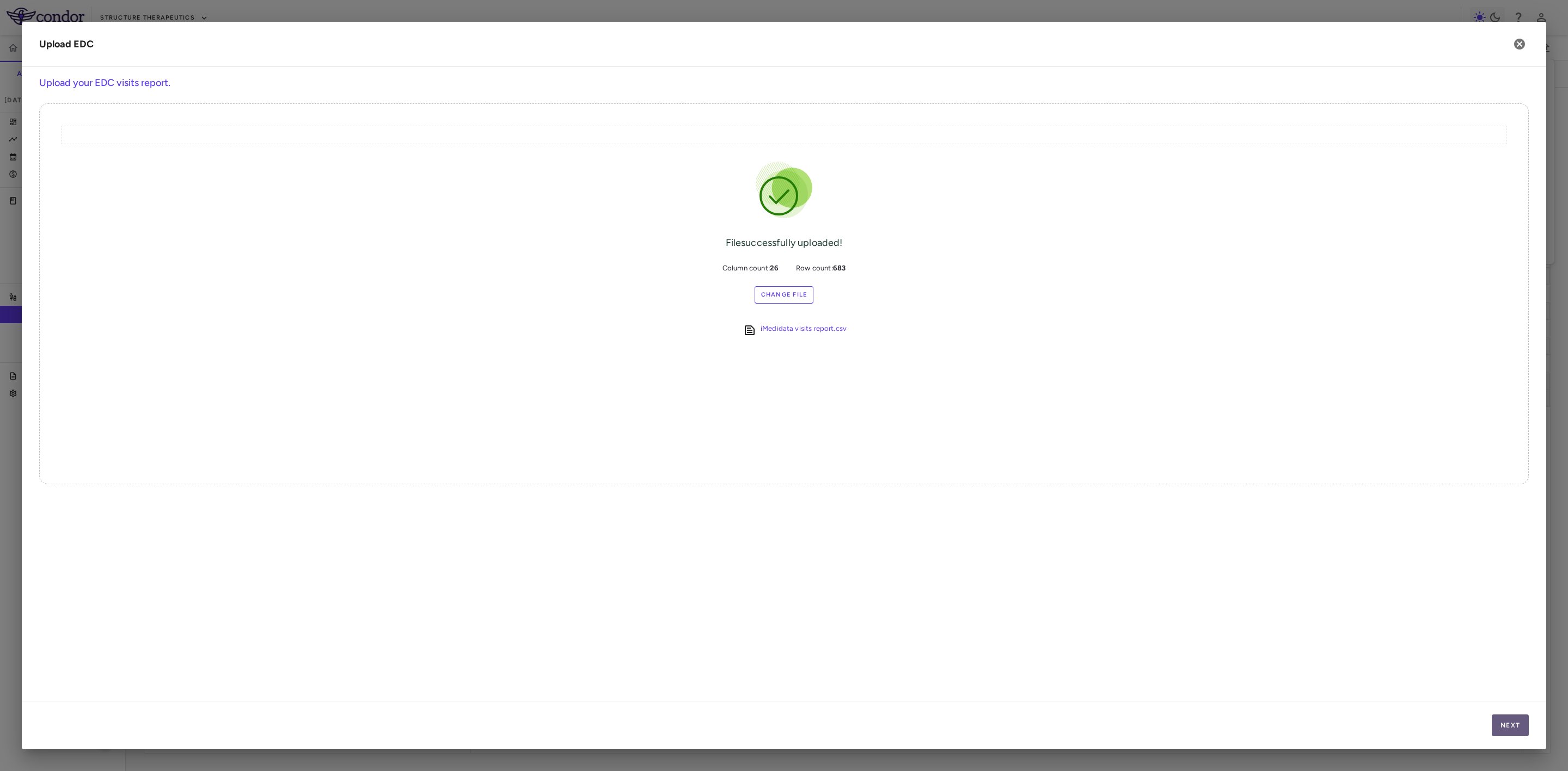
click at [1513, 726] on button "Next" at bounding box center [1510, 725] width 37 height 22
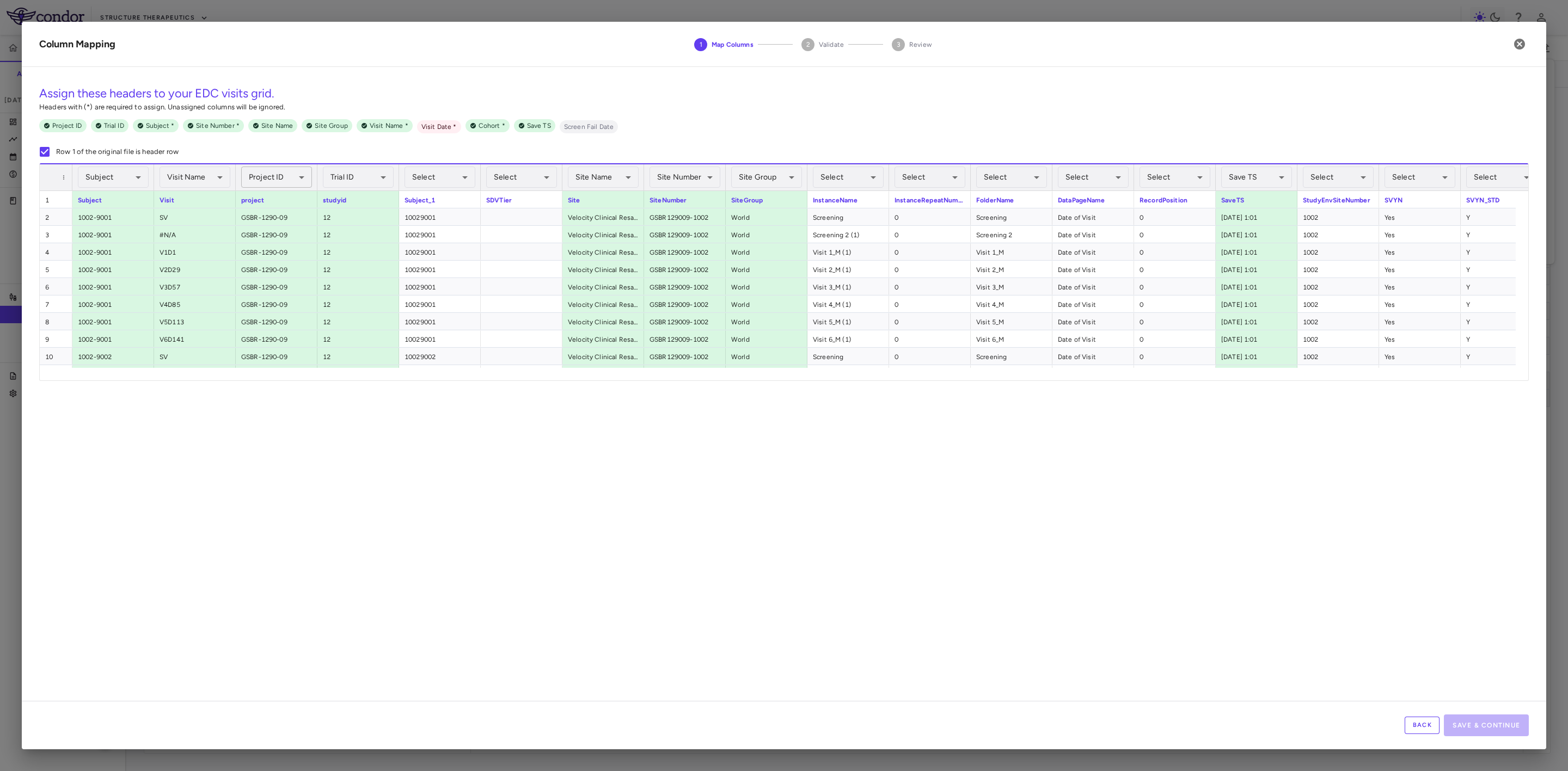
click at [299, 180] on body "Skip to sidebar Skip to main content Structure Therapeutics GSBR-1290-09 Accrua…" at bounding box center [784, 386] width 1568 height 771
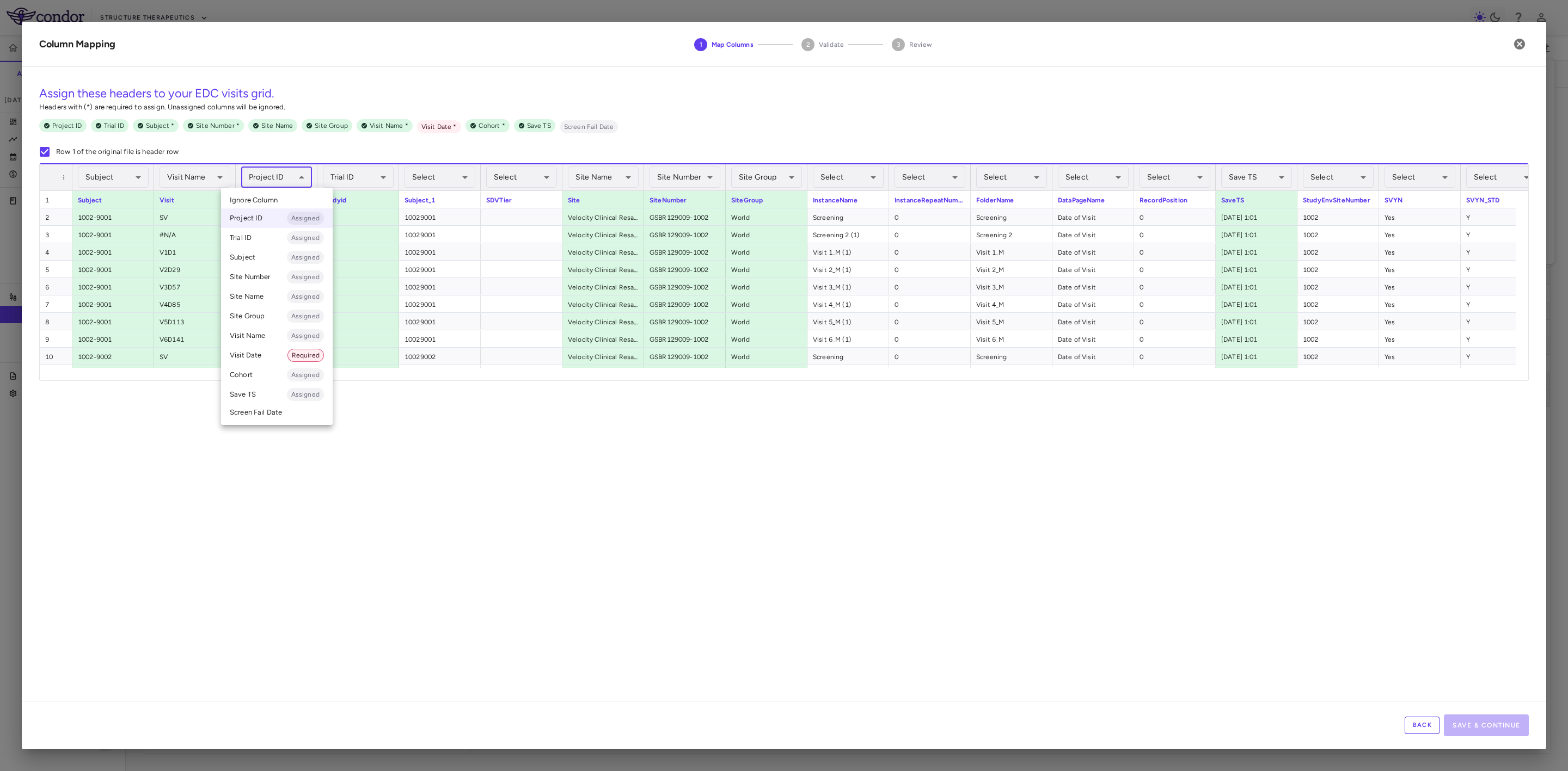
click at [283, 198] on li "Ignore Column" at bounding box center [277, 200] width 112 height 16
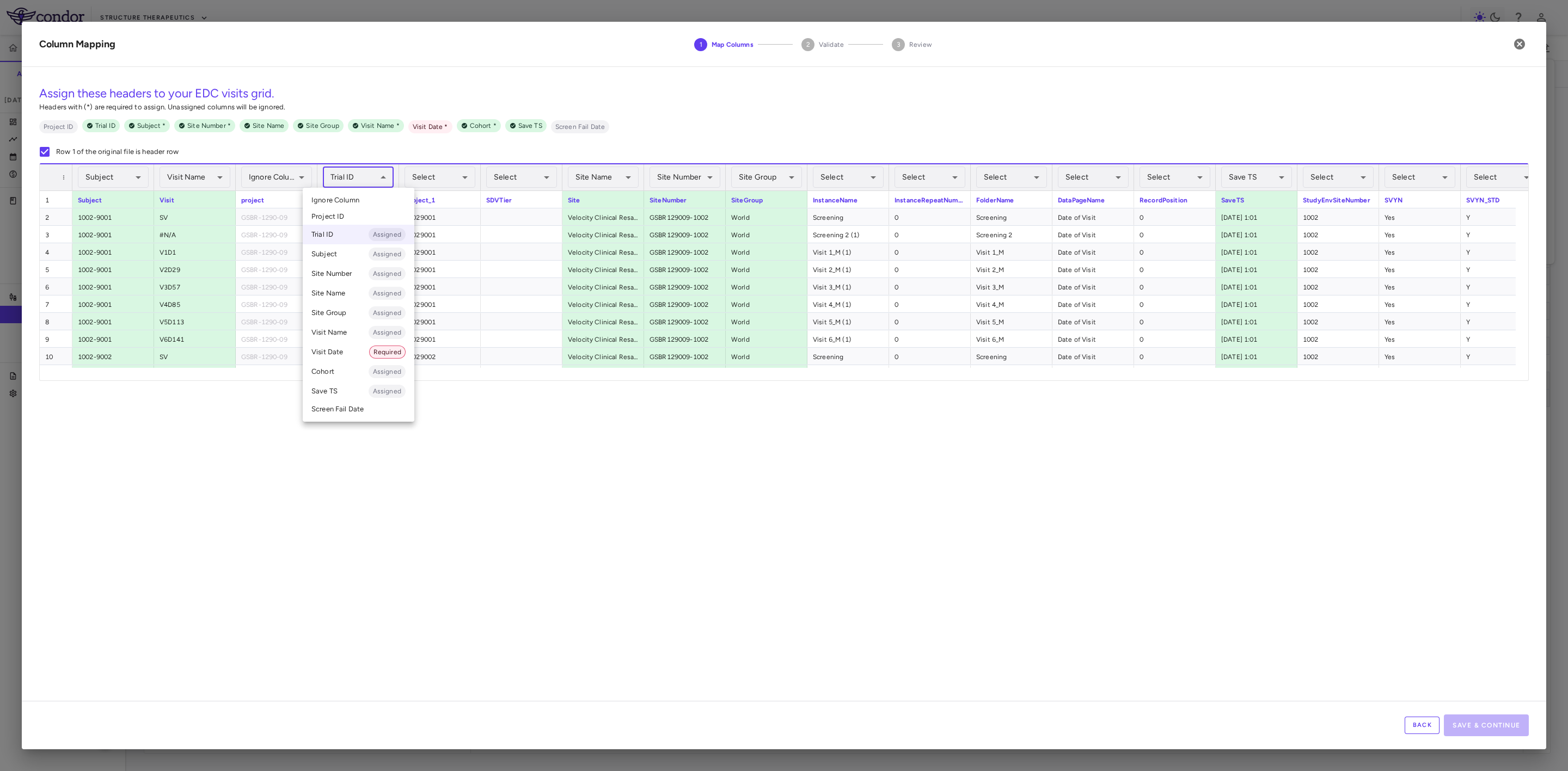
click at [386, 180] on body "Skip to sidebar Skip to main content Structure Therapeutics GSBR-1290-09 Accrua…" at bounding box center [784, 386] width 1568 height 771
click at [372, 201] on li "Ignore Column" at bounding box center [359, 200] width 112 height 16
click at [456, 180] on body "Skip to sidebar Skip to main content Structure Therapeutics GSBR-1290-09 Accrua…" at bounding box center [784, 386] width 1568 height 771
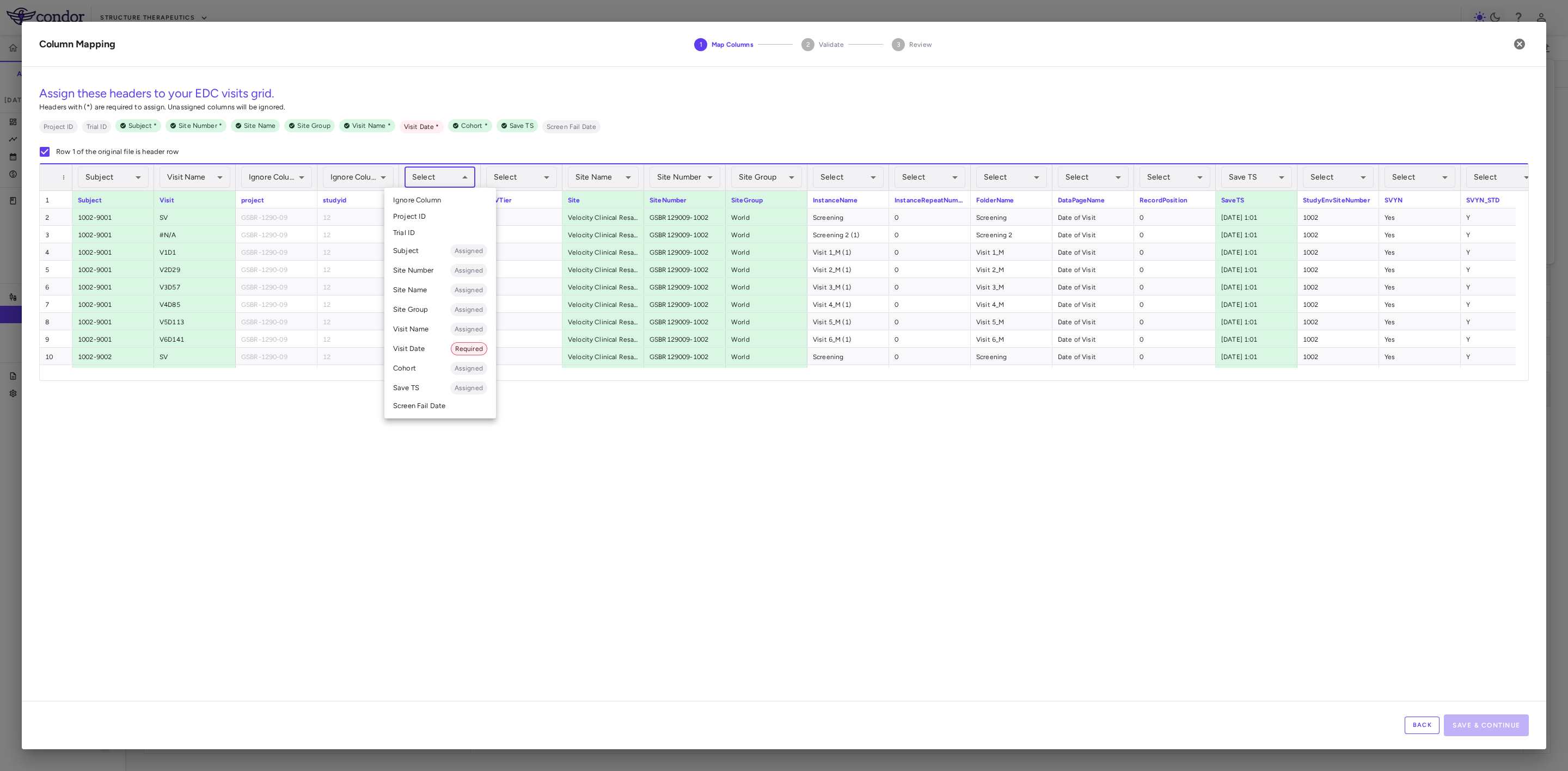
click at [435, 252] on li "Subject Assigned" at bounding box center [440, 250] width 112 height 20
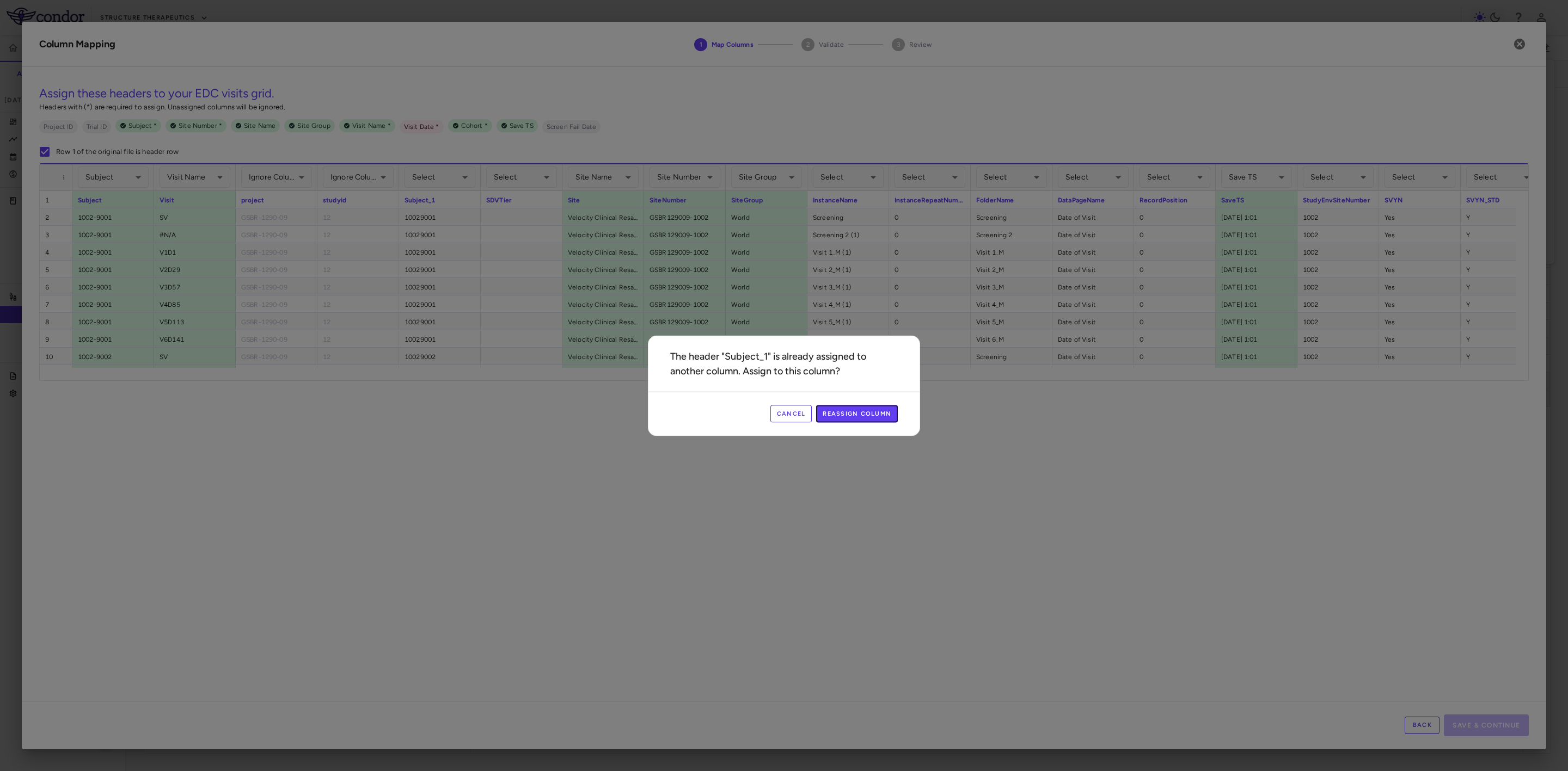
click at [845, 412] on button "Reassign Column" at bounding box center [857, 414] width 81 height 17
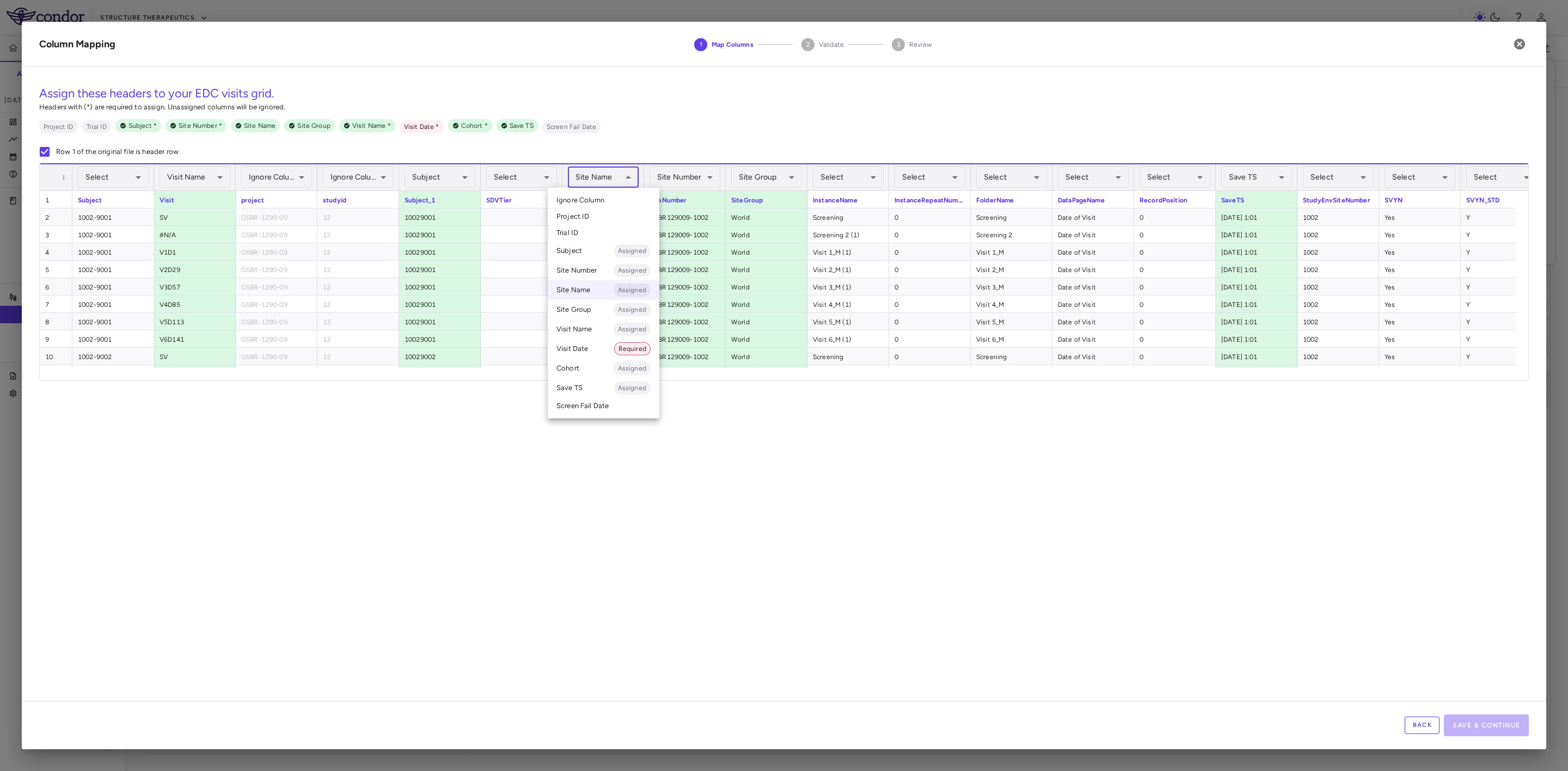
click at [614, 170] on body "Skip to sidebar Skip to main content Structure Therapeutics GSBR-1290-09 Accrua…" at bounding box center [784, 386] width 1568 height 771
click at [713, 161] on div at bounding box center [784, 386] width 1568 height 771
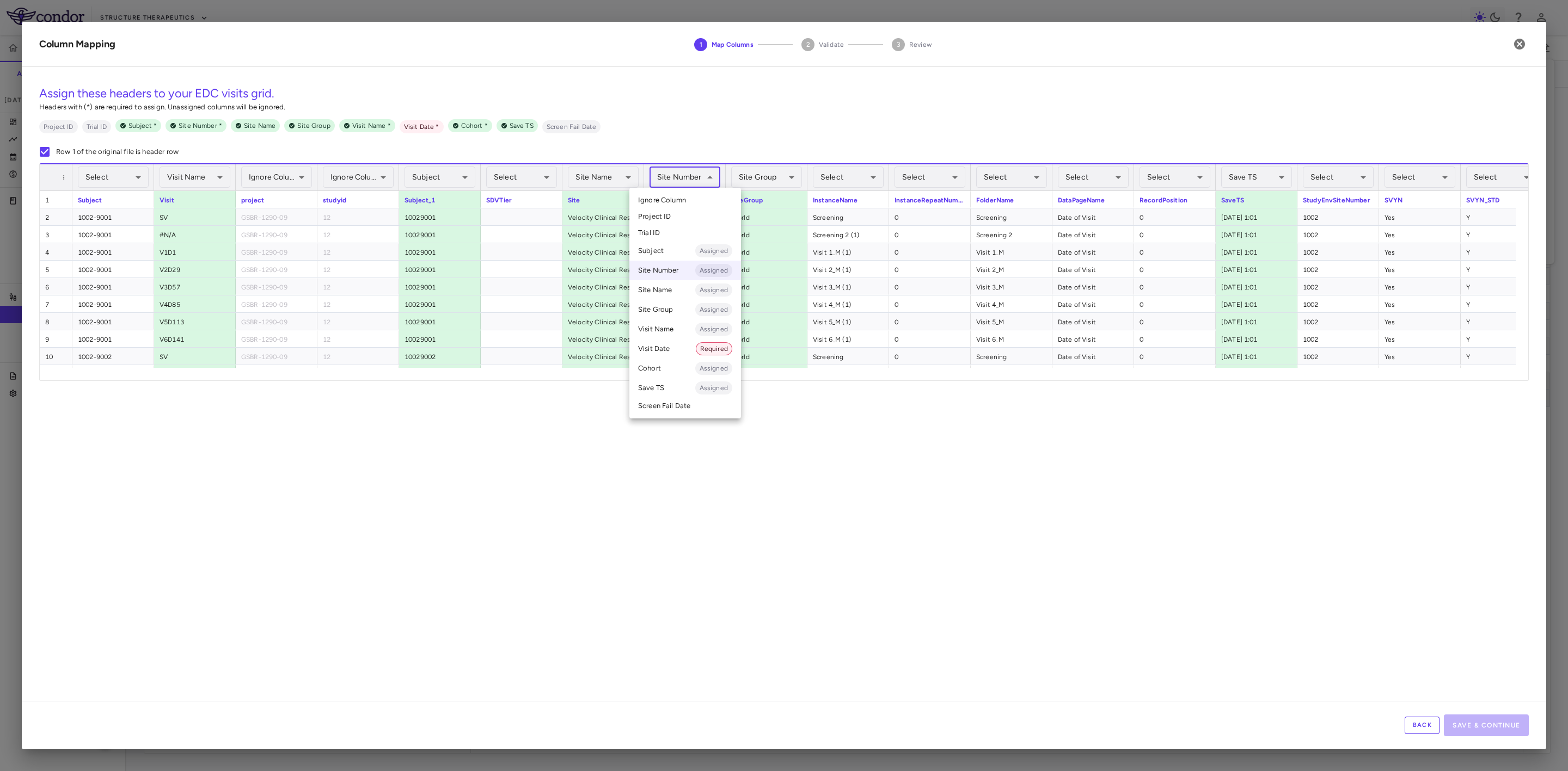
click at [696, 178] on body "Skip to sidebar Skip to main content Structure Therapeutics GSBR-1290-09 Accrua…" at bounding box center [784, 386] width 1568 height 771
click at [686, 198] on li "Ignore Column" at bounding box center [685, 200] width 112 height 16
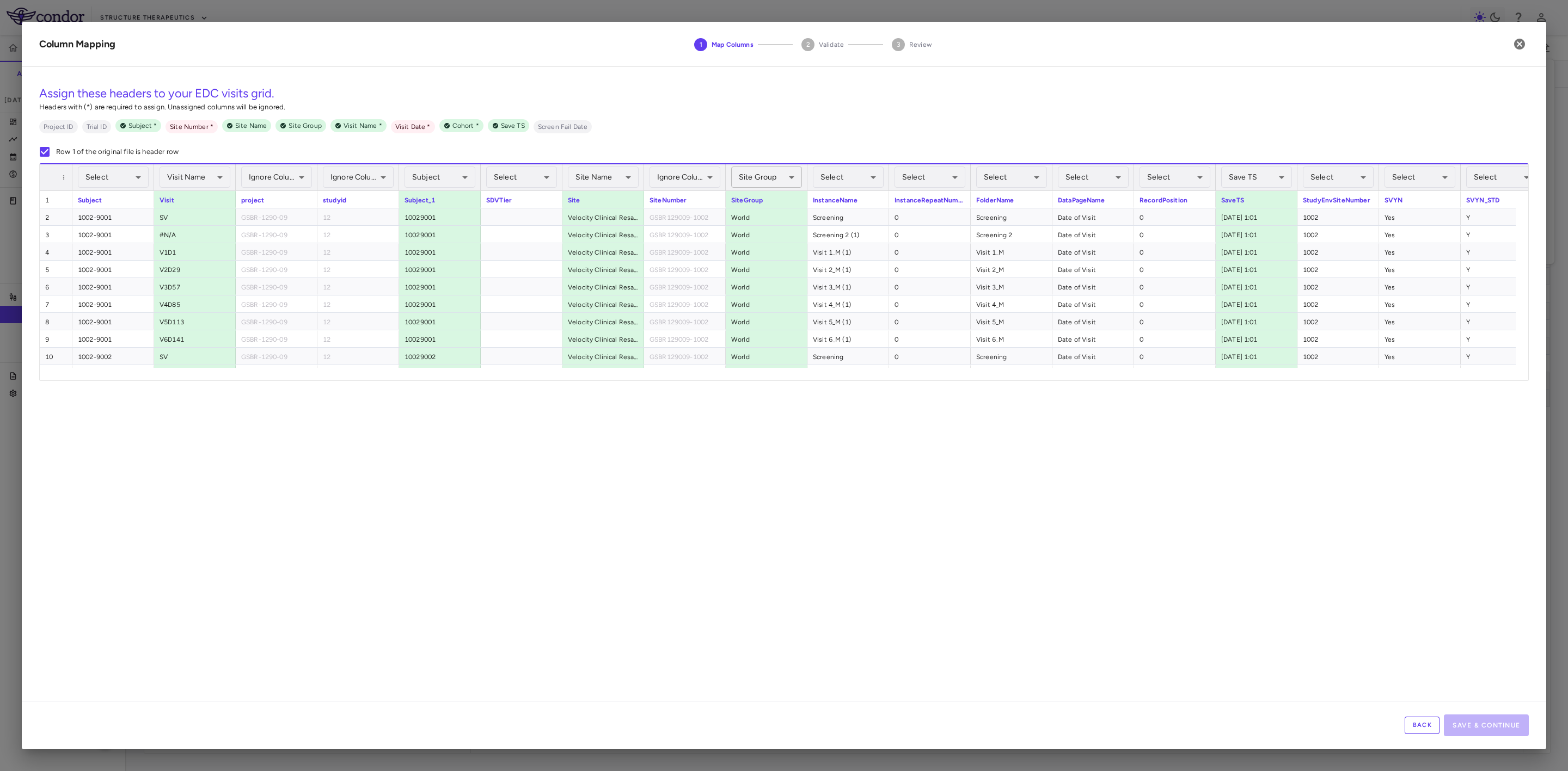
click at [783, 184] on body "Skip to sidebar Skip to main content Structure Therapeutics GSBR-1290-09 Accrua…" at bounding box center [784, 386] width 1568 height 771
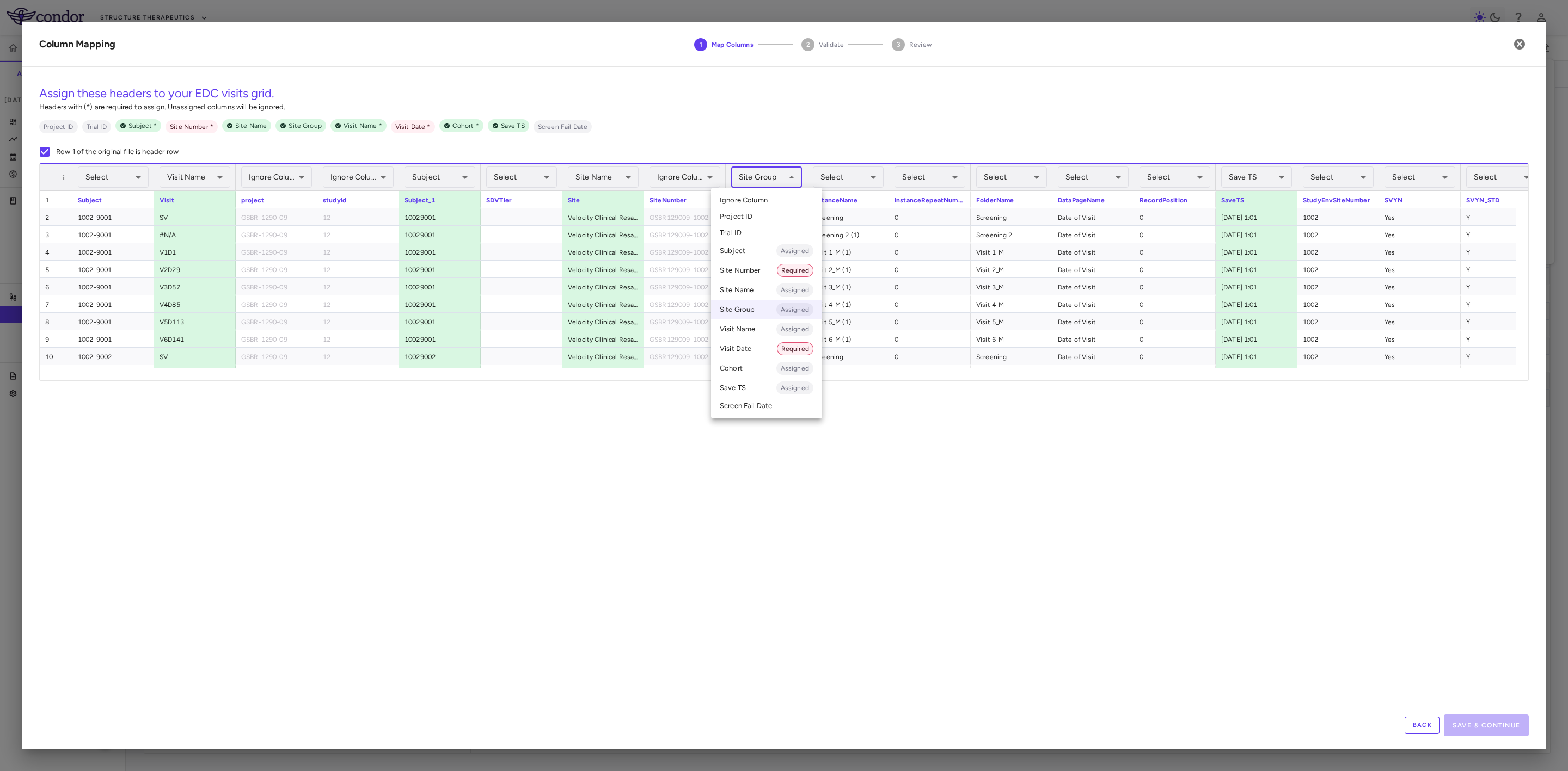
click at [787, 203] on li "Ignore Column" at bounding box center [767, 200] width 111 height 16
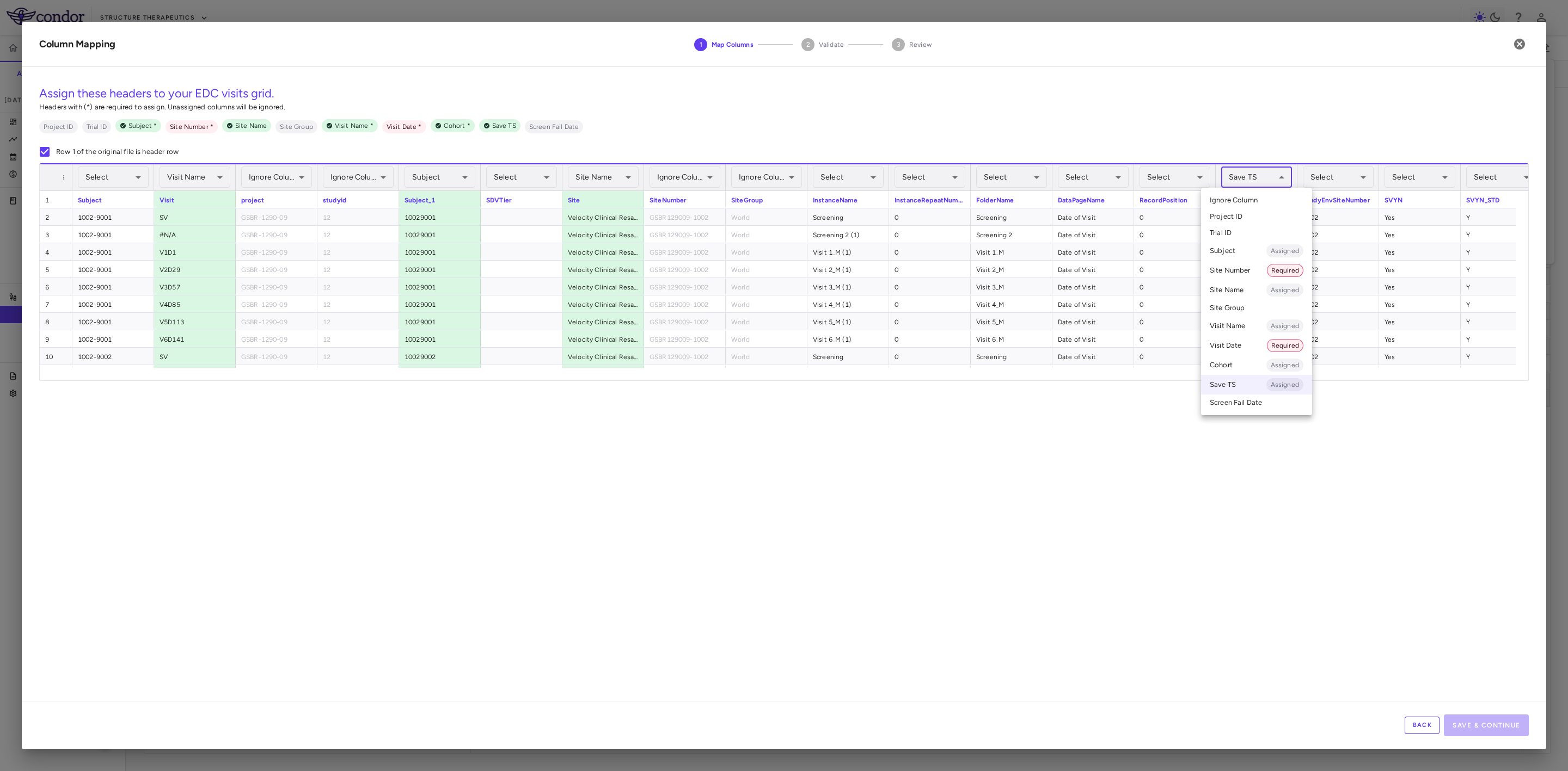
click at [1275, 177] on body "Skip to sidebar Skip to main content Structure Therapeutics GSBR-1290-09 Accrua…" at bounding box center [784, 386] width 1568 height 771
click at [1254, 198] on span "Ignore Column" at bounding box center [1234, 200] width 48 height 10
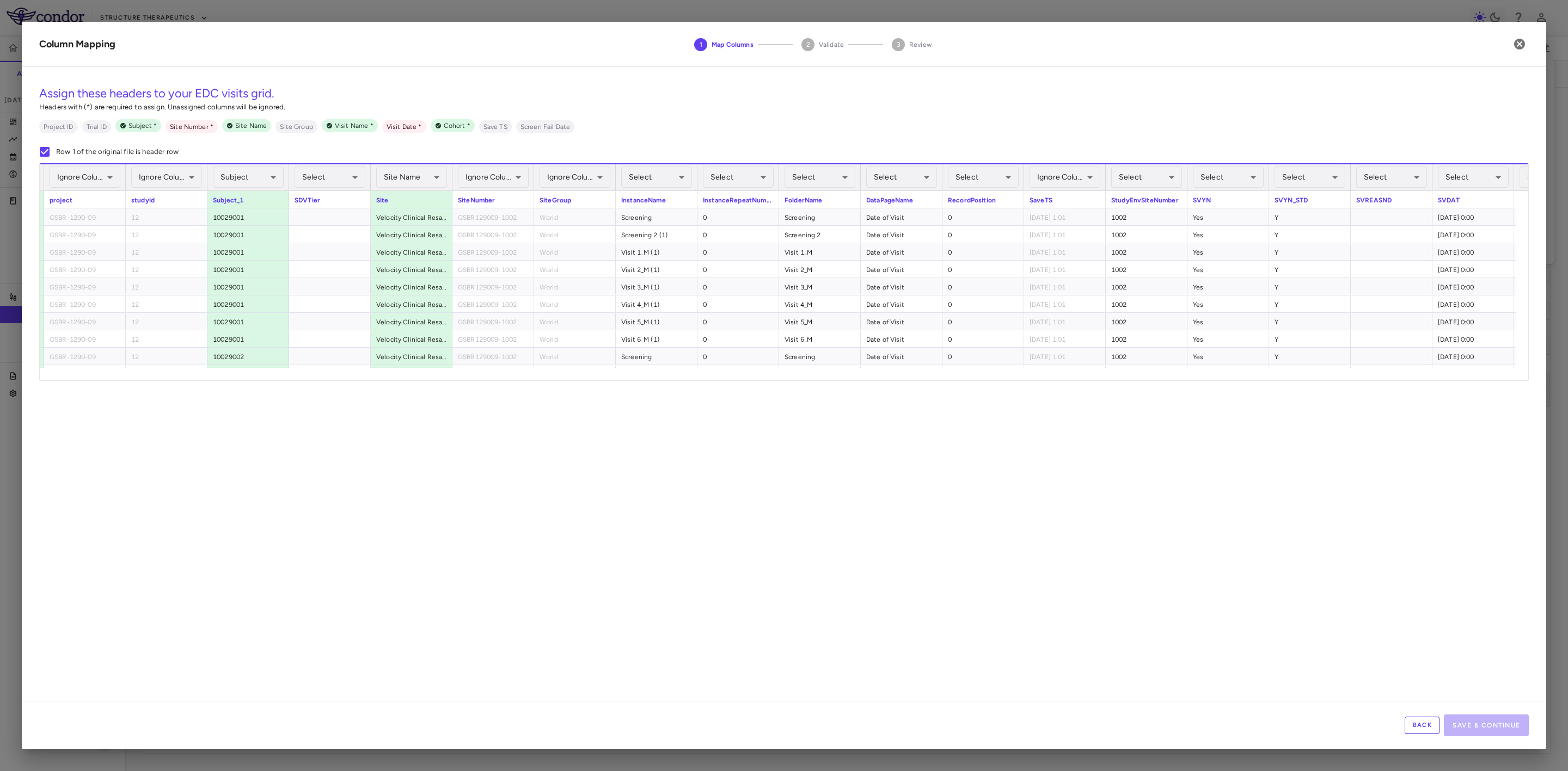
scroll to position [0, 355]
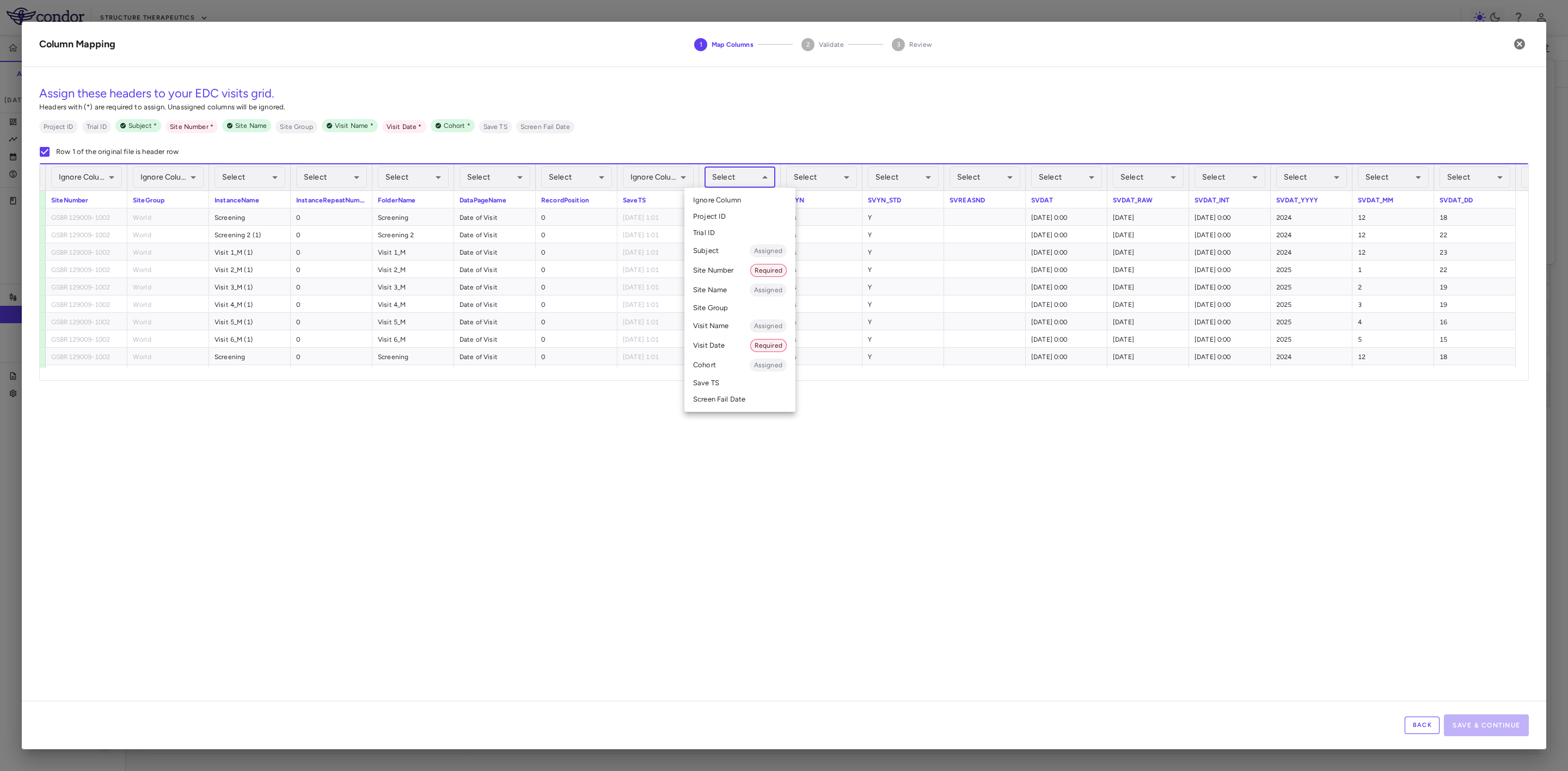
click at [754, 169] on body "Skip to sidebar Skip to main content Structure Therapeutics GSBR-1290-09 Accrua…" at bounding box center [784, 386] width 1568 height 771
click at [732, 268] on li "Site Number Required" at bounding box center [740, 270] width 111 height 20
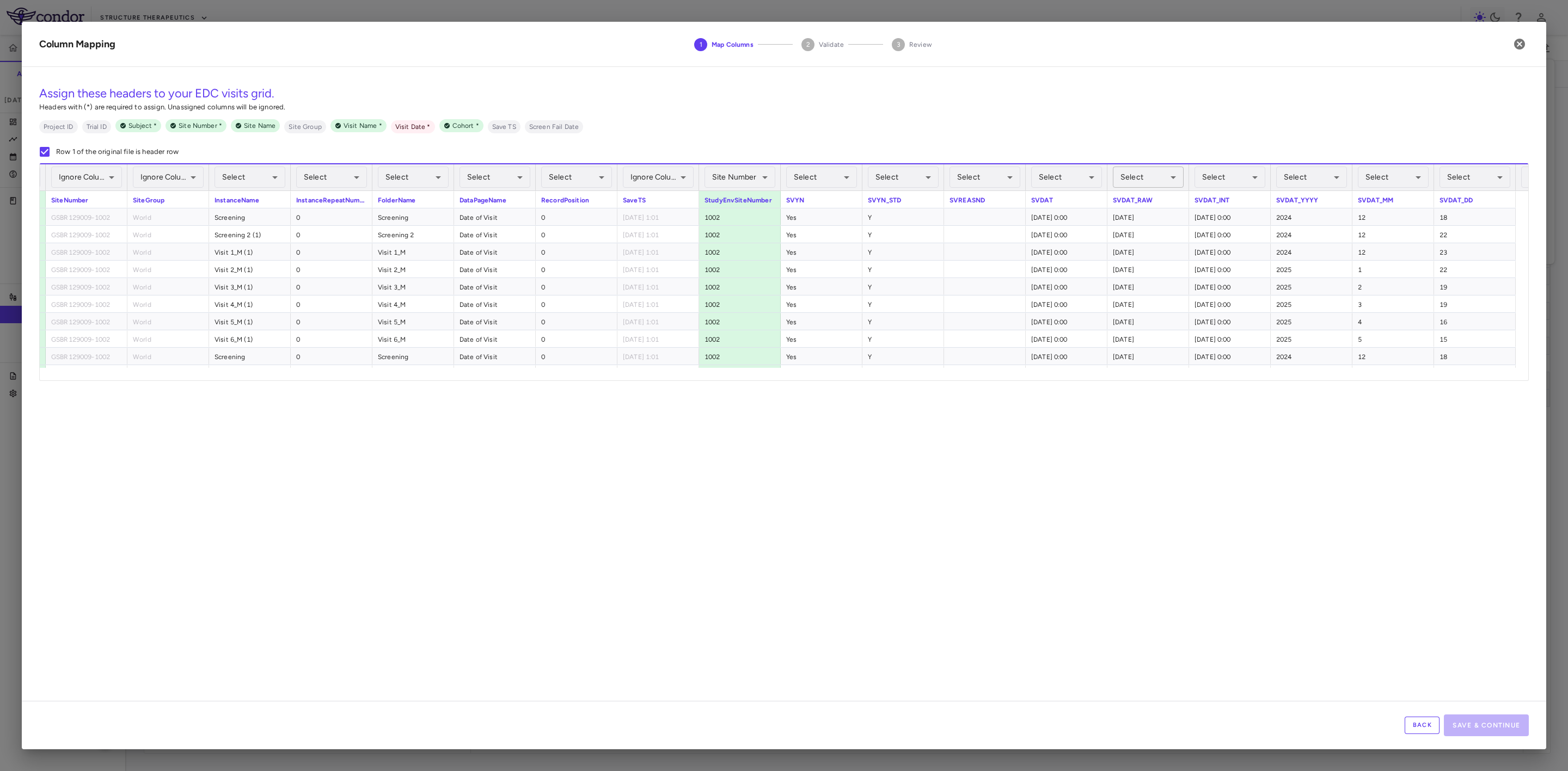
click at [1160, 172] on body "Skip to sidebar Skip to main content Structure Therapeutics GSBR-1290-09 Accrua…" at bounding box center [784, 386] width 1568 height 771
click at [1137, 340] on li "Visit Date Required" at bounding box center [1149, 345] width 112 height 20
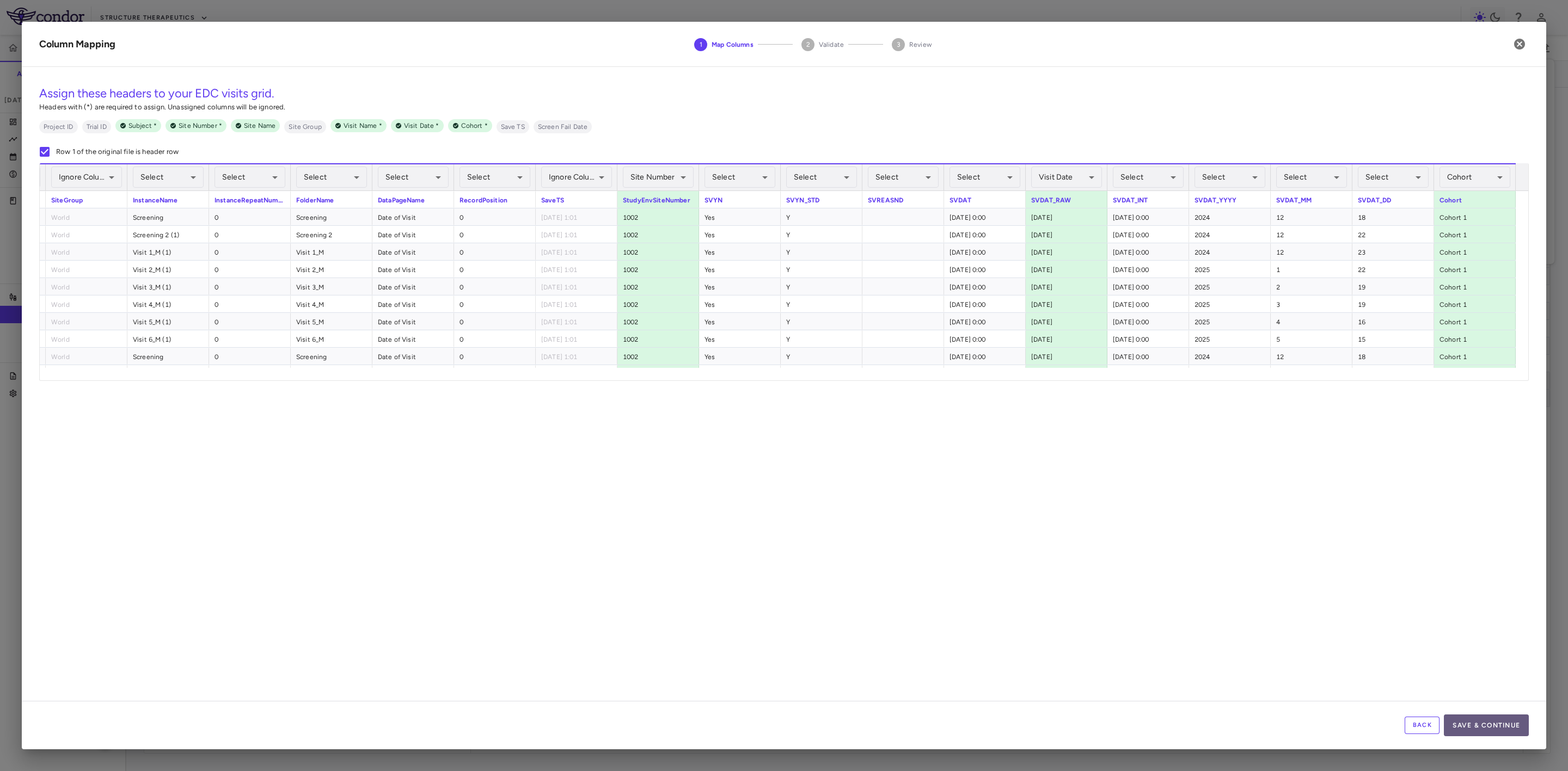
click at [1498, 729] on button "Save & Continue" at bounding box center [1487, 725] width 85 height 22
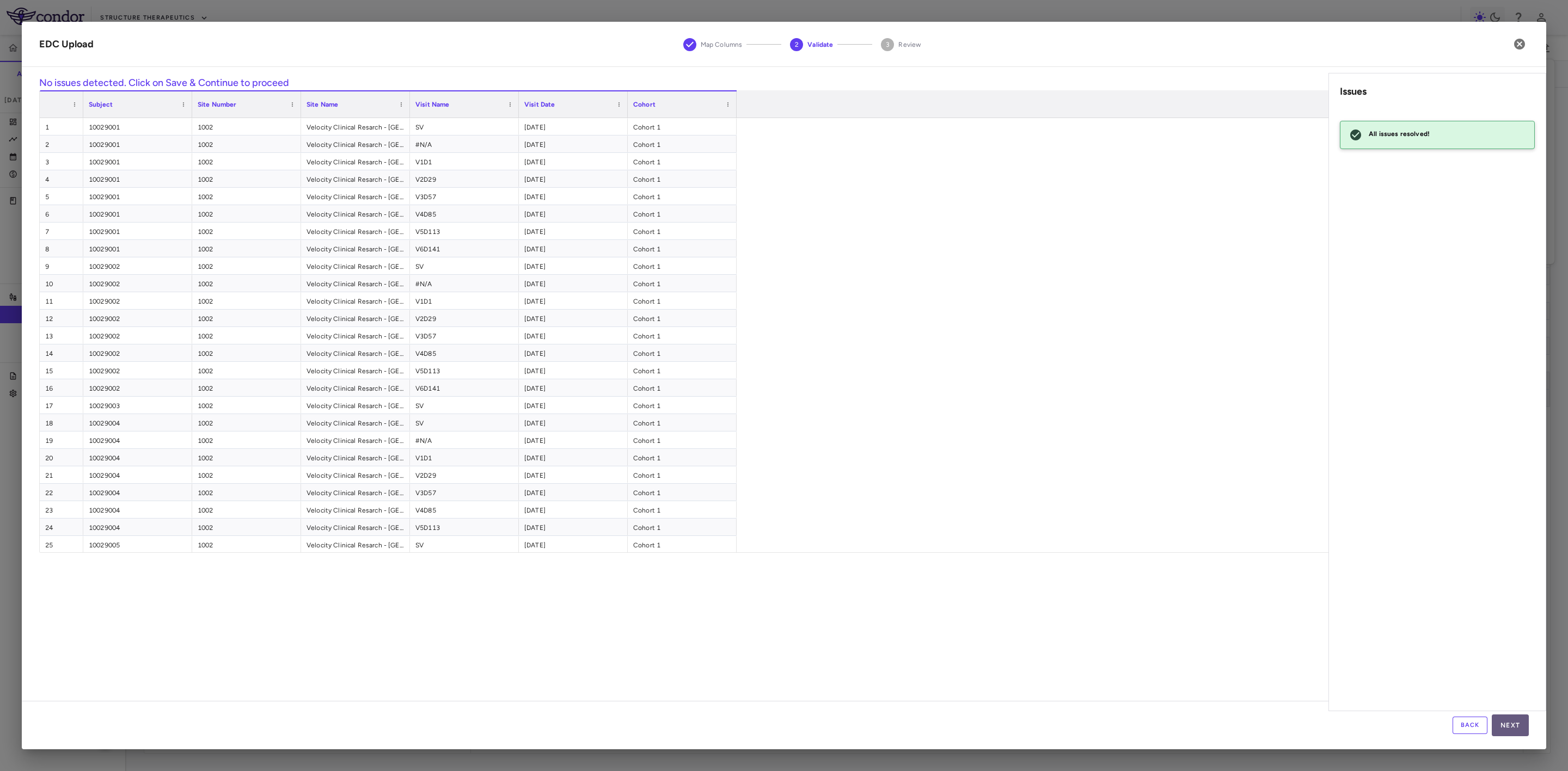
click at [1503, 725] on button "Next" at bounding box center [1510, 725] width 37 height 22
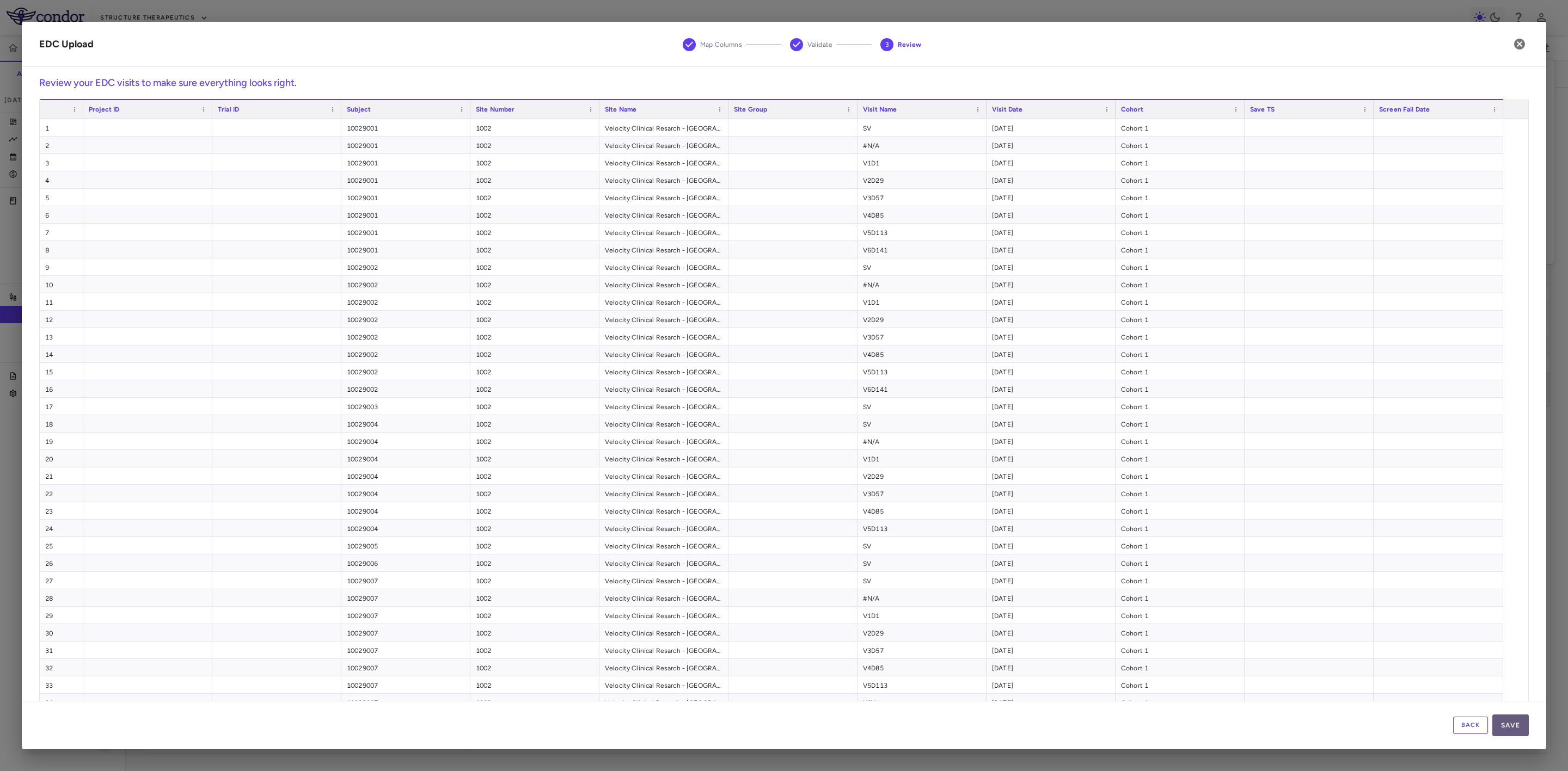
click at [1519, 726] on button "Save" at bounding box center [1511, 725] width 36 height 22
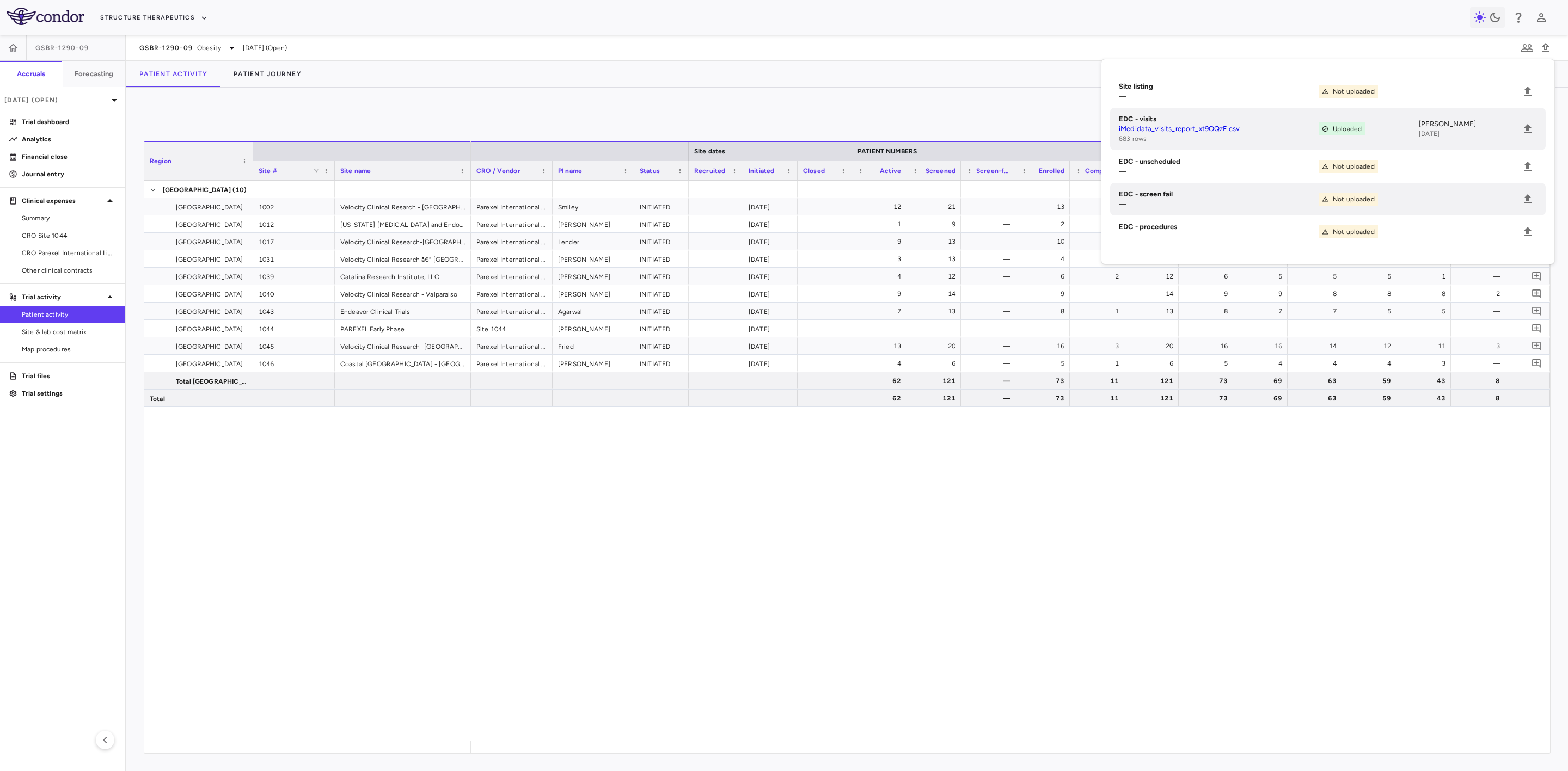
click at [483, 538] on div "Parexel International Limited Smiley INITIATED 2024-12-09 12 21 — 13 1 21 13 12…" at bounding box center [997, 461] width 1052 height 560
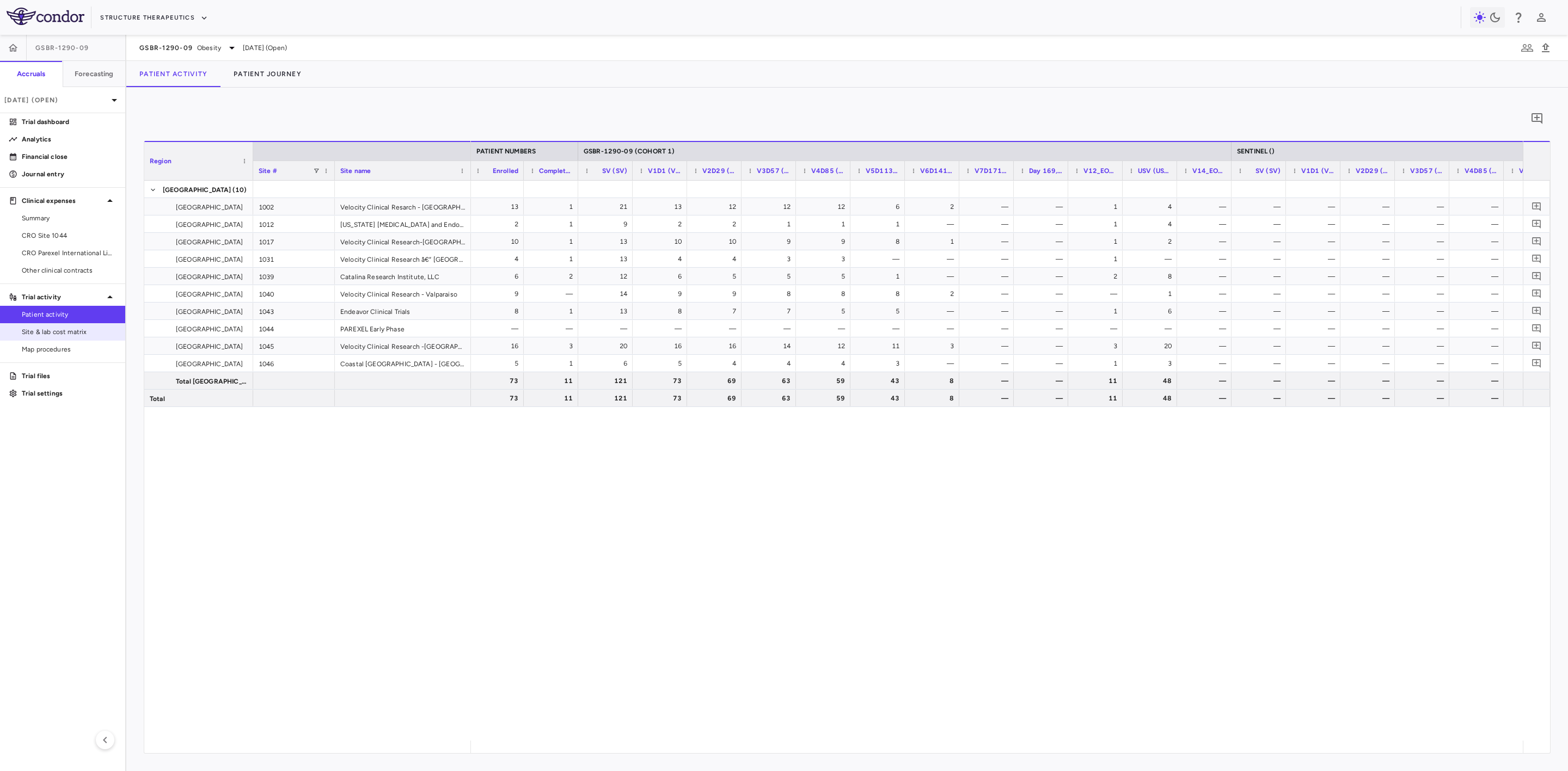
click at [84, 332] on span "Site & lab cost matrix" at bounding box center [69, 332] width 95 height 10
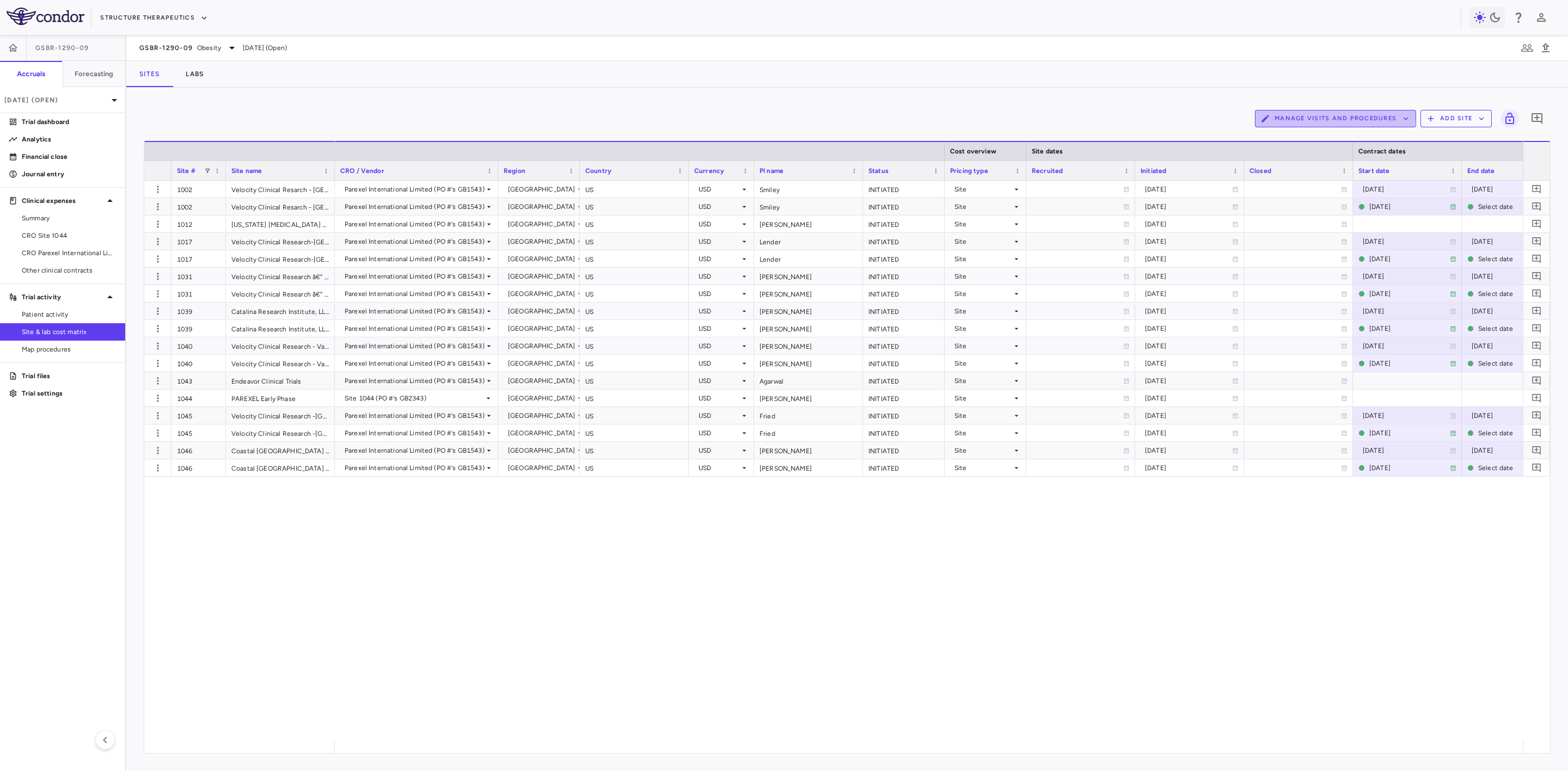
click at [1330, 115] on button "Manage Visits and Procedures" at bounding box center [1335, 118] width 161 height 17
click at [1320, 141] on li "Visit Schedules" at bounding box center [1324, 140] width 116 height 16
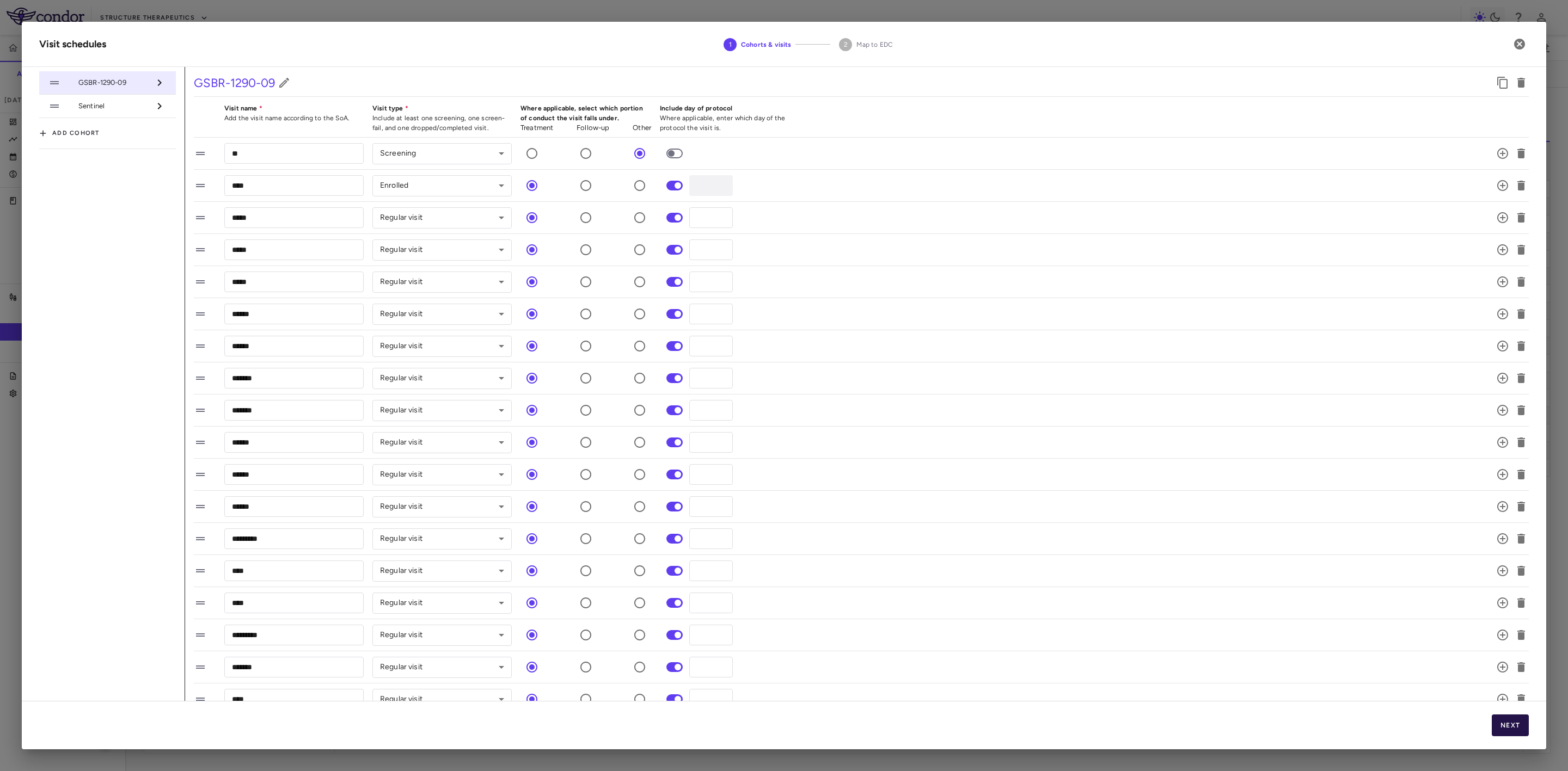
click at [1524, 730] on button "Next" at bounding box center [1510, 725] width 37 height 22
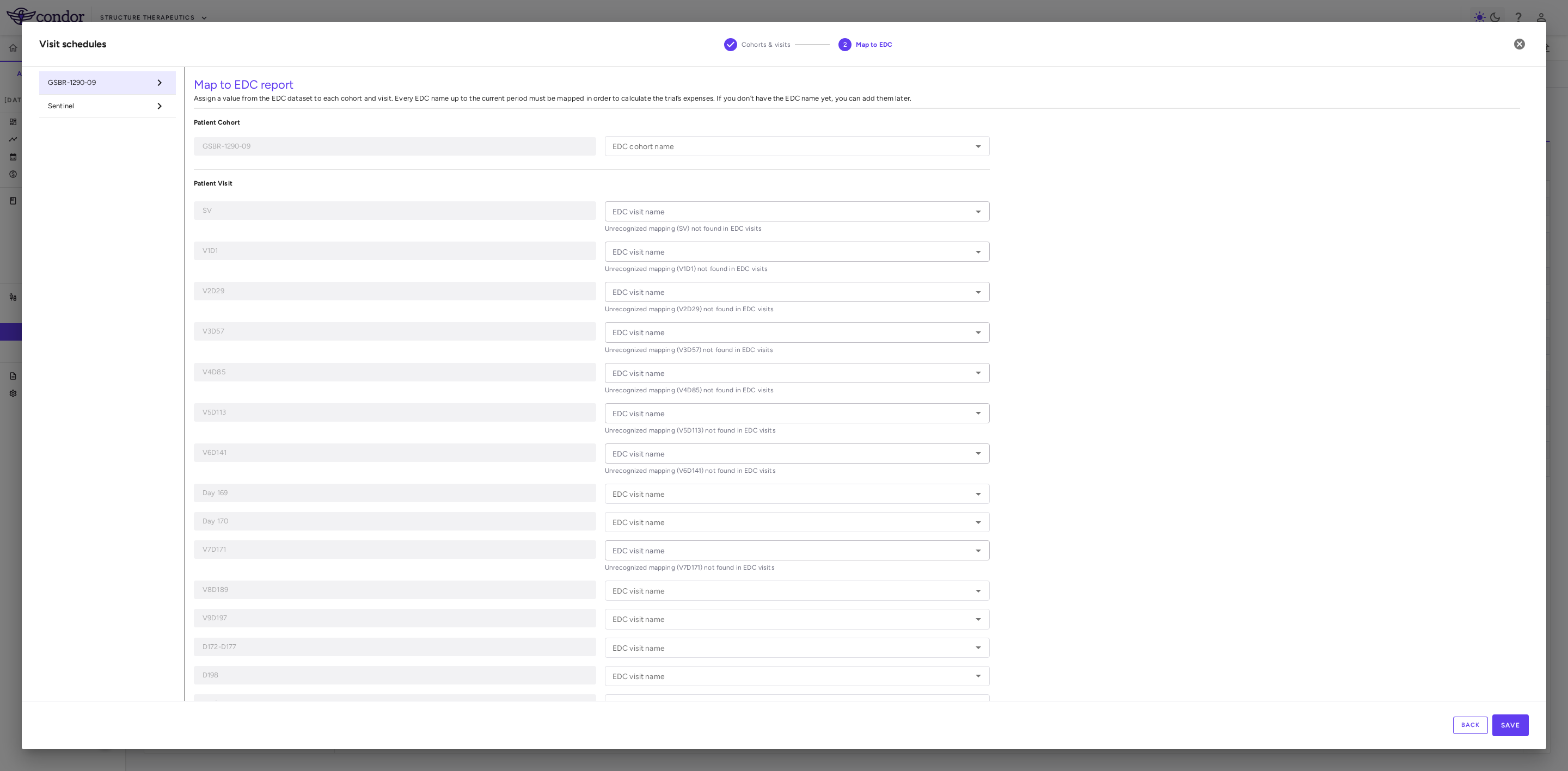
type input "********"
type input "**"
type input "****"
type input "*****"
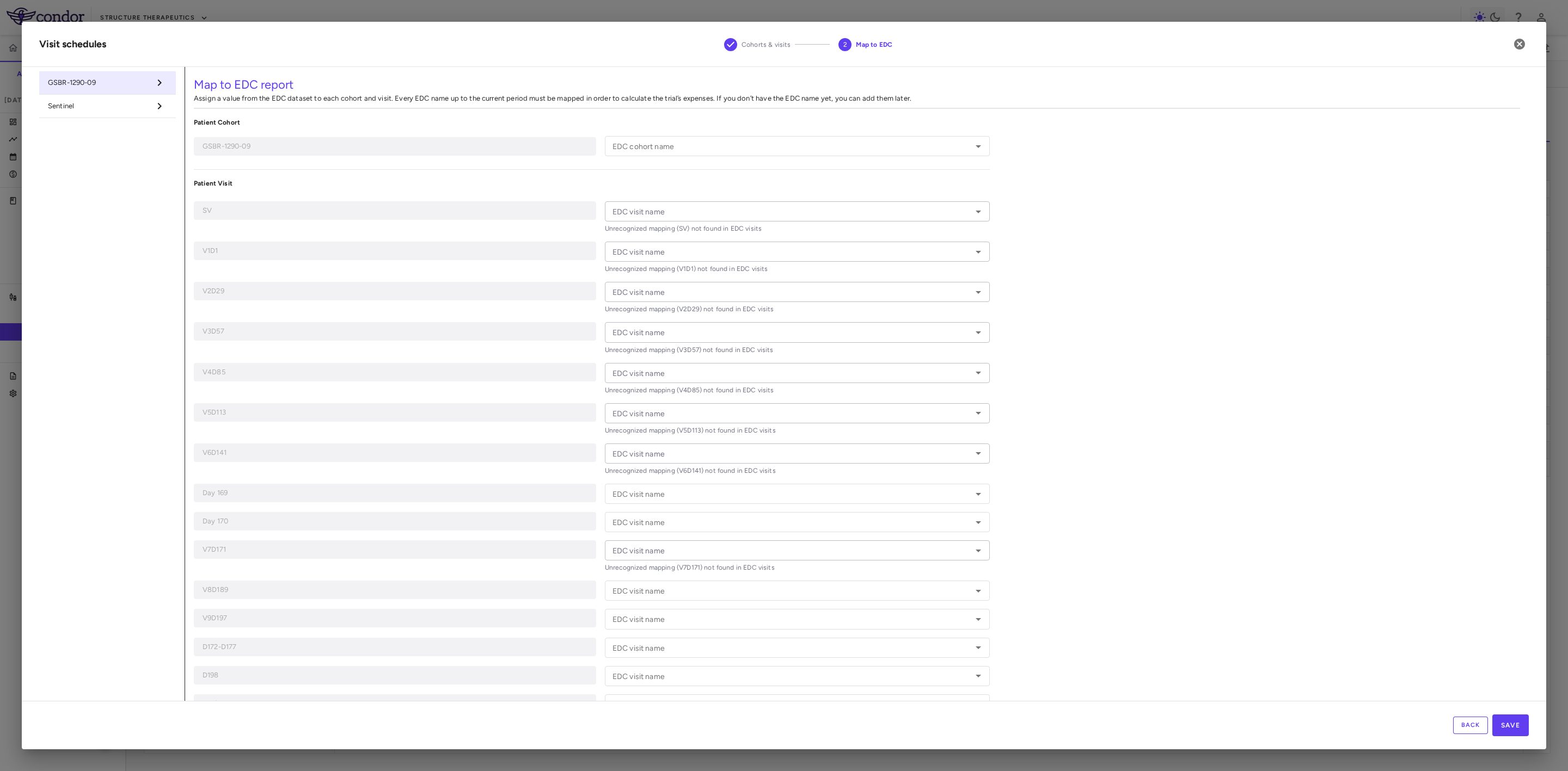
type input "*****"
type input "******"
type input "**********"
type input "***"
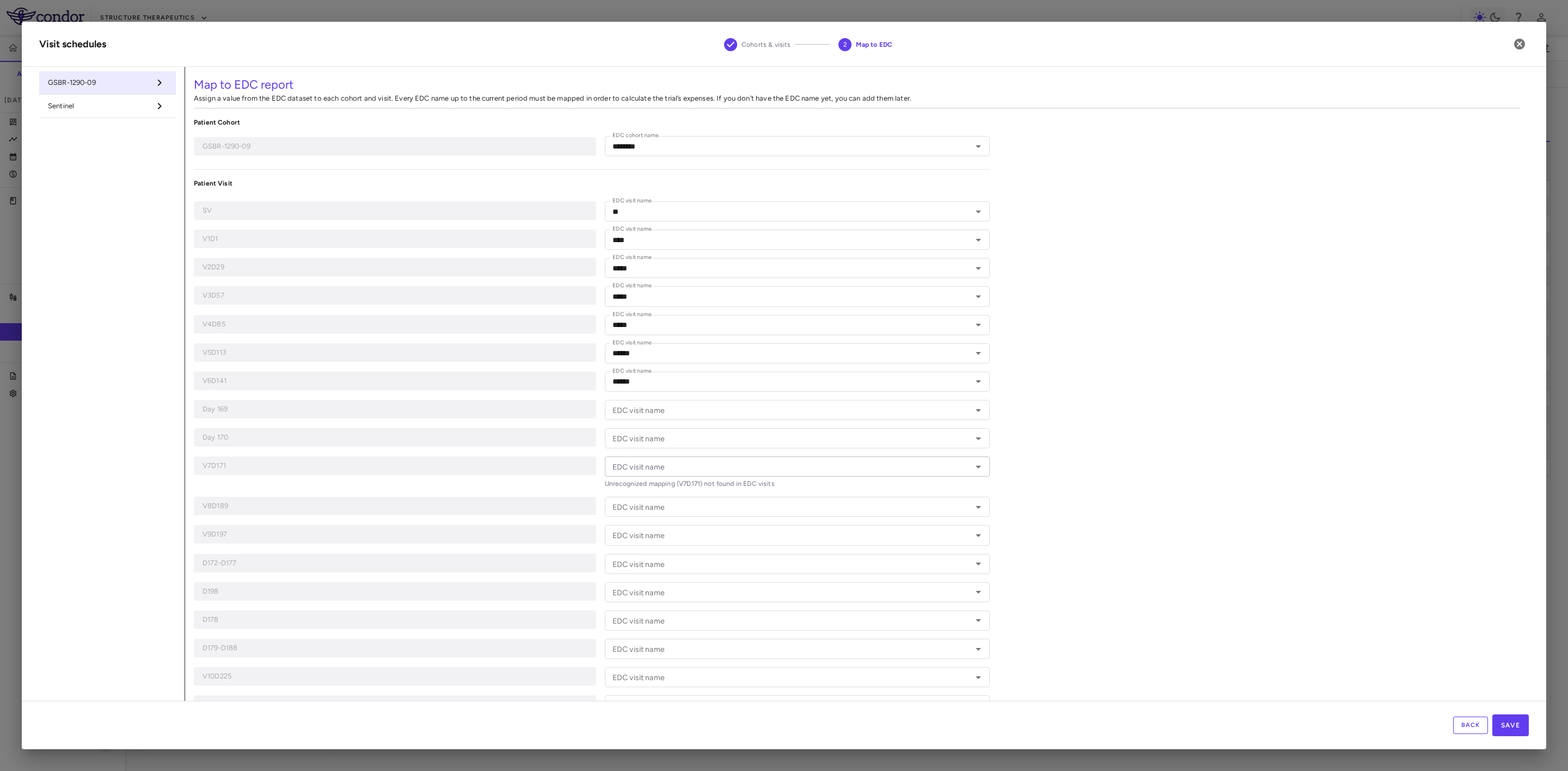
click at [128, 113] on li "Sentinel" at bounding box center [107, 106] width 137 height 24
type input "********"
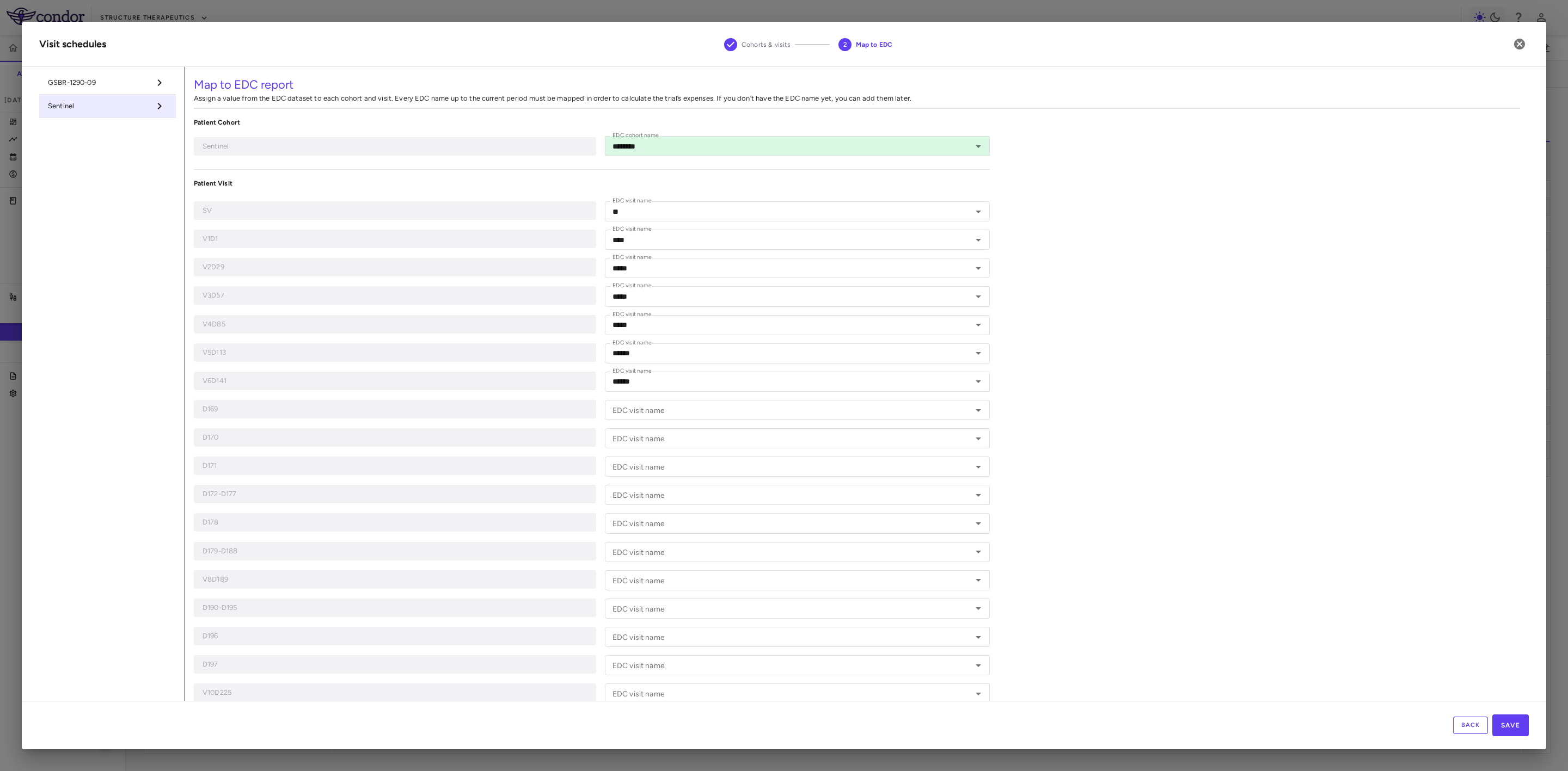
click at [556, 180] on p "Patient Visit" at bounding box center [592, 183] width 796 height 10
click at [635, 144] on input "********" at bounding box center [781, 146] width 347 height 13
click at [643, 168] on li "Sentinel" at bounding box center [795, 169] width 381 height 16
click at [433, 176] on div "**********" at bounding box center [592, 443] width 796 height 651
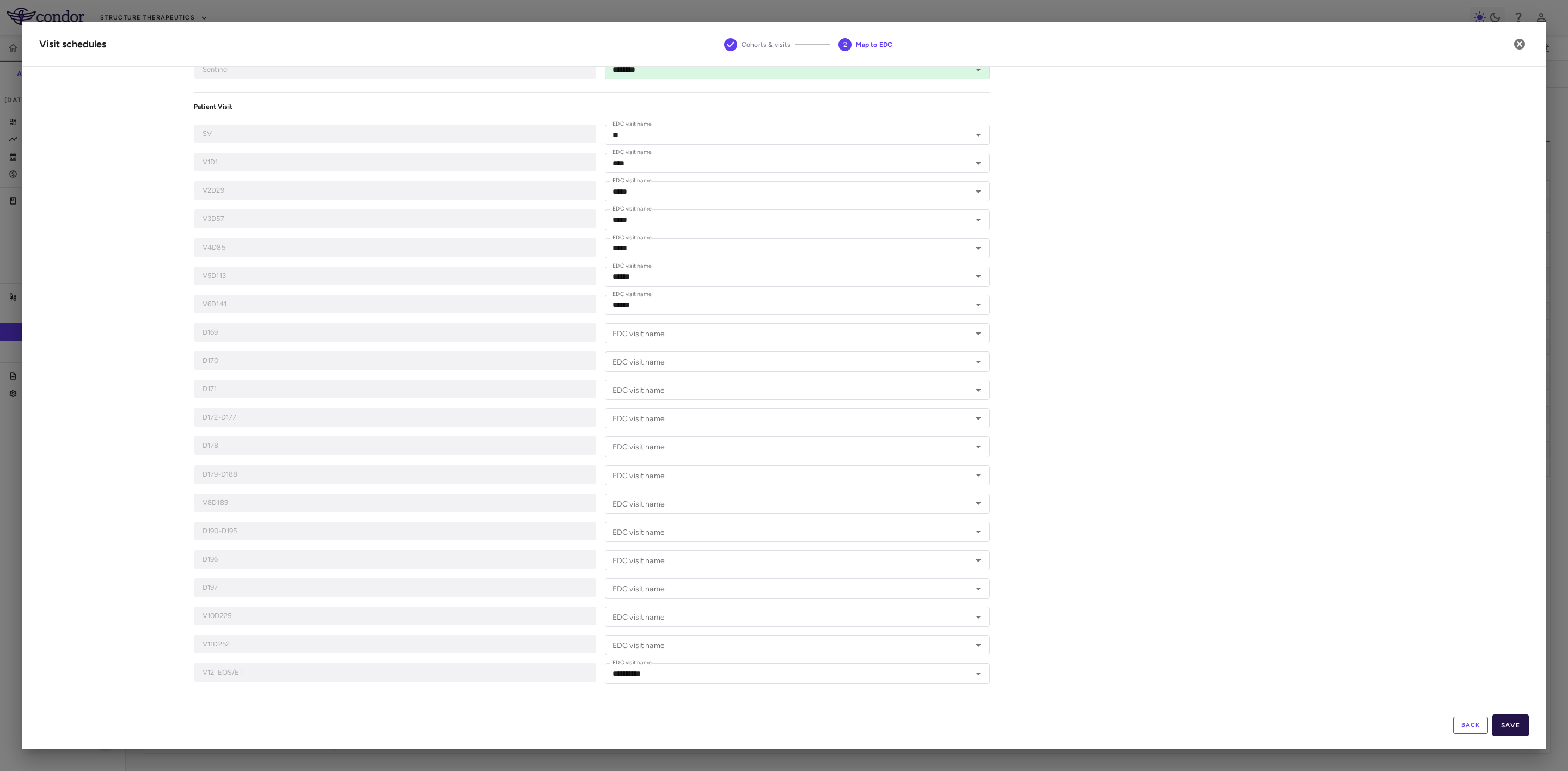
click at [1516, 726] on button "Save" at bounding box center [1511, 725] width 36 height 22
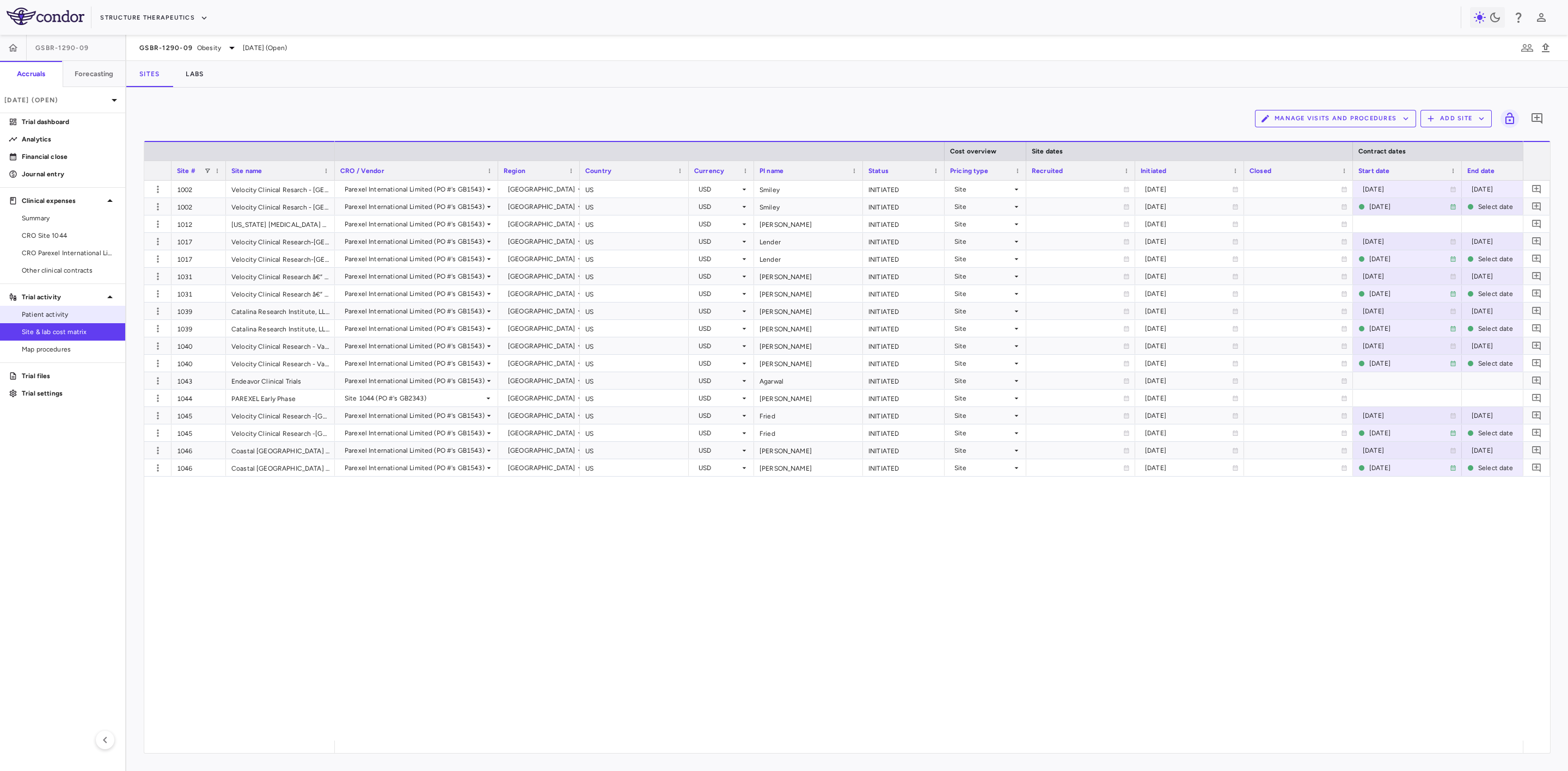
click at [66, 314] on span "Patient activity" at bounding box center [69, 314] width 95 height 10
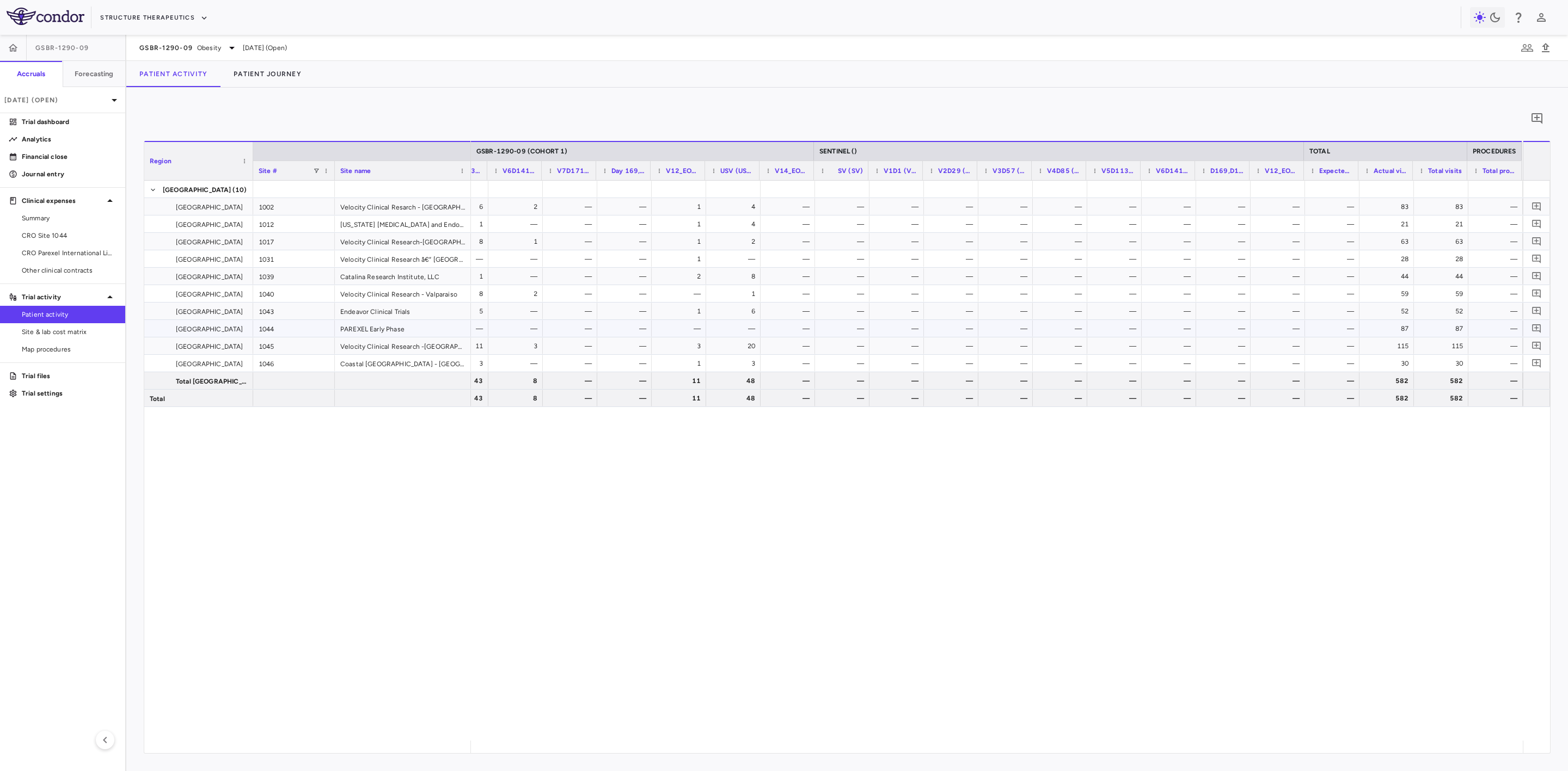
click at [1386, 326] on div "87" at bounding box center [1389, 329] width 39 height 17
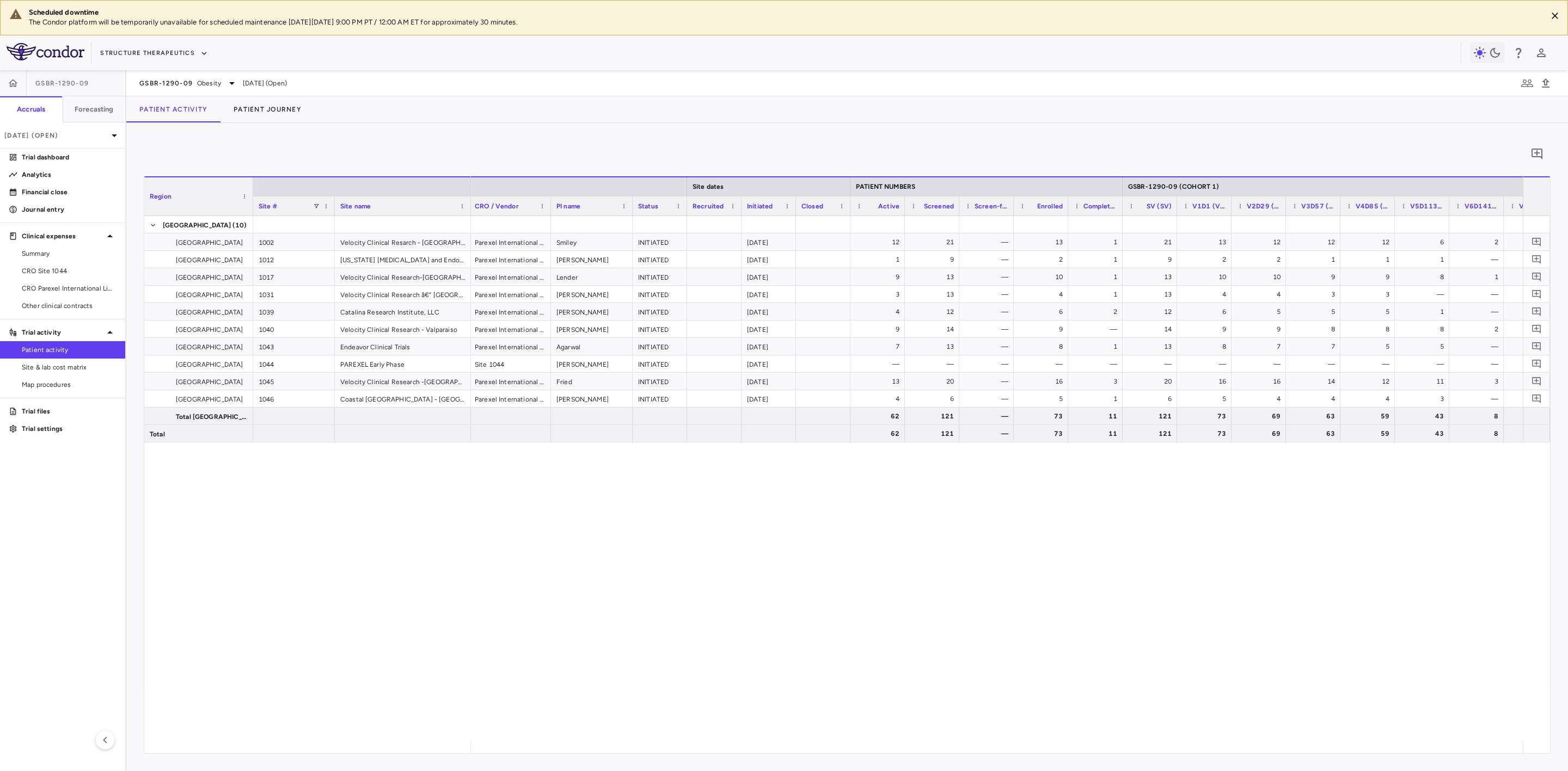
scroll to position [0, 5]
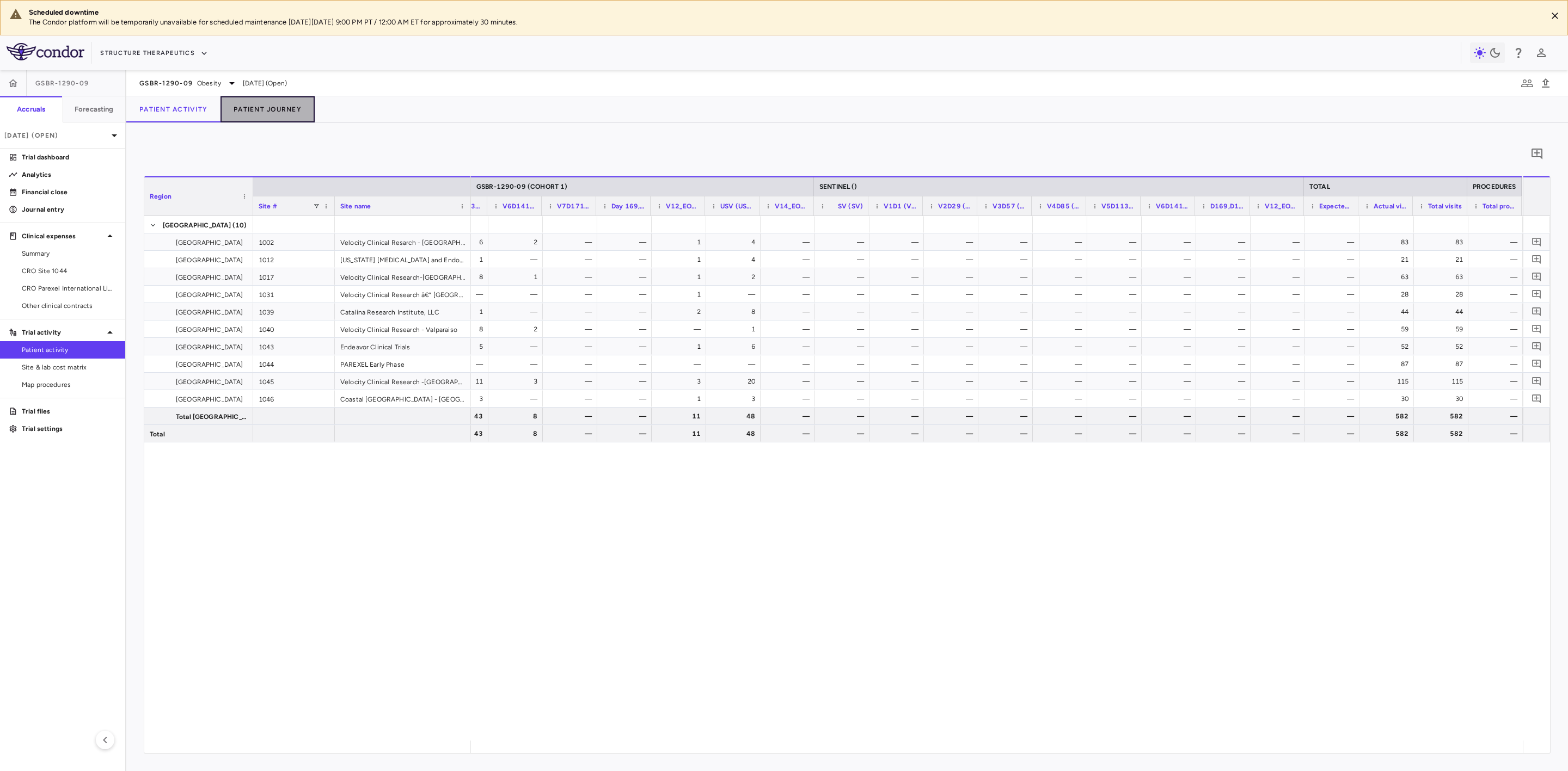
click at [276, 110] on button "Patient Journey" at bounding box center [268, 109] width 94 height 26
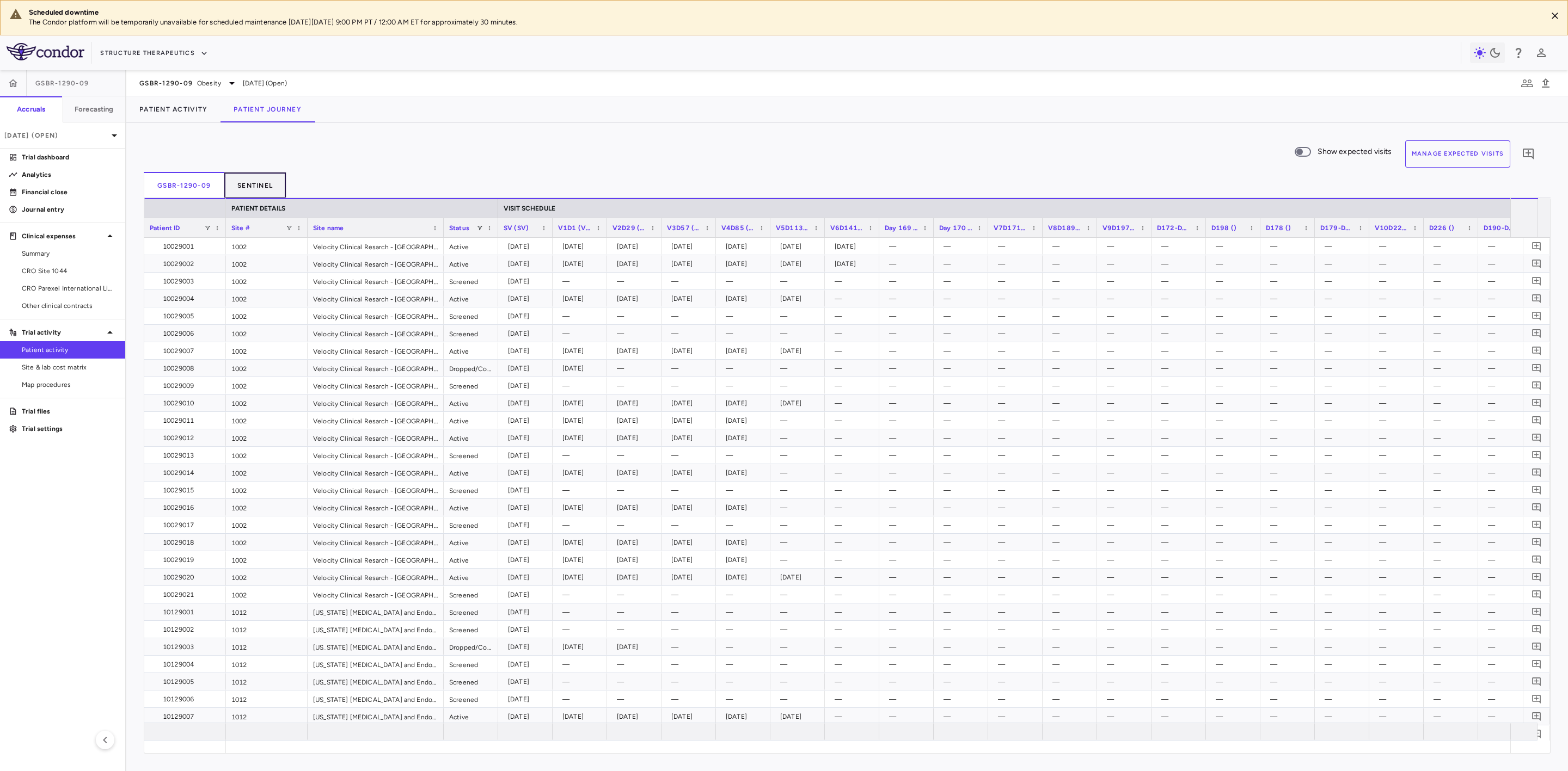
click at [255, 185] on button "Sentinel" at bounding box center [255, 185] width 62 height 26
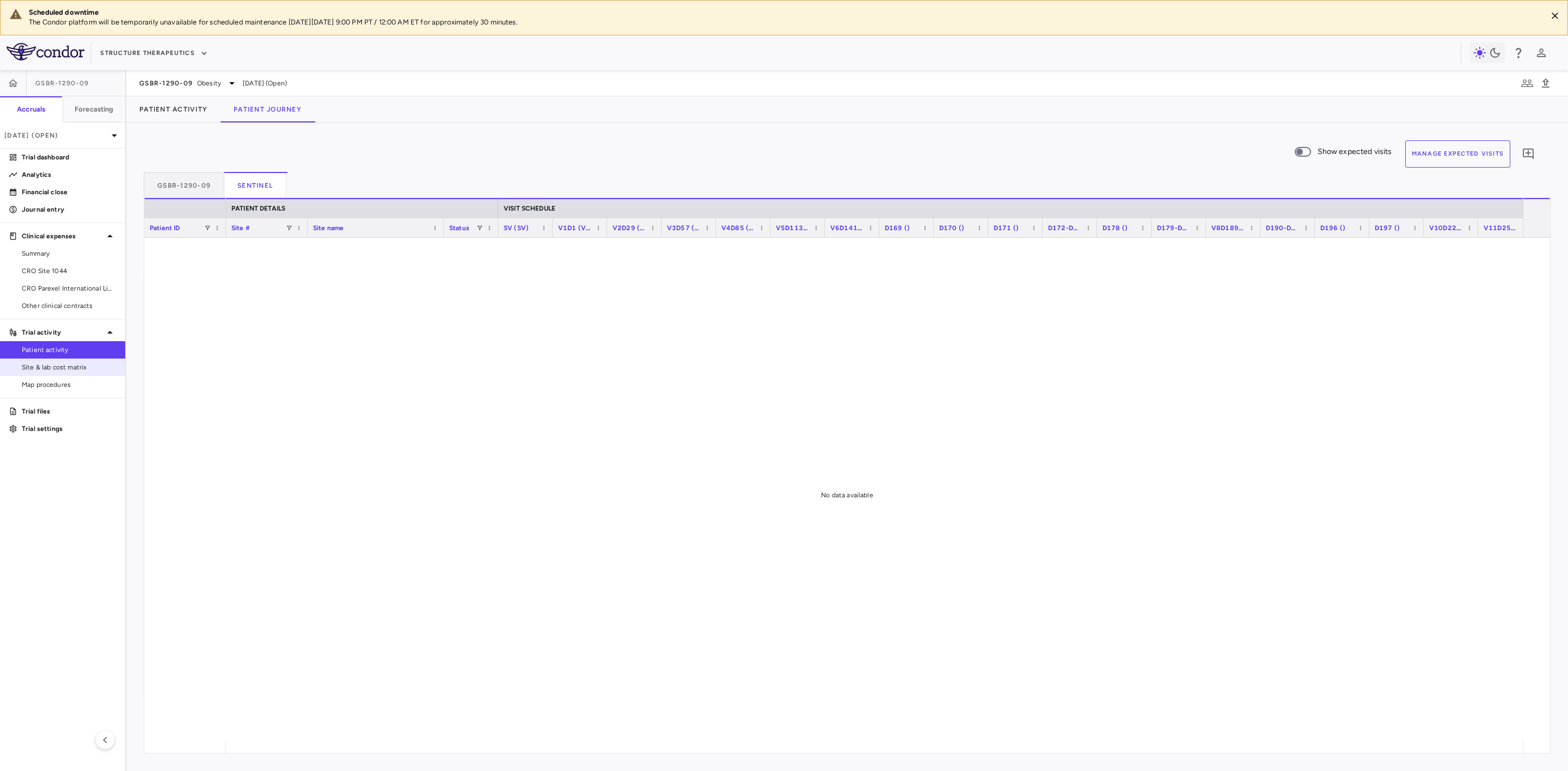
click at [79, 371] on span "Site & lab cost matrix" at bounding box center [69, 367] width 95 height 10
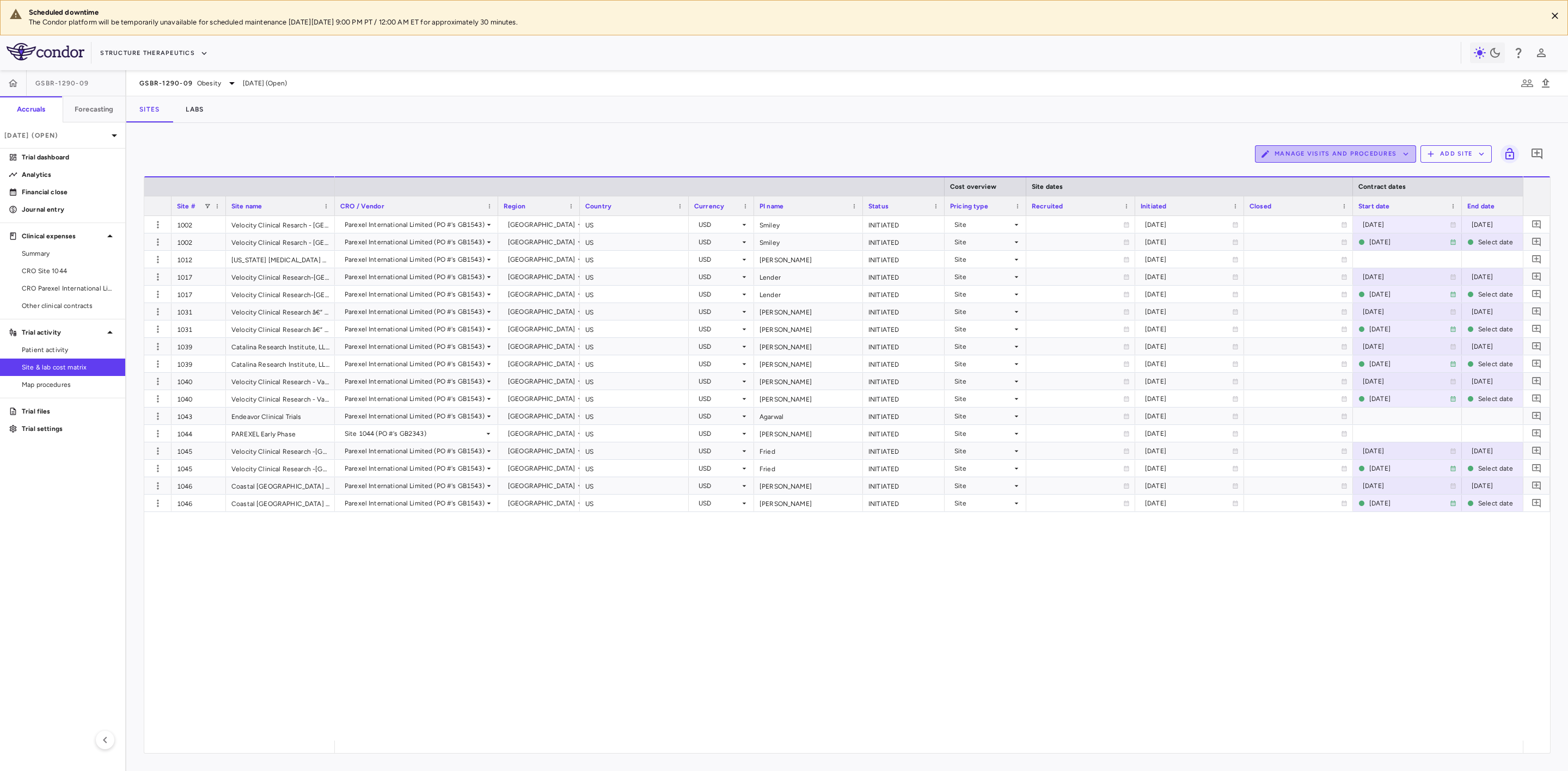
click at [1339, 158] on button "Manage Visits and Procedures" at bounding box center [1335, 154] width 161 height 17
click at [1296, 180] on li "Visit Schedules" at bounding box center [1324, 176] width 116 height 16
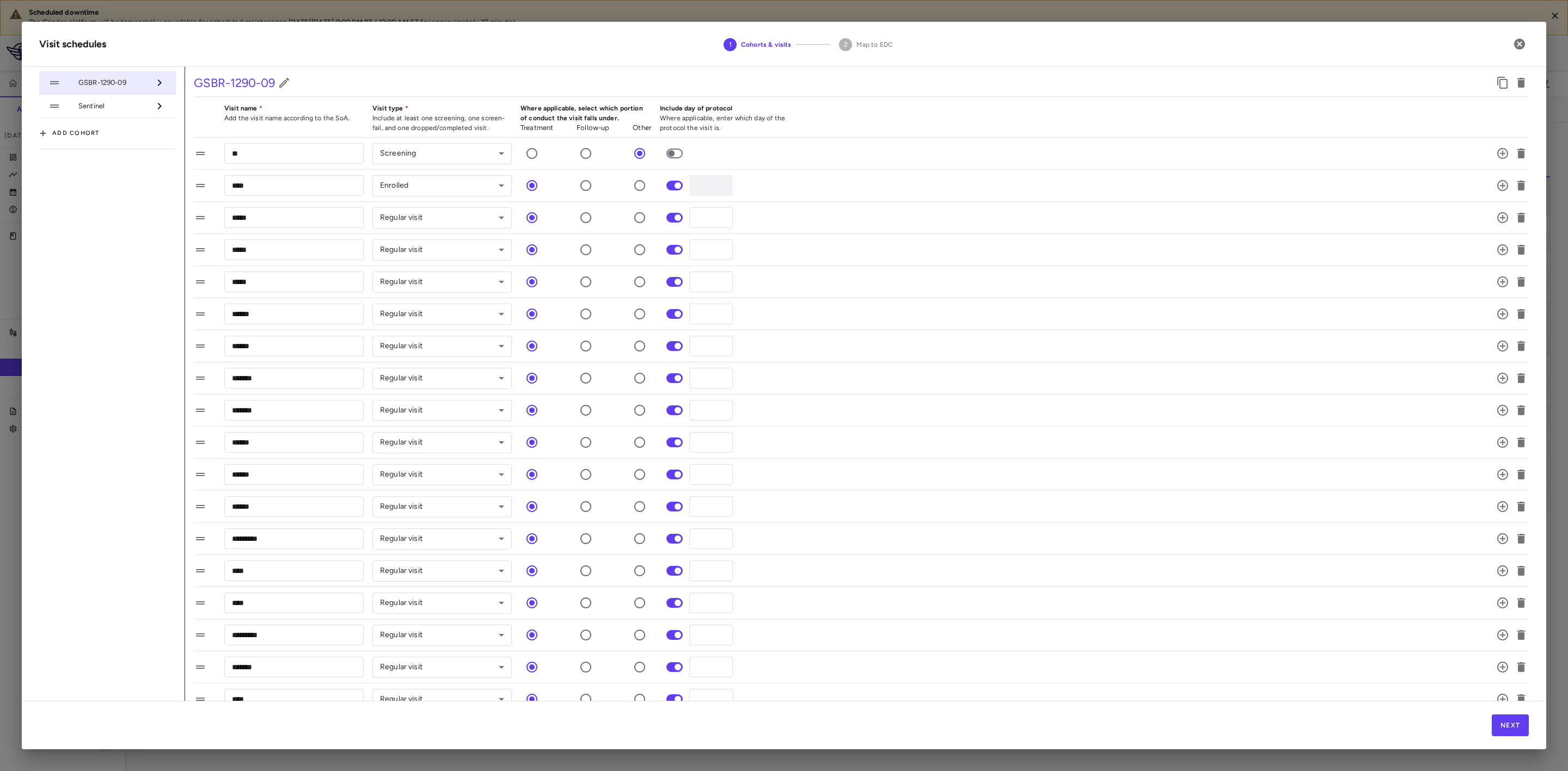
click at [128, 106] on span "Sentinel" at bounding box center [114, 106] width 71 height 10
click at [1521, 729] on button "Next" at bounding box center [1510, 725] width 37 height 22
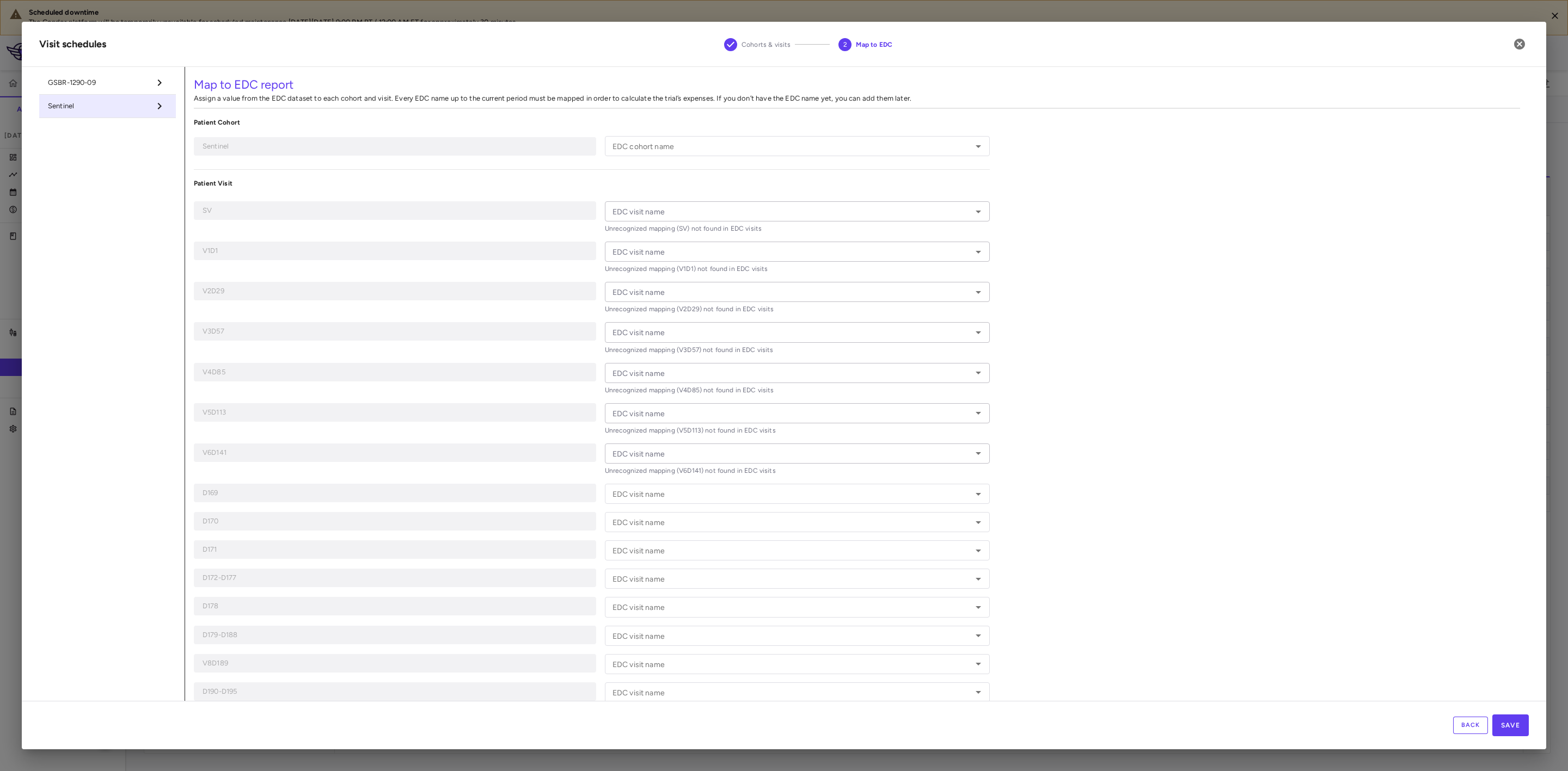
type input "********"
type input "**"
type input "****"
type input "*****"
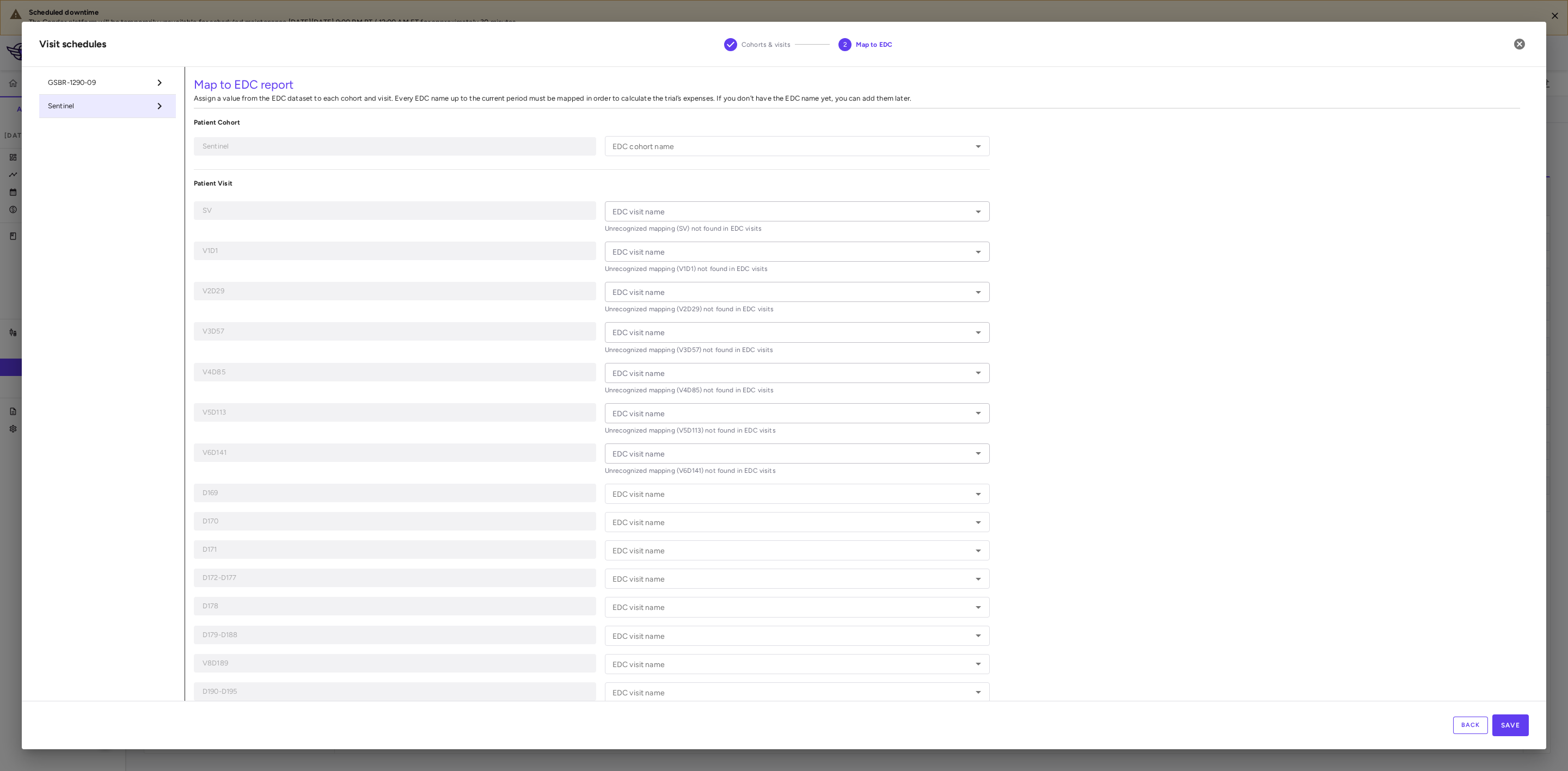
type input "*****"
type input "******"
type input "**********"
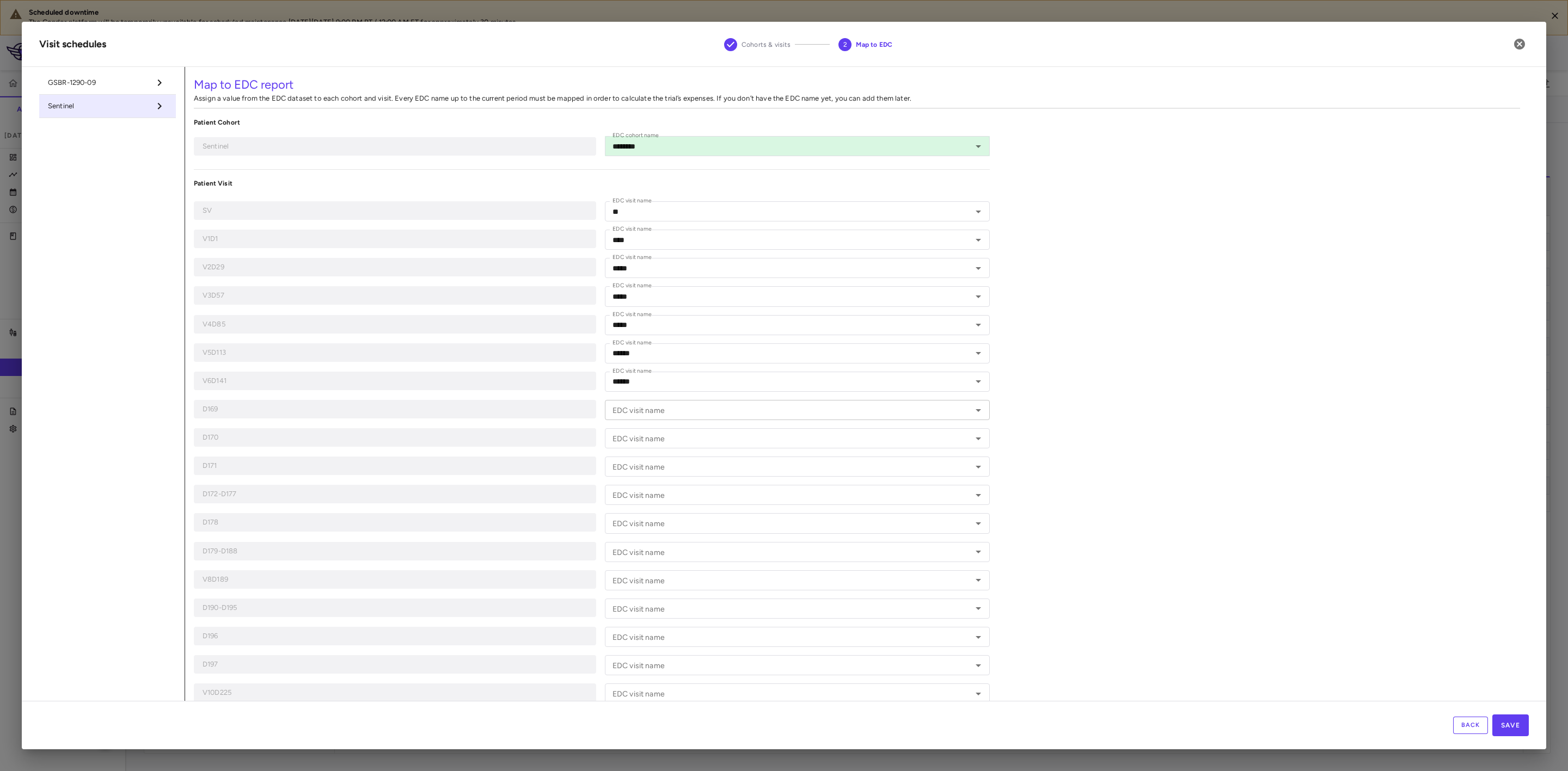
click at [664, 414] on input "EDC visit name" at bounding box center [789, 410] width 361 height 13
click at [1116, 526] on div "Map to EDC report Assign a value from the EDC dataset to each cohort and visit.…" at bounding box center [857, 423] width 1344 height 711
click at [1230, 535] on div "Map to EDC report Assign a value from the EDC dataset to each cohort and visit.…" at bounding box center [857, 423] width 1344 height 711
click at [974, 146] on icon "Open" at bounding box center [978, 146] width 13 height 13
click at [662, 186] on li "Cohort 1" at bounding box center [795, 185] width 381 height 16
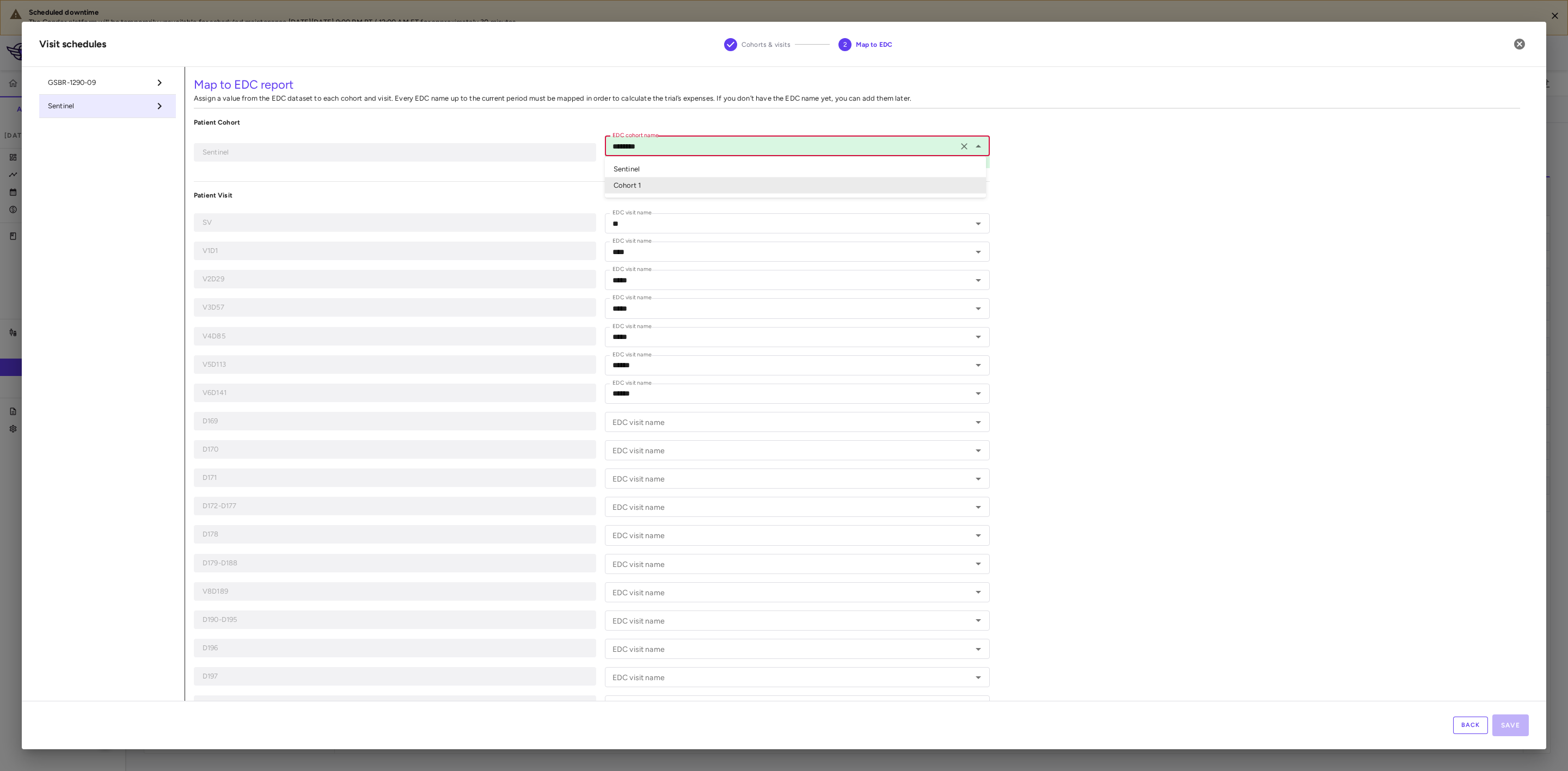
click at [756, 147] on input "********" at bounding box center [781, 146] width 347 height 13
click at [691, 170] on li "Sentinel" at bounding box center [795, 169] width 381 height 16
type input "********"
click at [1195, 269] on div "Map to EDC report Assign a value from the EDC dataset to each cohort and visit.…" at bounding box center [857, 423] width 1344 height 711
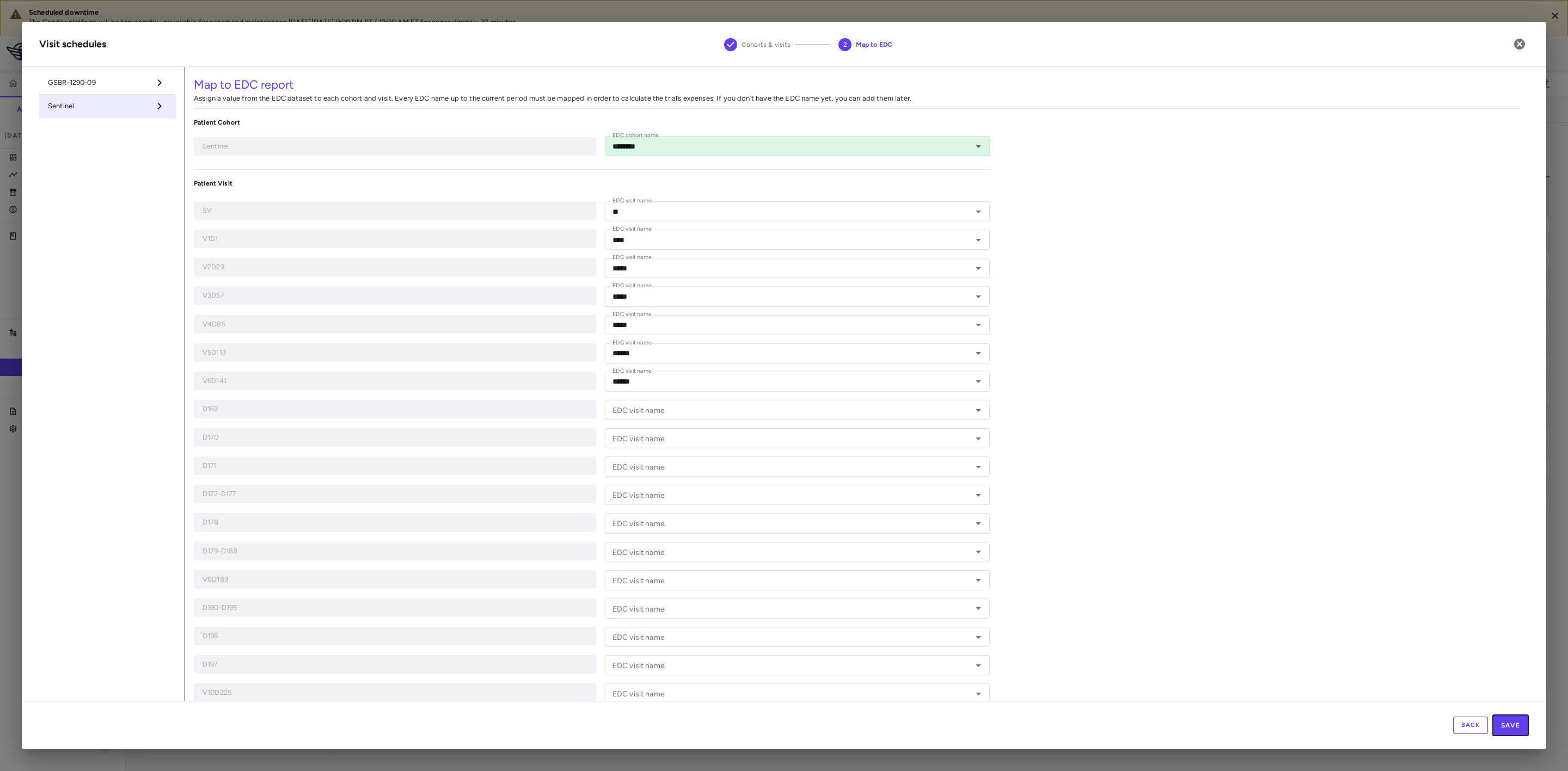
click at [1509, 729] on button "Save" at bounding box center [1511, 725] width 36 height 22
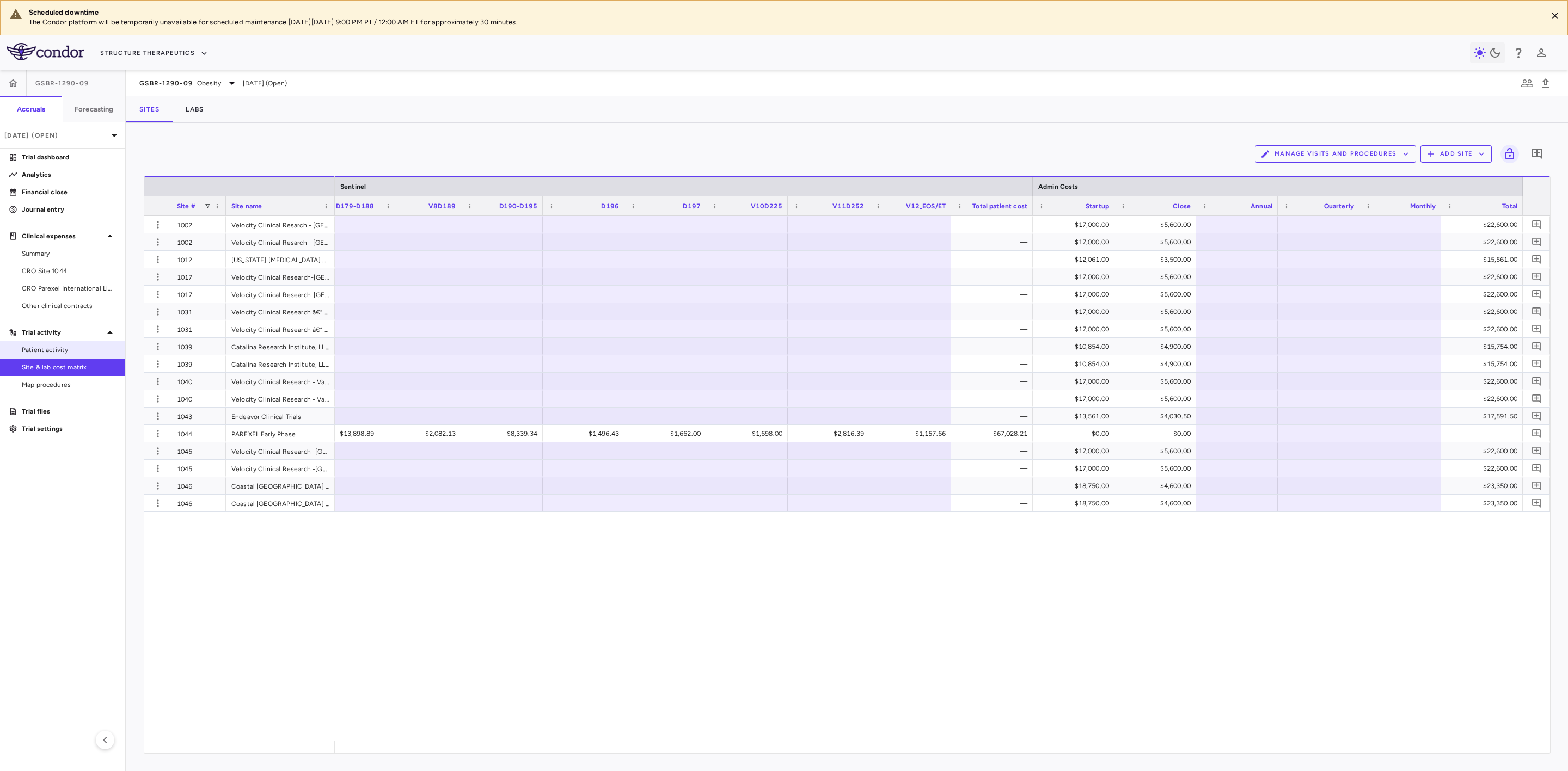
click at [61, 343] on link "Patient activity" at bounding box center [63, 350] width 125 height 16
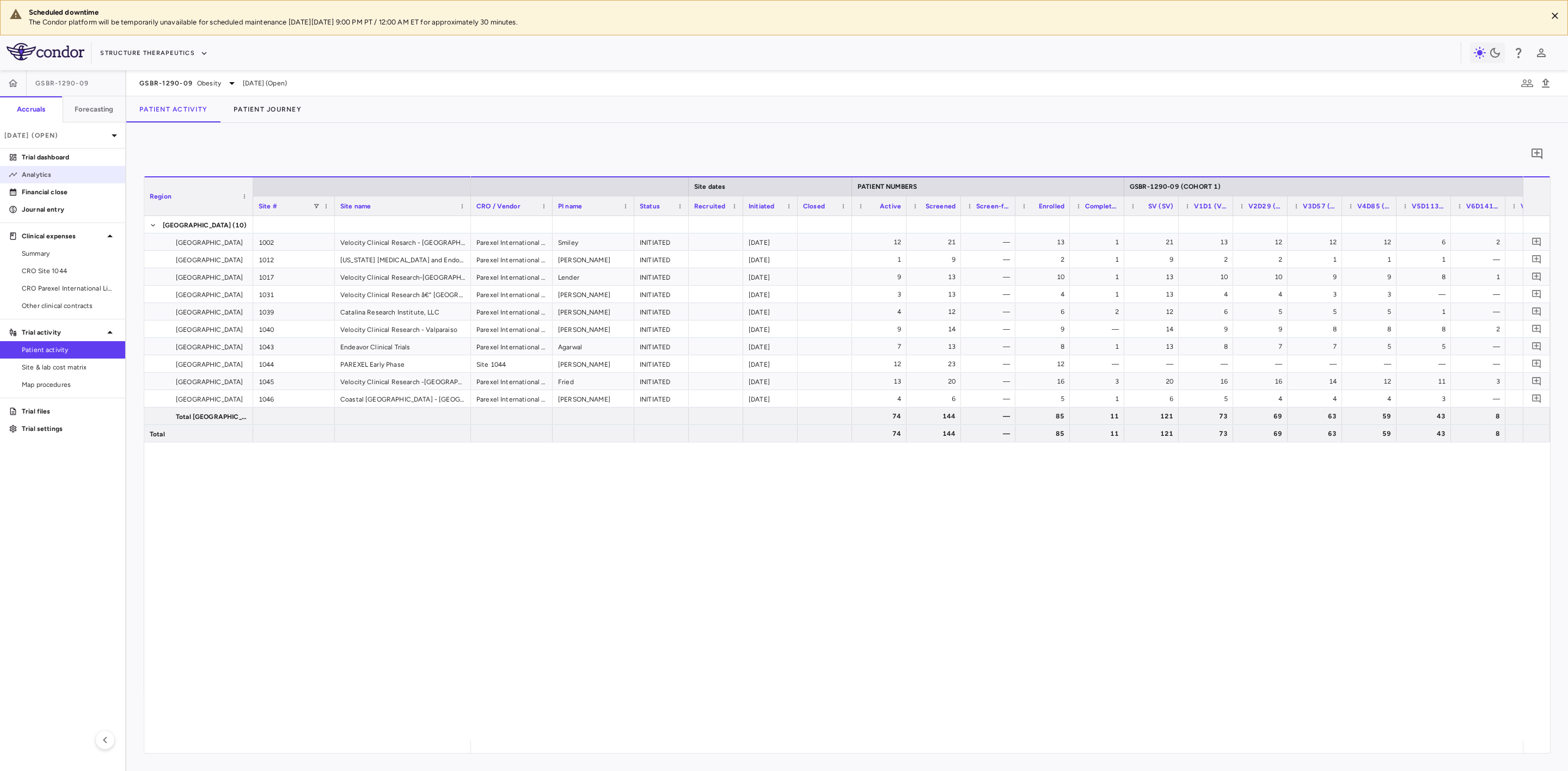
click at [46, 180] on p "Analytics" at bounding box center [69, 174] width 95 height 10
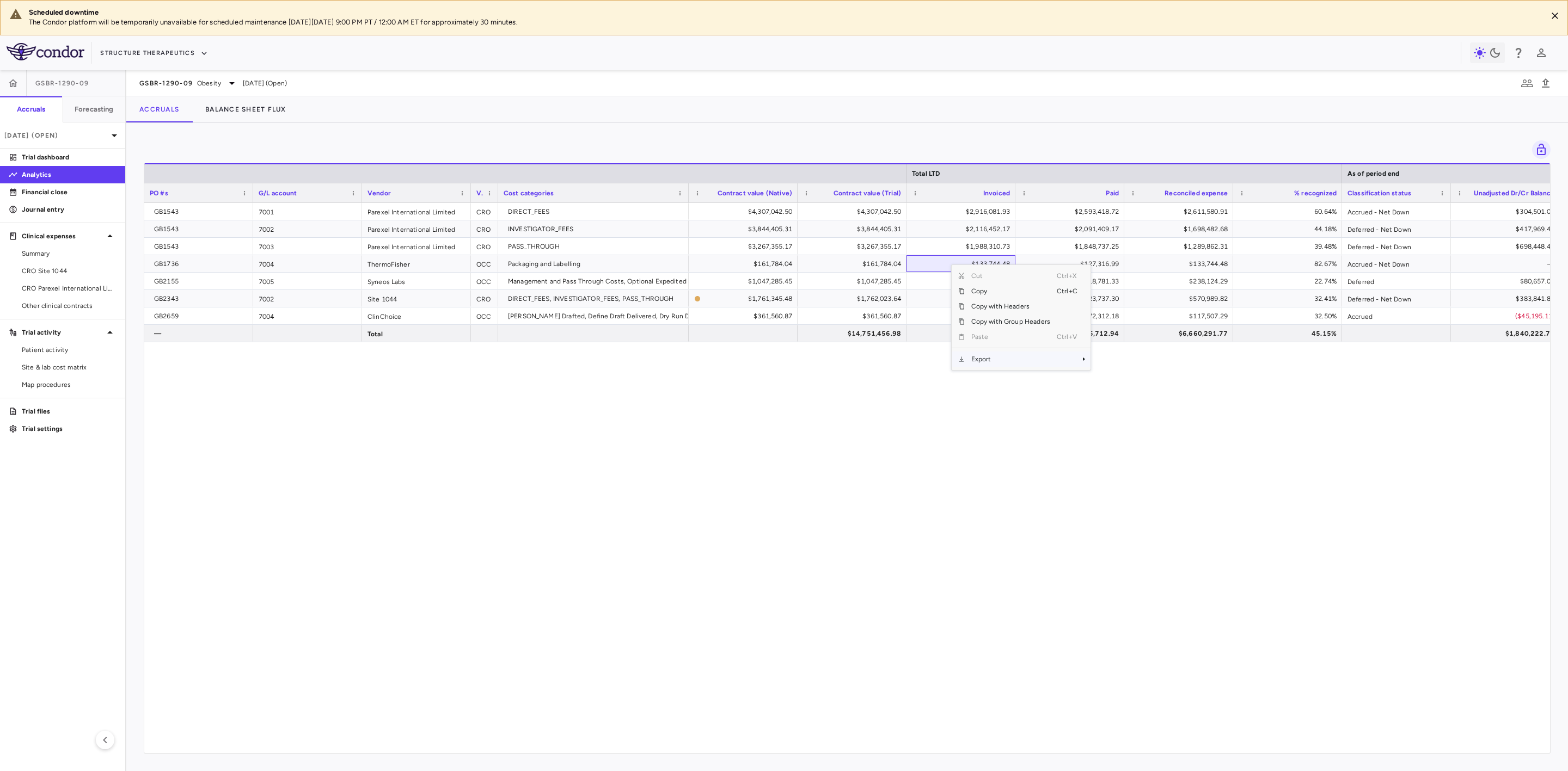
click at [1014, 360] on span "Export" at bounding box center [1011, 359] width 92 height 15
click at [1126, 381] on span "Excel Export" at bounding box center [1127, 378] width 51 height 15
click at [66, 287] on span "CRO Parexel International Limited" at bounding box center [69, 289] width 95 height 10
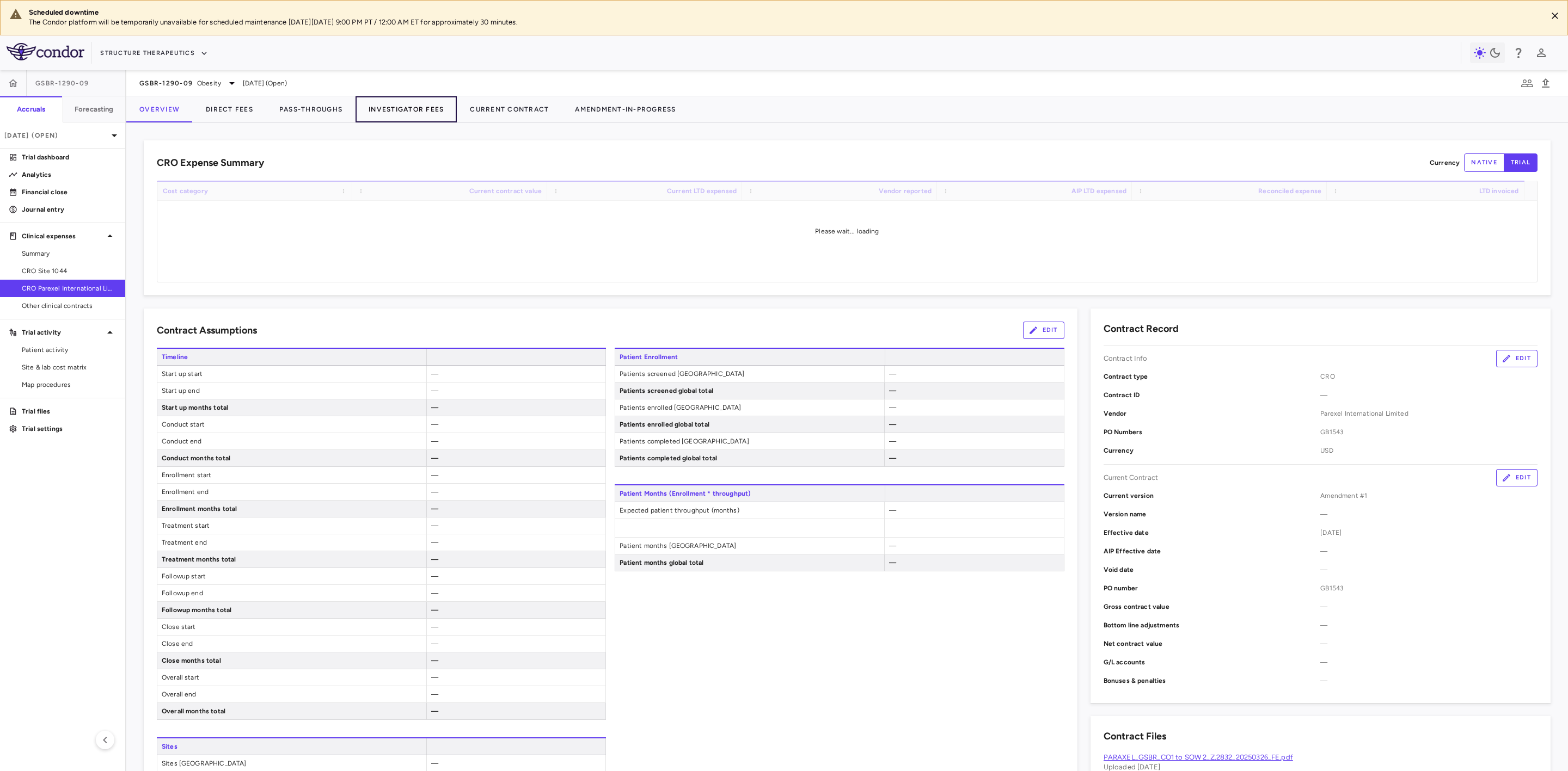
click at [404, 106] on button "Investigator Fees" at bounding box center [406, 109] width 101 height 26
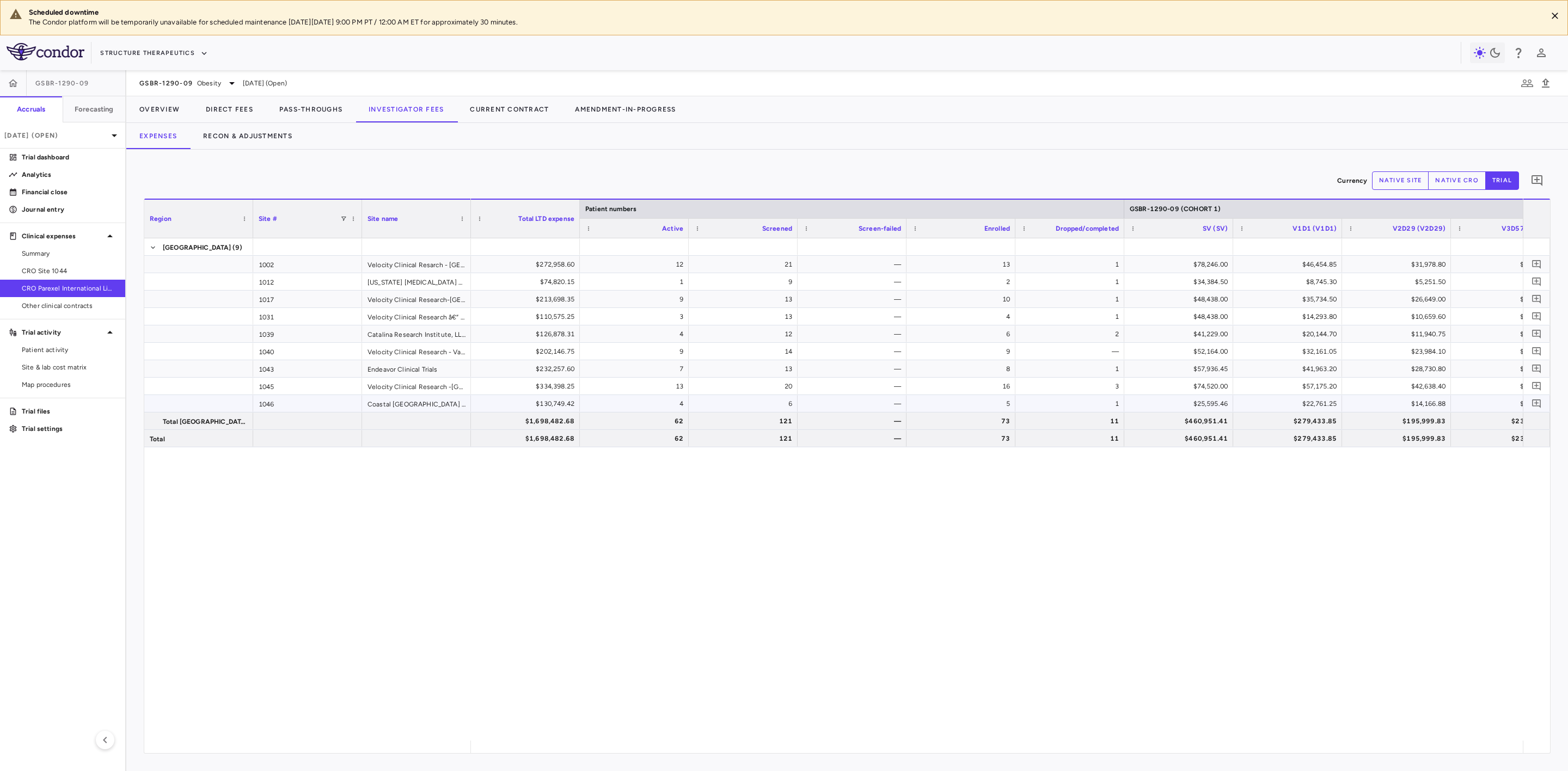
click at [292, 404] on div "1046" at bounding box center [308, 403] width 109 height 17
click at [284, 355] on div "1040" at bounding box center [308, 351] width 109 height 17
click at [277, 277] on div "1012" at bounding box center [308, 281] width 109 height 17
click at [74, 266] on span "CRO Site 1044" at bounding box center [69, 271] width 95 height 10
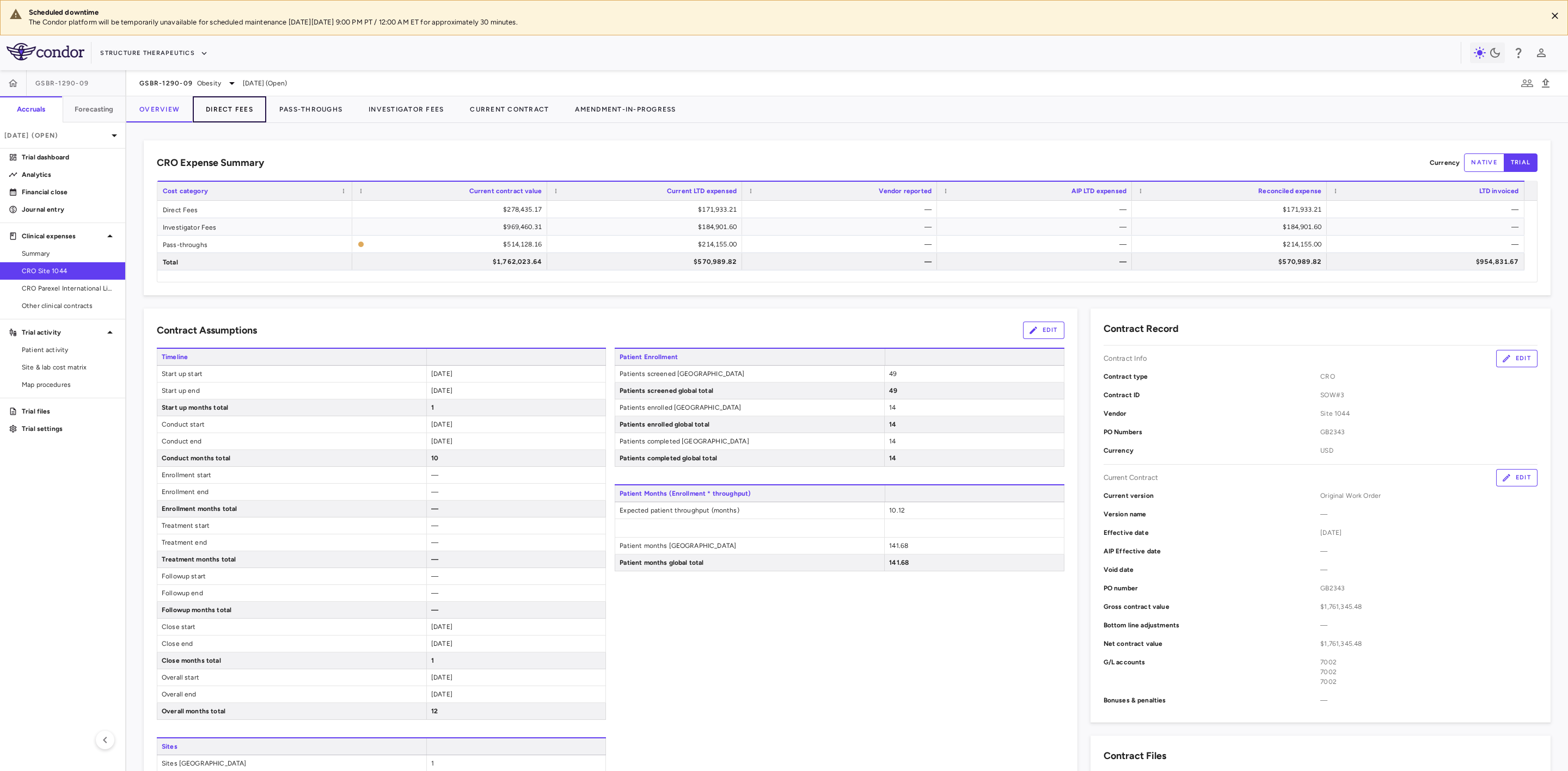
click at [217, 112] on button "Direct Fees" at bounding box center [229, 109] width 73 height 26
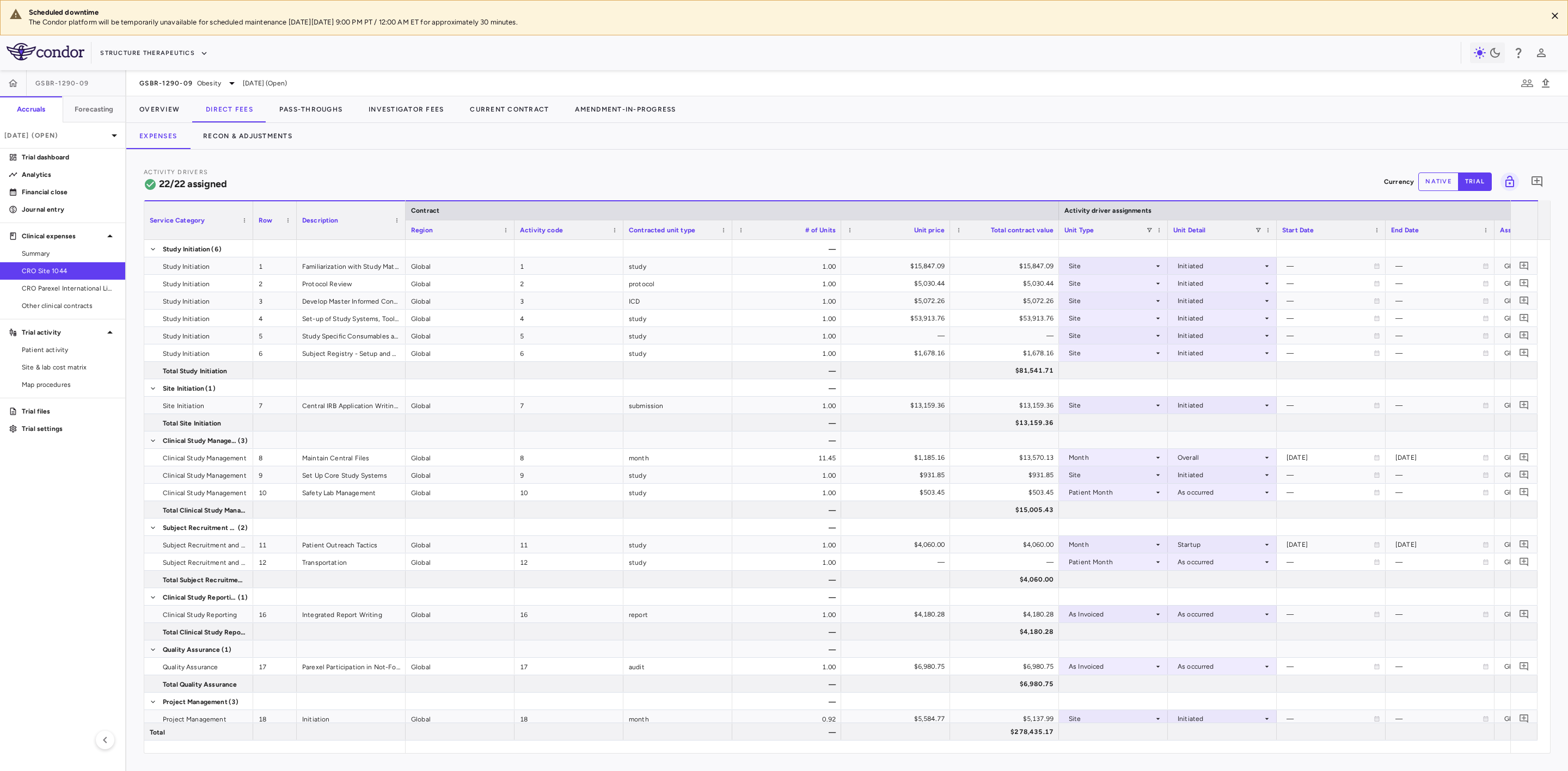
click at [939, 116] on div at bounding box center [1129, 110] width 880 height 27
